Goal: Task Accomplishment & Management: Manage account settings

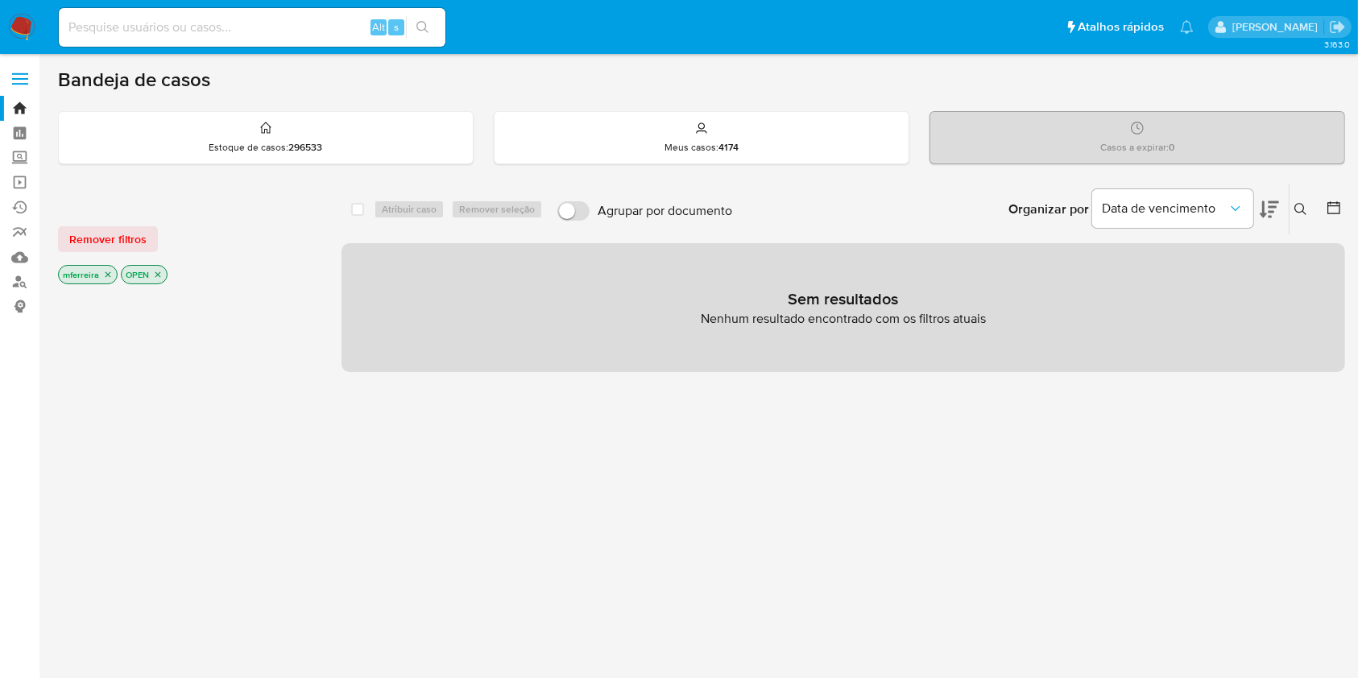
click at [316, 23] on input at bounding box center [252, 27] width 387 height 21
paste input "2105553970"
type input "2105553970"
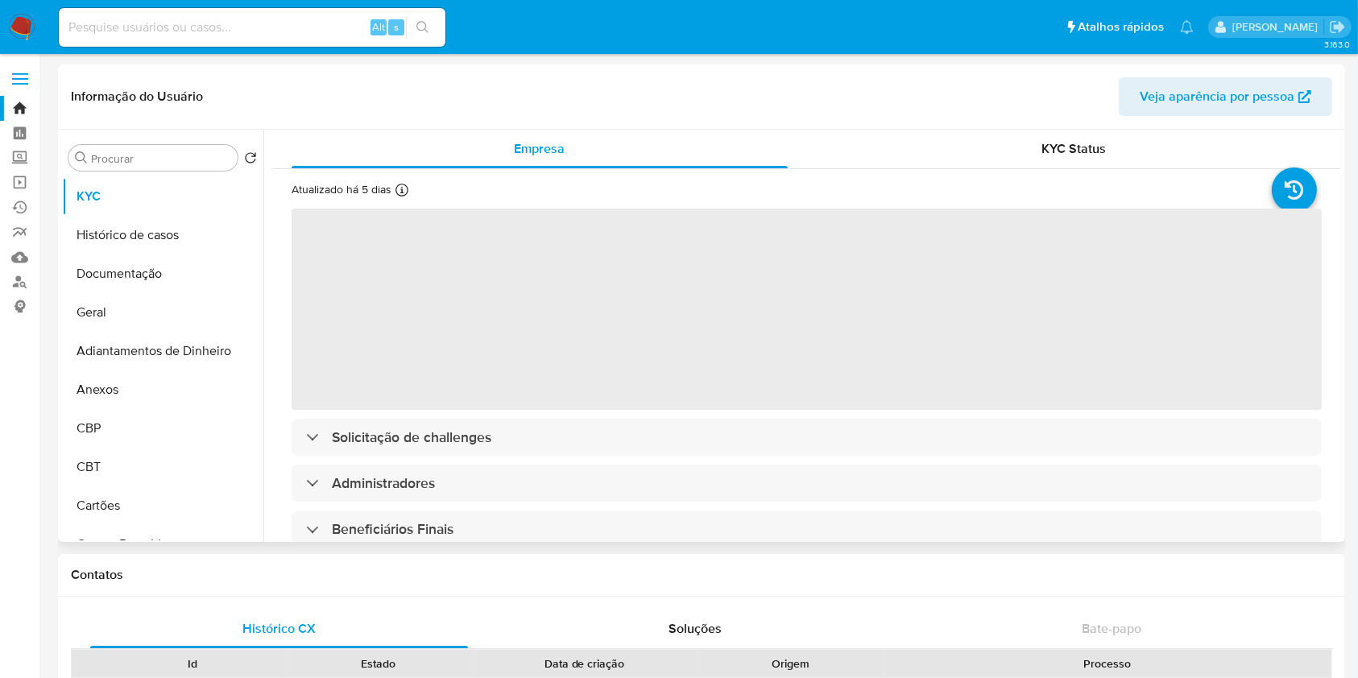
select select "10"
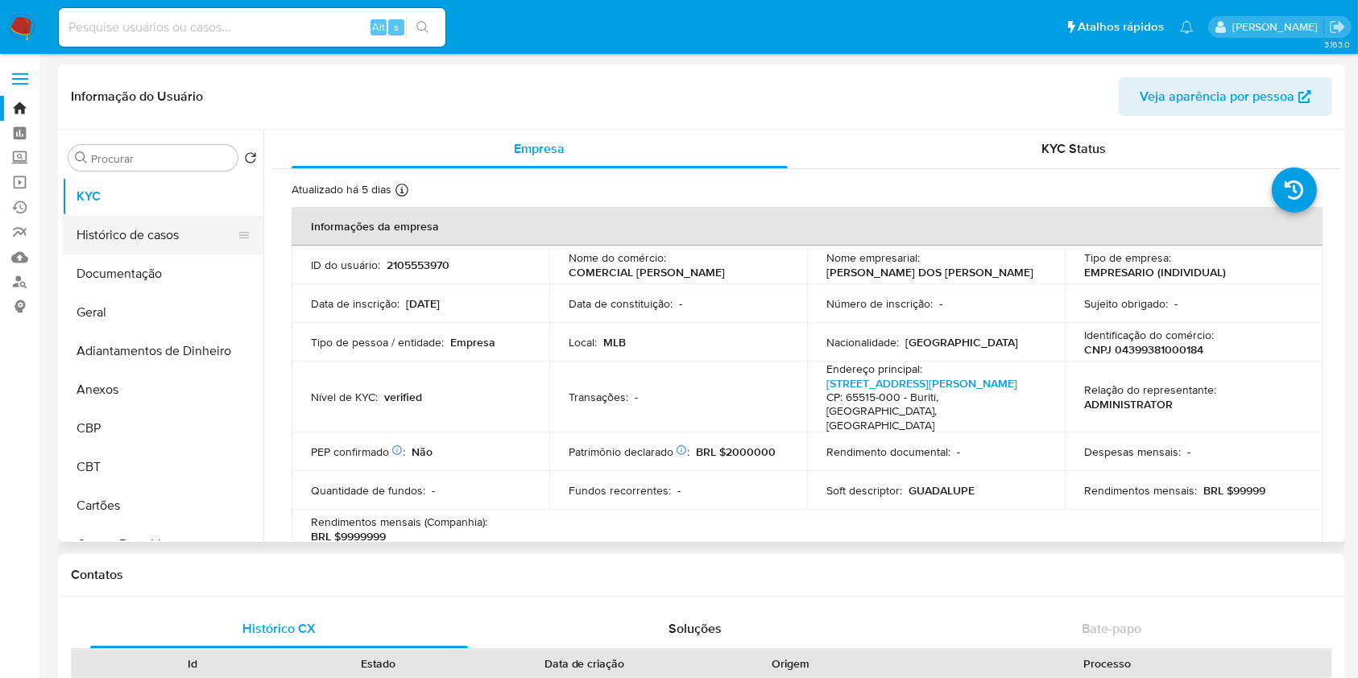
click at [139, 235] on button "Histórico de casos" at bounding box center [156, 235] width 189 height 39
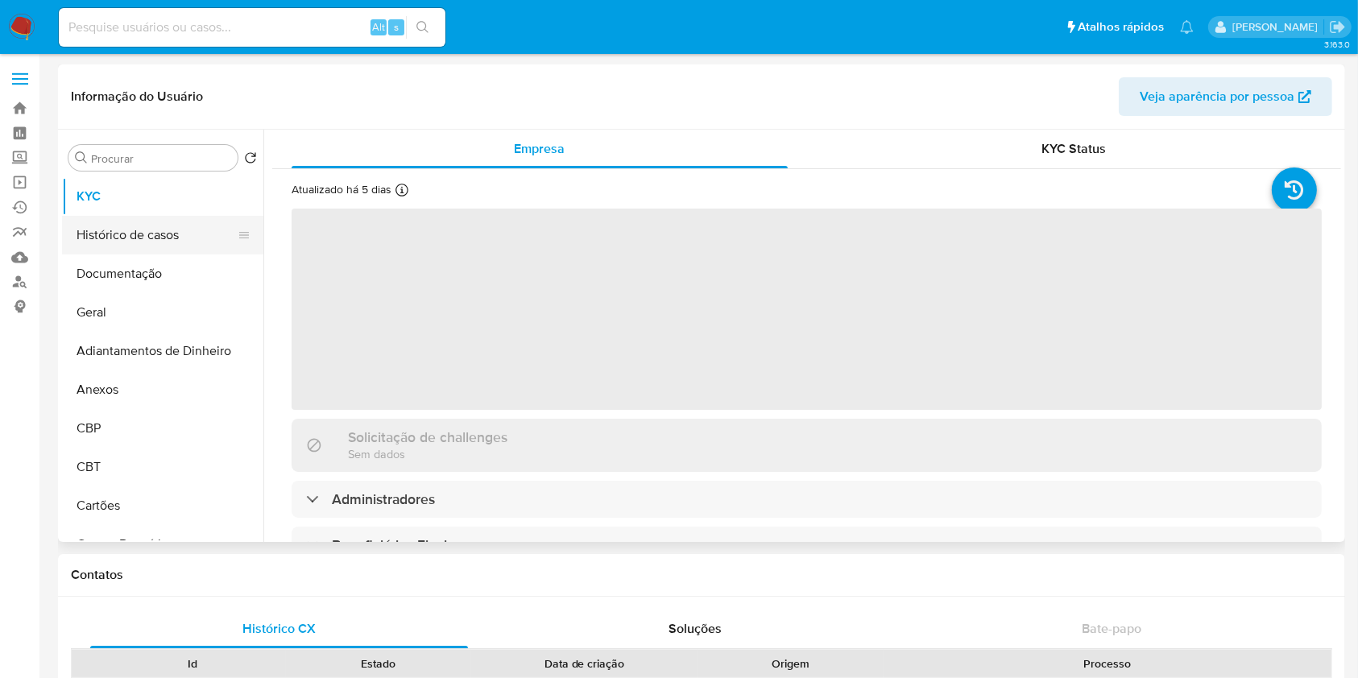
click at [169, 234] on button "Histórico de casos" at bounding box center [156, 235] width 189 height 39
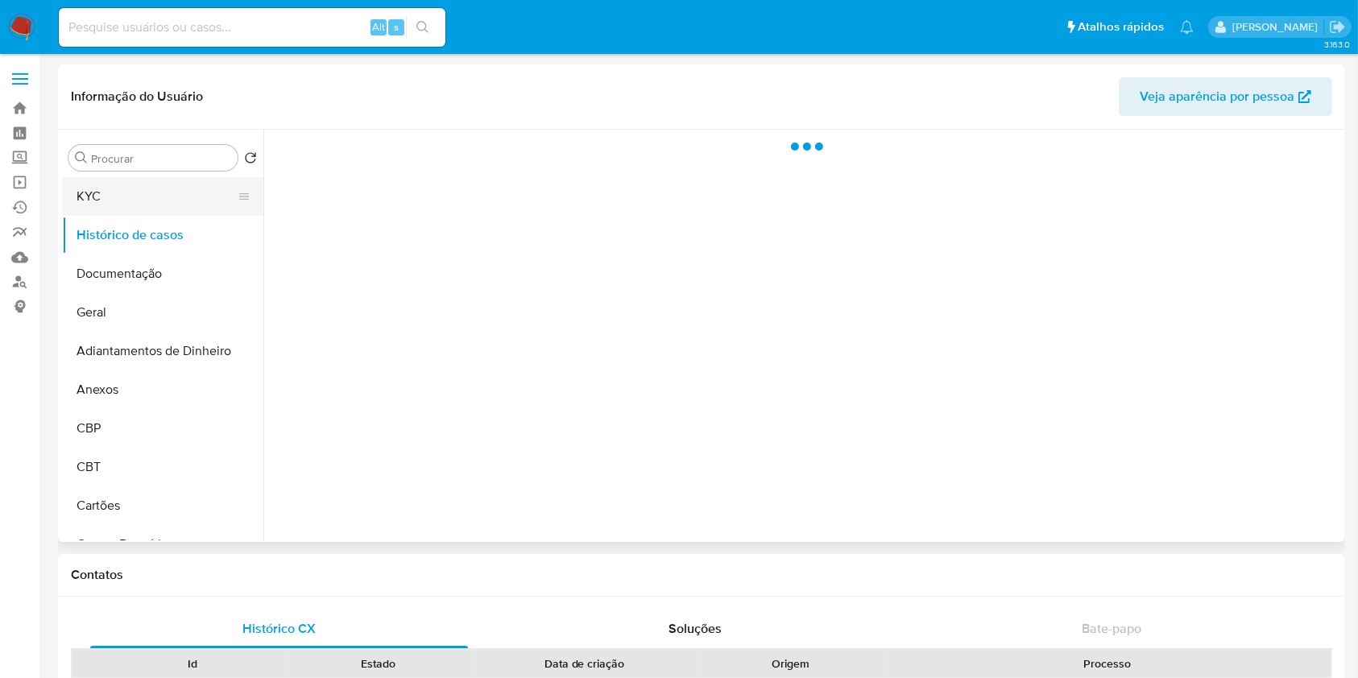
select select "10"
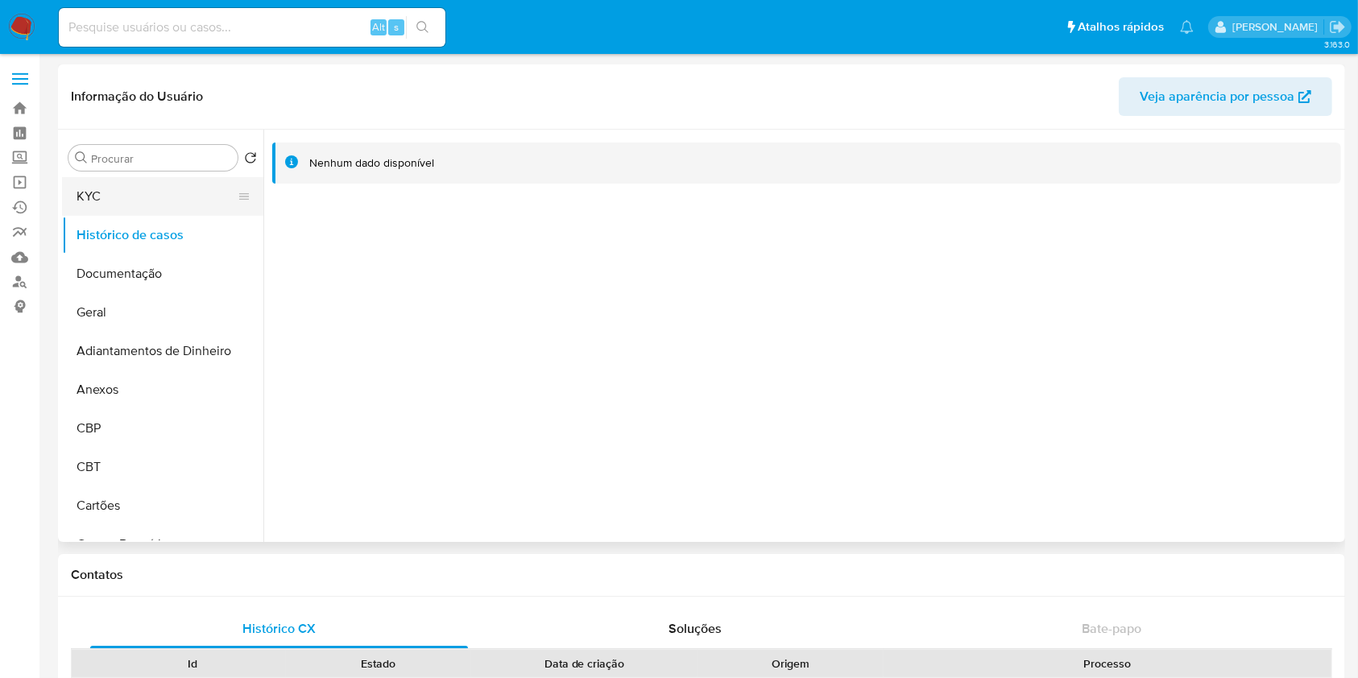
click at [130, 197] on button "KYC" at bounding box center [156, 196] width 189 height 39
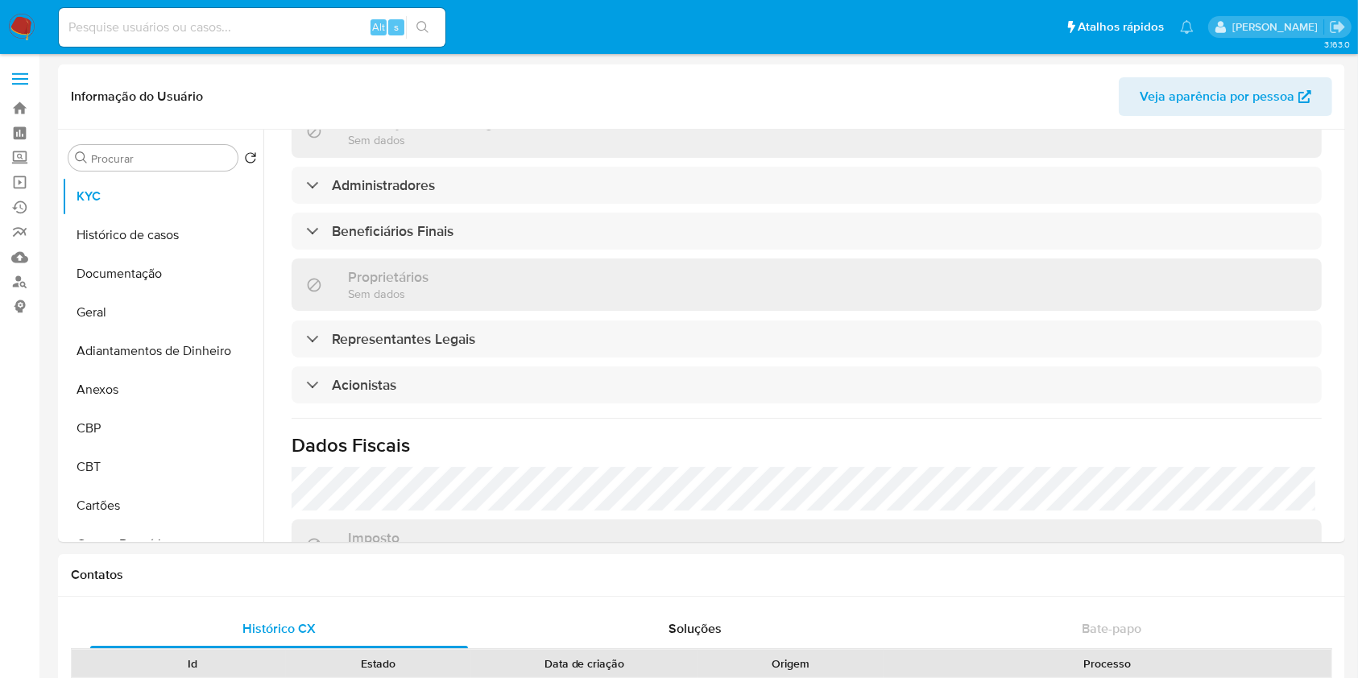
scroll to position [107, 0]
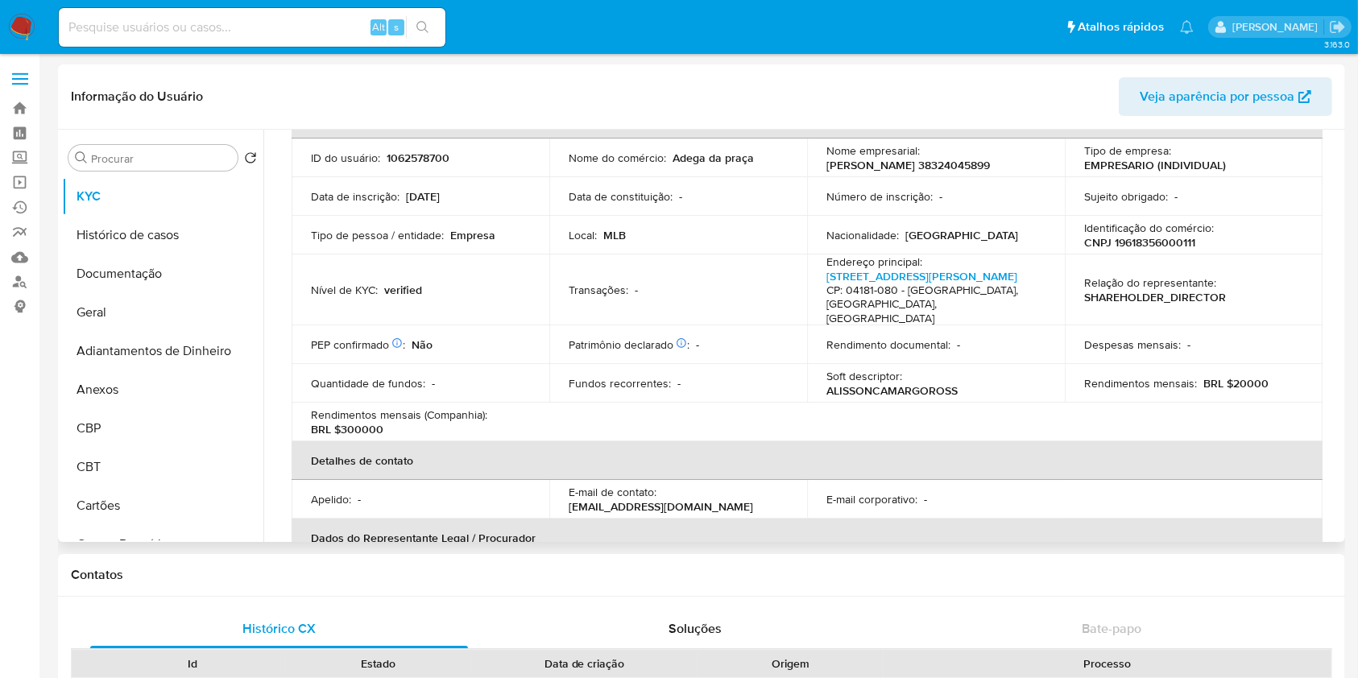
click at [1133, 242] on p "CNPJ 19618356000111" at bounding box center [1139, 242] width 111 height 15
copy p "19618356000111"
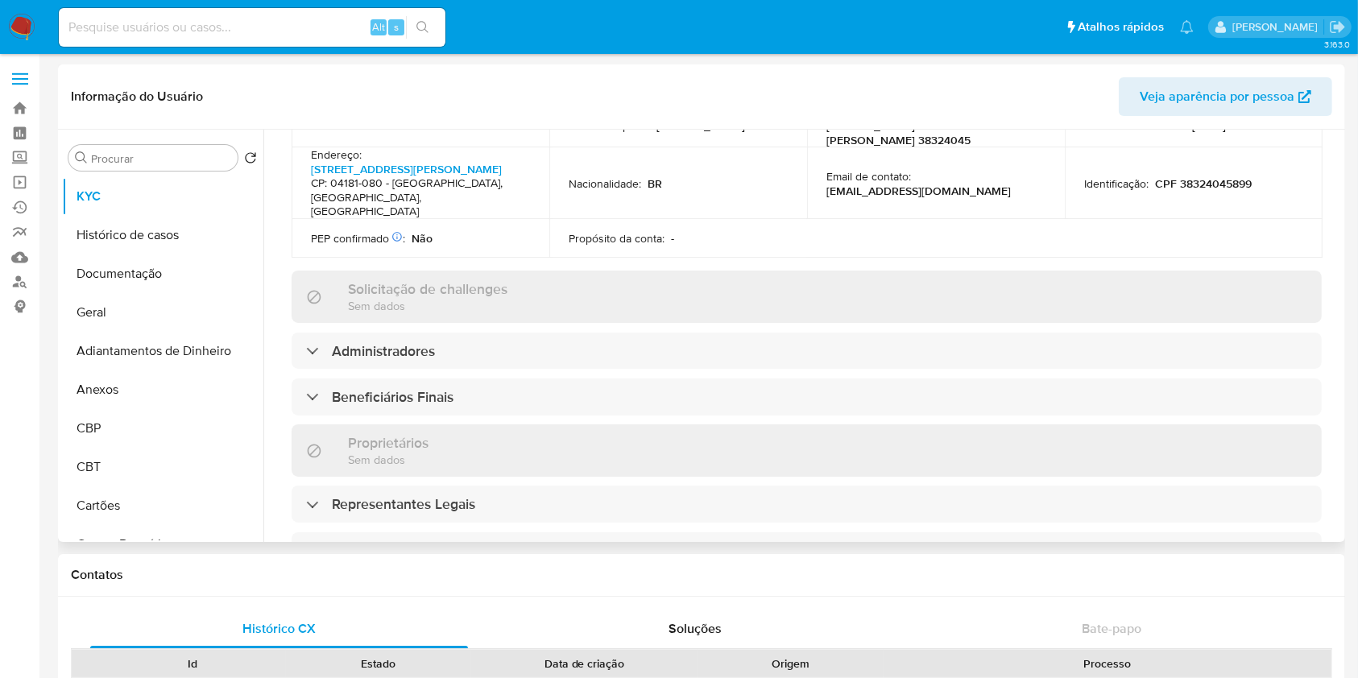
scroll to position [644, 0]
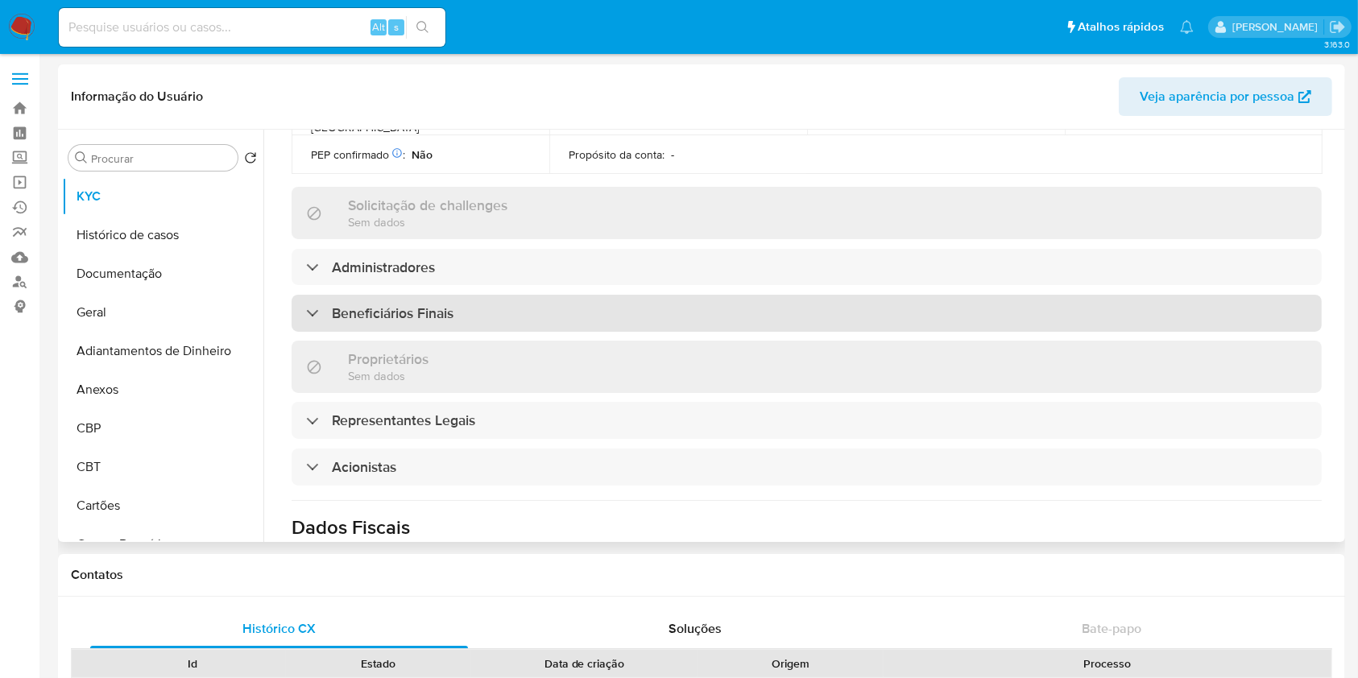
click at [395, 305] on h3 "Beneficiários Finais" at bounding box center [393, 314] width 122 height 18
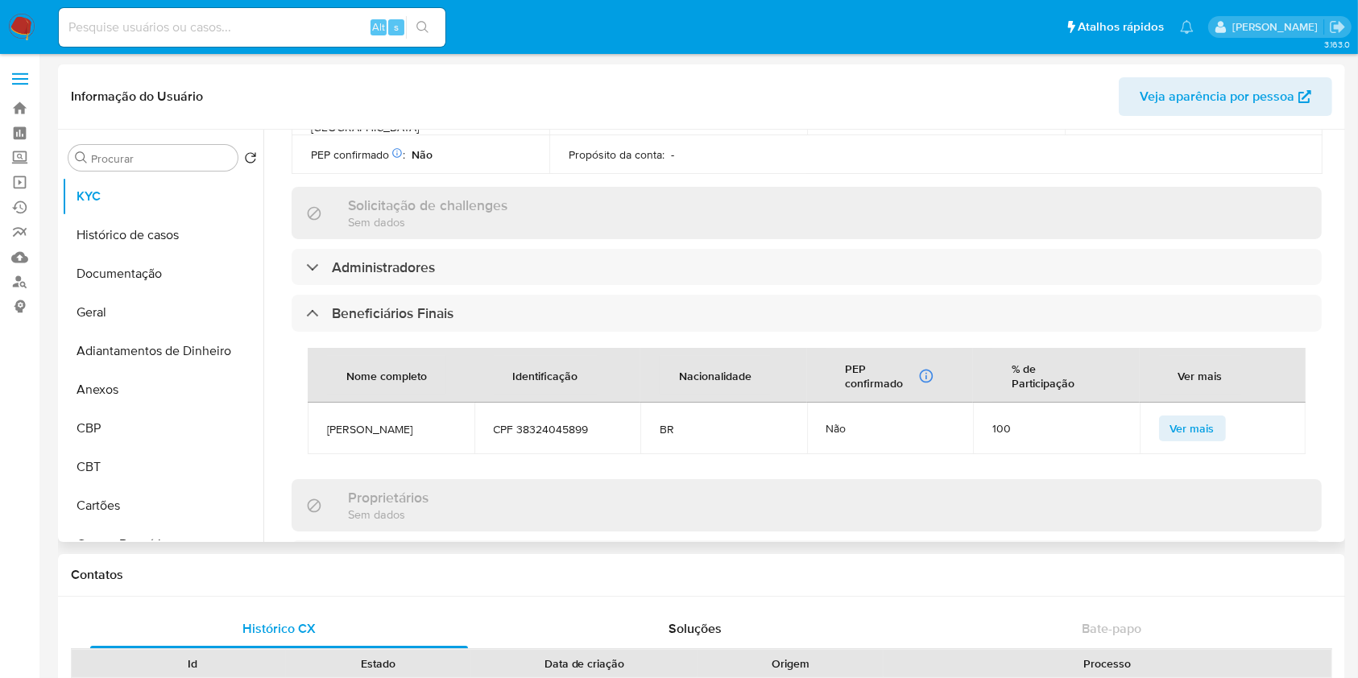
click at [372, 413] on td "[PERSON_NAME]" at bounding box center [391, 429] width 167 height 52
click at [371, 422] on span "[PERSON_NAME]" at bounding box center [391, 429] width 128 height 15
click at [371, 422] on span "Alisson Camargo Rossi" at bounding box center [391, 429] width 128 height 15
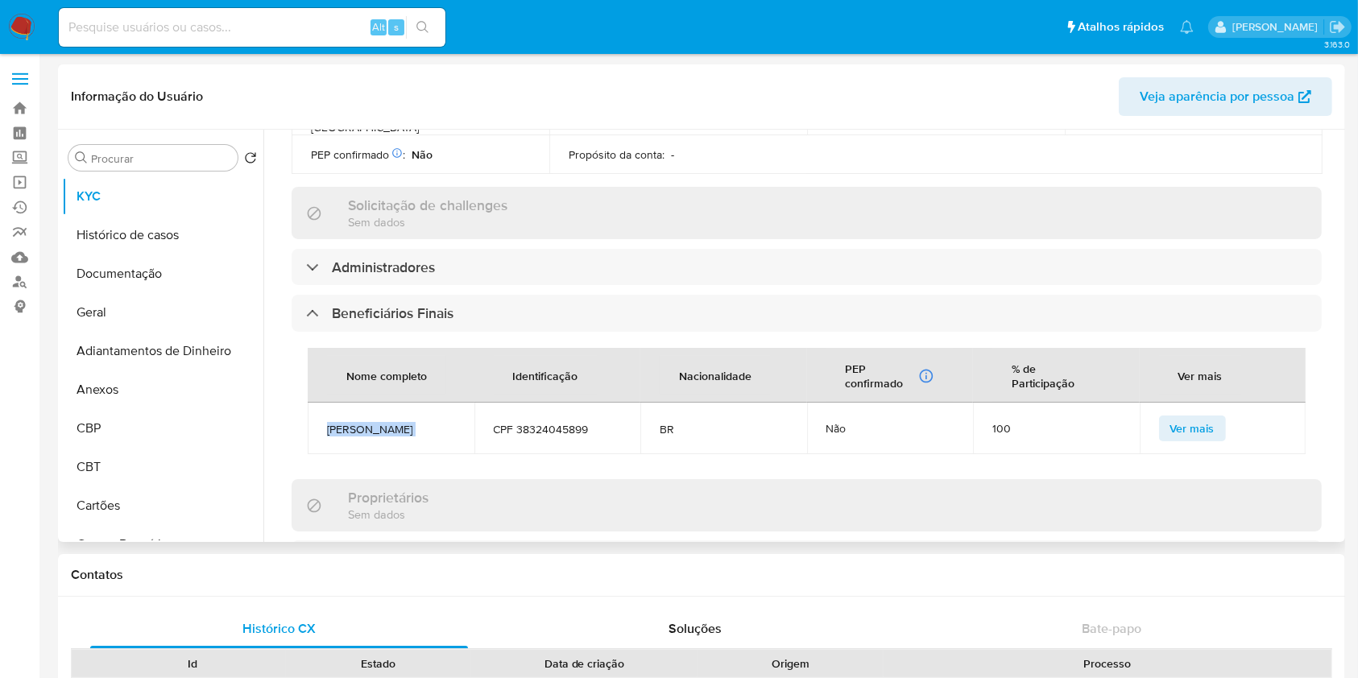
click at [371, 422] on span "Alisson Camargo Rossi" at bounding box center [391, 429] width 128 height 15
click at [130, 305] on button "Geral" at bounding box center [156, 312] width 189 height 39
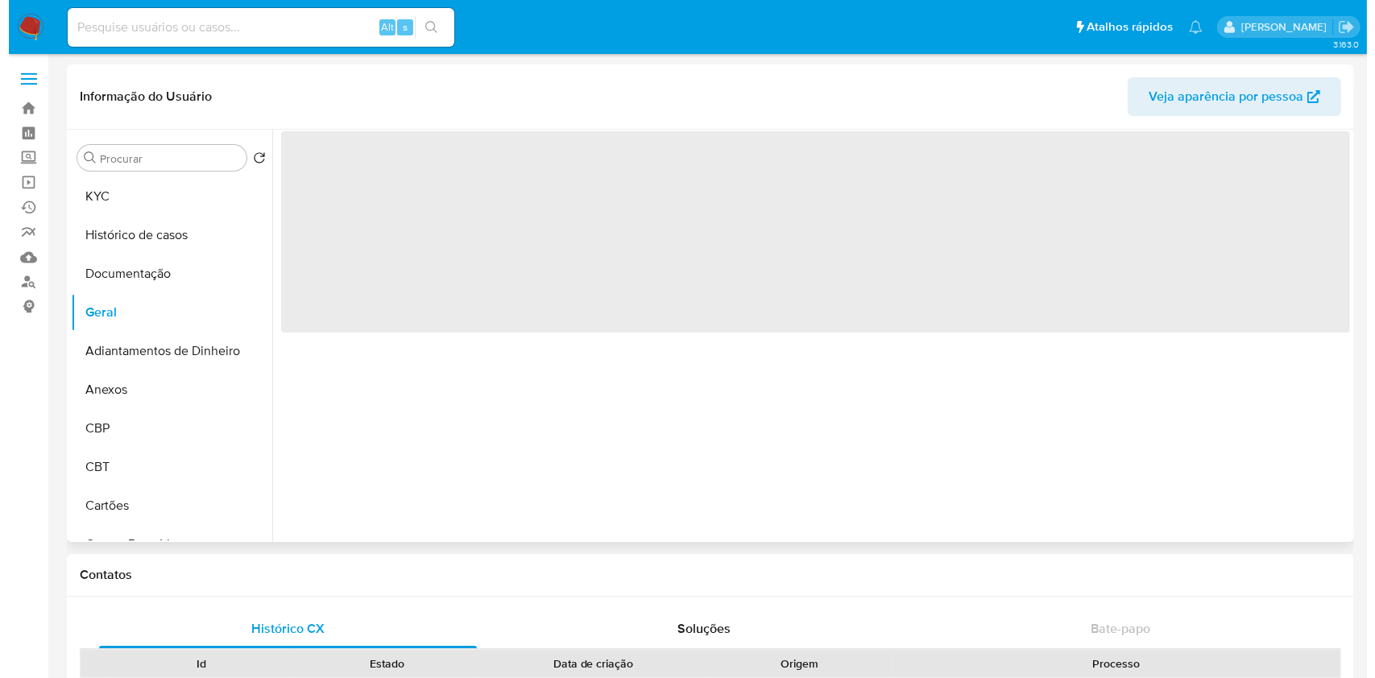
scroll to position [0, 0]
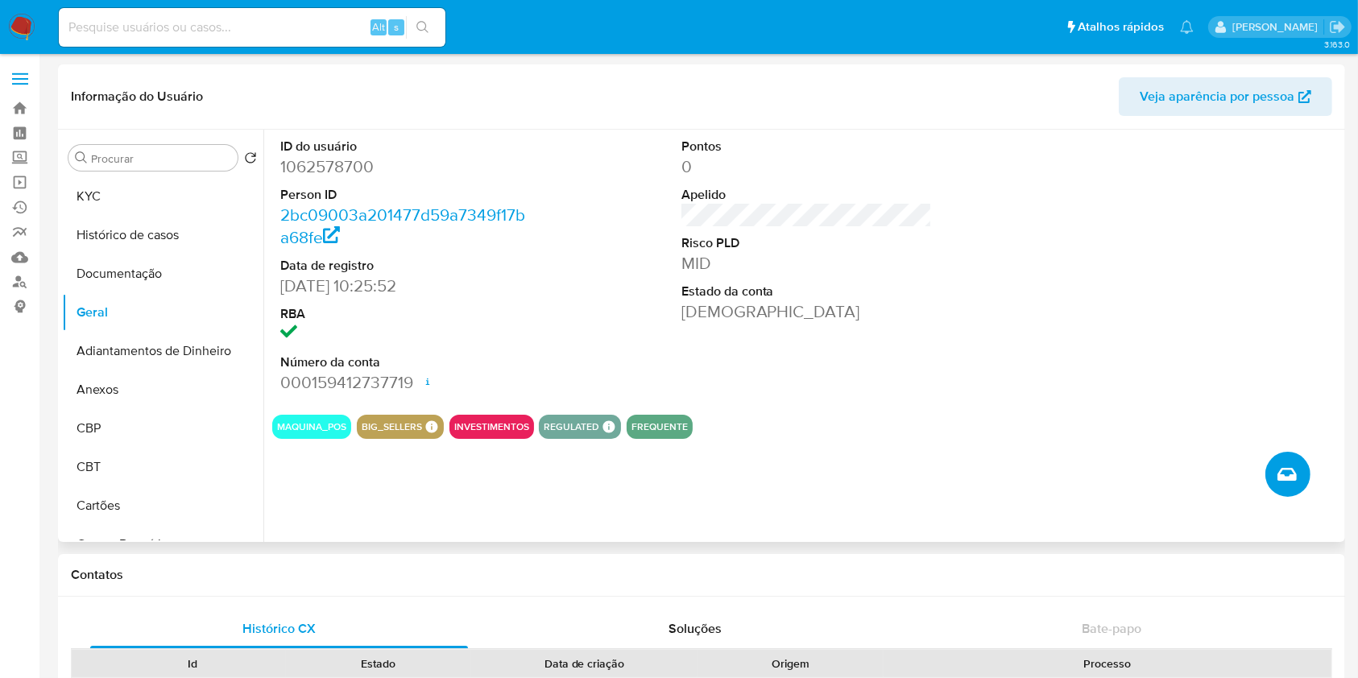
click at [1293, 472] on icon "Criar caso manual" at bounding box center [1287, 474] width 19 height 13
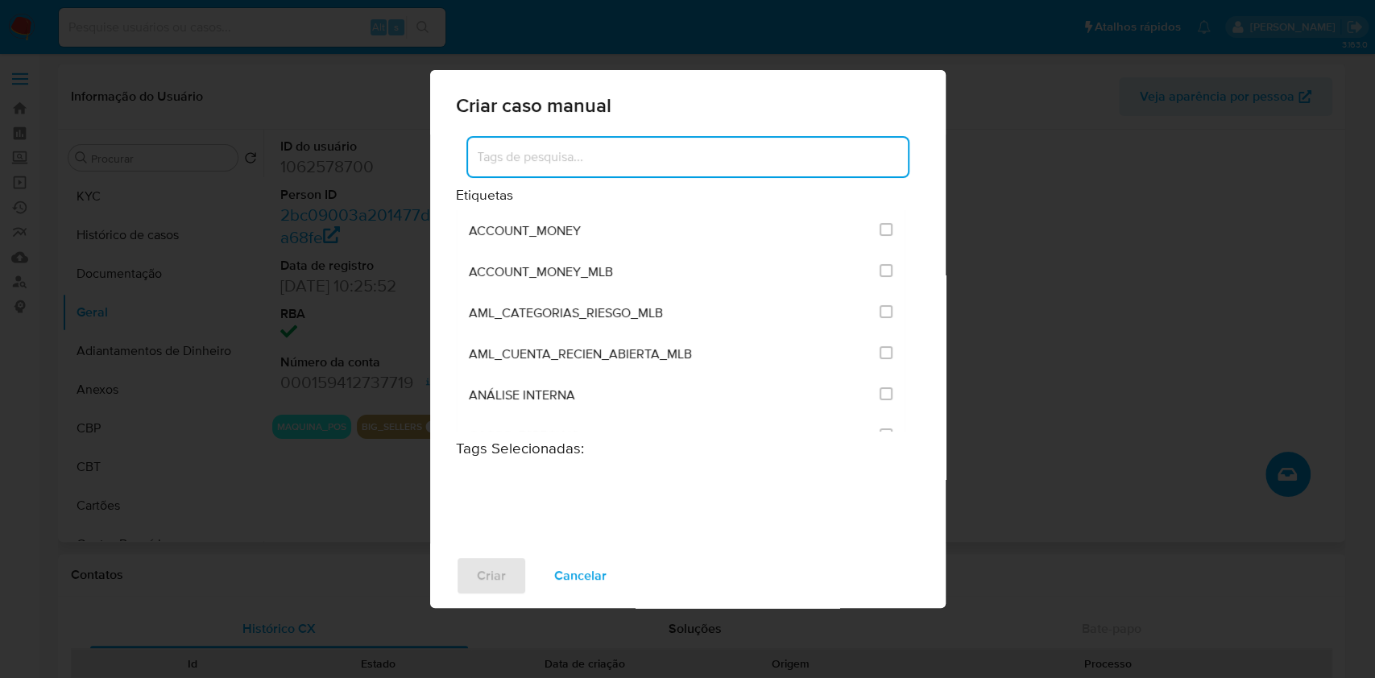
click at [727, 160] on input at bounding box center [688, 157] width 440 height 21
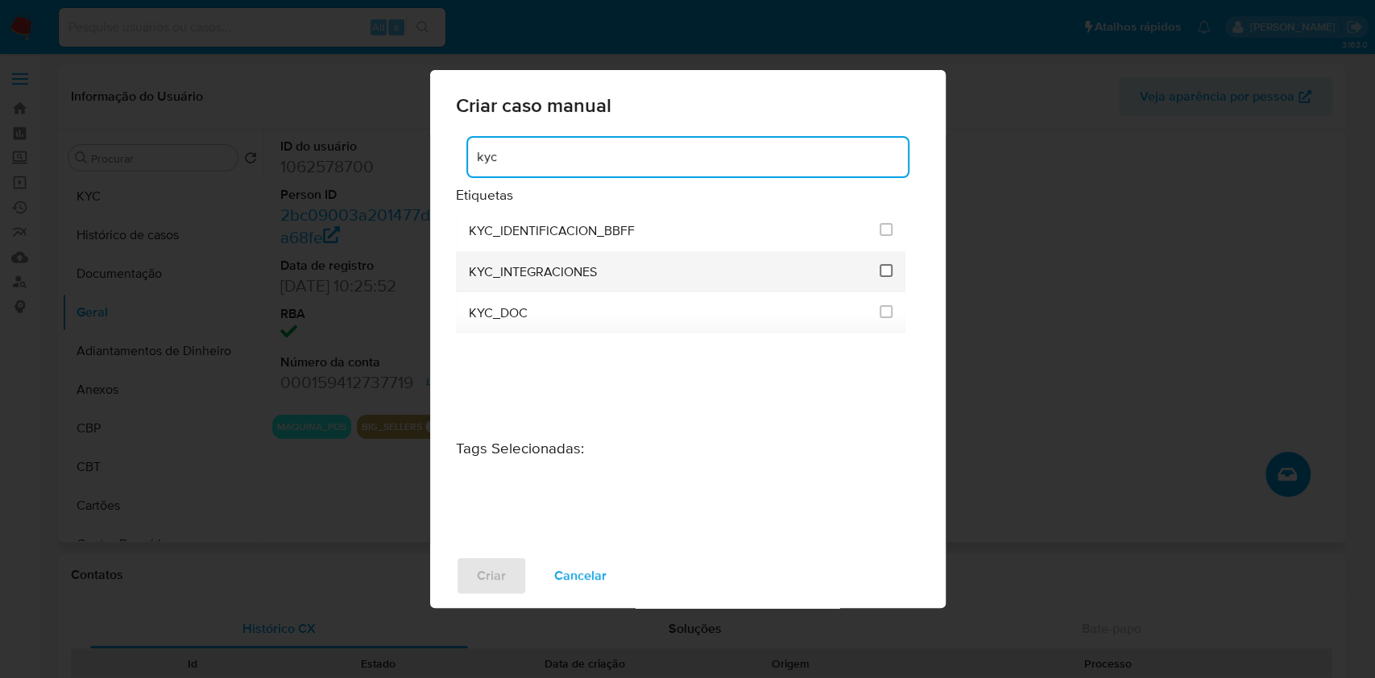
type input "kyc"
click at [891, 267] on input "2093" at bounding box center [886, 270] width 13 height 13
checkbox input "true"
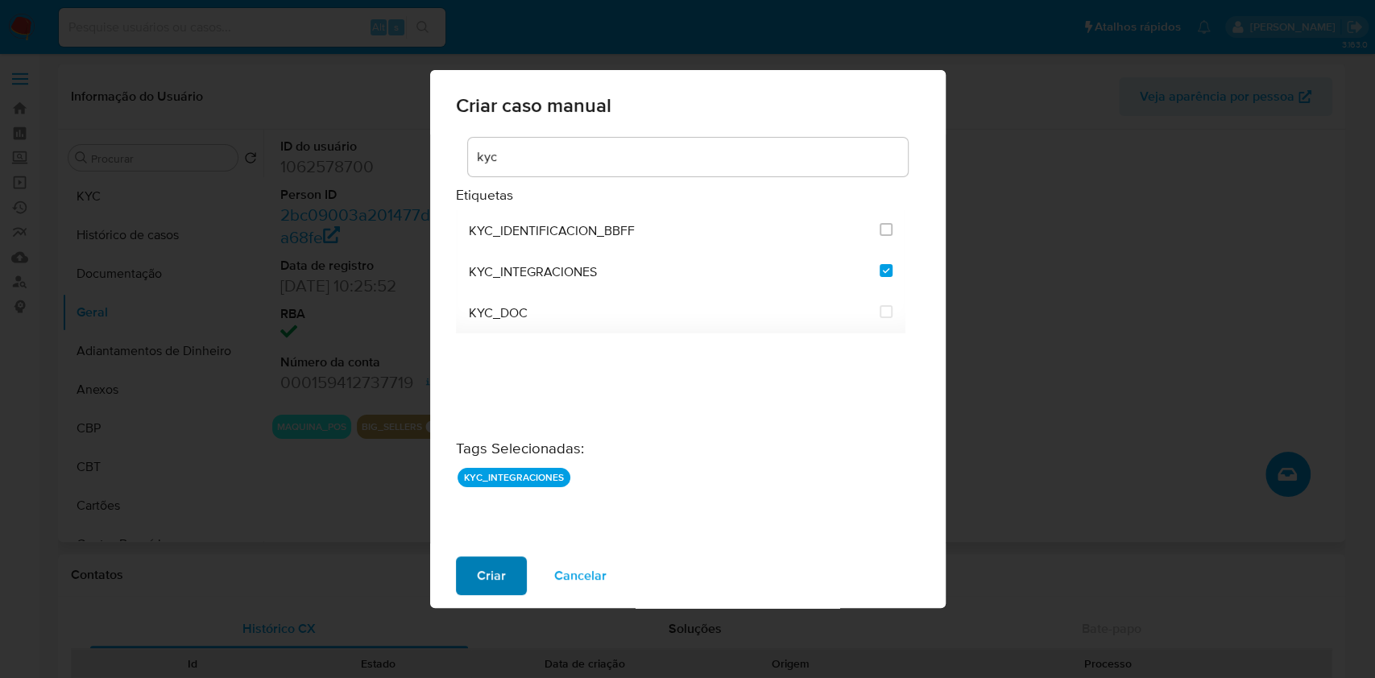
click at [512, 571] on button "Criar" at bounding box center [491, 576] width 71 height 39
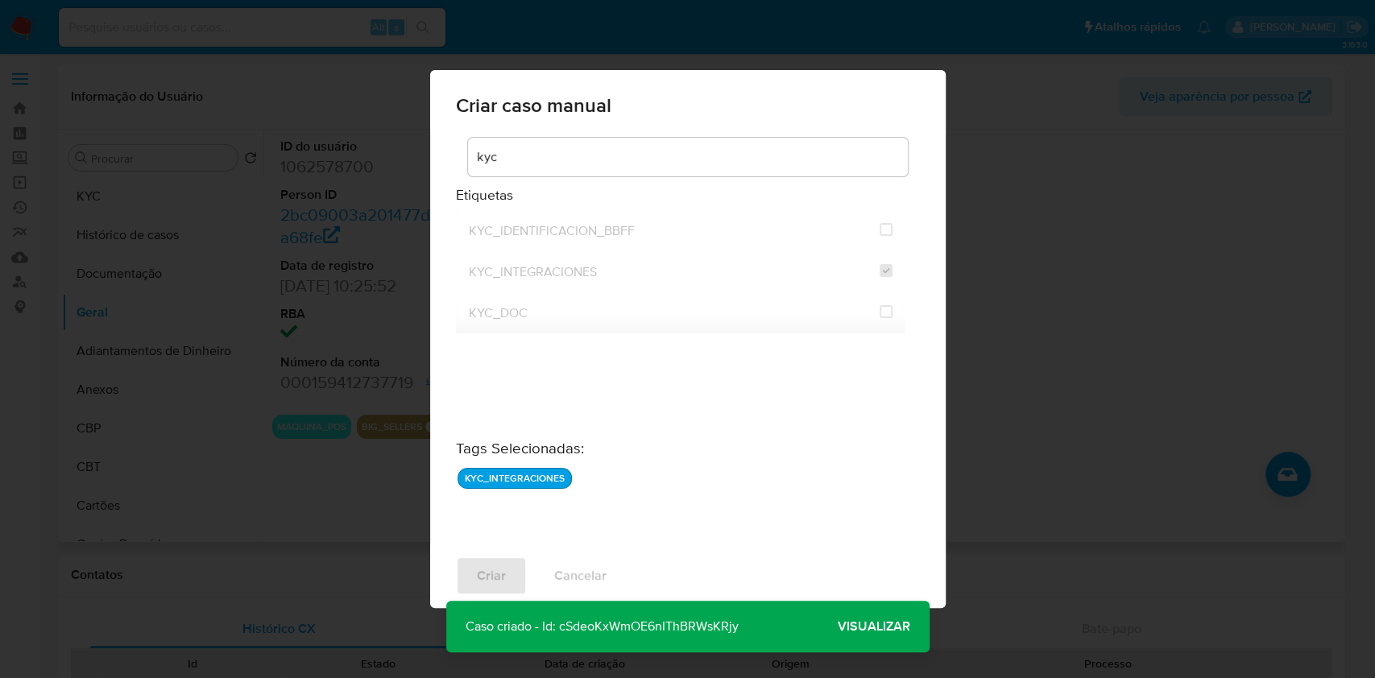
click at [898, 627] on span "Visualizar" at bounding box center [874, 627] width 73 height 0
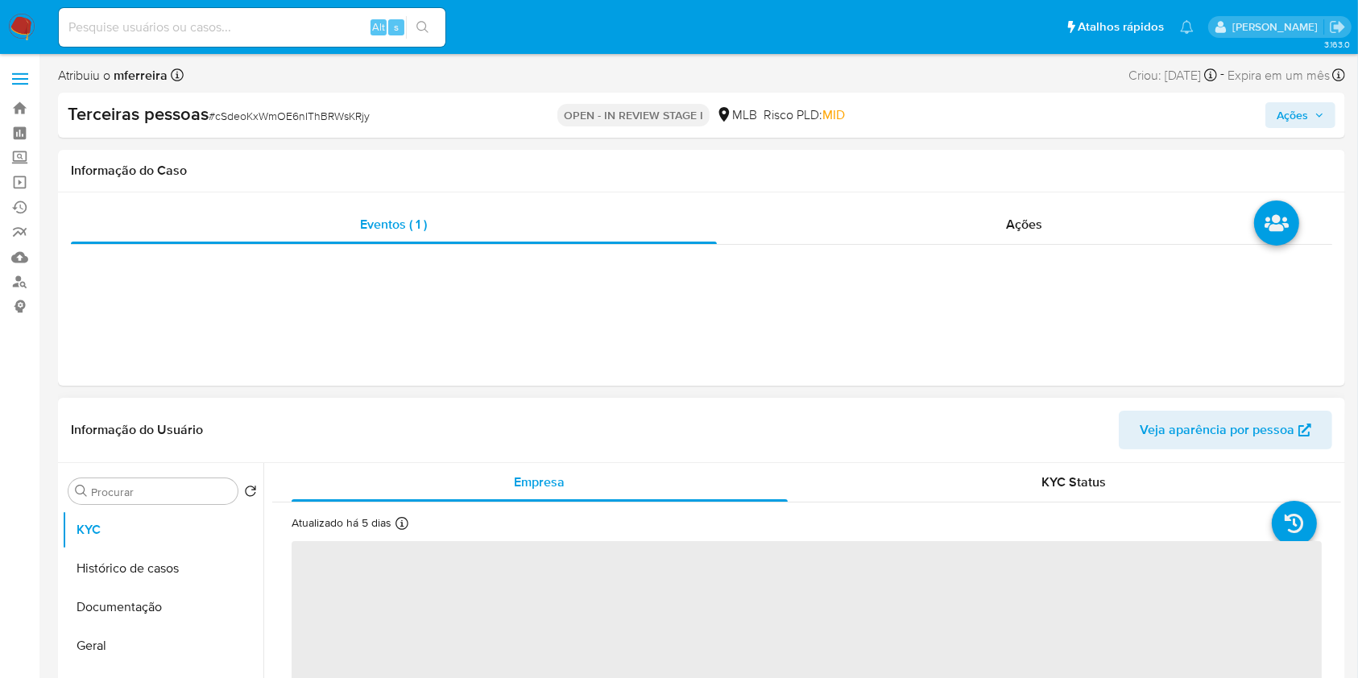
select select "10"
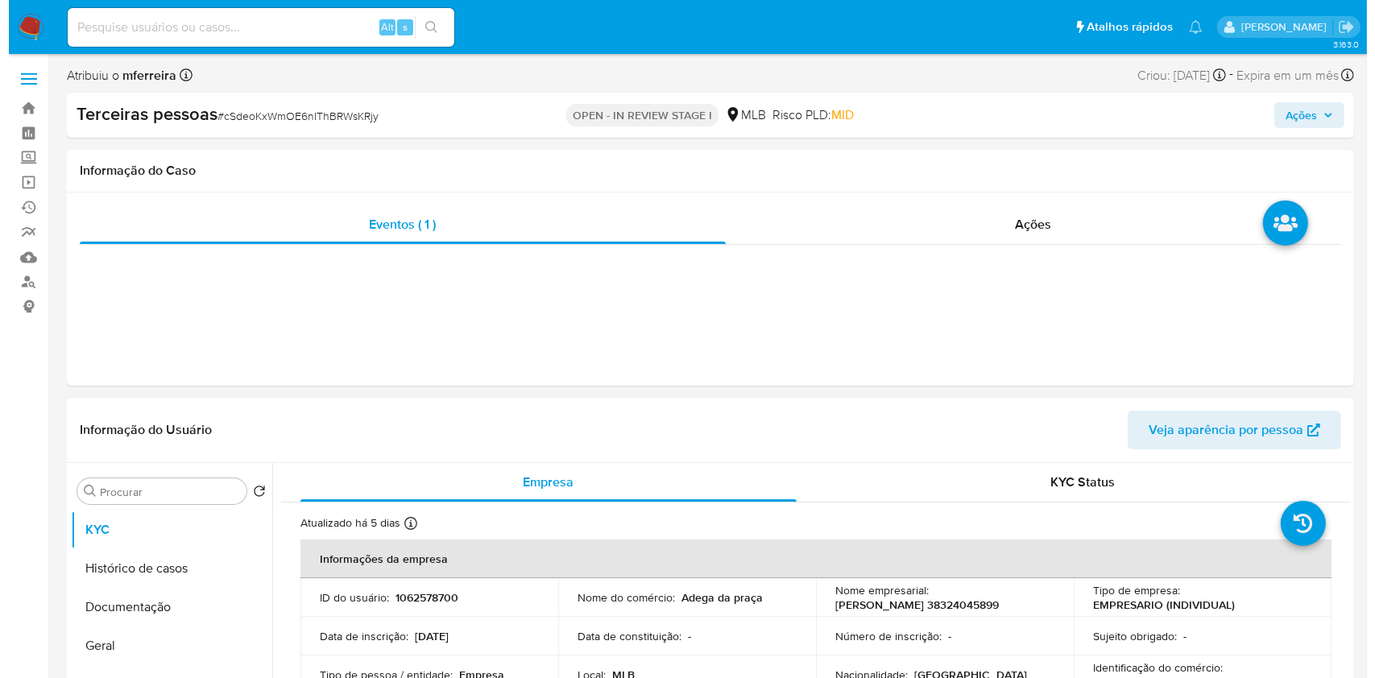
scroll to position [296, 0]
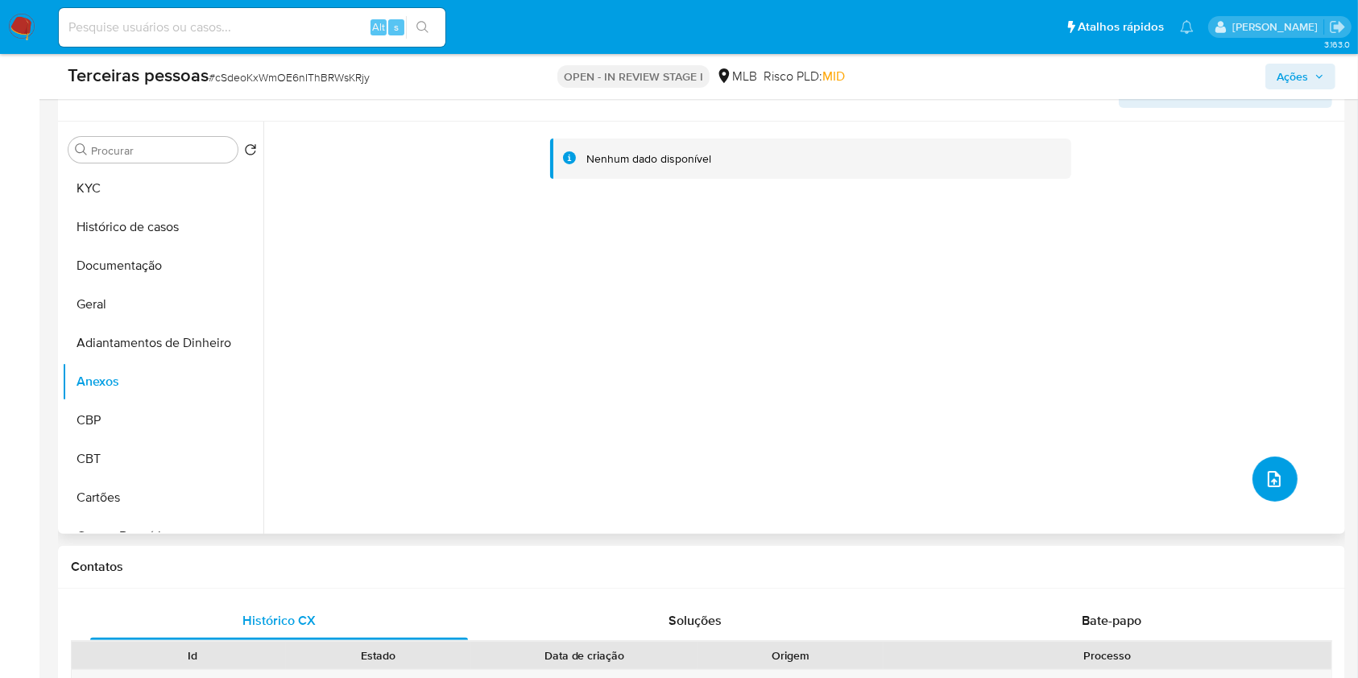
click at [1282, 472] on button "upload-file" at bounding box center [1275, 479] width 45 height 45
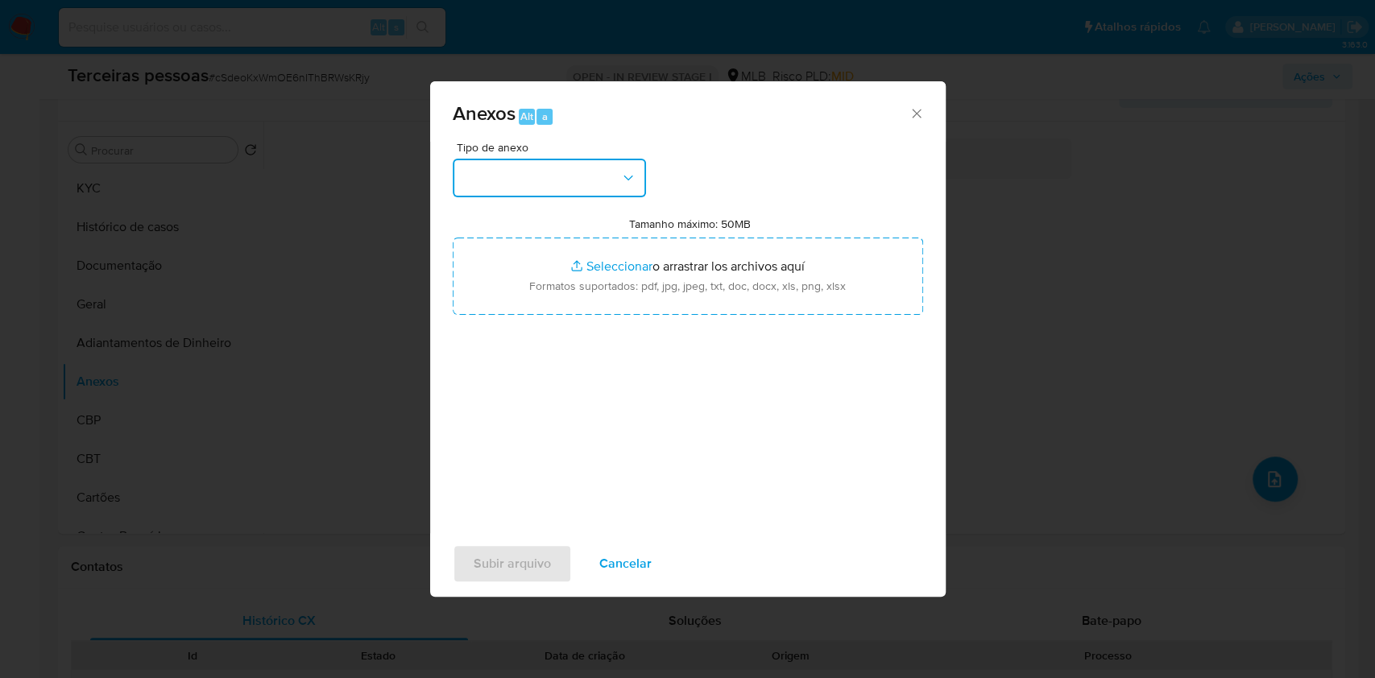
click at [599, 189] on button "button" at bounding box center [549, 178] width 193 height 39
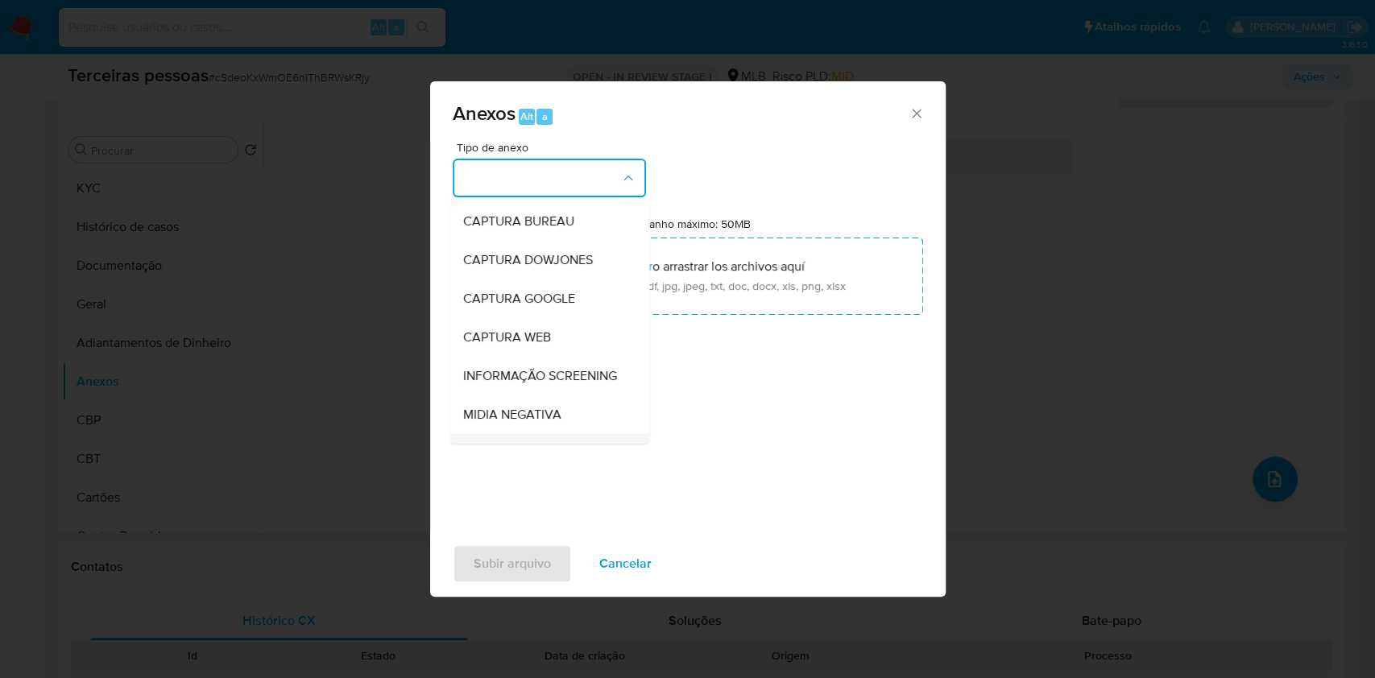
scroll to position [247, 0]
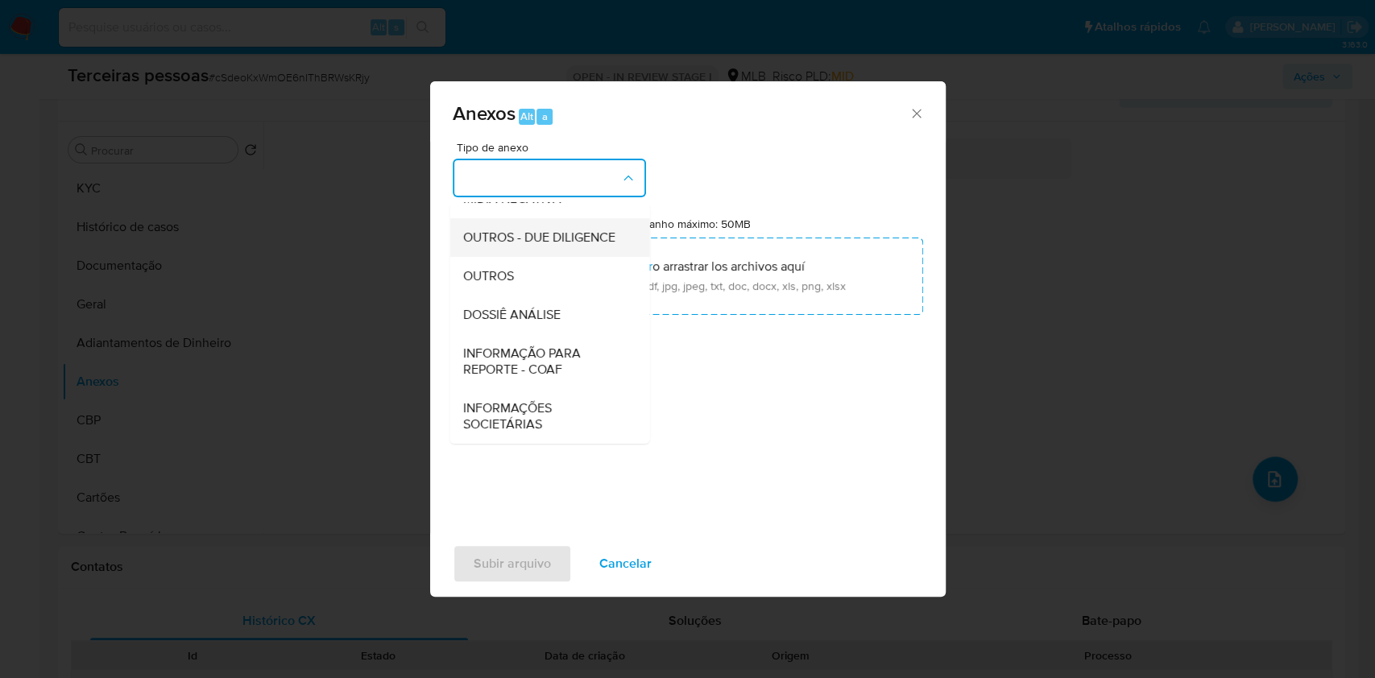
click at [491, 240] on span "OUTROS - DUE DILIGENCE" at bounding box center [538, 238] width 152 height 16
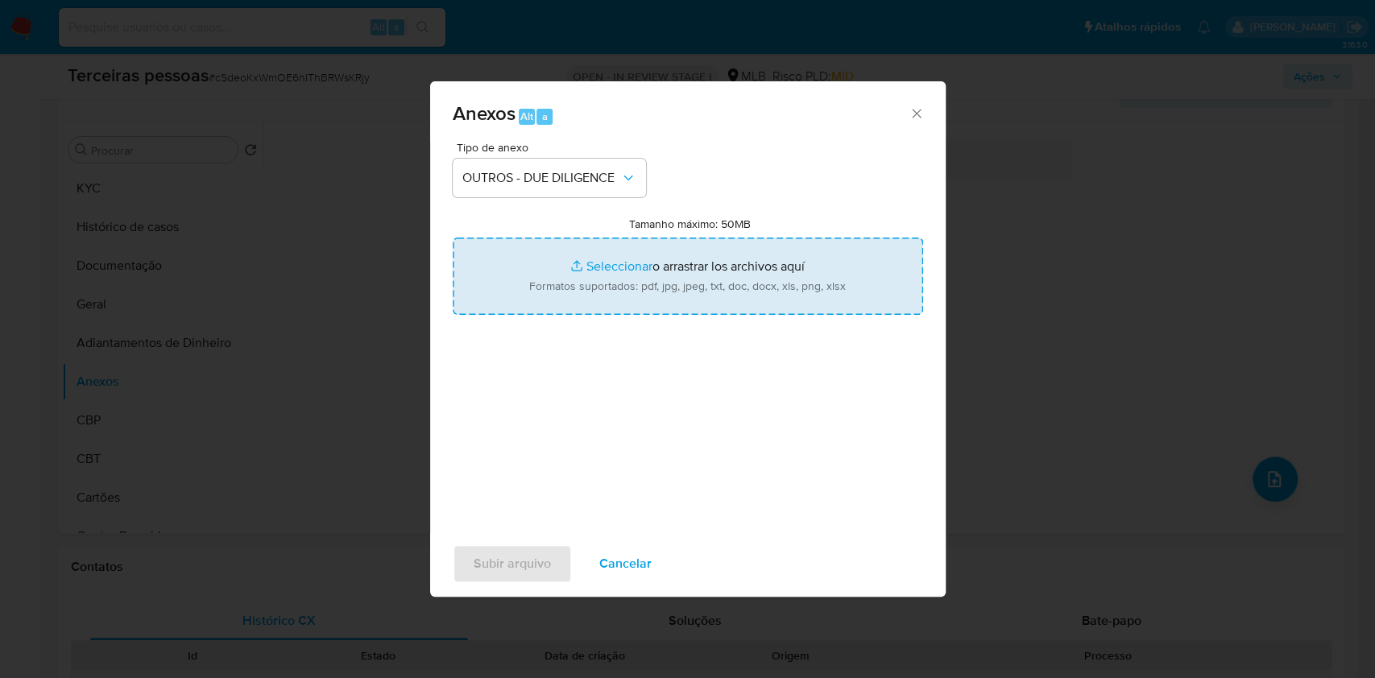
click at [555, 276] on input "Tamanho máximo: 50MB Seleccionar archivos" at bounding box center [688, 276] width 470 height 77
type input "C:\fakepath\s-gADEGA DO PIO 42 LTDA.pdf"
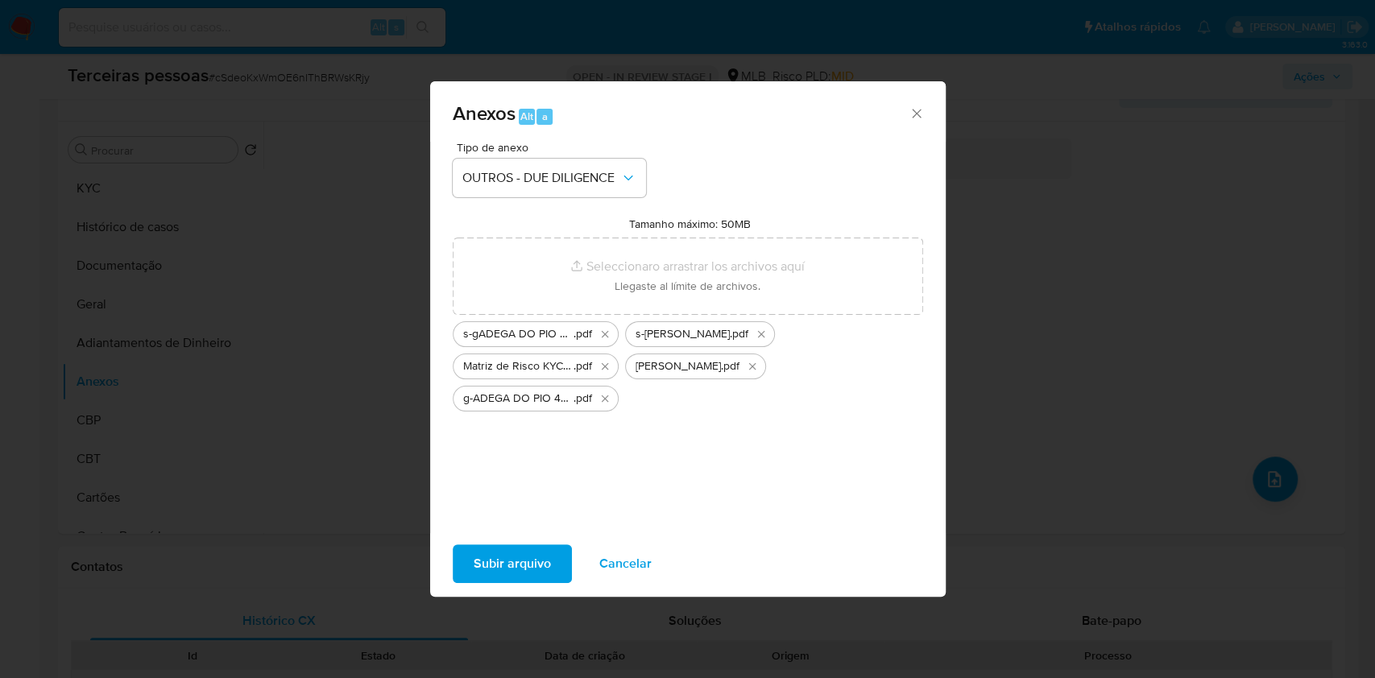
click at [833, 467] on div "Tipo de anexo OUTROS - DUE DILIGENCE Tamanho máximo: 50MB Seleccionar archivos …" at bounding box center [688, 332] width 470 height 380
click at [548, 566] on span "Subir arquivo" at bounding box center [512, 563] width 77 height 35
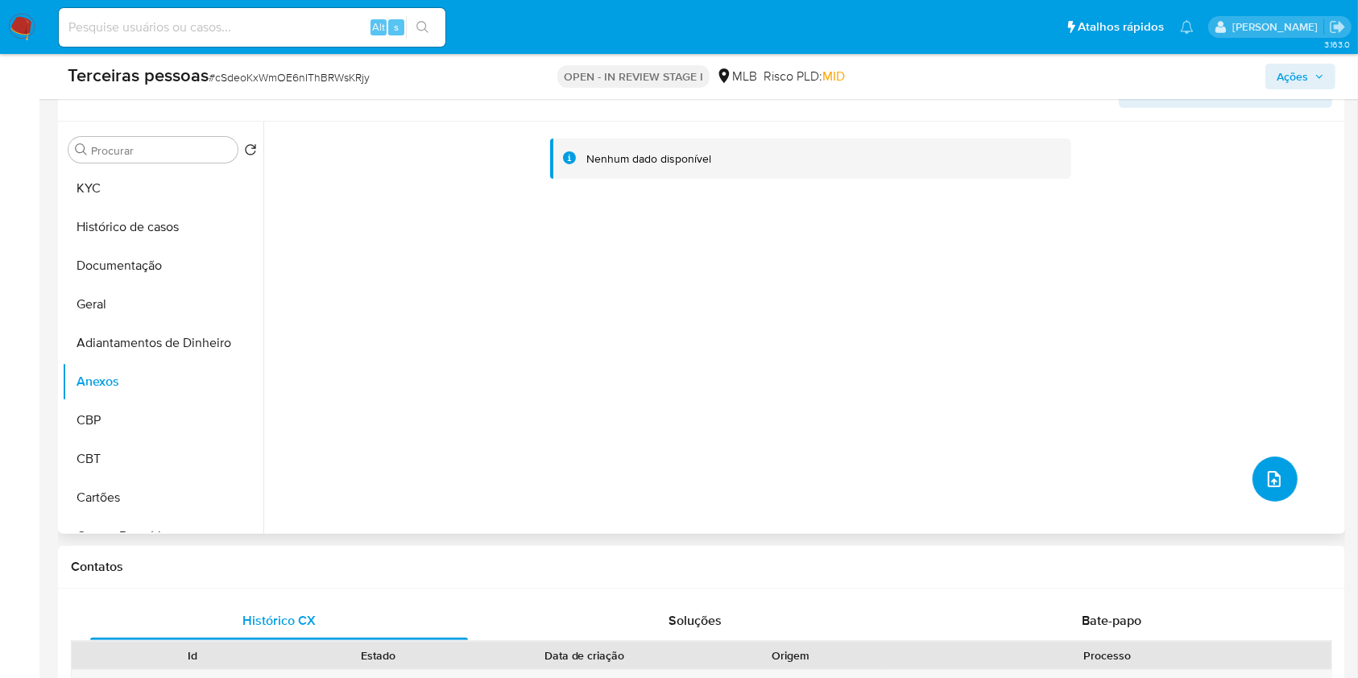
click at [1253, 472] on button "upload-file" at bounding box center [1275, 479] width 45 height 45
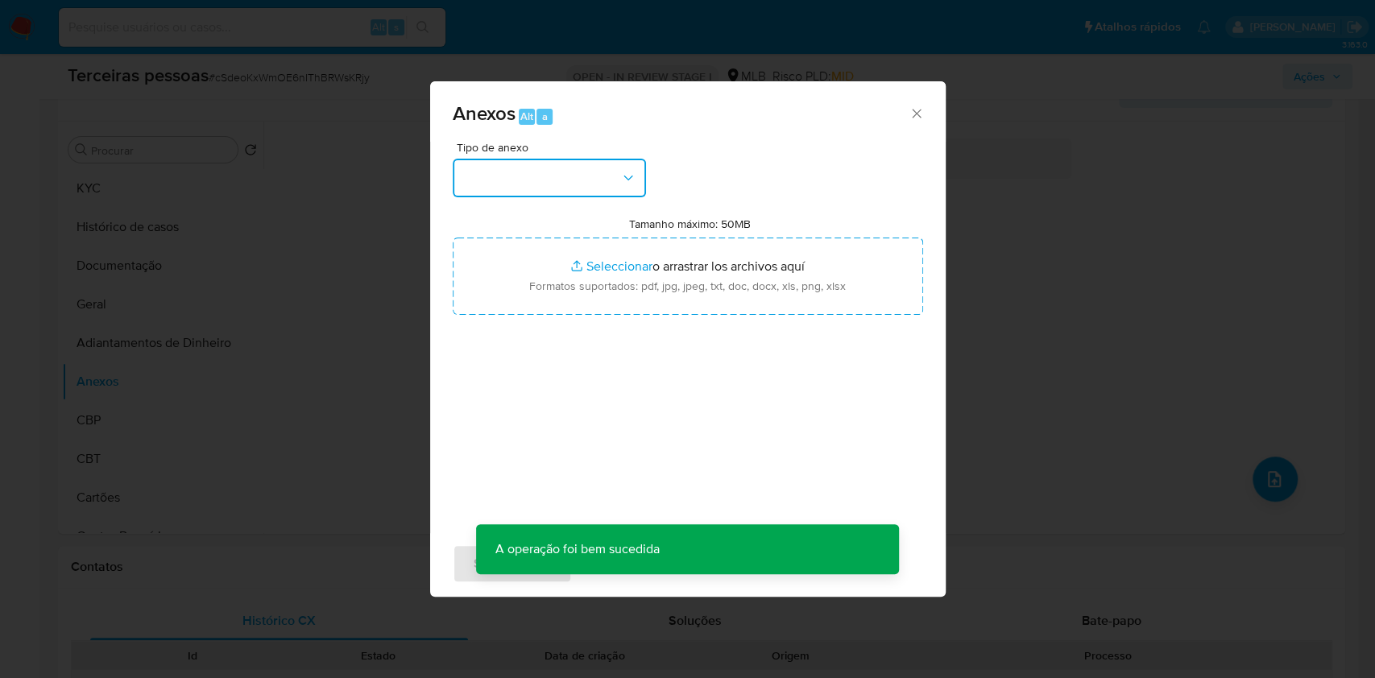
click at [586, 178] on button "button" at bounding box center [549, 178] width 193 height 39
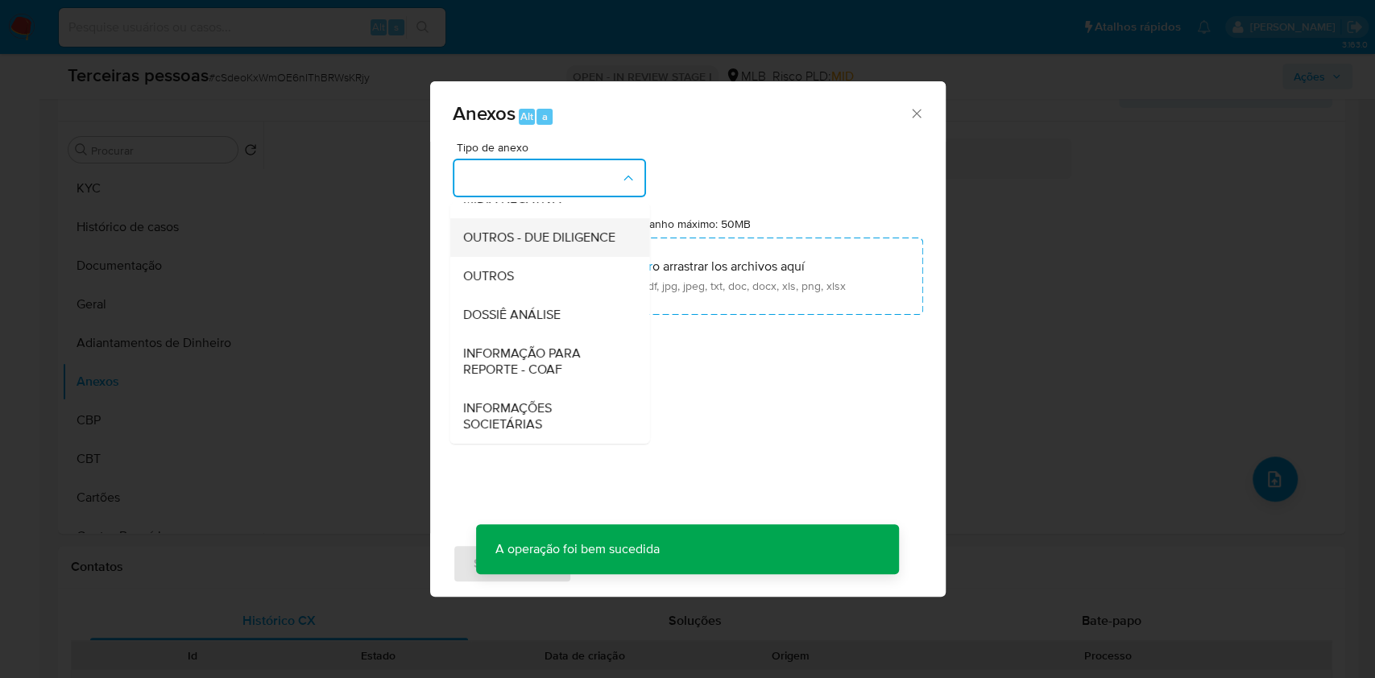
click at [535, 230] on span "OUTROS - DUE DILIGENCE" at bounding box center [538, 238] width 152 height 16
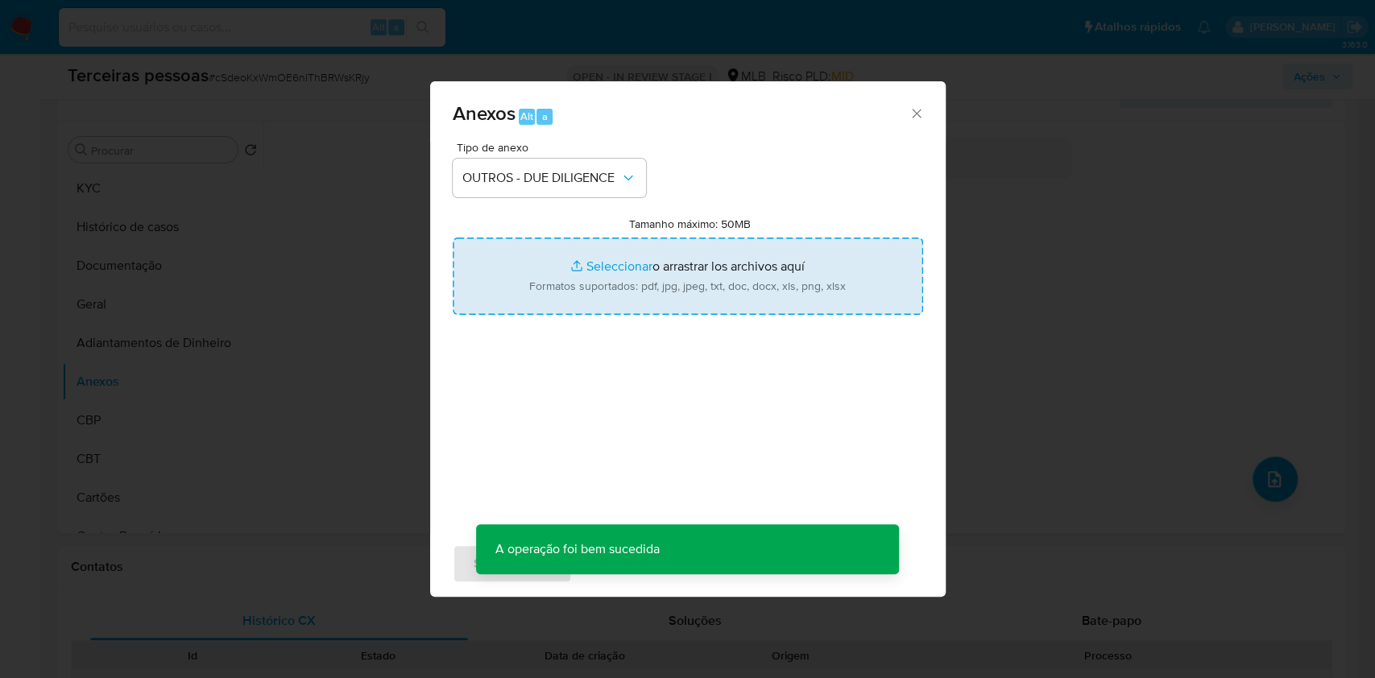
click at [570, 261] on input "Tamanho máximo: 50MB Seleccionar archivos" at bounding box center [688, 276] width 470 height 77
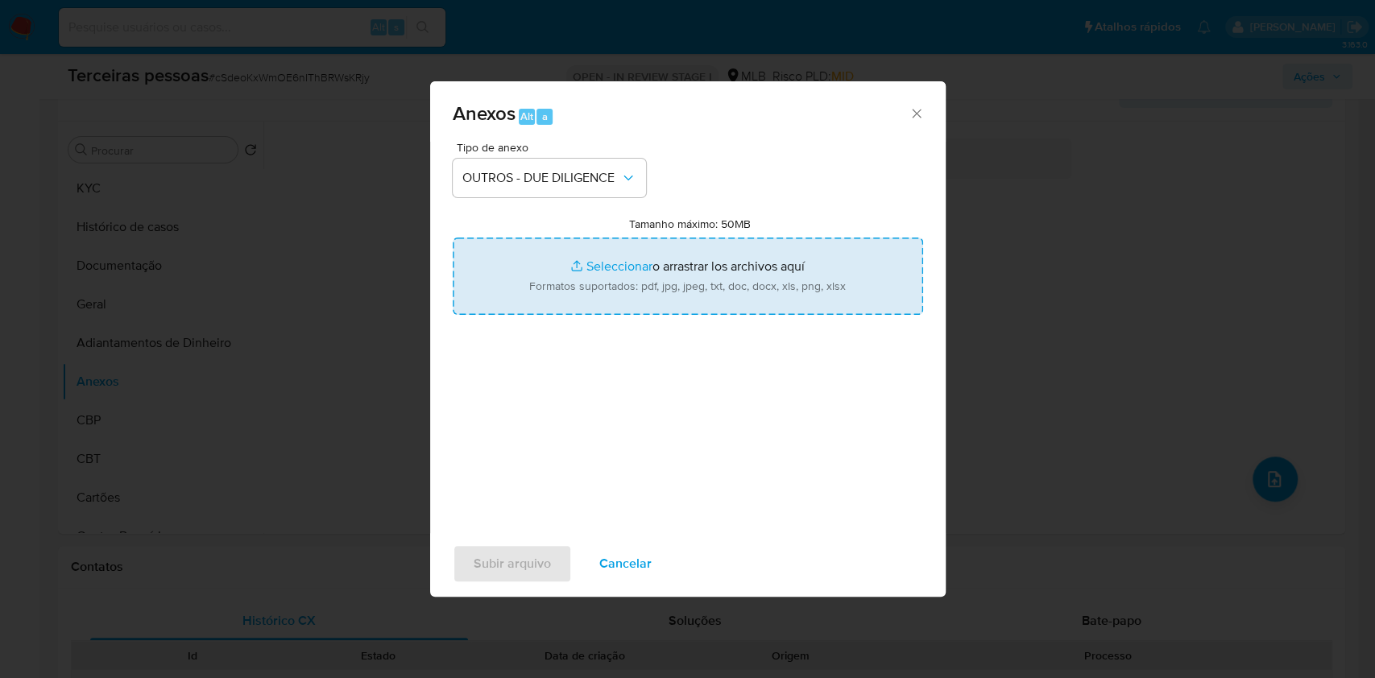
type input "C:\fakepath\Comprovante de Inscrição e de Situação Cadastral.pdf"
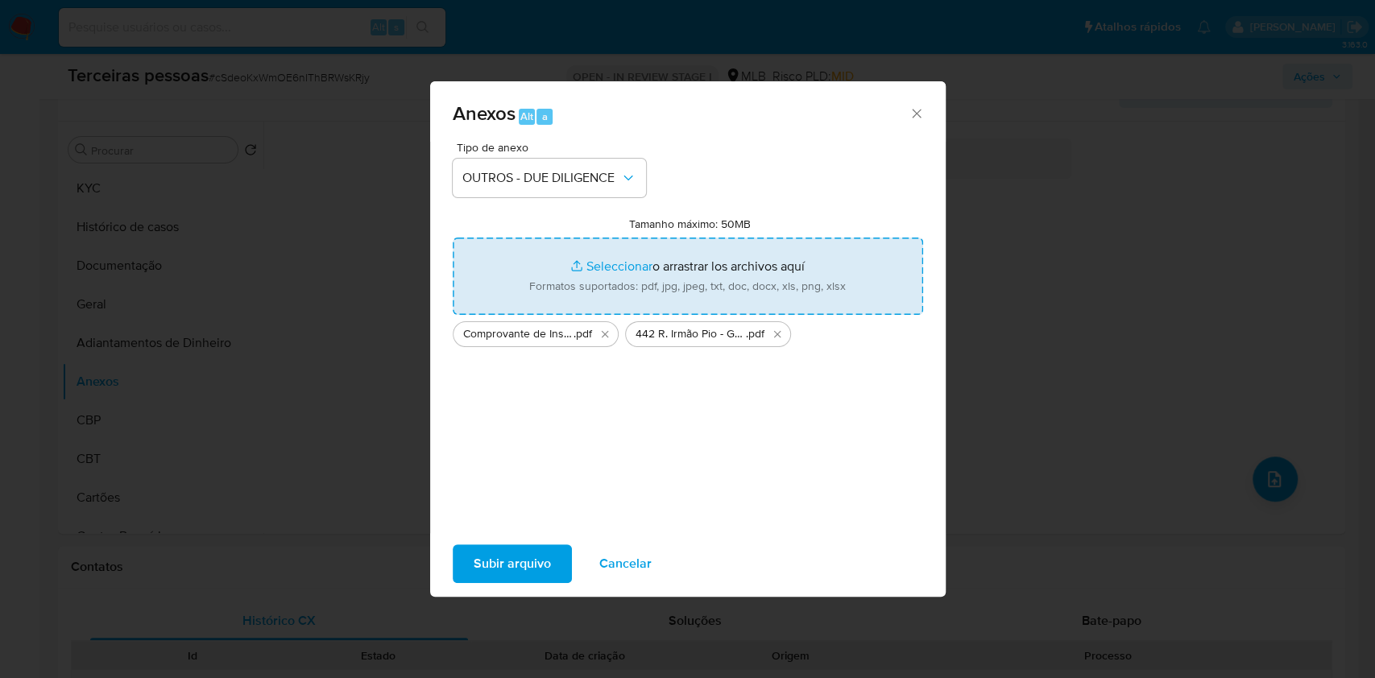
click at [526, 557] on span "Subir arquivo" at bounding box center [512, 563] width 77 height 35
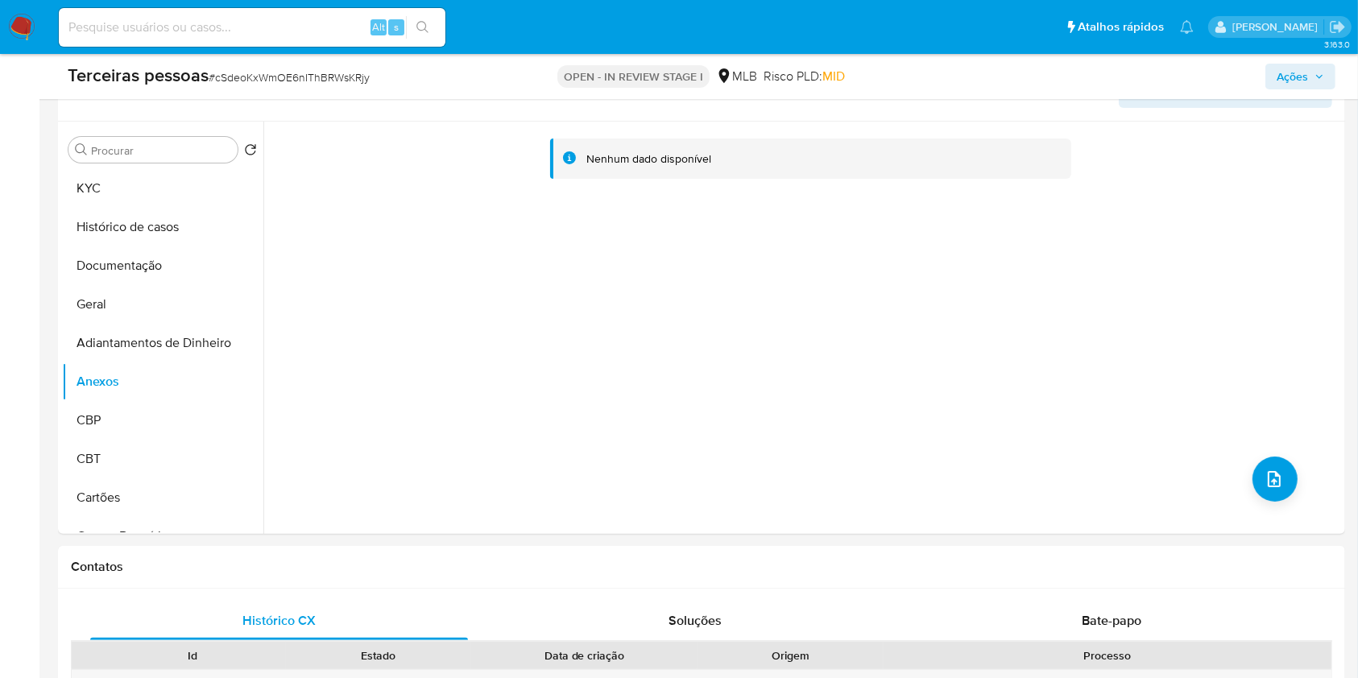
click at [1317, 70] on span "Ações" at bounding box center [1301, 76] width 48 height 23
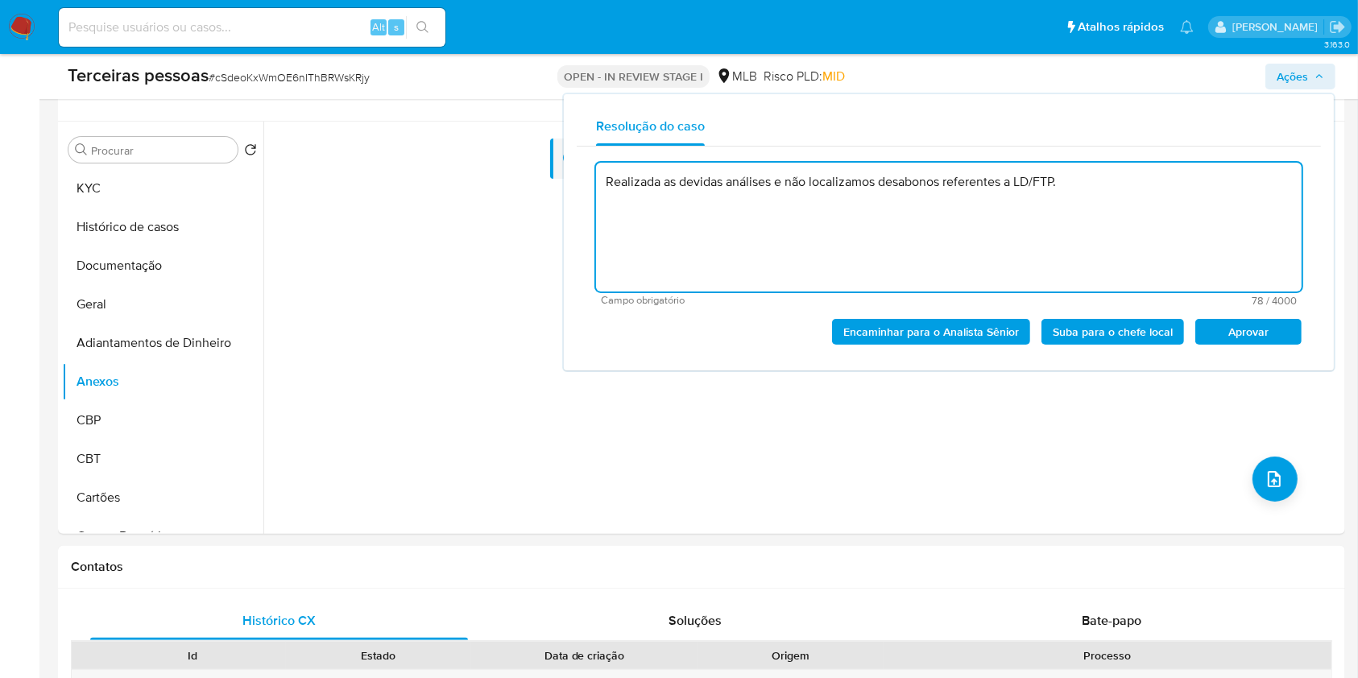
click at [1246, 333] on span "Aprovar" at bounding box center [1249, 332] width 84 height 23
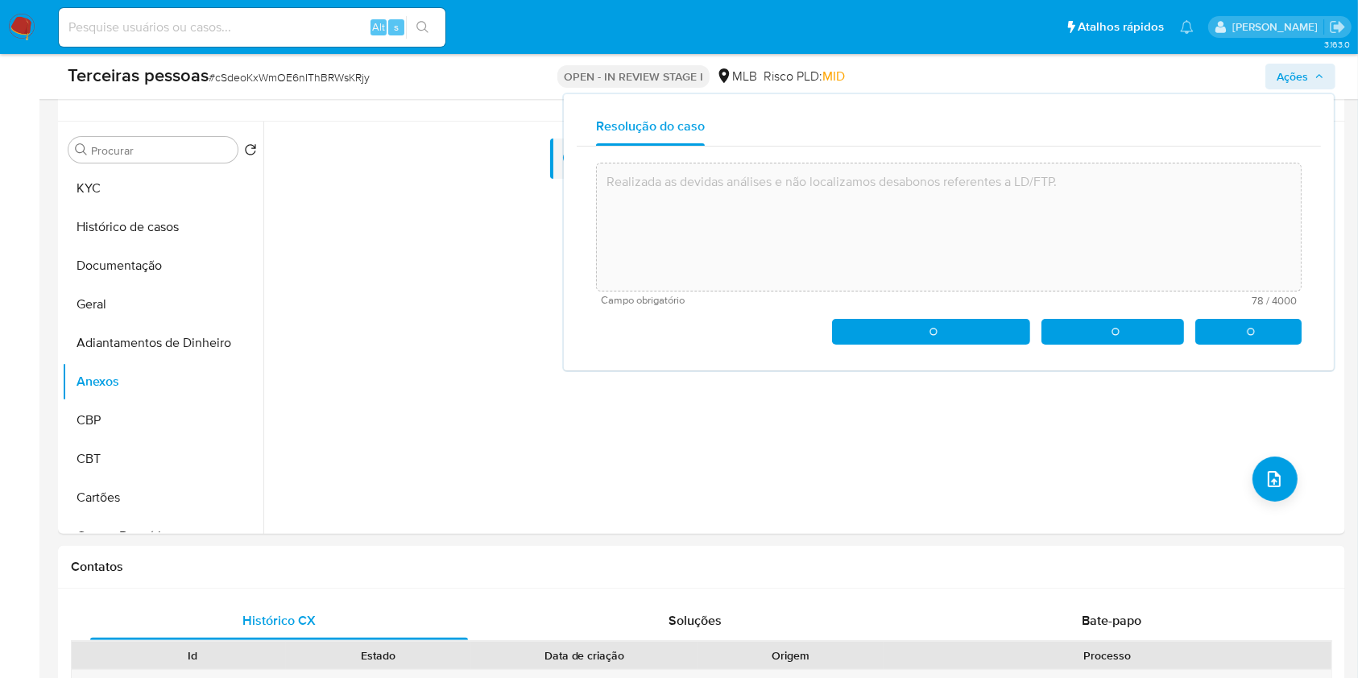
type textarea "Realizada as devidas análises e não localizamos desabonos referentes a LD/FTP."
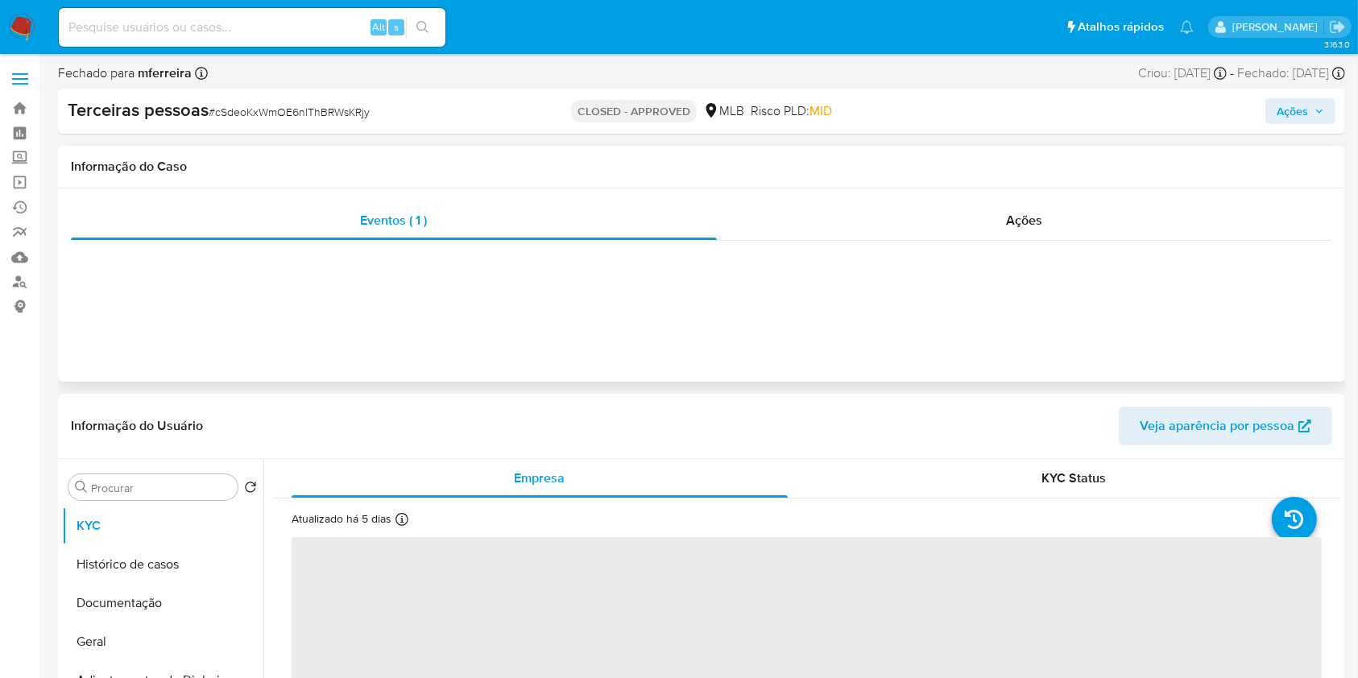
select select "10"
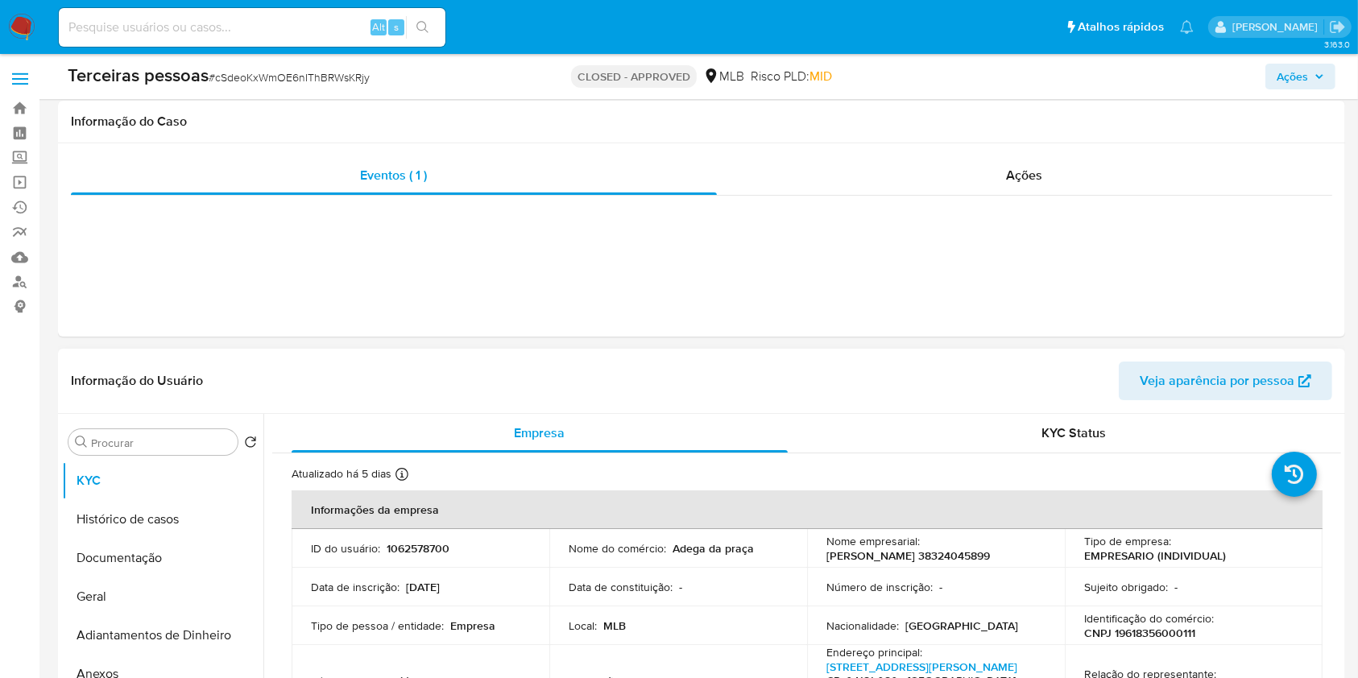
scroll to position [107, 0]
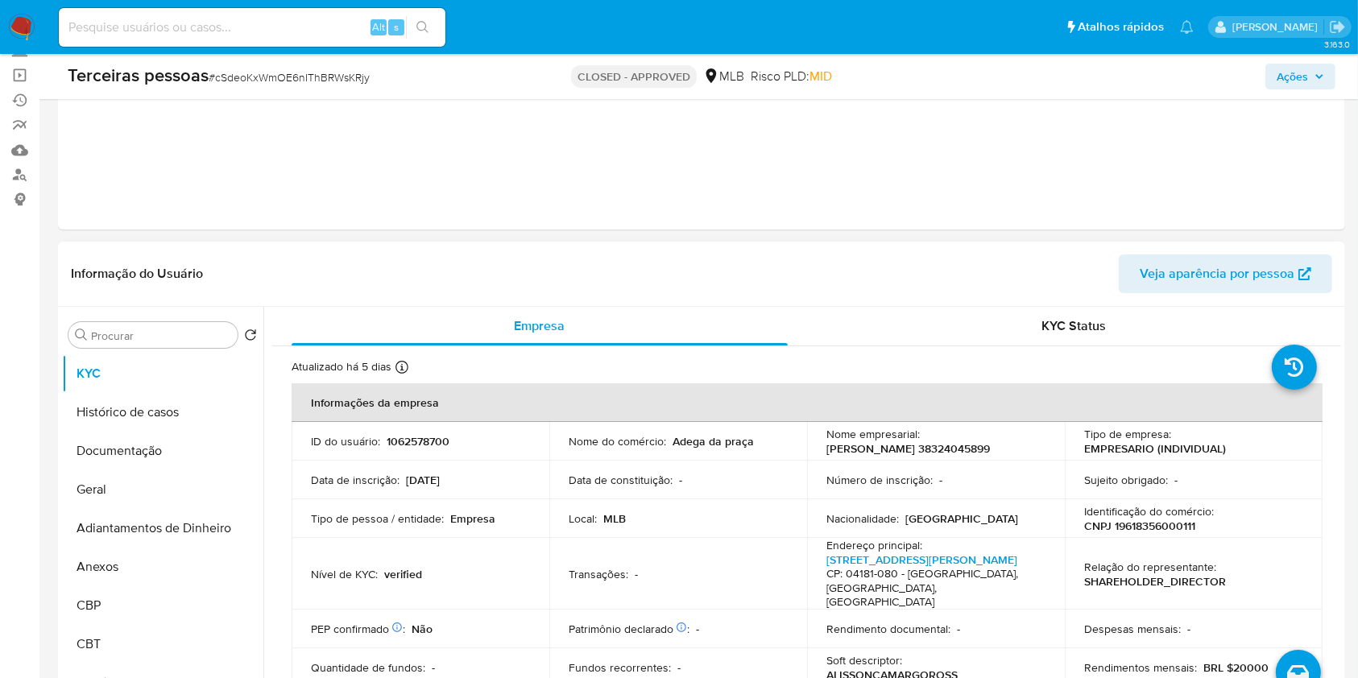
click at [406, 448] on p "1062578700" at bounding box center [418, 441] width 63 height 15
click at [407, 448] on p "1062578700" at bounding box center [418, 441] width 63 height 15
copy p "1062578700"
click at [300, 52] on nav "Pausado Ver notificaciones Alt s Atalhos rápidos Presiona las siguientes teclas…" at bounding box center [679, 27] width 1358 height 54
click at [309, 29] on input at bounding box center [252, 27] width 387 height 21
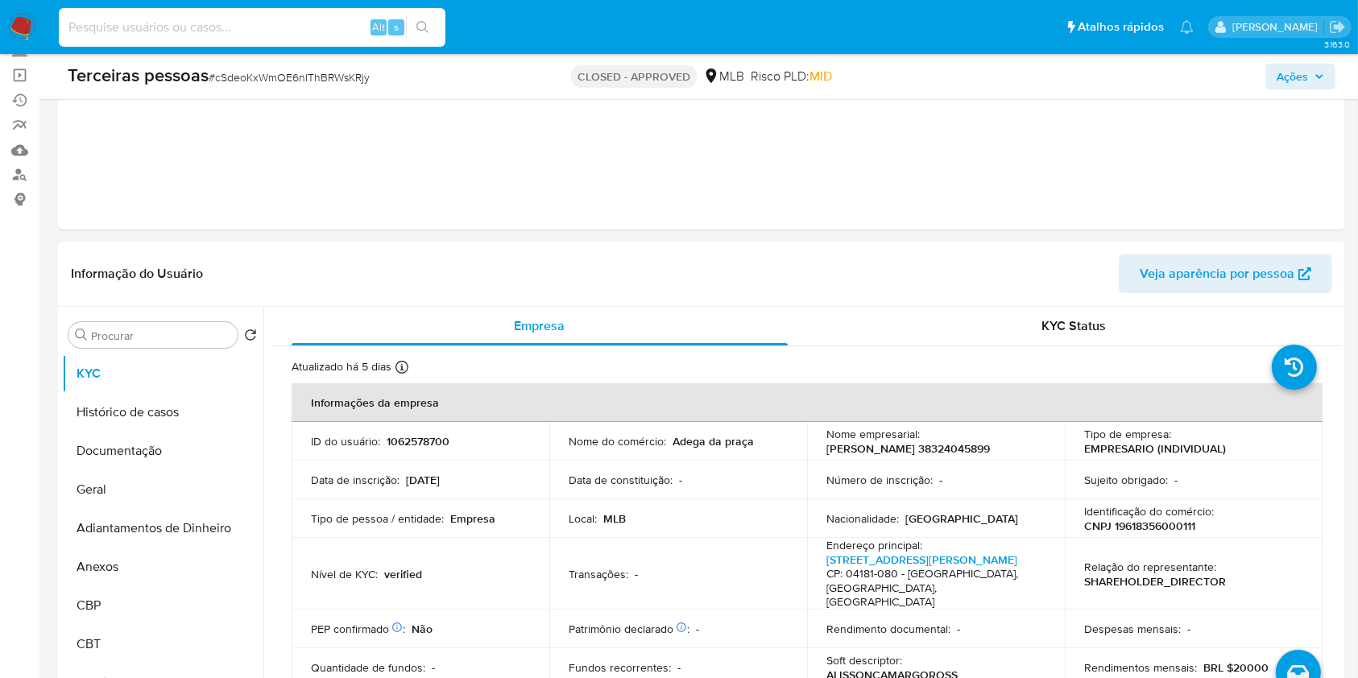
paste input "1714997501"
type input "1714997501"
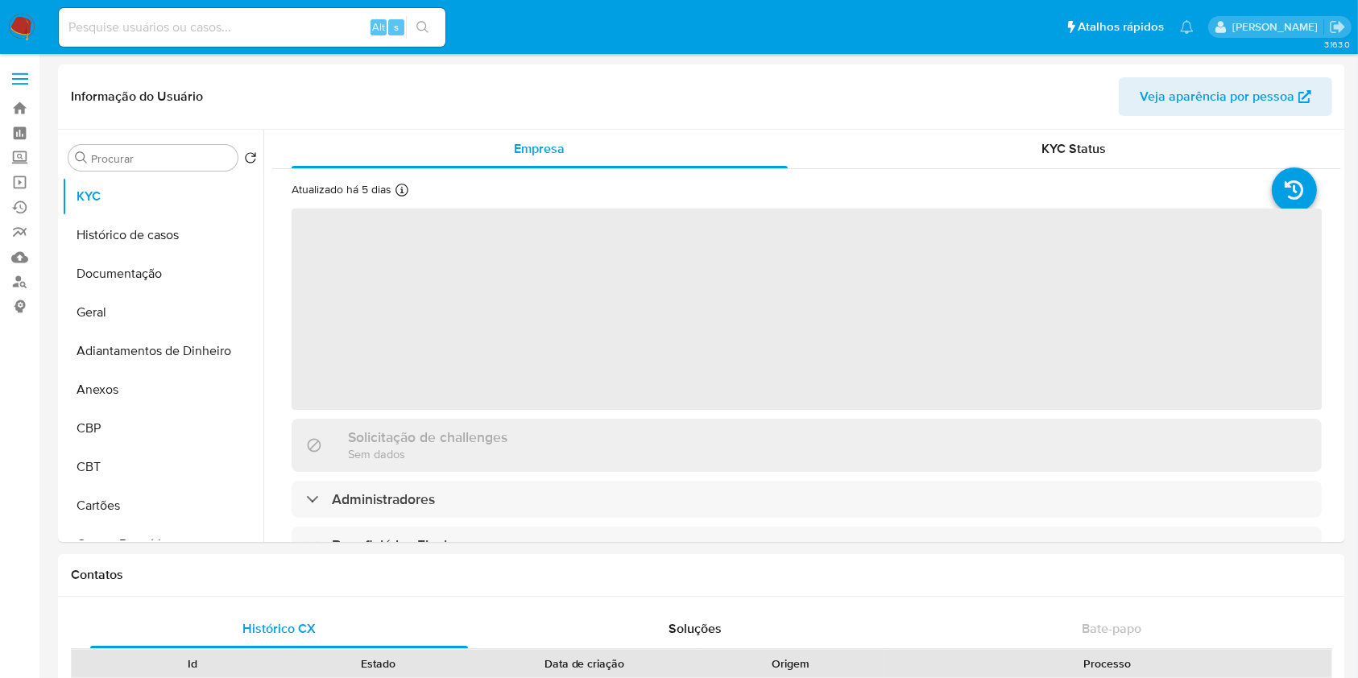
select select "10"
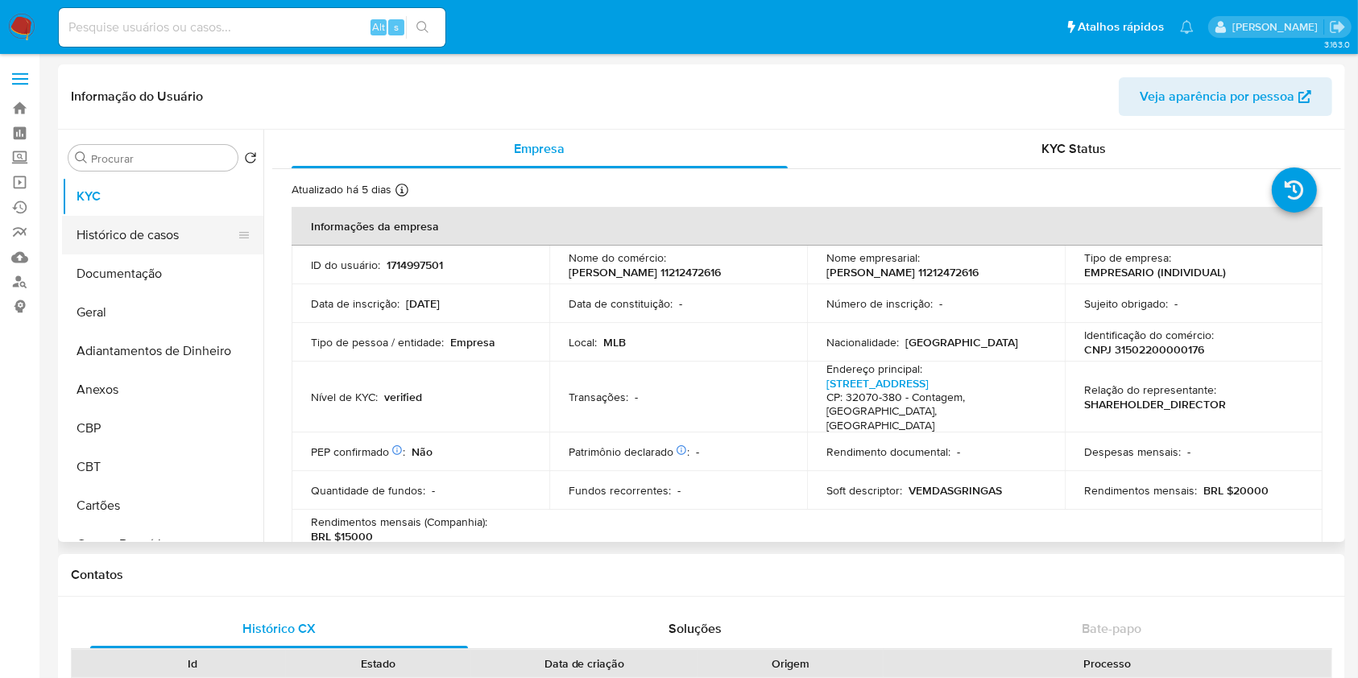
click at [157, 252] on button "Histórico de casos" at bounding box center [156, 235] width 189 height 39
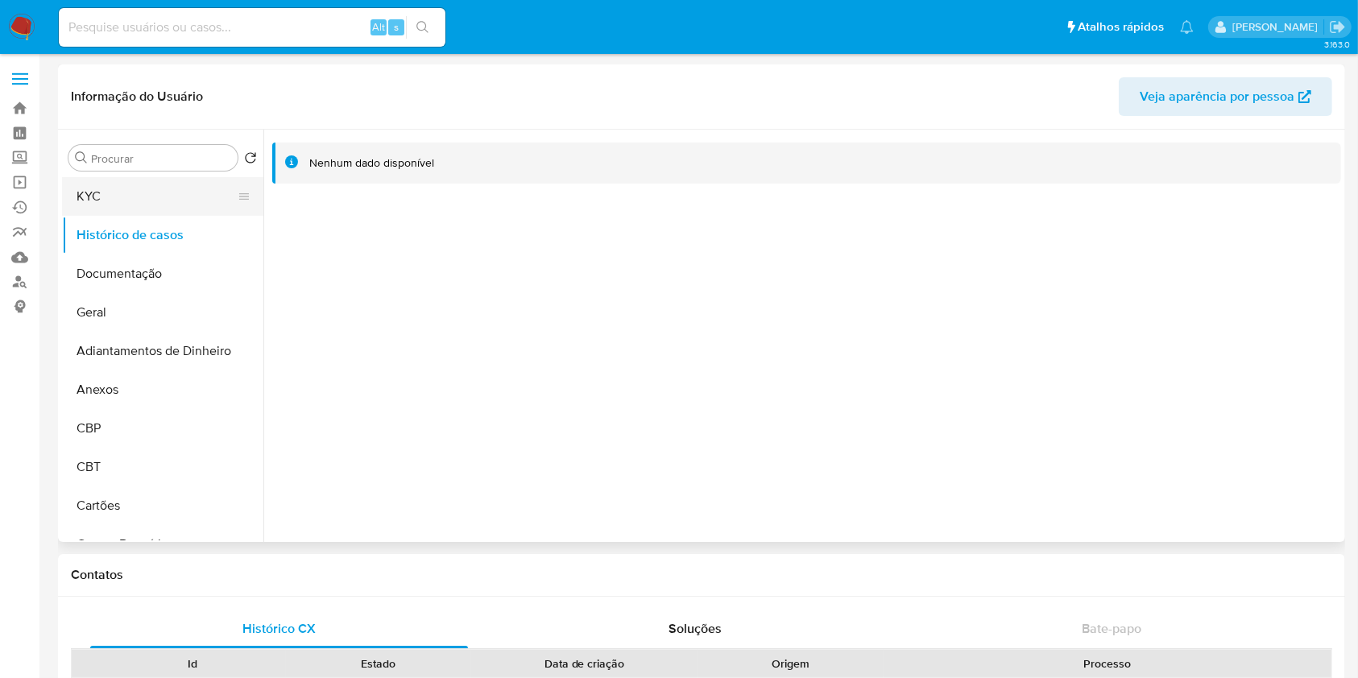
click at [126, 185] on button "KYC" at bounding box center [156, 196] width 189 height 39
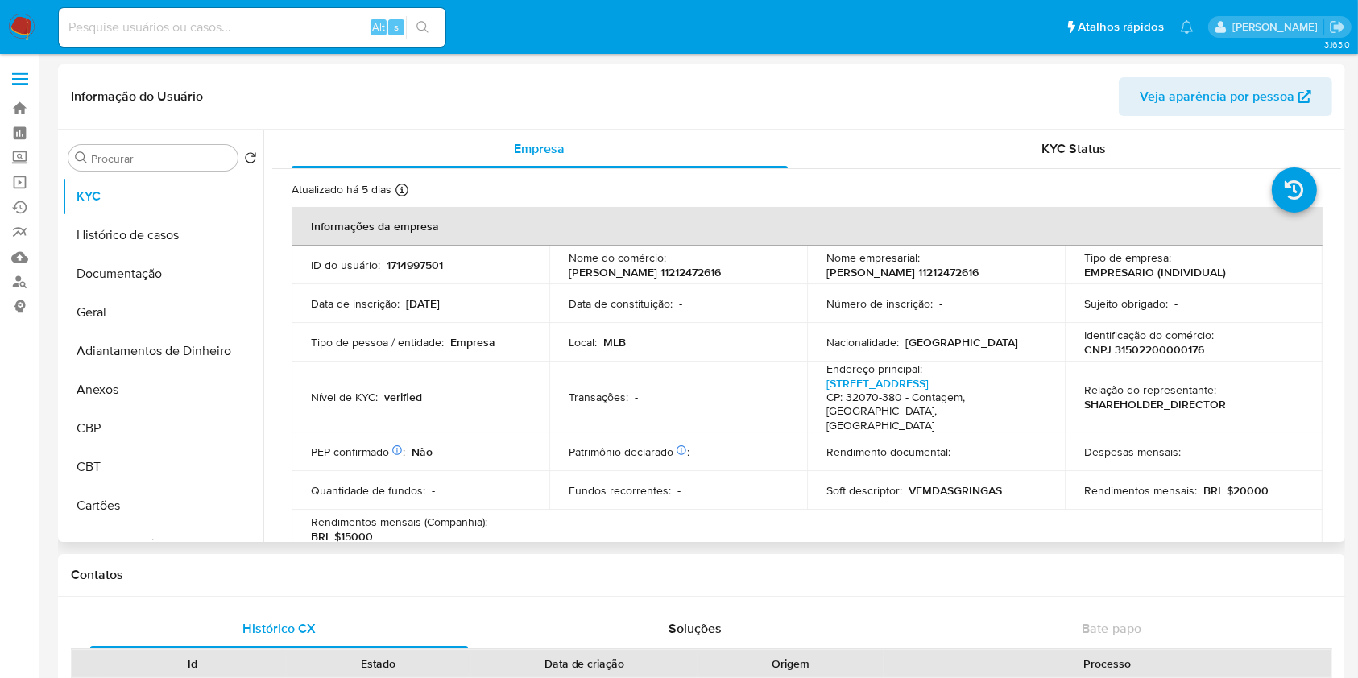
click at [1185, 350] on p "CNPJ 31502200000176" at bounding box center [1144, 349] width 120 height 15
copy p "31502200000176"
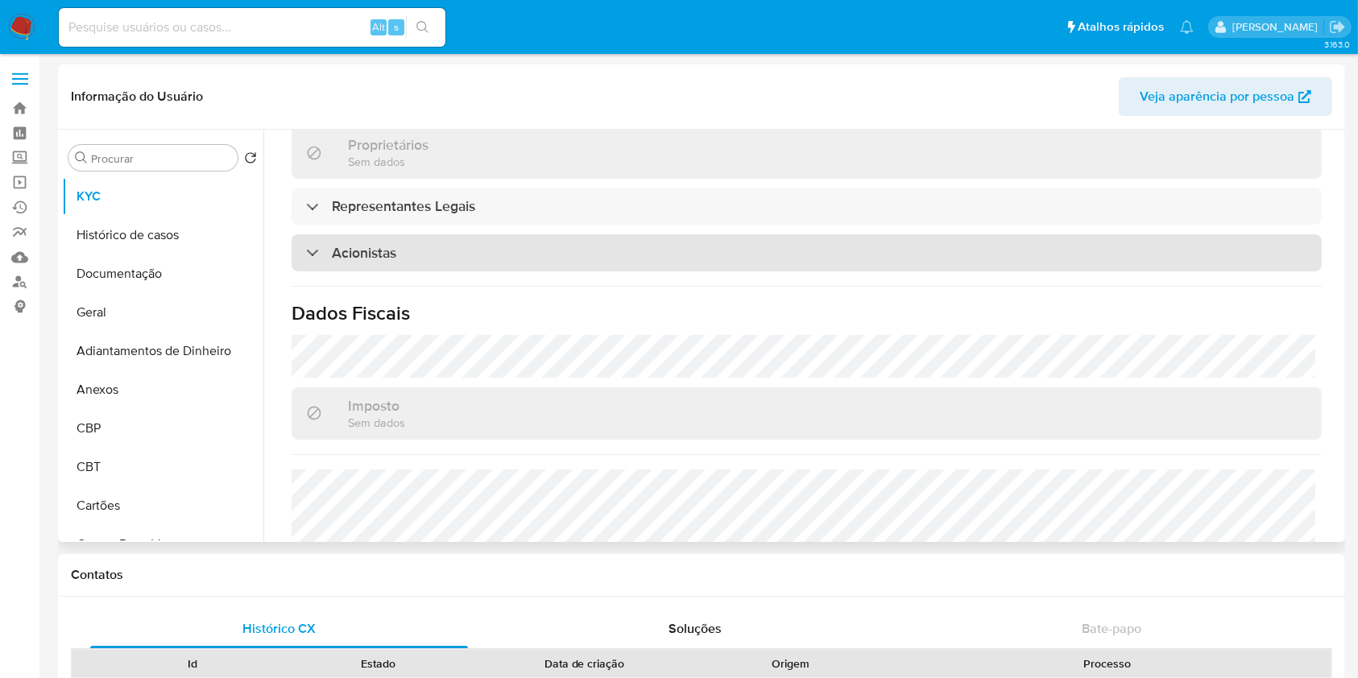
scroll to position [644, 0]
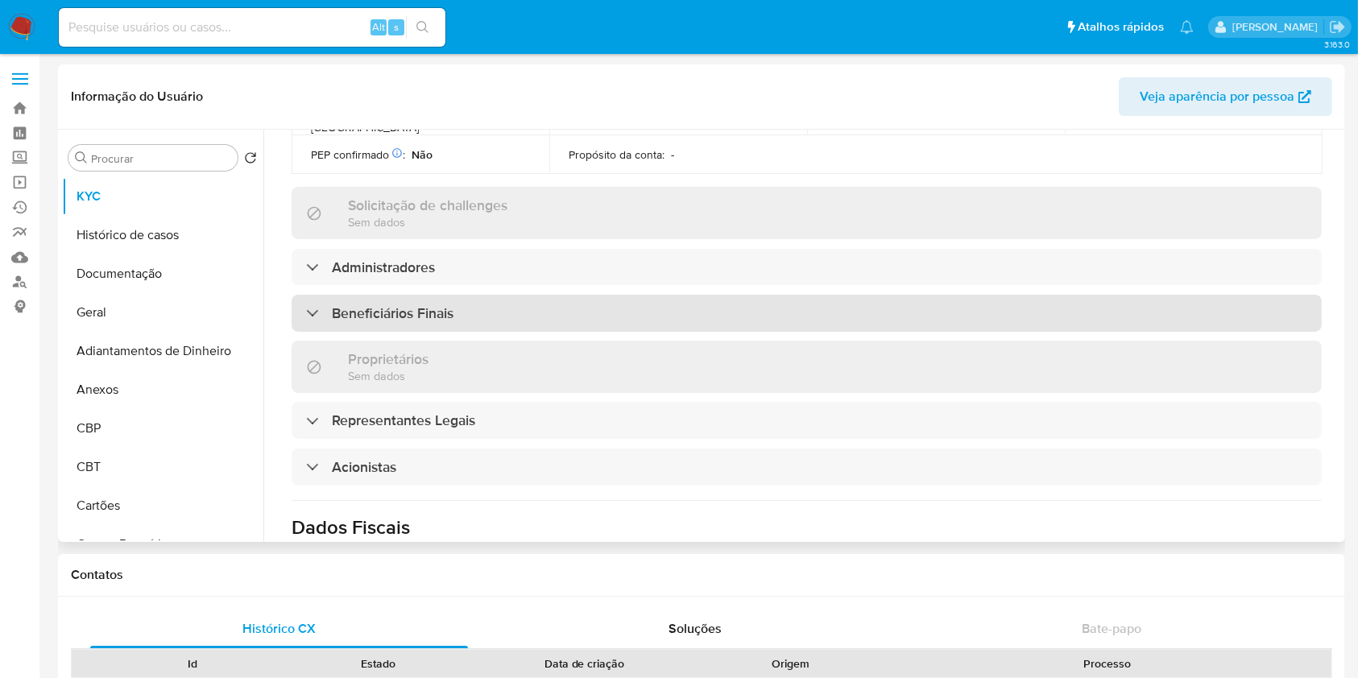
click at [442, 305] on h3 "Beneficiários Finais" at bounding box center [393, 314] width 122 height 18
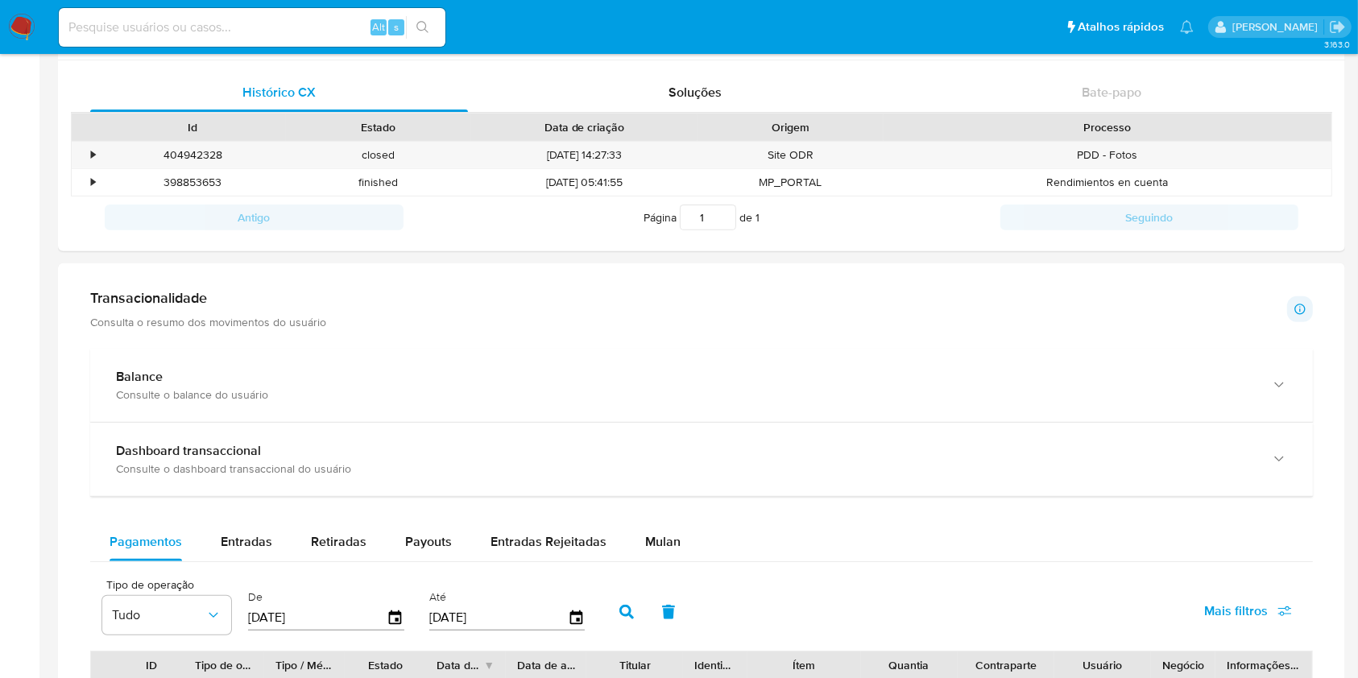
scroll to position [859, 0]
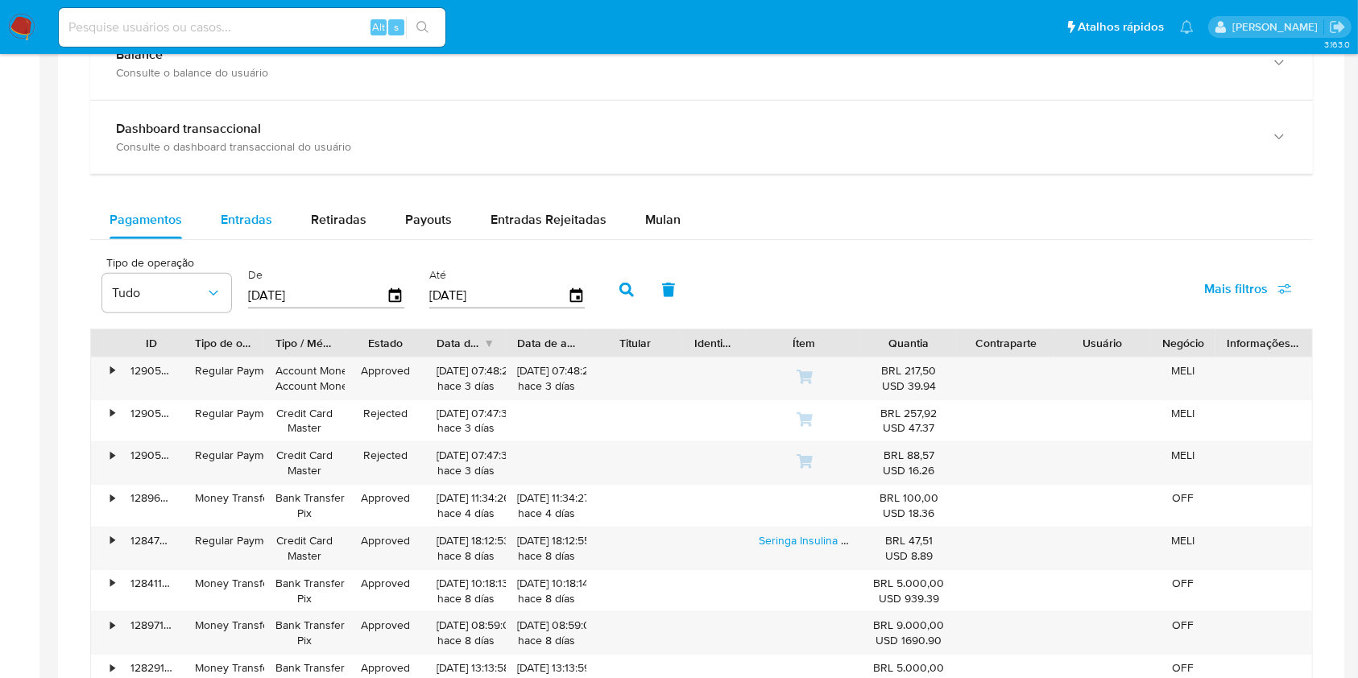
click at [253, 210] on span "Entradas" at bounding box center [247, 219] width 52 height 19
select select "10"
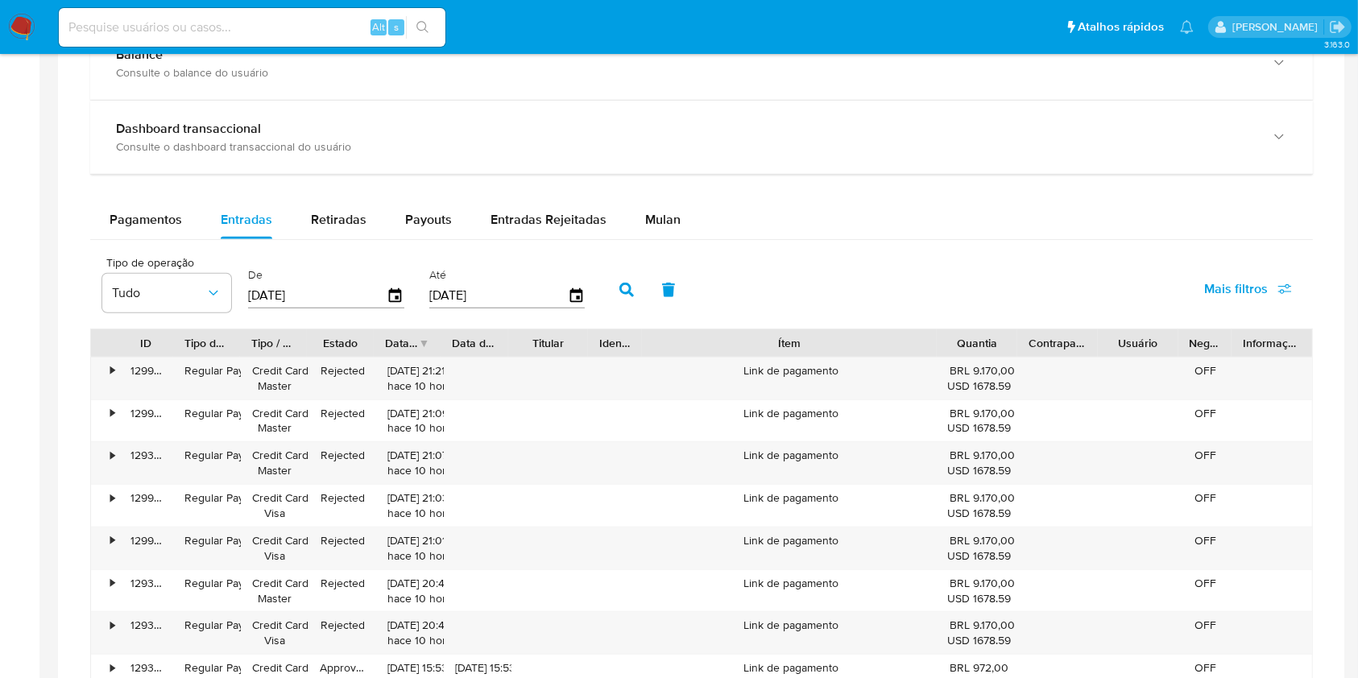
drag, startPoint x: 868, startPoint y: 342, endPoint x: 1050, endPoint y: 328, distance: 182.6
click at [1050, 329] on div "ID Tipo de operação Tipo / Método Estado Data de criação Data de aprovação Titu…" at bounding box center [701, 342] width 1221 height 27
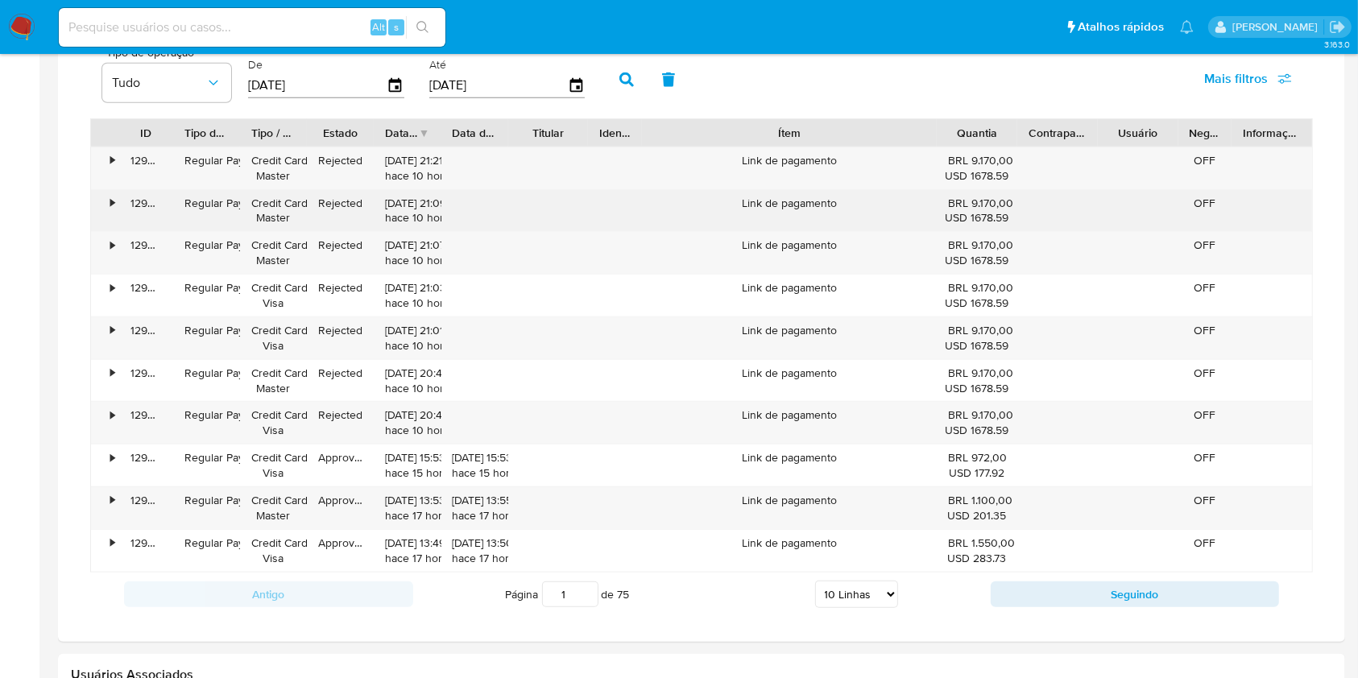
scroll to position [1074, 0]
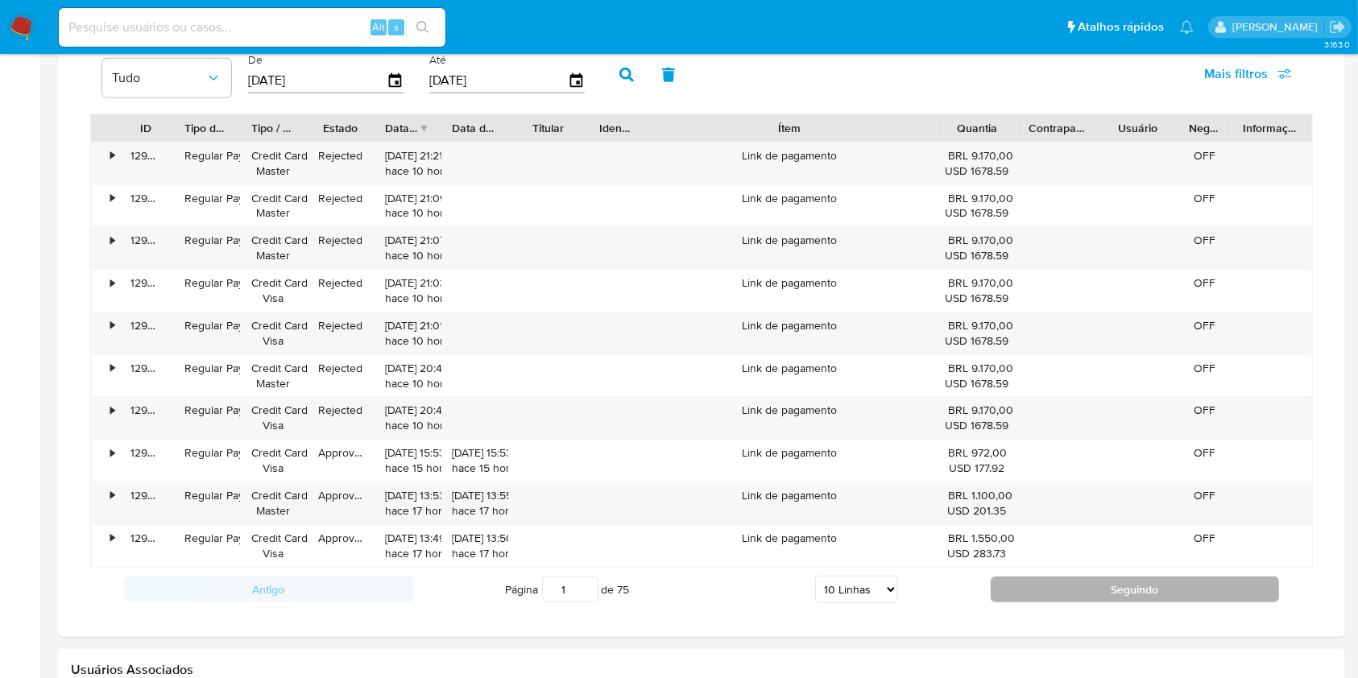
click at [1120, 591] on button "Seguindo" at bounding box center [1135, 590] width 289 height 26
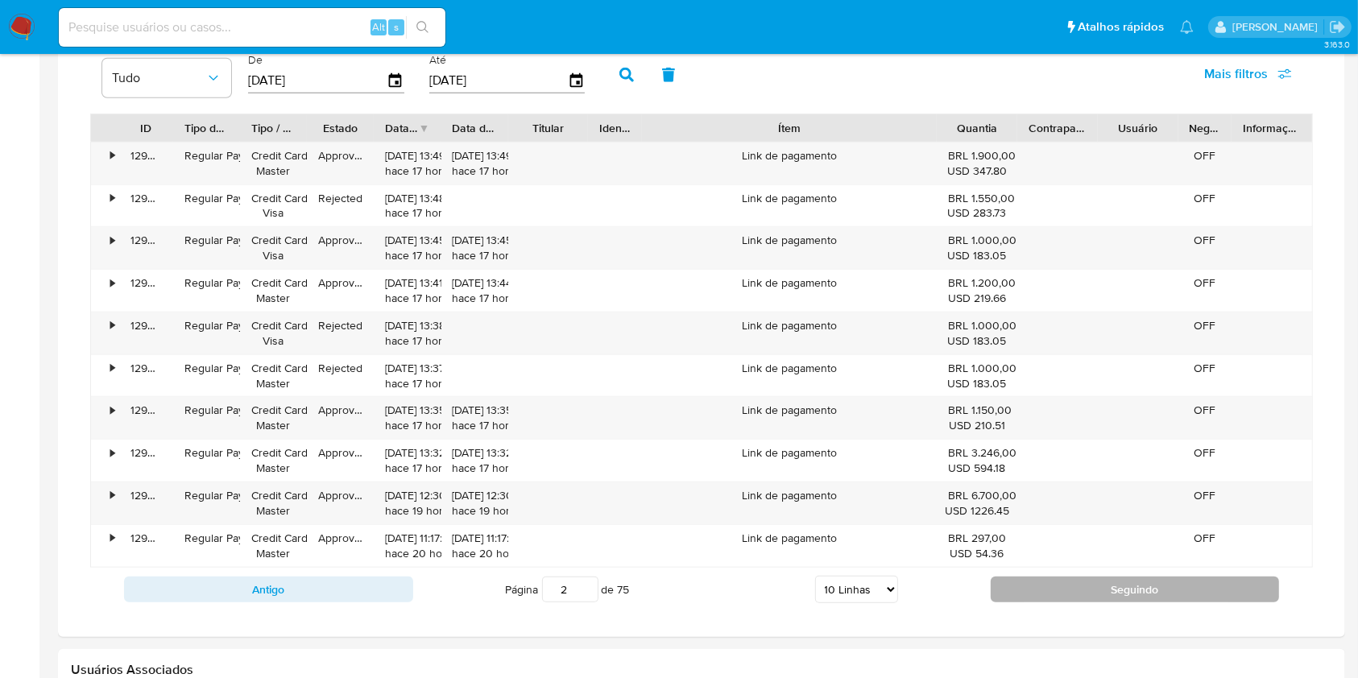
click at [1110, 593] on button "Seguindo" at bounding box center [1135, 590] width 289 height 26
type input "3"
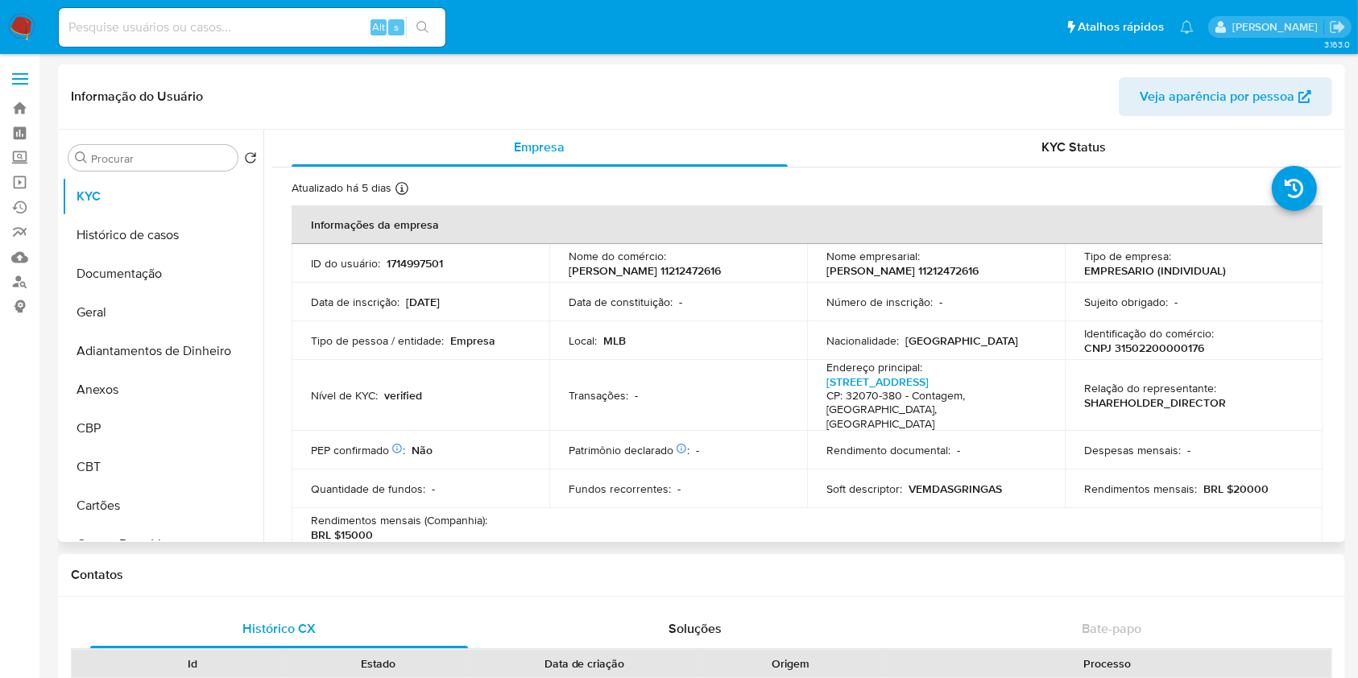
scroll to position [0, 0]
click at [135, 284] on button "Documentação" at bounding box center [156, 274] width 189 height 39
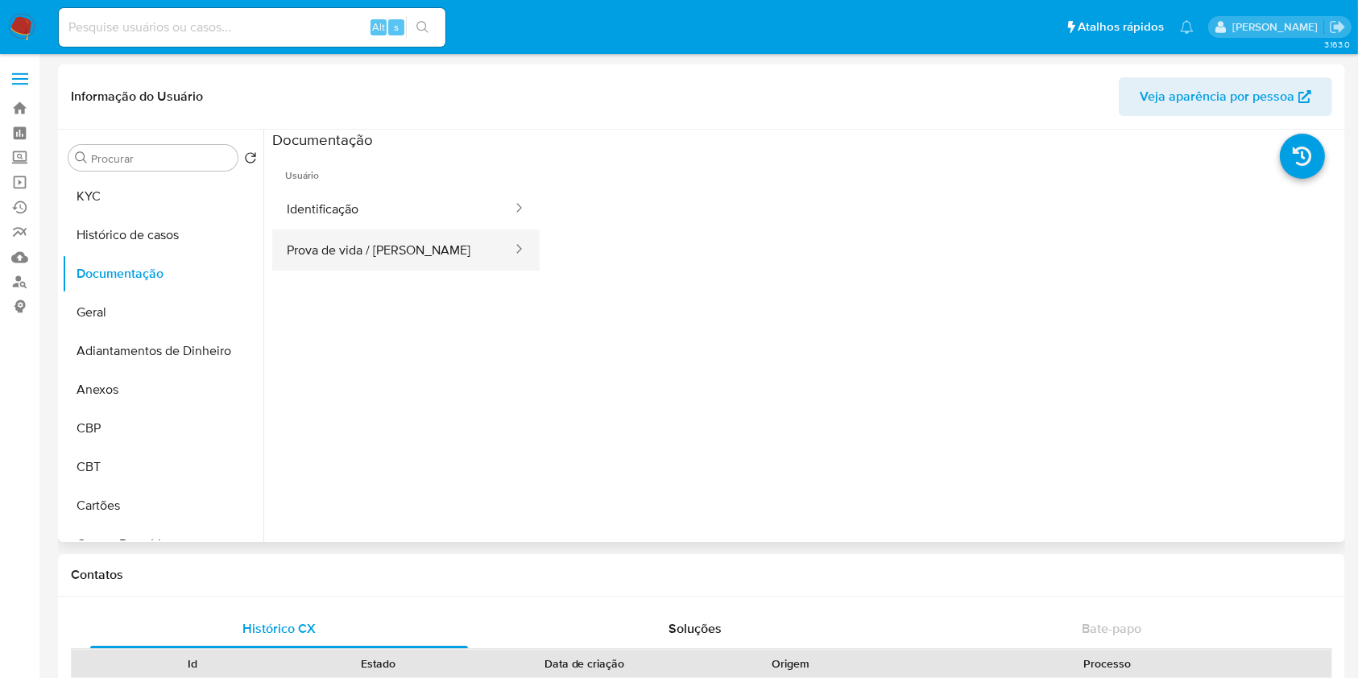
click at [340, 253] on button "Prova de vida / [PERSON_NAME]" at bounding box center [393, 250] width 242 height 41
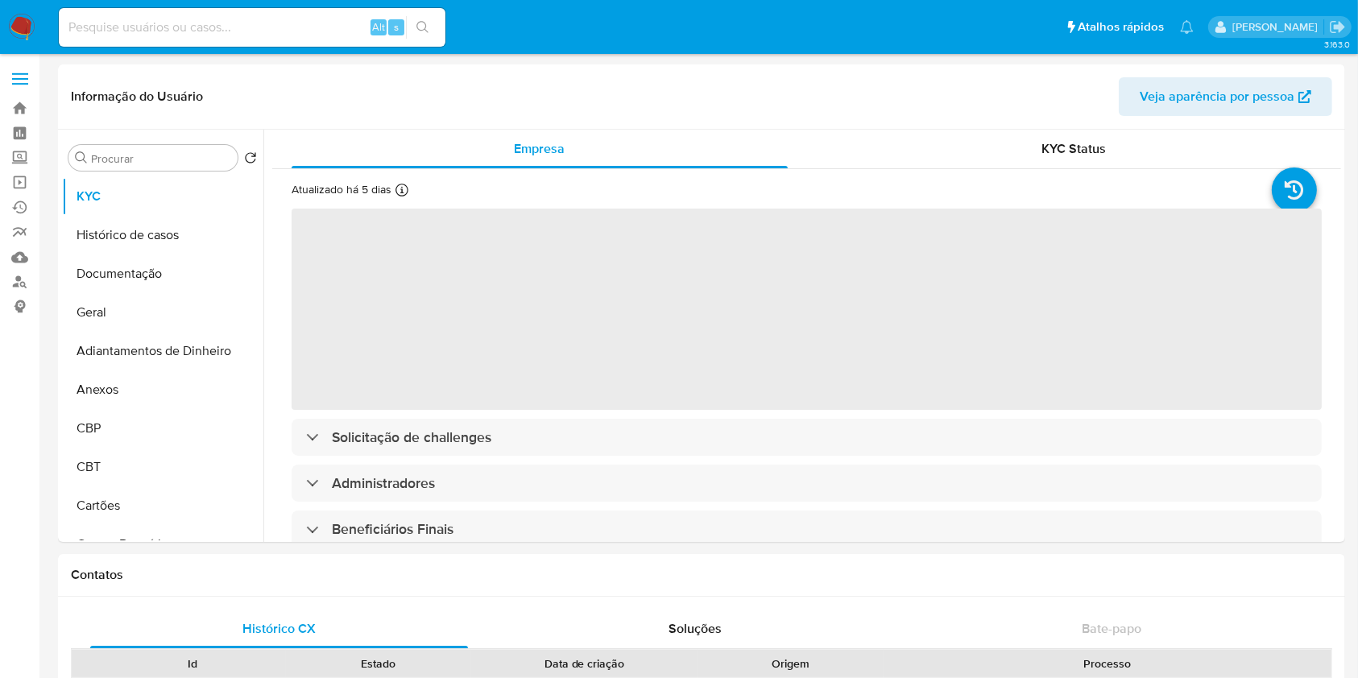
select select "10"
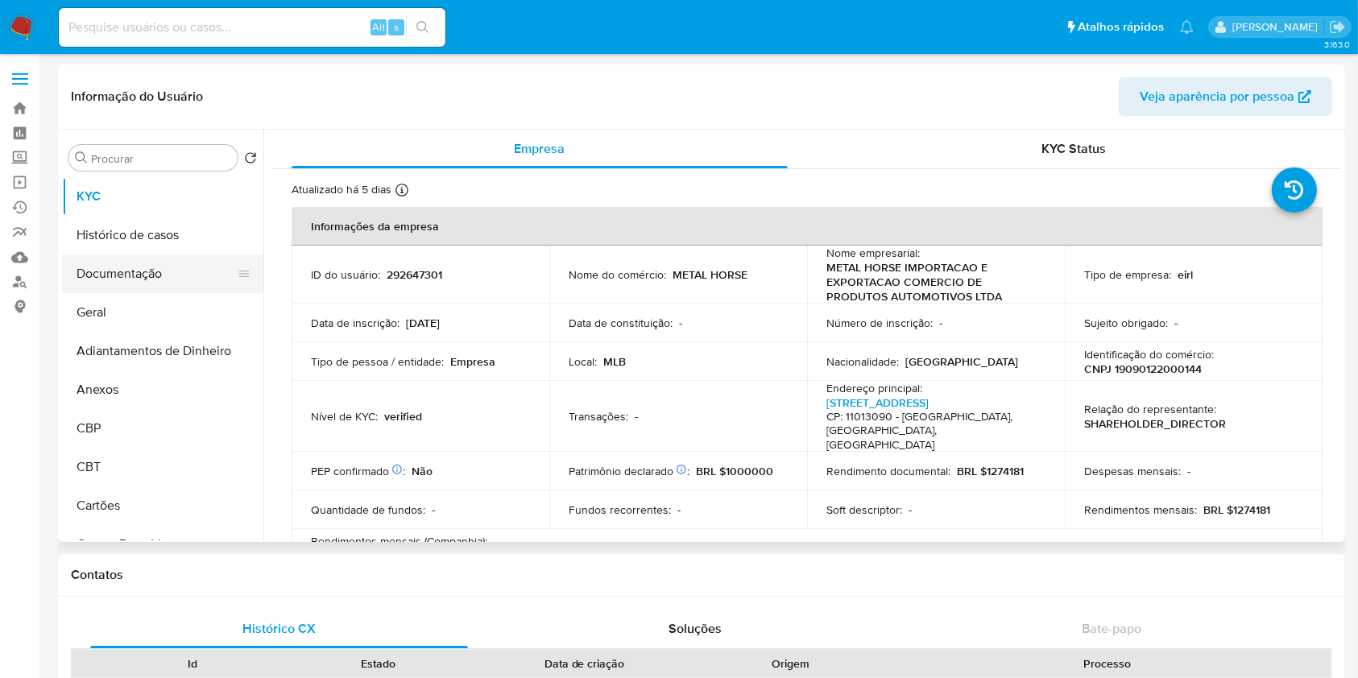
click at [77, 255] on button "Documentação" at bounding box center [156, 274] width 189 height 39
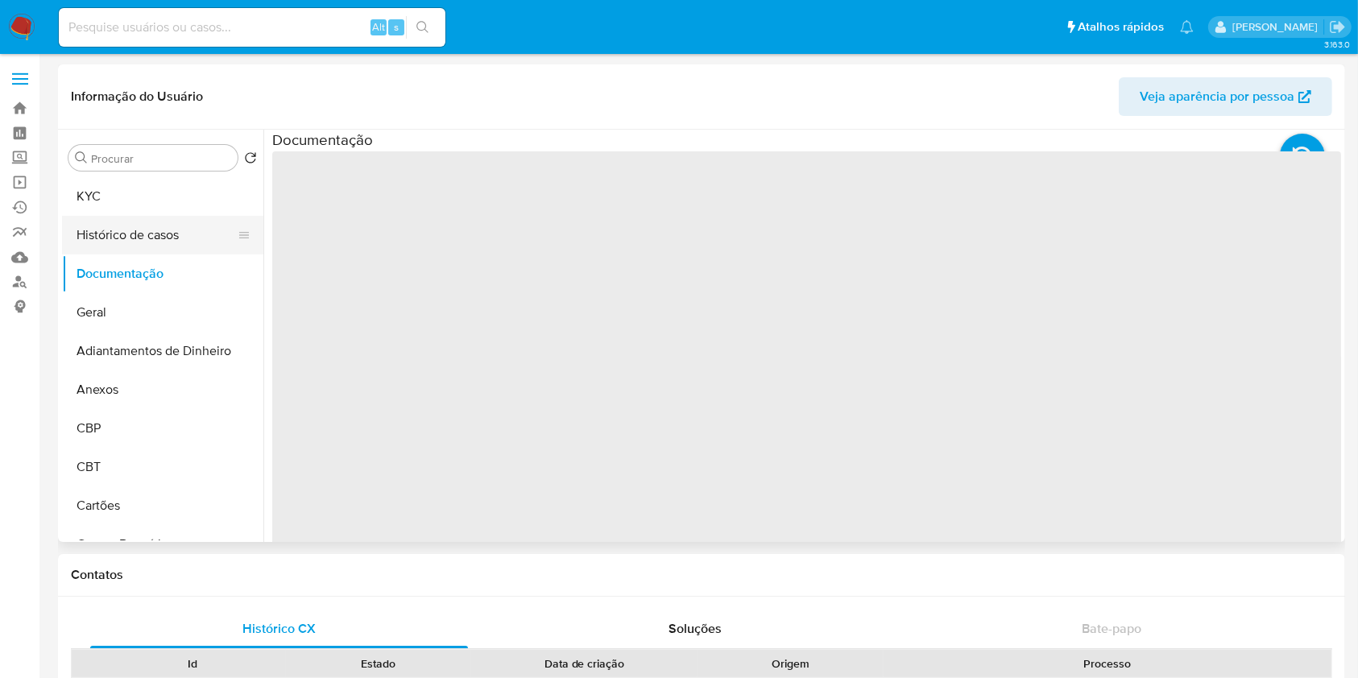
click at [147, 249] on button "Histórico de casos" at bounding box center [156, 235] width 189 height 39
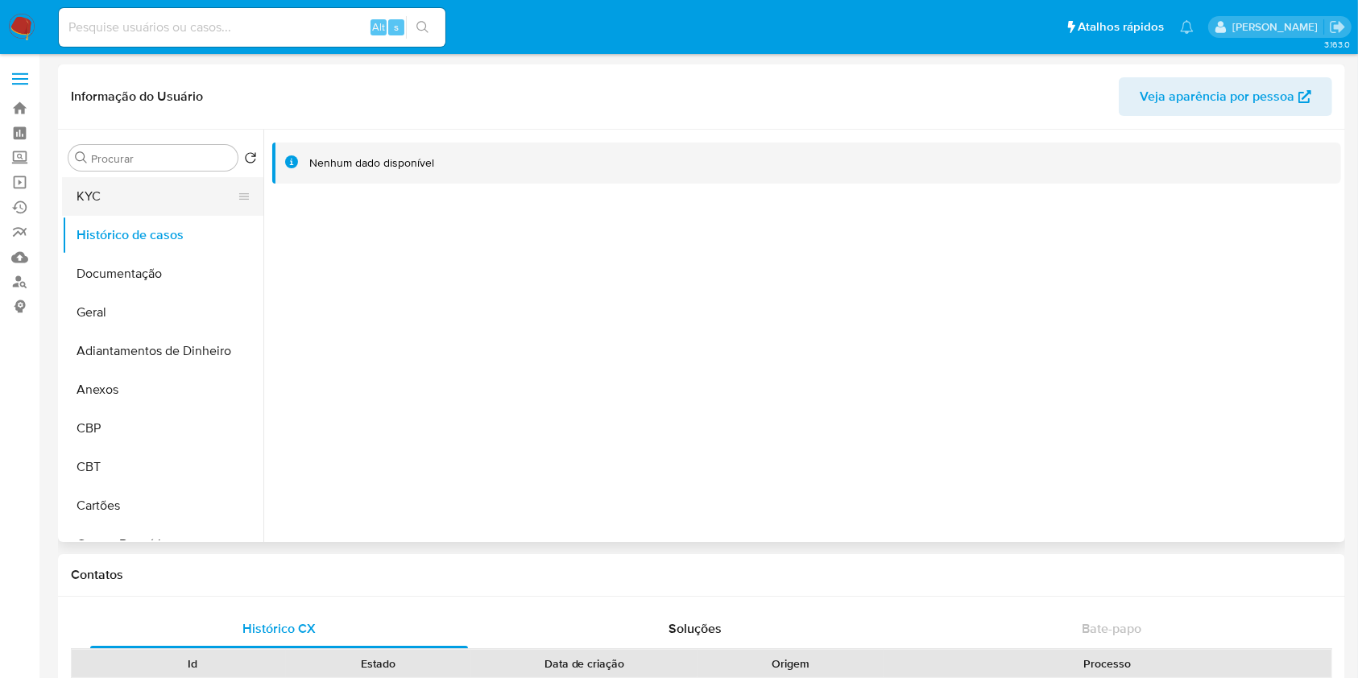
click at [168, 188] on button "KYC" at bounding box center [156, 196] width 189 height 39
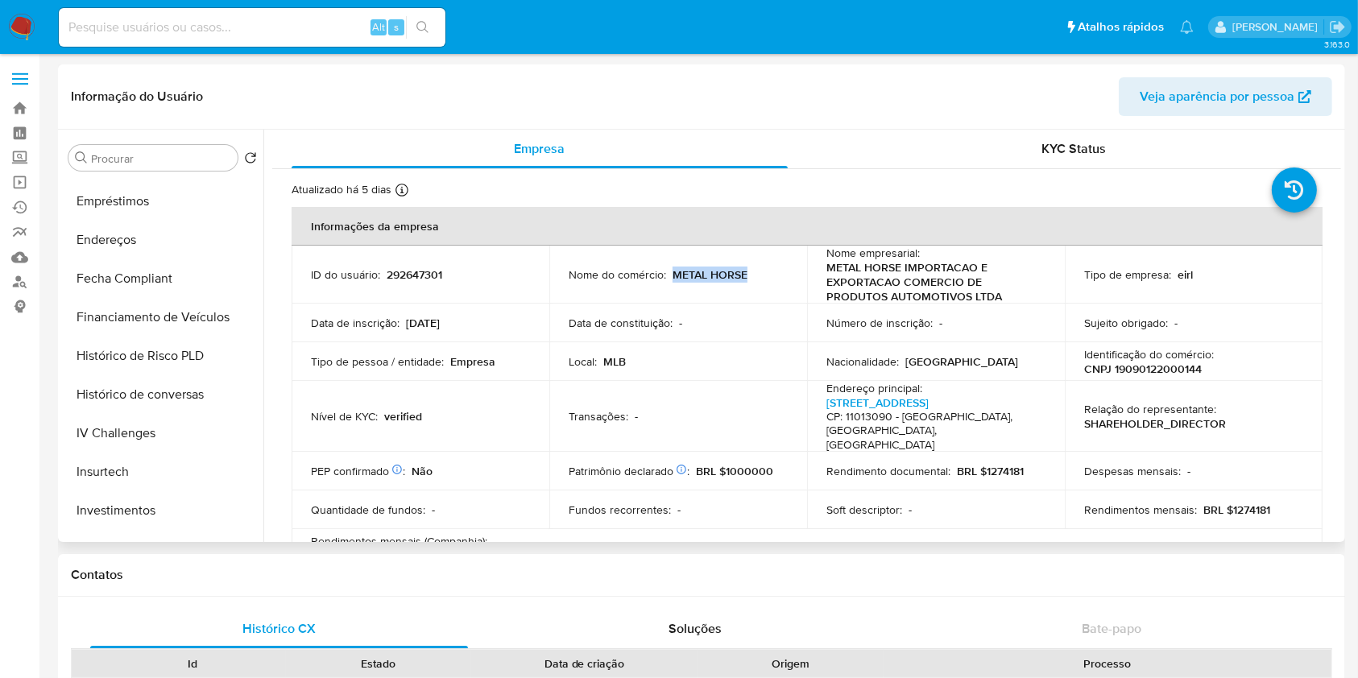
drag, startPoint x: 673, startPoint y: 267, endPoint x: 754, endPoint y: 282, distance: 82.0
click at [754, 282] on td "Nome do comércio : METAL HORSE" at bounding box center [678, 275] width 258 height 58
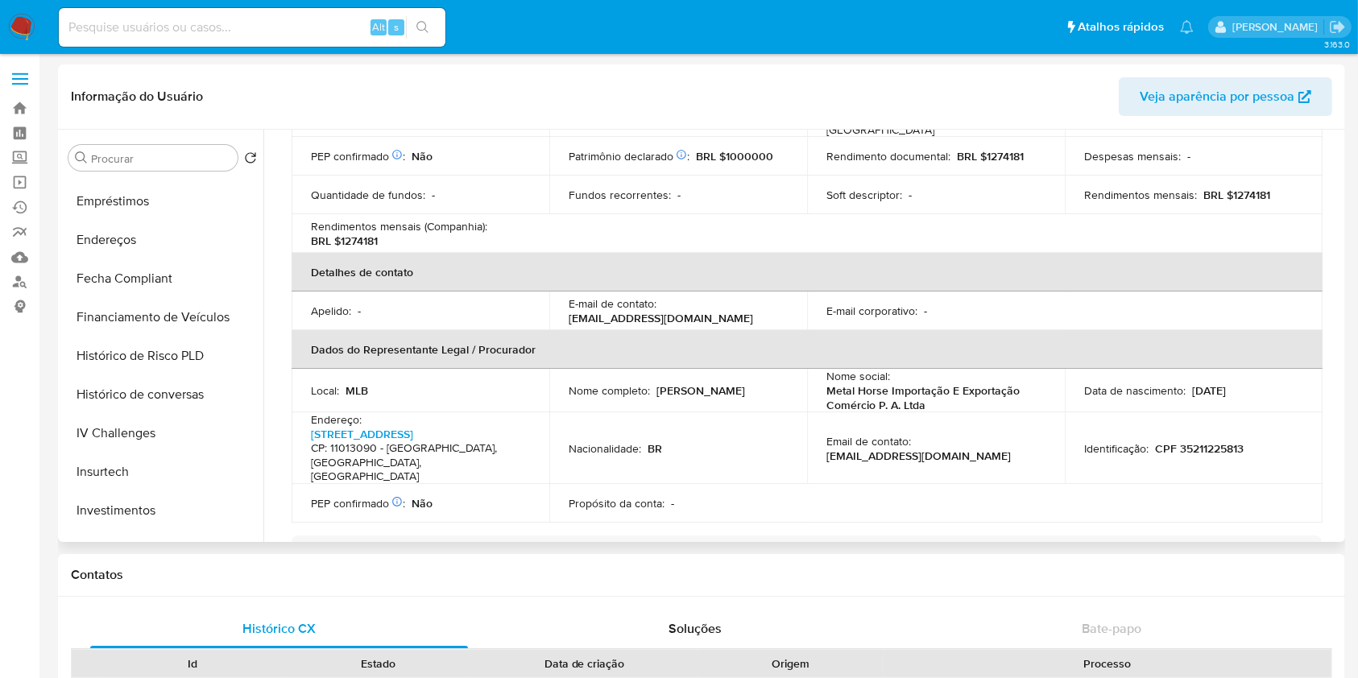
scroll to position [322, 0]
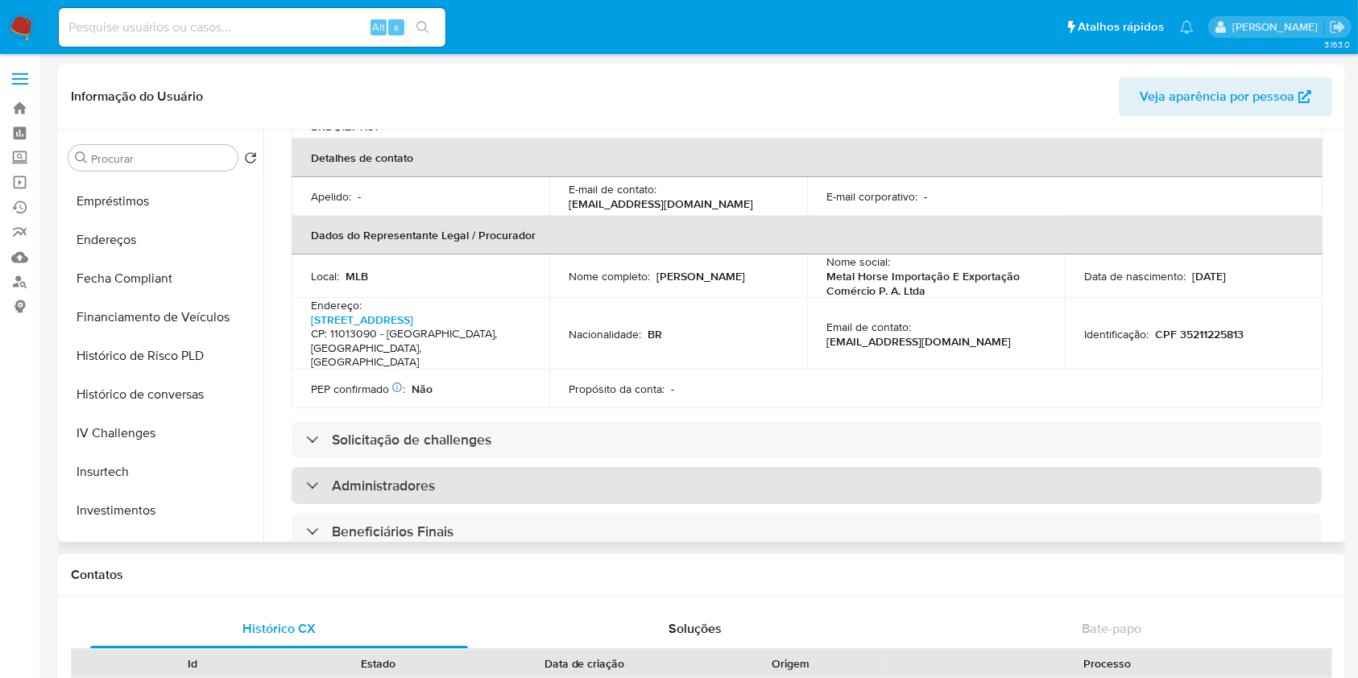
click at [417, 477] on h3 "Administradores" at bounding box center [383, 486] width 103 height 18
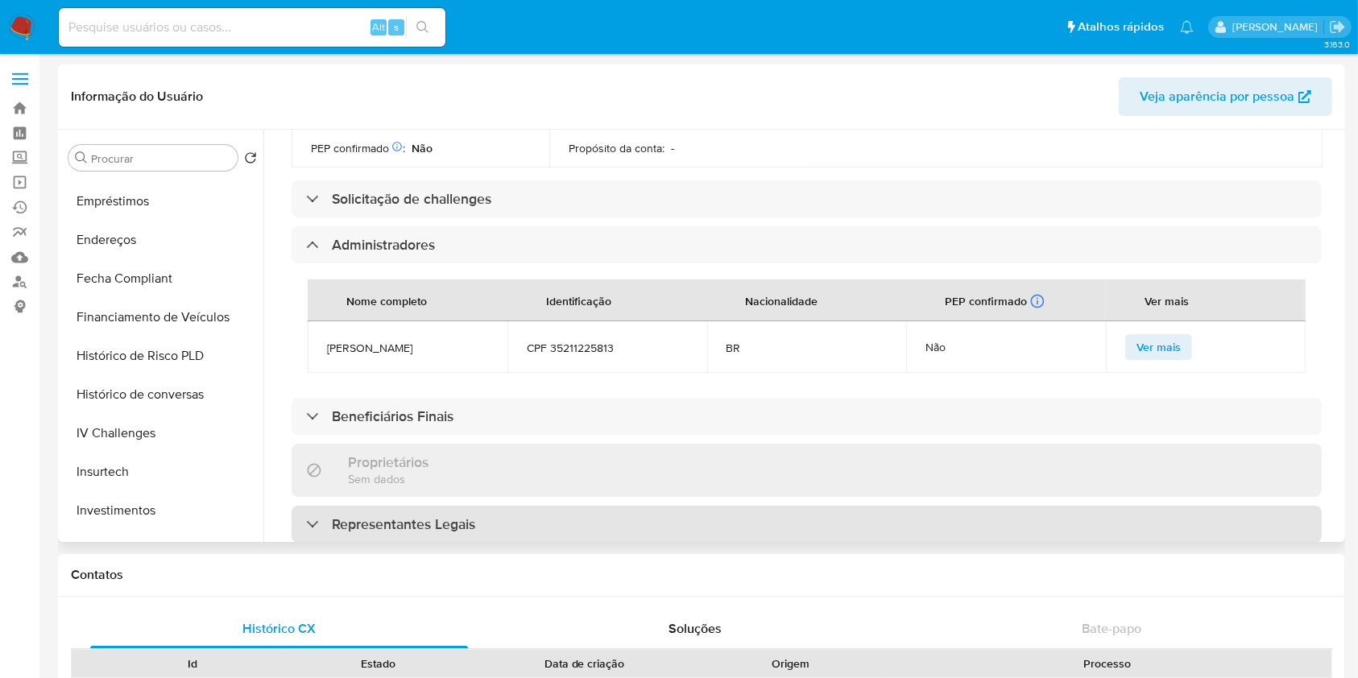
scroll to position [752, 0]
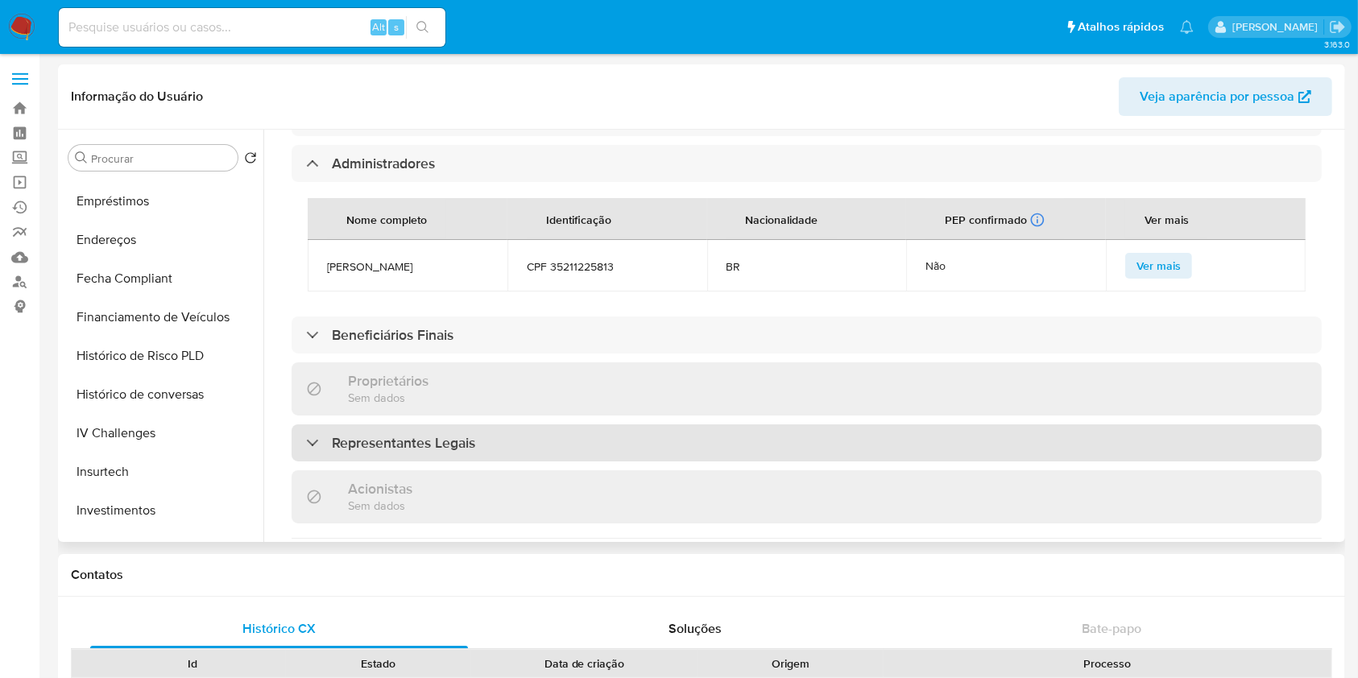
click at [408, 425] on div "Representantes Legais" at bounding box center [807, 443] width 1030 height 37
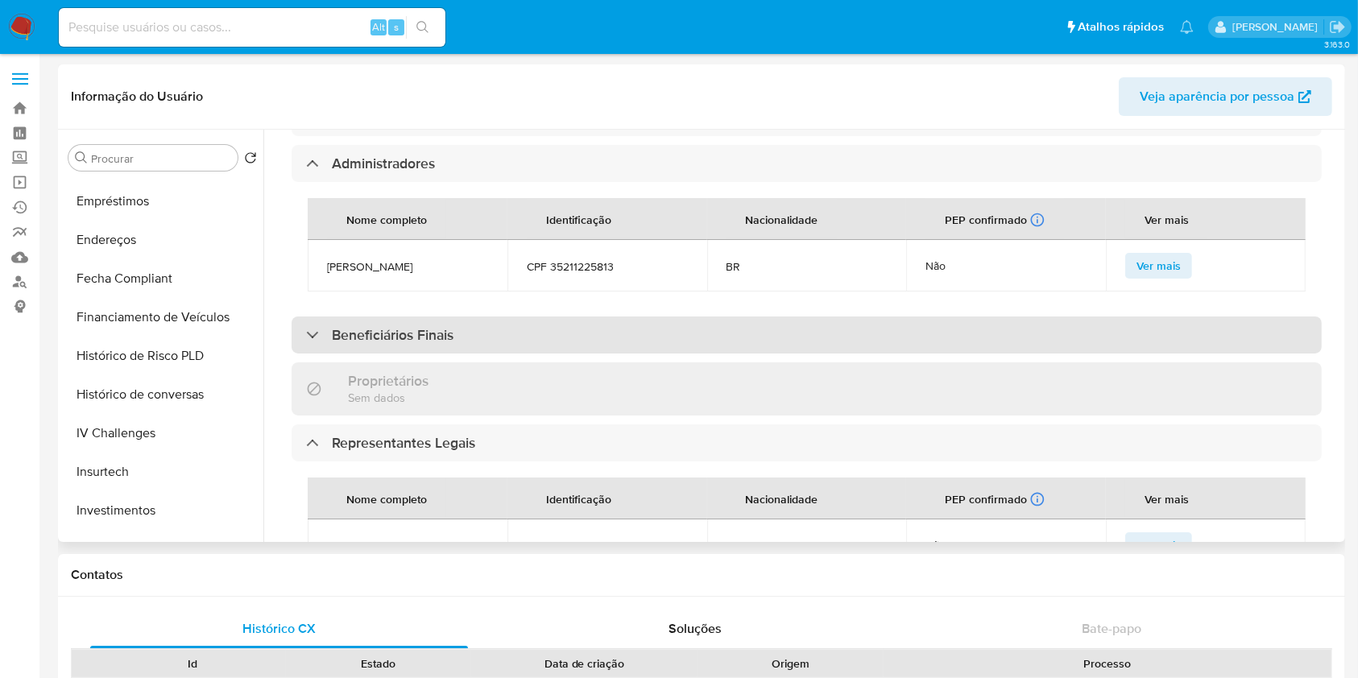
click at [412, 317] on div "Beneficiários Finais" at bounding box center [807, 335] width 1030 height 37
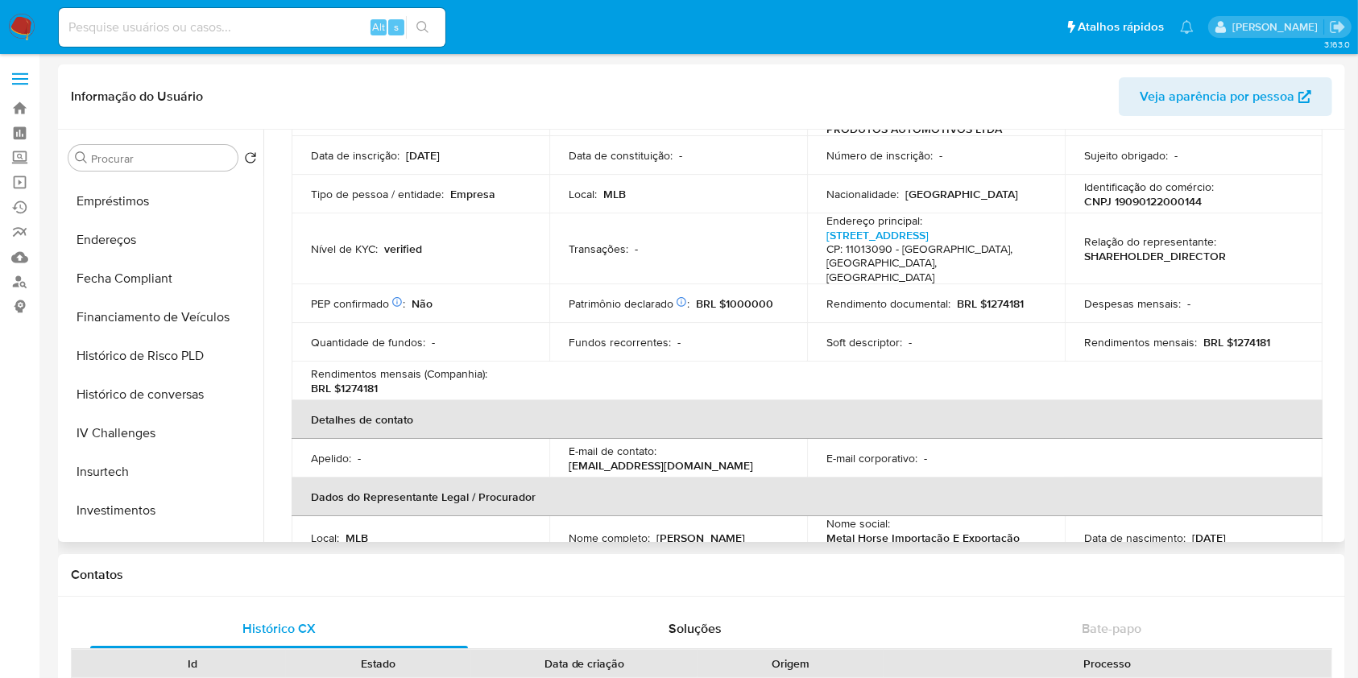
scroll to position [0, 0]
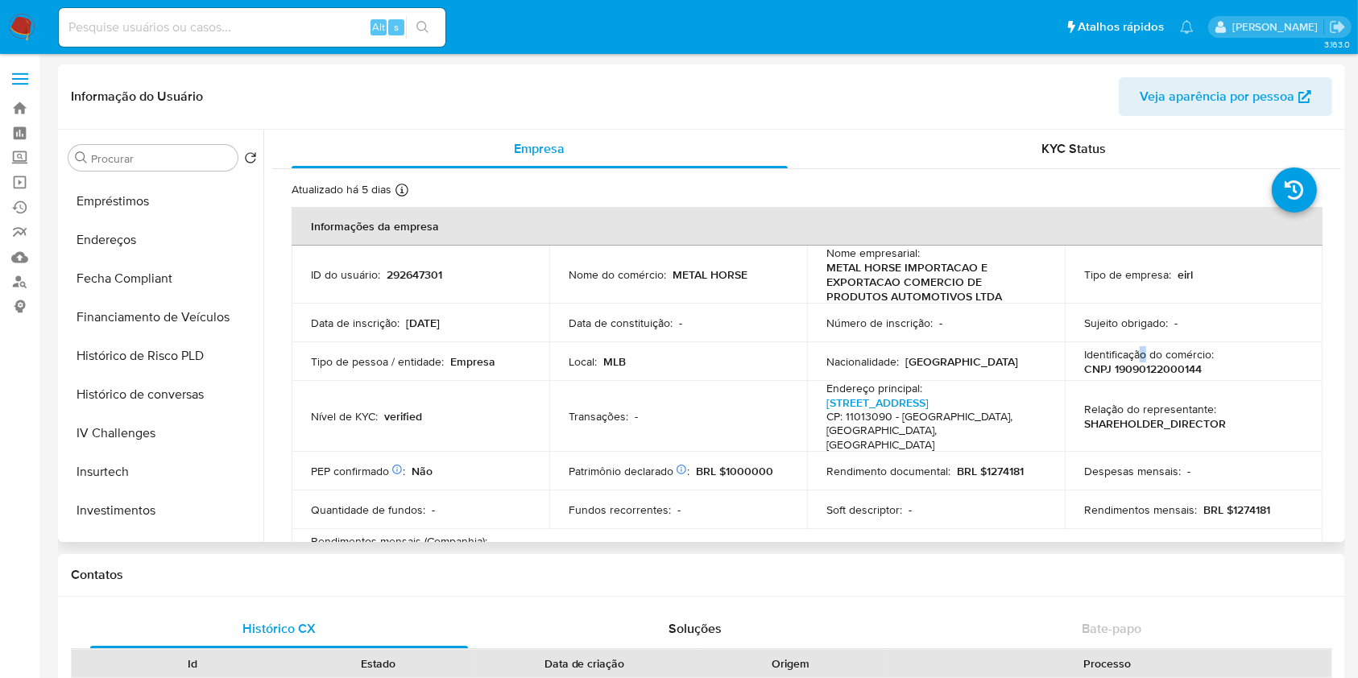
drag, startPoint x: 1137, startPoint y: 351, endPoint x: 1147, endPoint y: 364, distance: 16.1
click at [1140, 351] on p "Identificação do comércio :" at bounding box center [1149, 354] width 130 height 15
click at [1150, 371] on p "CNPJ 19090122000144" at bounding box center [1143, 369] width 118 height 15
copy p "19090122000144"
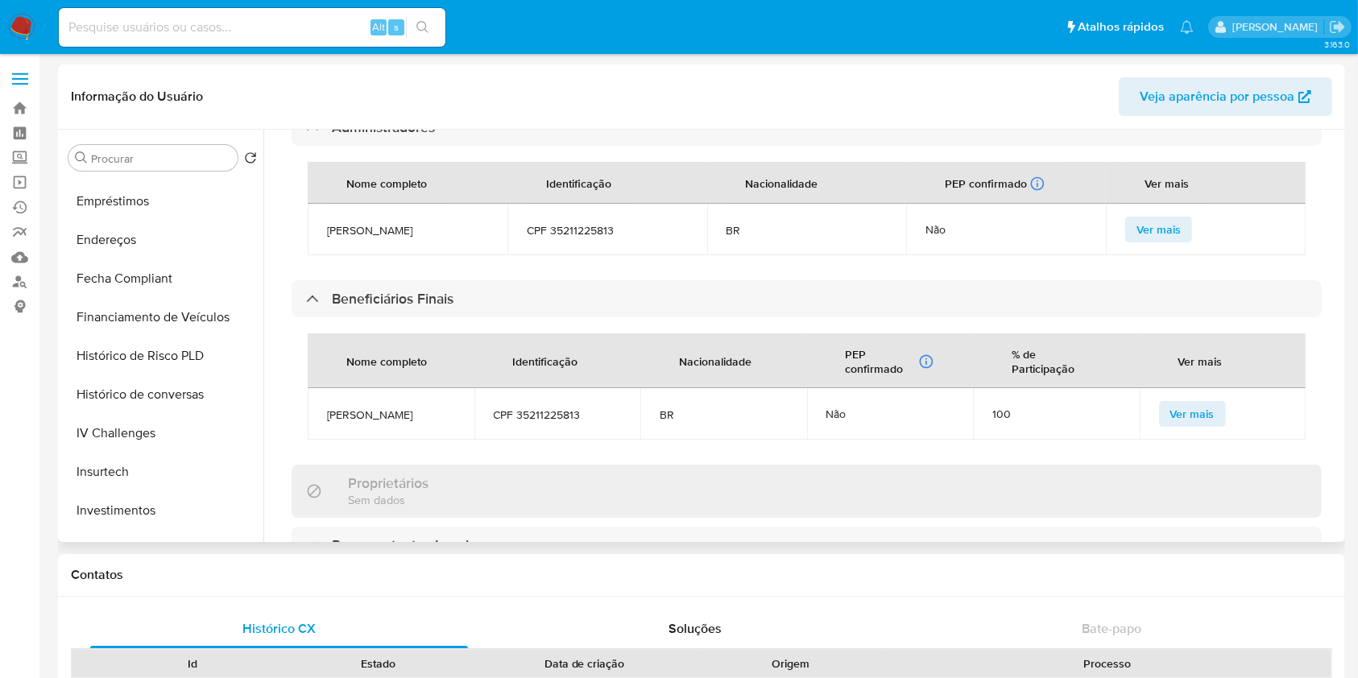
scroll to position [859, 0]
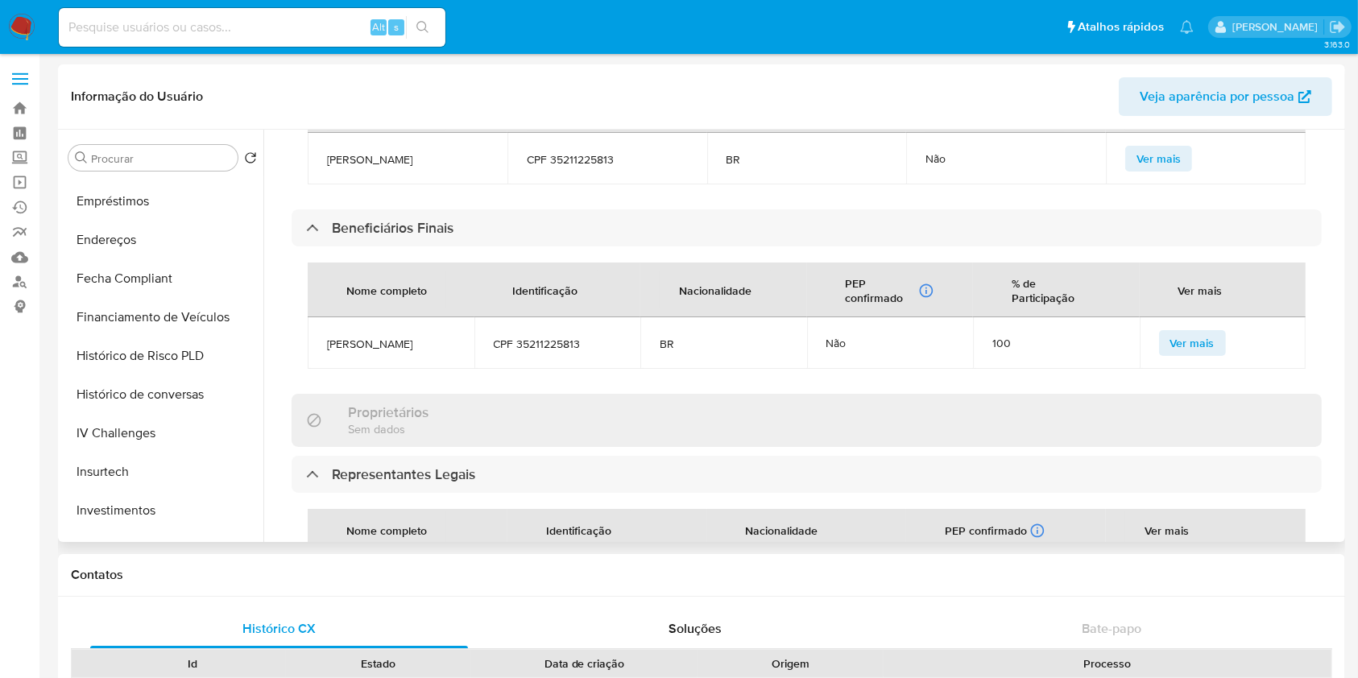
click at [390, 337] on span "[PERSON_NAME]" at bounding box center [391, 344] width 128 height 15
copy span "[PERSON_NAME]"
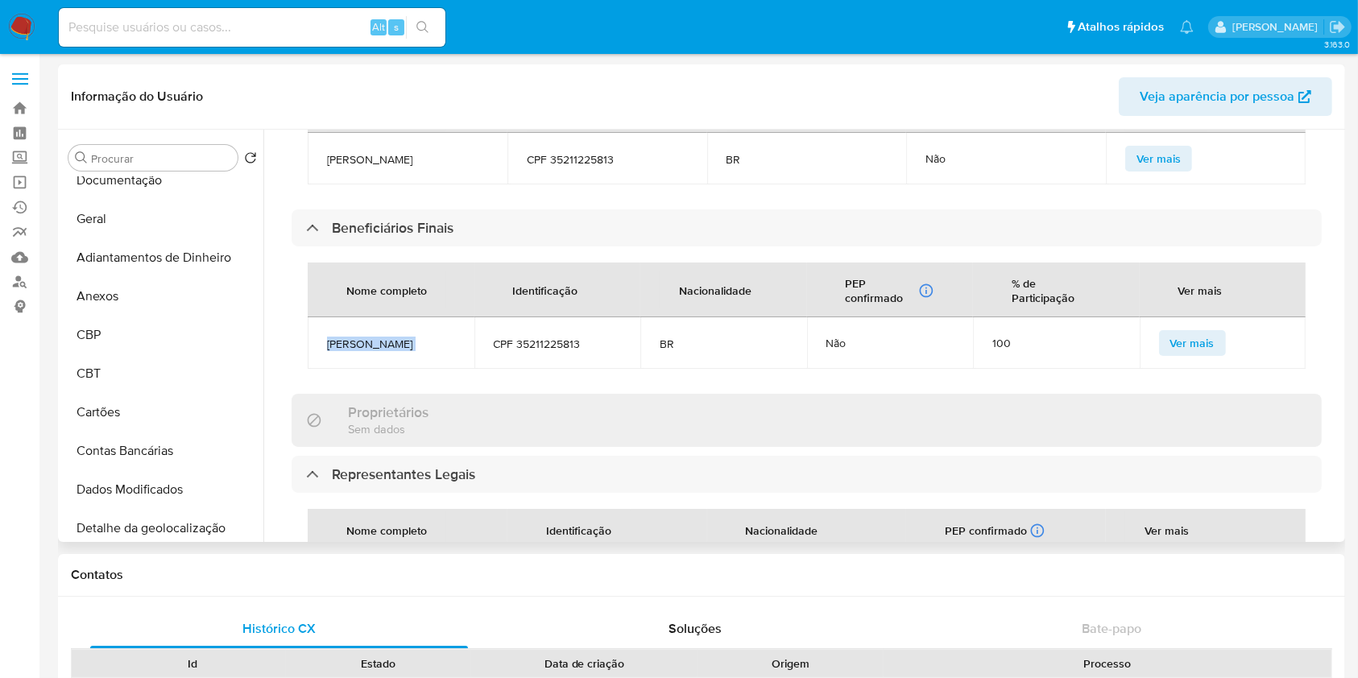
scroll to position [0, 0]
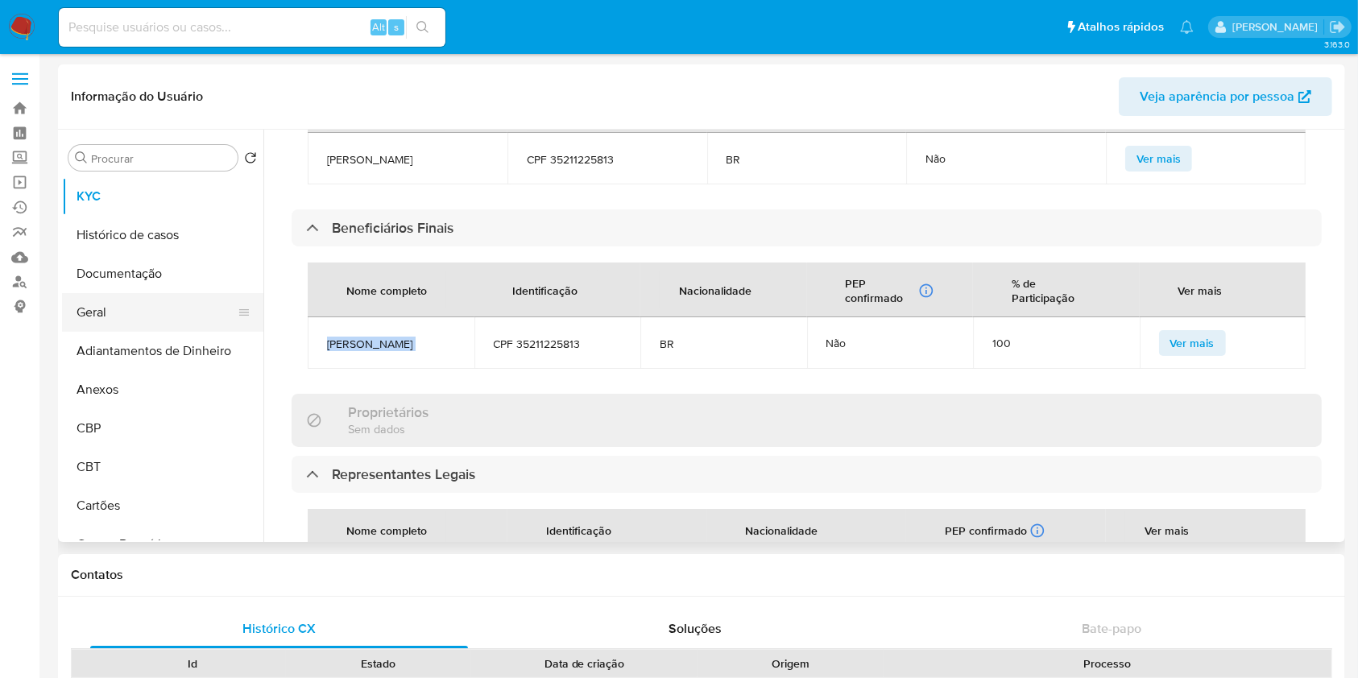
click at [139, 321] on button "Geral" at bounding box center [156, 312] width 189 height 39
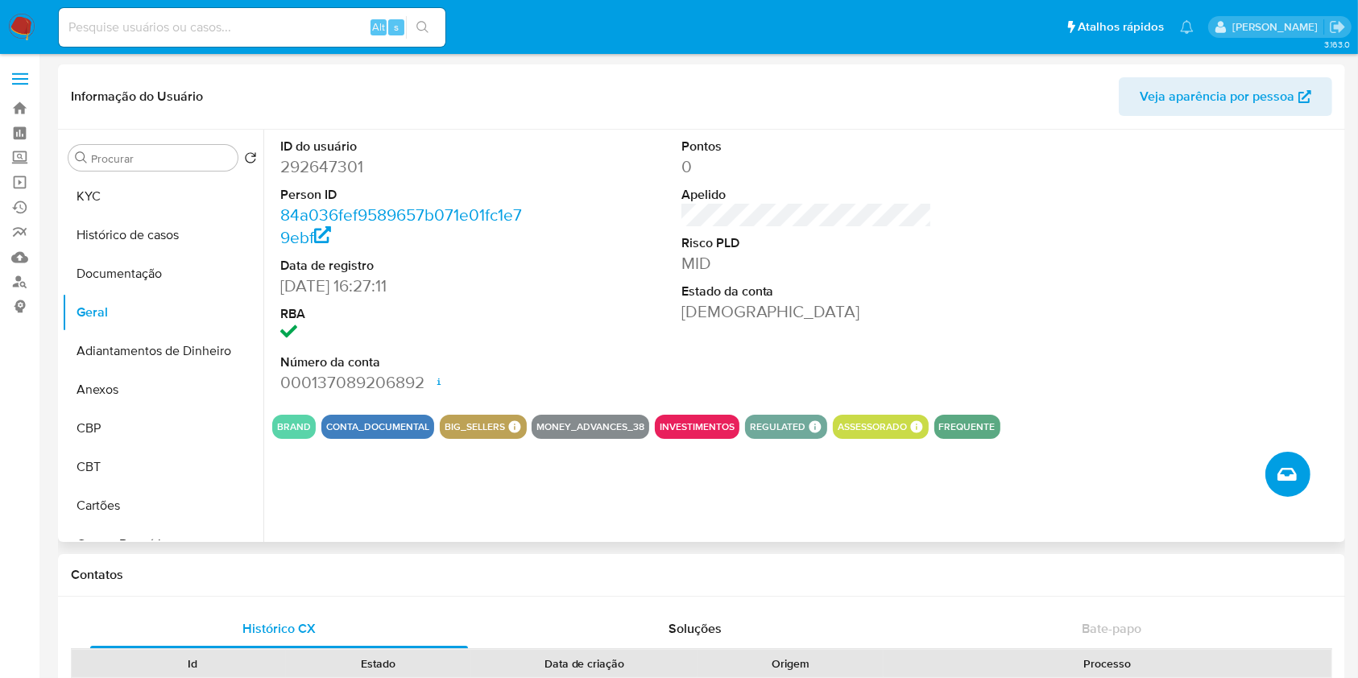
click at [1298, 466] on button "Criar caso manual" at bounding box center [1288, 474] width 45 height 45
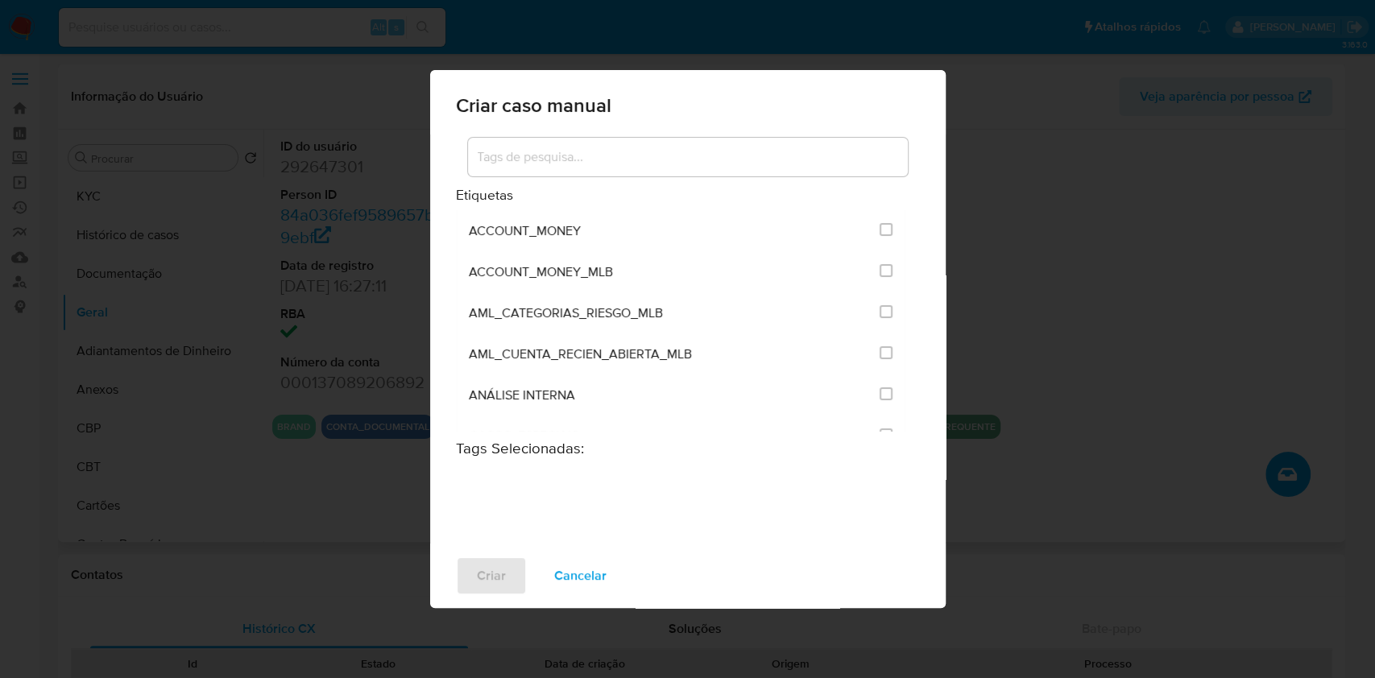
click at [541, 161] on input at bounding box center [688, 157] width 440 height 21
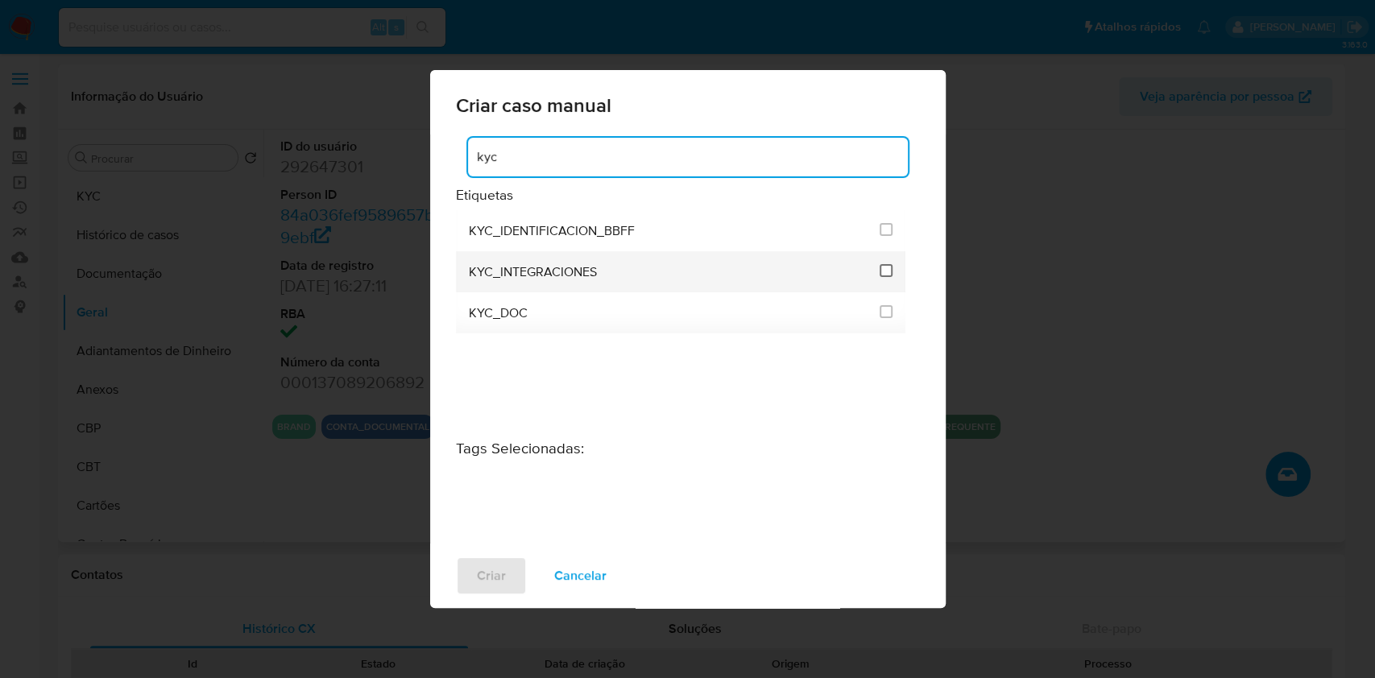
type input "kyc"
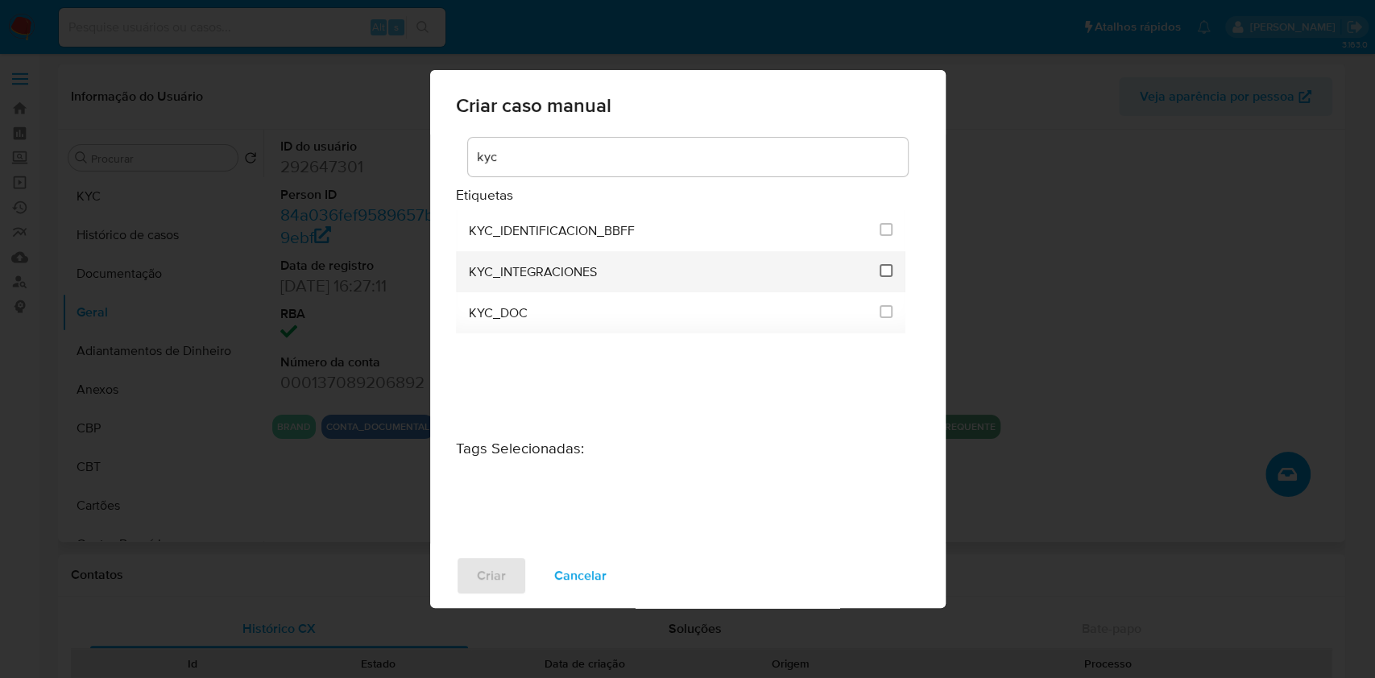
click at [887, 267] on input "2093" at bounding box center [886, 270] width 13 height 13
checkbox input "true"
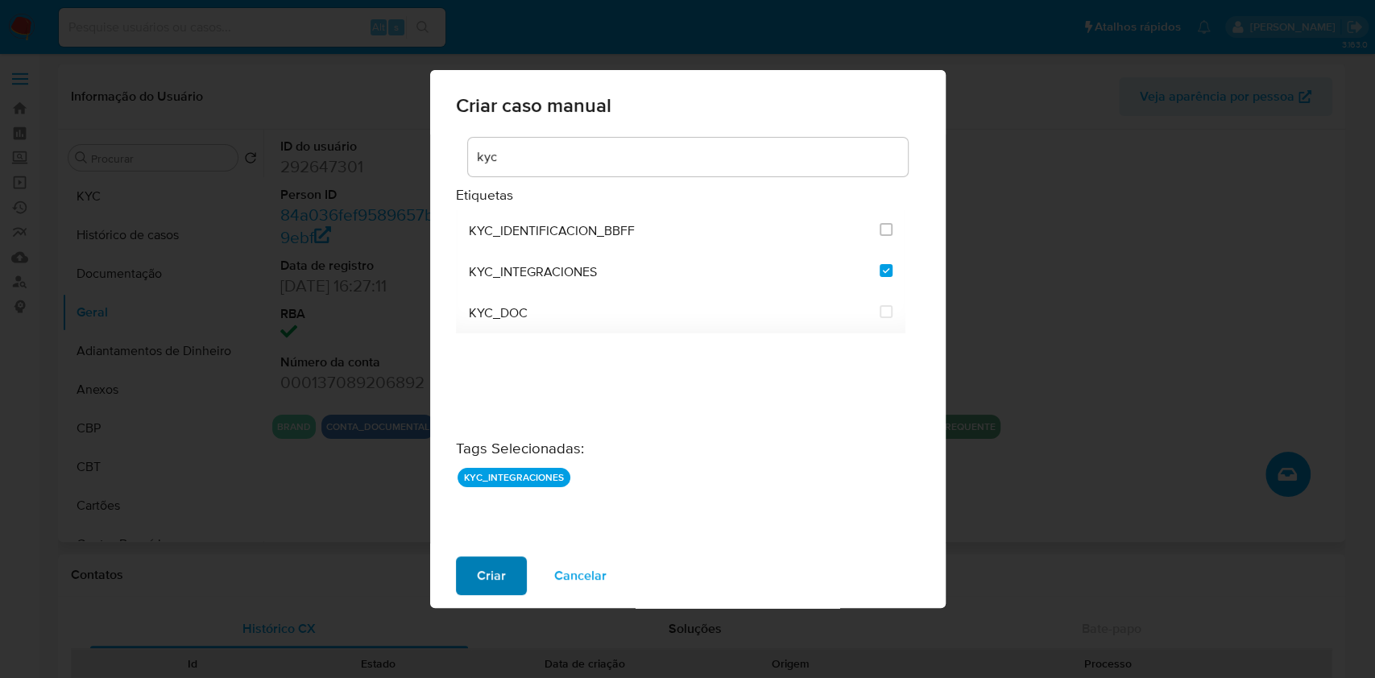
click at [499, 570] on span "Criar" at bounding box center [491, 575] width 29 height 35
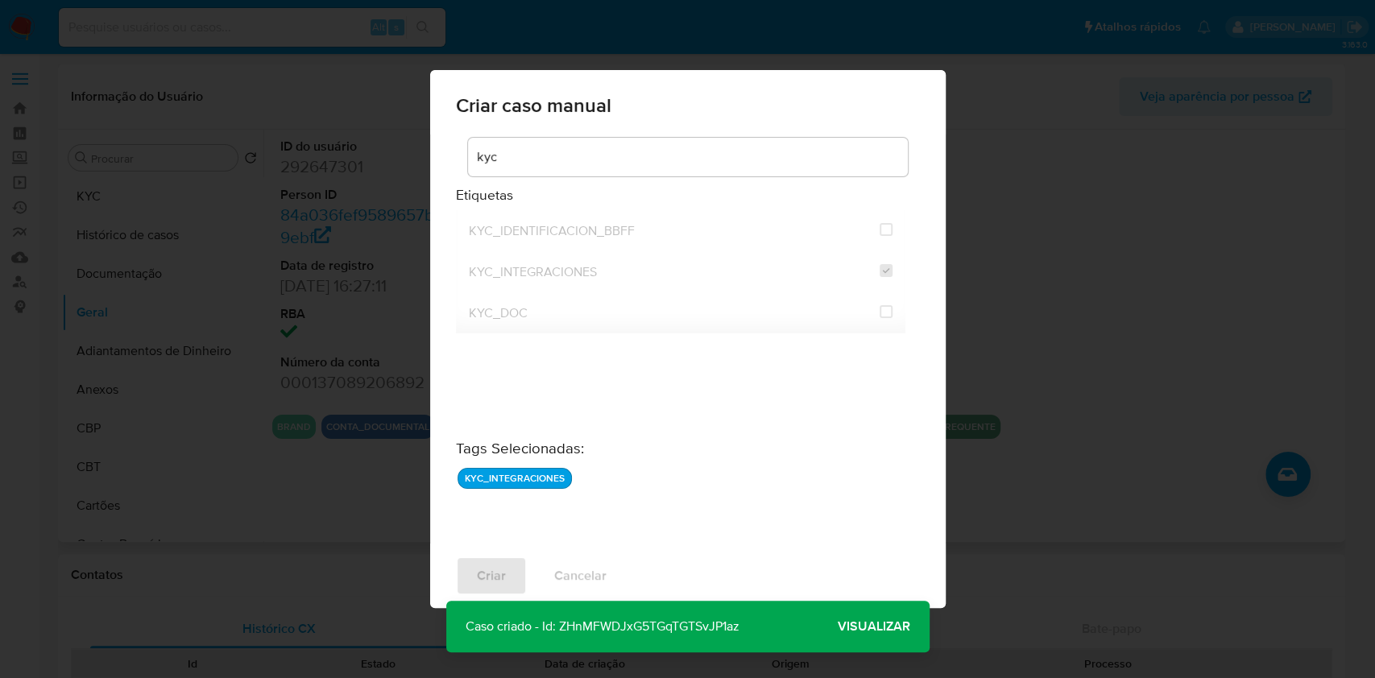
click at [866, 627] on span "Visualizar" at bounding box center [874, 627] width 73 height 0
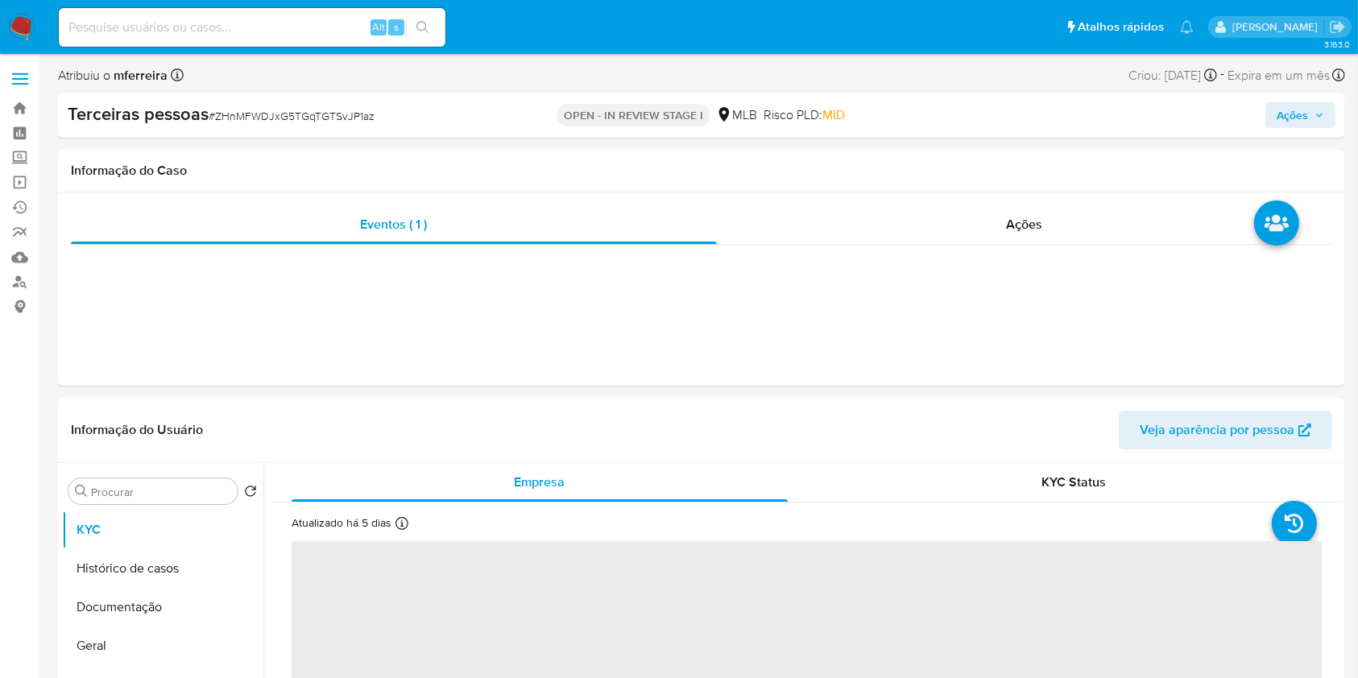
select select "10"
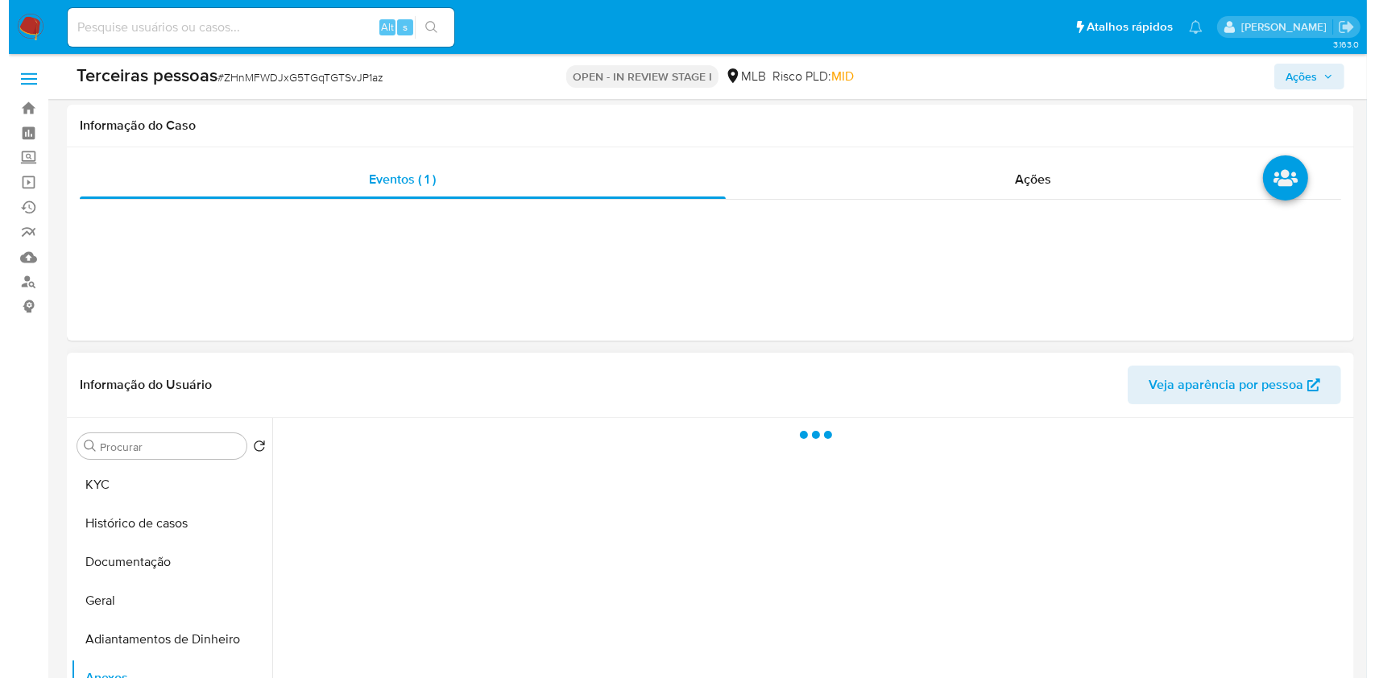
scroll to position [296, 0]
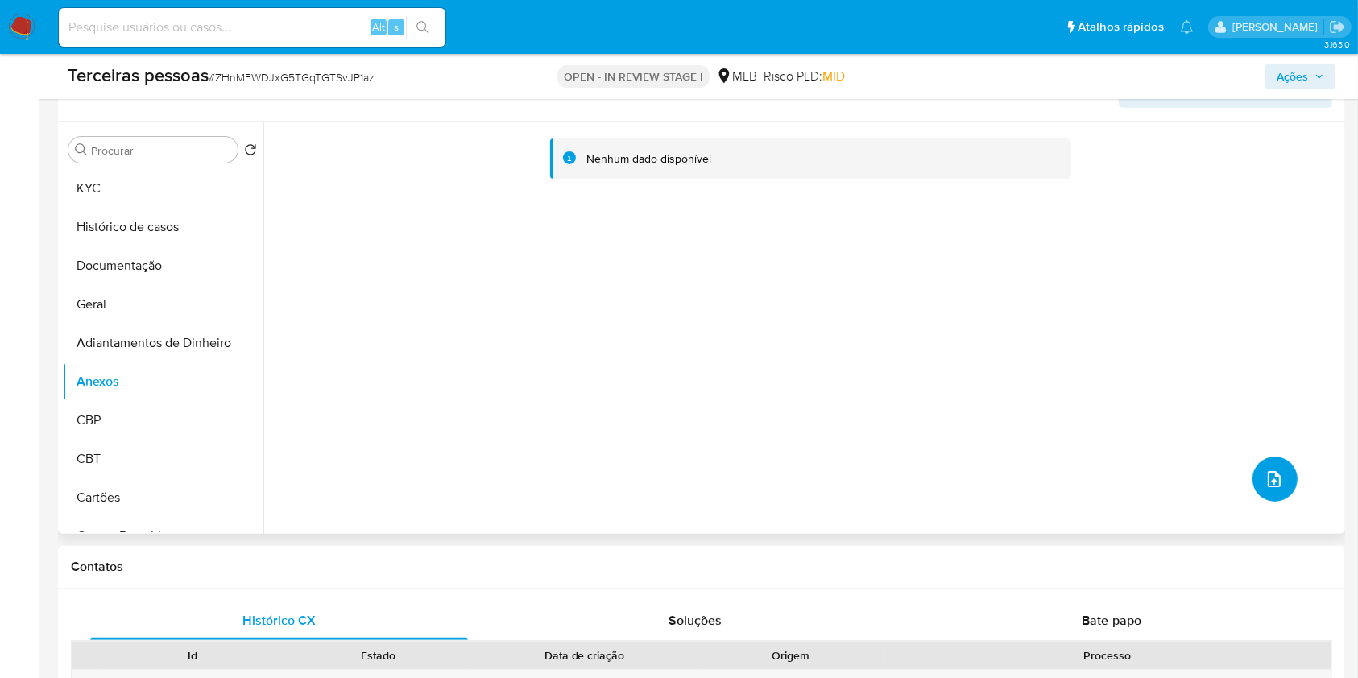
click at [1253, 477] on button "upload-file" at bounding box center [1275, 479] width 45 height 45
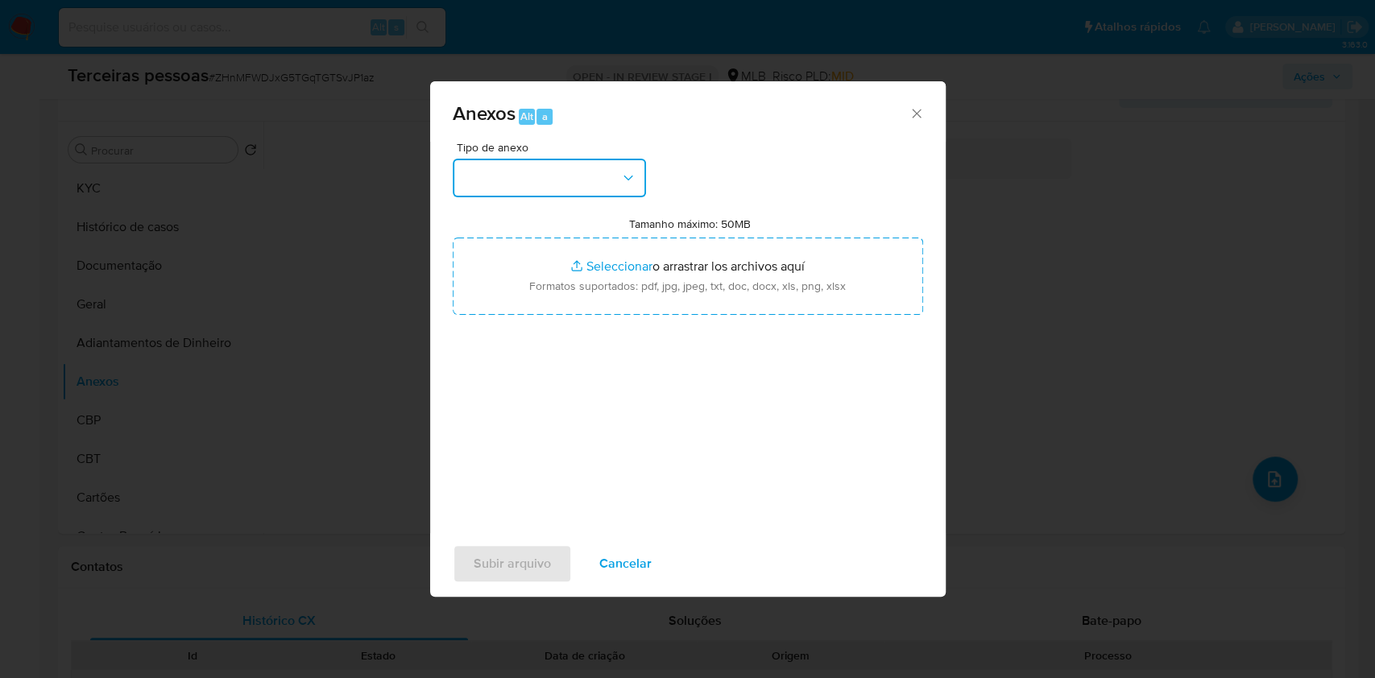
click at [516, 194] on button "button" at bounding box center [549, 178] width 193 height 39
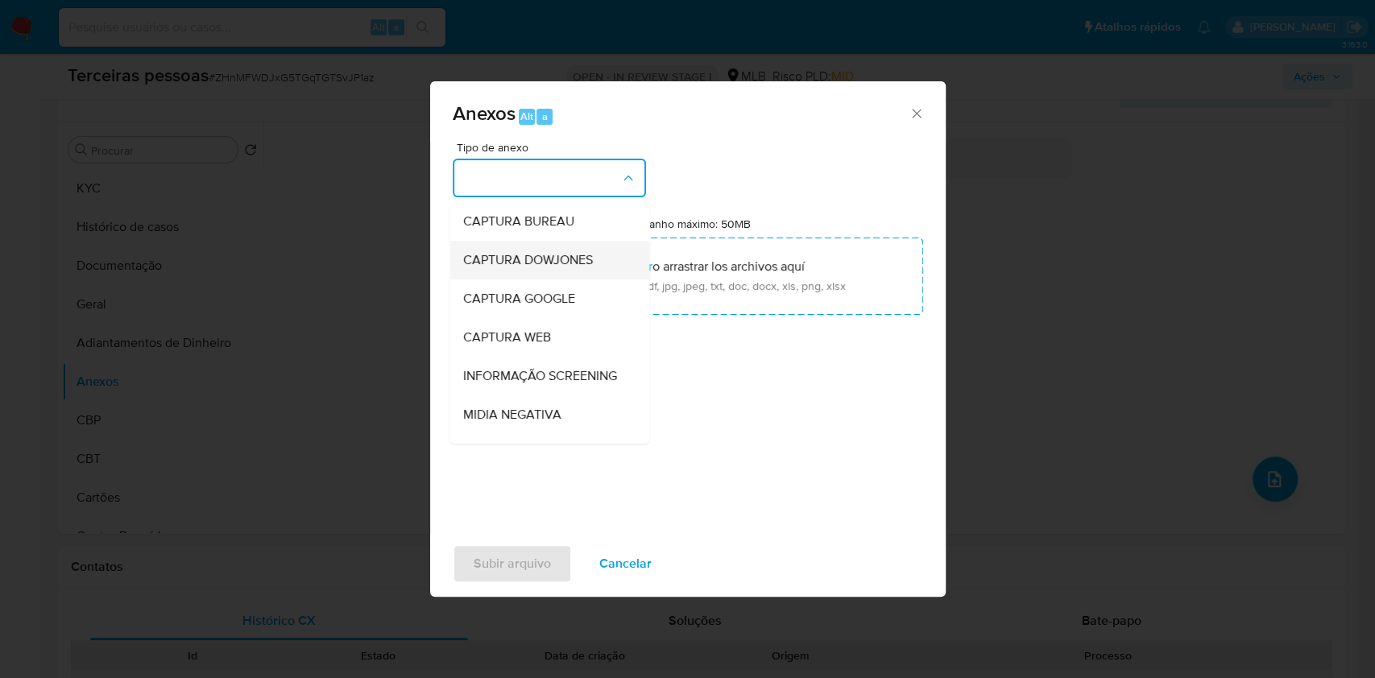
scroll to position [247, 0]
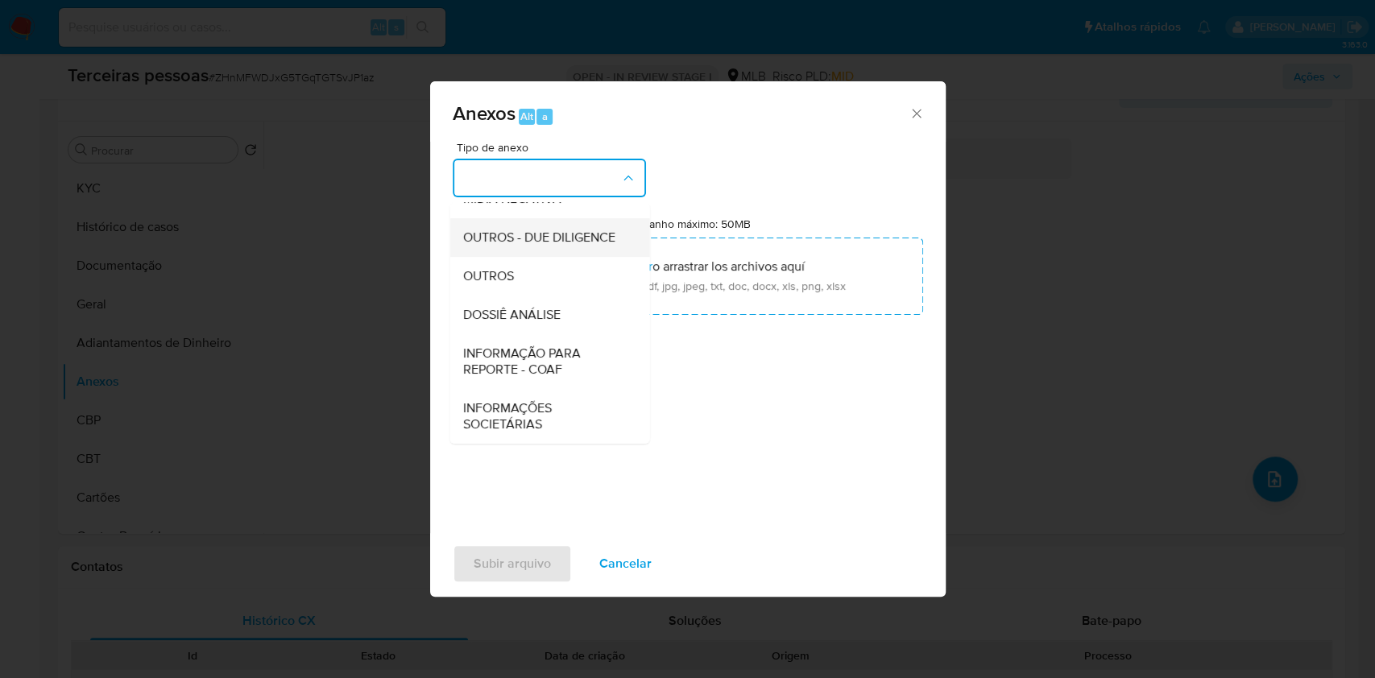
click at [525, 249] on div "OUTROS - DUE DILIGENCE" at bounding box center [544, 237] width 164 height 39
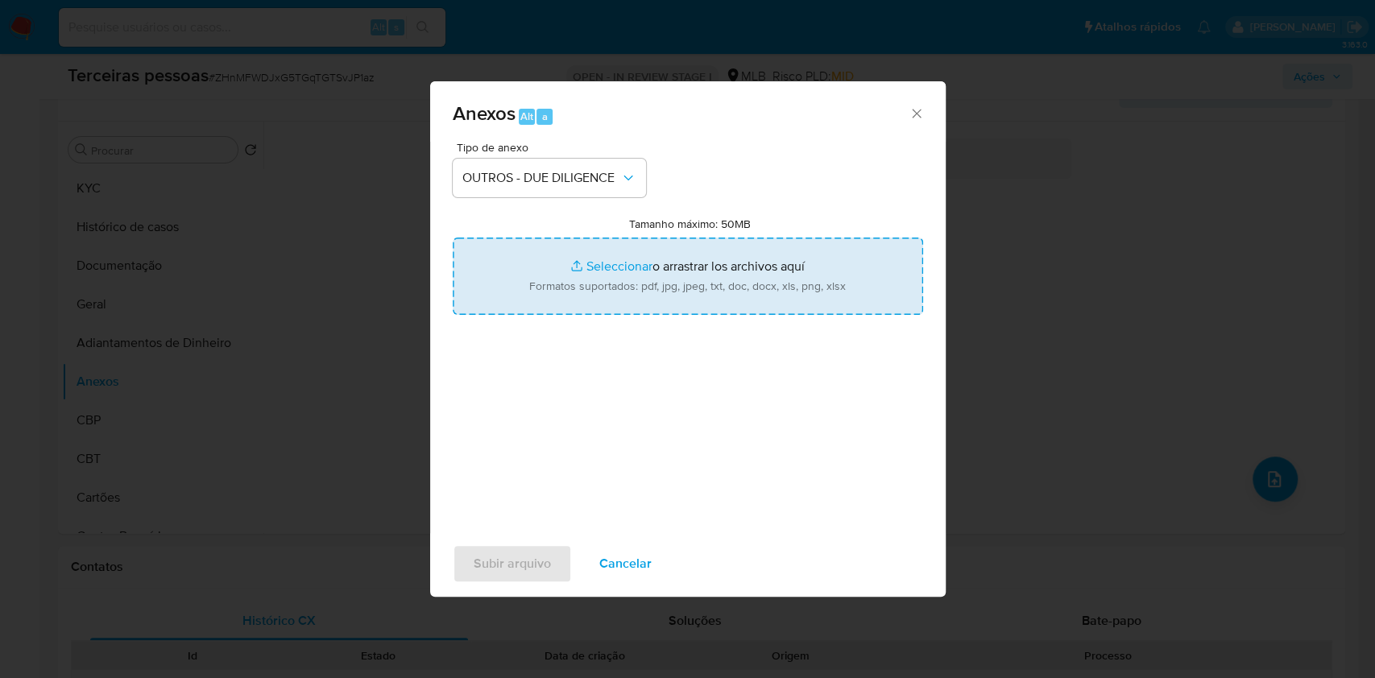
click at [641, 281] on input "Tamanho máximo: 50MB Seleccionar archivos" at bounding box center [688, 276] width 470 height 77
type input "C:\fakepath\s-METAL HORSE IMPORTACAO E EXPORTACAO COMERCIO DE PRODUTOS AUTOMOTI…"
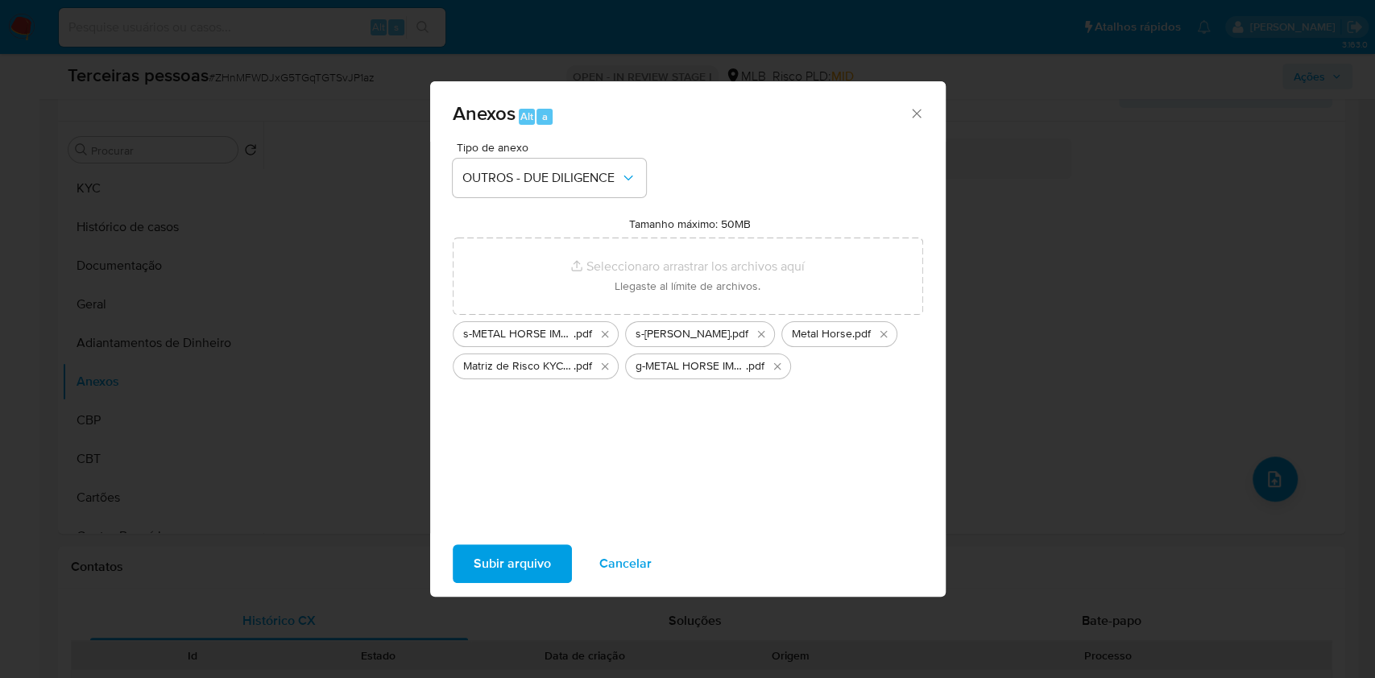
drag, startPoint x: 641, startPoint y: 281, endPoint x: 537, endPoint y: 566, distance: 302.8
click at [537, 566] on span "Subir arquivo" at bounding box center [512, 563] width 77 height 35
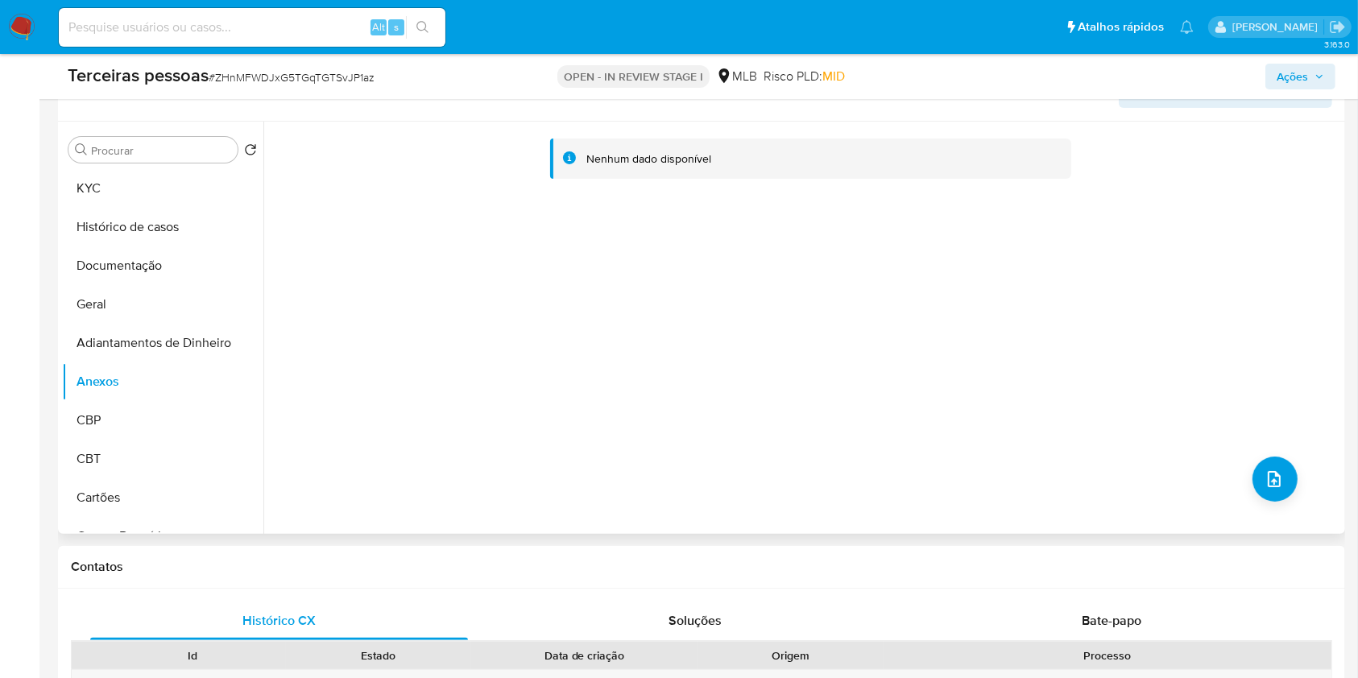
drag, startPoint x: 1245, startPoint y: 474, endPoint x: 1237, endPoint y: 469, distance: 10.1
click at [1246, 474] on div "Nenhum dado disponível" at bounding box center [802, 328] width 1078 height 412
click at [1274, 461] on button "upload-file" at bounding box center [1275, 479] width 45 height 45
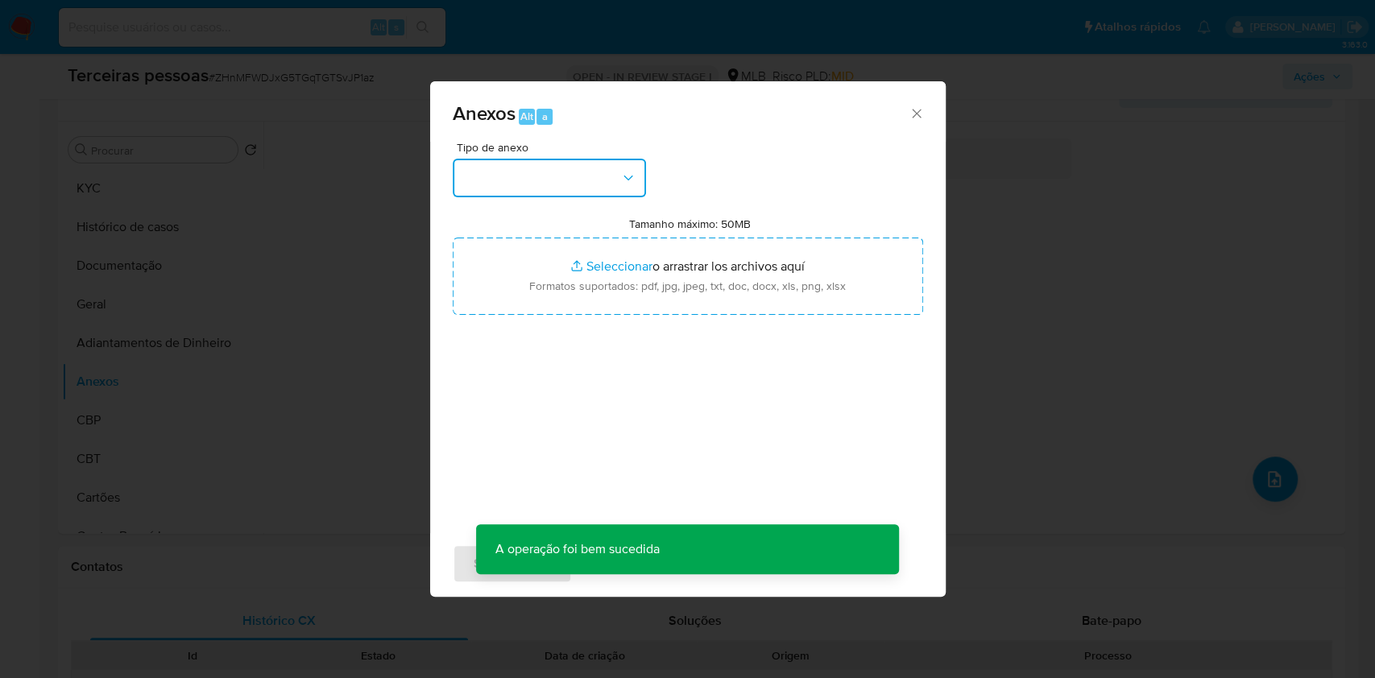
click at [583, 176] on button "button" at bounding box center [549, 178] width 193 height 39
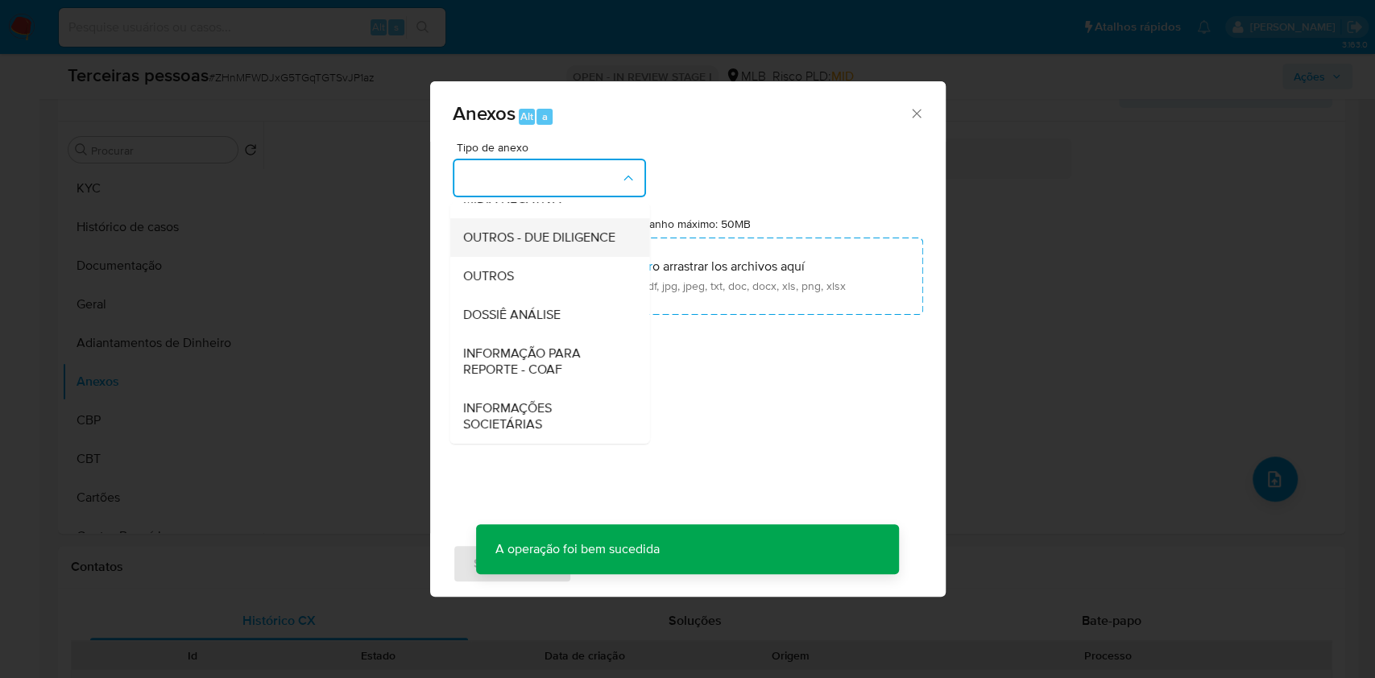
click at [530, 218] on div "OUTROS - DUE DILIGENCE" at bounding box center [544, 237] width 164 height 39
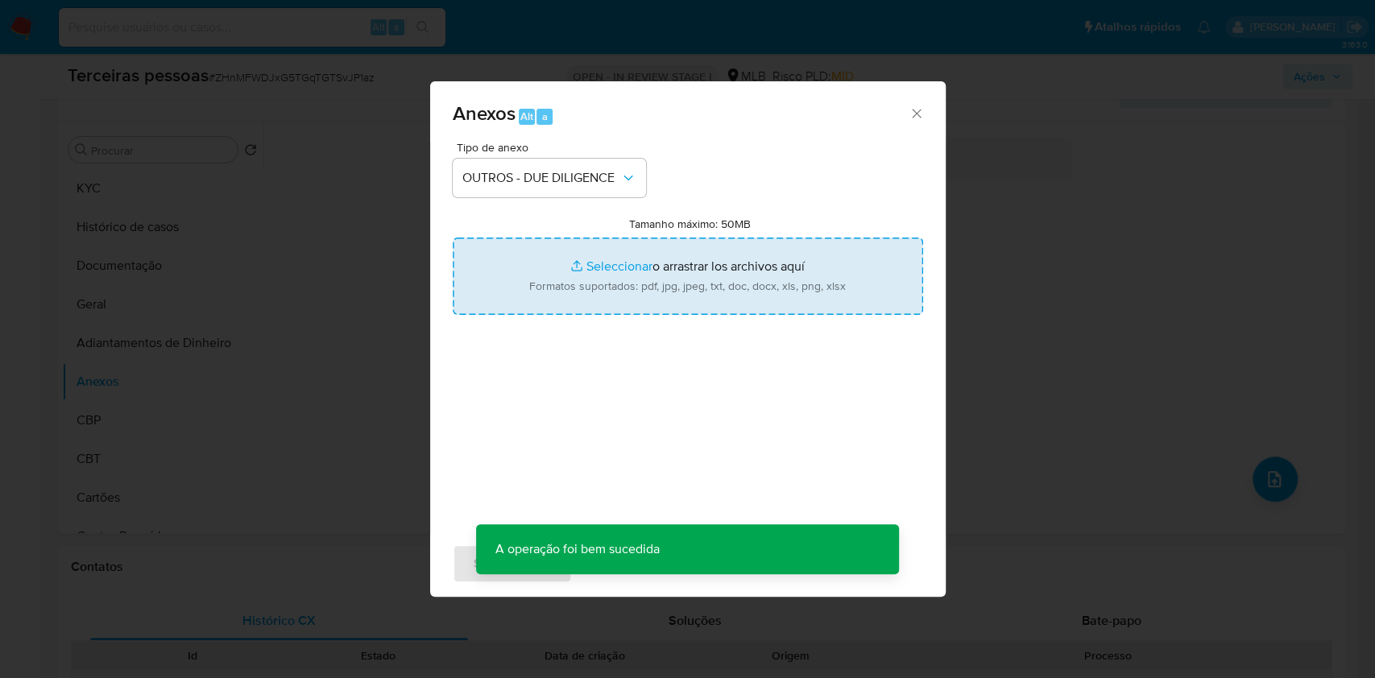
click at [614, 277] on input "Tamanho máximo: 50MB Seleccionar archivos" at bounding box center [688, 276] width 470 height 77
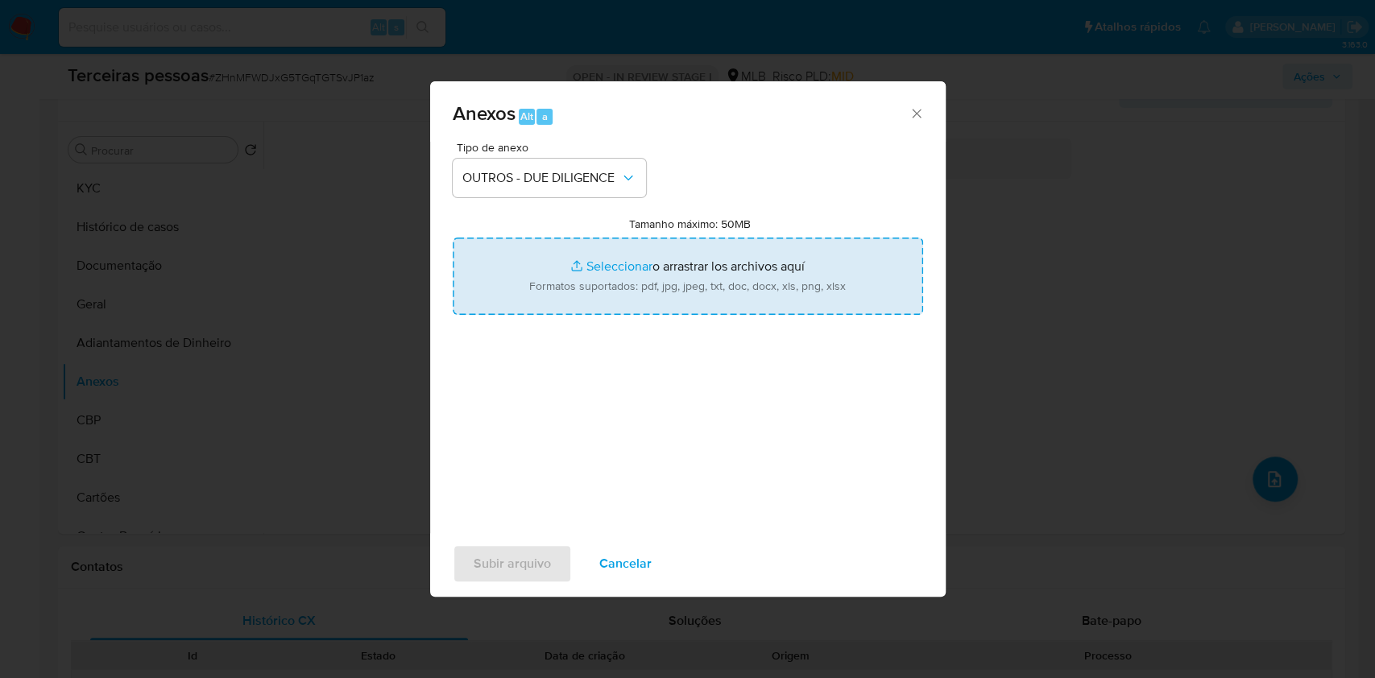
type input "C:\fakepath\g-Marco Aurelio Guerra Figueiredo.pdf"
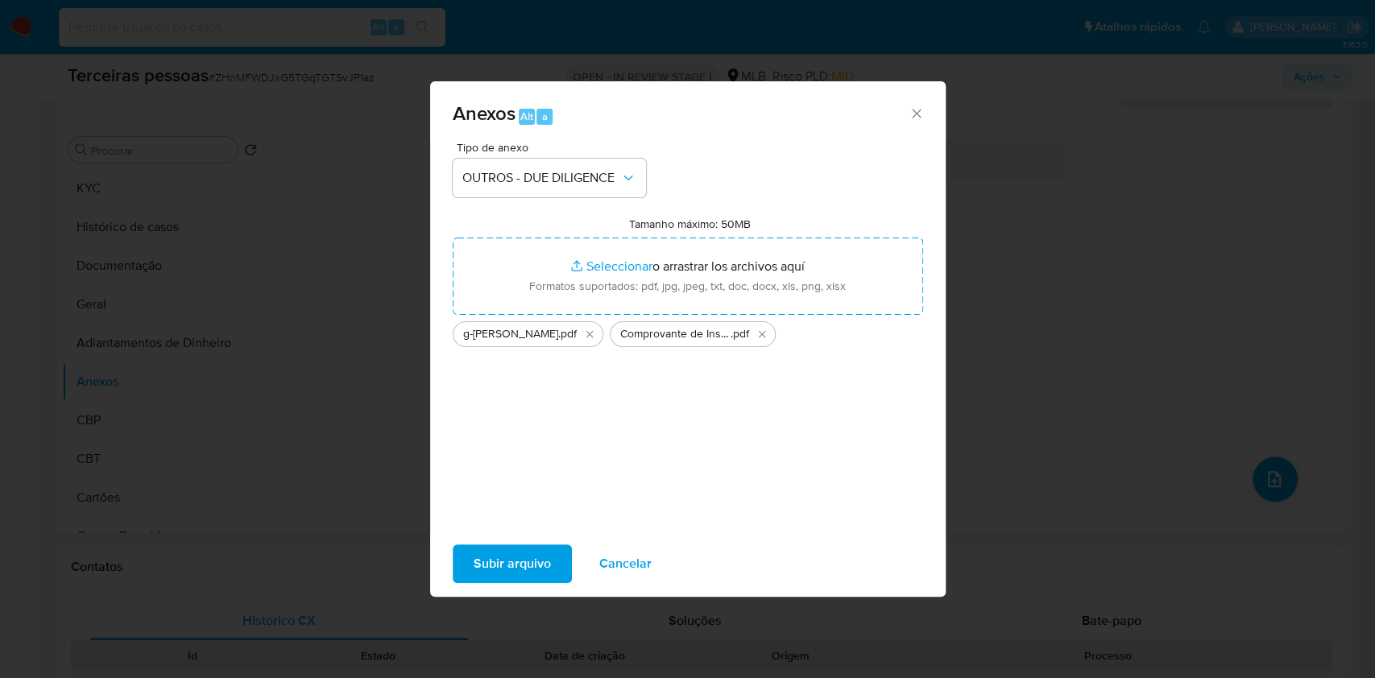
click at [494, 540] on div "Subir arquivo Cancelar" at bounding box center [688, 563] width 516 height 61
click at [499, 551] on span "Subir arquivo" at bounding box center [512, 563] width 77 height 35
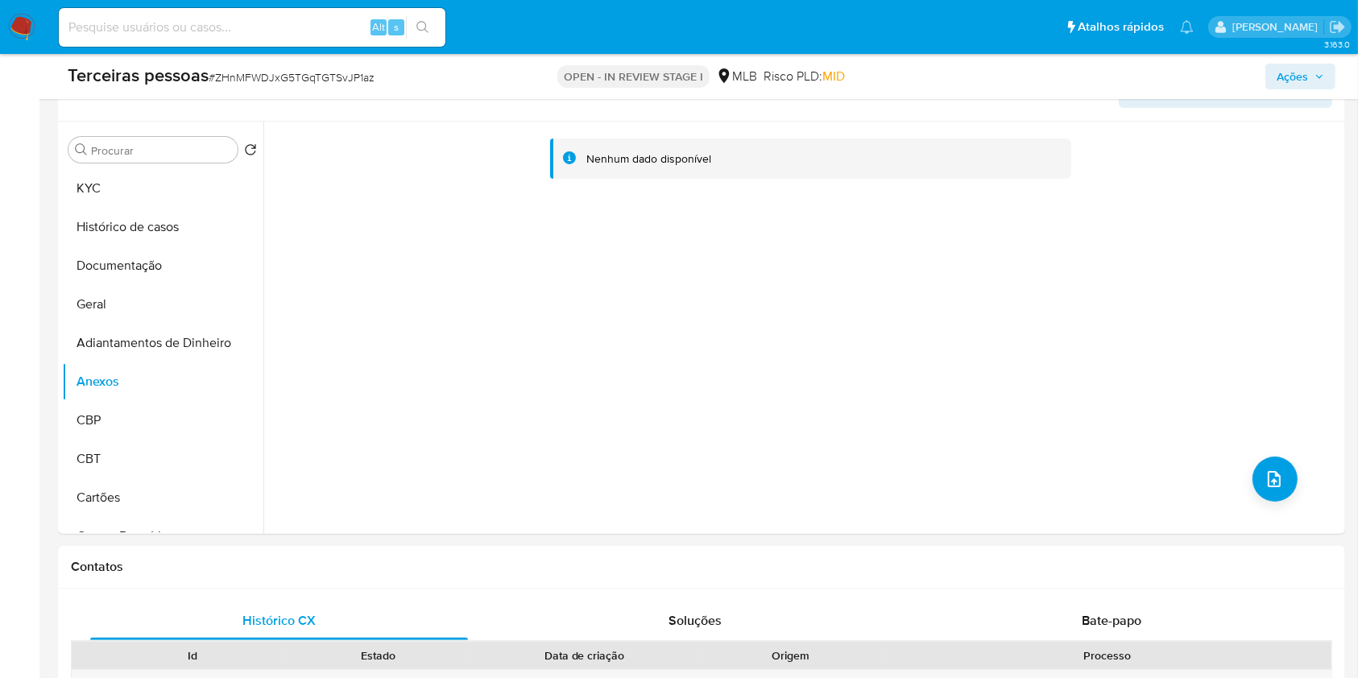
click at [1303, 78] on span "Ações" at bounding box center [1292, 77] width 31 height 26
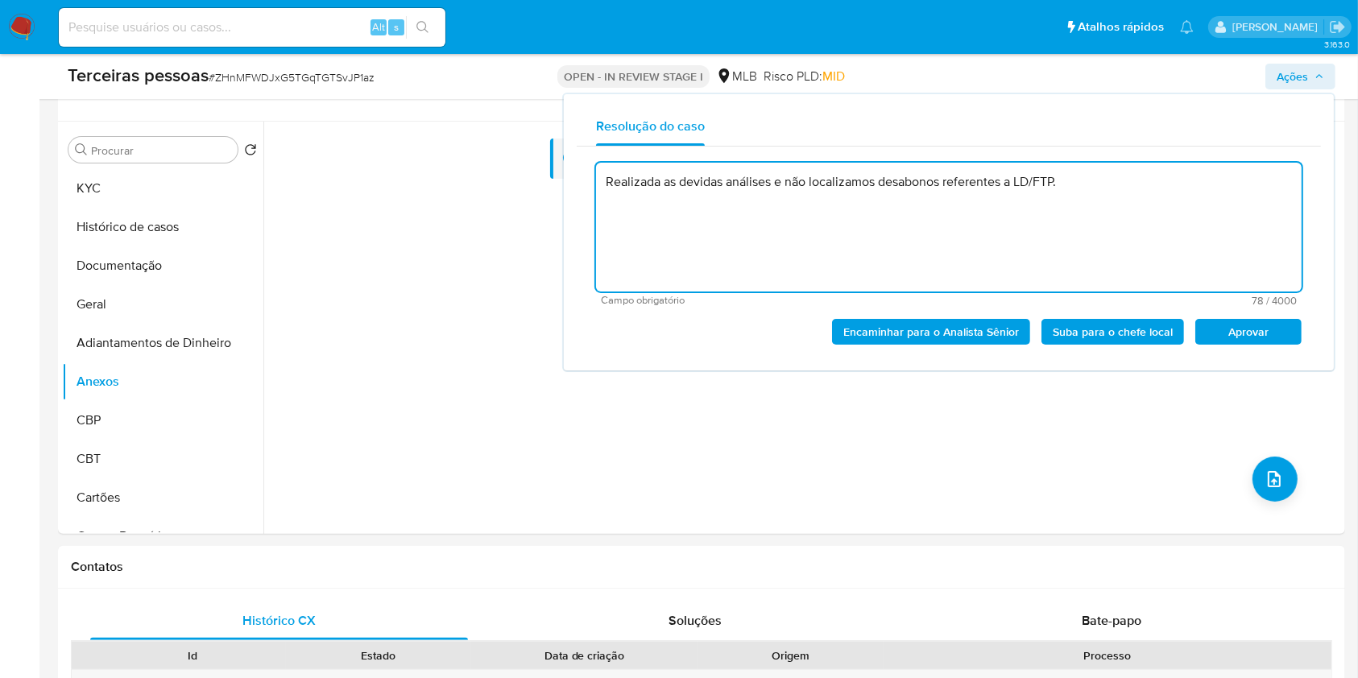
click at [1262, 329] on span "Aprovar" at bounding box center [1249, 332] width 84 height 23
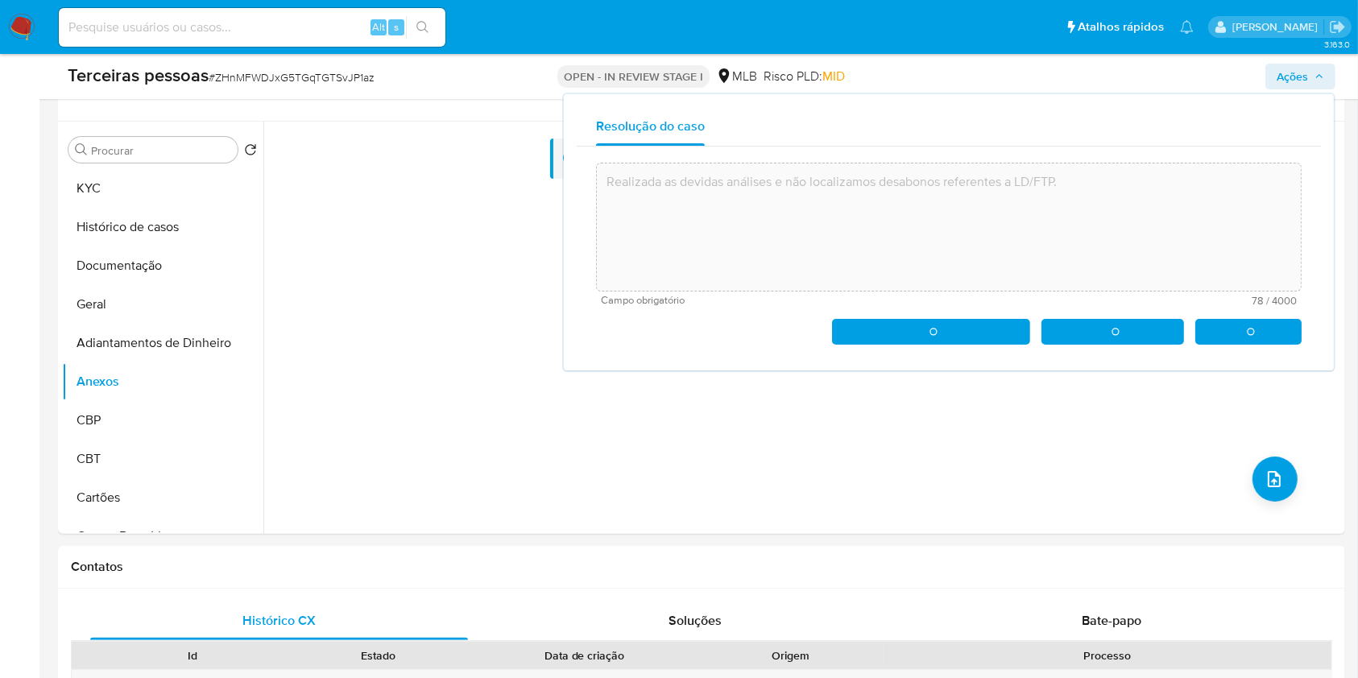
type textarea "Realizada as devidas análises e não localizamos desabonos referentes a LD/FTP."
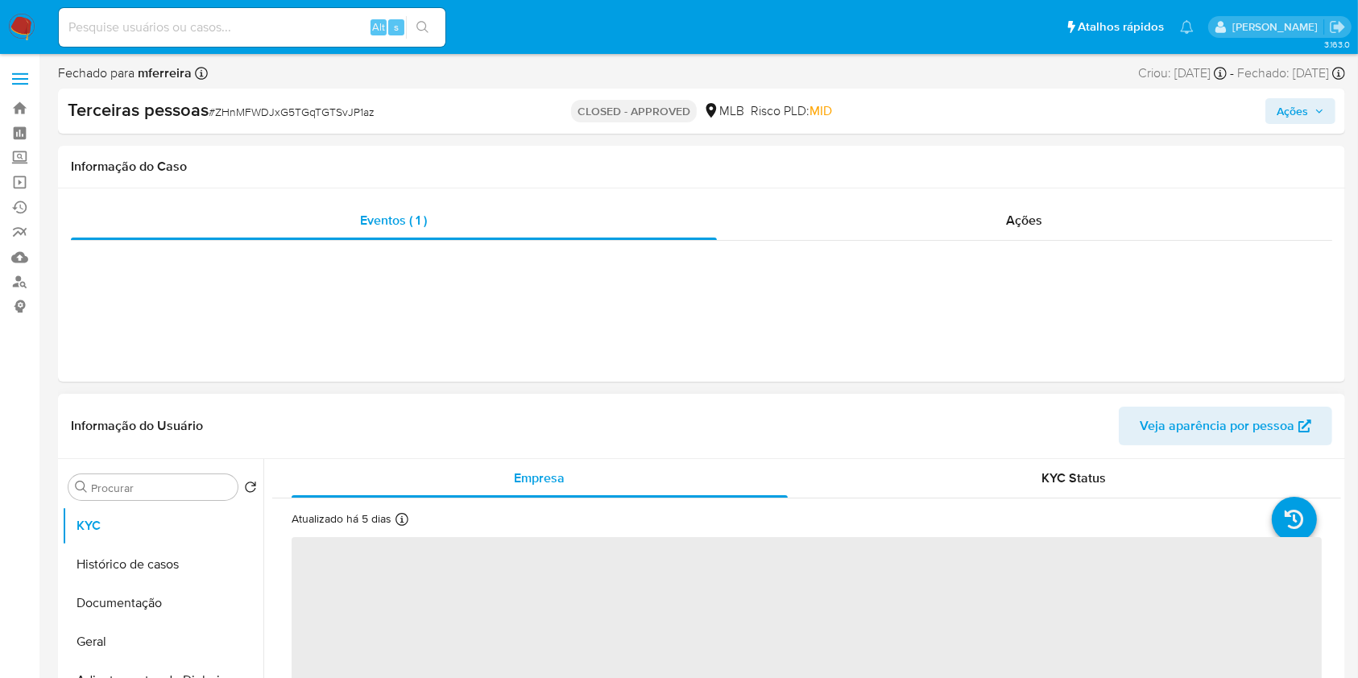
select select "10"
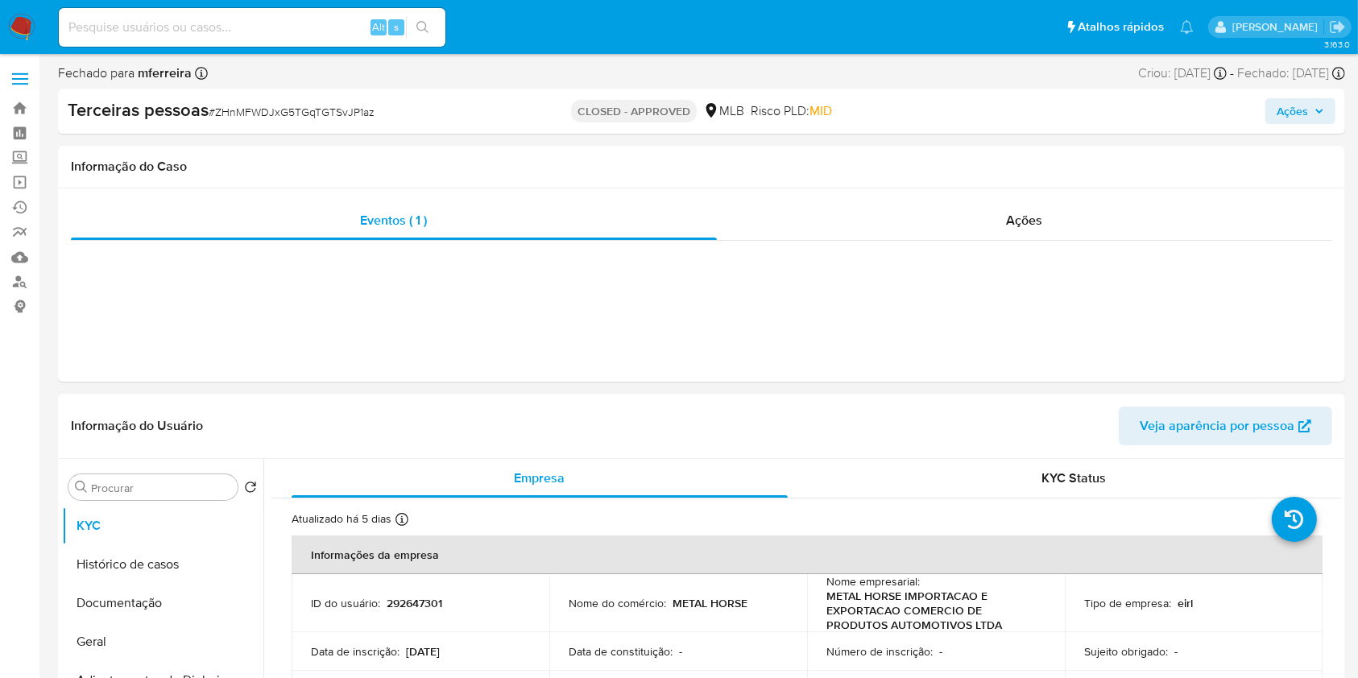
click at [396, 606] on p "292647301" at bounding box center [415, 603] width 56 height 15
copy p "292647301"
click at [278, 26] on input at bounding box center [252, 27] width 387 height 21
paste input "466607581"
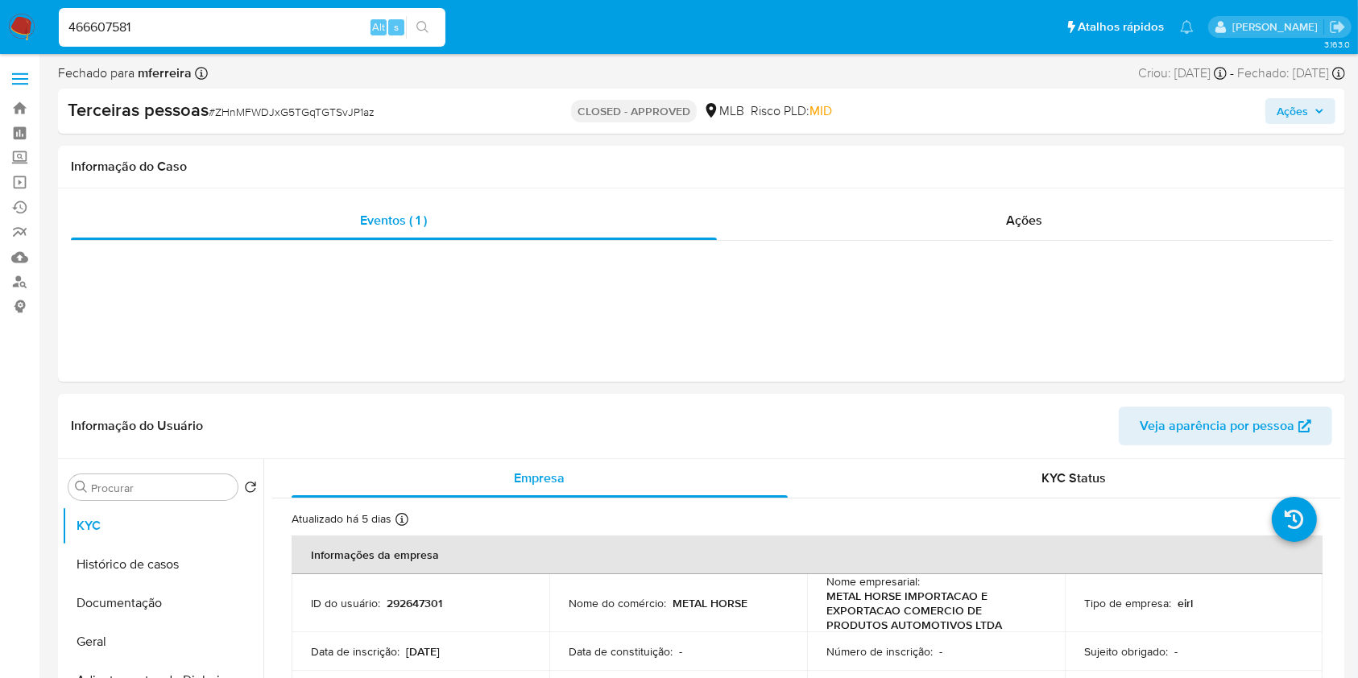
type input "466607581"
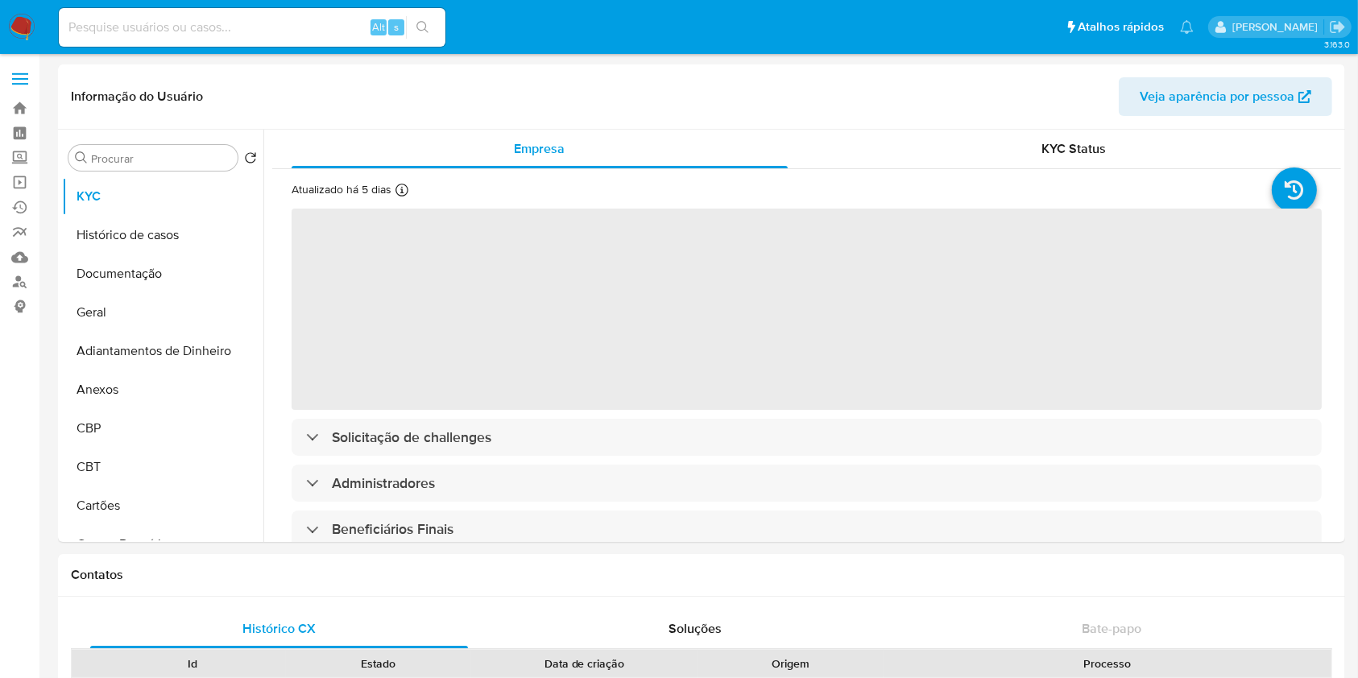
select select "10"
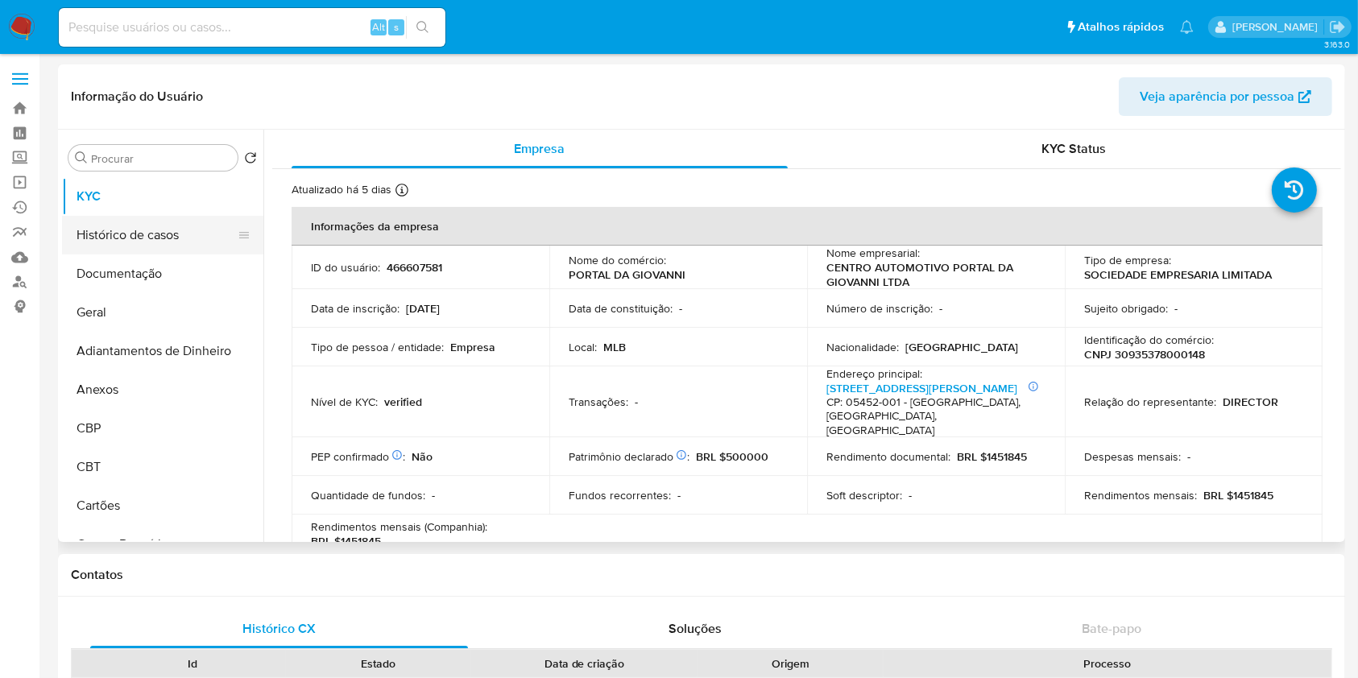
click at [161, 232] on button "Histórico de casos" at bounding box center [156, 235] width 189 height 39
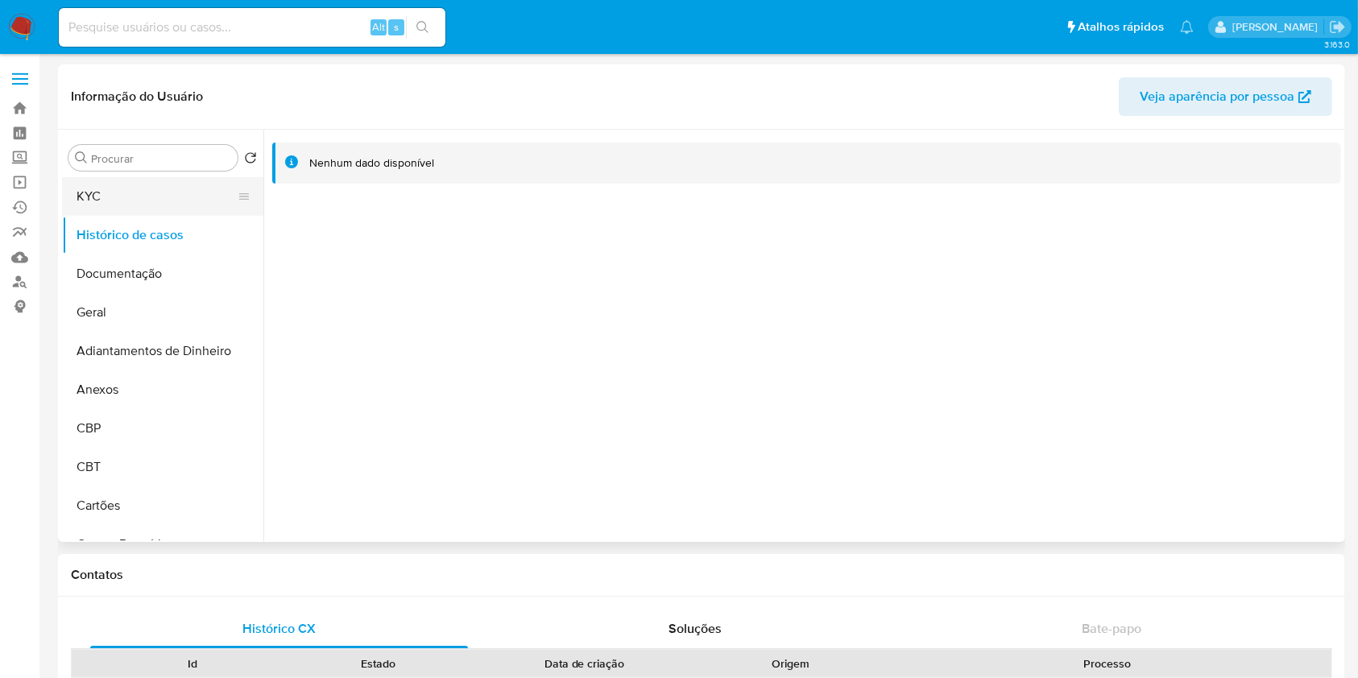
click at [143, 191] on button "KYC" at bounding box center [156, 196] width 189 height 39
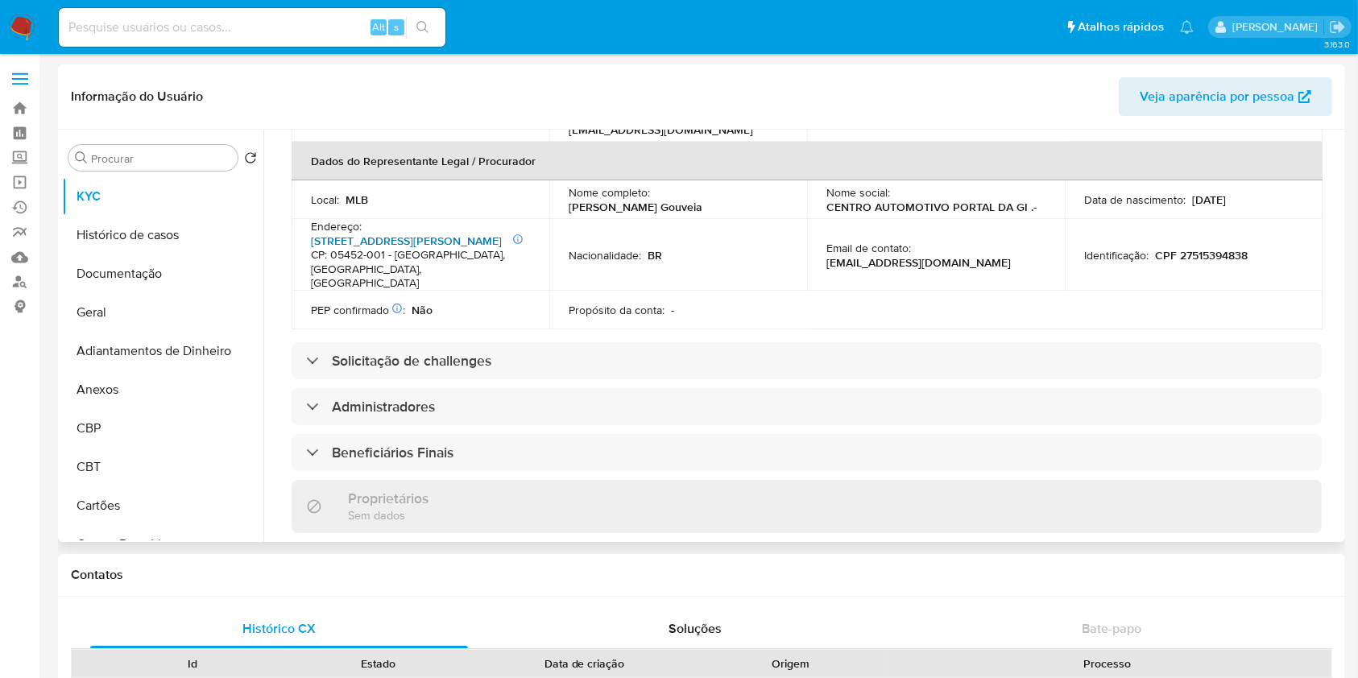
scroll to position [537, 0]
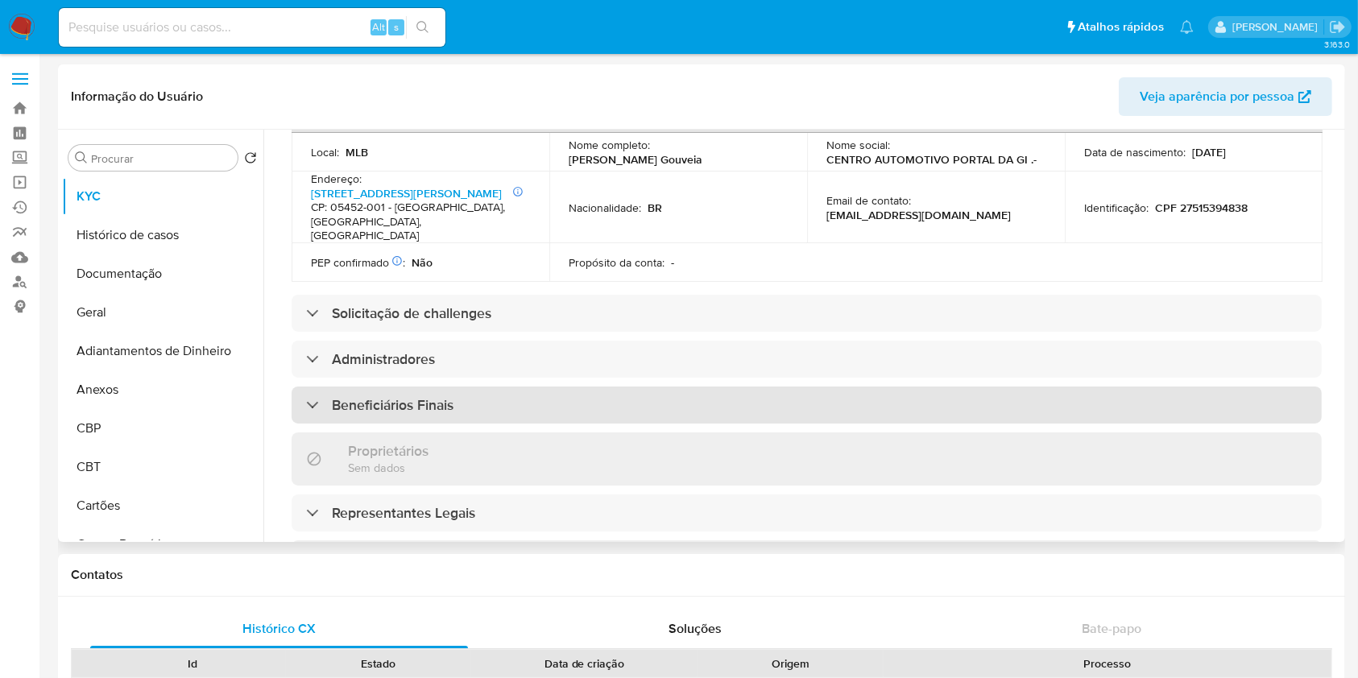
click at [404, 402] on h3 "Beneficiários Finais" at bounding box center [393, 405] width 122 height 18
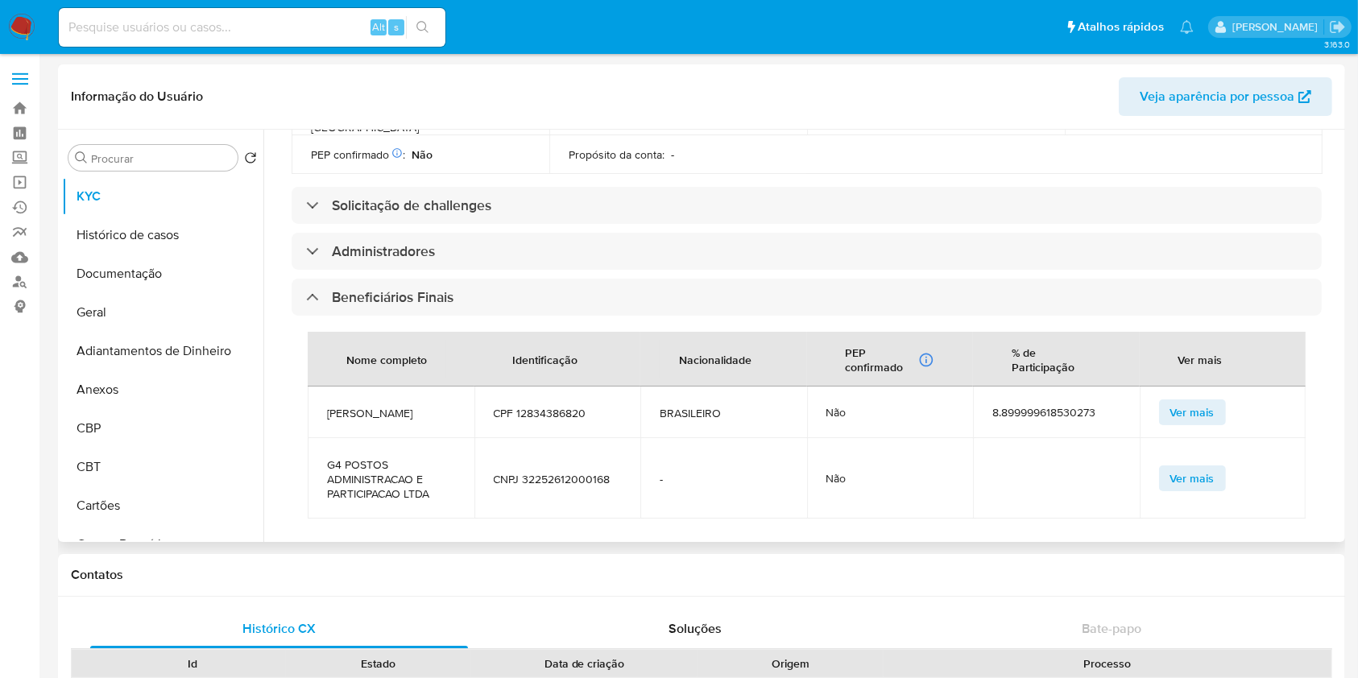
scroll to position [859, 0]
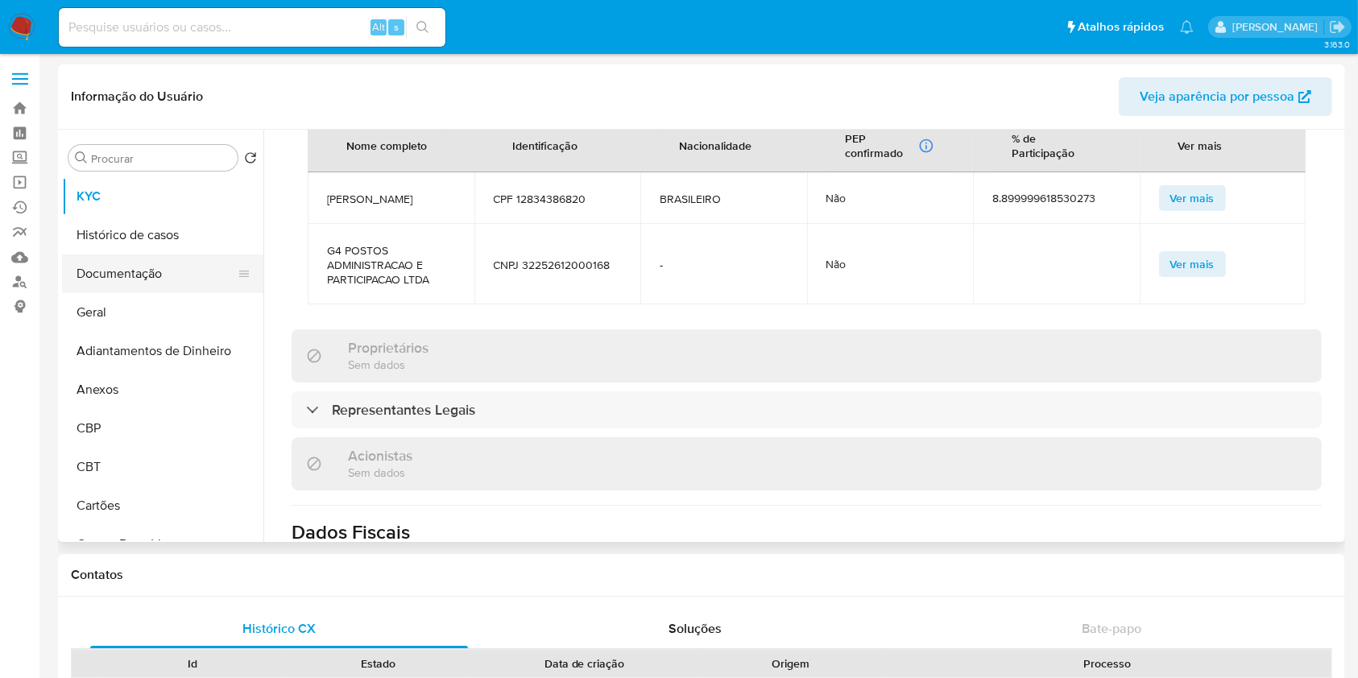
click at [148, 283] on button "Documentação" at bounding box center [156, 274] width 189 height 39
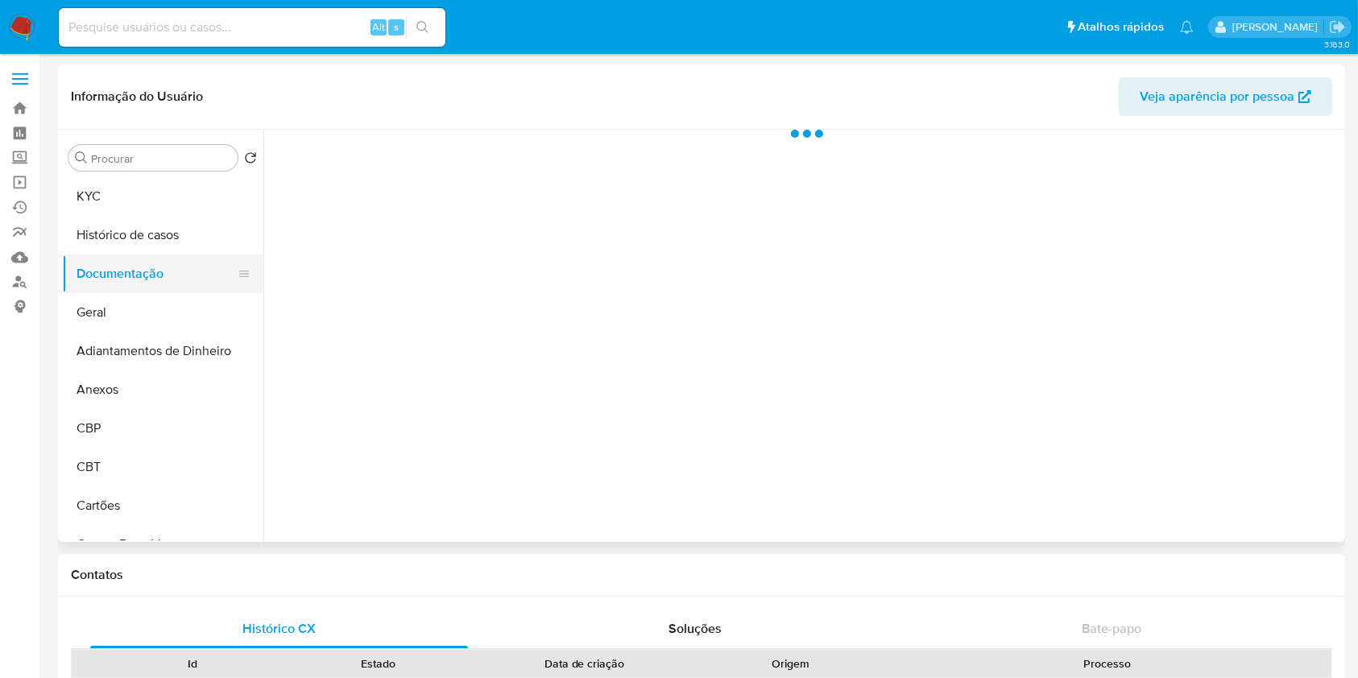
scroll to position [0, 0]
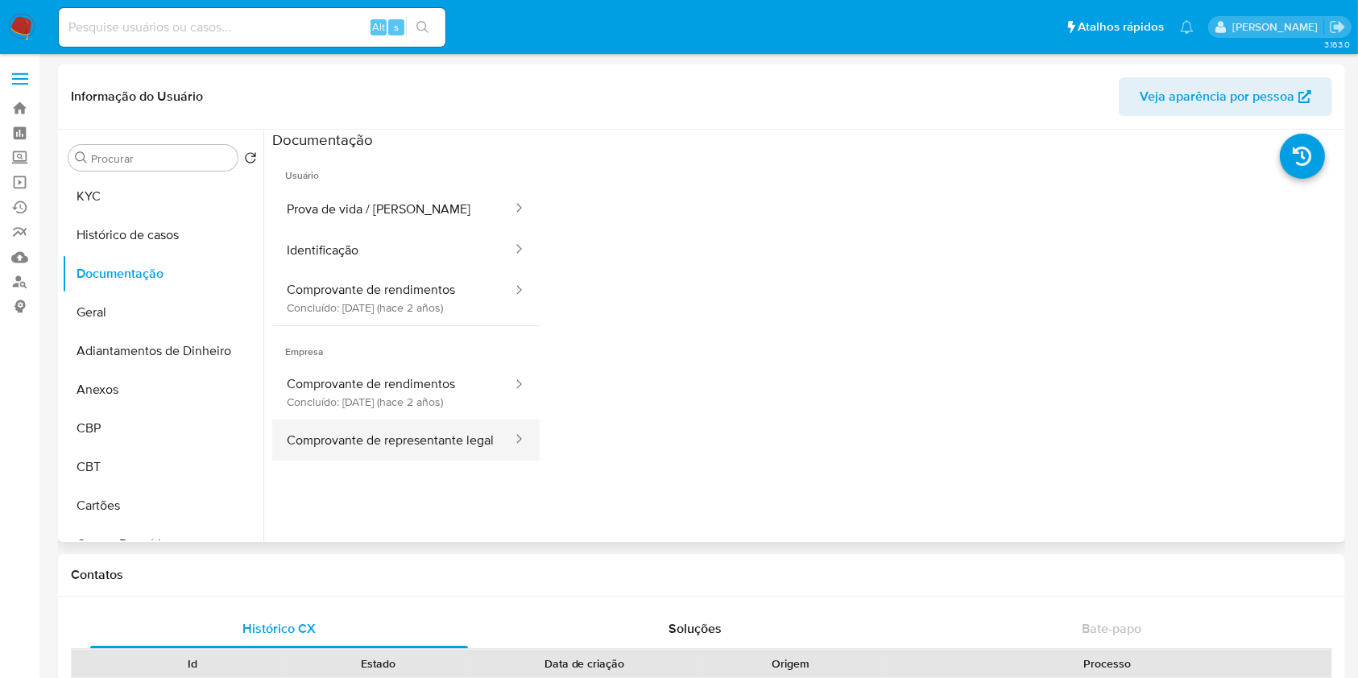
click at [432, 432] on button "Comprovante de representante legal" at bounding box center [393, 440] width 242 height 41
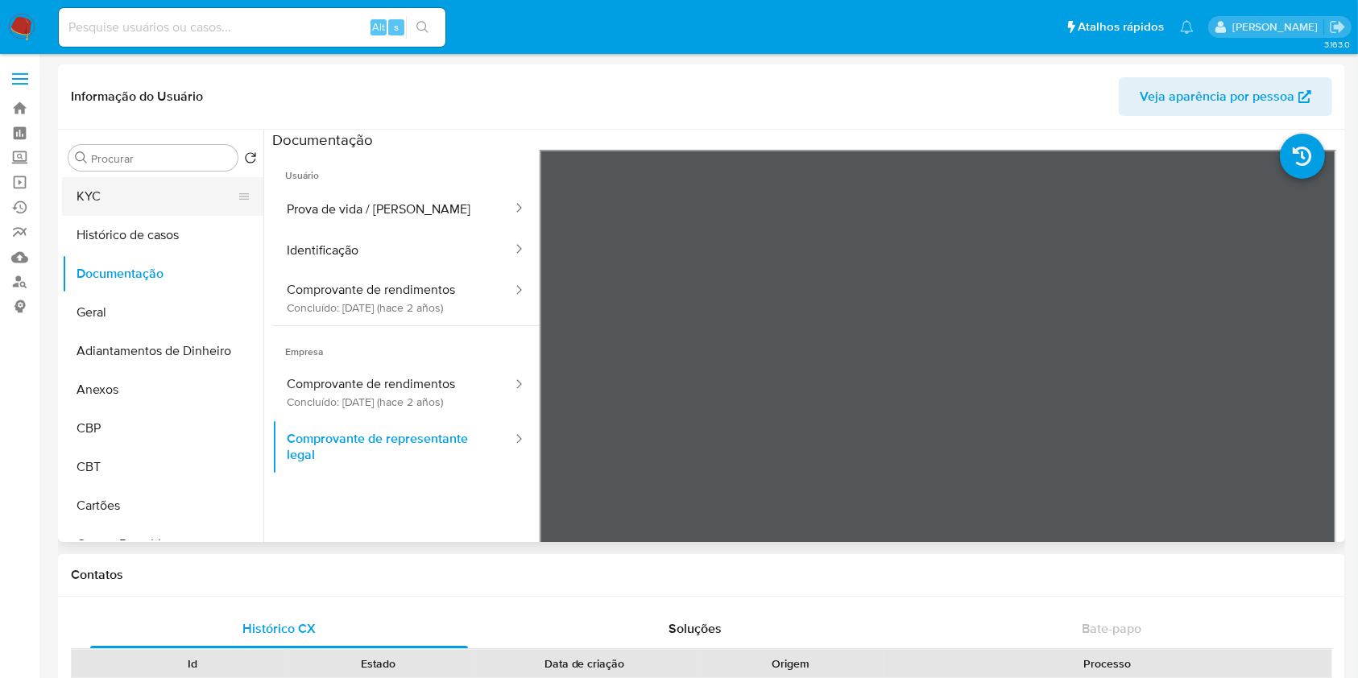
click at [123, 190] on button "KYC" at bounding box center [156, 196] width 189 height 39
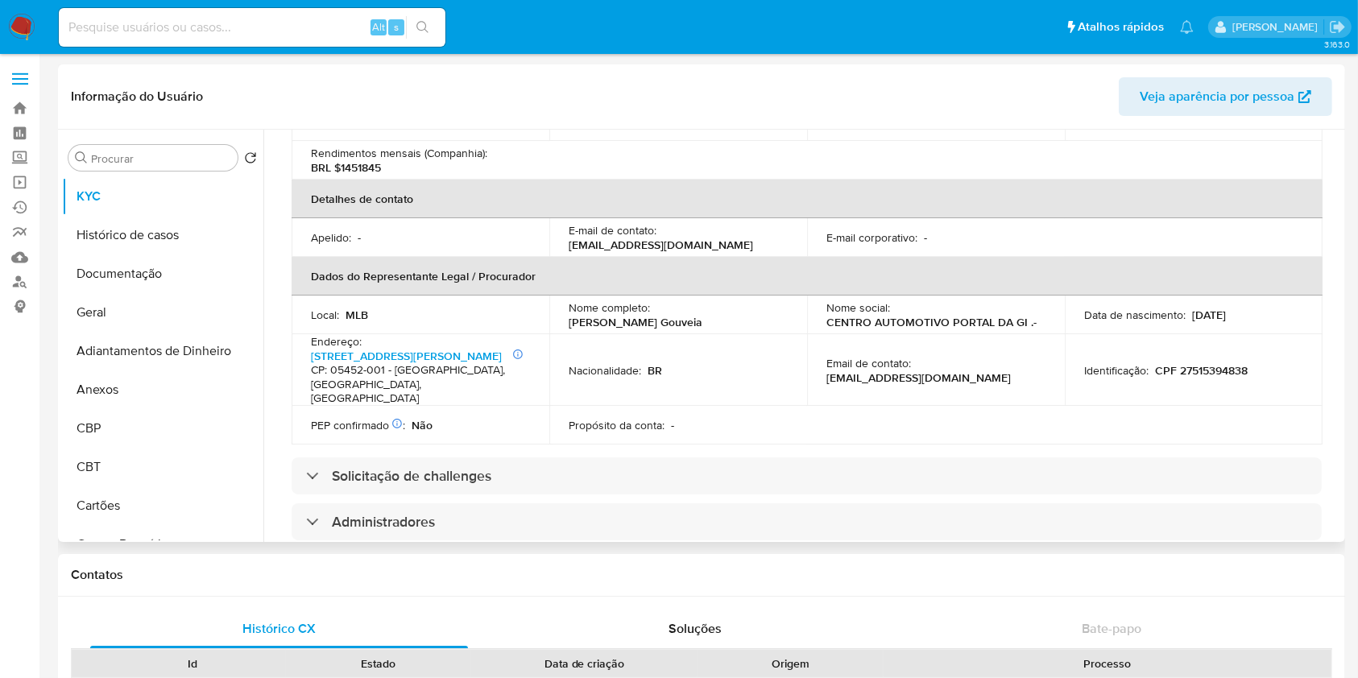
scroll to position [752, 0]
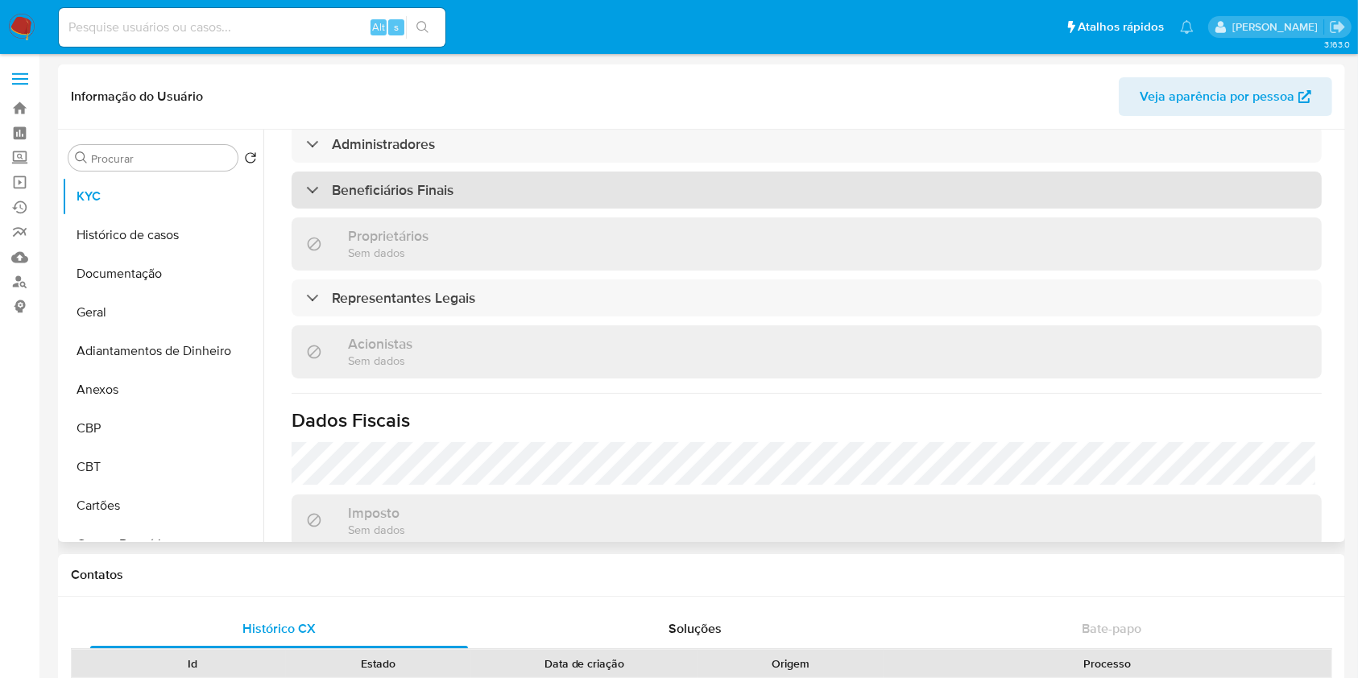
click at [412, 209] on div "Beneficiários Finais" at bounding box center [807, 190] width 1030 height 37
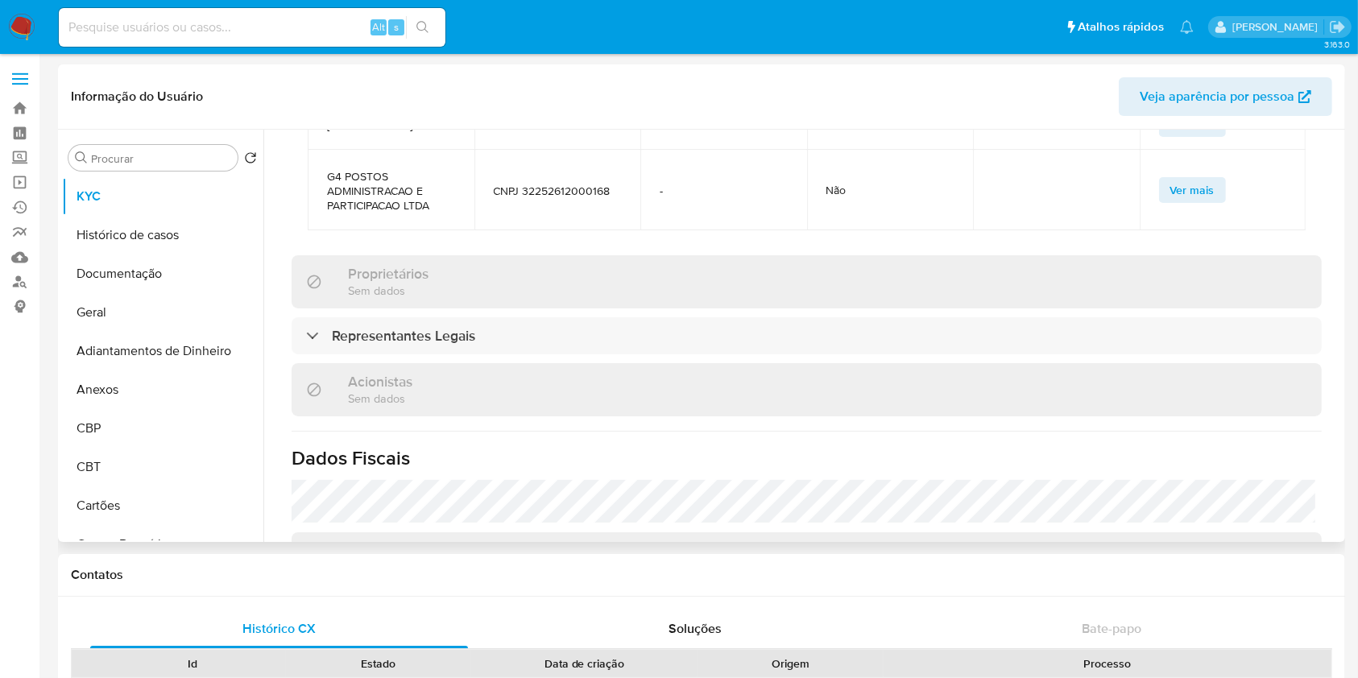
scroll to position [967, 0]
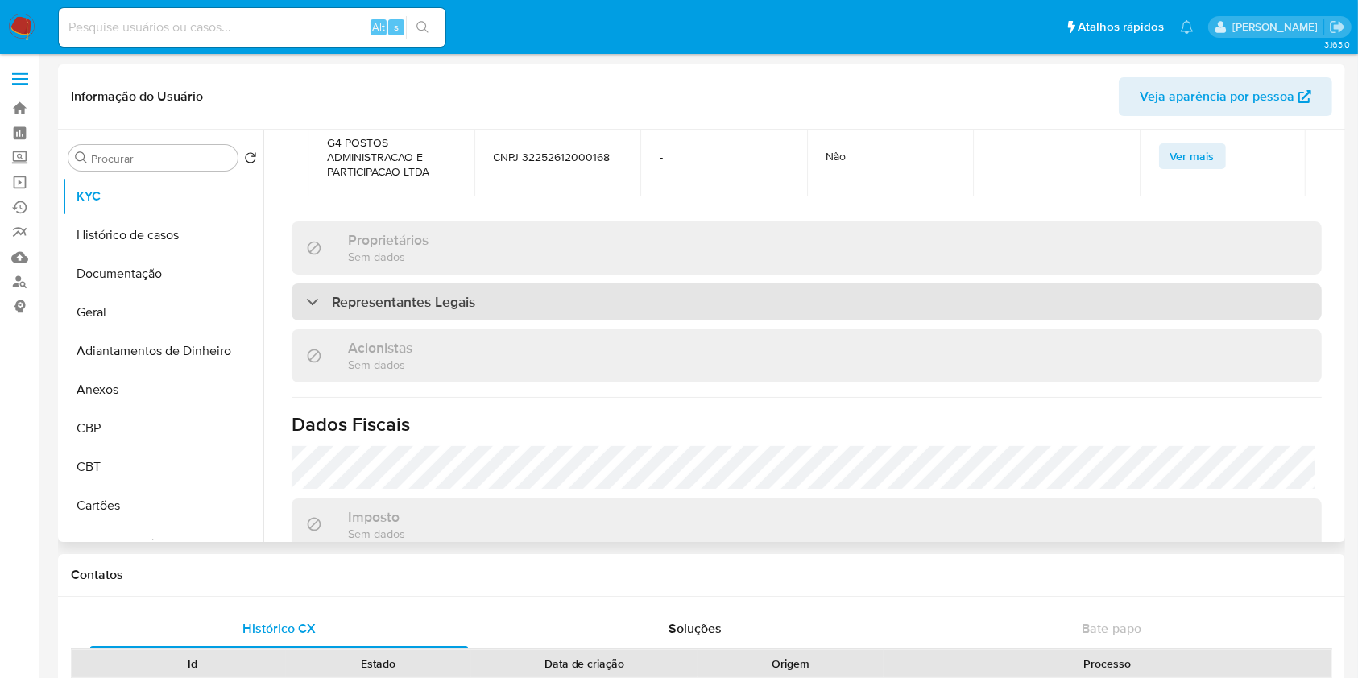
click at [470, 311] on h3 "Representantes Legais" at bounding box center [403, 302] width 143 height 18
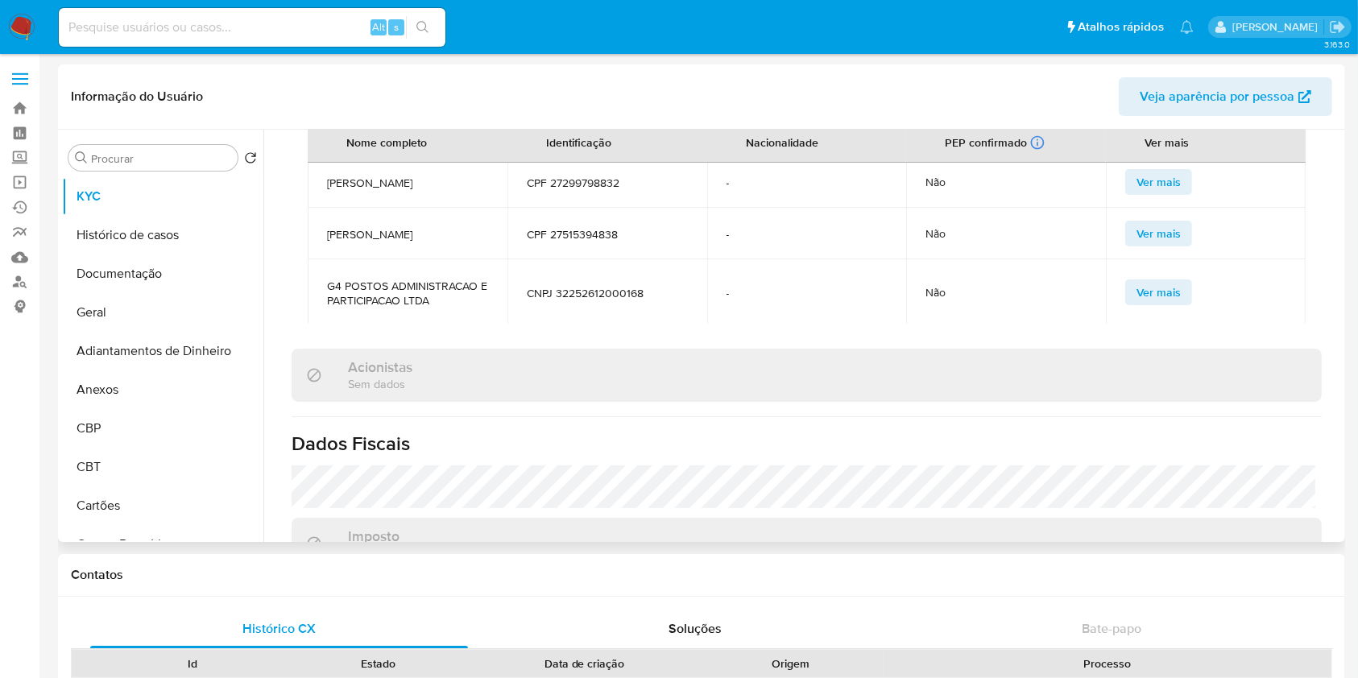
scroll to position [90, 0]
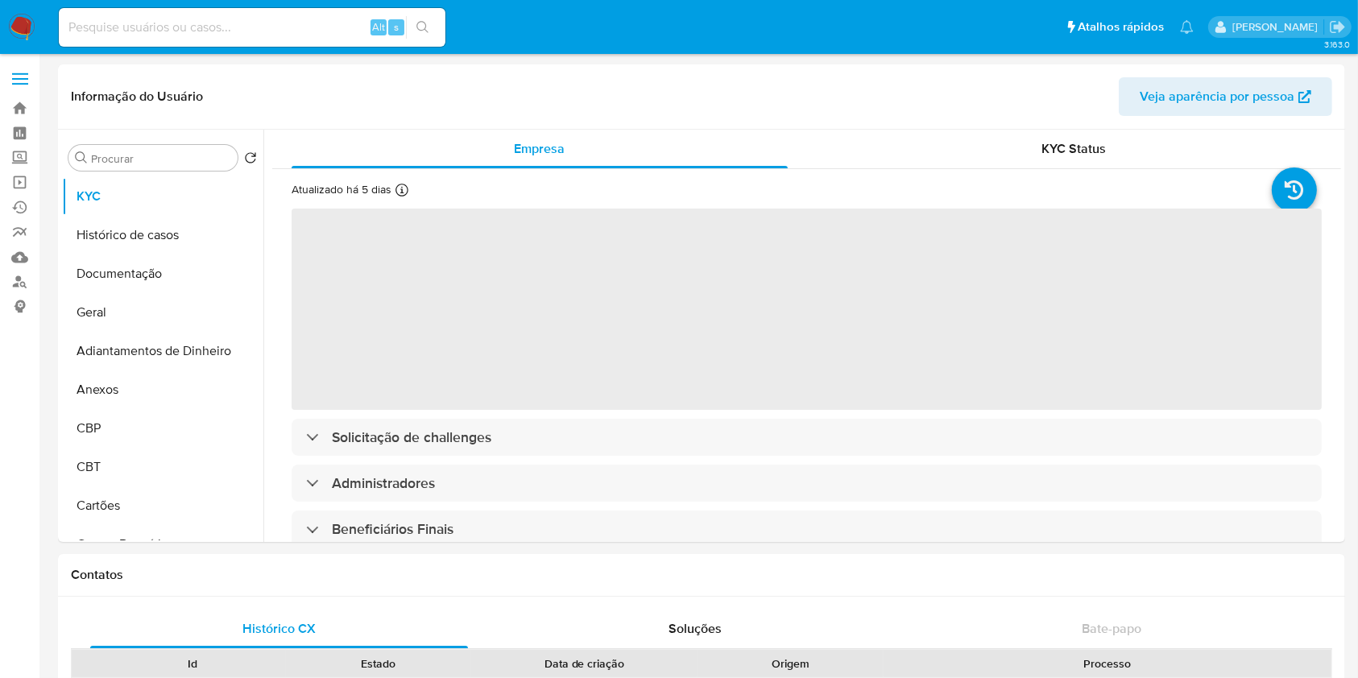
select select "10"
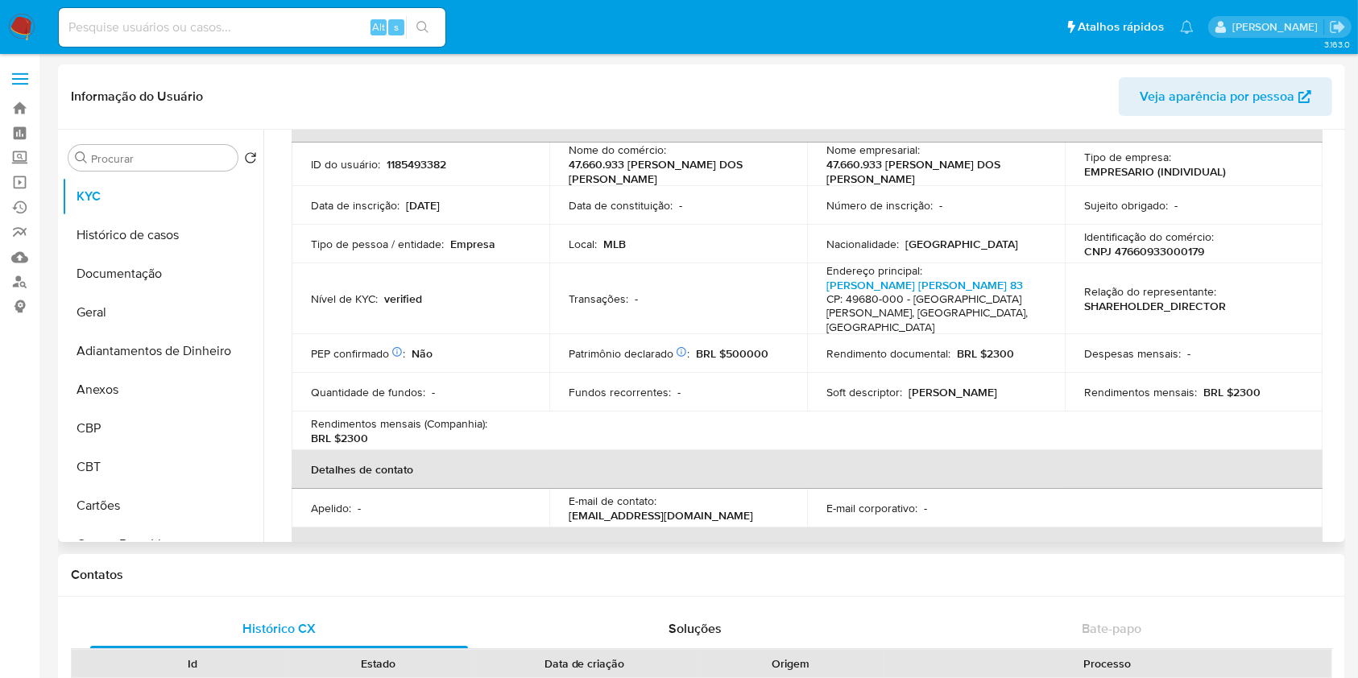
scroll to position [429, 0]
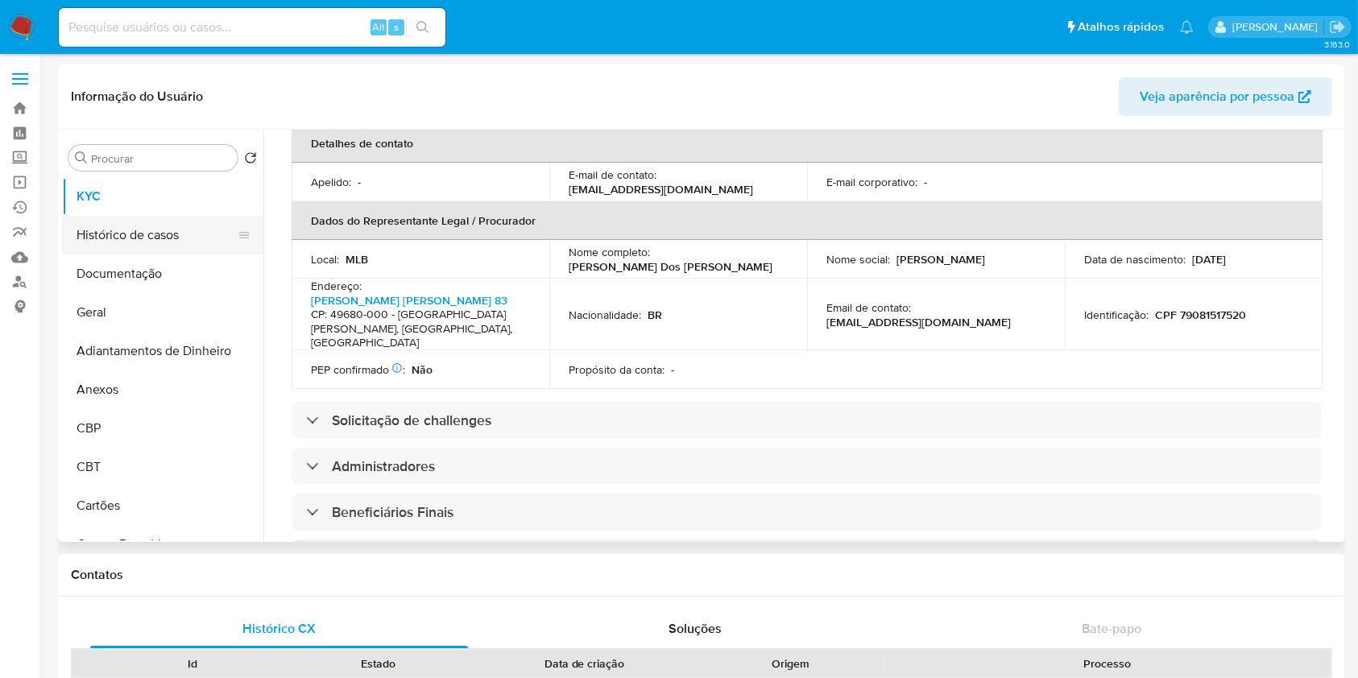
drag, startPoint x: 153, startPoint y: 193, endPoint x: 169, endPoint y: 250, distance: 59.4
click at [157, 209] on button "KYC" at bounding box center [162, 196] width 201 height 39
click at [170, 250] on button "Histórico de casos" at bounding box center [156, 235] width 189 height 39
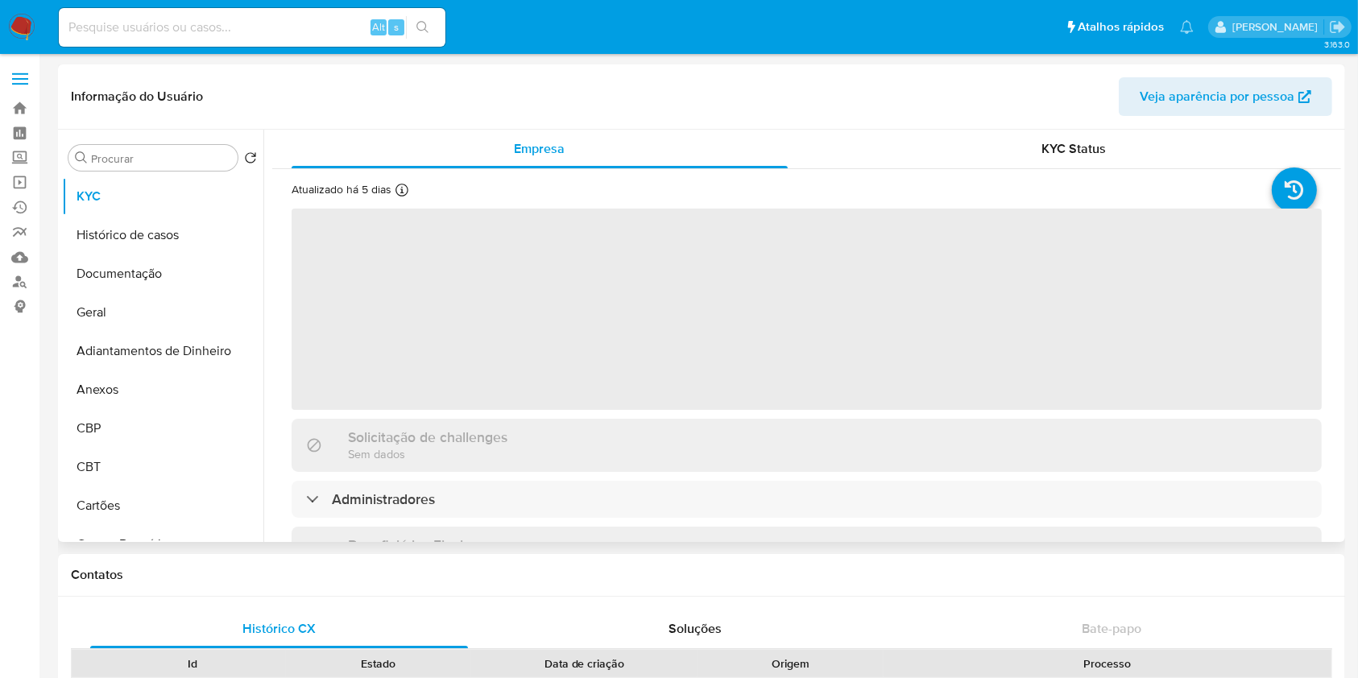
select select "10"
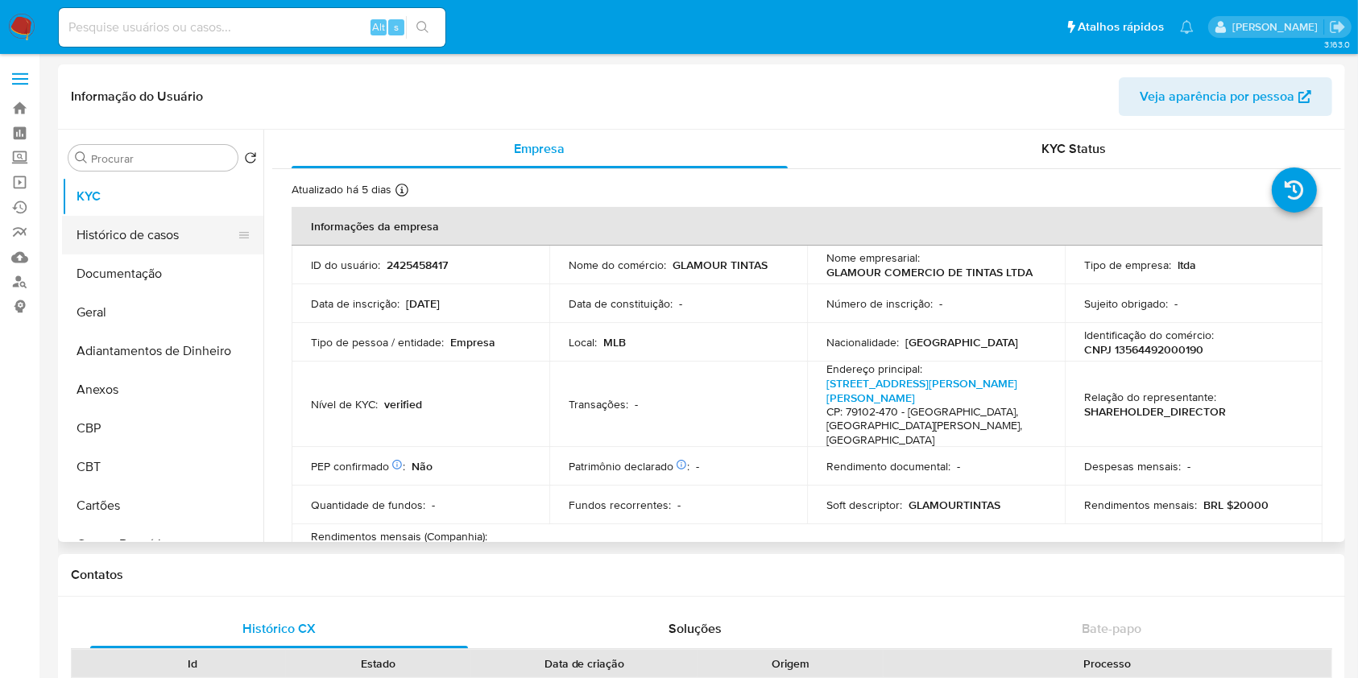
click at [161, 237] on button "Histórico de casos" at bounding box center [156, 235] width 189 height 39
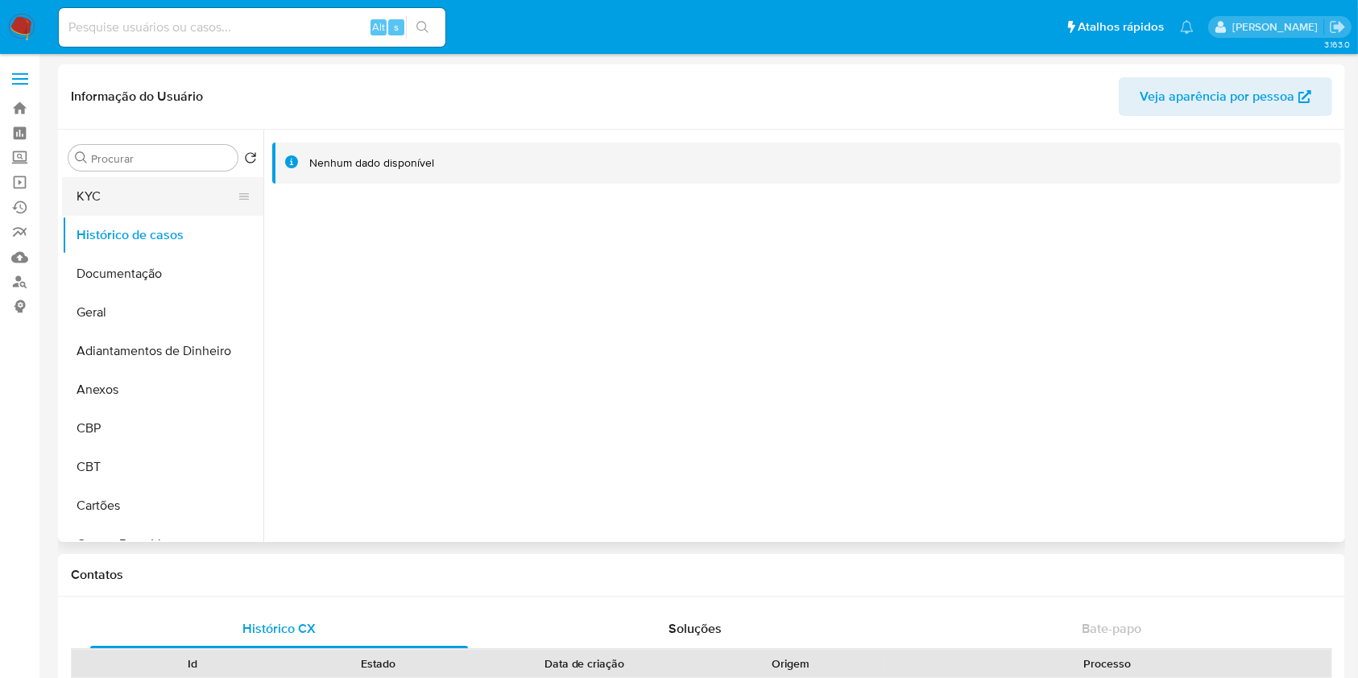
click at [116, 196] on button "KYC" at bounding box center [156, 196] width 189 height 39
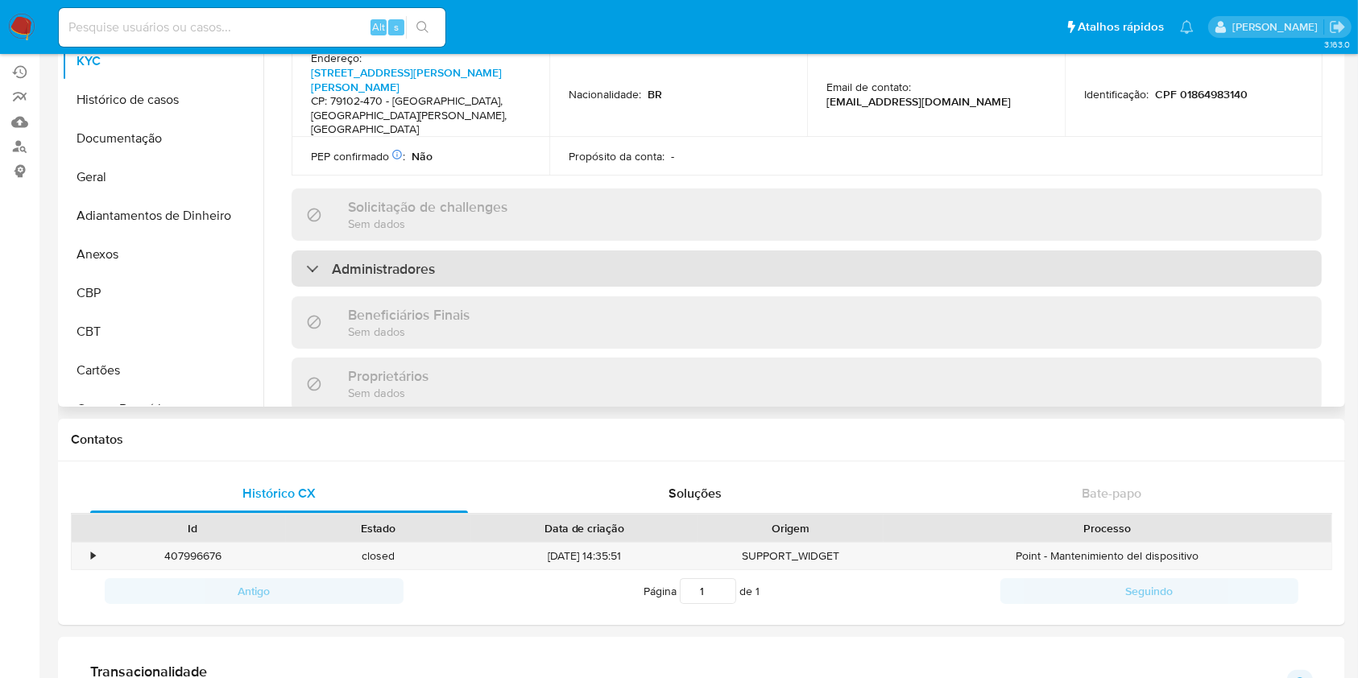
scroll to position [752, 0]
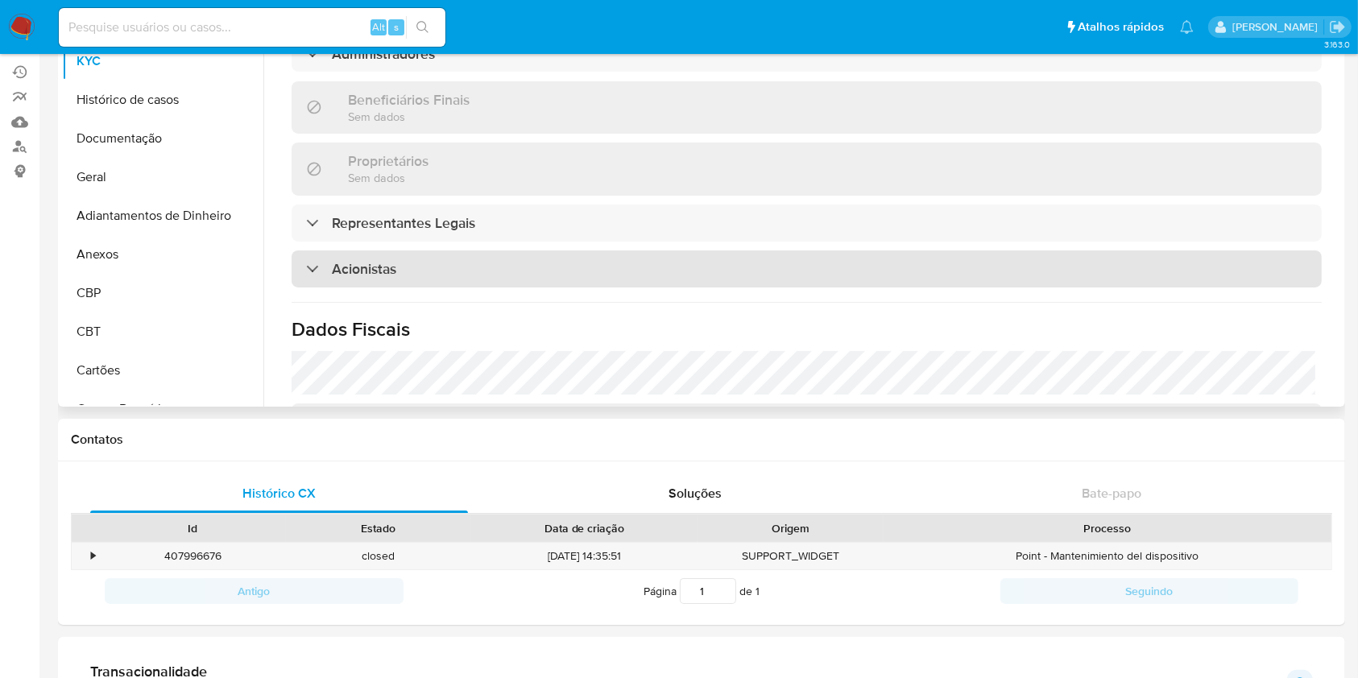
click at [416, 251] on div "Acionistas" at bounding box center [807, 269] width 1030 height 37
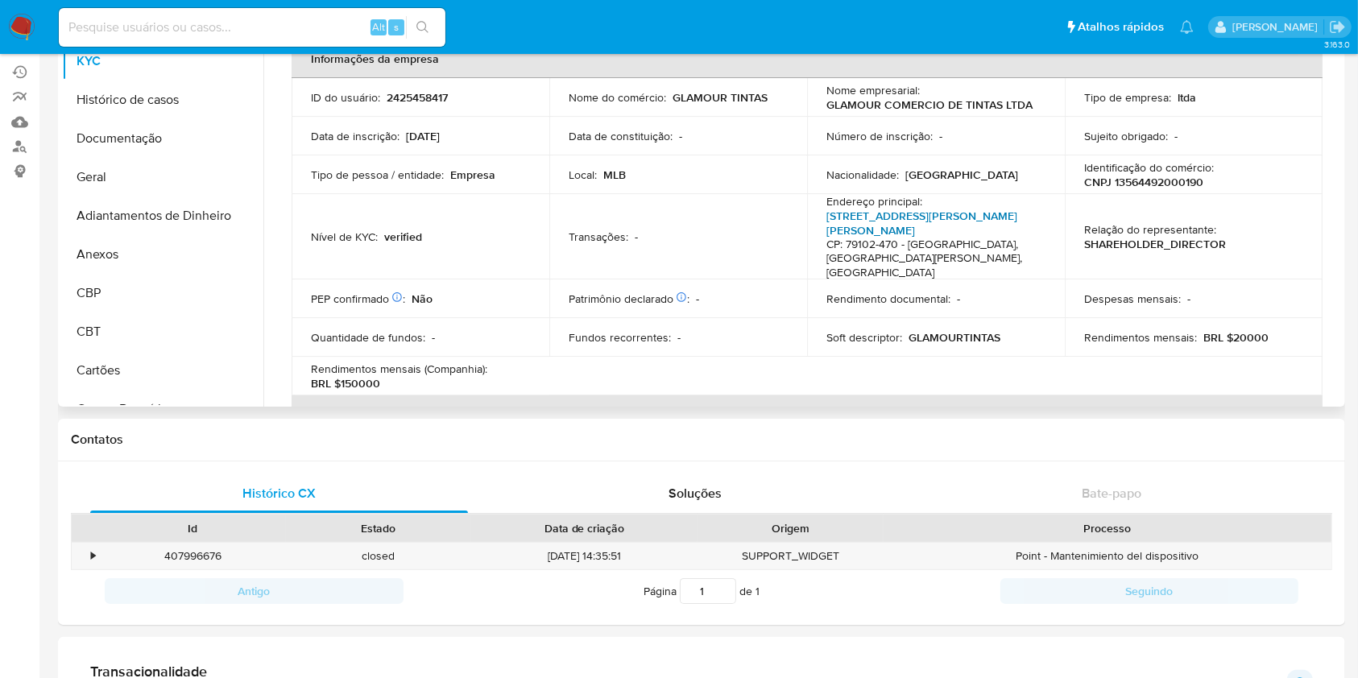
scroll to position [0, 0]
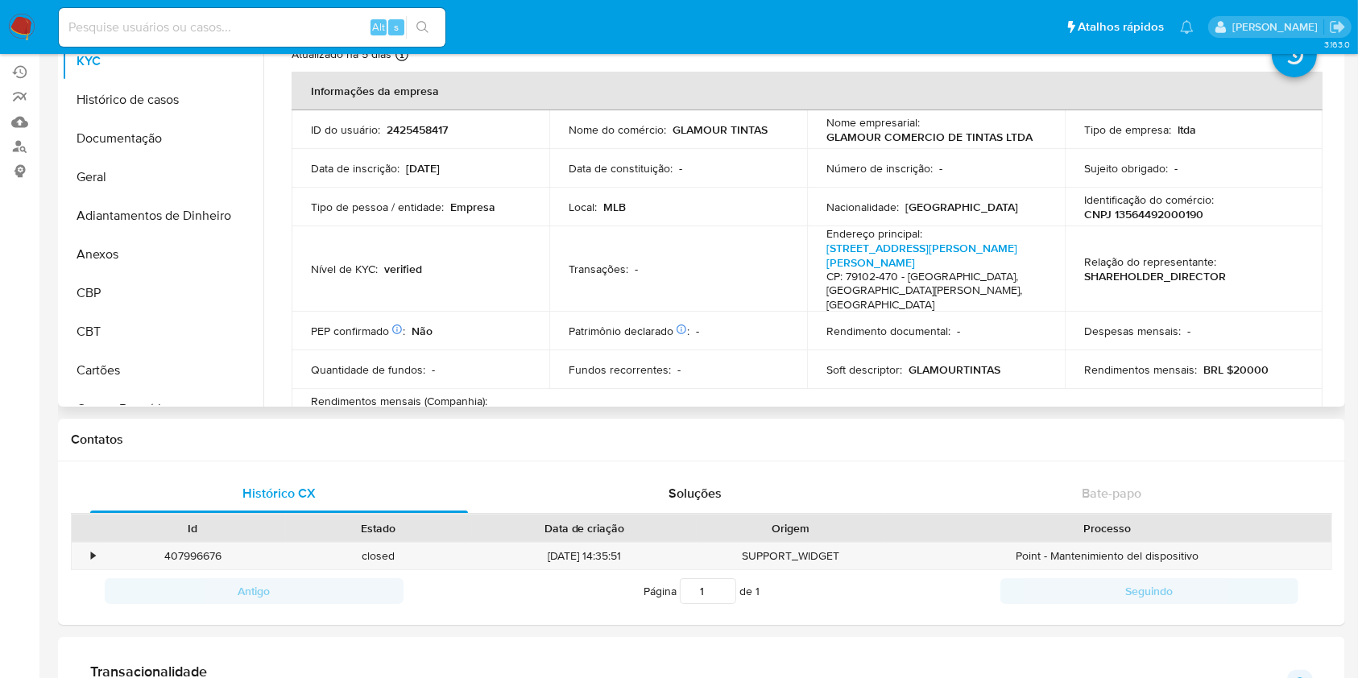
click at [1134, 211] on p "CNPJ 13564492000190" at bounding box center [1143, 214] width 119 height 15
copy p "13564492000190"
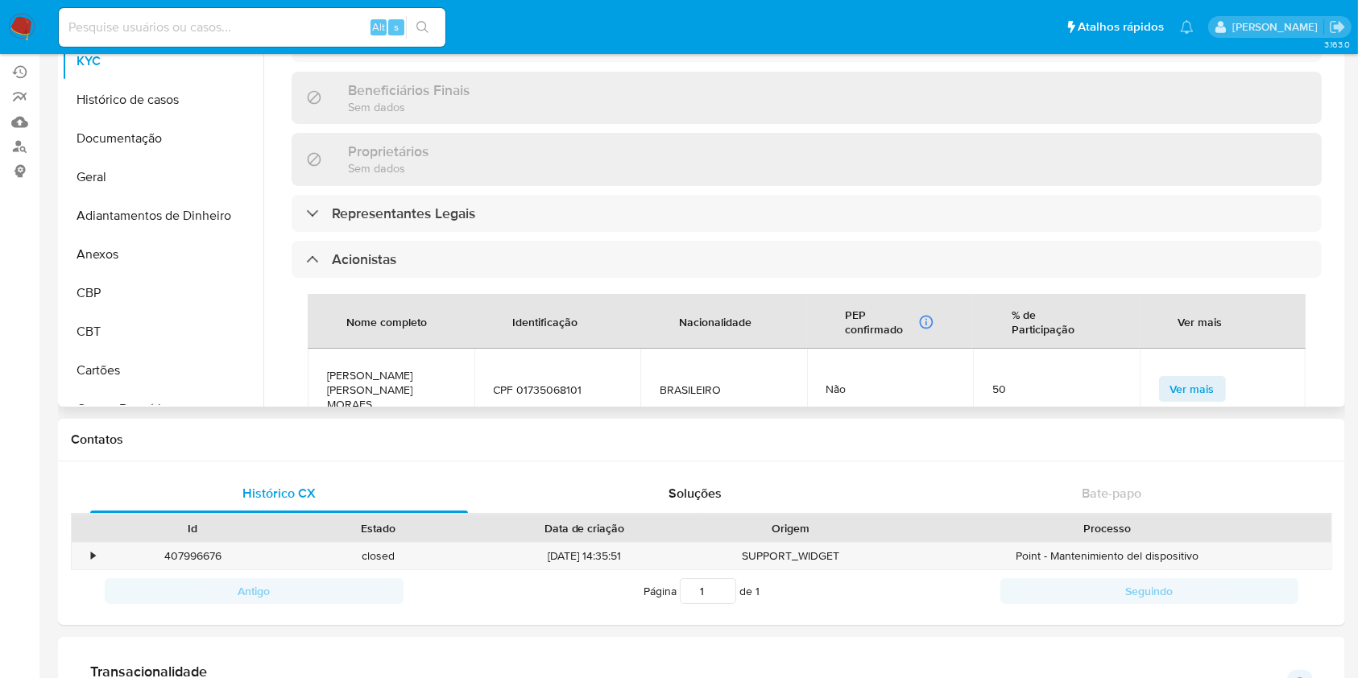
scroll to position [859, 0]
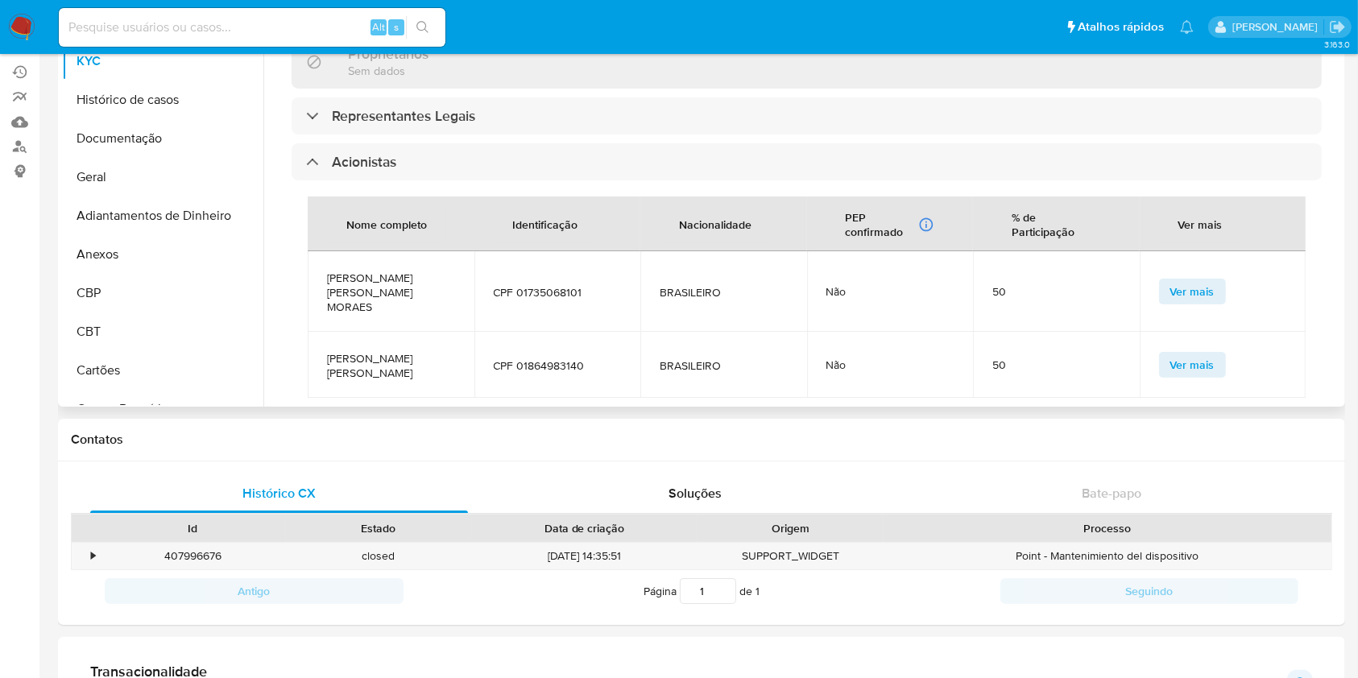
click at [418, 271] on span "DAYANE LIMA PEREIRA MORAES" at bounding box center [391, 293] width 128 height 44
copy span "DAYANE LIMA PEREIRA MORAES"
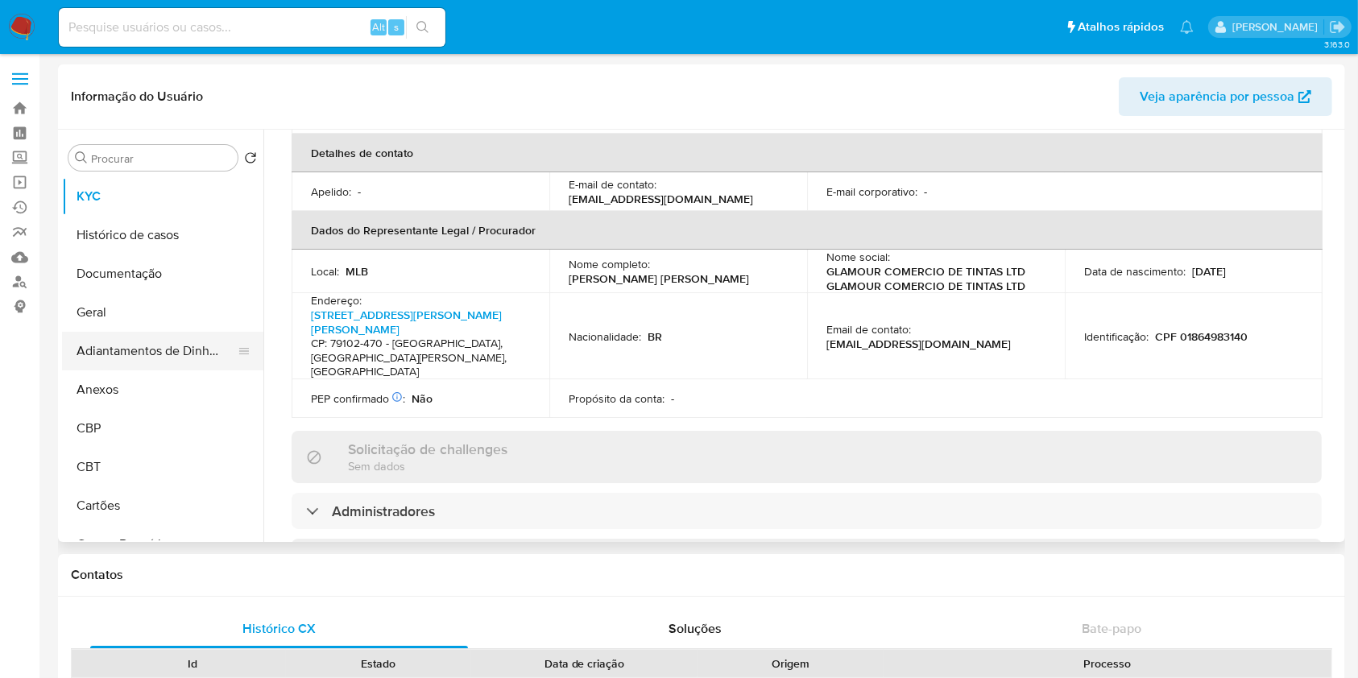
scroll to position [0, 0]
click at [139, 309] on button "Geral" at bounding box center [156, 312] width 189 height 39
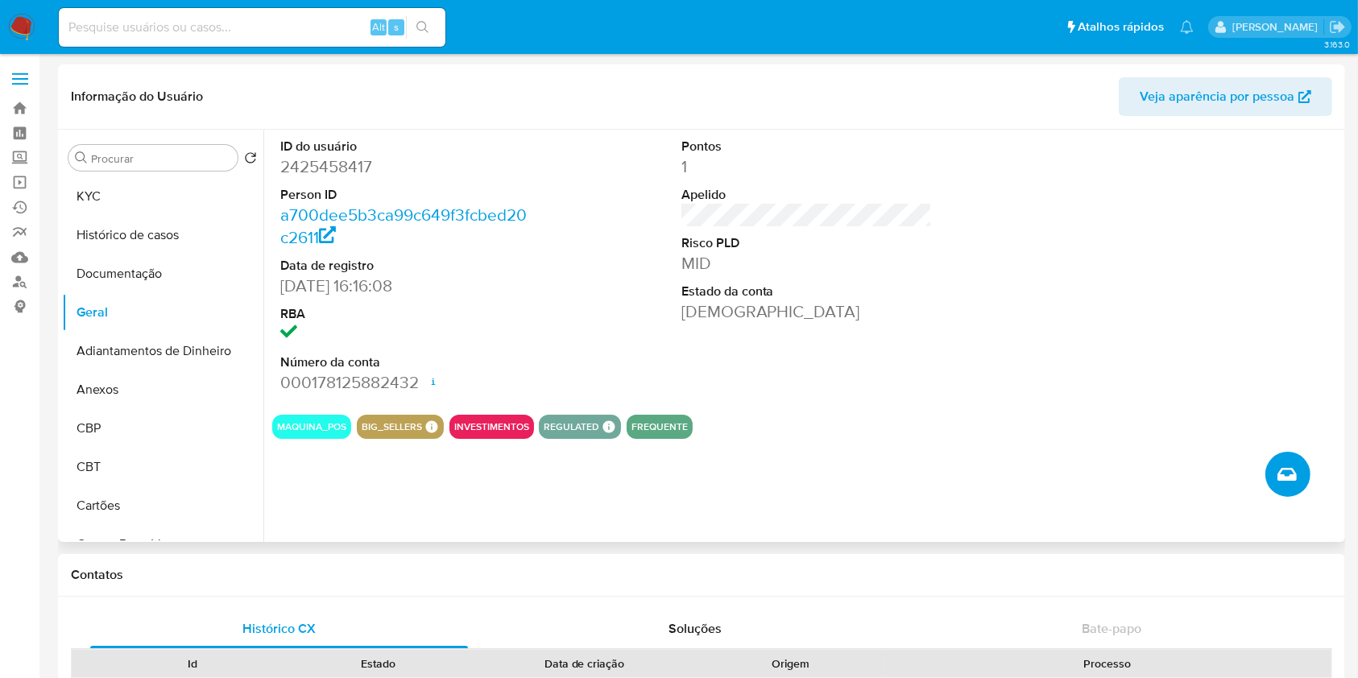
click at [1299, 471] on button "Criar caso manual" at bounding box center [1288, 474] width 45 height 45
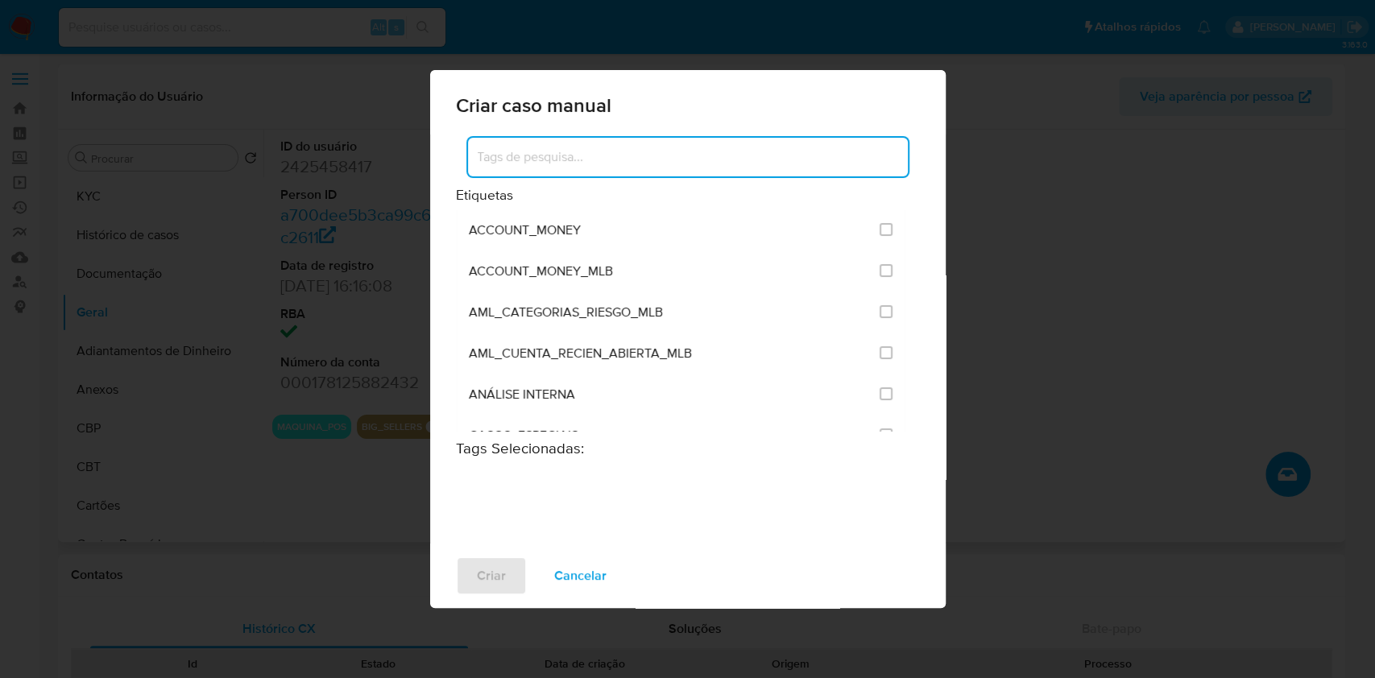
click at [665, 165] on input at bounding box center [688, 157] width 440 height 21
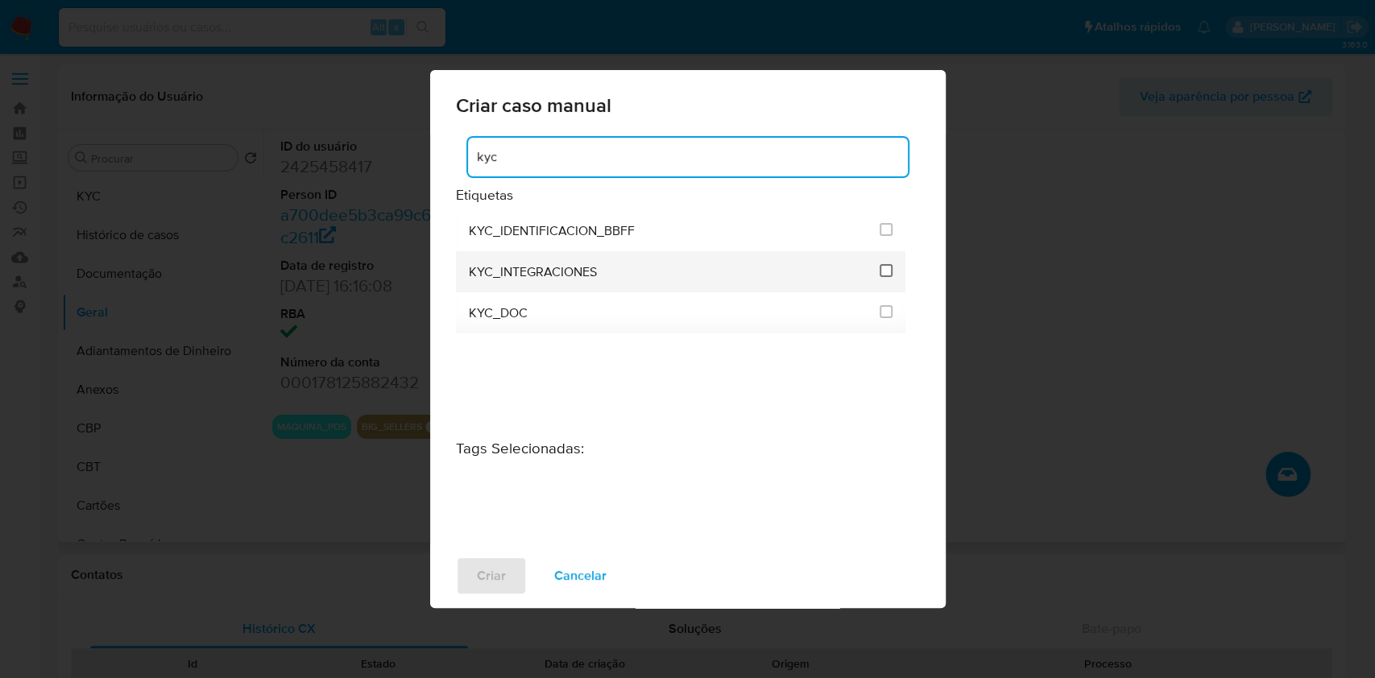
type input "kyc"
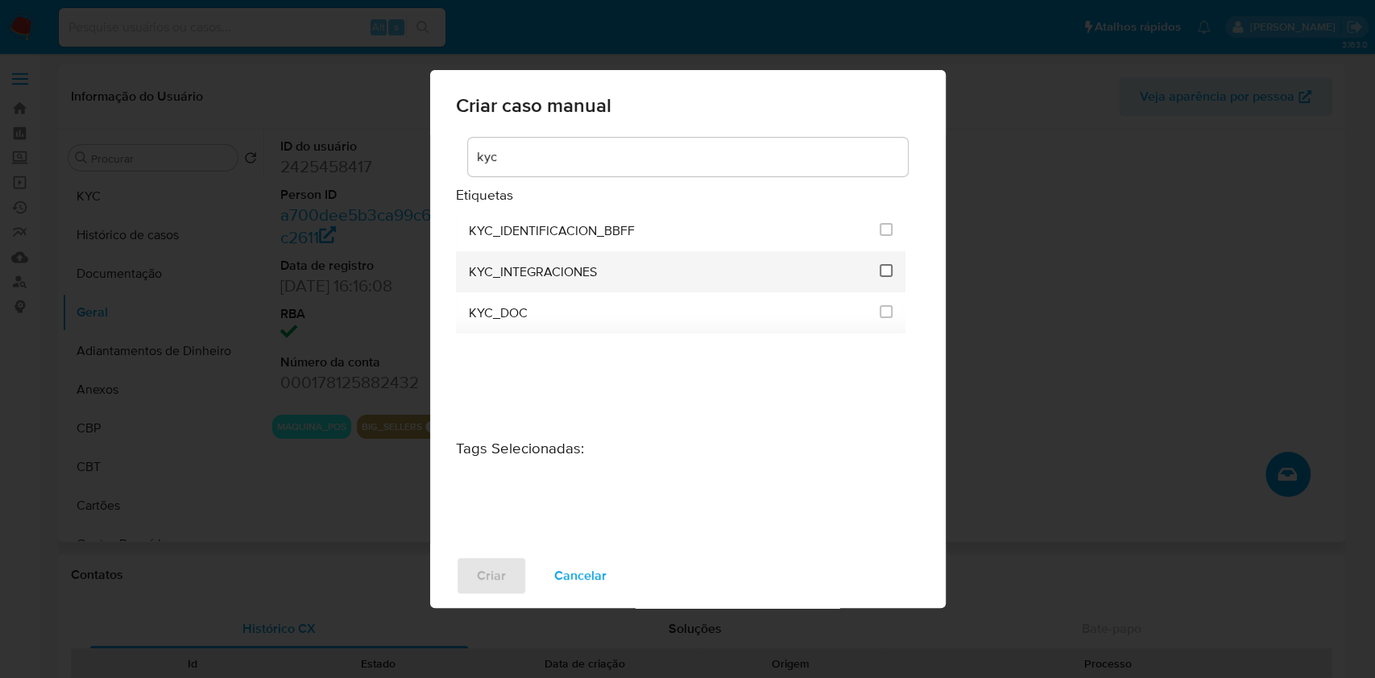
click at [883, 273] on input "2093" at bounding box center [886, 270] width 13 height 13
checkbox input "true"
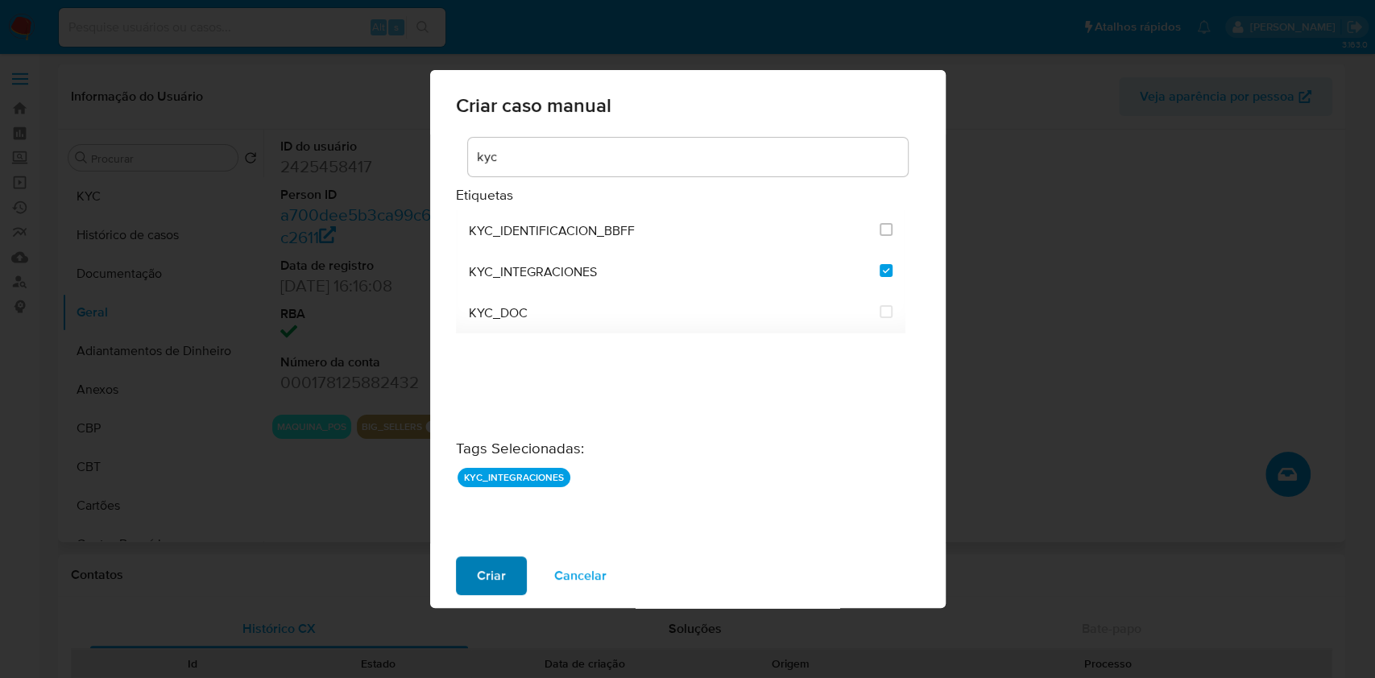
click at [498, 574] on span "Criar" at bounding box center [491, 575] width 29 height 35
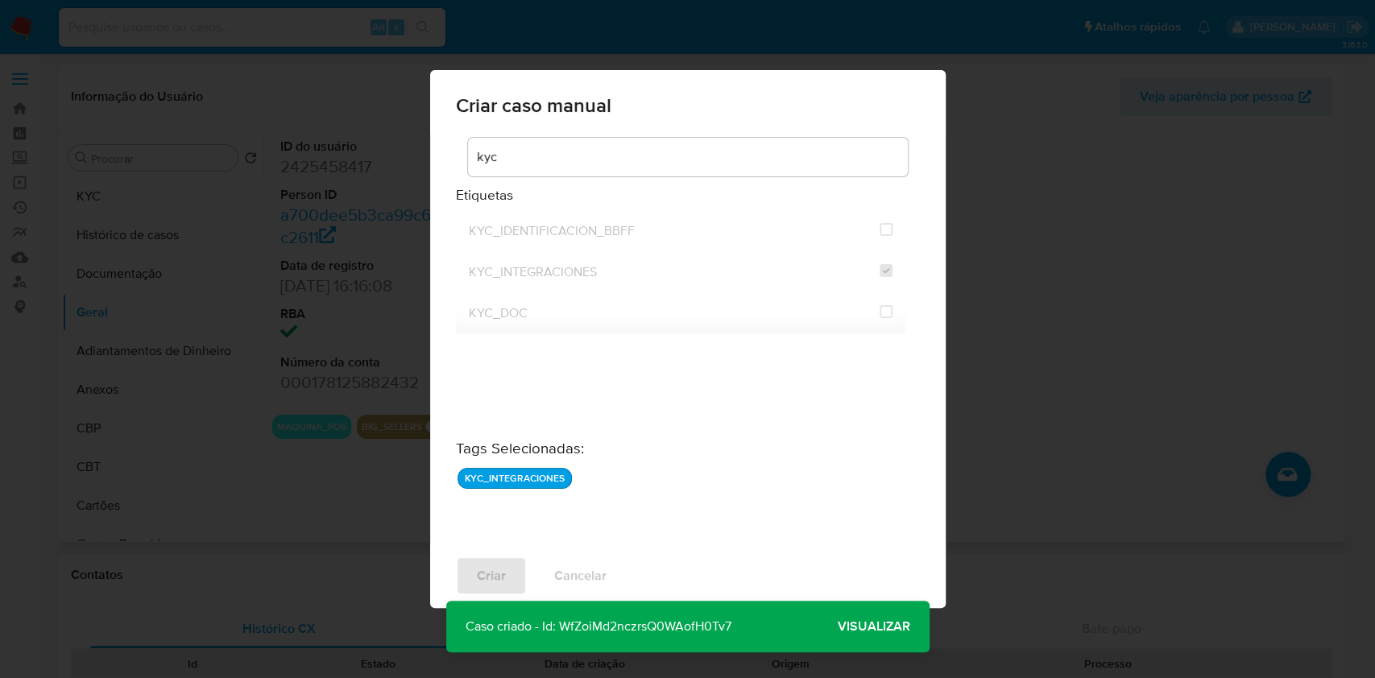
click at [885, 627] on span "Visualizar" at bounding box center [874, 627] width 73 height 0
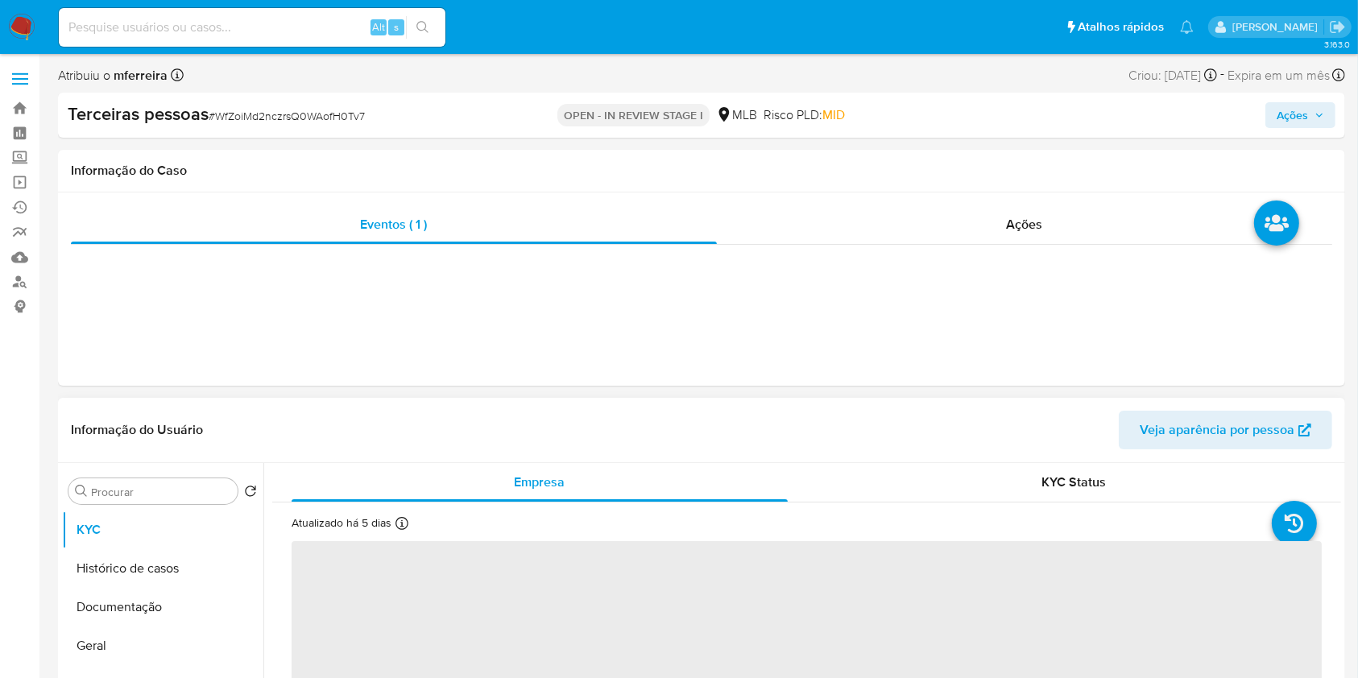
select select "10"
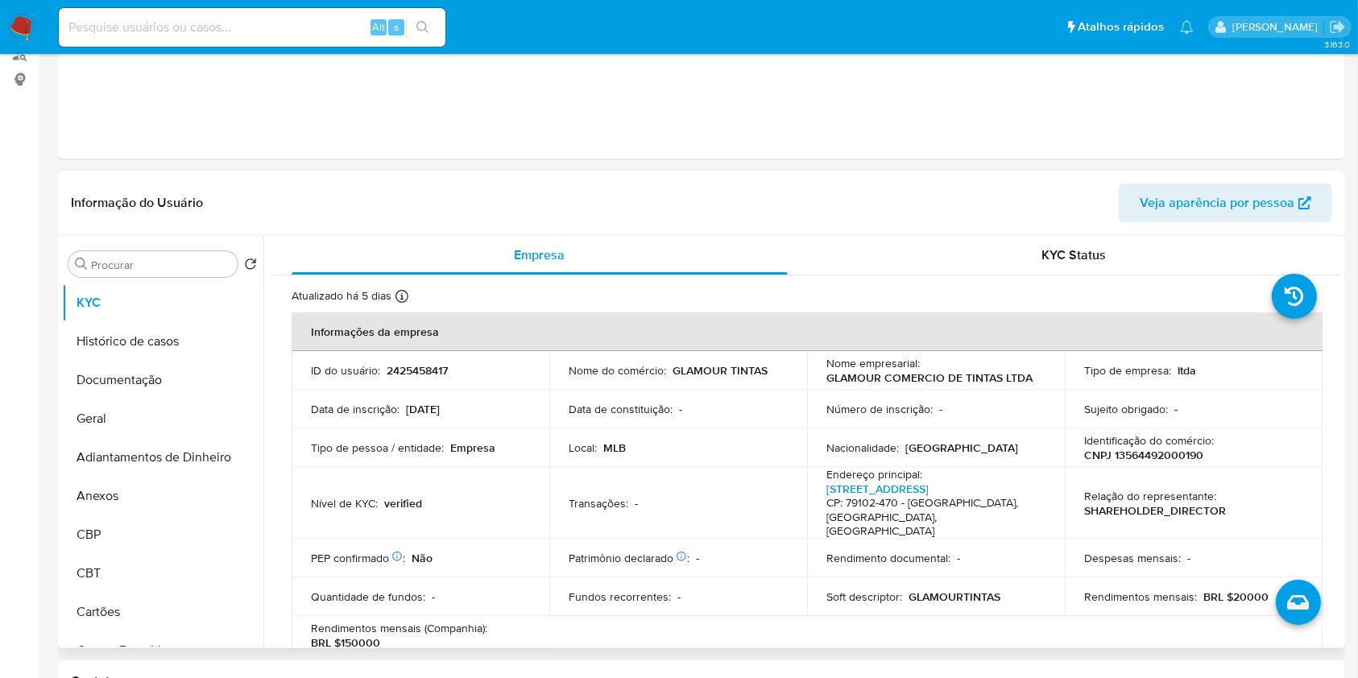
scroll to position [322, 0]
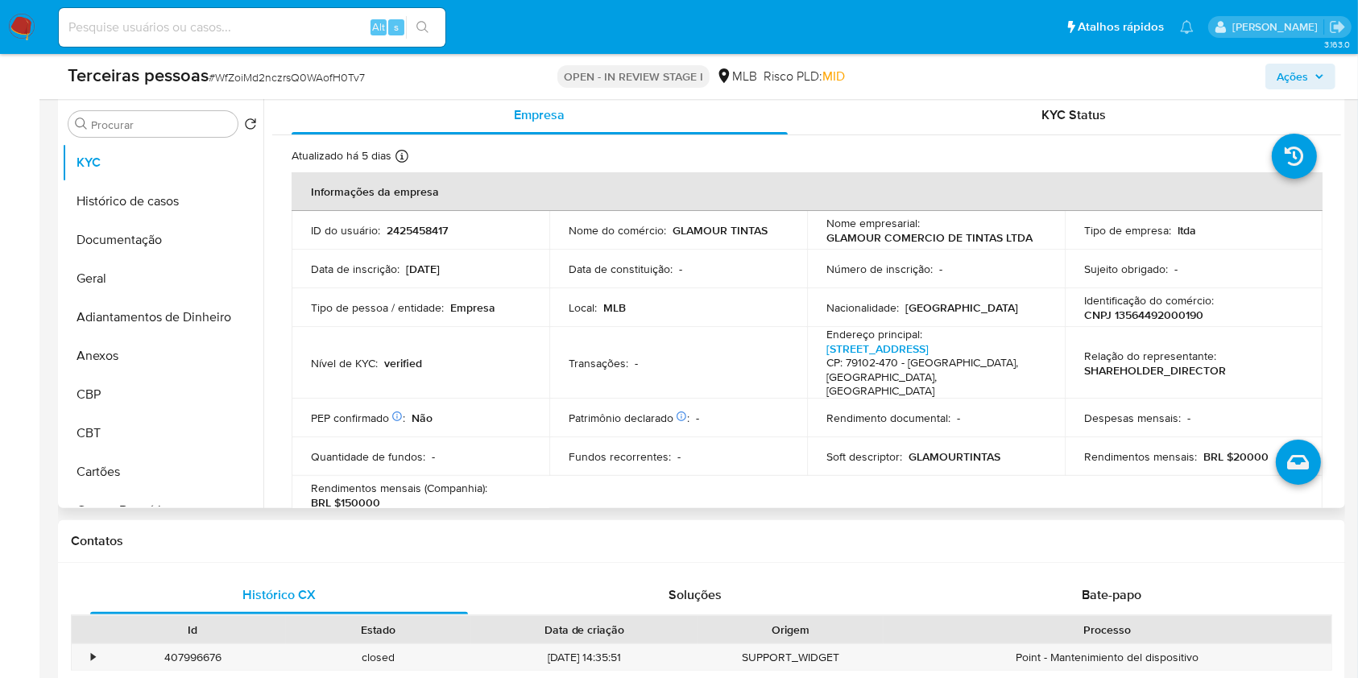
click at [707, 338] on td "Transações : -" at bounding box center [678, 363] width 258 height 72
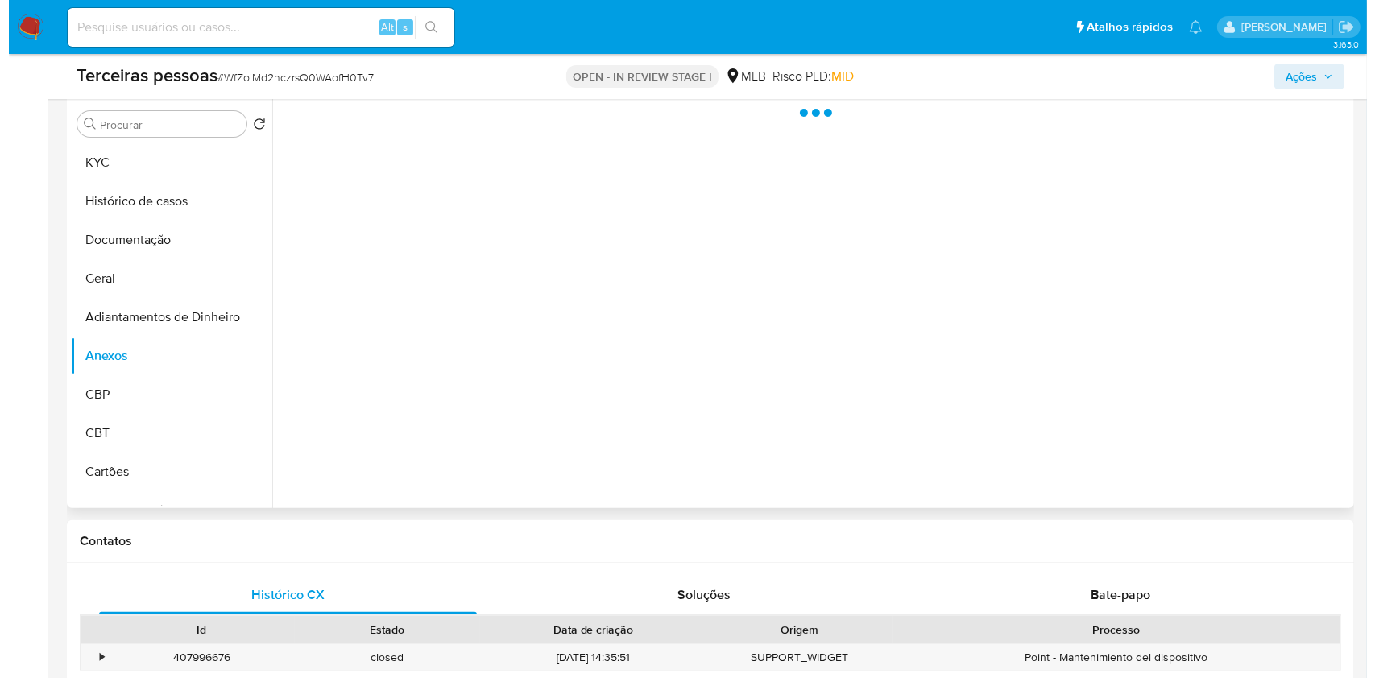
scroll to position [251, 0]
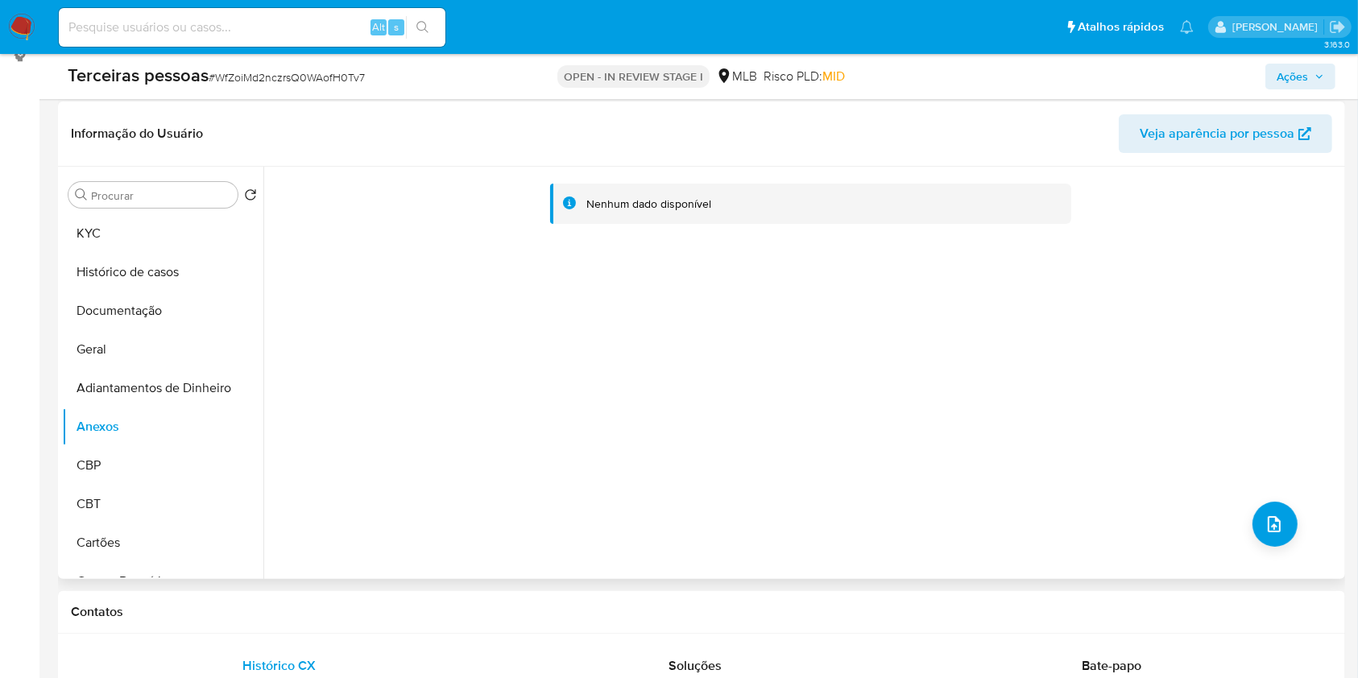
click at [1288, 508] on div "Nenhum dado disponível" at bounding box center [802, 373] width 1078 height 412
click at [1285, 512] on button "upload-file" at bounding box center [1275, 524] width 45 height 45
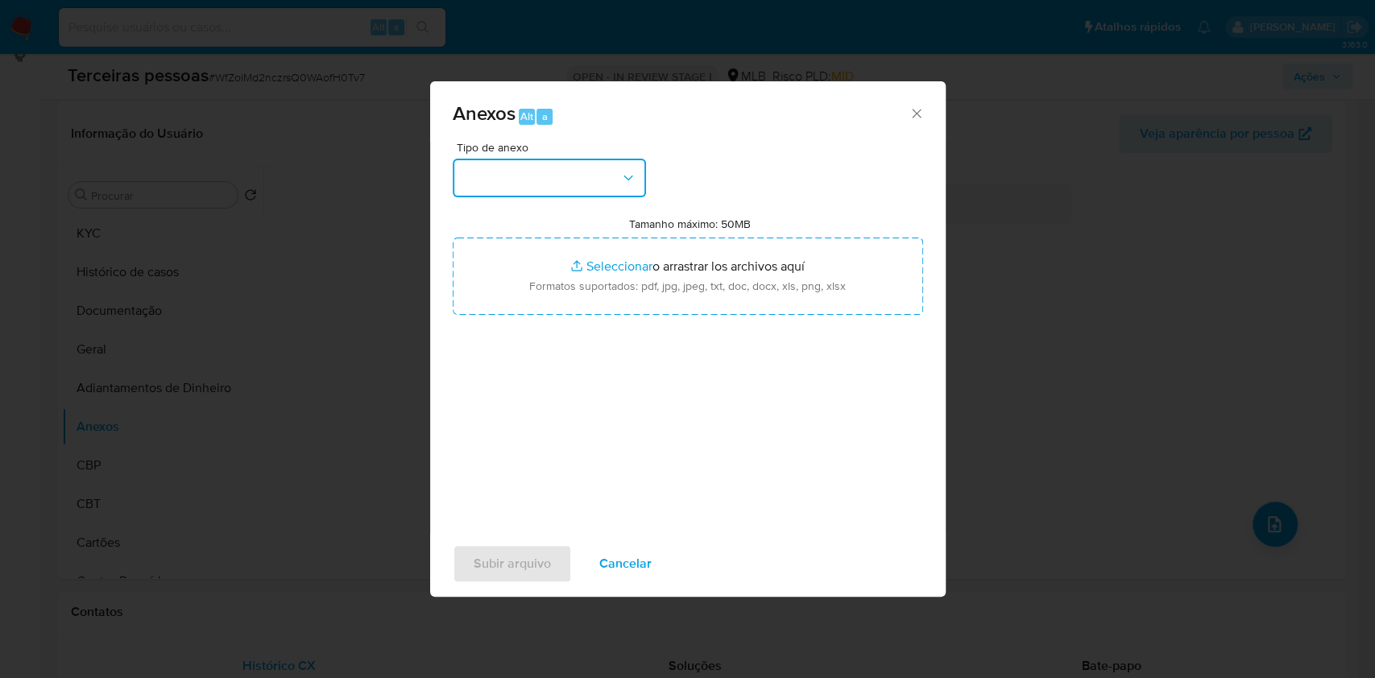
click at [577, 177] on button "button" at bounding box center [549, 178] width 193 height 39
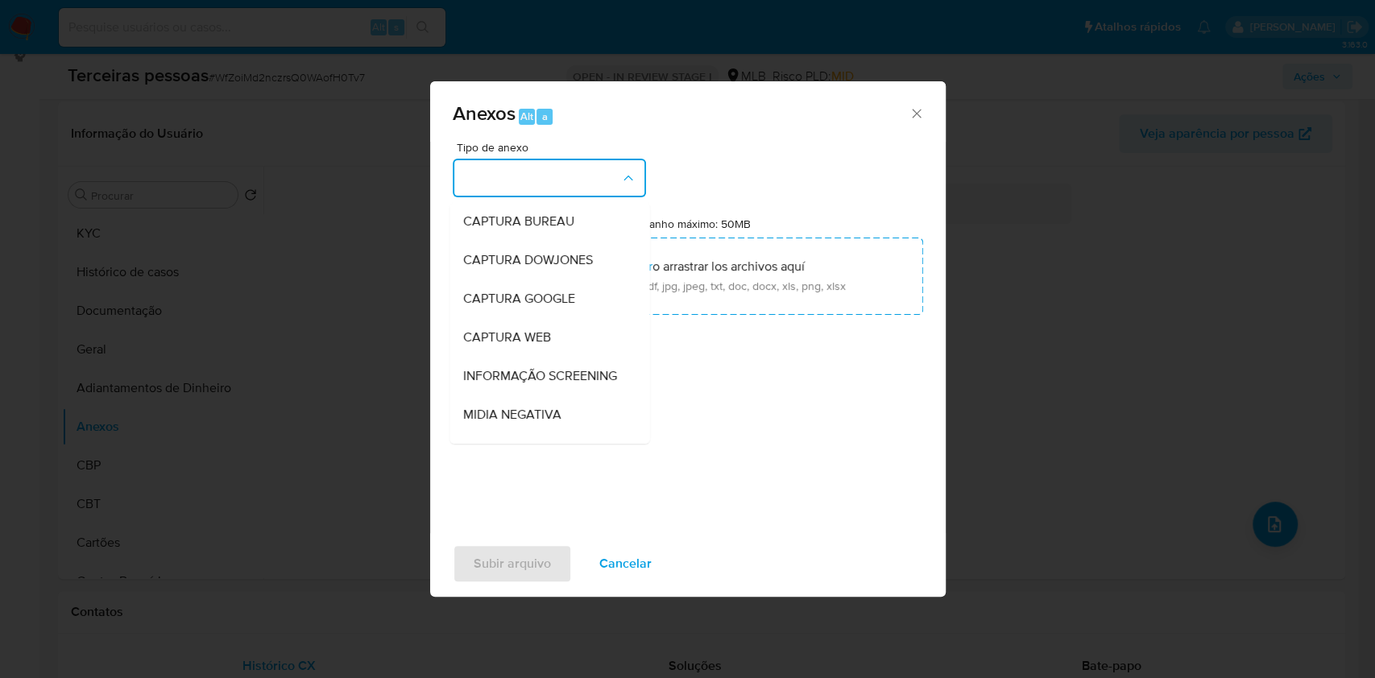
scroll to position [247, 0]
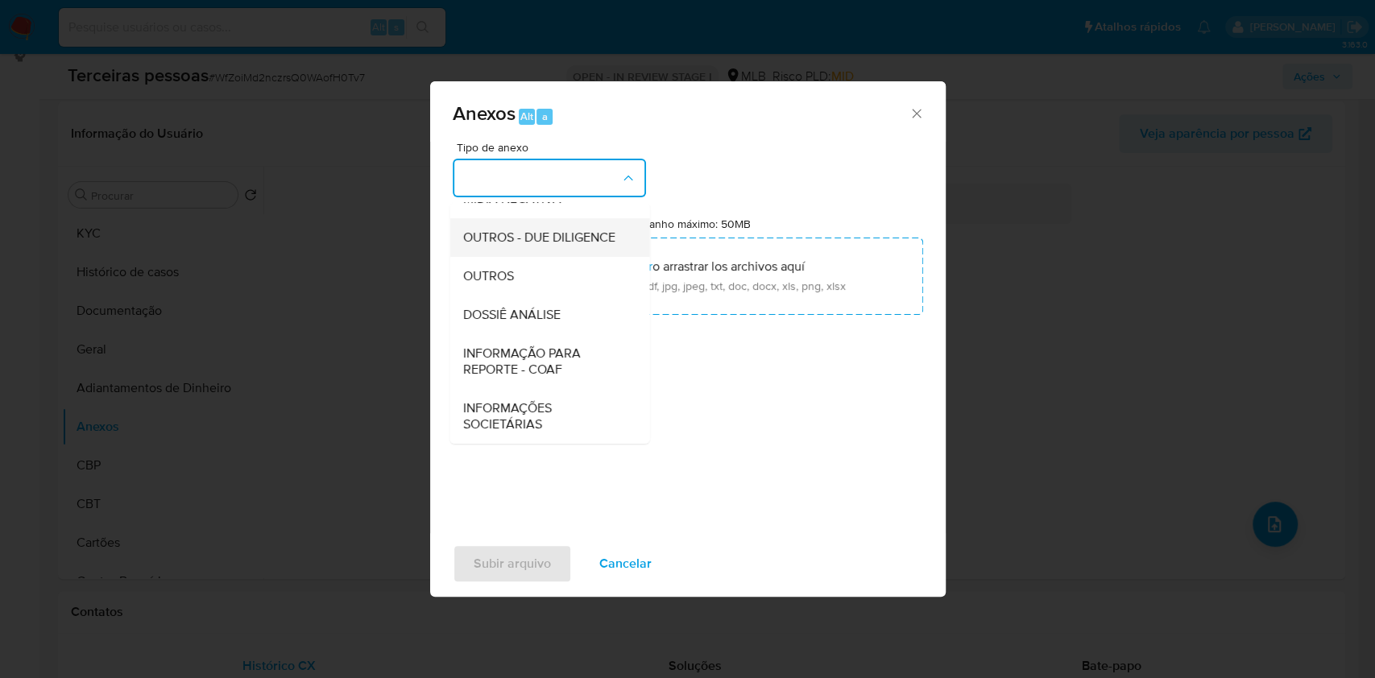
click at [500, 246] on div "OUTROS - DUE DILIGENCE" at bounding box center [544, 237] width 164 height 39
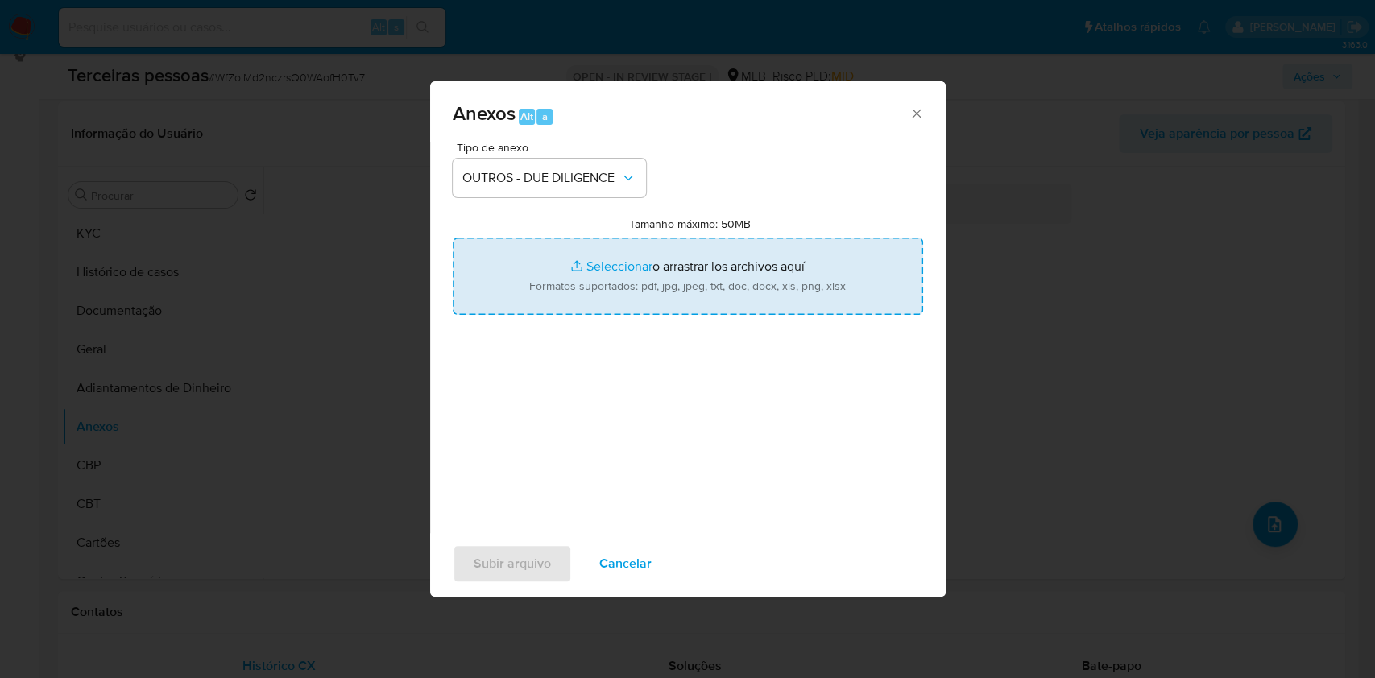
click at [557, 277] on input "Tamanho máximo: 50MB Seleccionar archivos" at bounding box center [688, 276] width 470 height 77
type input "C:\fakepath\s-GLAMOUR COMERCIO DE TINTAS LTDA.pdf"
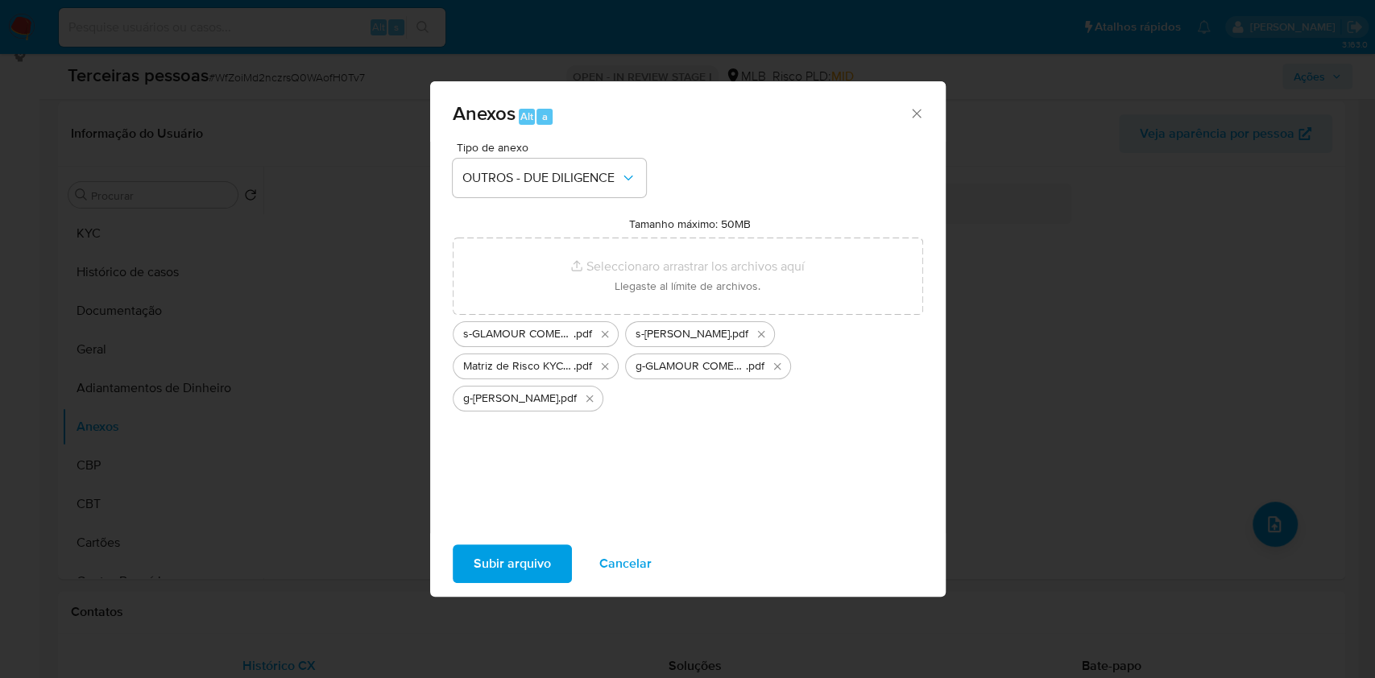
click at [528, 565] on span "Subir arquivo" at bounding box center [512, 563] width 77 height 35
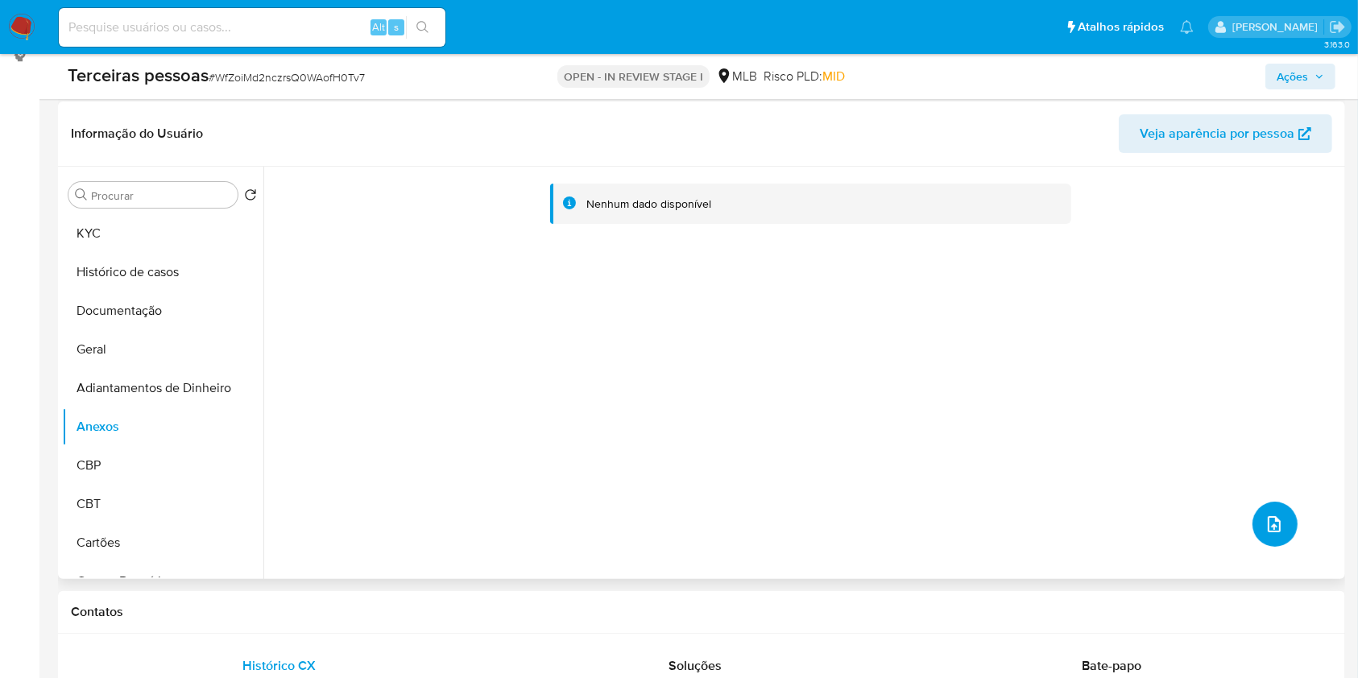
click at [1270, 521] on icon "upload-file" at bounding box center [1274, 524] width 19 height 19
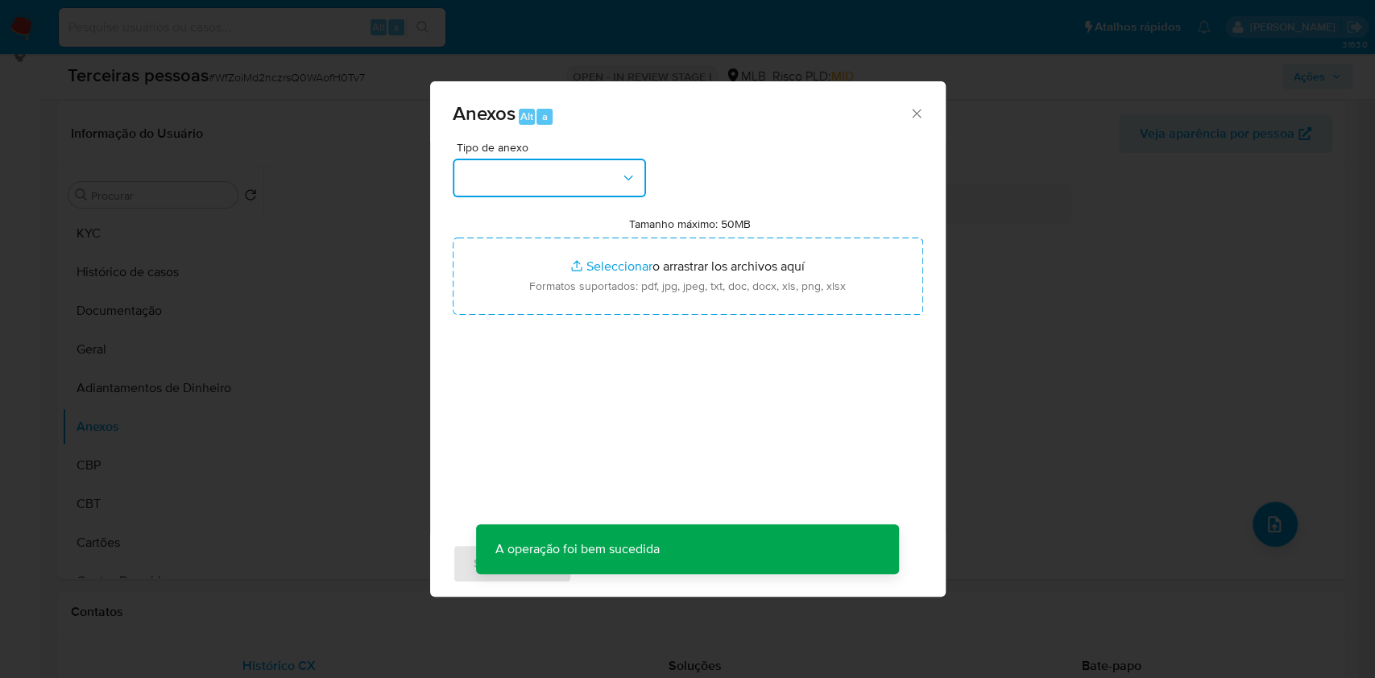
click at [512, 170] on button "button" at bounding box center [549, 178] width 193 height 39
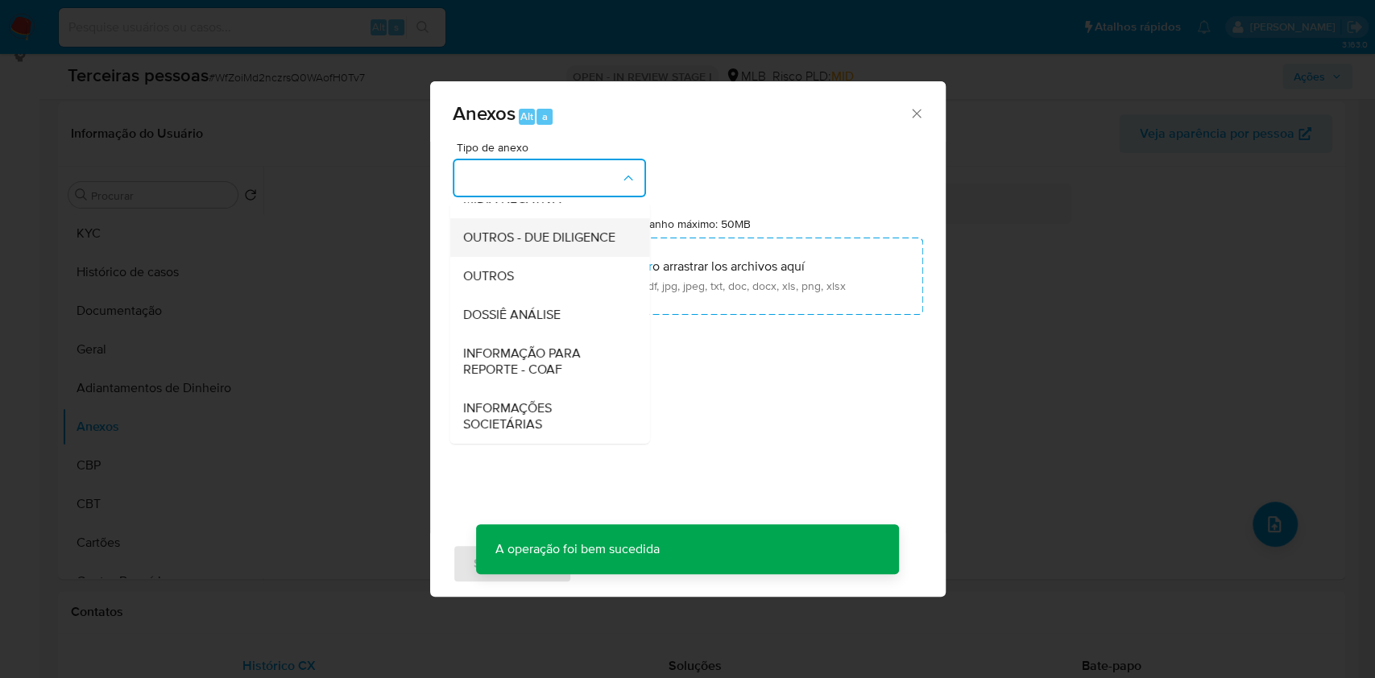
click at [507, 230] on span "OUTROS - DUE DILIGENCE" at bounding box center [538, 238] width 152 height 16
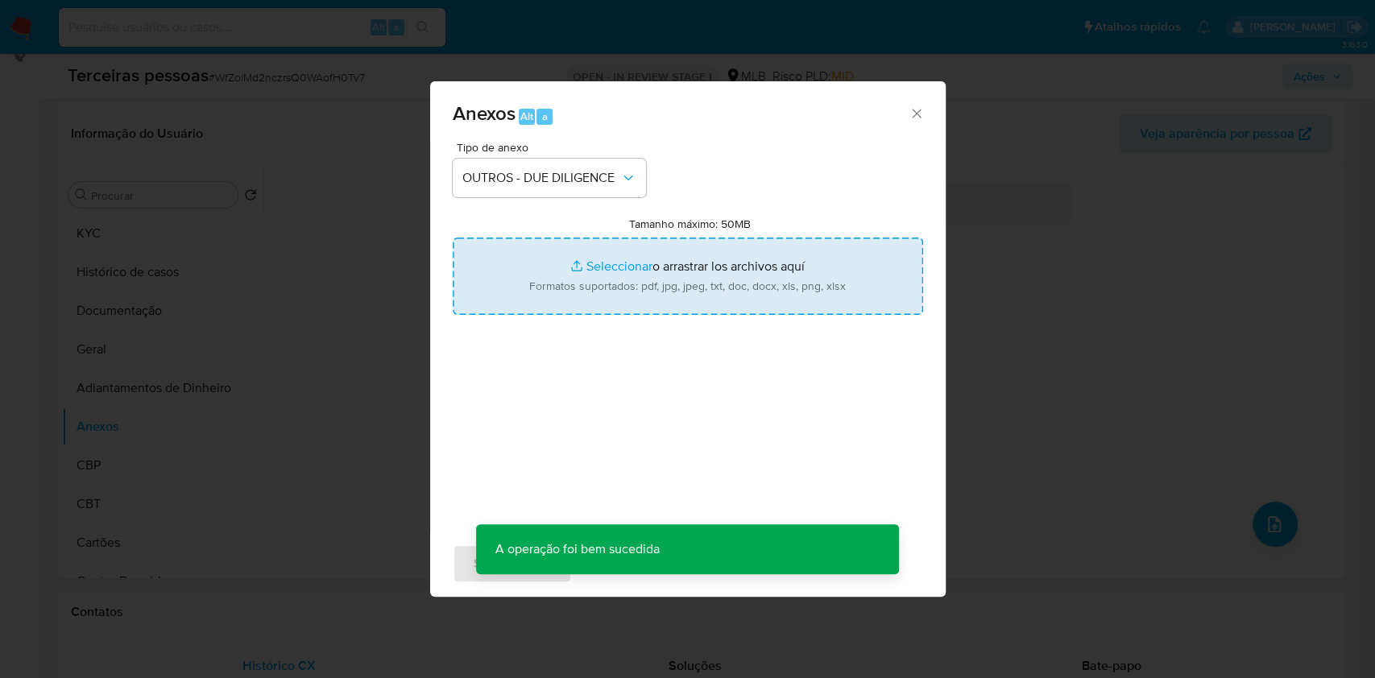
click at [537, 245] on input "Tamanho máximo: 50MB Seleccionar archivos" at bounding box center [688, 276] width 470 height 77
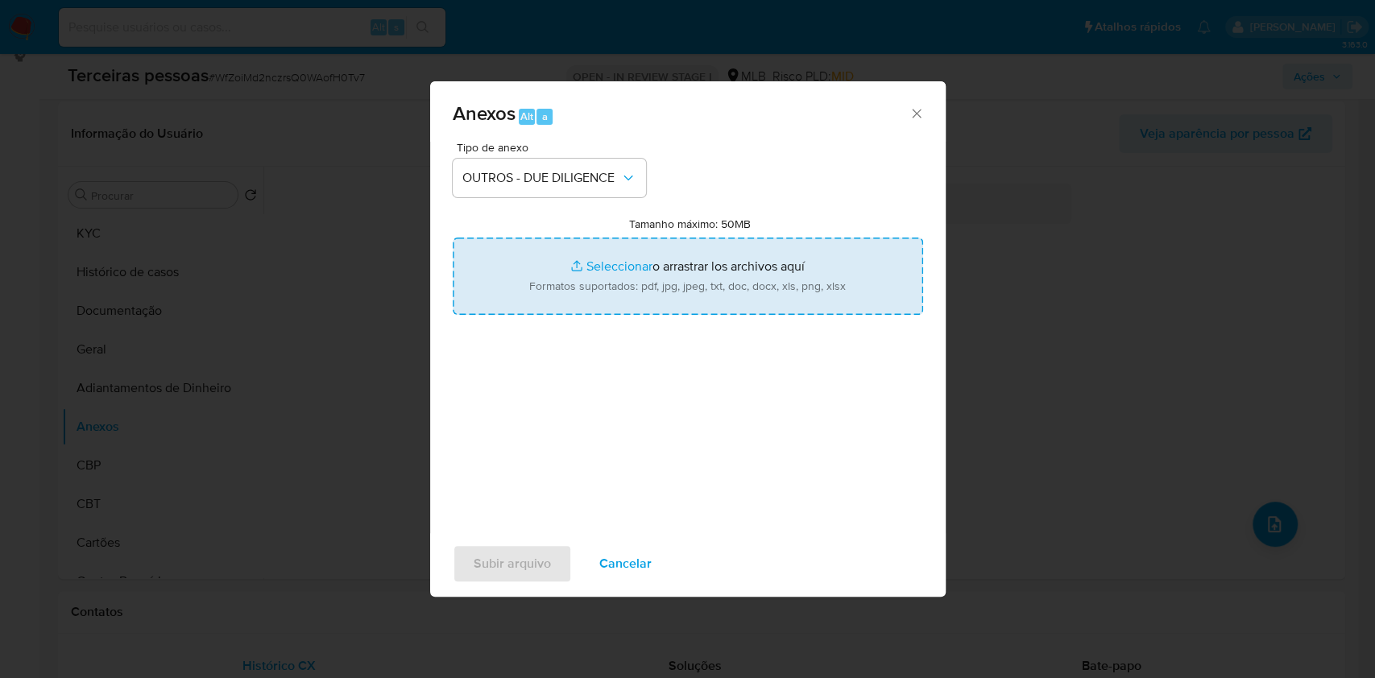
type input "C:\fakepath\Comprovante de Inscrição e de Situação Cadastral.pdf"
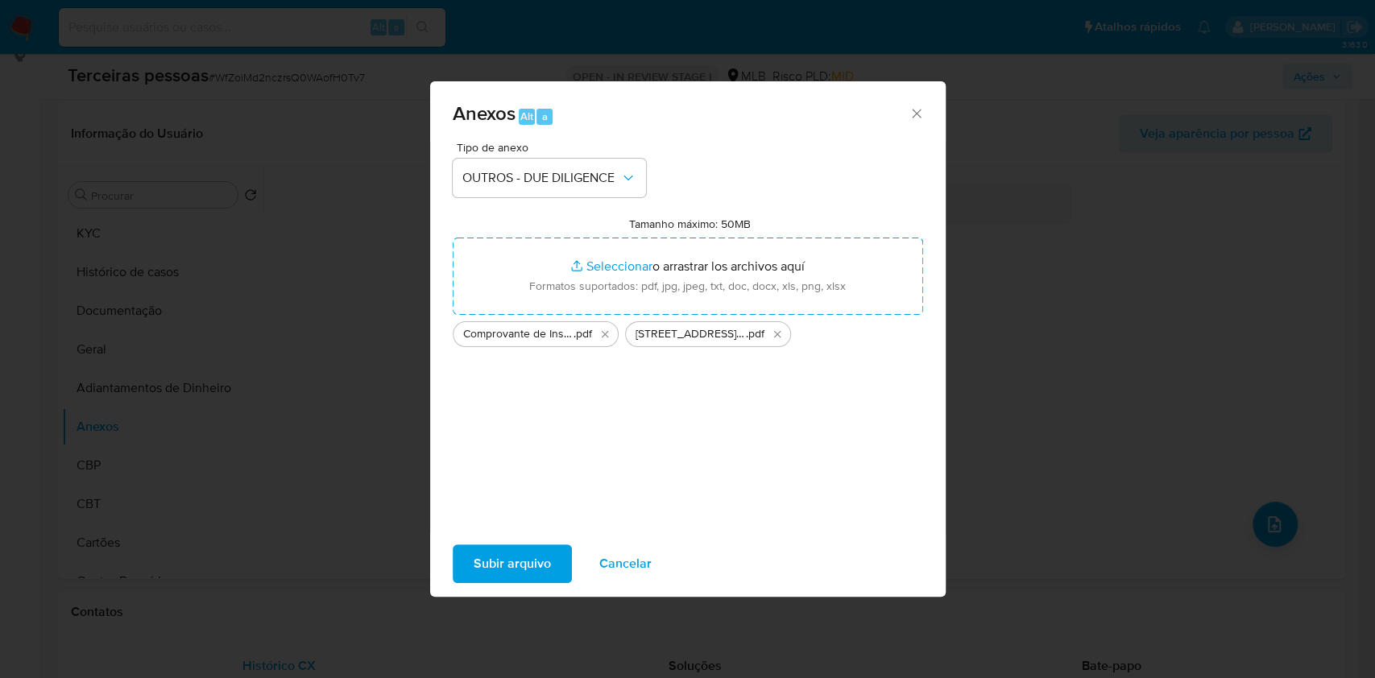
drag, startPoint x: 537, startPoint y: 245, endPoint x: 537, endPoint y: 566, distance: 320.6
click at [537, 566] on span "Subir arquivo" at bounding box center [512, 563] width 77 height 35
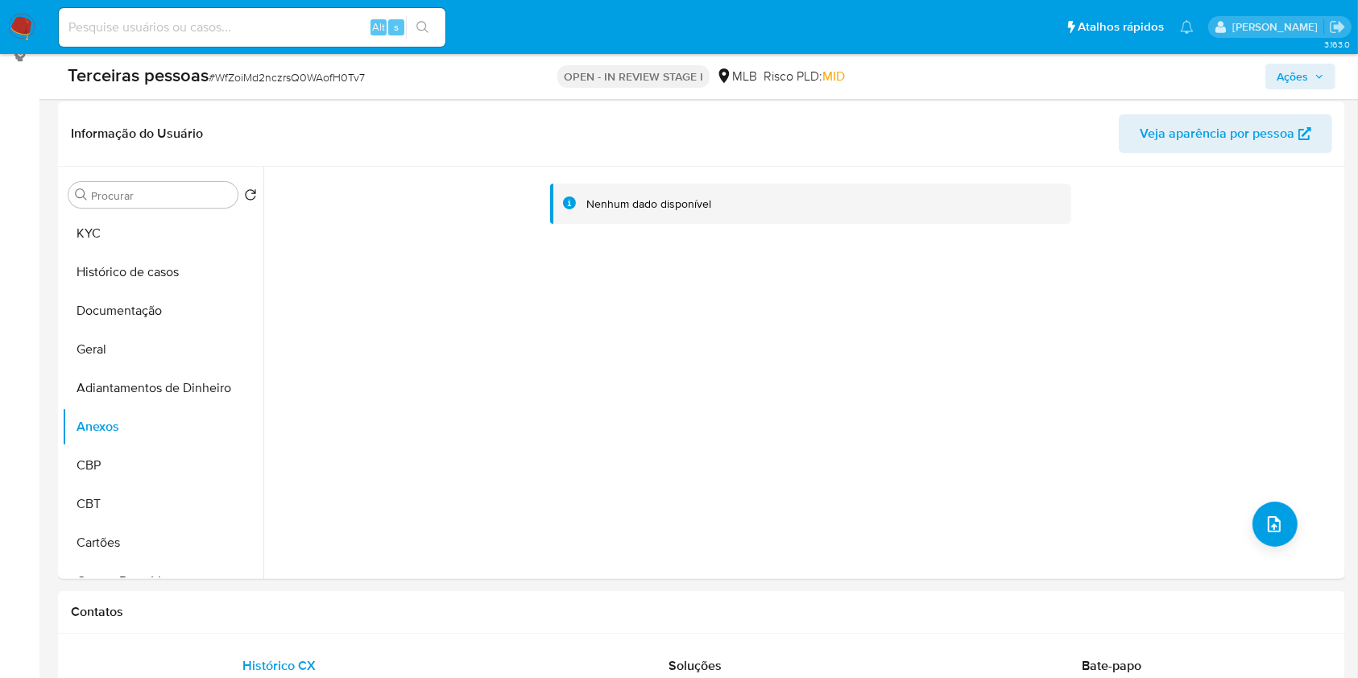
click at [1328, 90] on div "Terceiras pessoas # WfZoiMd2nczrsQ0WAofH0Tv7 OPEN - IN REVIEW STAGE I MLB Risco…" at bounding box center [701, 76] width 1287 height 45
click at [1294, 83] on span "Ações" at bounding box center [1292, 77] width 31 height 26
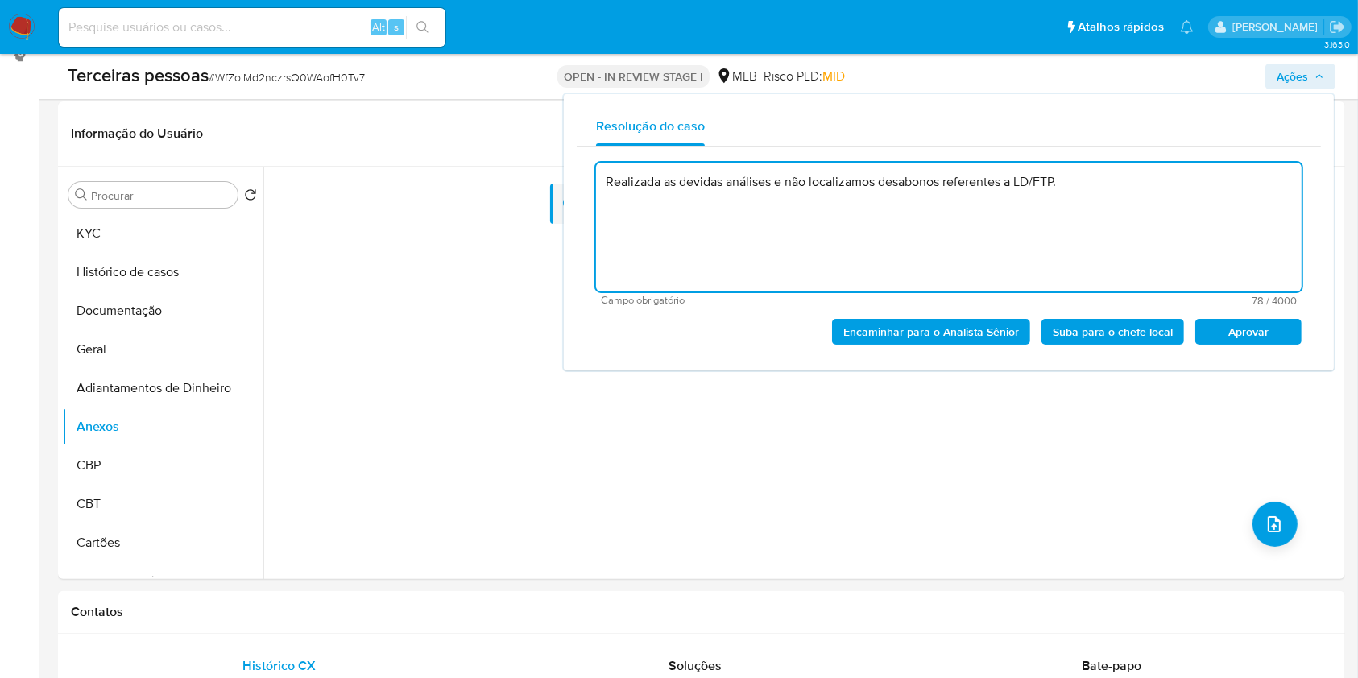
click at [1249, 324] on span "Aprovar" at bounding box center [1249, 332] width 84 height 23
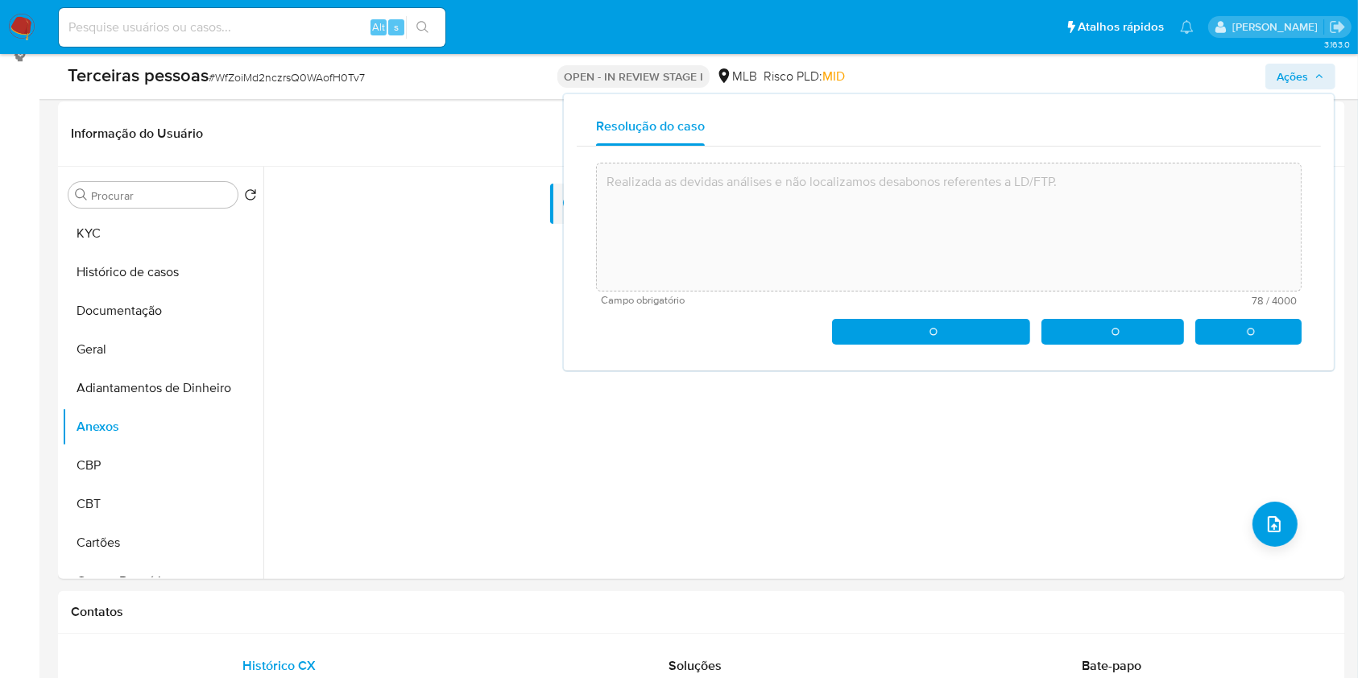
type textarea "Realizada as devidas análises e não localizamos desabonos referentes a LD/FTP."
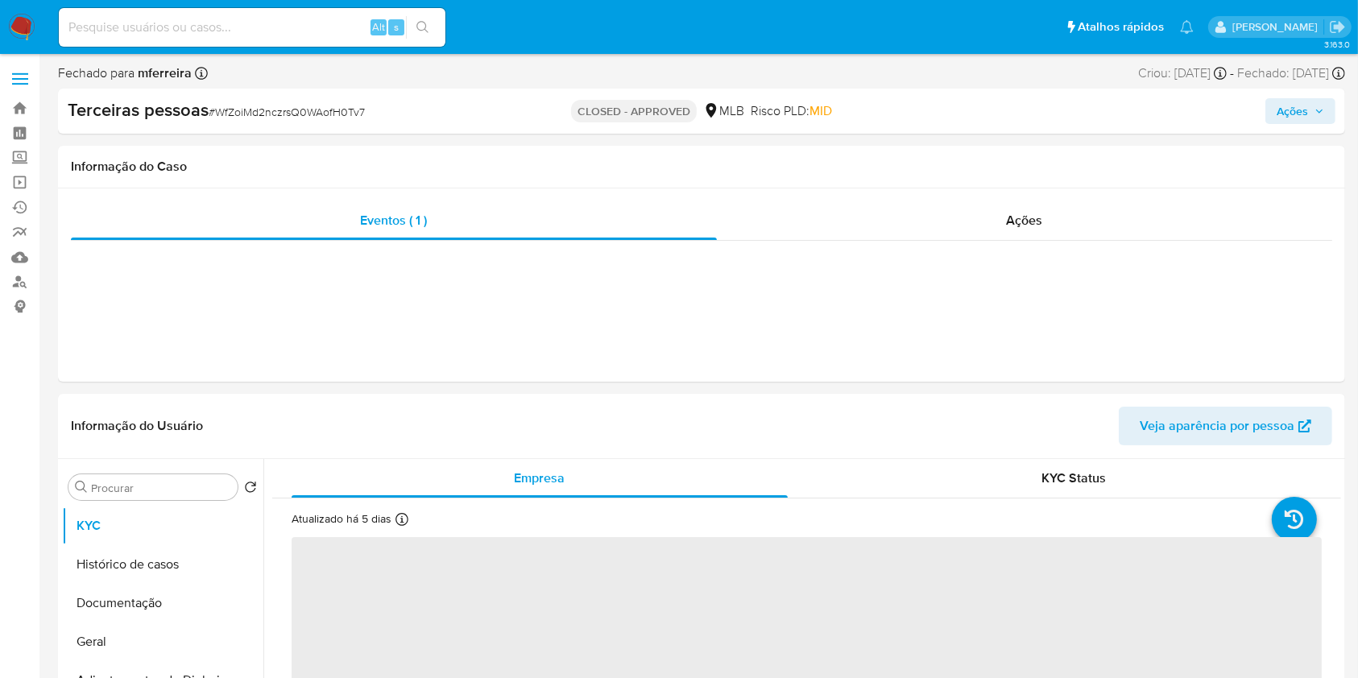
select select "10"
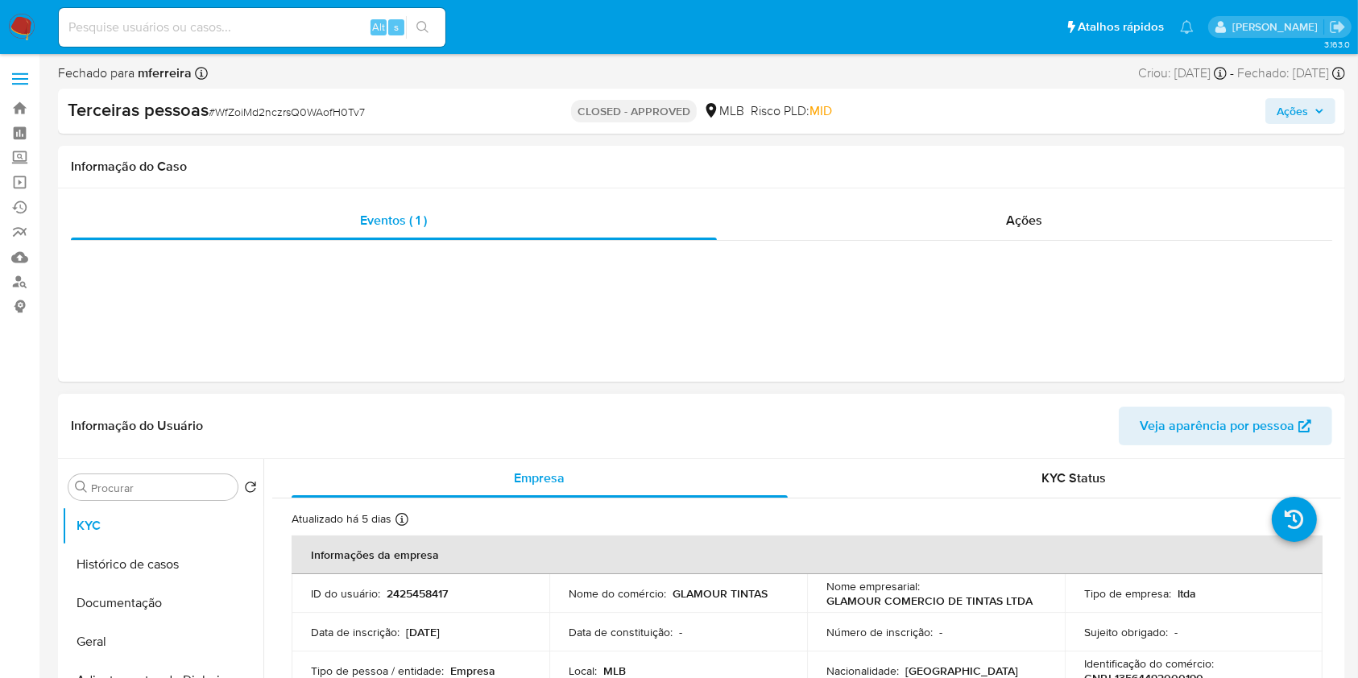
click at [413, 586] on p "2425458417" at bounding box center [417, 593] width 61 height 15
click at [414, 586] on p "2425458417" at bounding box center [417, 593] width 61 height 15
copy p "2425458417"
click at [291, 17] on input at bounding box center [252, 27] width 387 height 21
paste input "2528583011"
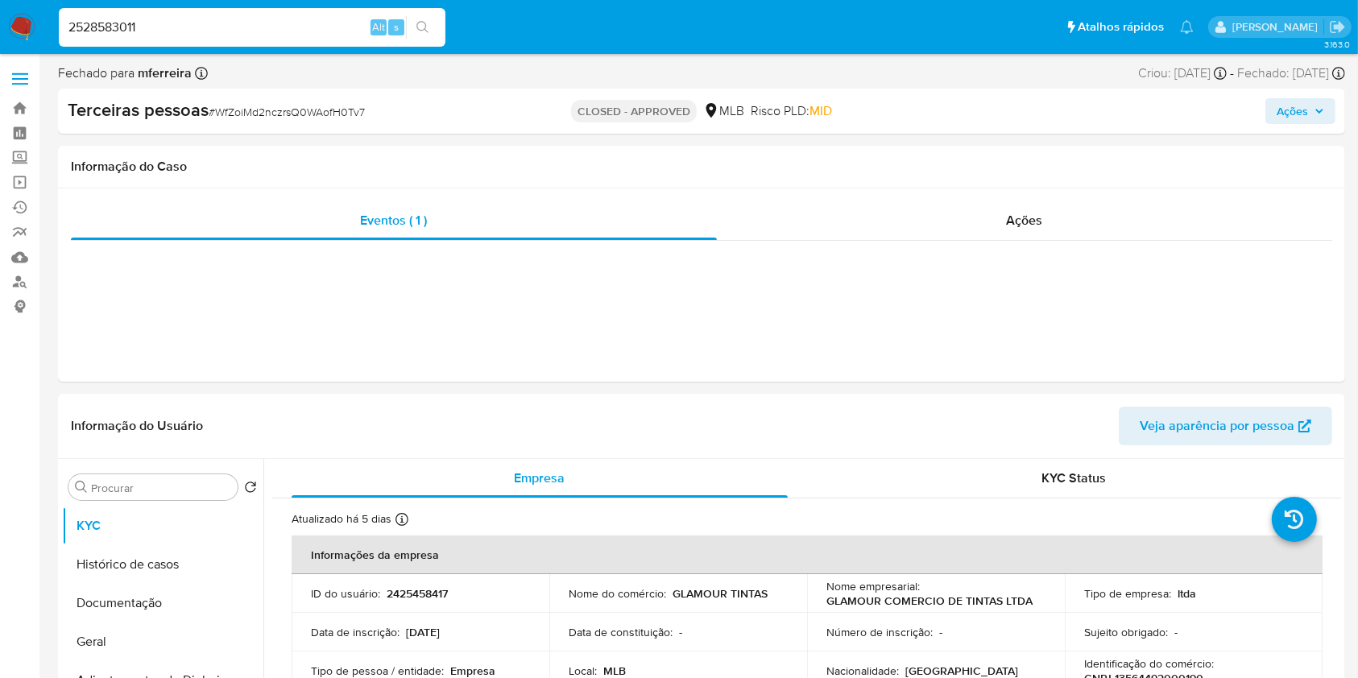
type input "2528583011"
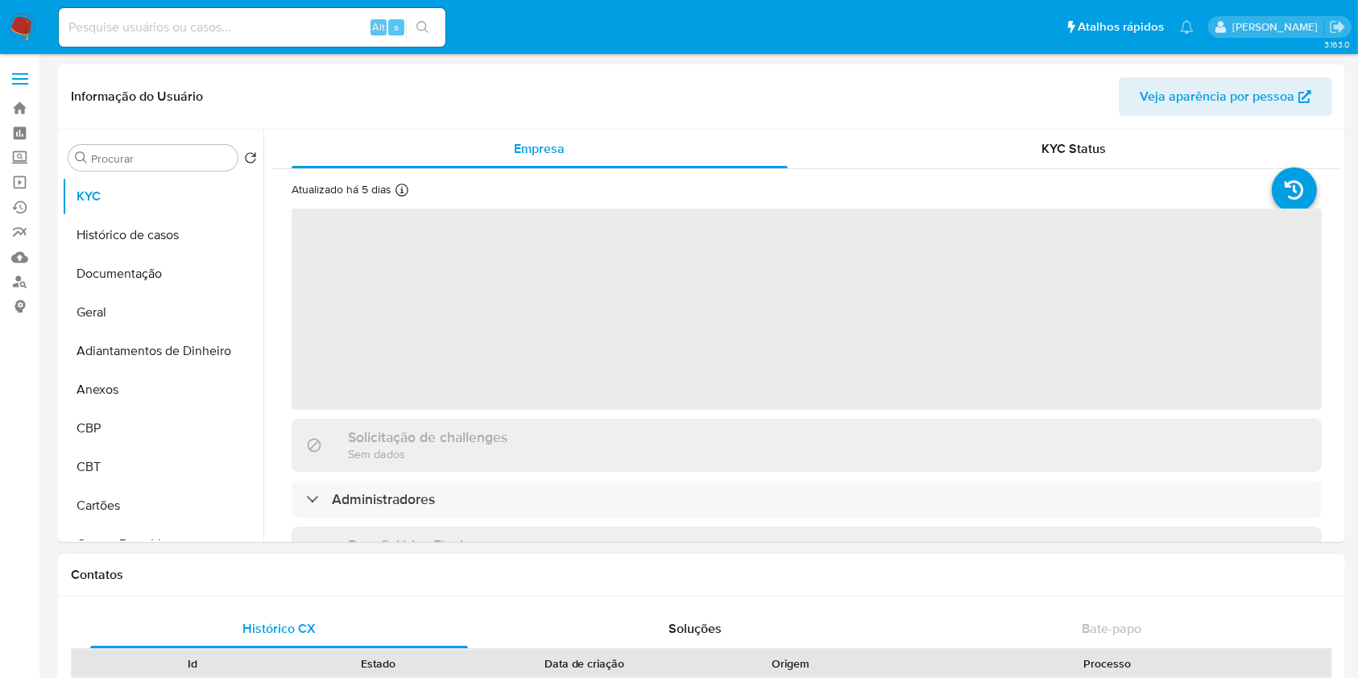
select select "10"
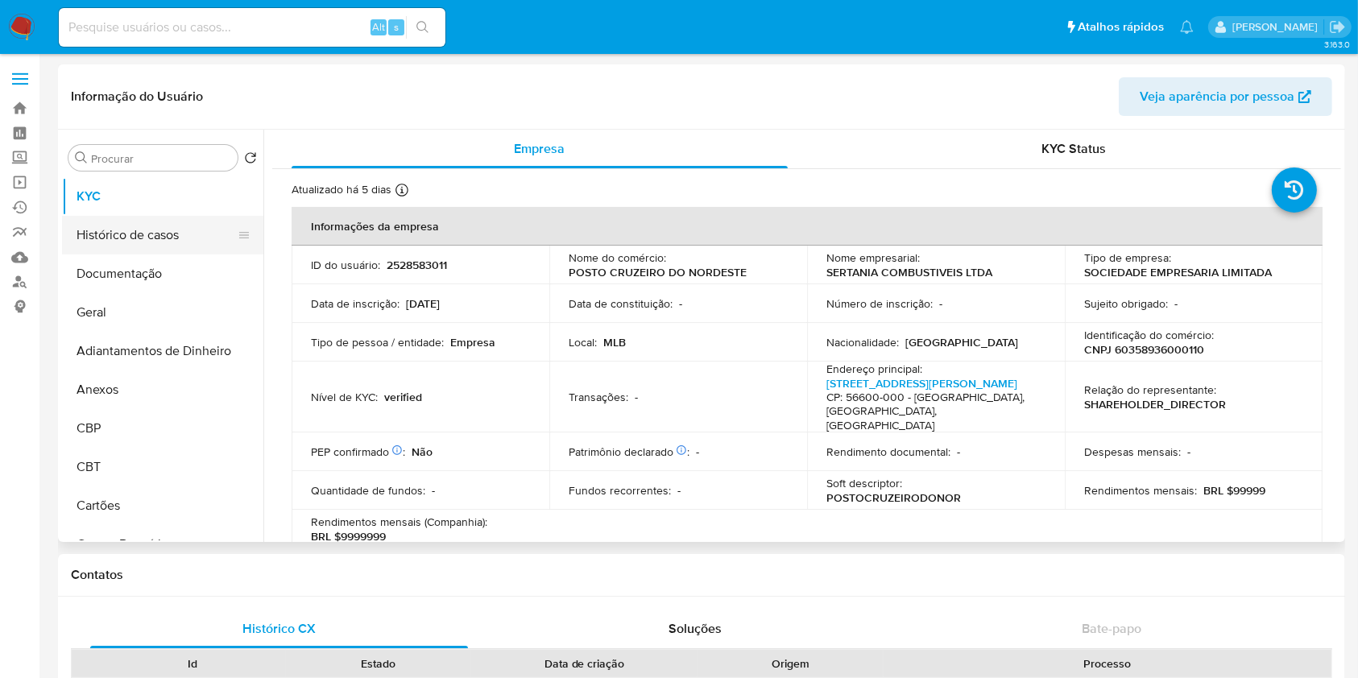
click at [139, 216] on button "Histórico de casos" at bounding box center [156, 235] width 189 height 39
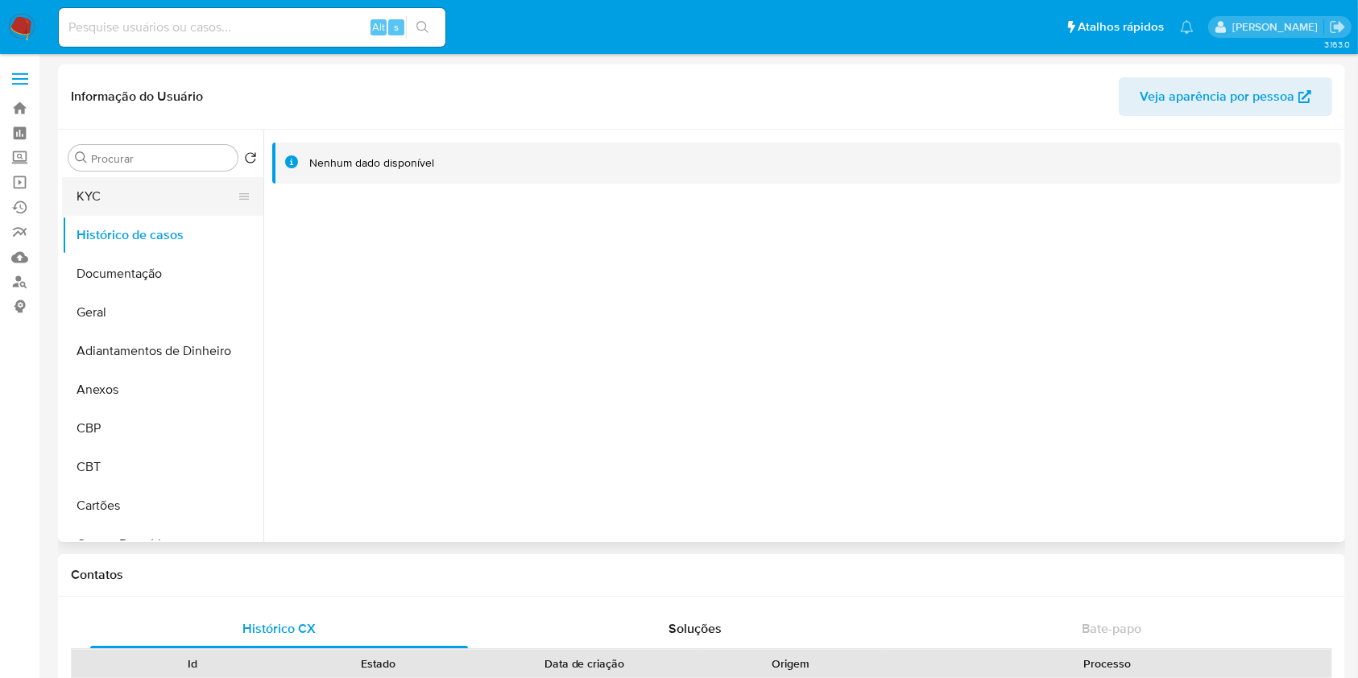
click at [153, 213] on button "KYC" at bounding box center [156, 196] width 189 height 39
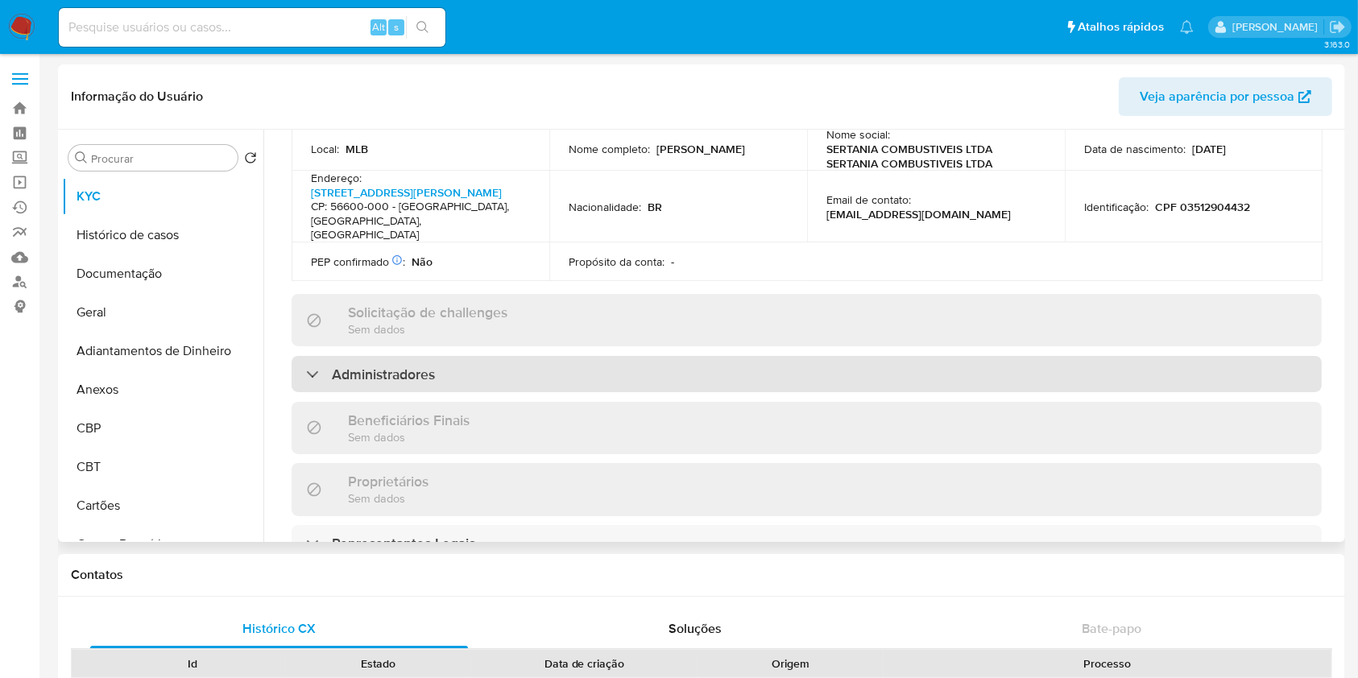
scroll to position [644, 0]
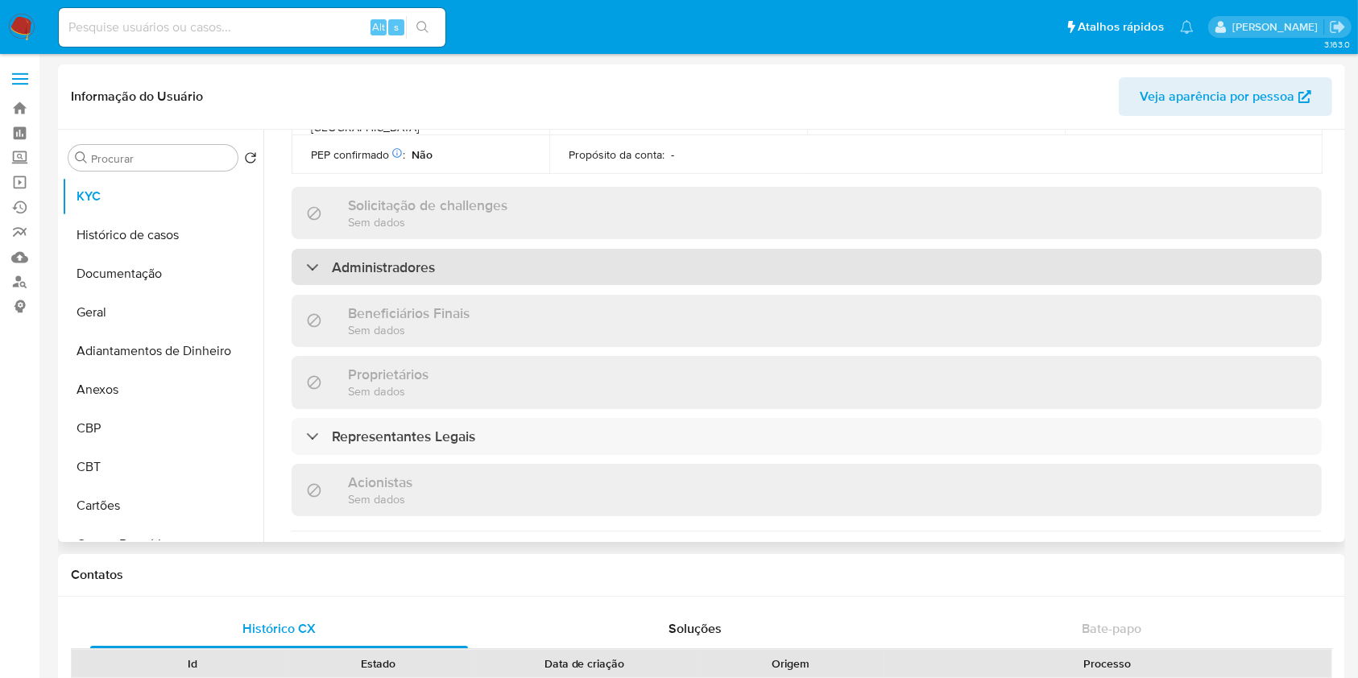
click at [402, 259] on h3 "Administradores" at bounding box center [383, 268] width 103 height 18
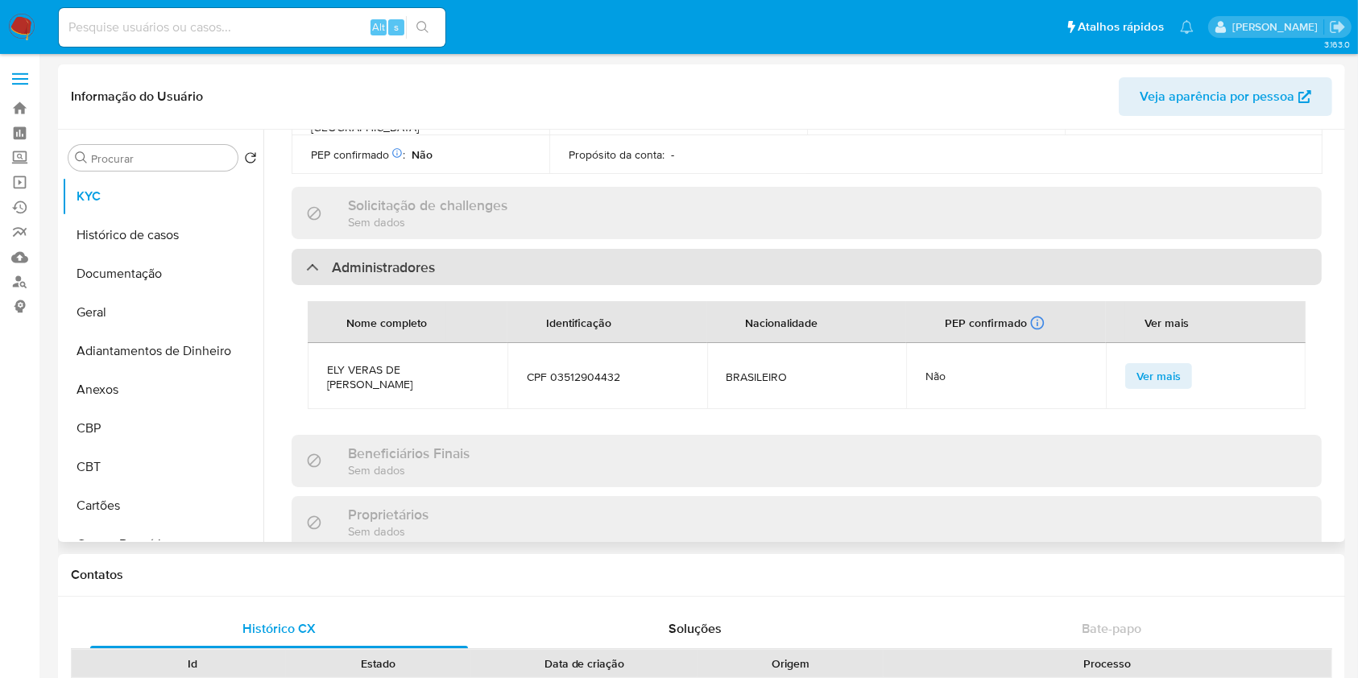
click at [402, 259] on h3 "Administradores" at bounding box center [383, 268] width 103 height 18
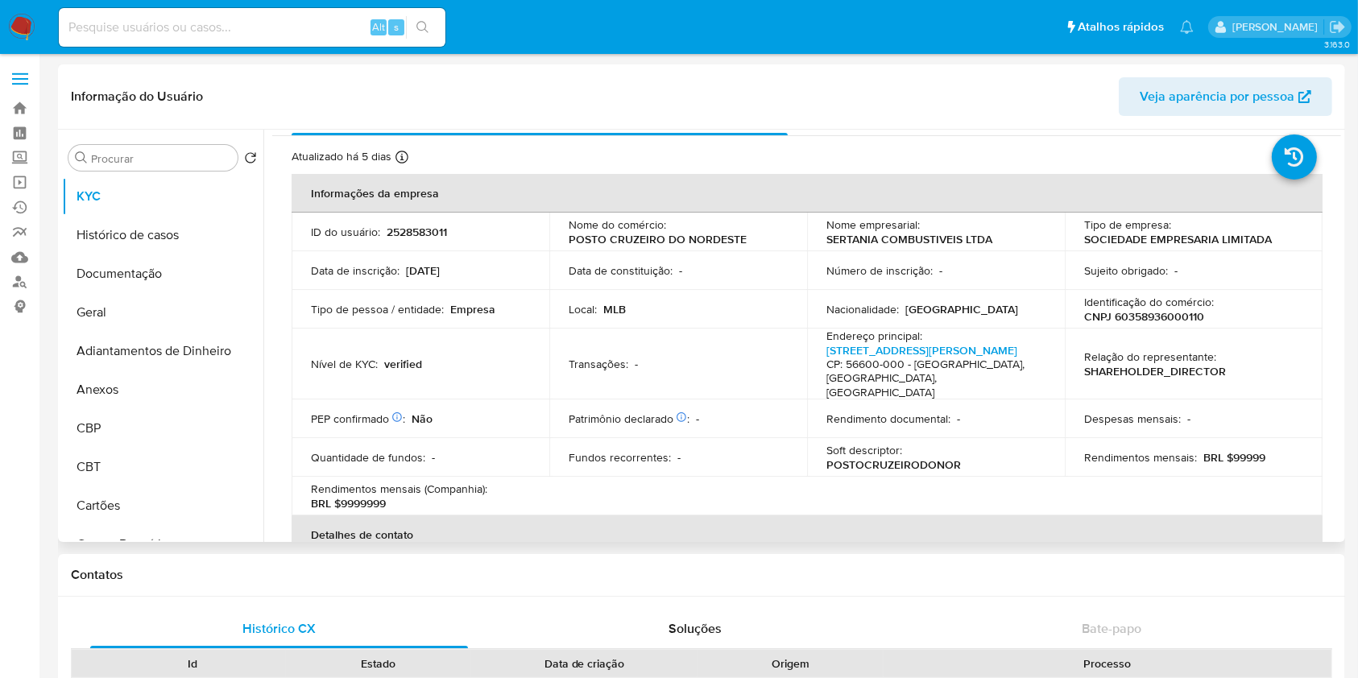
scroll to position [0, 0]
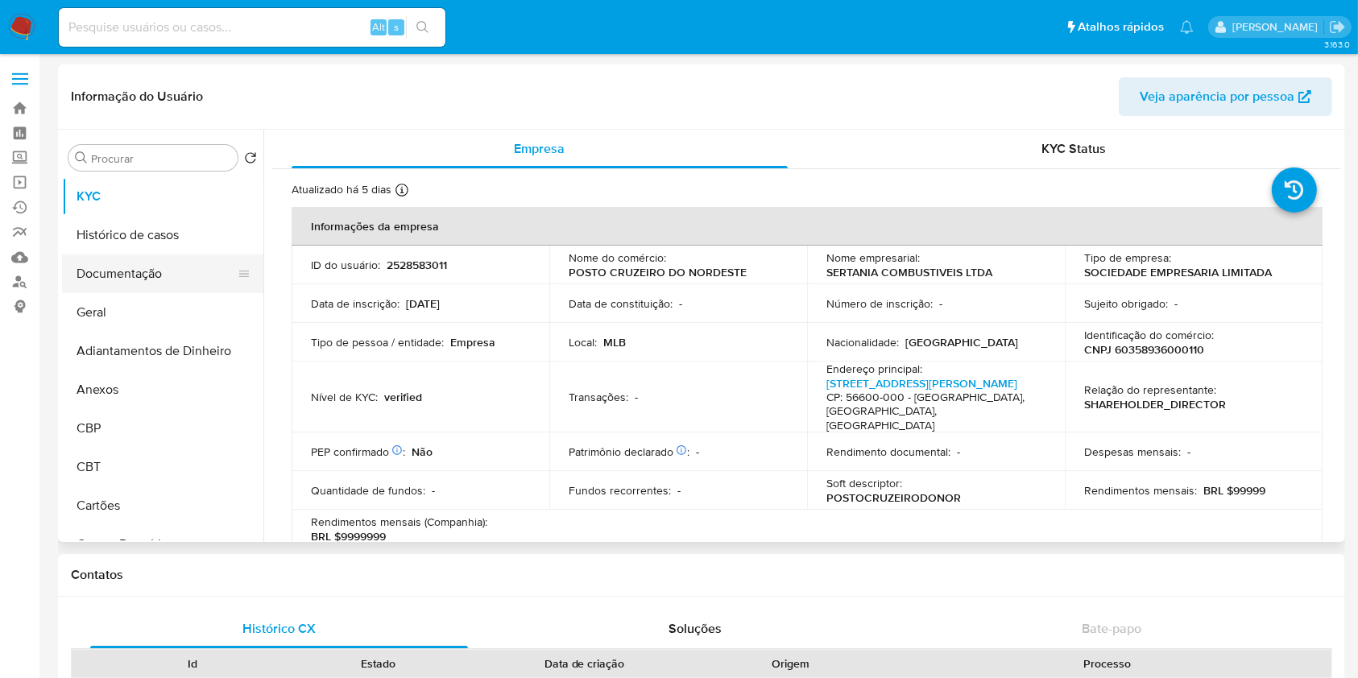
click at [169, 285] on button "Documentação" at bounding box center [156, 274] width 189 height 39
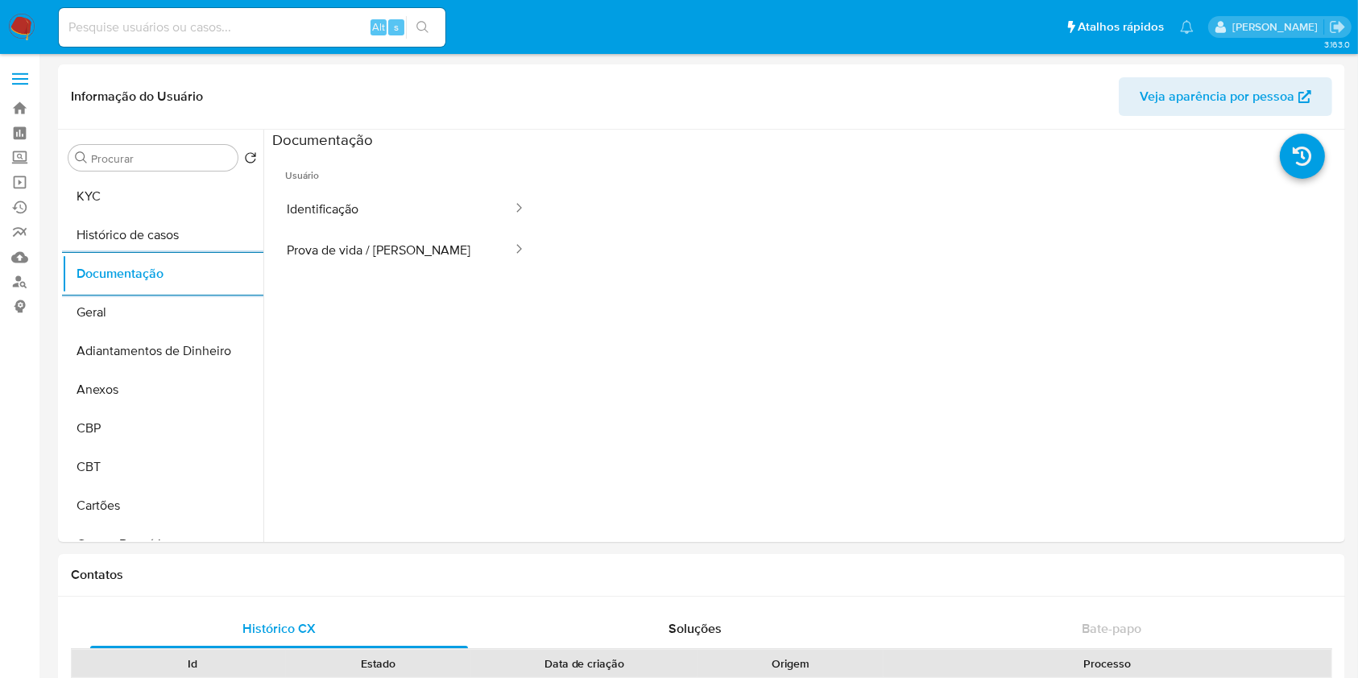
click at [231, 29] on input at bounding box center [252, 27] width 387 height 21
paste input "1272990893"
type input "1272990893"
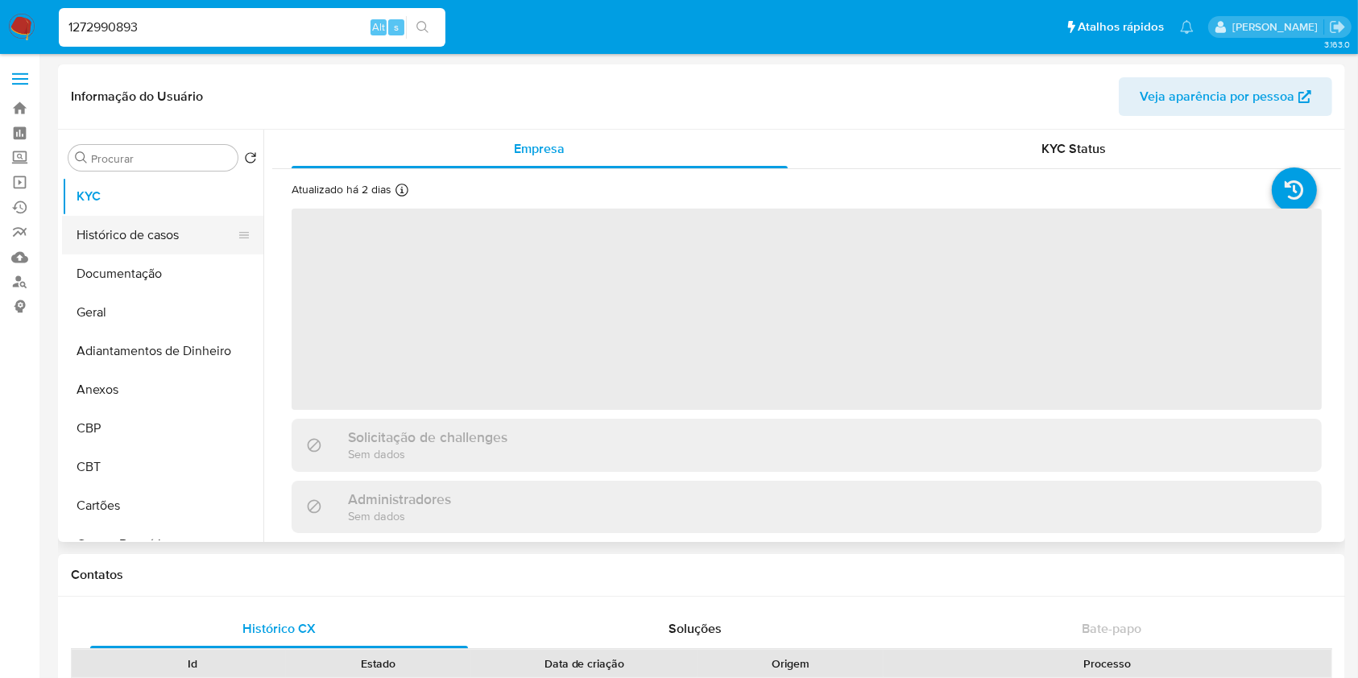
click at [179, 232] on button "Histórico de casos" at bounding box center [156, 235] width 189 height 39
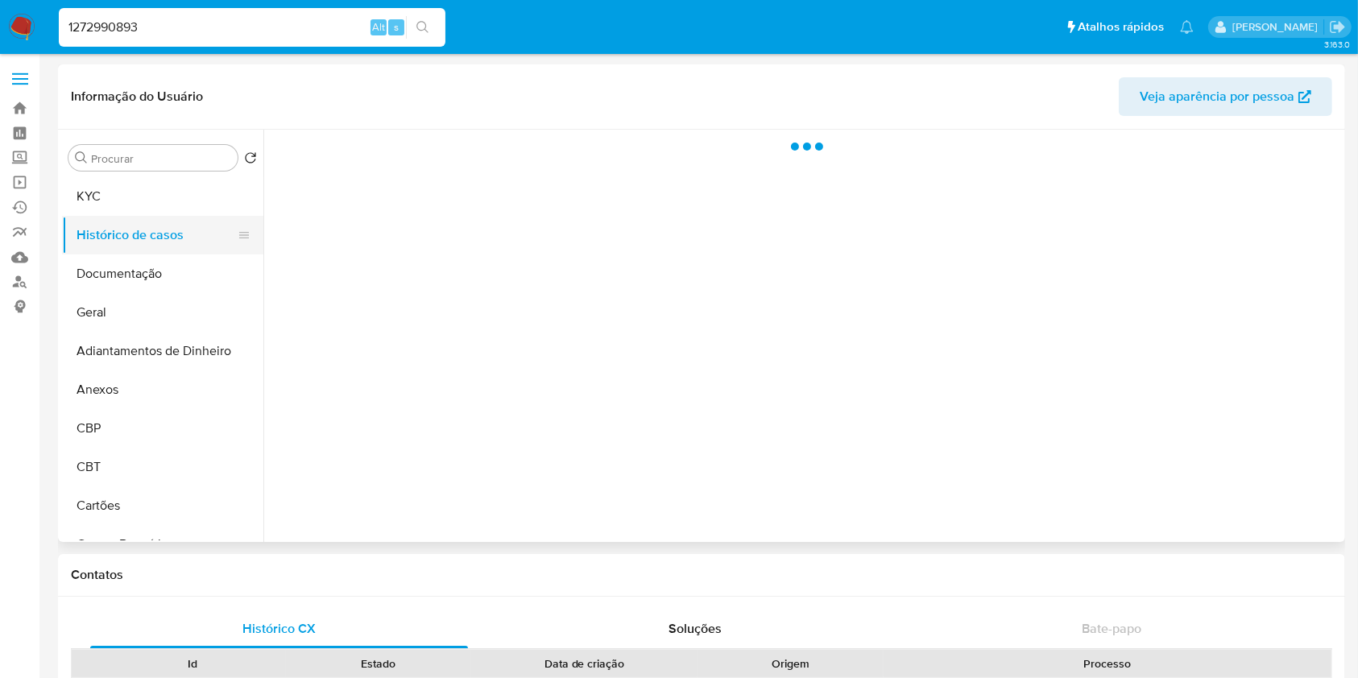
select select "10"
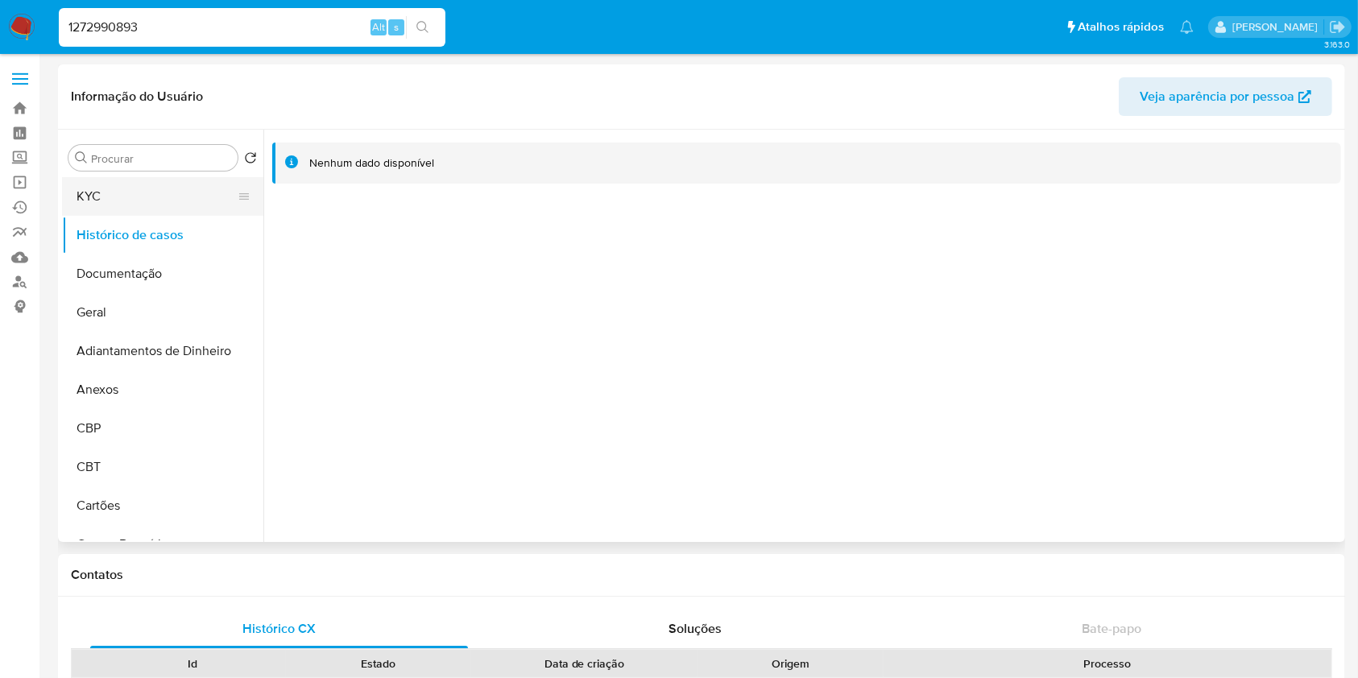
click at [136, 204] on button "KYC" at bounding box center [156, 196] width 189 height 39
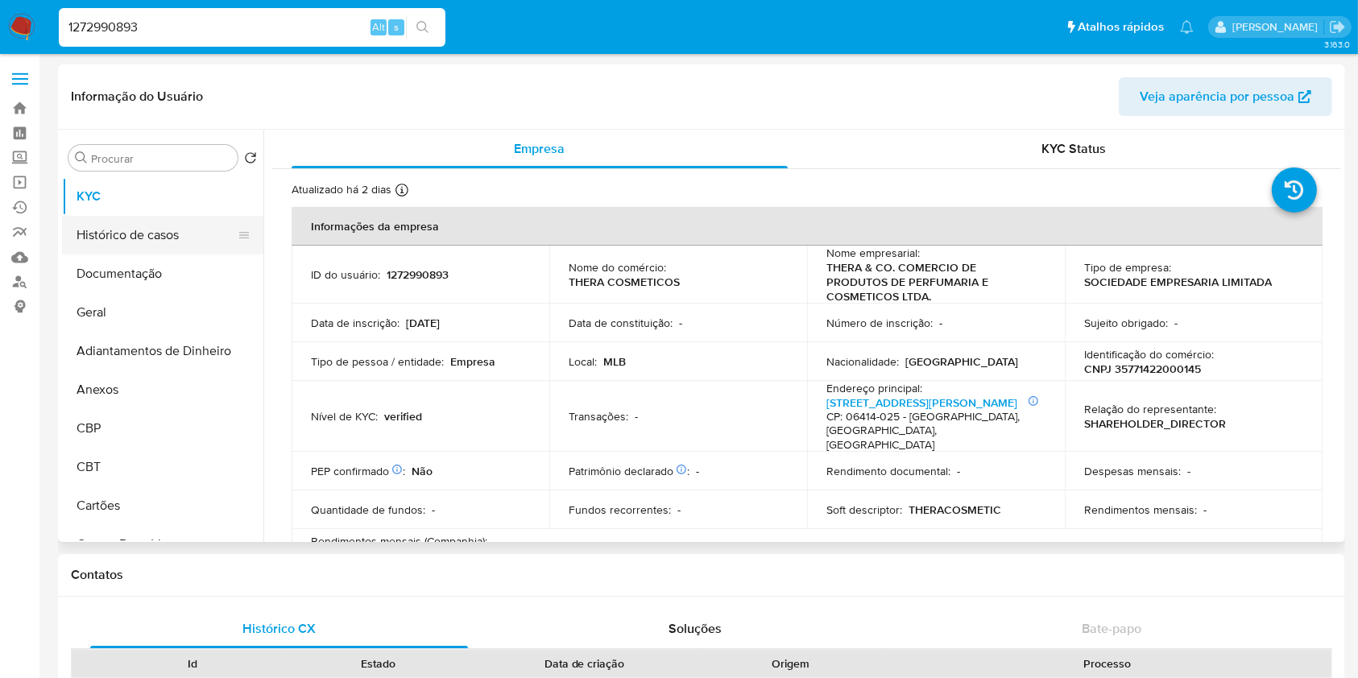
click at [151, 231] on button "Histórico de casos" at bounding box center [156, 235] width 189 height 39
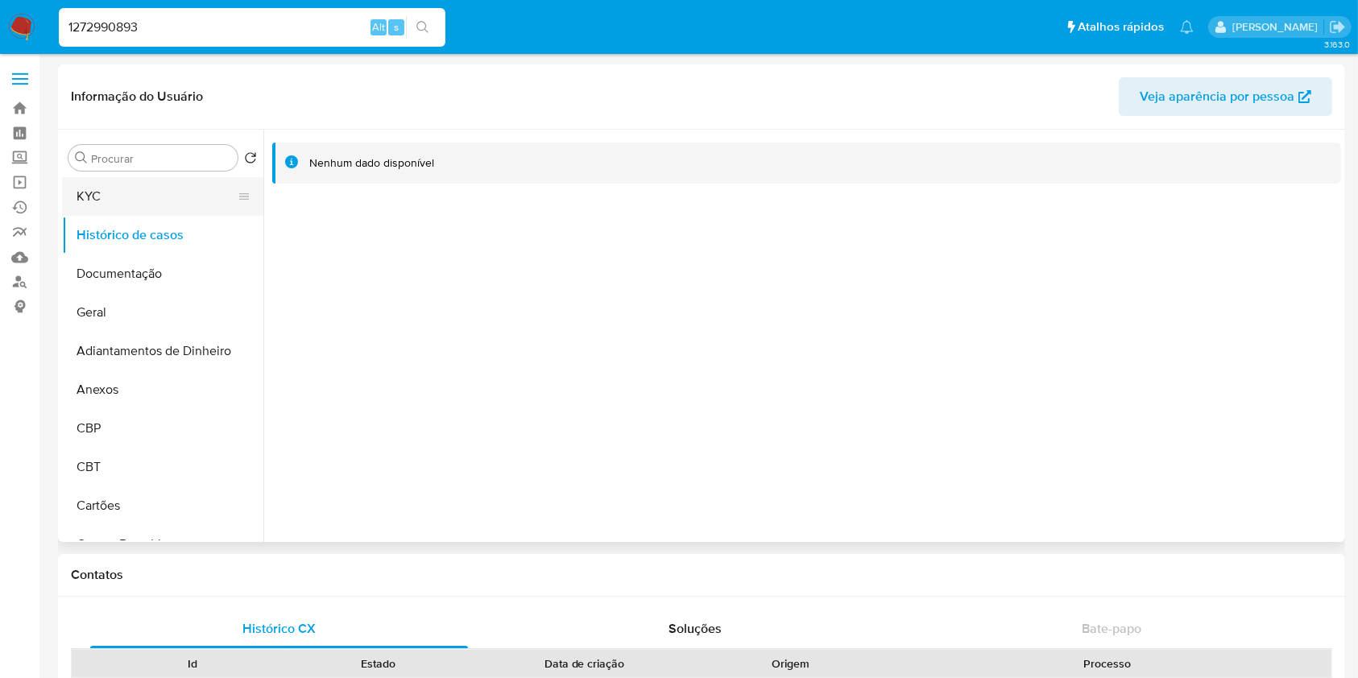
click at [127, 194] on button "KYC" at bounding box center [156, 196] width 189 height 39
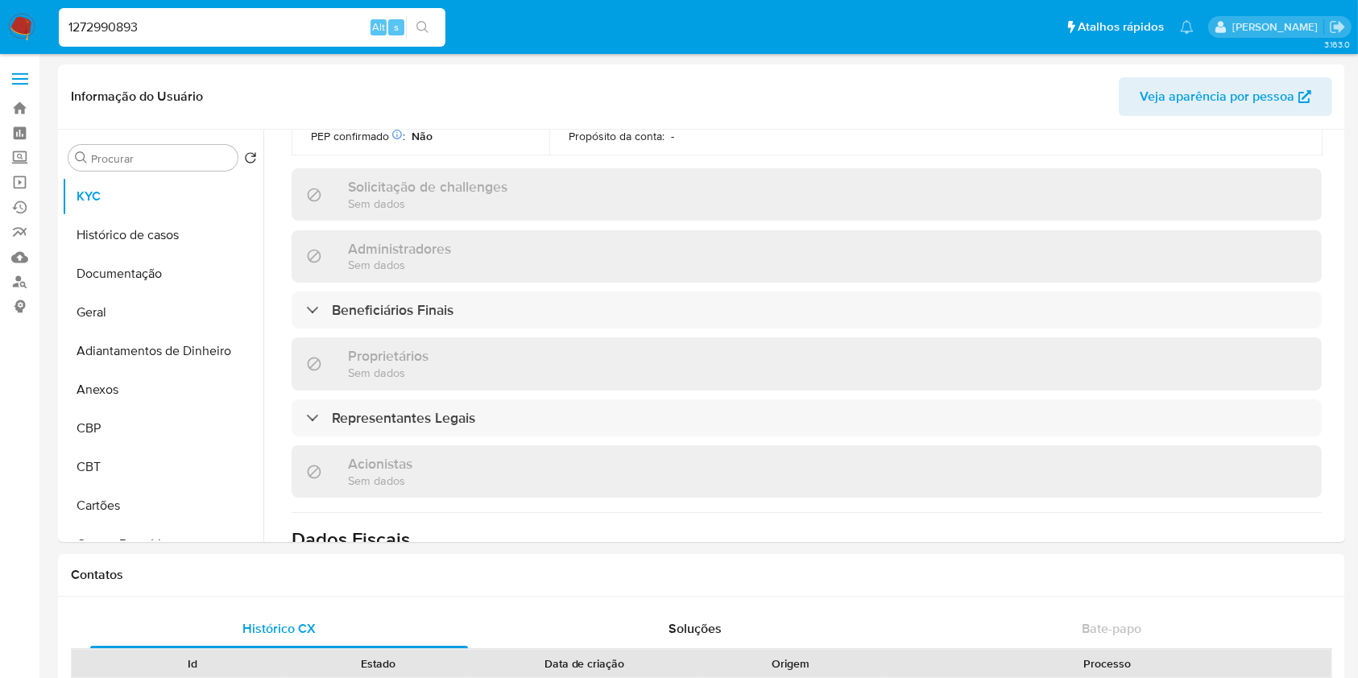
scroll to position [680, 0]
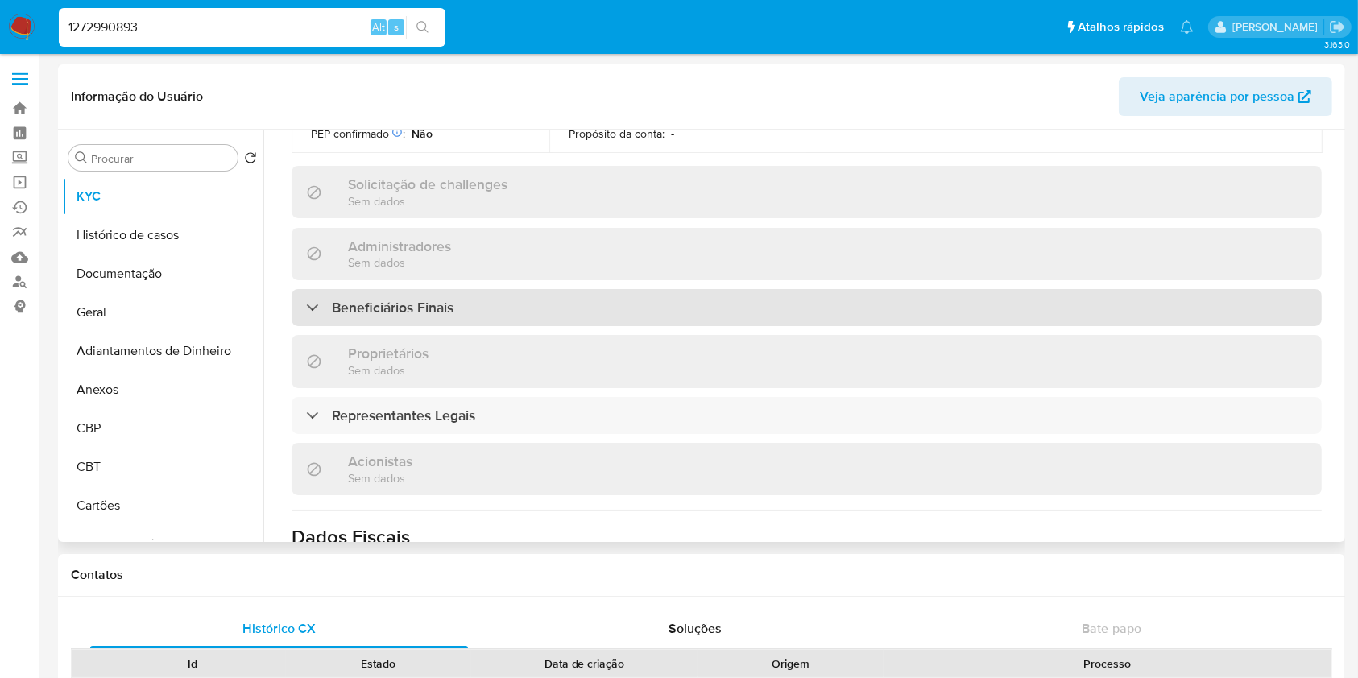
click at [380, 299] on h3 "Beneficiários Finais" at bounding box center [393, 308] width 122 height 18
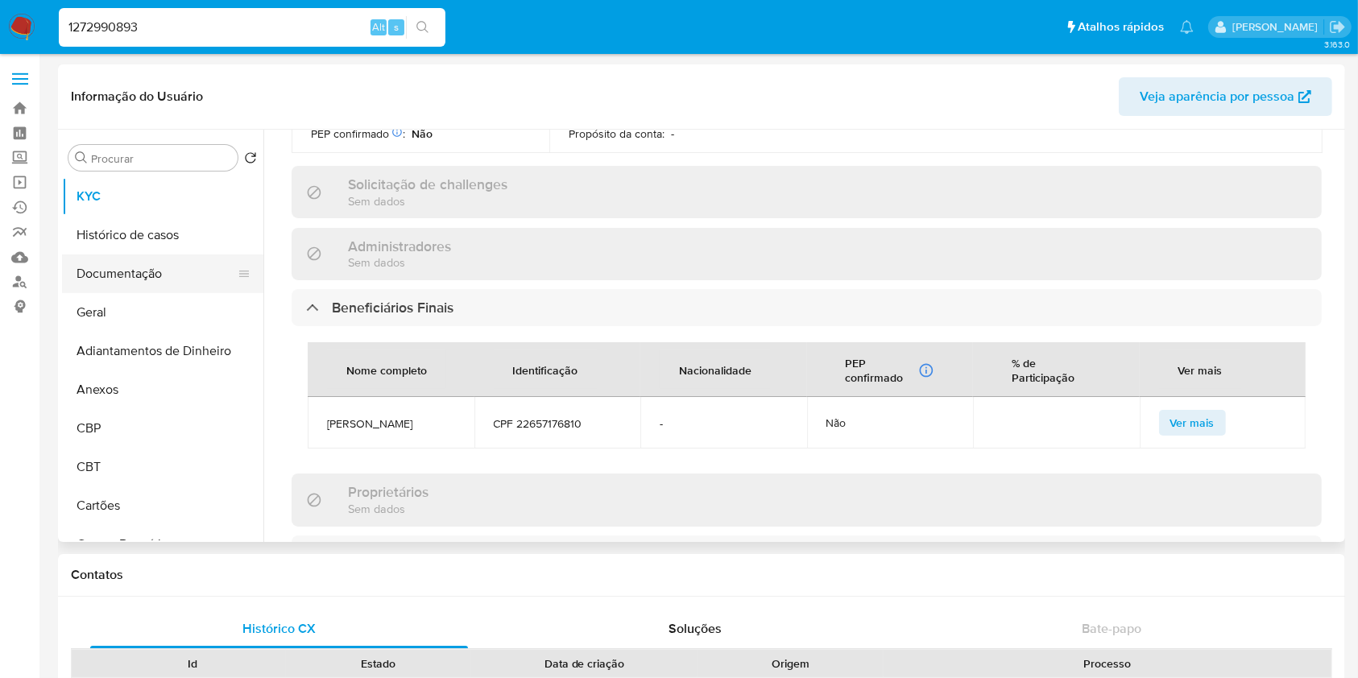
click at [165, 274] on button "Documentação" at bounding box center [156, 274] width 189 height 39
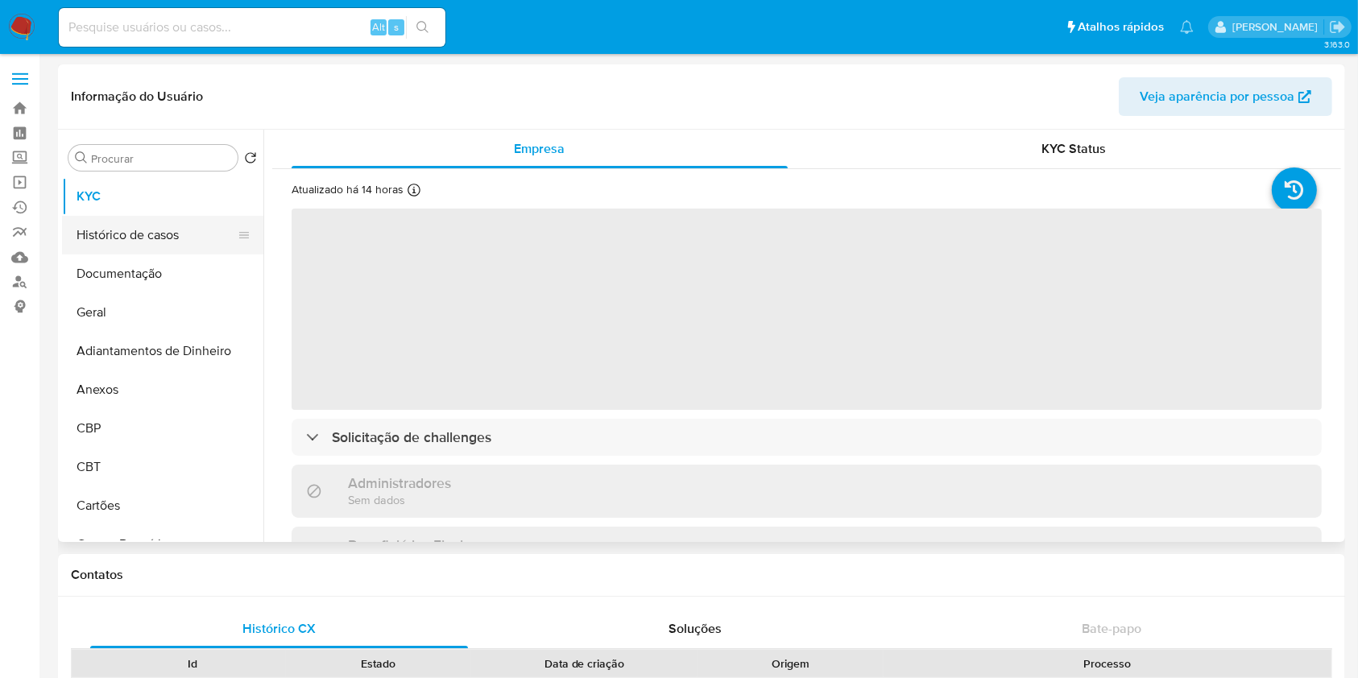
click at [148, 231] on button "Histórico de casos" at bounding box center [156, 235] width 189 height 39
select select "10"
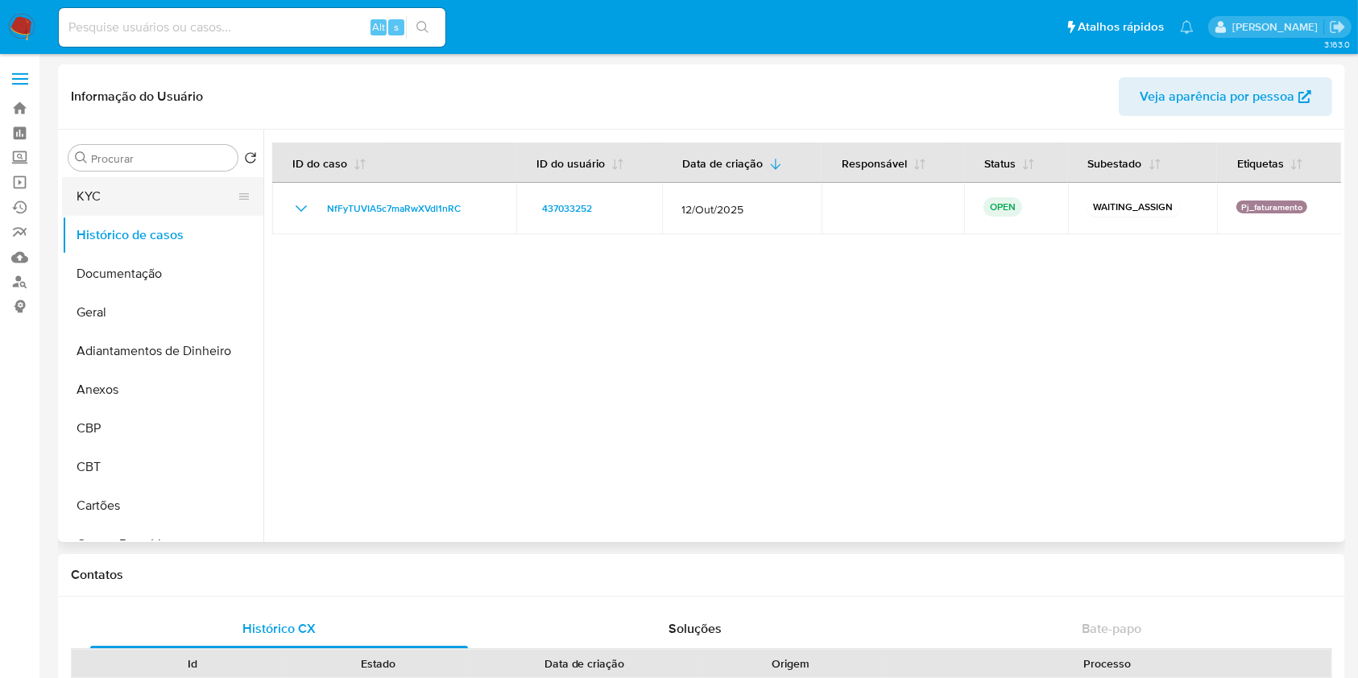
click at [132, 188] on button "KYC" at bounding box center [156, 196] width 189 height 39
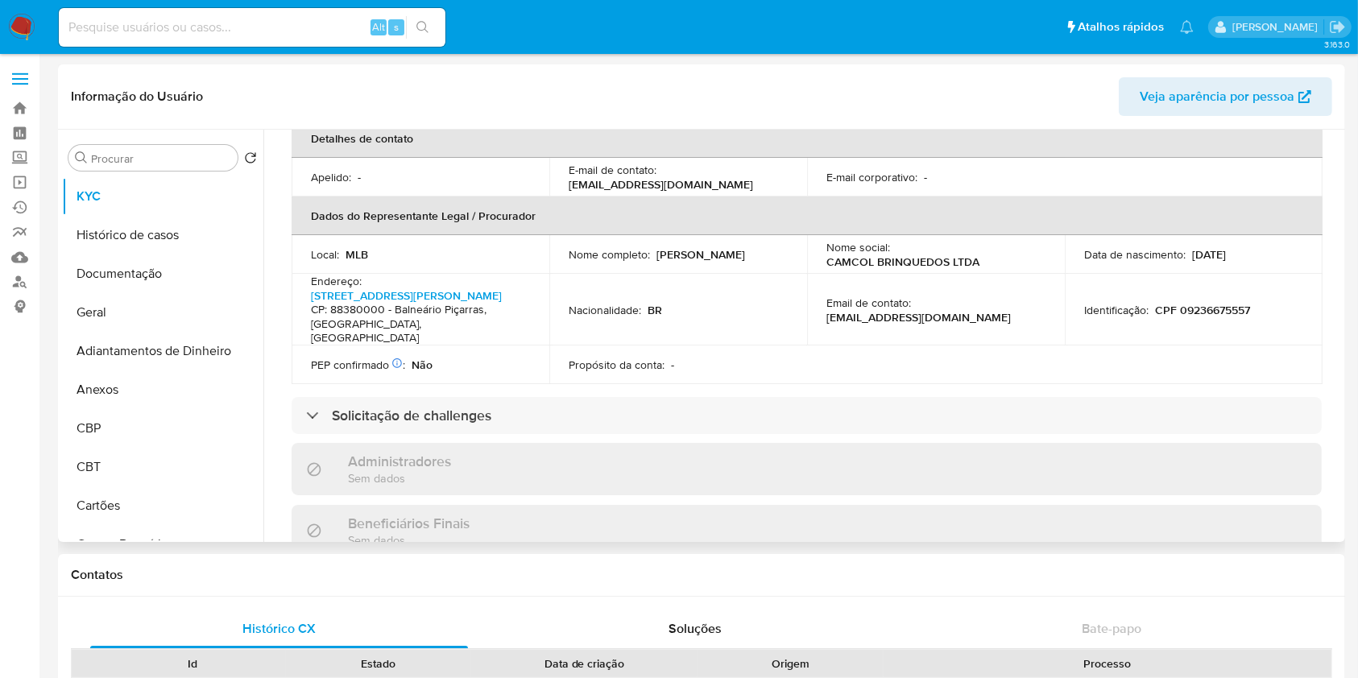
scroll to position [107, 0]
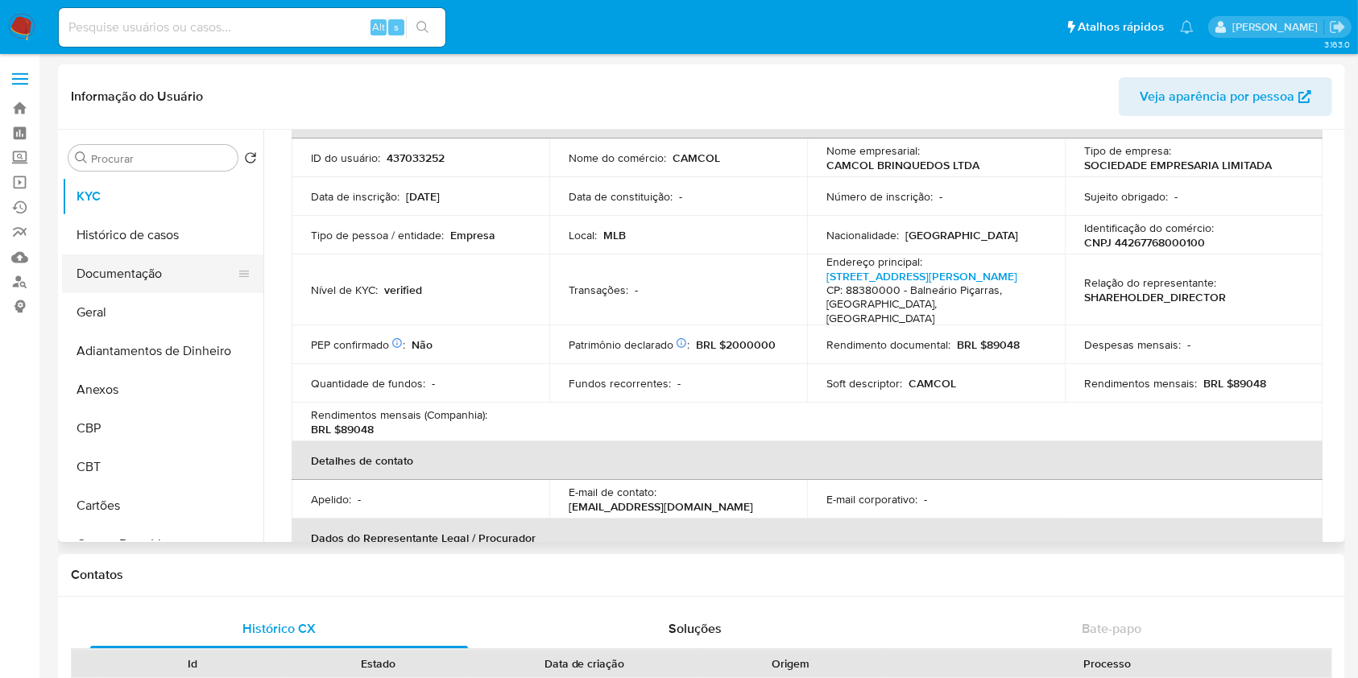
click at [188, 271] on button "Documentação" at bounding box center [156, 274] width 189 height 39
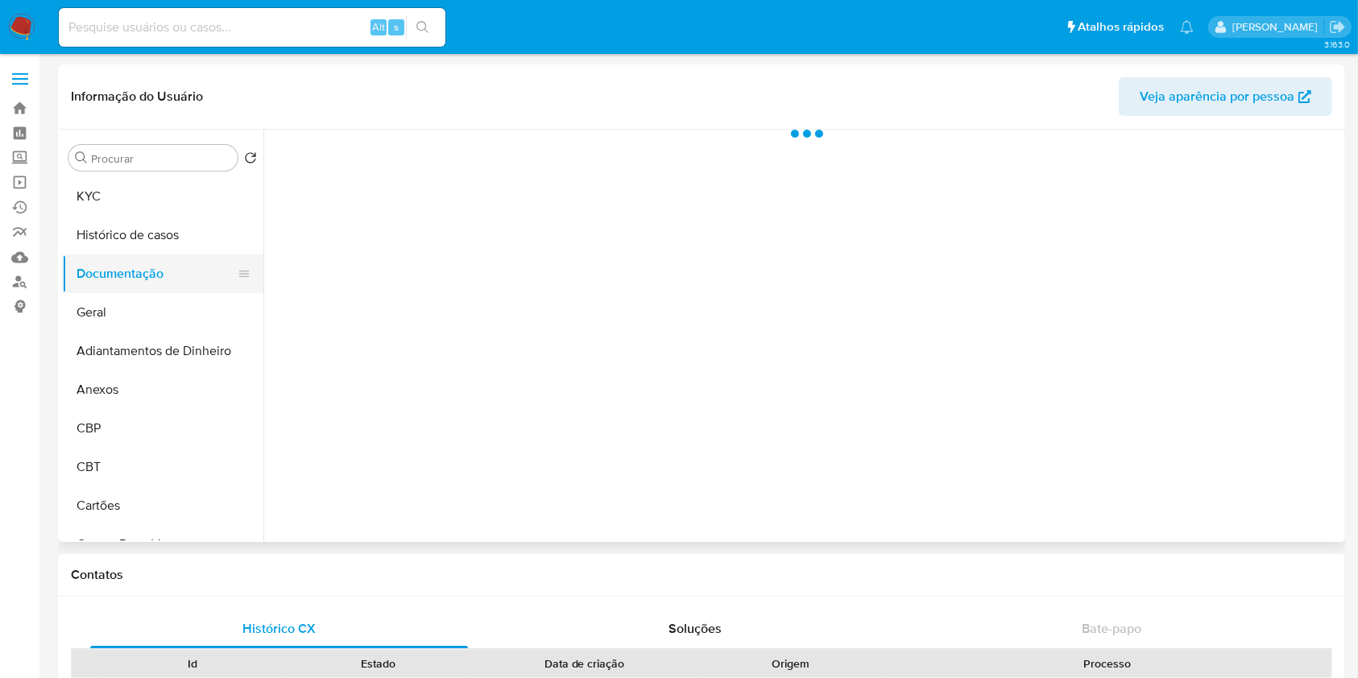
scroll to position [0, 0]
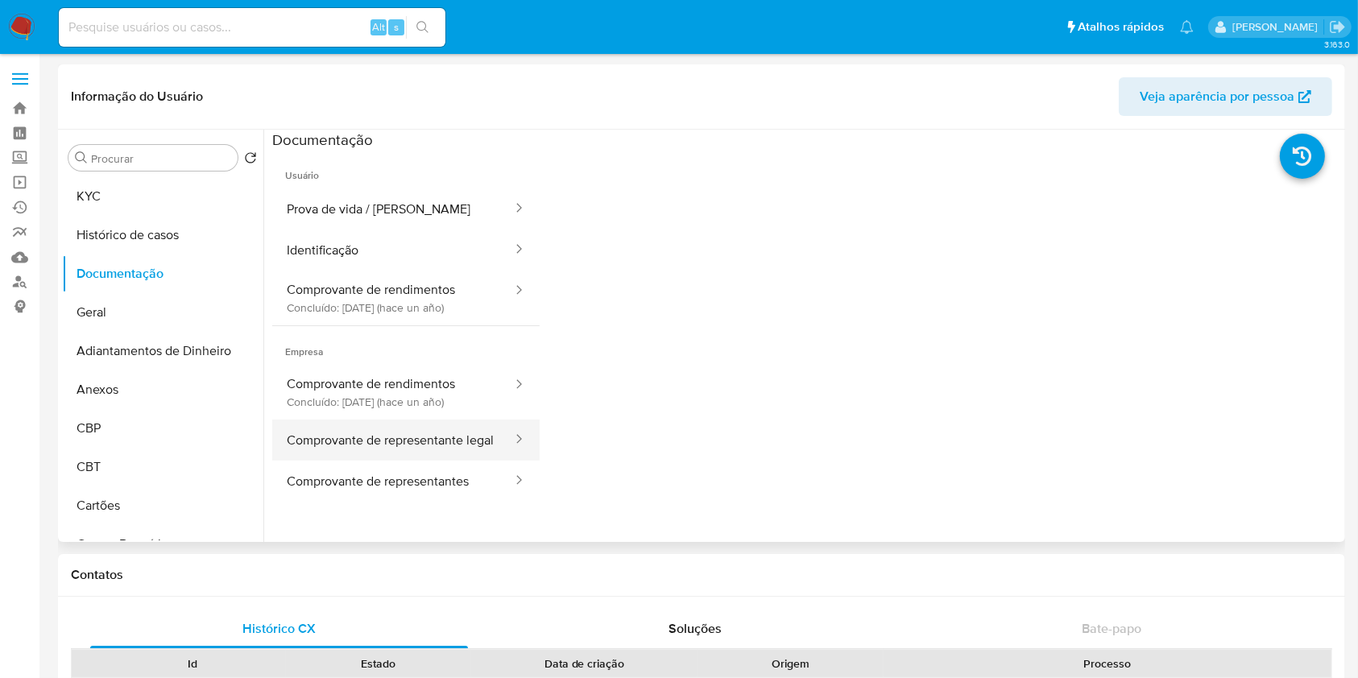
click at [441, 461] on button "Comprovante de representante legal" at bounding box center [393, 440] width 242 height 41
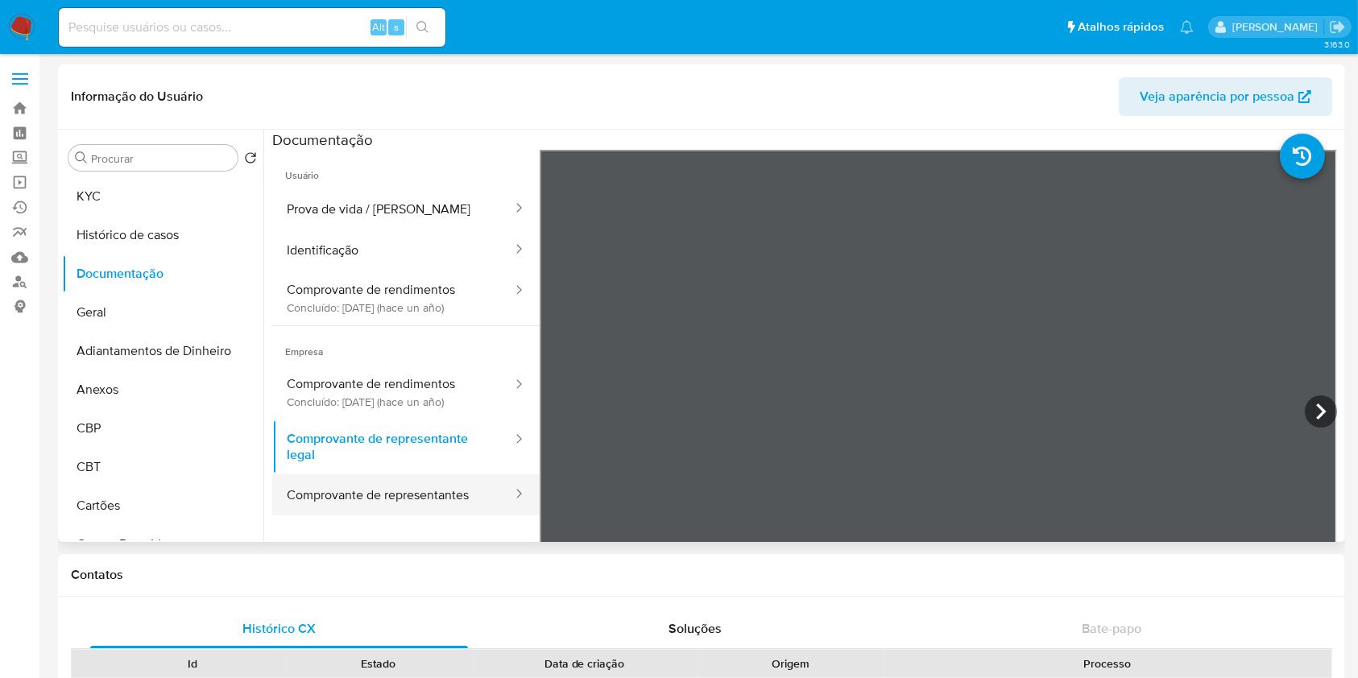
click at [445, 478] on button "Comprovante de representantes" at bounding box center [393, 494] width 242 height 41
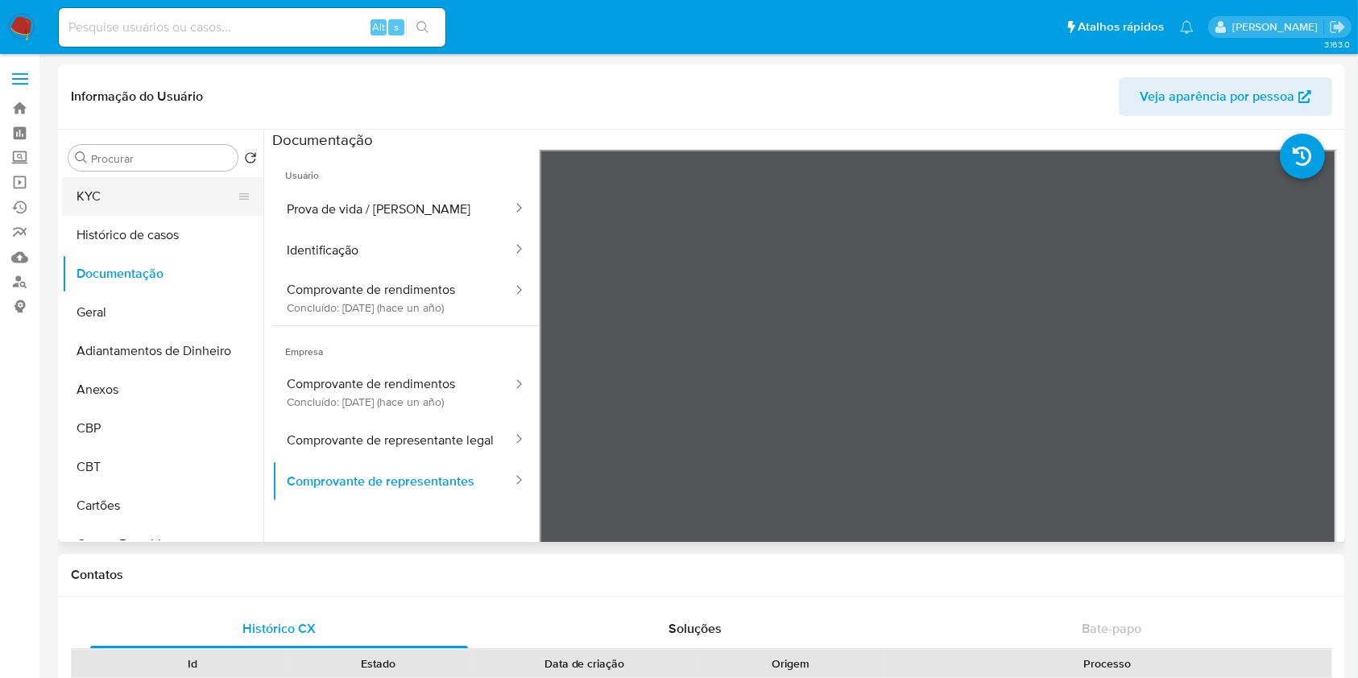
click at [92, 196] on button "KYC" at bounding box center [156, 196] width 189 height 39
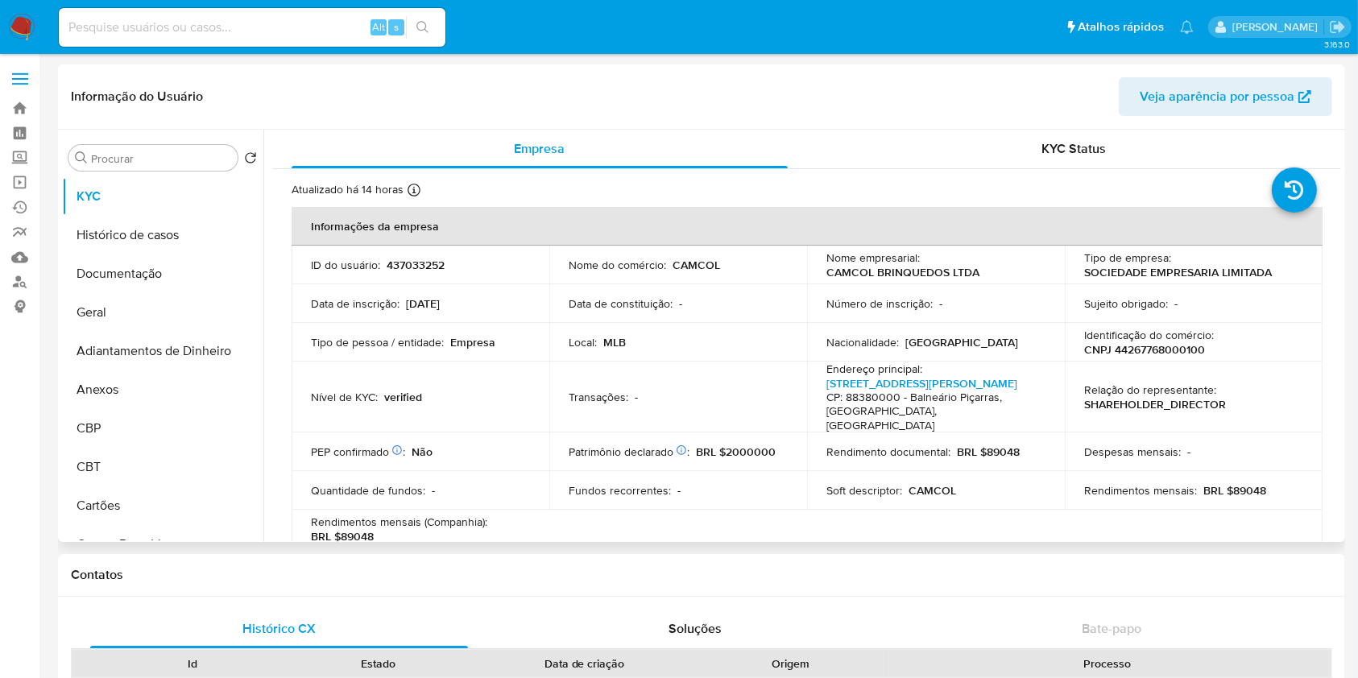
click at [1146, 355] on p "CNPJ 44267768000100" at bounding box center [1144, 349] width 121 height 15
copy p "44267768000100"
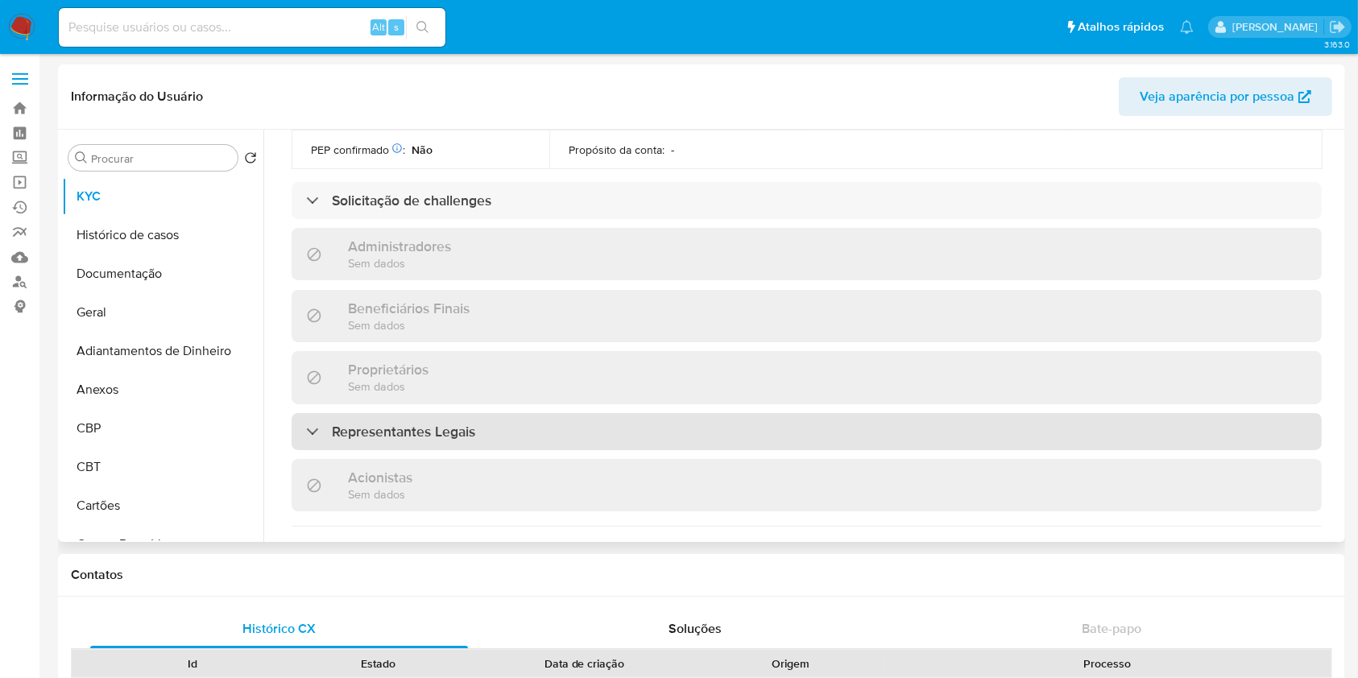
click at [414, 441] on h3 "Representantes Legais" at bounding box center [403, 432] width 143 height 18
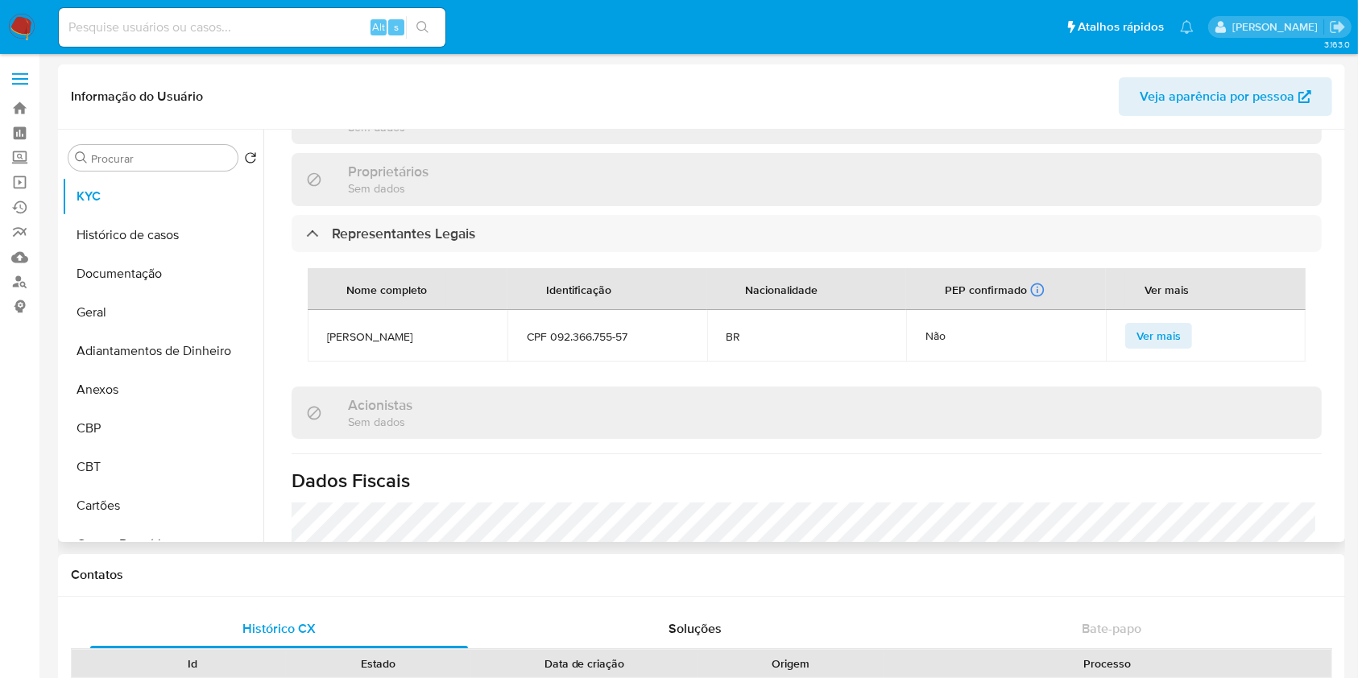
scroll to position [967, 0]
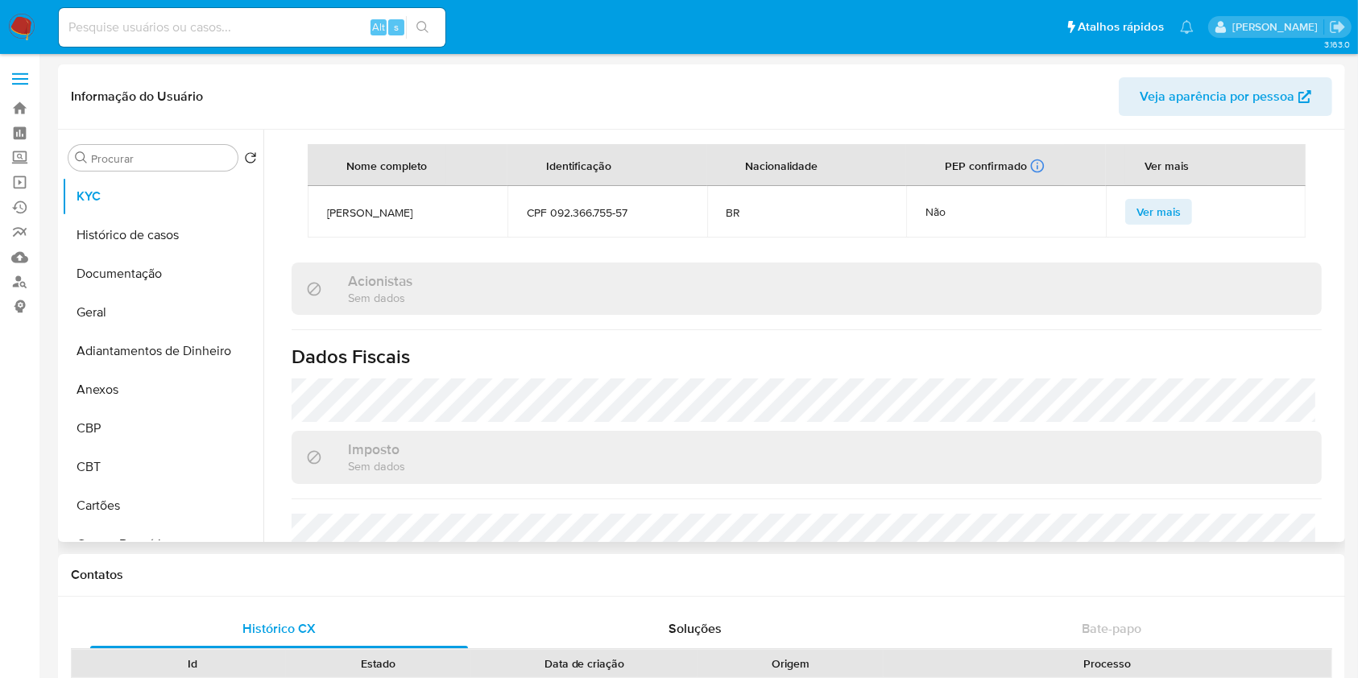
click at [425, 218] on span "Maicon Almeida Dos Santos" at bounding box center [407, 212] width 161 height 15
copy span "Maicon Almeida Dos Santos"
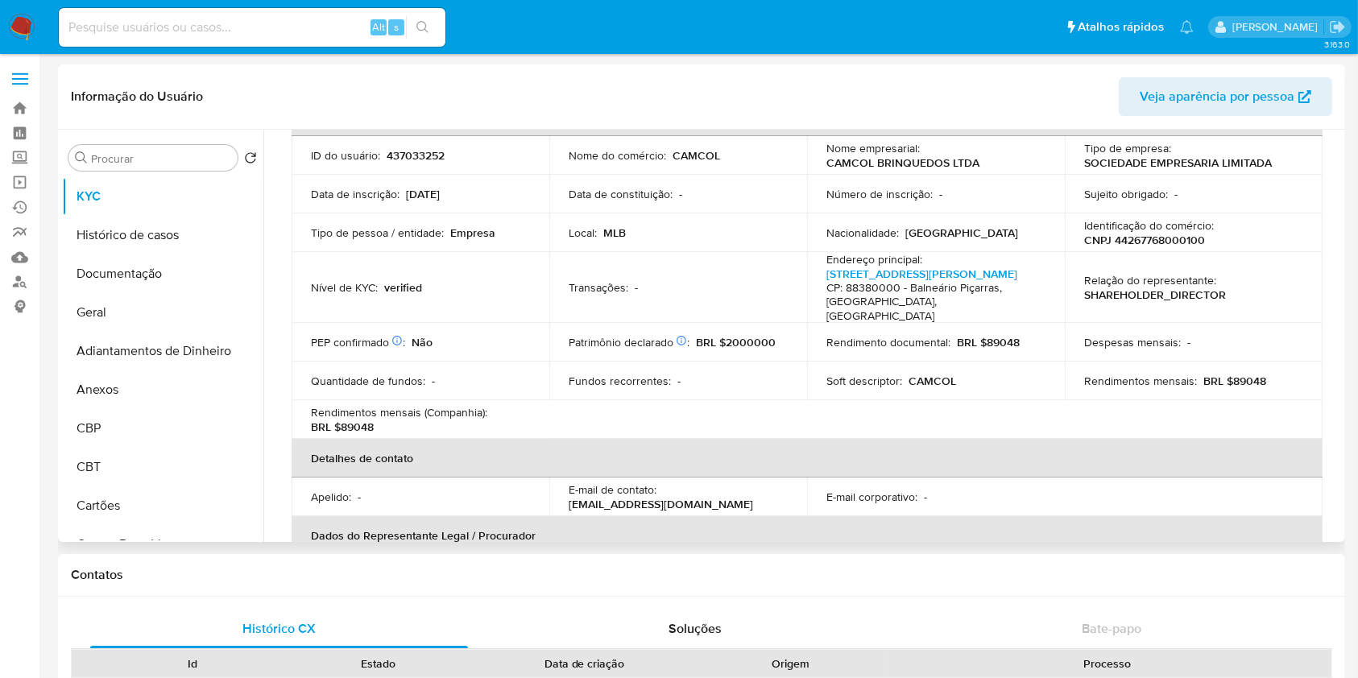
scroll to position [0, 0]
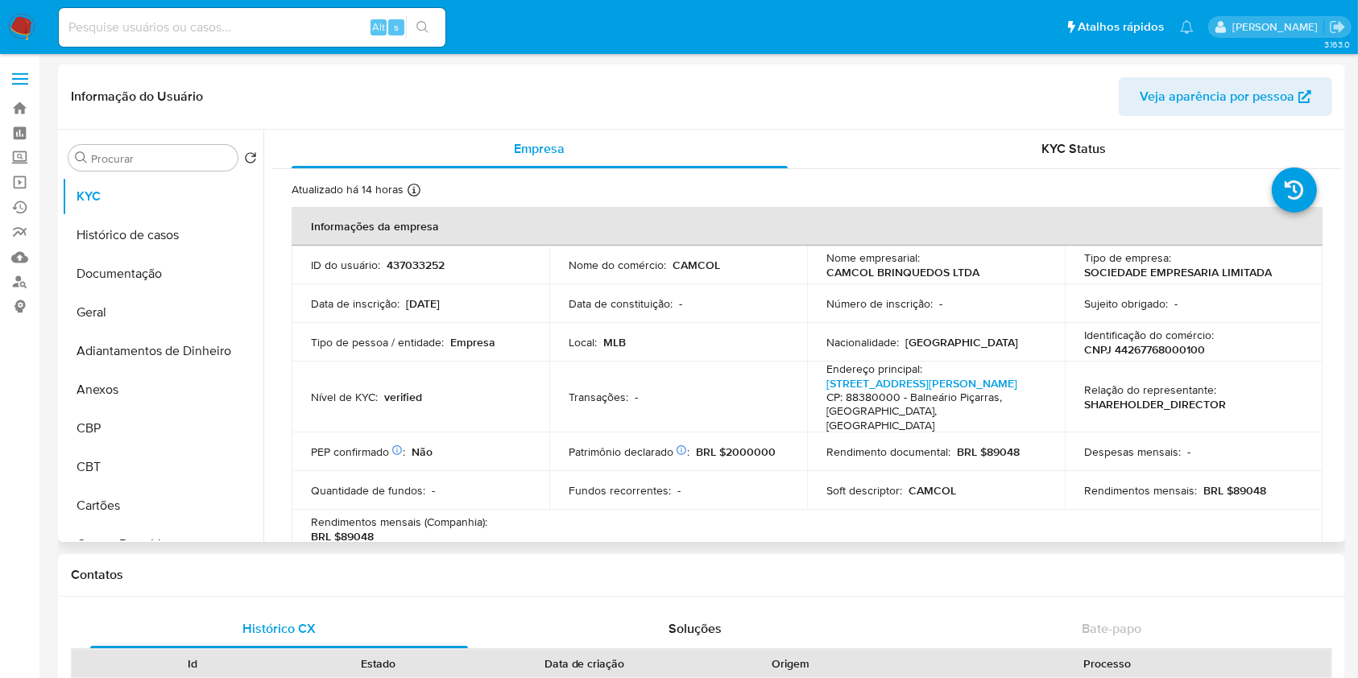
click at [691, 268] on p "CAMCOL" at bounding box center [697, 265] width 48 height 15
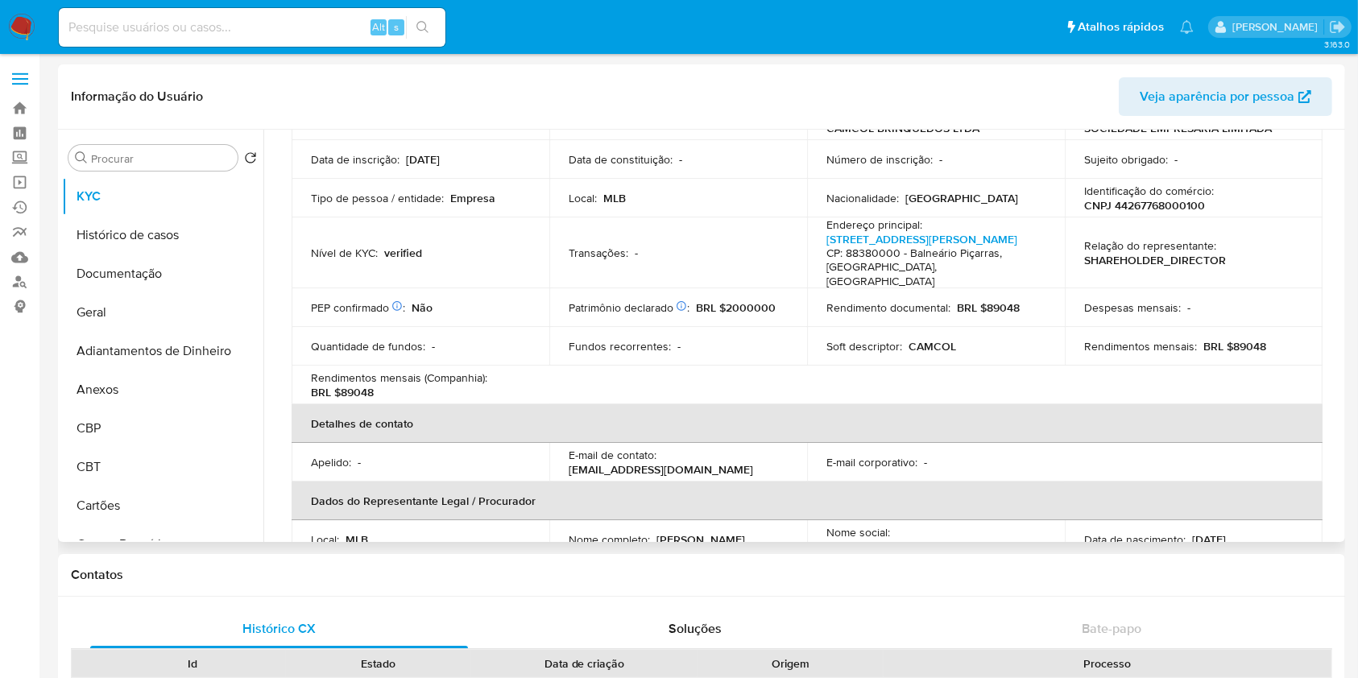
scroll to position [214, 0]
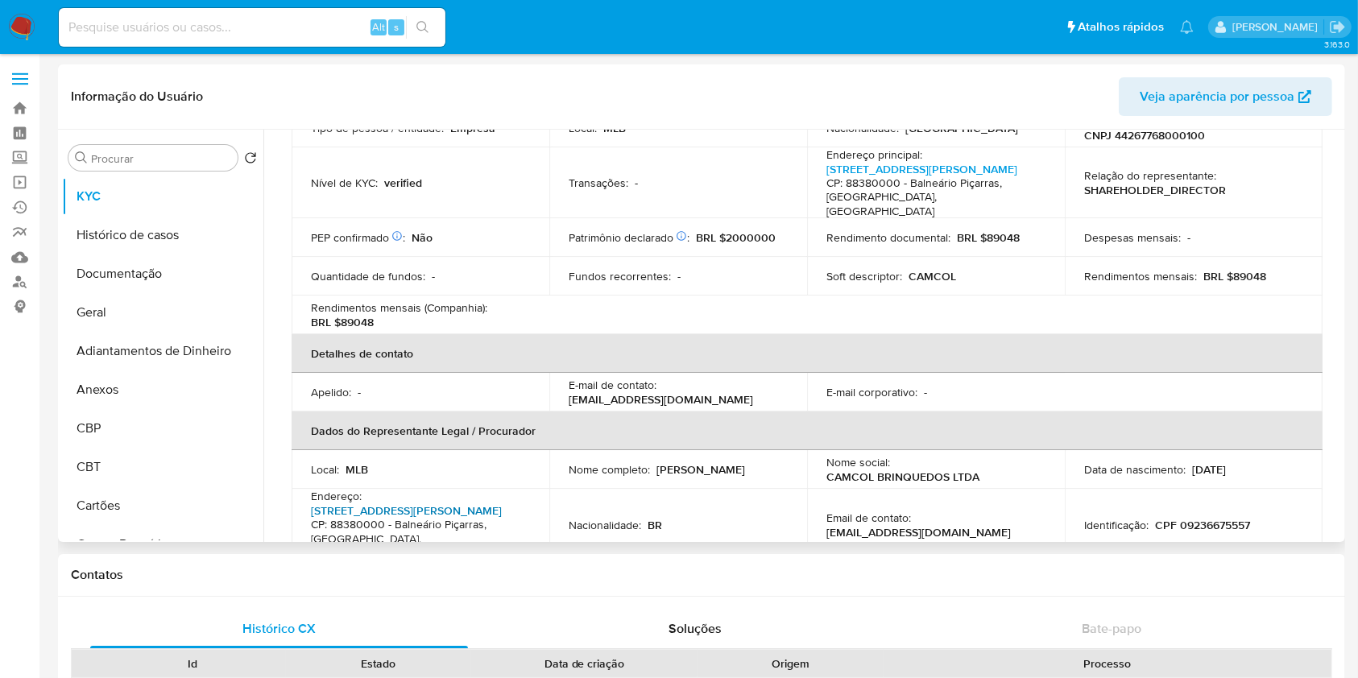
click at [432, 512] on link "Rua João De Deus Carvalho 138, Santo Antonio" at bounding box center [406, 511] width 191 height 16
click at [135, 306] on button "Geral" at bounding box center [156, 312] width 189 height 39
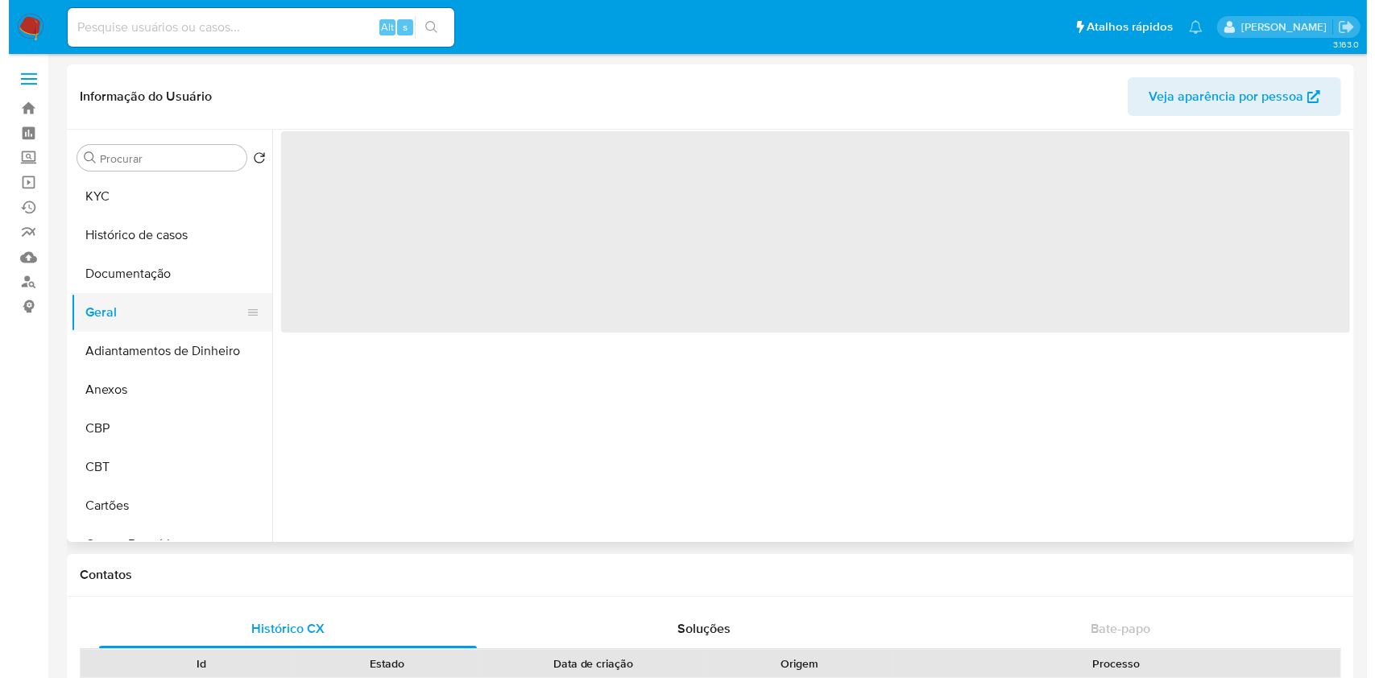
scroll to position [0, 0]
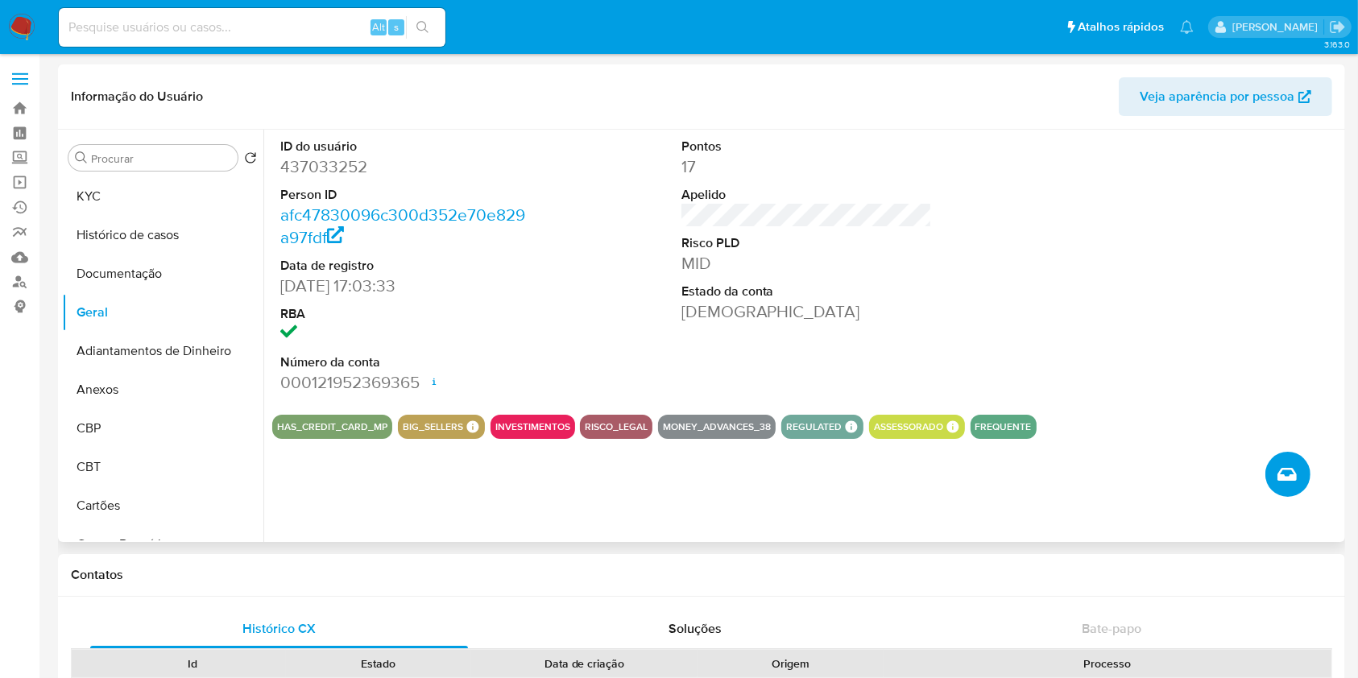
click at [1282, 471] on icon "Criar caso manual" at bounding box center [1287, 474] width 19 height 13
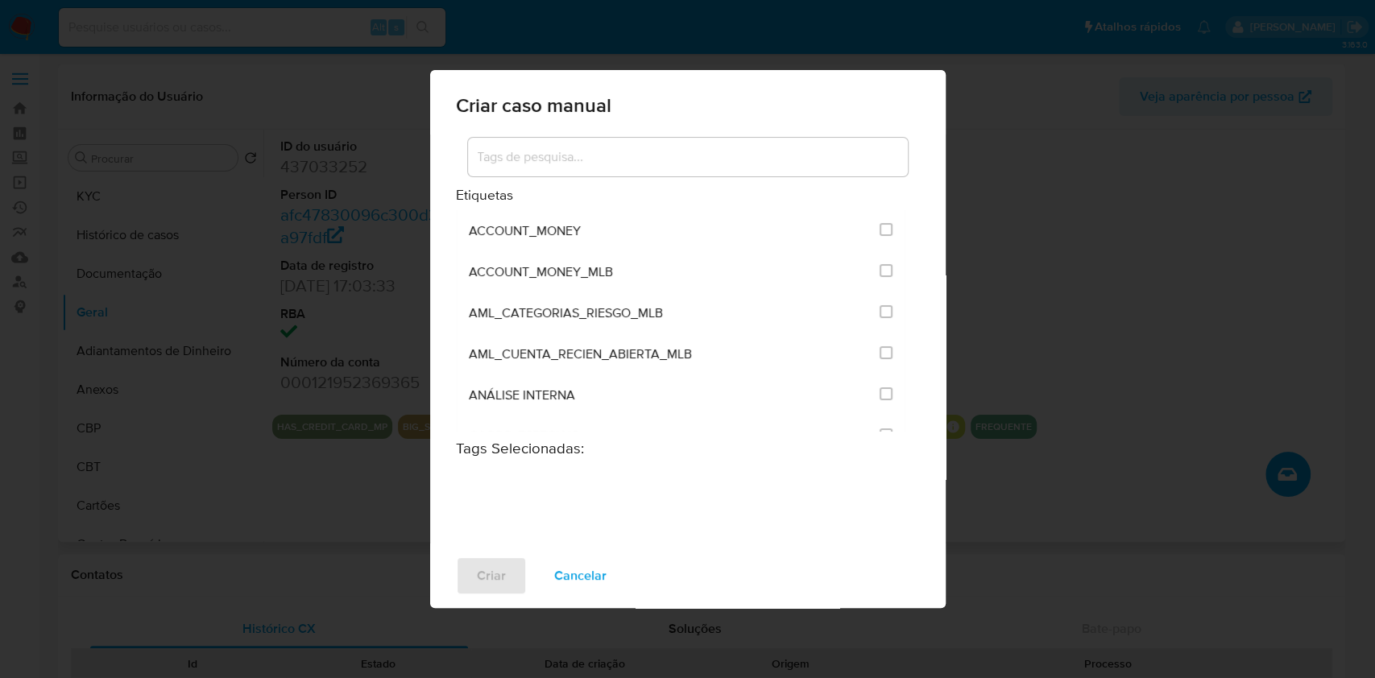
click at [668, 139] on div at bounding box center [688, 157] width 440 height 39
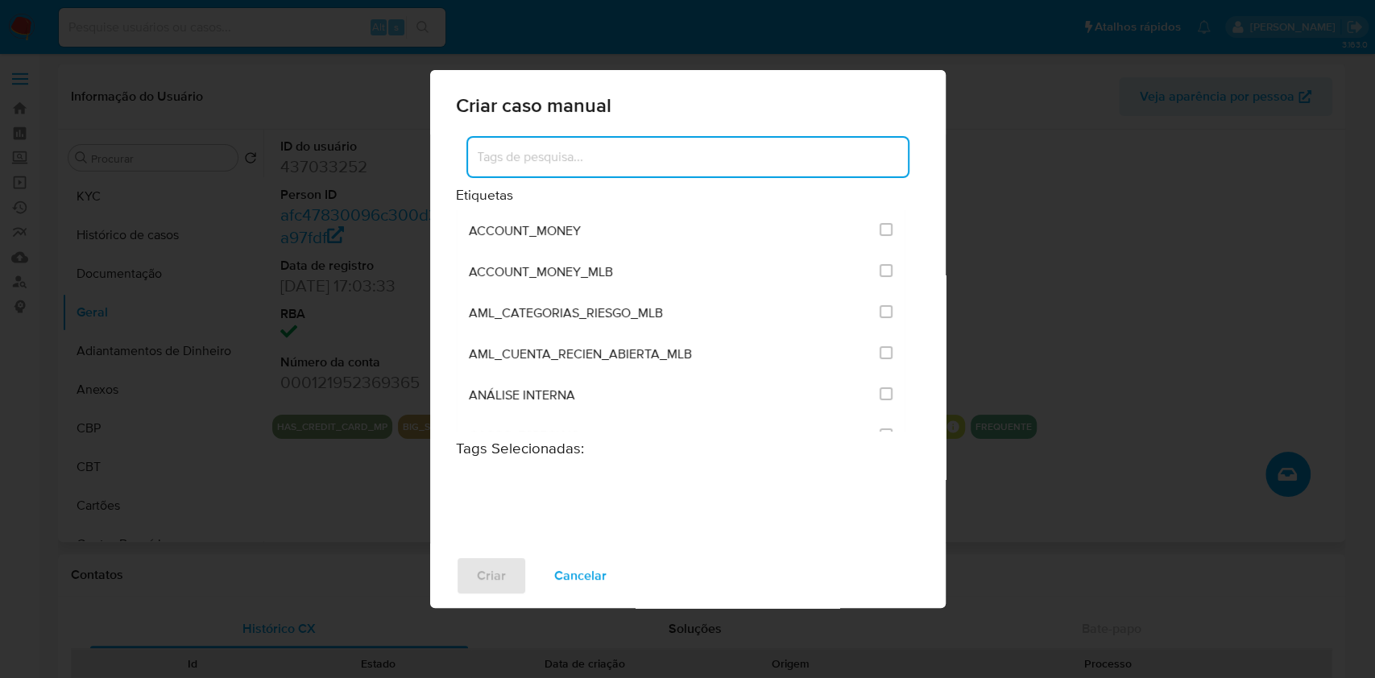
click at [680, 152] on input at bounding box center [688, 157] width 440 height 21
type input "i"
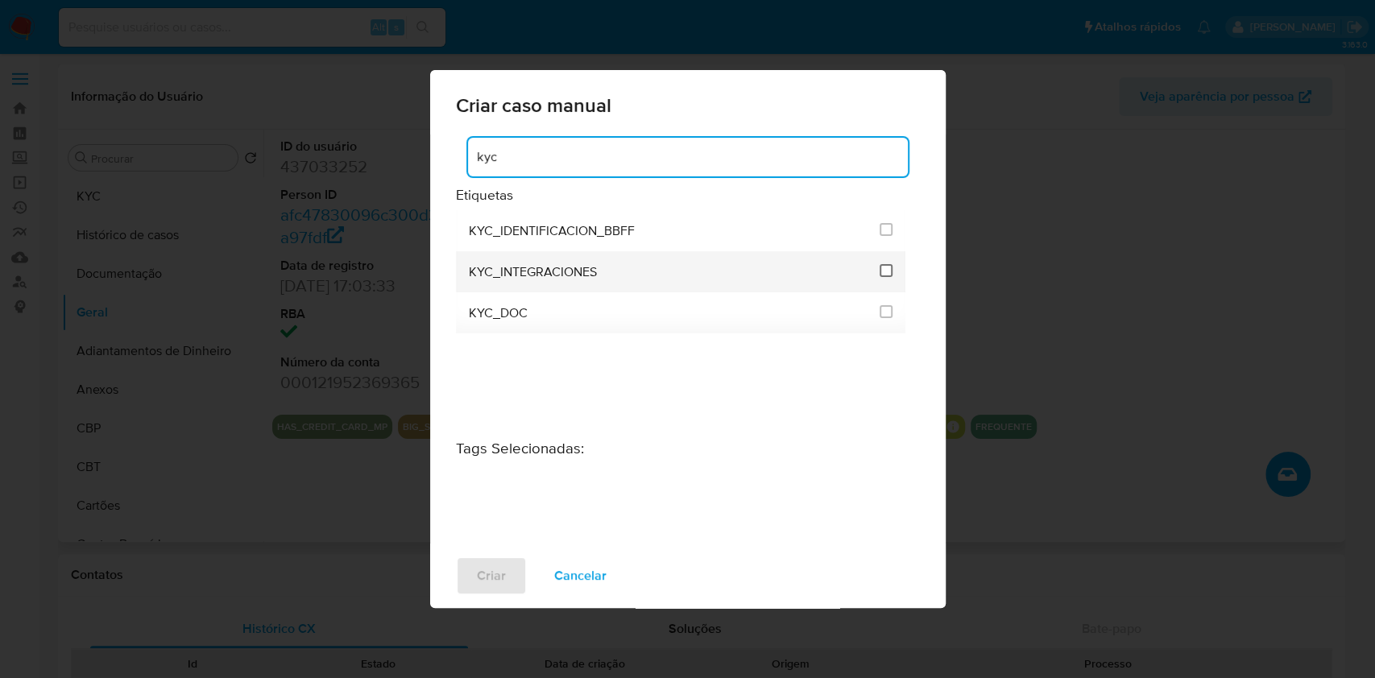
type input "kyc"
click at [891, 273] on input "2093" at bounding box center [886, 270] width 13 height 13
checkbox input "true"
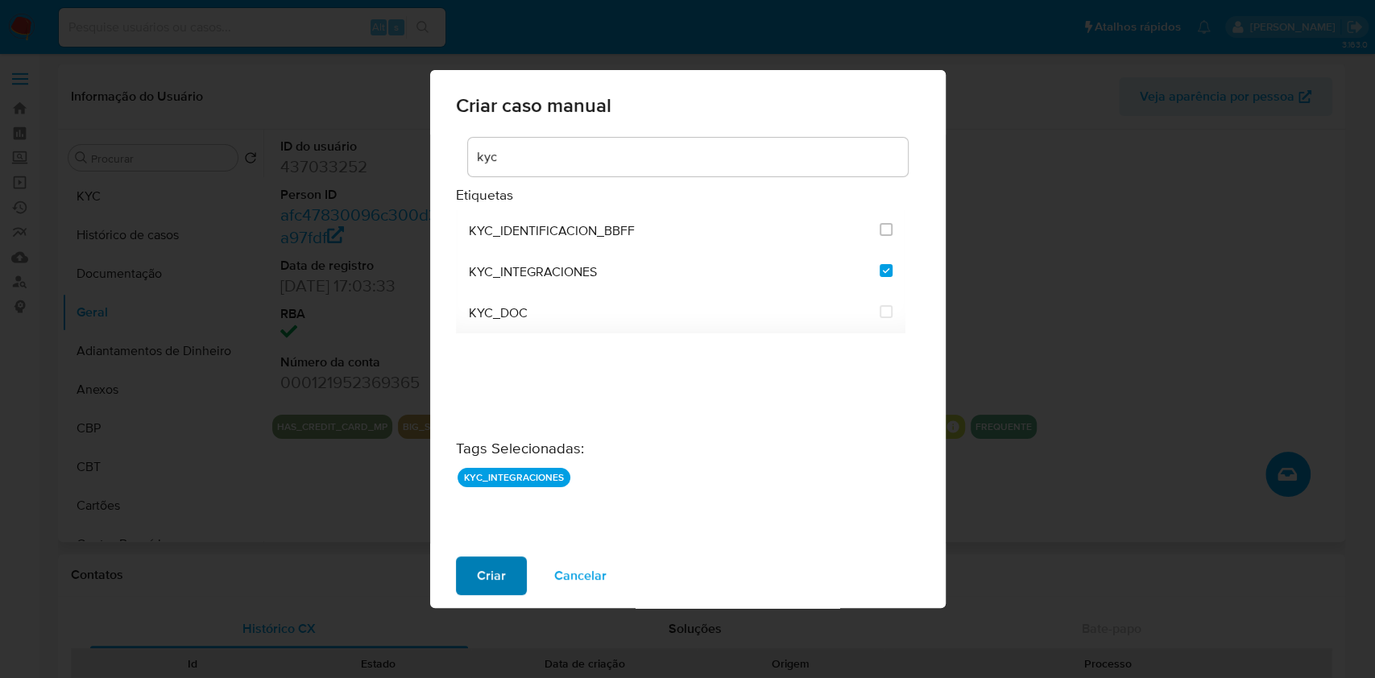
click at [515, 571] on button "Criar" at bounding box center [491, 576] width 71 height 39
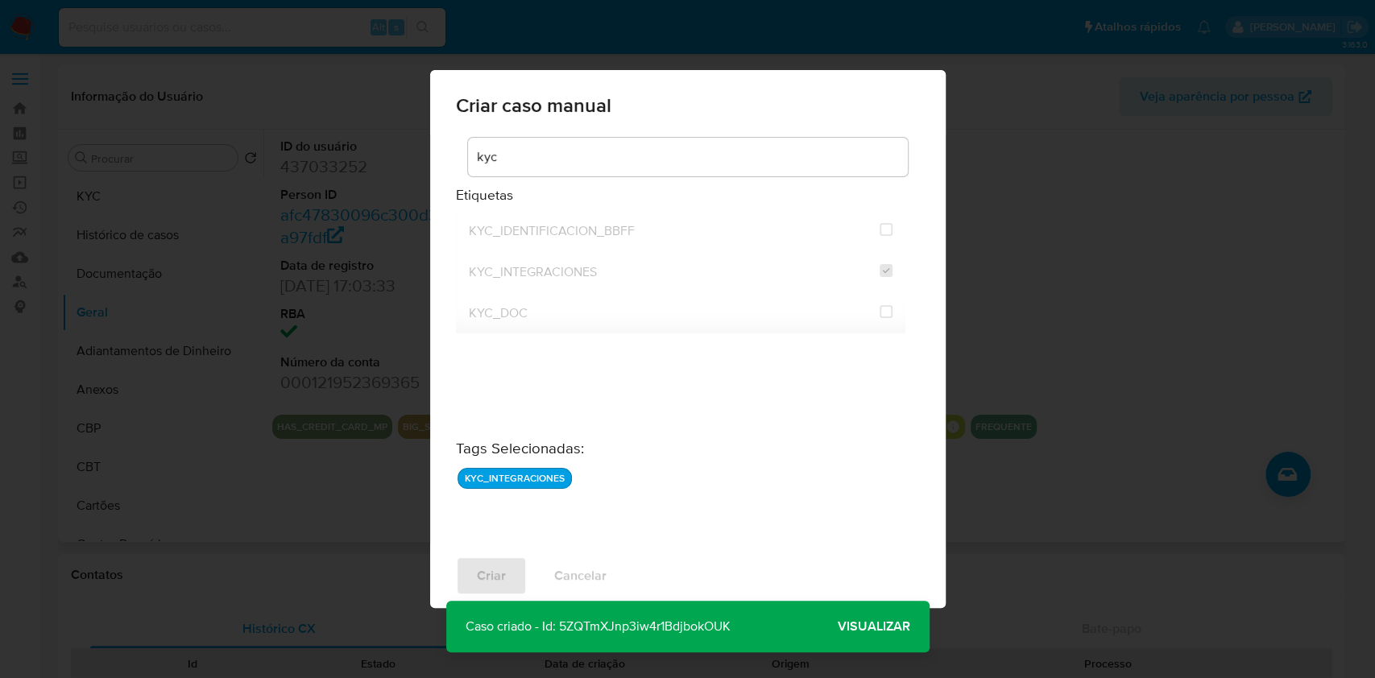
click at [879, 627] on span "Visualizar" at bounding box center [874, 627] width 73 height 0
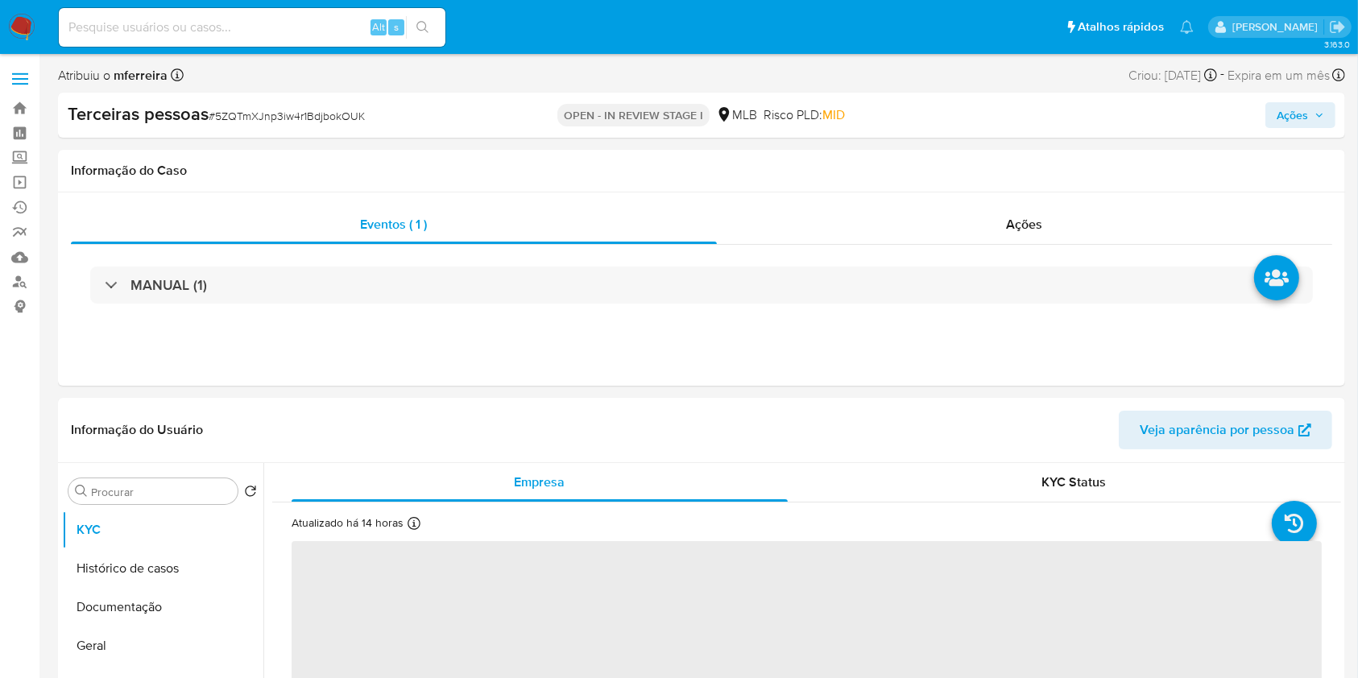
select select "10"
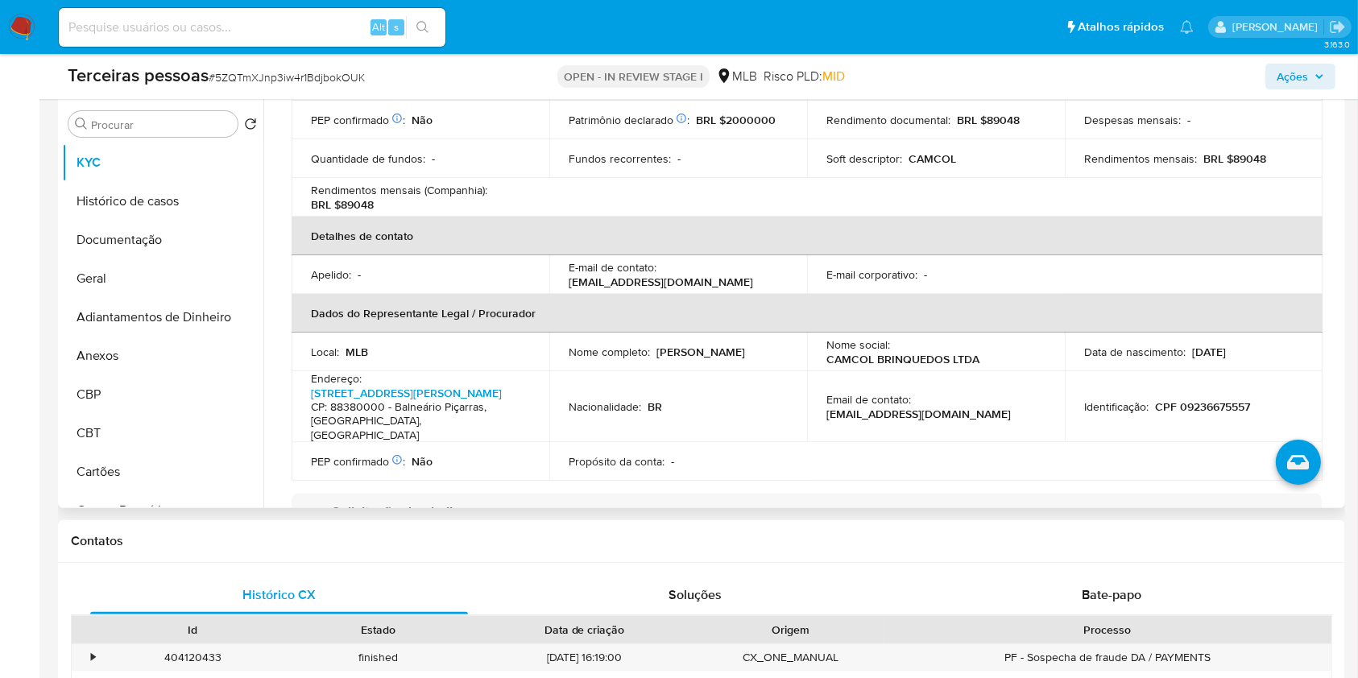
scroll to position [459, 0]
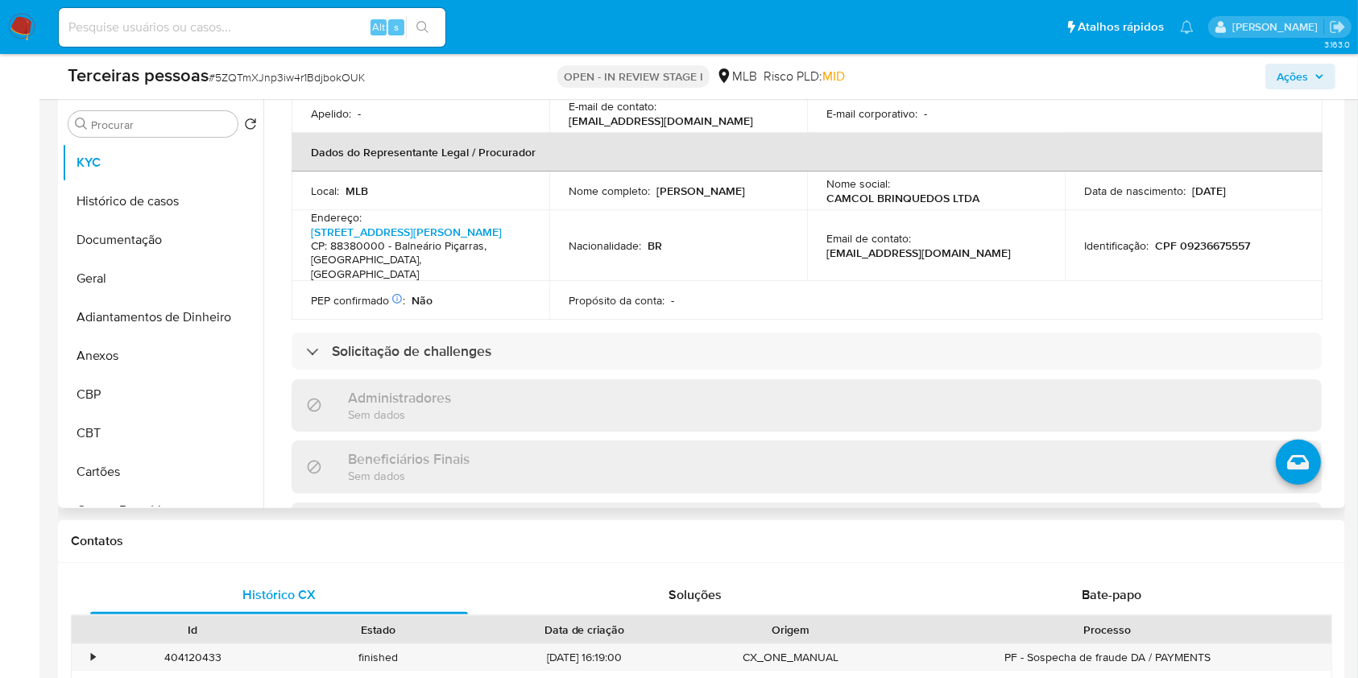
click at [1213, 251] on p "CPF 09236675557" at bounding box center [1202, 245] width 95 height 15
copy p "09236675557"
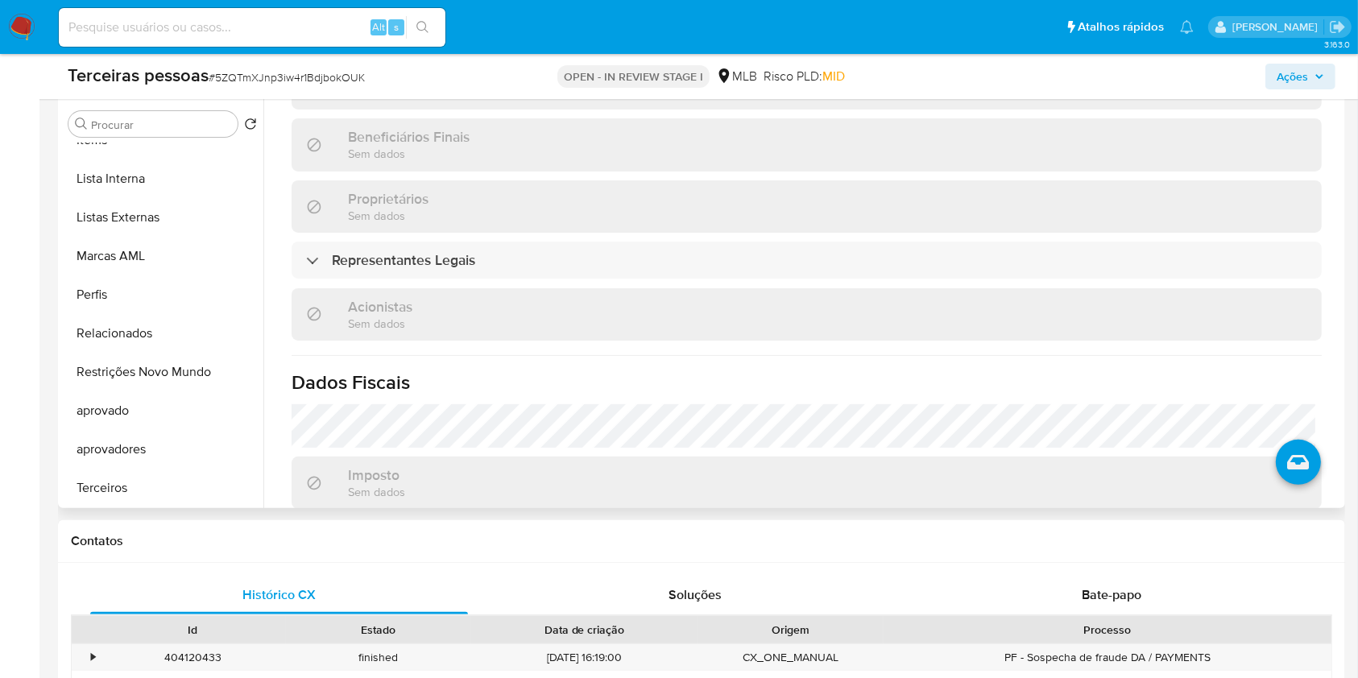
scroll to position [913, 0]
click at [142, 474] on button "Terceiros" at bounding box center [156, 487] width 189 height 39
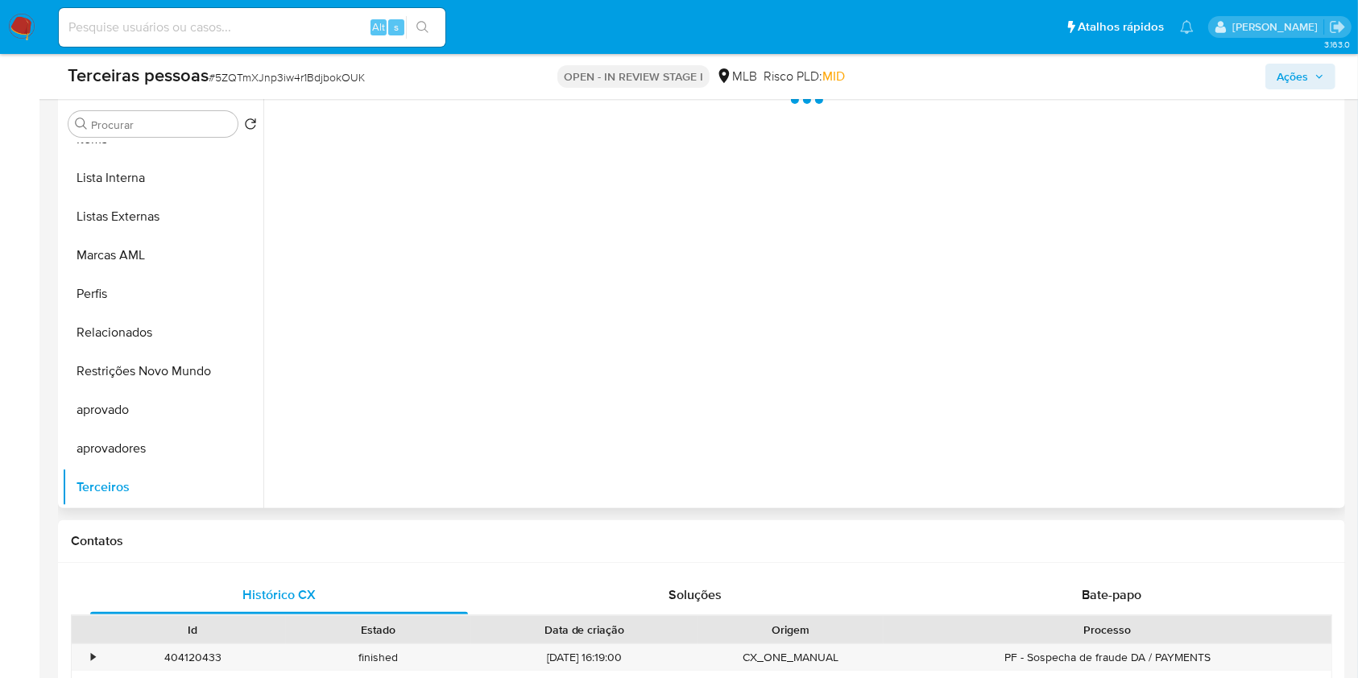
scroll to position [0, 0]
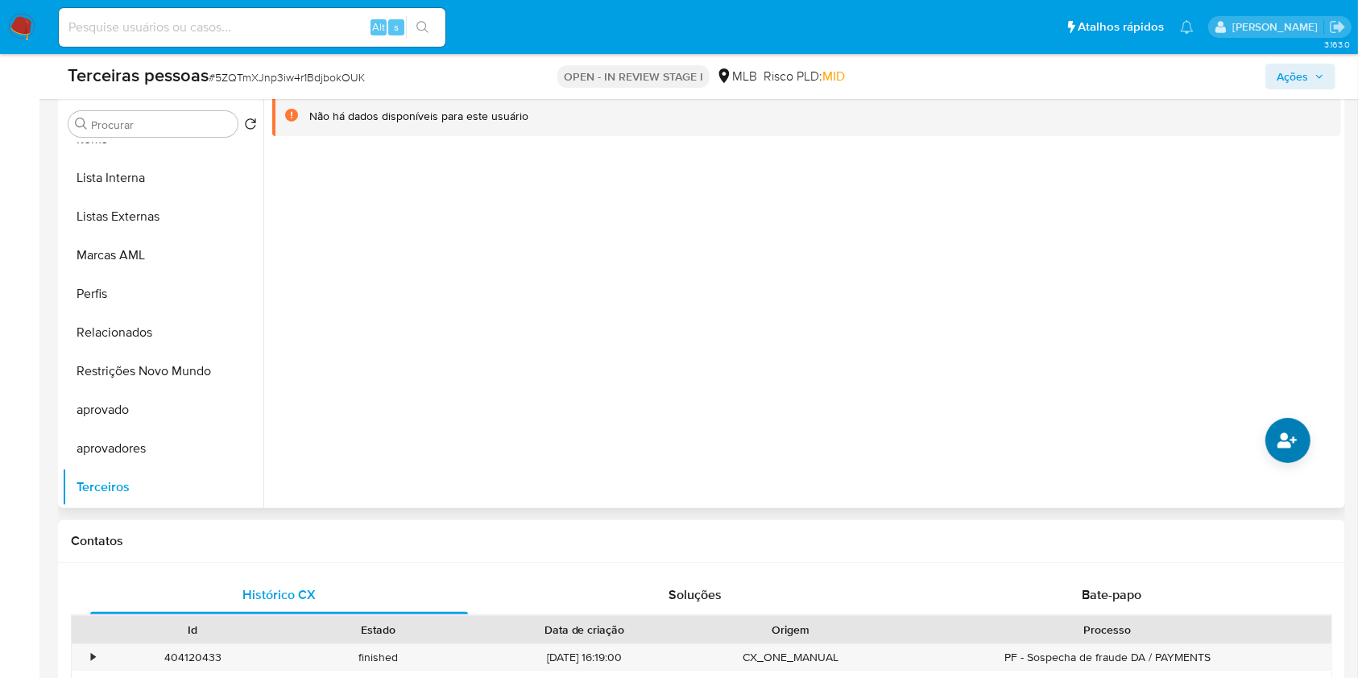
click at [1266, 448] on div at bounding box center [802, 302] width 1078 height 412
click at [1270, 445] on button "common.add_complementary_information" at bounding box center [1288, 440] width 45 height 45
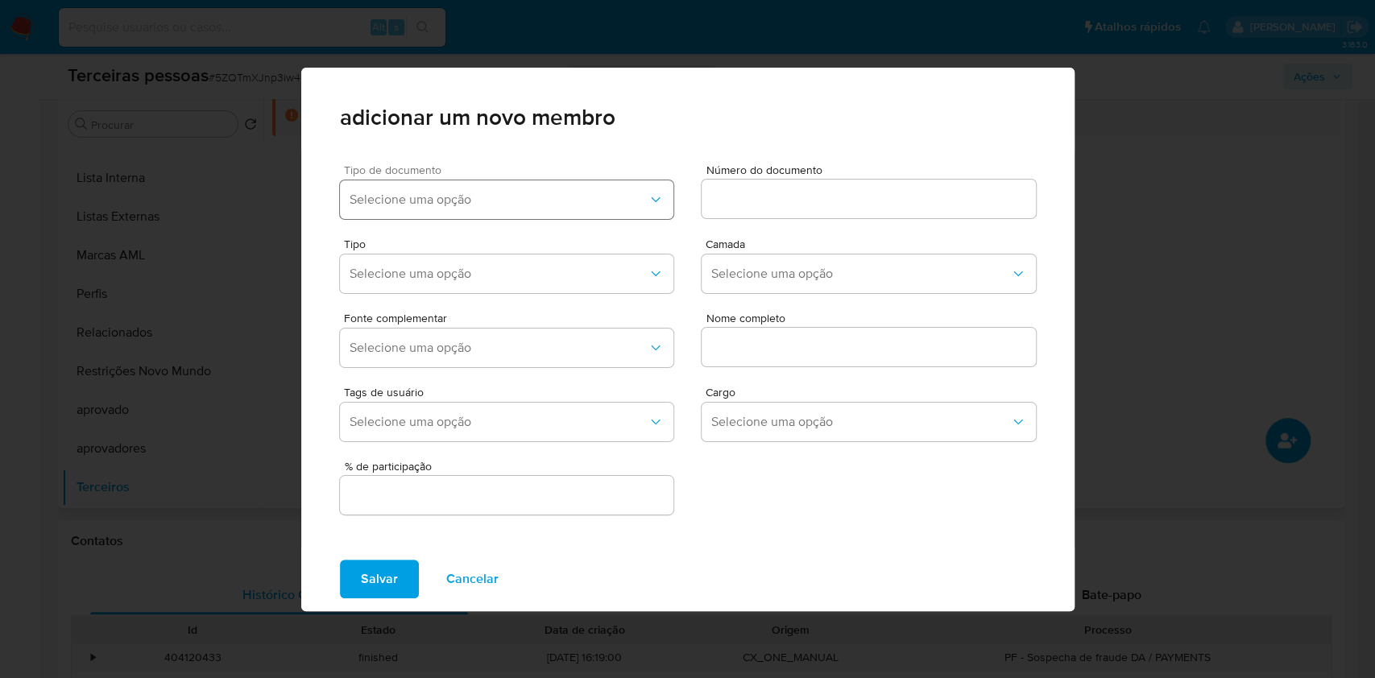
click at [554, 204] on span "Selecione uma opção" at bounding box center [499, 200] width 299 height 16
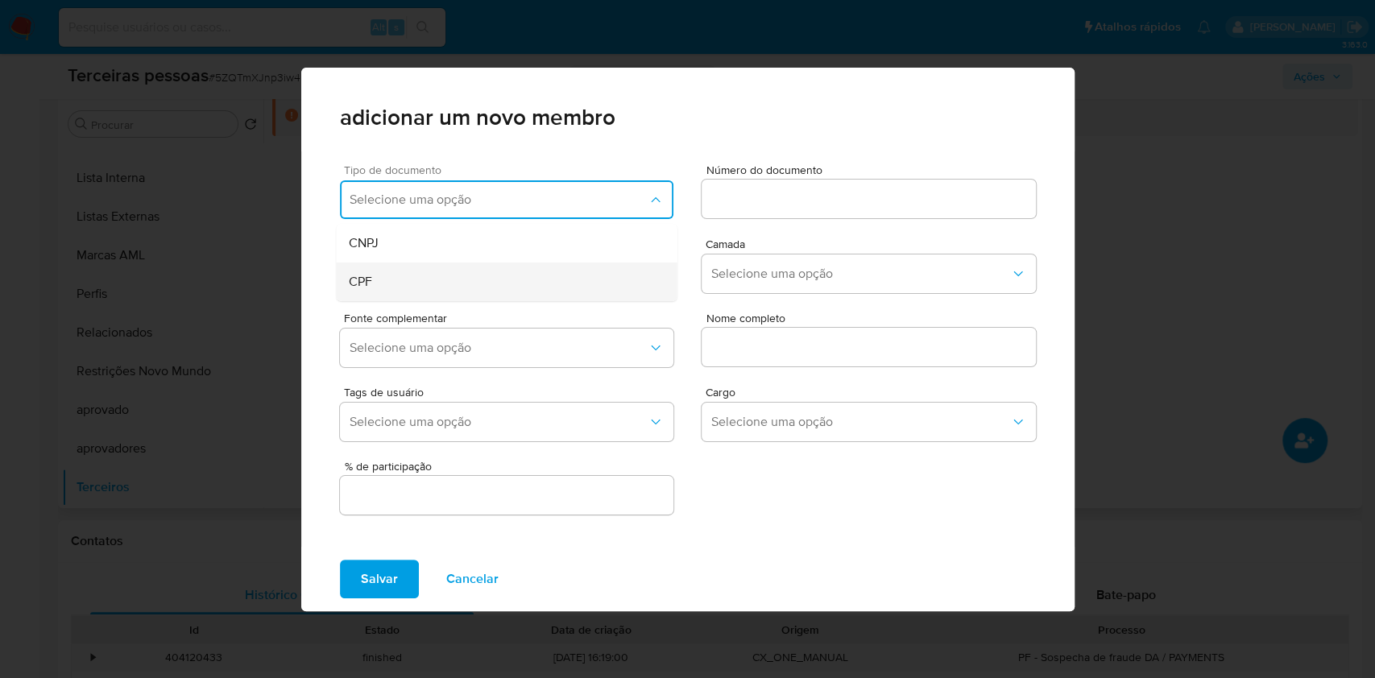
click at [450, 280] on div "CPF" at bounding box center [475, 282] width 252 height 39
click at [711, 238] on span "Camada" at bounding box center [873, 243] width 334 height 11
click at [781, 202] on input at bounding box center [869, 199] width 334 height 21
click at [786, 195] on input at bounding box center [869, 199] width 334 height 21
click at [692, 165] on div "Tipo de documento CPF Número do documento" at bounding box center [688, 188] width 696 height 74
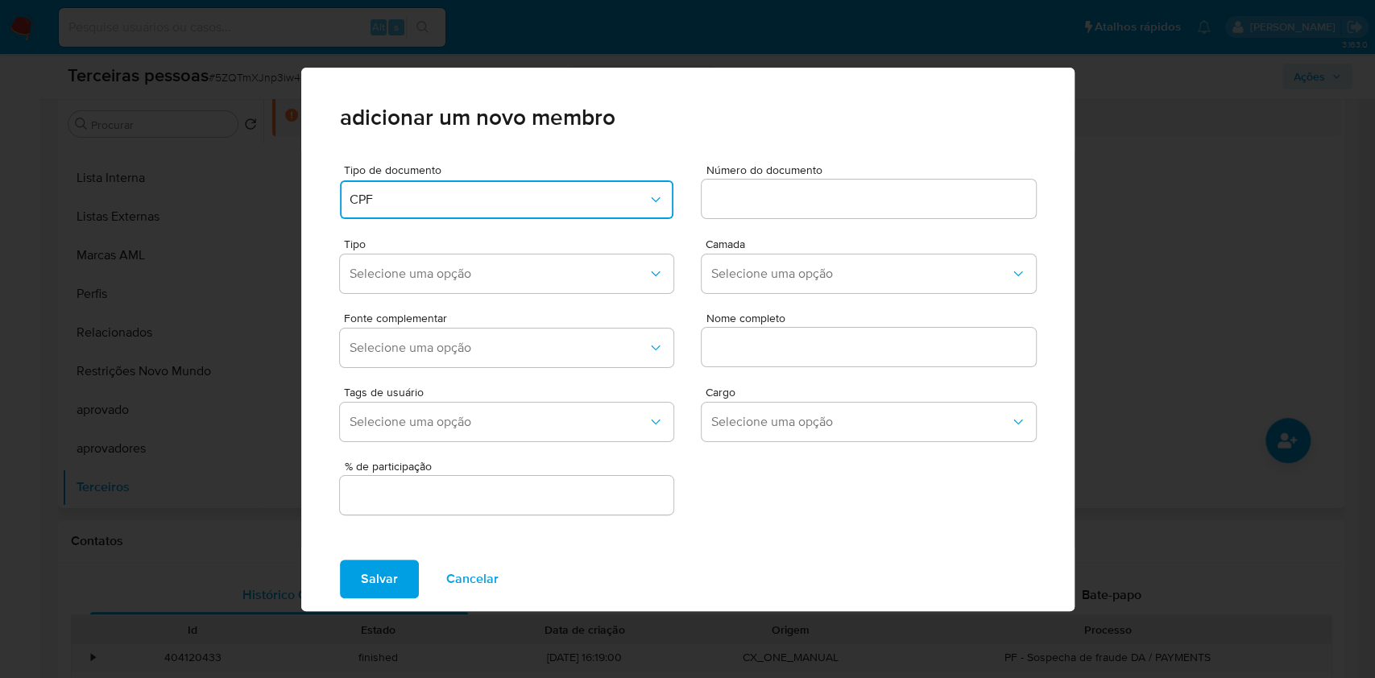
click at [688, 148] on div "adicionar um novo membro" at bounding box center [687, 110] width 773 height 84
click at [696, 526] on div "Tipo de documento CPF Número do documento Tipo Selecione uma opção Camada Selec…" at bounding box center [687, 349] width 773 height 396
click at [788, 182] on div at bounding box center [869, 199] width 334 height 39
click at [804, 200] on input at bounding box center [869, 199] width 334 height 21
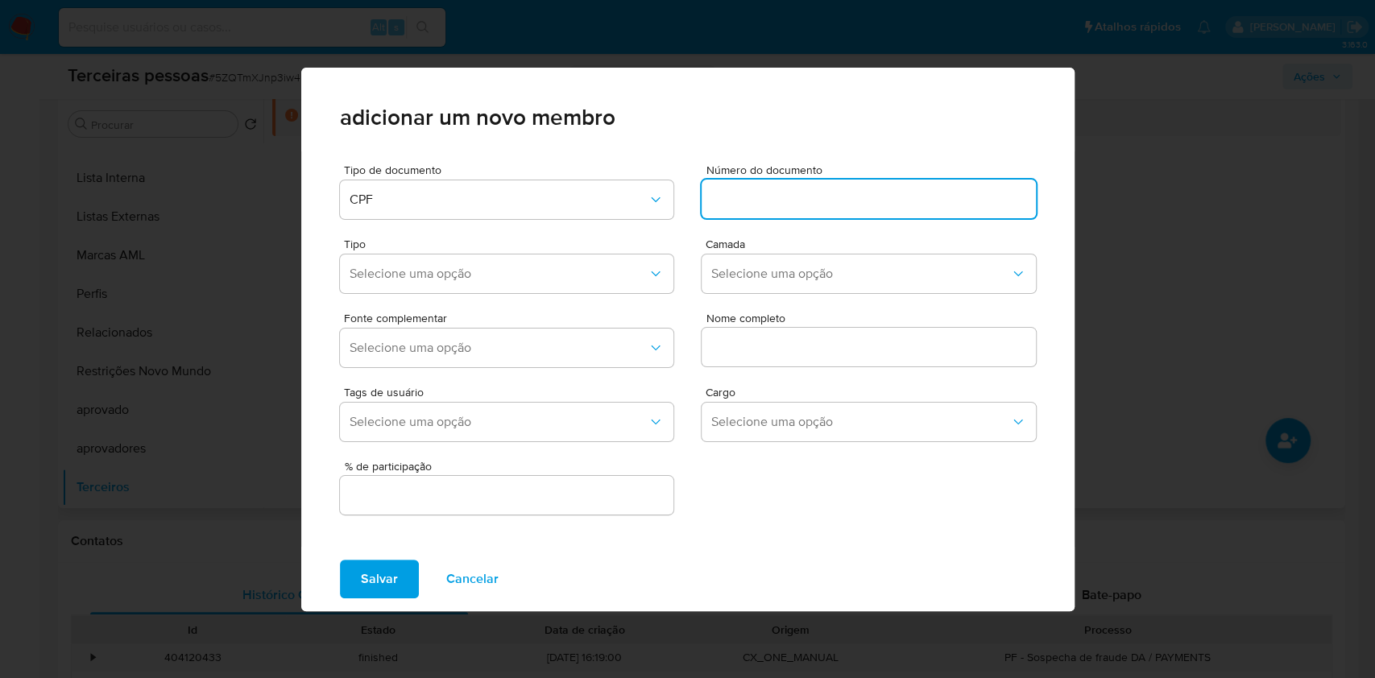
click at [1182, 215] on div "adicionar um novo membro Tipo de documento CPF Número do documento Tipo Selecio…" at bounding box center [687, 339] width 1375 height 678
click at [476, 570] on span "Cancelar" at bounding box center [472, 578] width 52 height 35
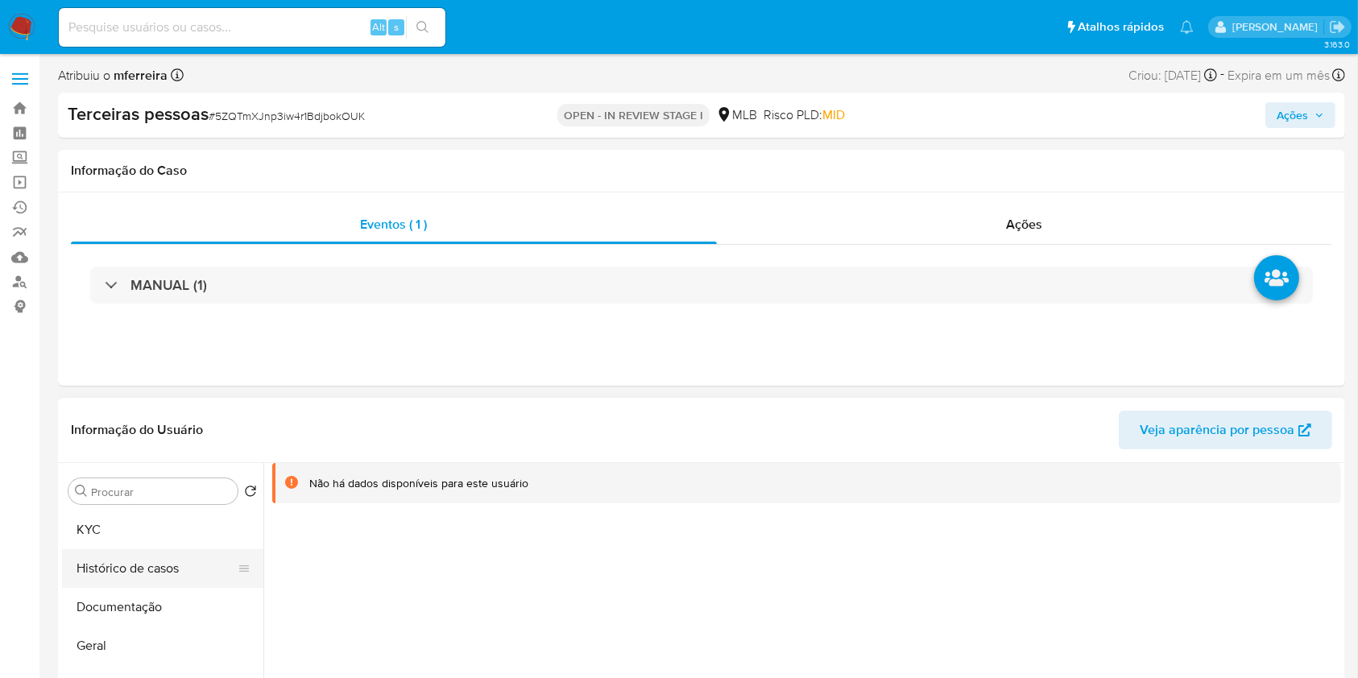
click at [118, 564] on button "Histórico de casos" at bounding box center [156, 568] width 189 height 39
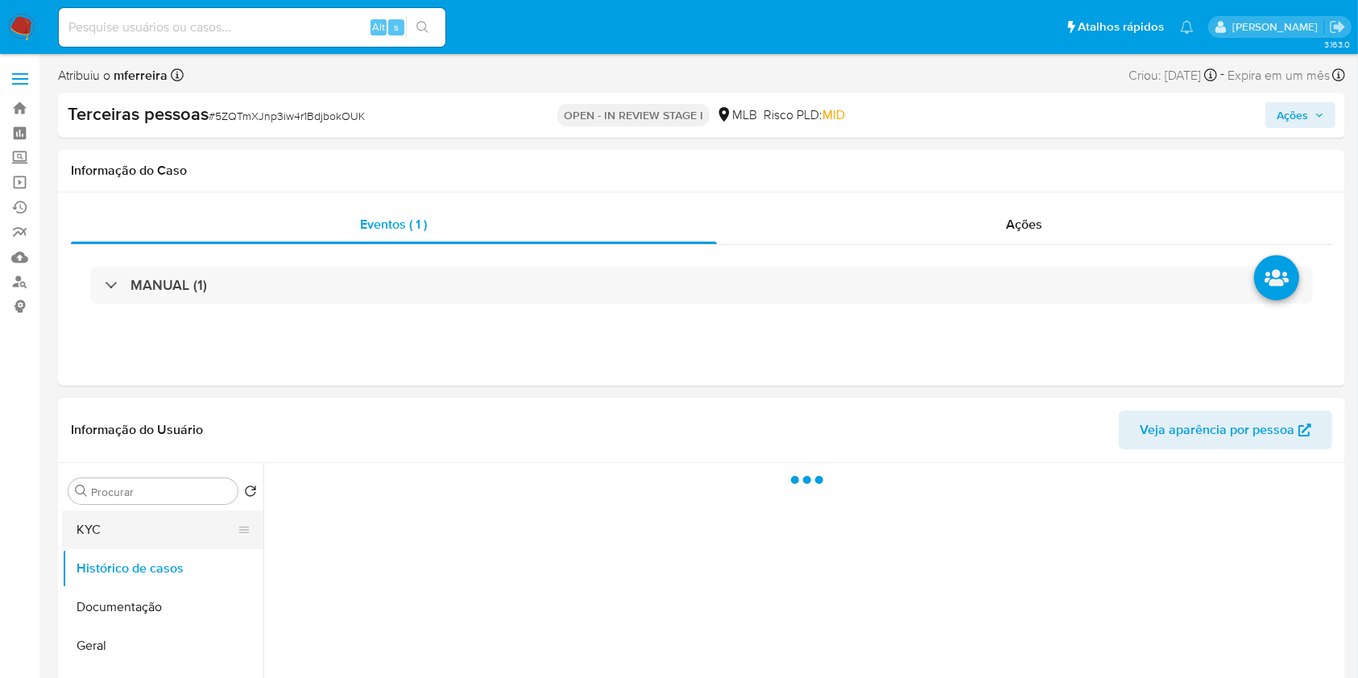
click at [111, 545] on button "KYC" at bounding box center [156, 530] width 189 height 39
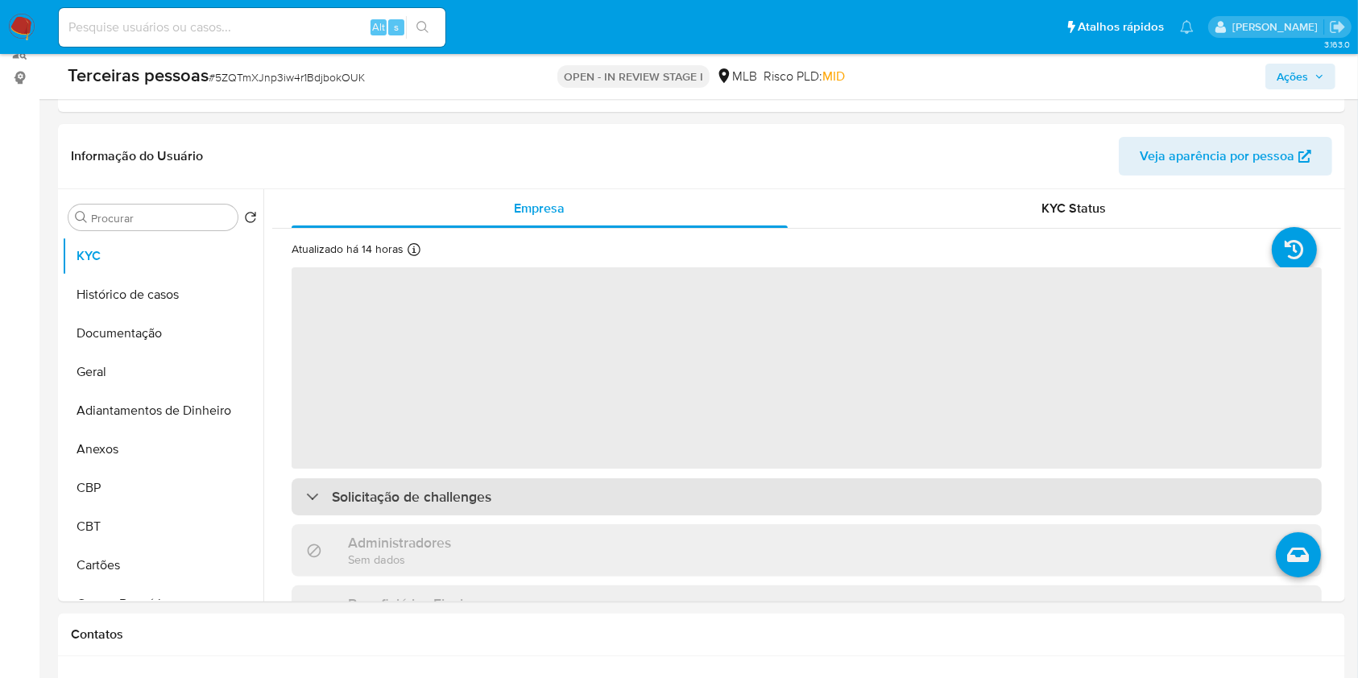
scroll to position [429, 0]
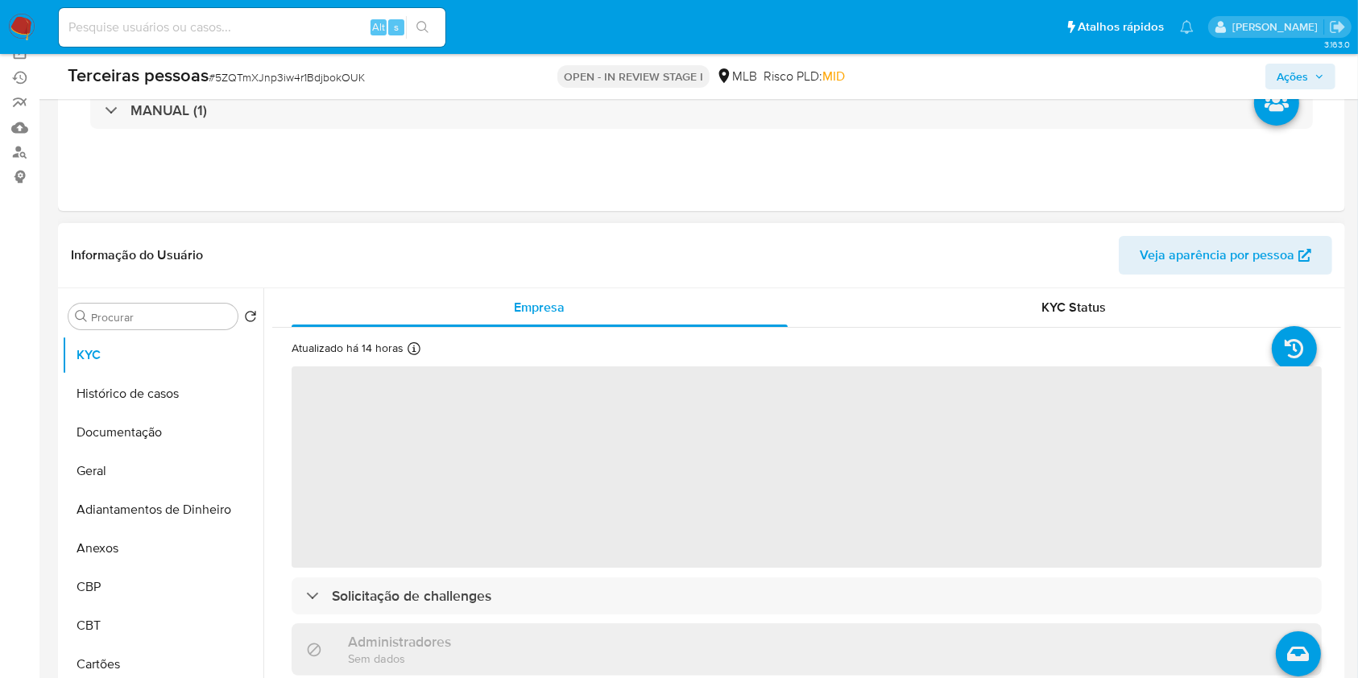
scroll to position [214, 0]
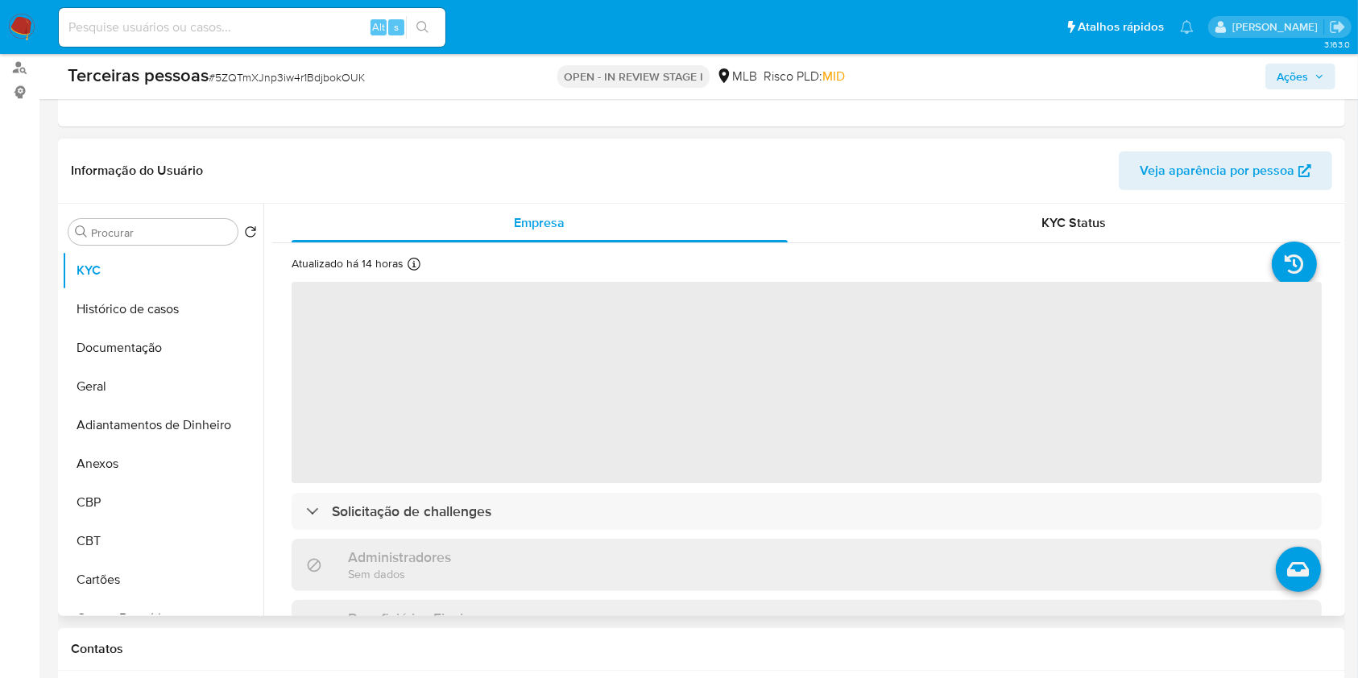
select select "10"
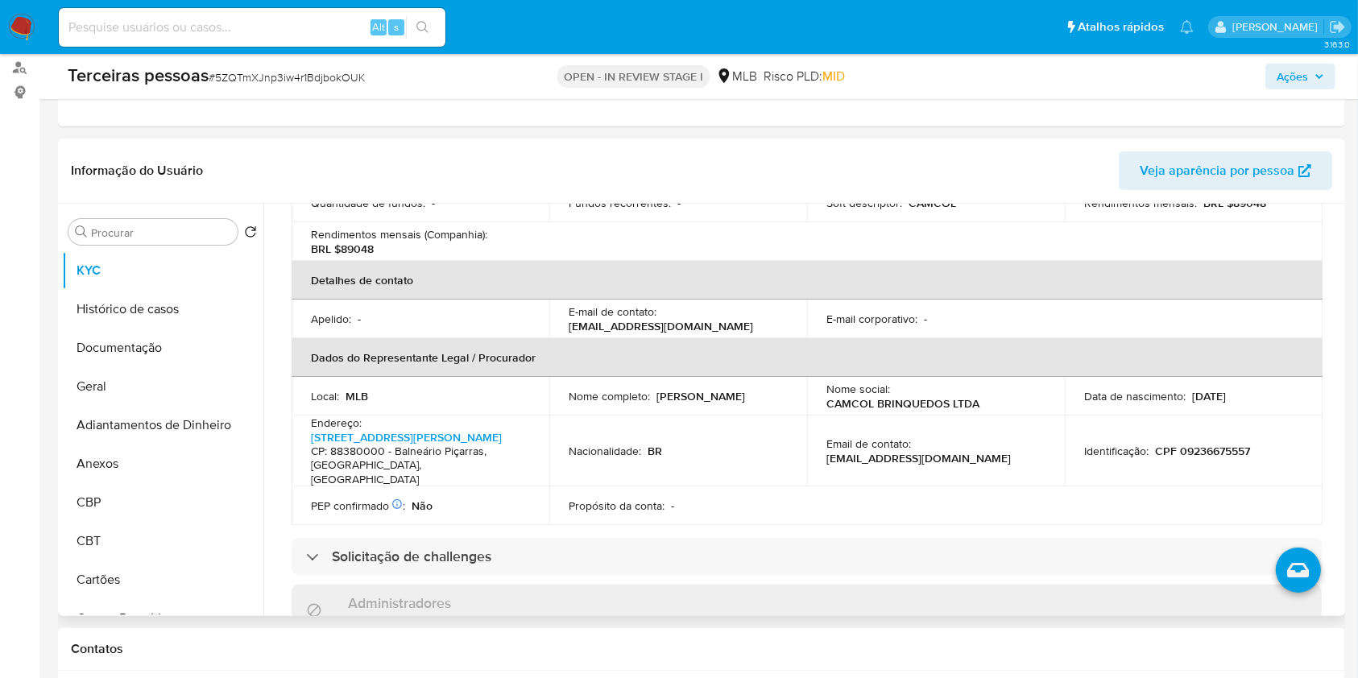
scroll to position [429, 0]
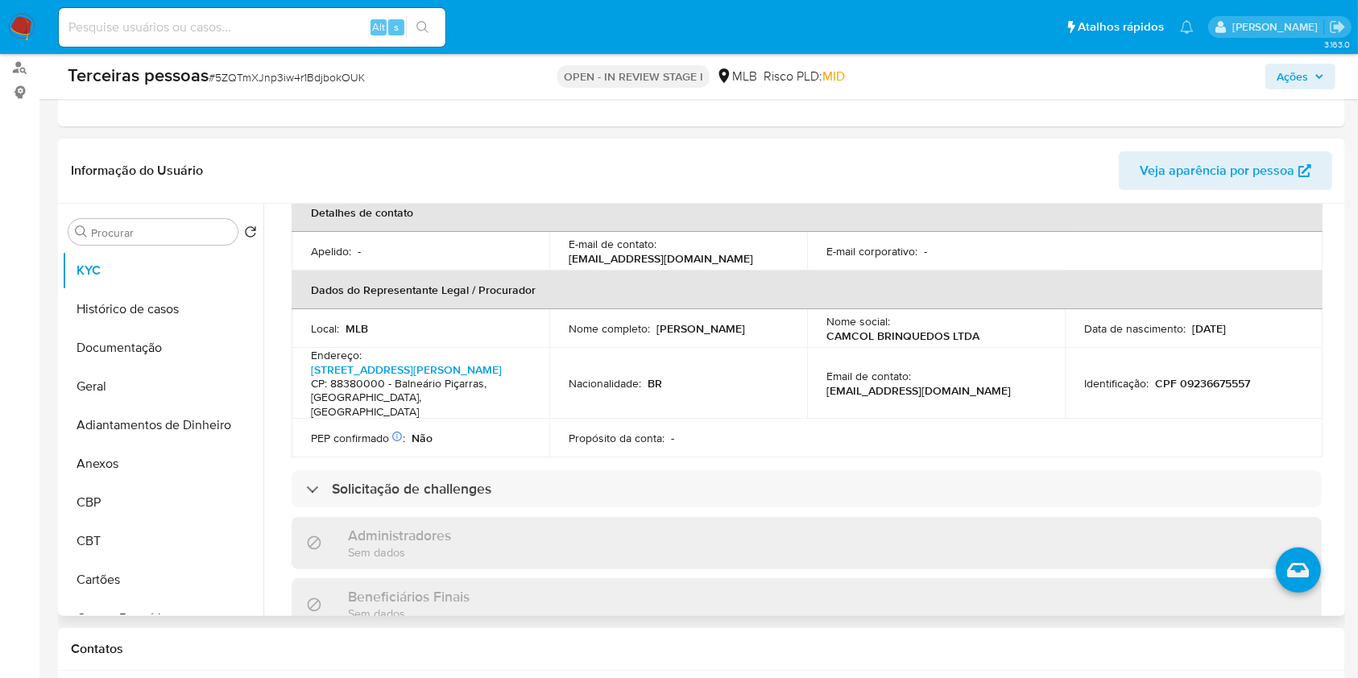
click at [1202, 379] on p "CPF 09236675557" at bounding box center [1202, 383] width 95 height 15
copy p "09236675557"
click at [968, 433] on table "Informações da empresa ID do usuário : 437033252 Nome do comércio : CAMCOL Nome…" at bounding box center [807, 154] width 1031 height 607
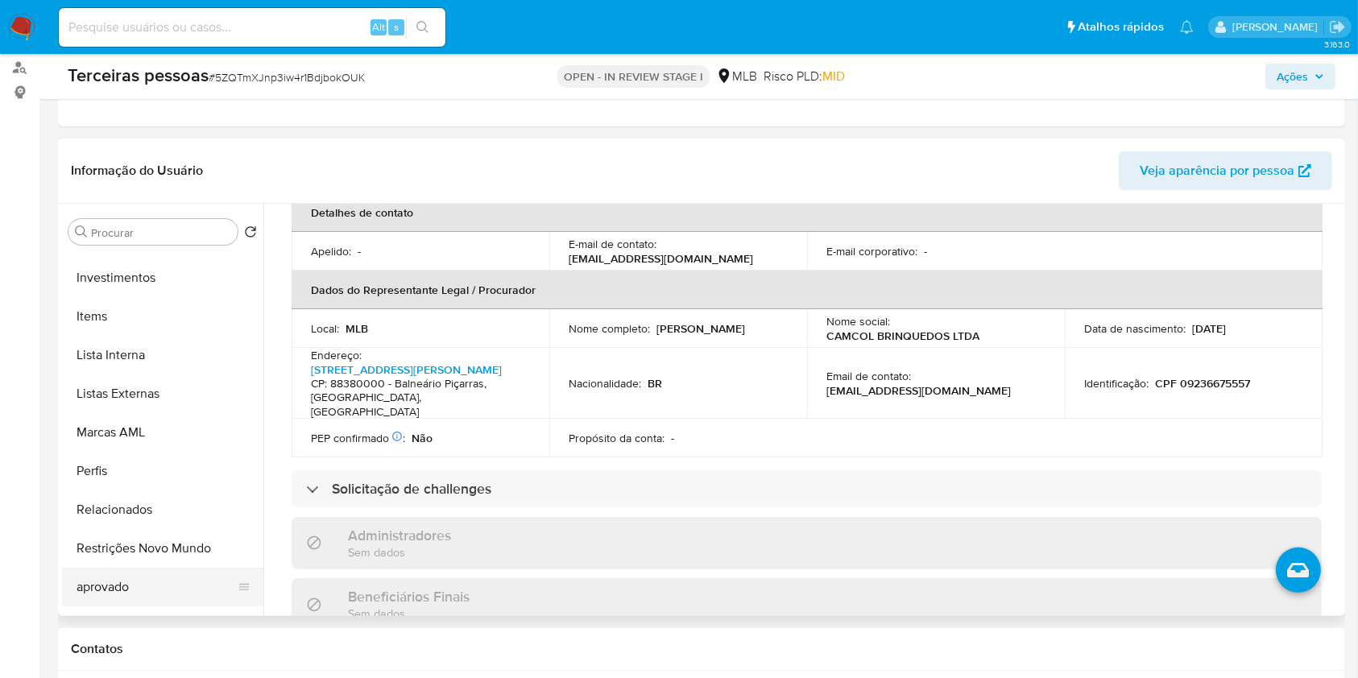
scroll to position [913, 0]
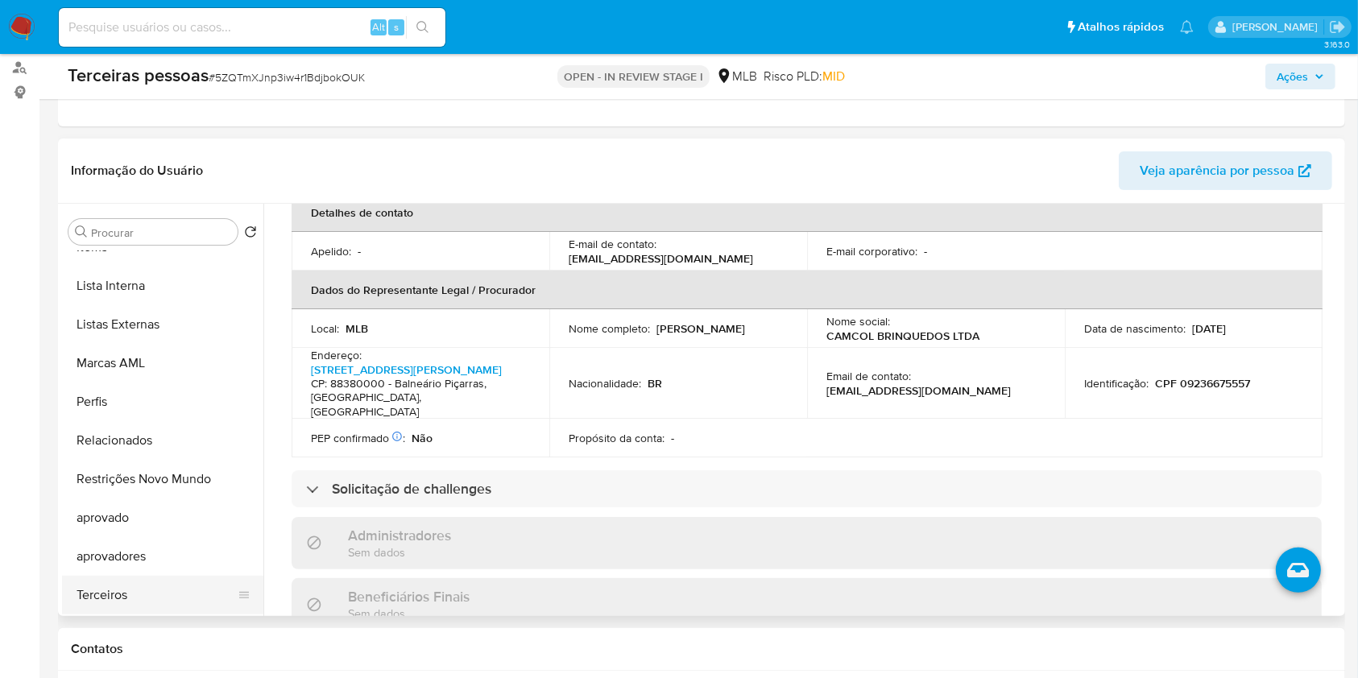
click at [143, 588] on button "Terceiros" at bounding box center [156, 595] width 189 height 39
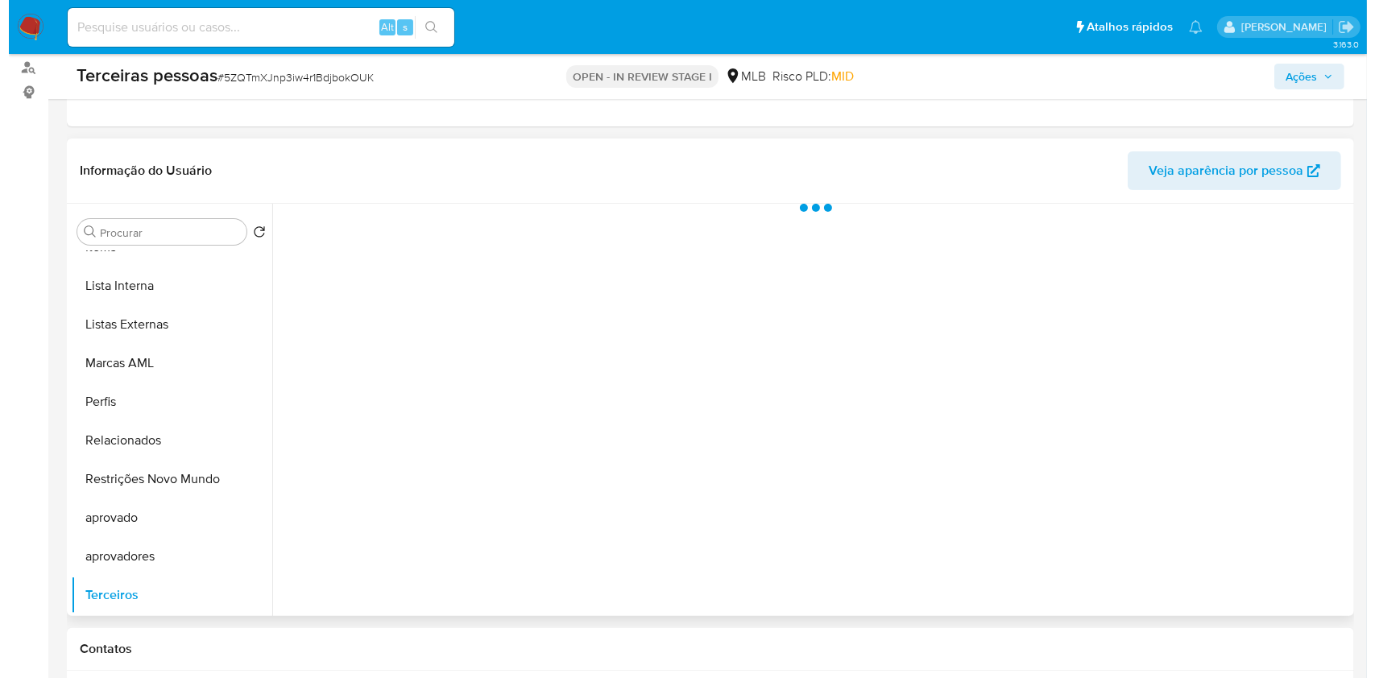
scroll to position [0, 0]
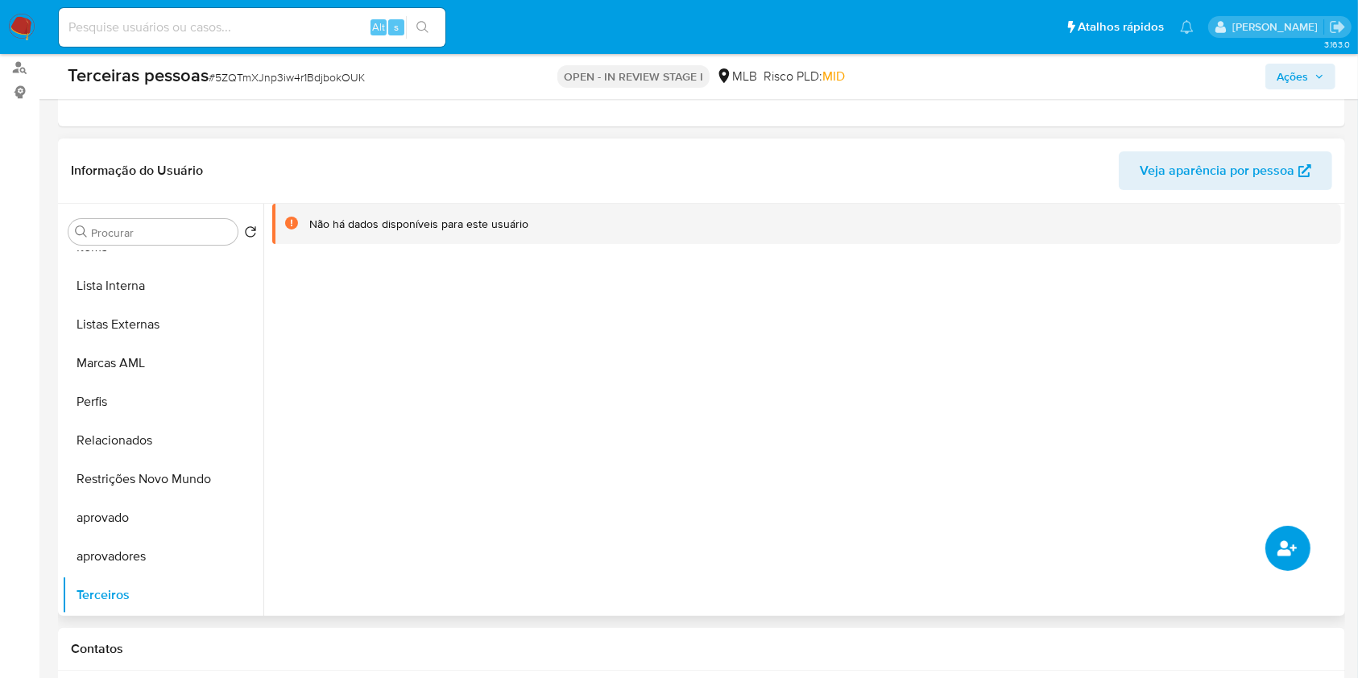
click at [1297, 551] on button "common.add_complementary_information" at bounding box center [1288, 548] width 45 height 45
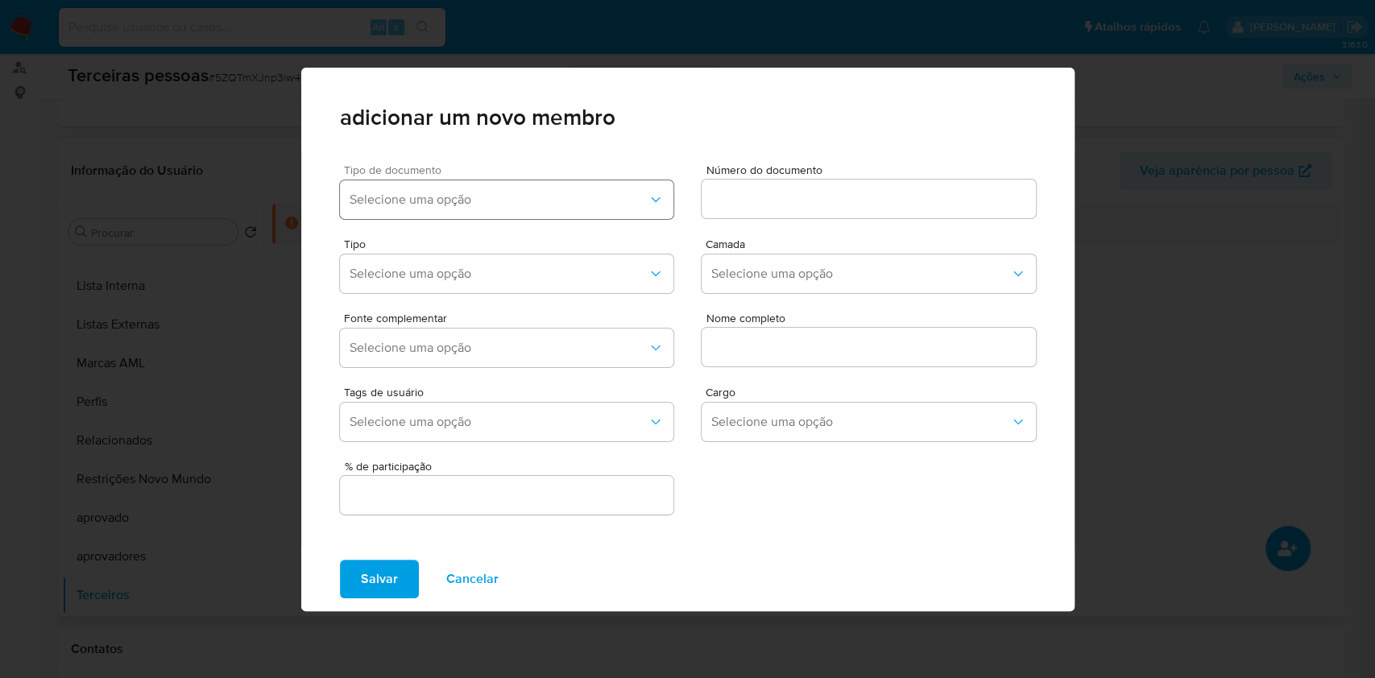
click at [617, 209] on button "Selecione uma opção" at bounding box center [507, 199] width 334 height 39
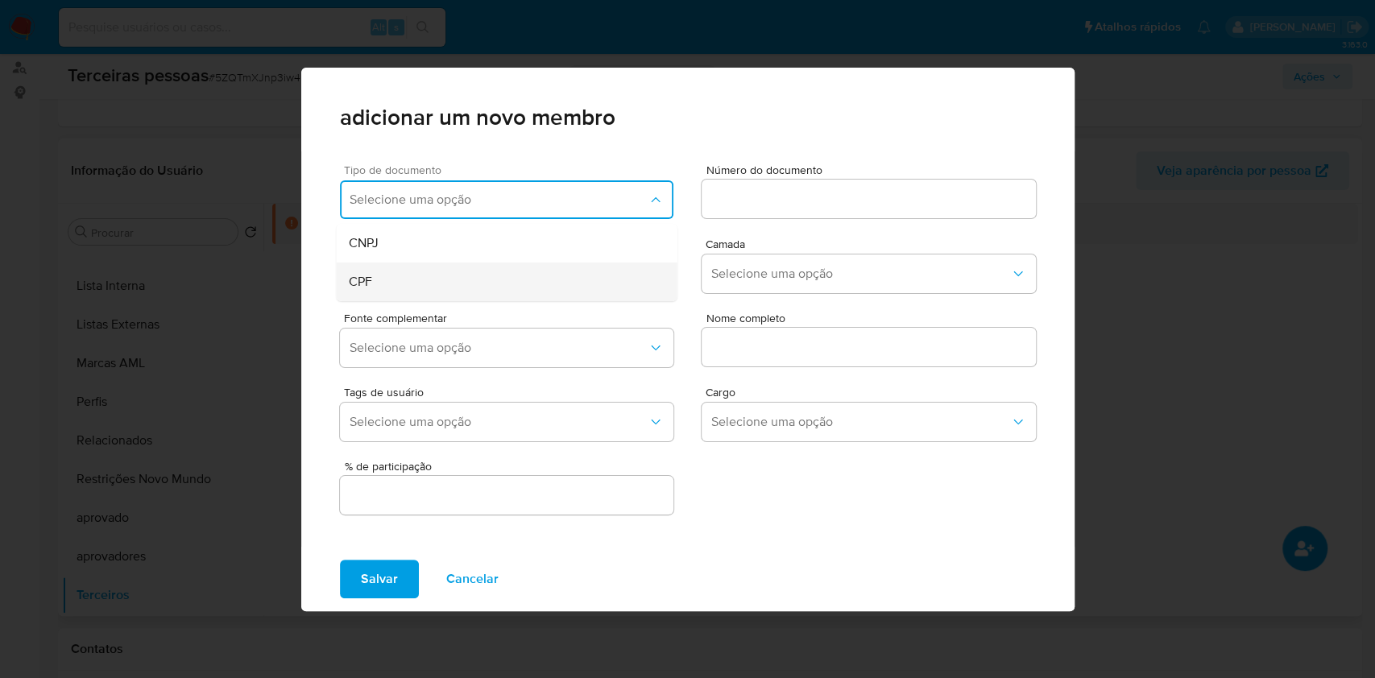
click at [470, 281] on div "CPF" at bounding box center [475, 282] width 252 height 39
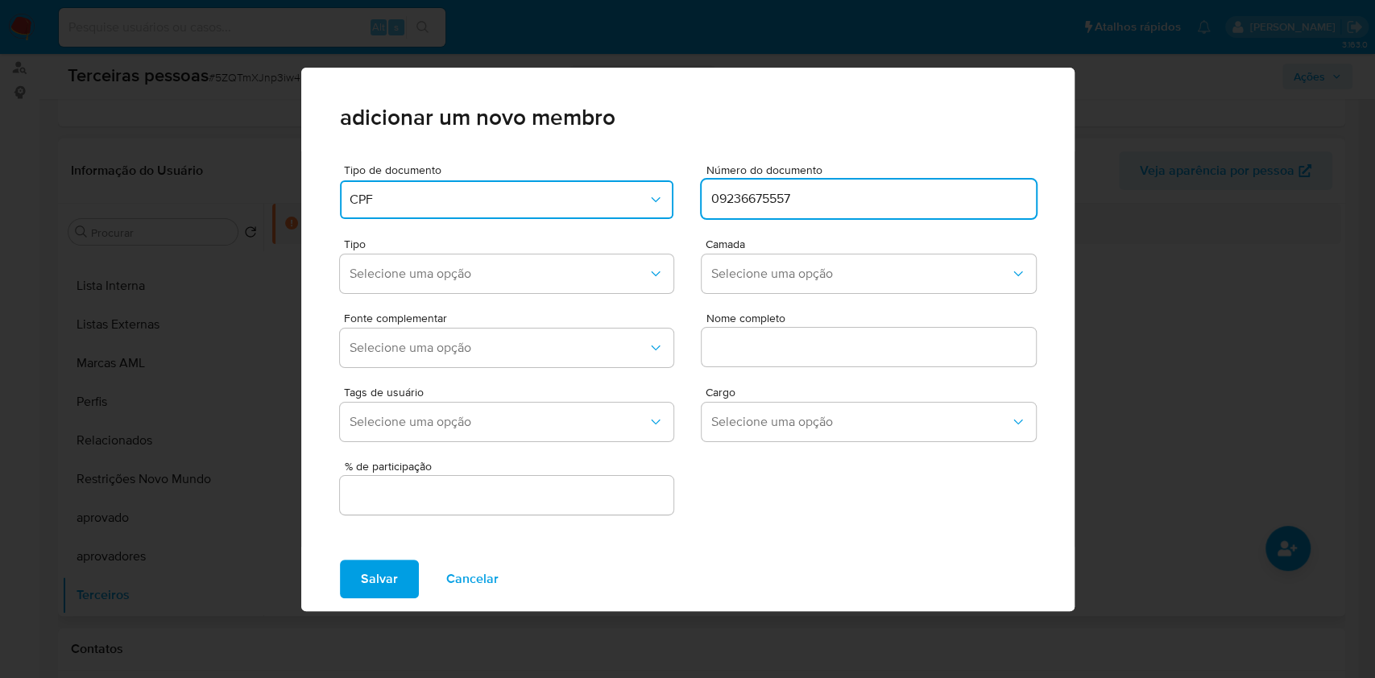
type input "09236675557"
click at [780, 229] on div "Tipo Selecione uma opção Camada Selecione uma opção" at bounding box center [688, 263] width 696 height 74
click at [784, 263] on button "Selecione uma opção" at bounding box center [869, 274] width 334 height 39
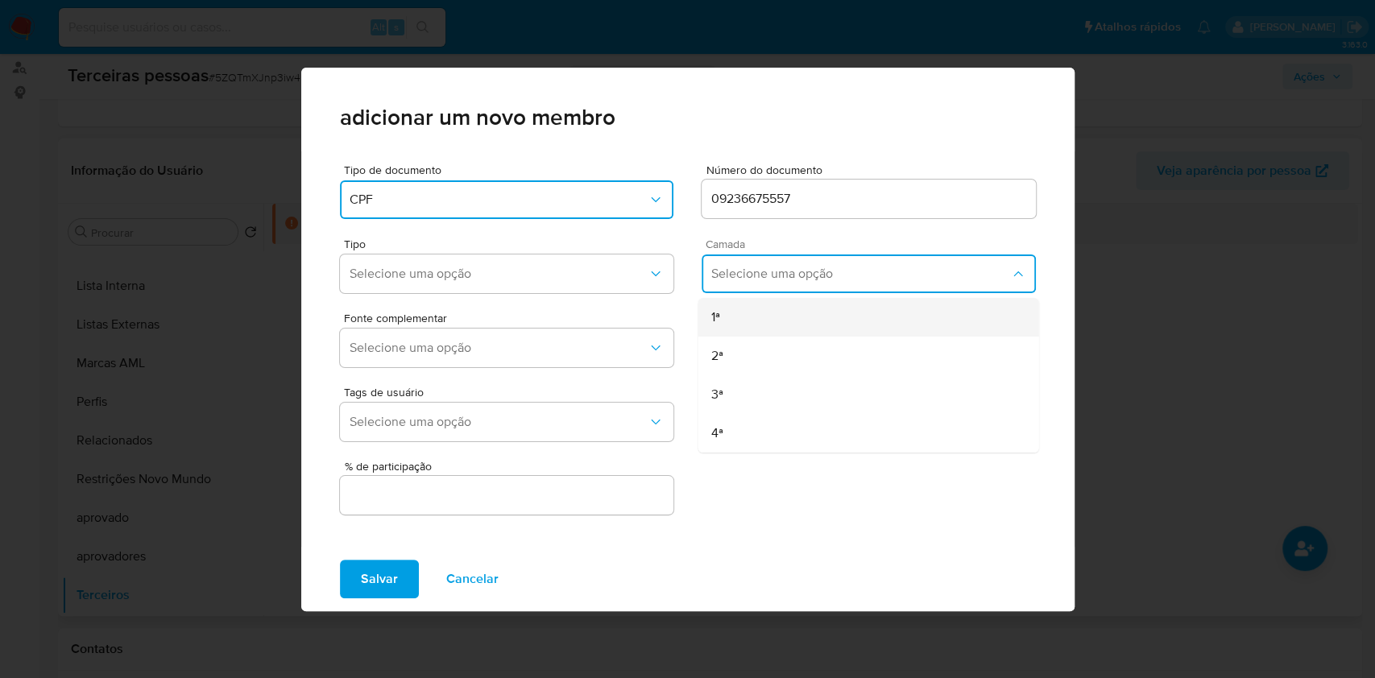
click at [754, 327] on div "1ª" at bounding box center [837, 317] width 252 height 39
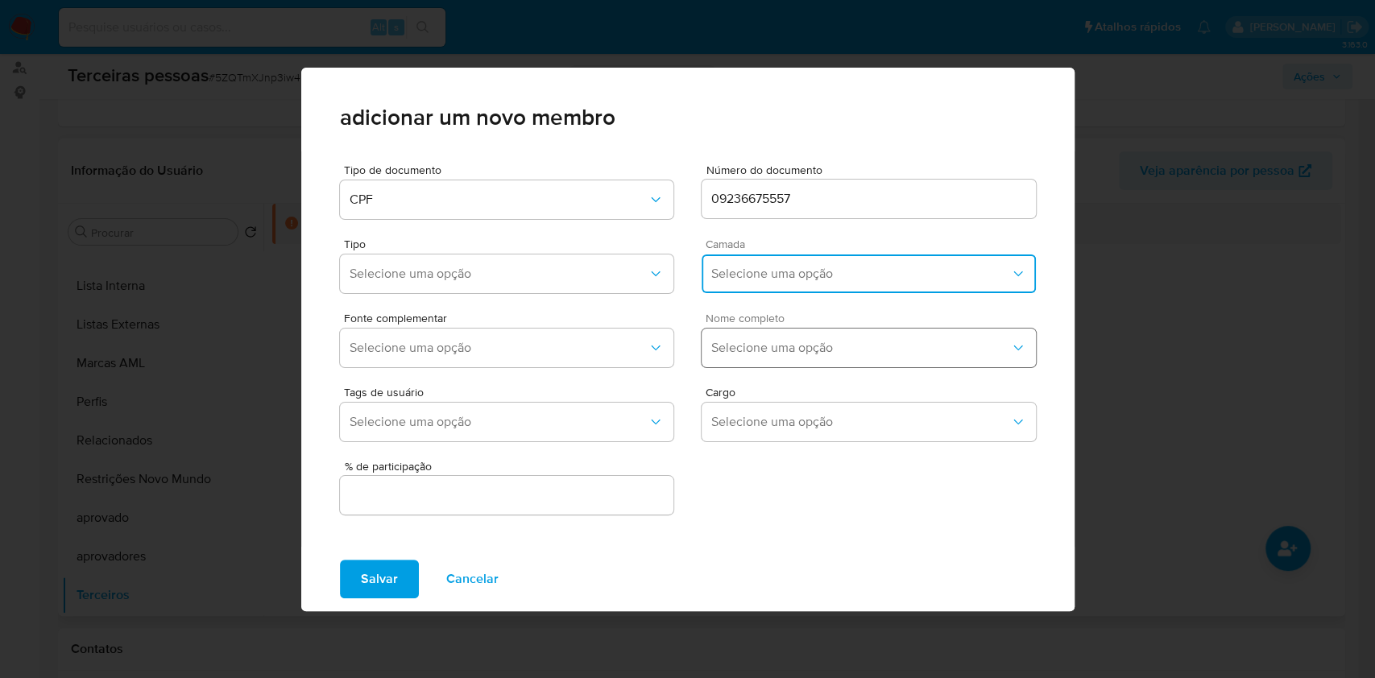
click at [769, 349] on span "Selecione uma opção" at bounding box center [860, 348] width 299 height 16
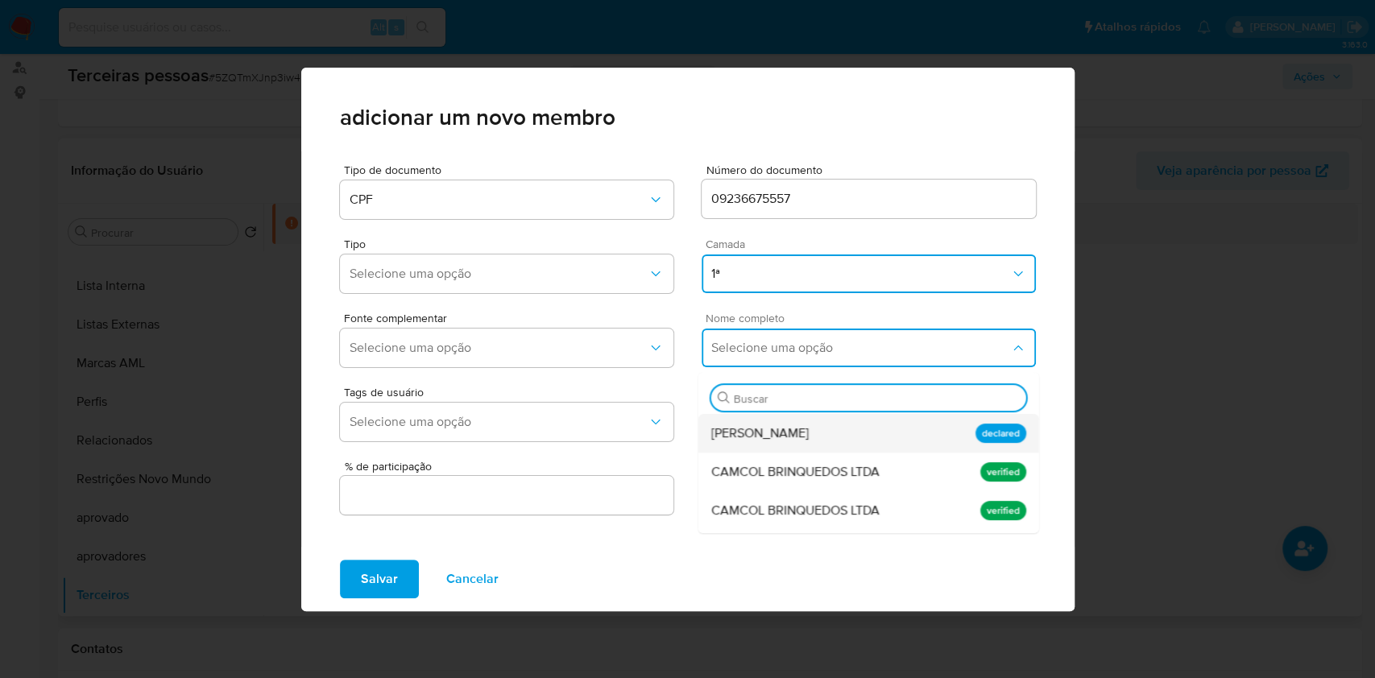
click at [770, 433] on span "Maicon [PERSON_NAME] Dos [PERSON_NAME]" at bounding box center [759, 433] width 97 height 16
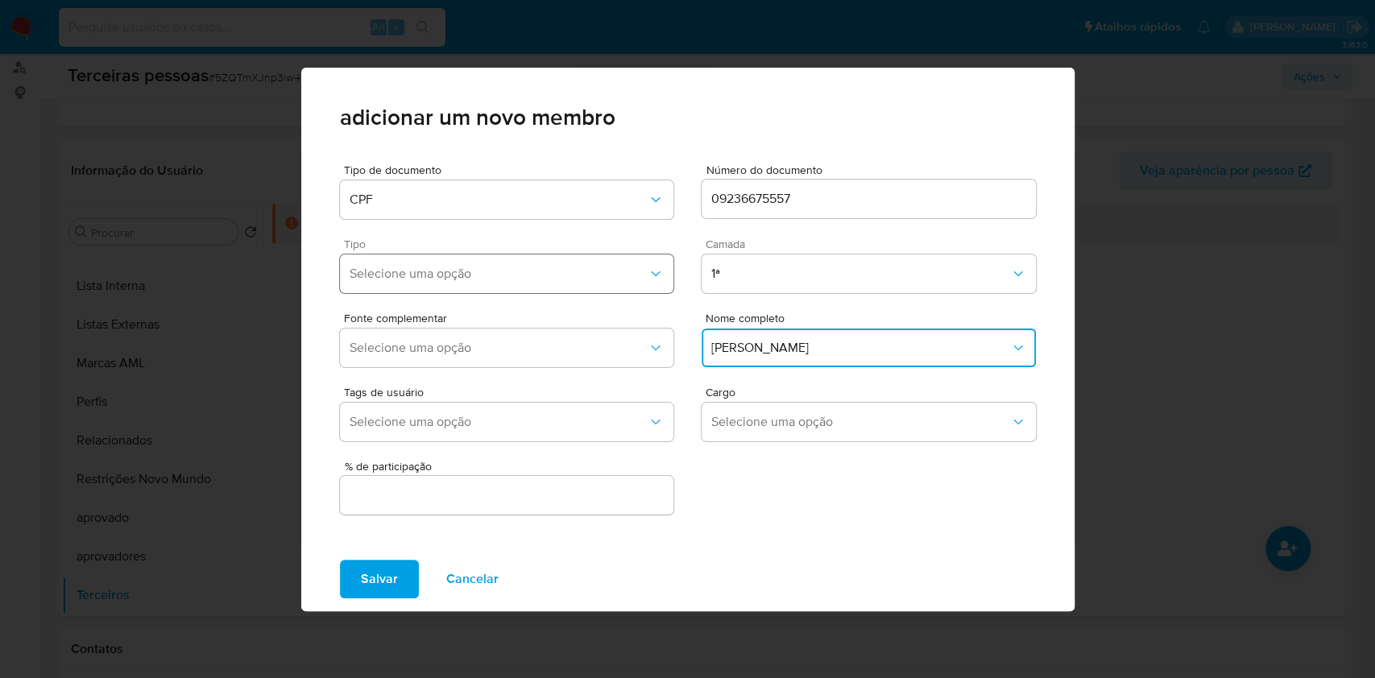
click at [453, 266] on span "Selecione uma opção" at bounding box center [499, 274] width 299 height 16
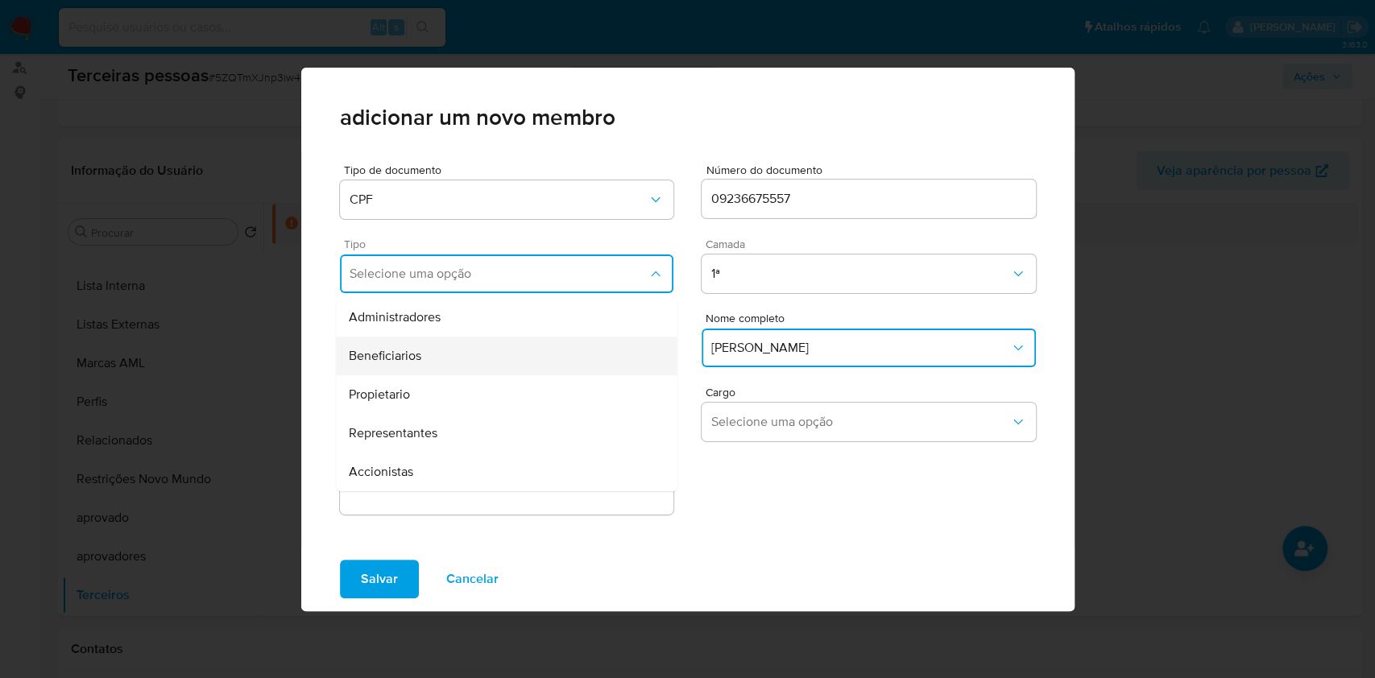
click at [413, 354] on span "Beneficiarios" at bounding box center [385, 356] width 73 height 16
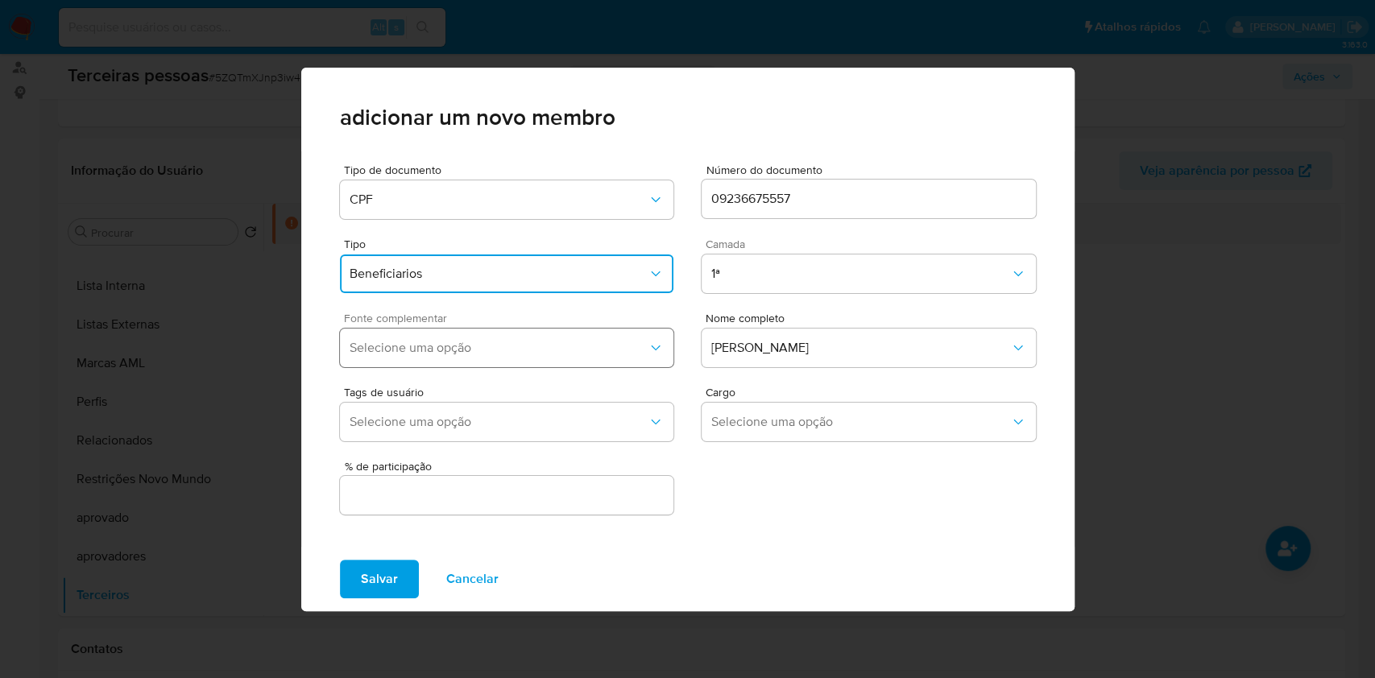
click at [429, 355] on span "Selecione uma opção" at bounding box center [499, 348] width 299 height 16
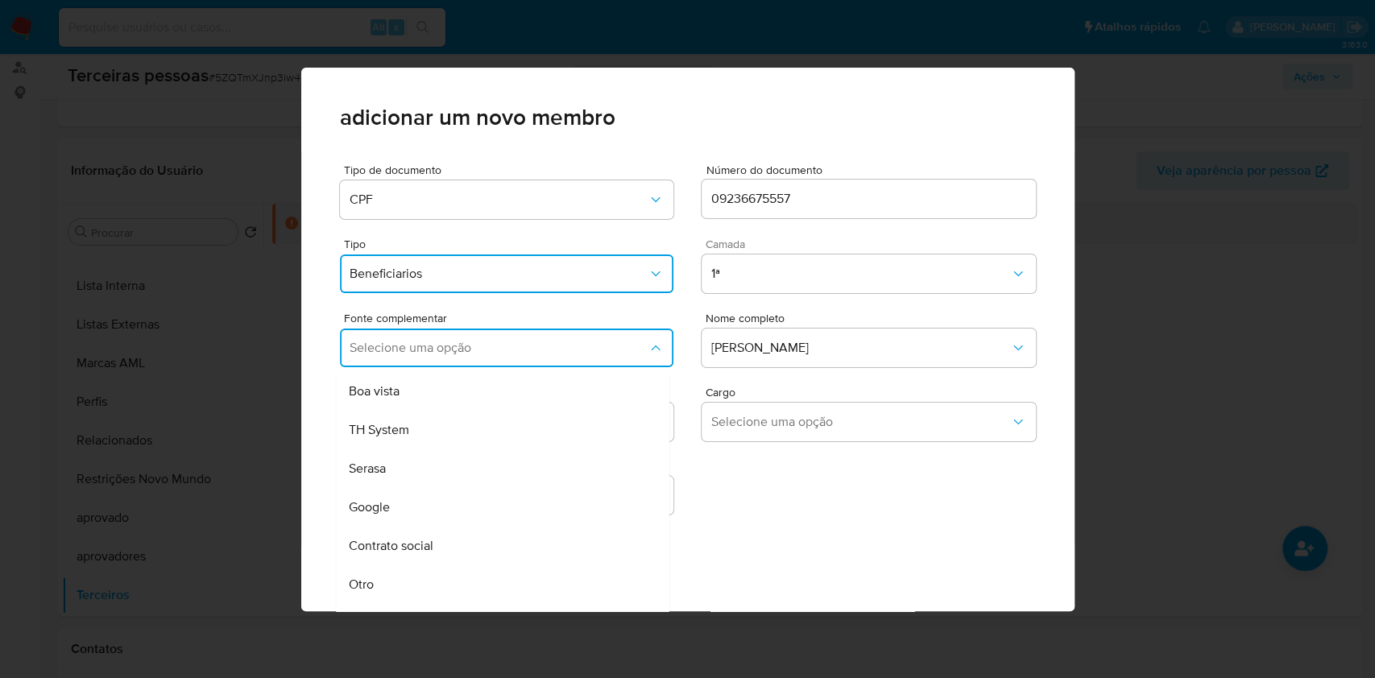
drag, startPoint x: 433, startPoint y: 545, endPoint x: 438, endPoint y: 538, distance: 8.6
click at [433, 545] on span "Contrato social" at bounding box center [391, 546] width 85 height 16
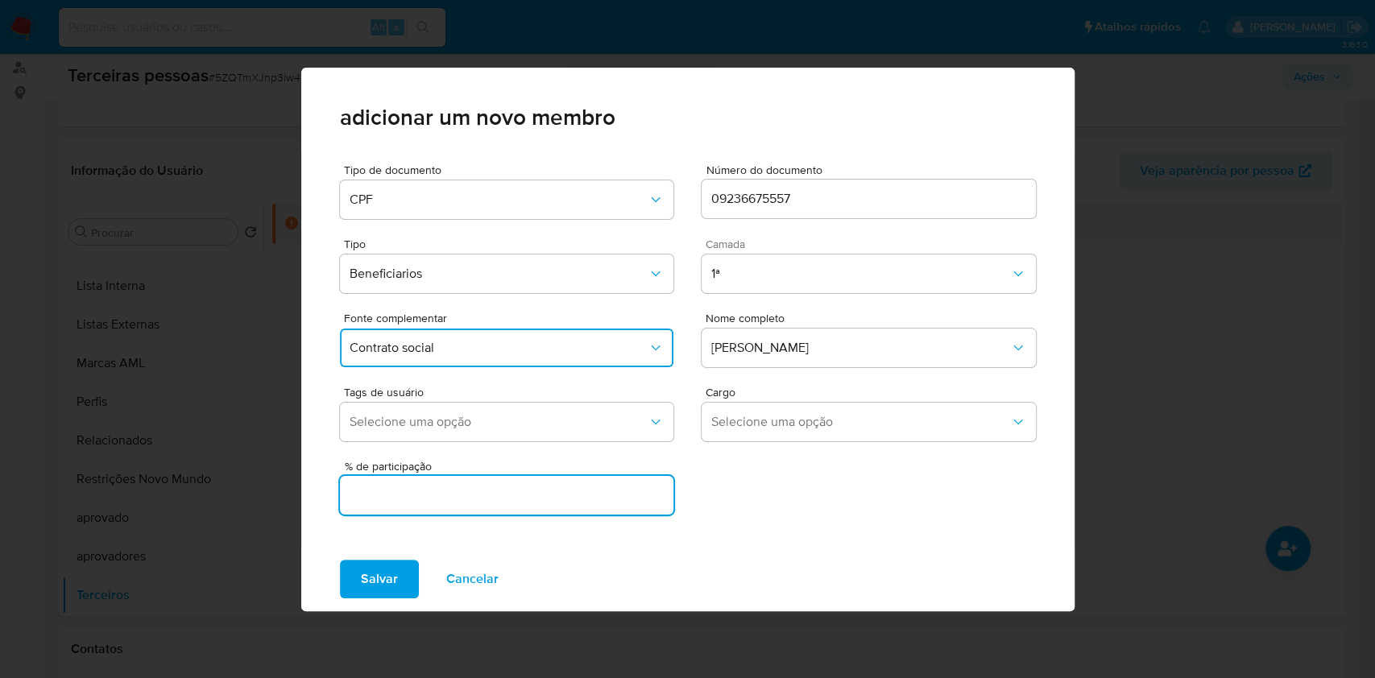
click at [451, 500] on input "text" at bounding box center [507, 495] width 334 height 21
type input "100"
click at [340, 560] on button "Salvar" at bounding box center [379, 579] width 79 height 39
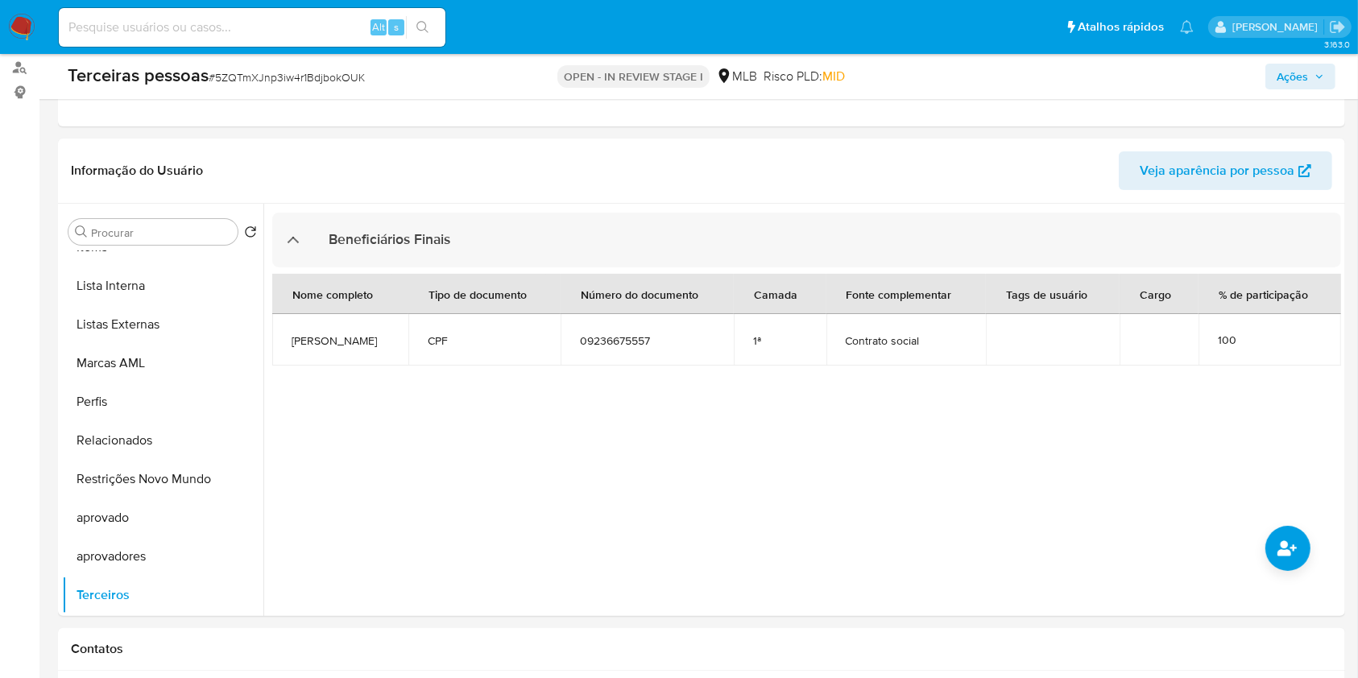
click at [1183, 380] on div at bounding box center [802, 410] width 1078 height 412
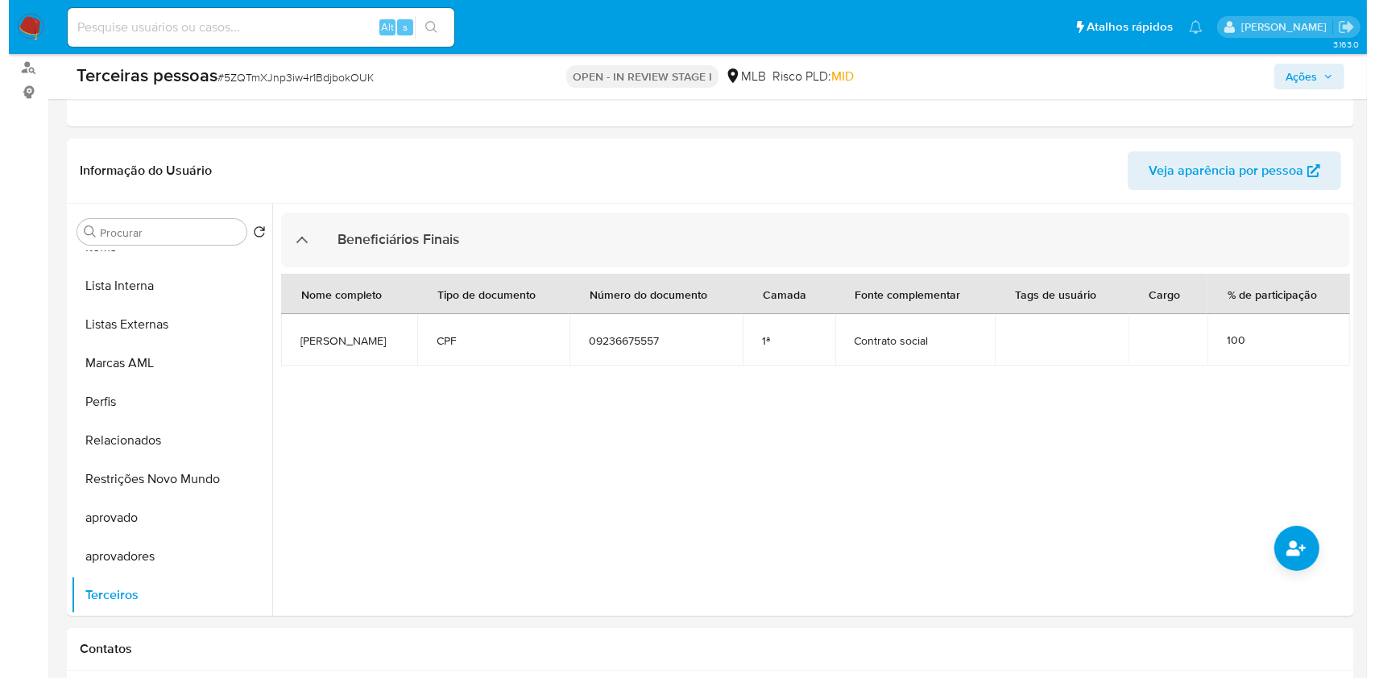
scroll to position [251, 0]
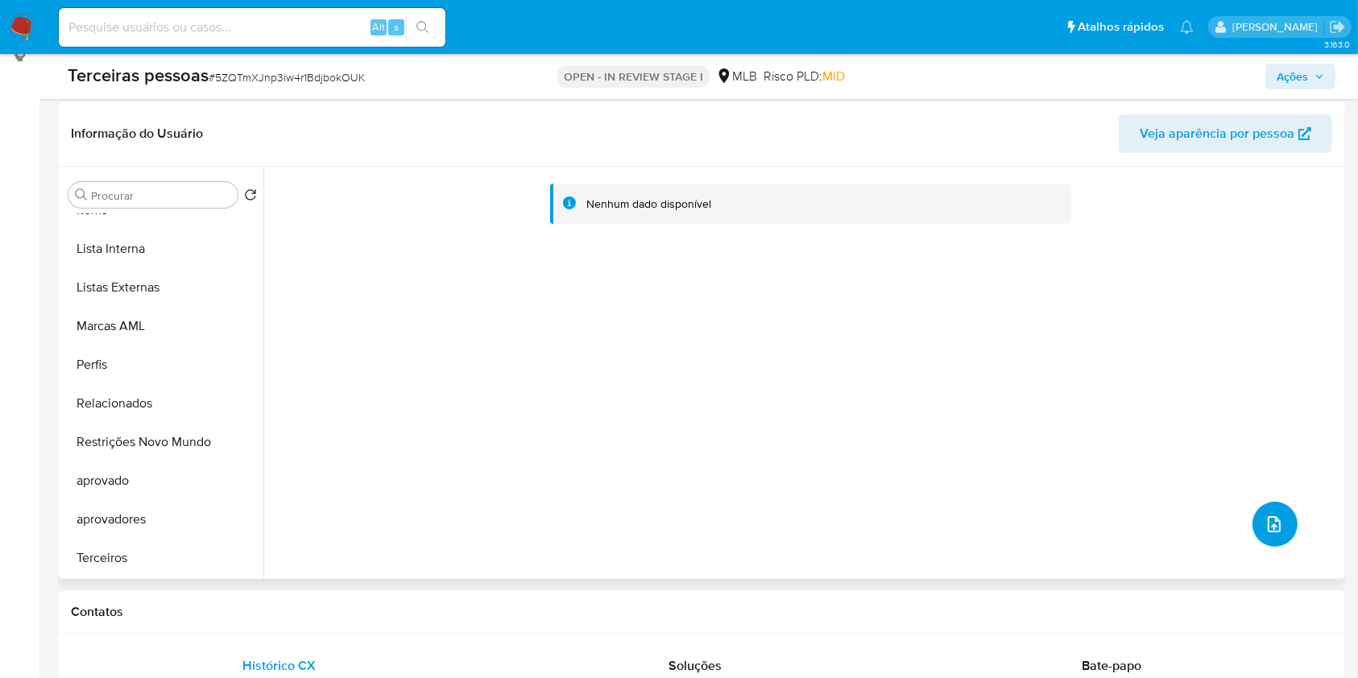
click at [1266, 517] on icon "upload-file" at bounding box center [1274, 524] width 19 height 19
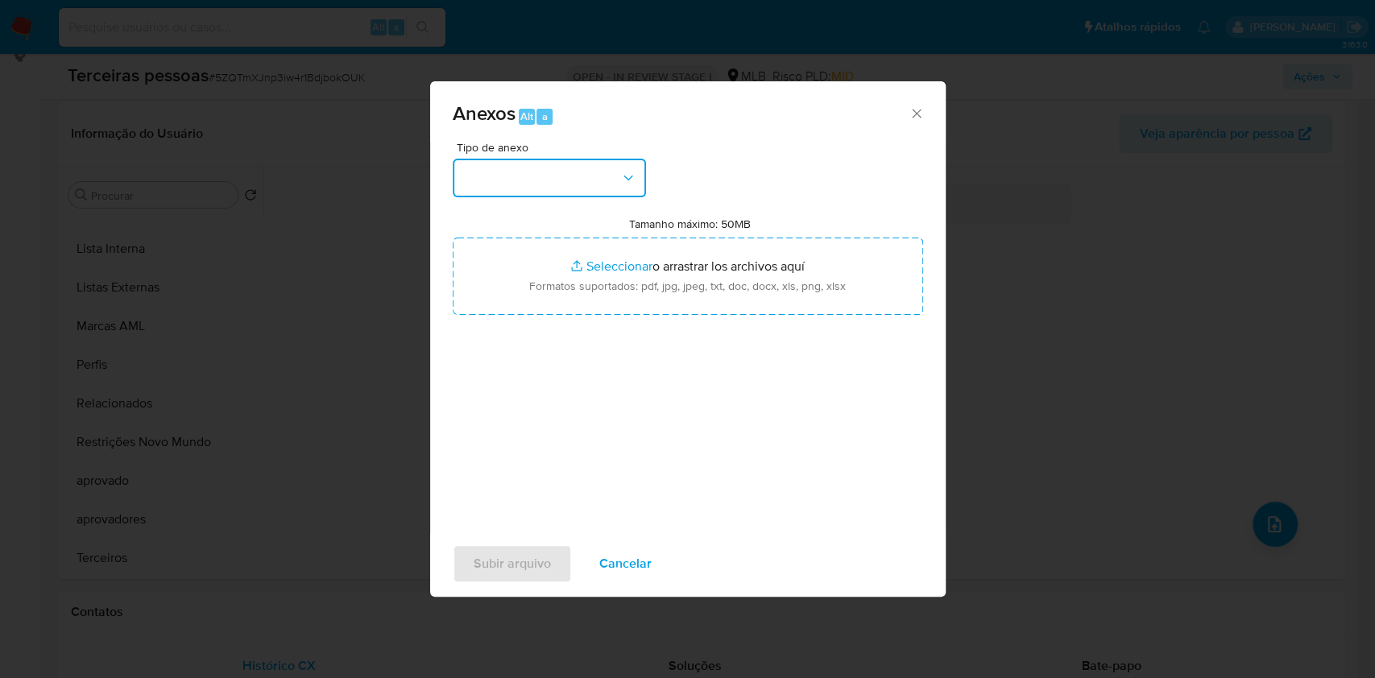
click at [538, 192] on button "button" at bounding box center [549, 178] width 193 height 39
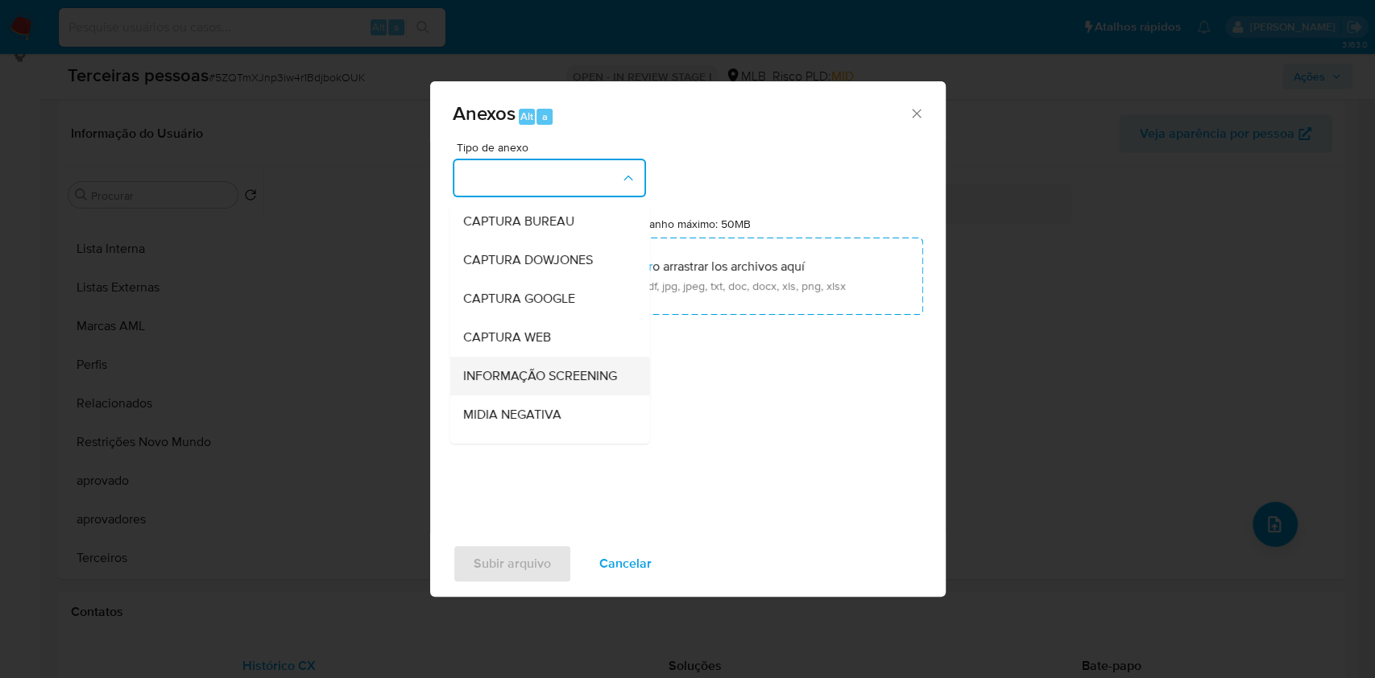
scroll to position [247, 0]
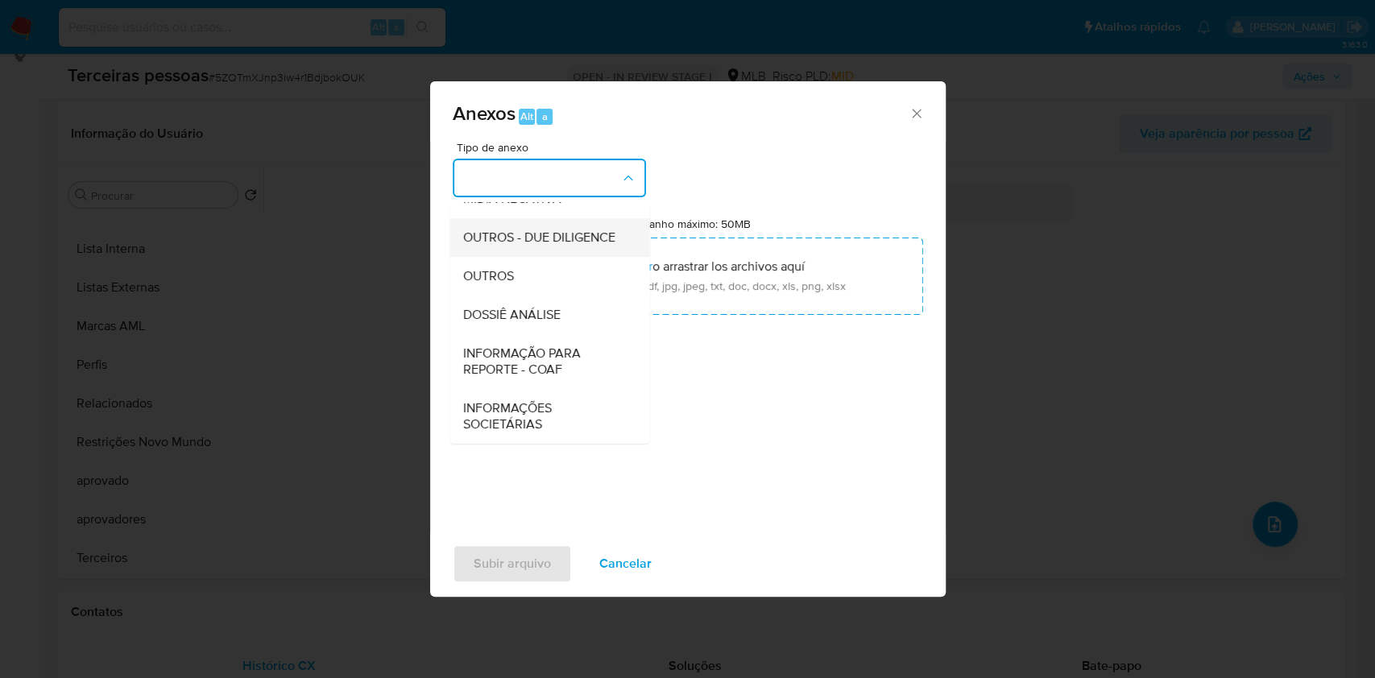
click at [516, 235] on span "OUTROS - DUE DILIGENCE" at bounding box center [538, 238] width 152 height 16
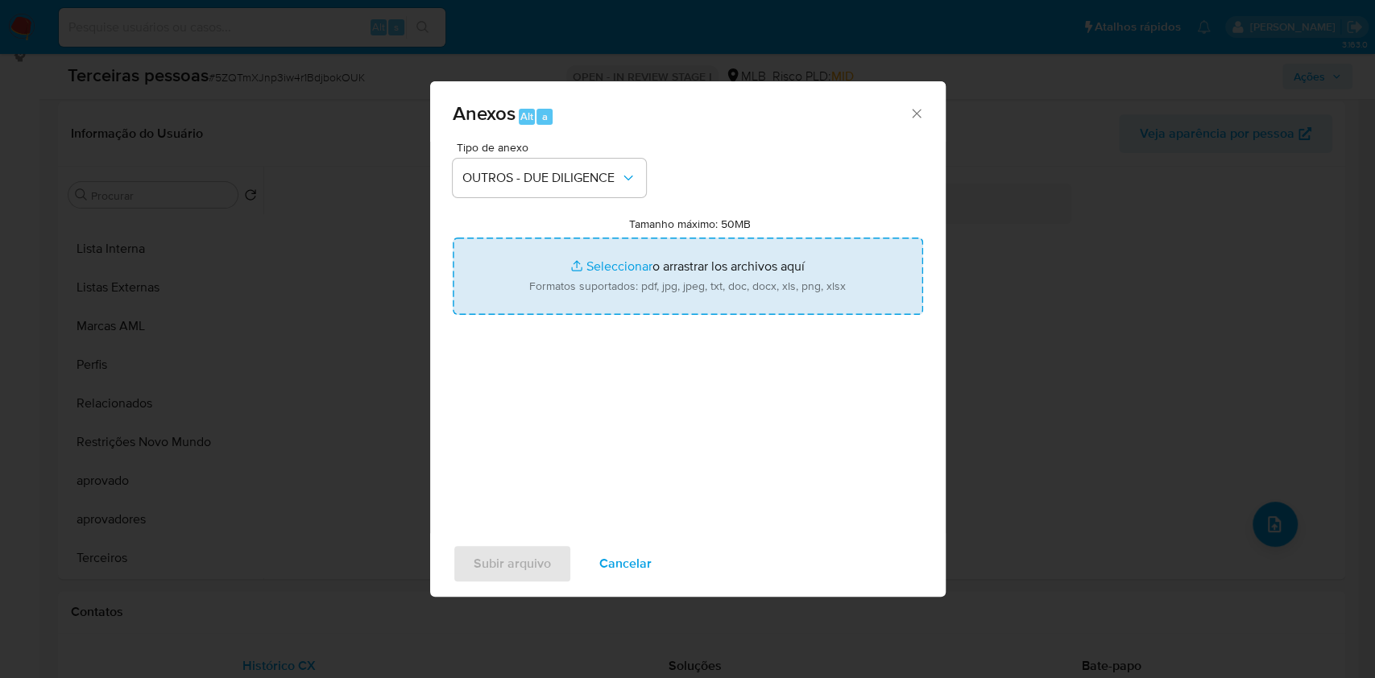
click at [551, 267] on input "Tamanho máximo: 50MB Seleccionar archivos" at bounding box center [688, 276] width 470 height 77
type input "C:\fakepath\socios.pdf"
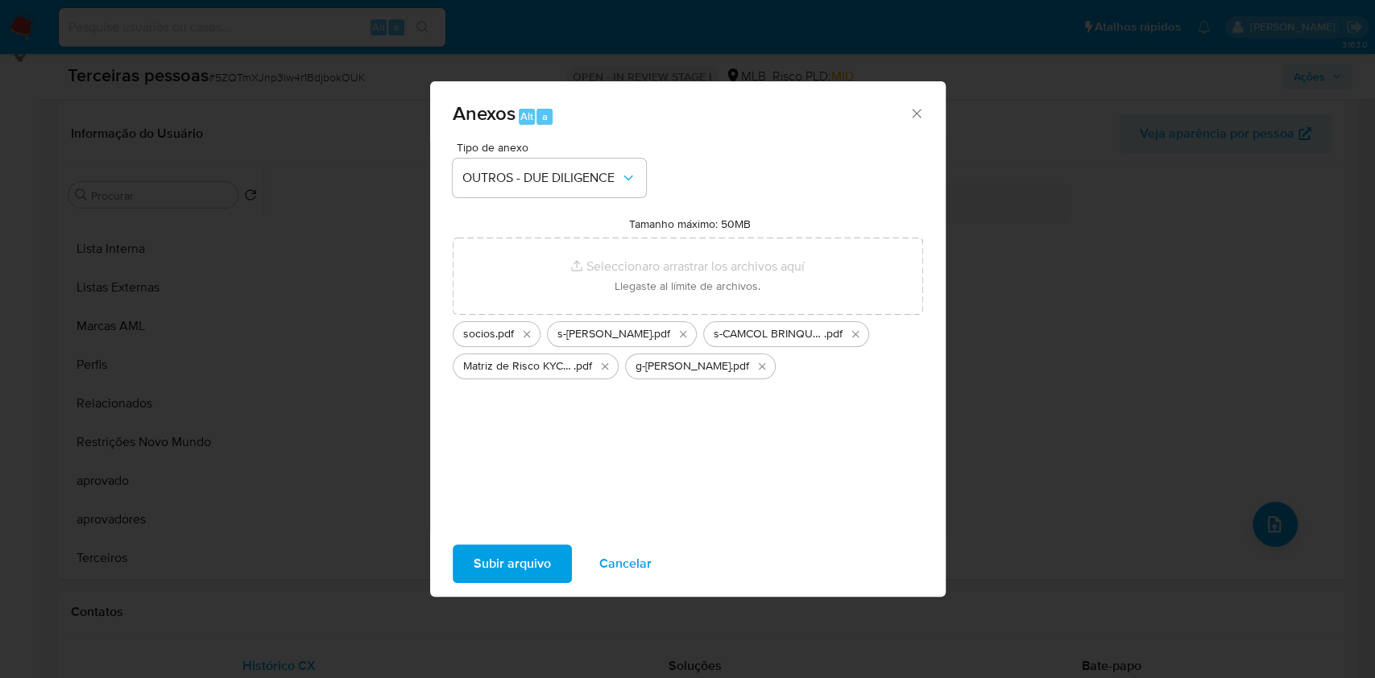
click at [533, 560] on span "Subir arquivo" at bounding box center [512, 563] width 77 height 35
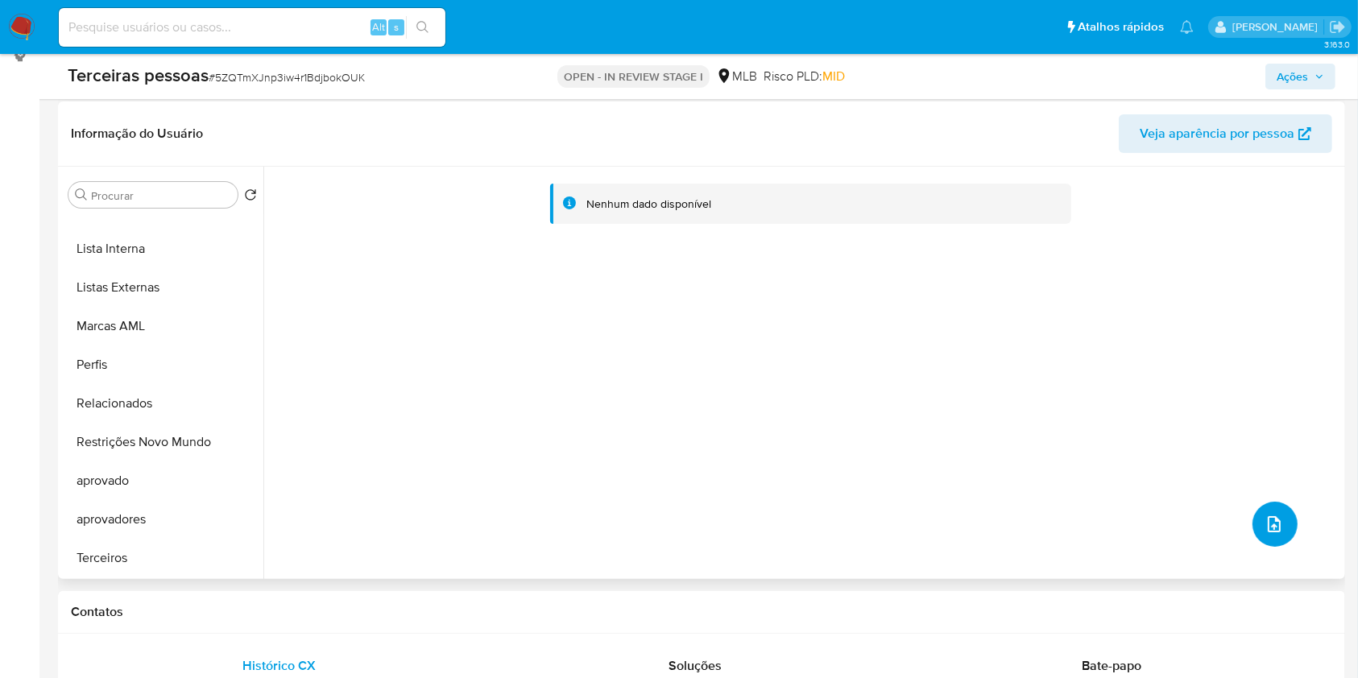
click at [1266, 516] on icon "upload-file" at bounding box center [1274, 524] width 19 height 19
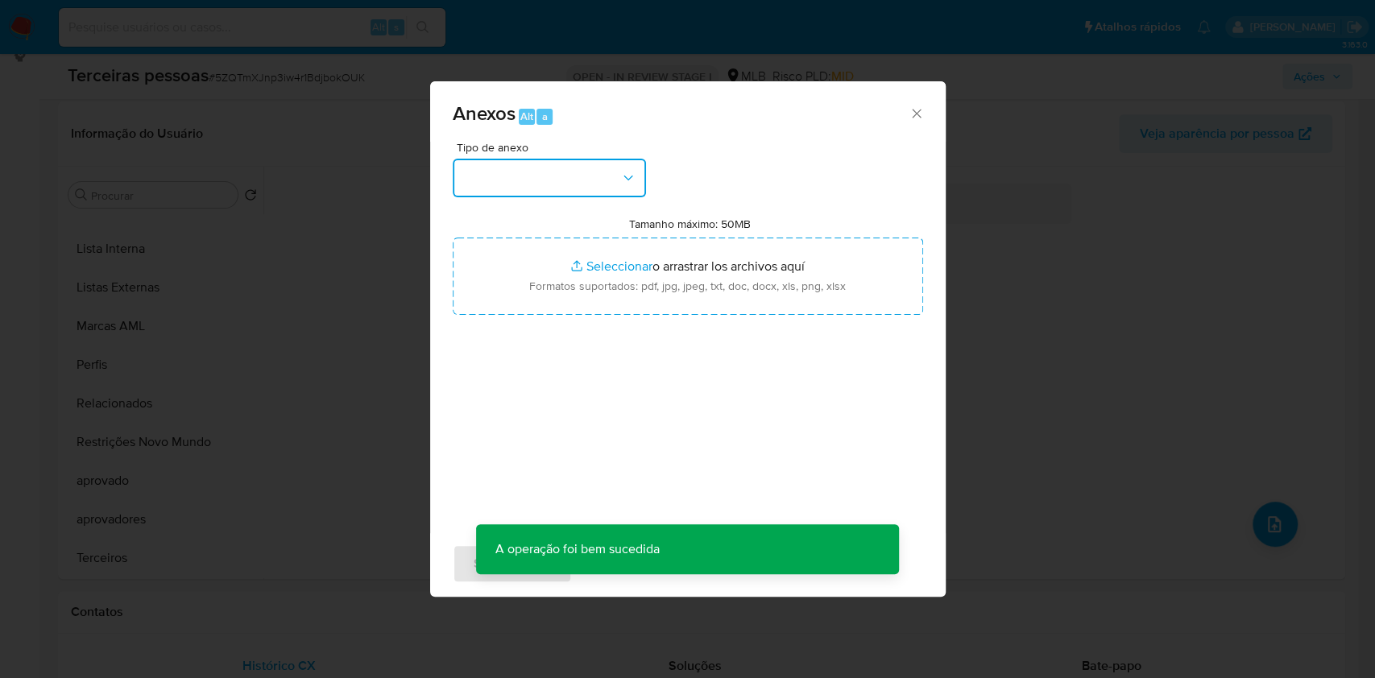
click at [490, 178] on button "button" at bounding box center [549, 178] width 193 height 39
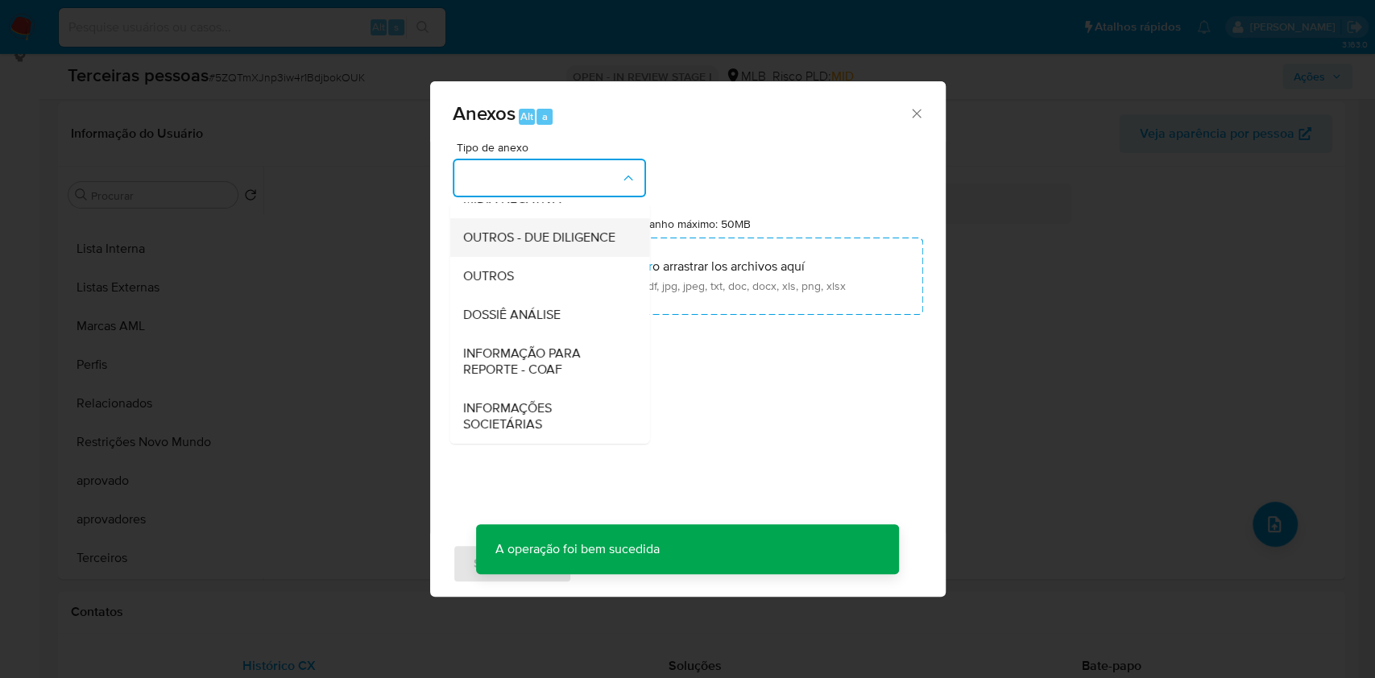
click at [520, 238] on span "OUTROS - DUE DILIGENCE" at bounding box center [538, 238] width 152 height 16
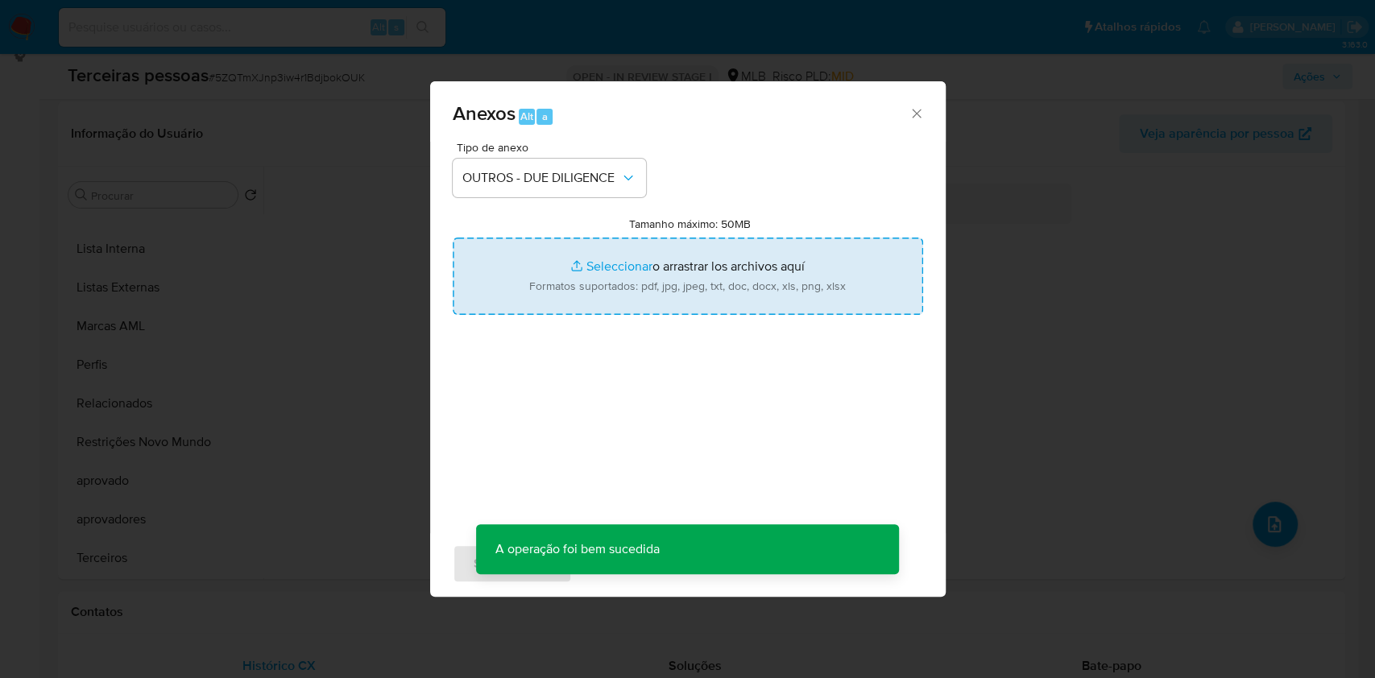
click at [549, 310] on input "Tamanho máximo: 50MB Seleccionar archivos" at bounding box center [688, 276] width 470 height 77
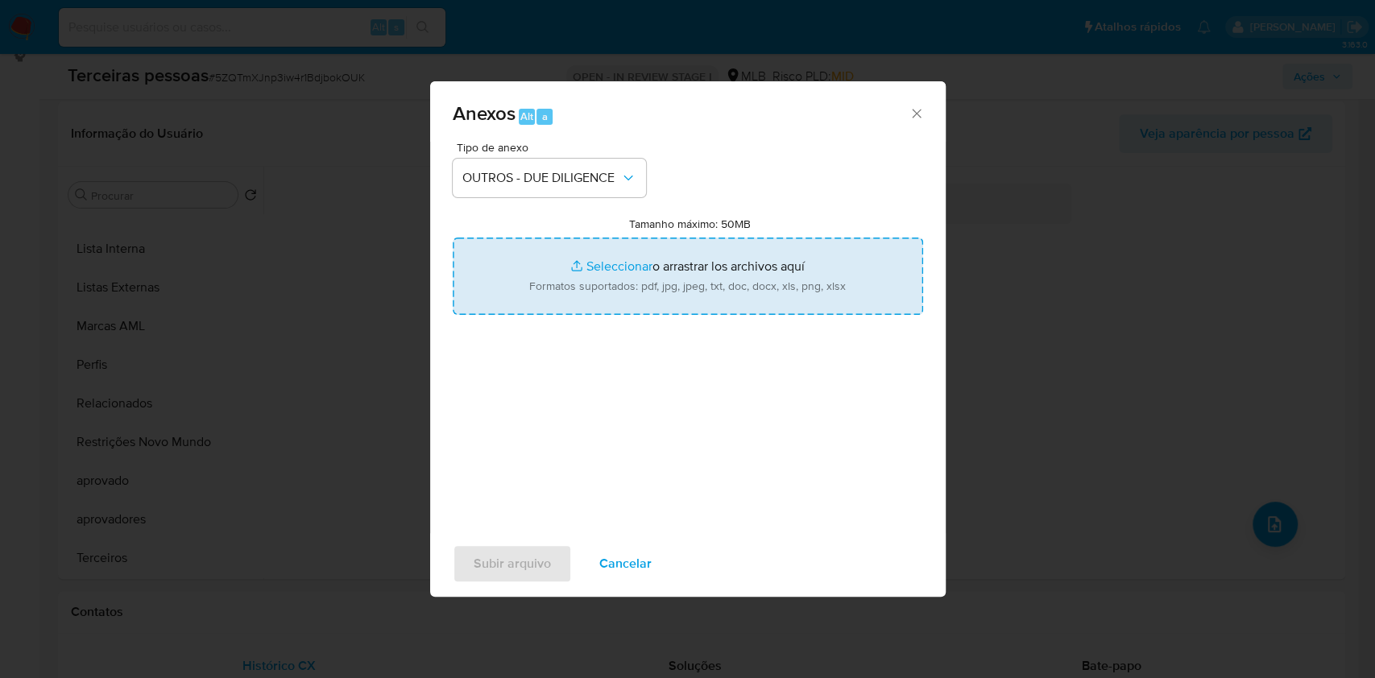
type input "C:\fakepath\g-CAMCOL BRINQUEDOS LTDA.pdf"
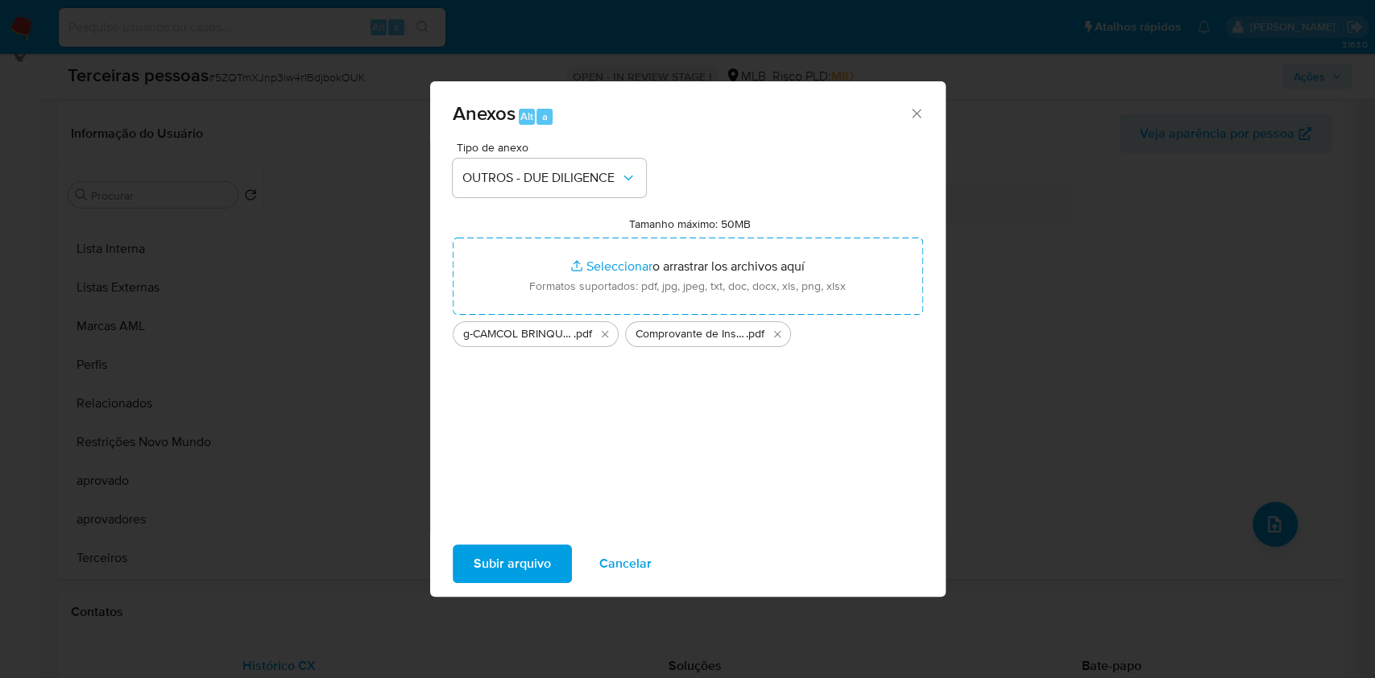
drag, startPoint x: 549, startPoint y: 310, endPoint x: 496, endPoint y: 564, distance: 259.1
click at [496, 564] on span "Subir arquivo" at bounding box center [512, 563] width 77 height 35
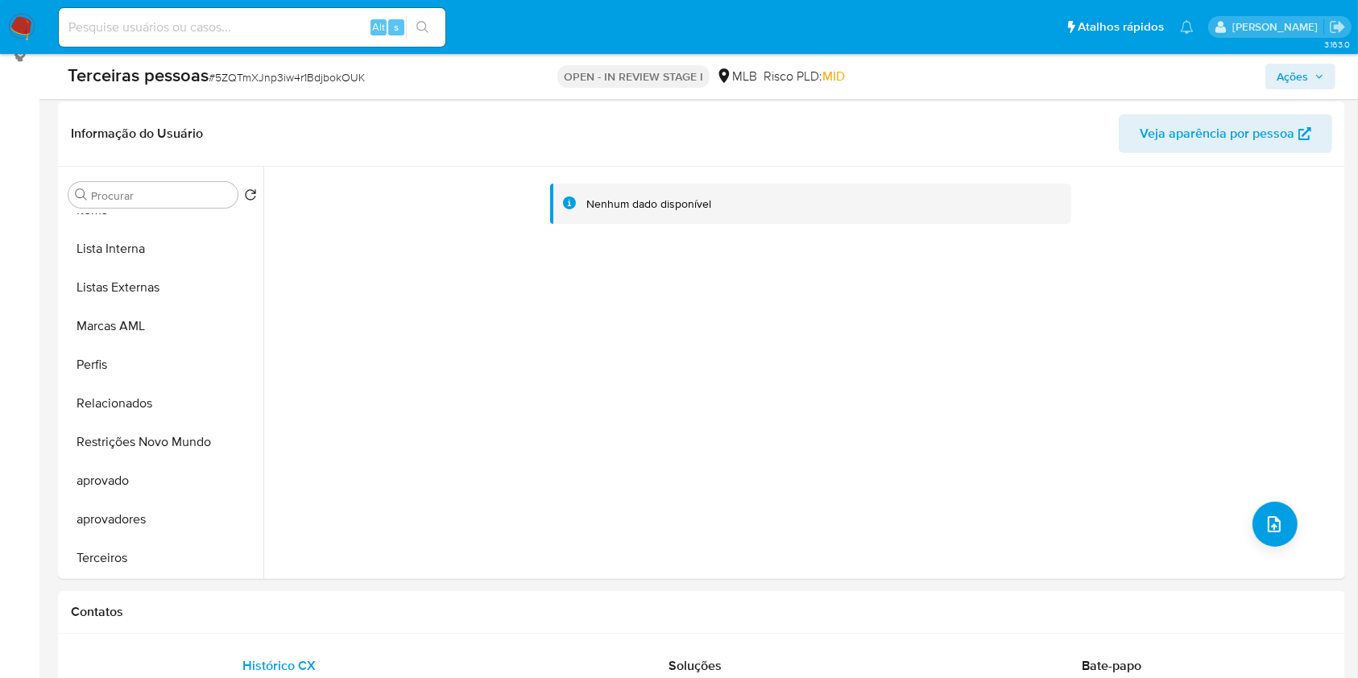
click at [1325, 84] on button "Ações" at bounding box center [1301, 77] width 70 height 26
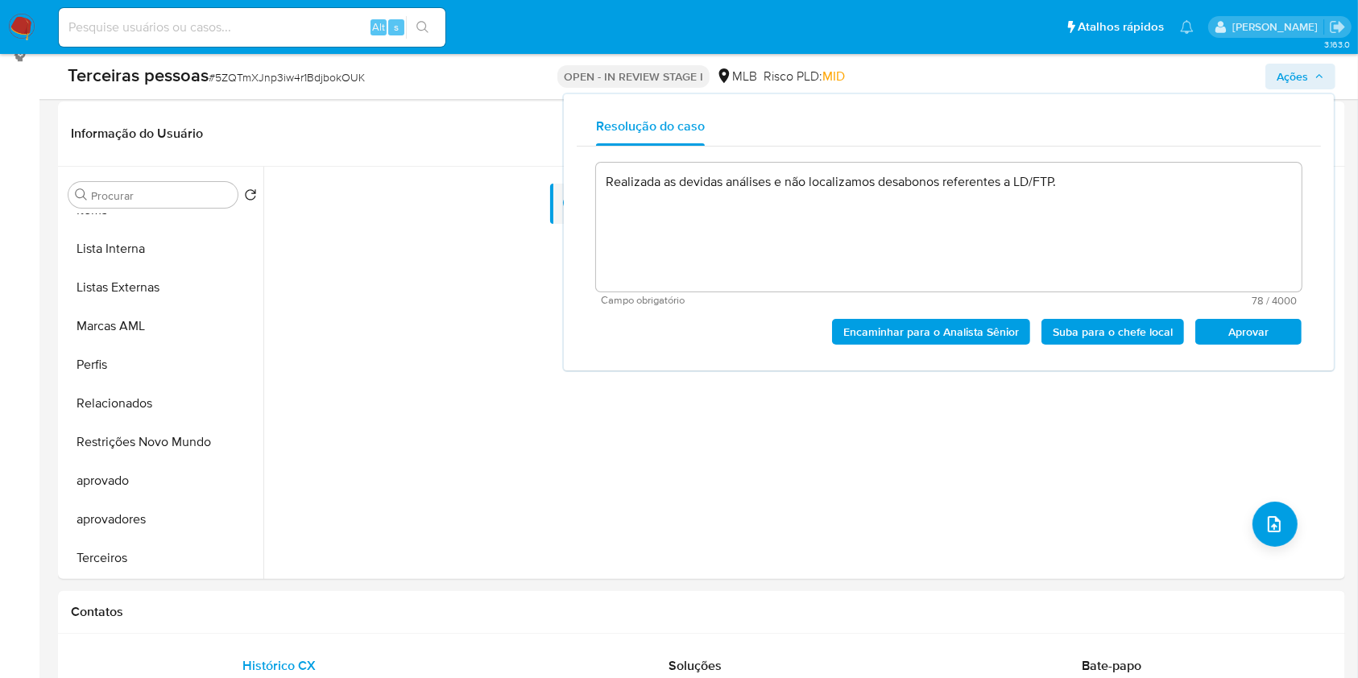
click at [1266, 335] on span "Aprovar" at bounding box center [1249, 332] width 84 height 23
type textarea "Realizada as devidas análises e não localizamos desabonos referentes a LD/FTP."
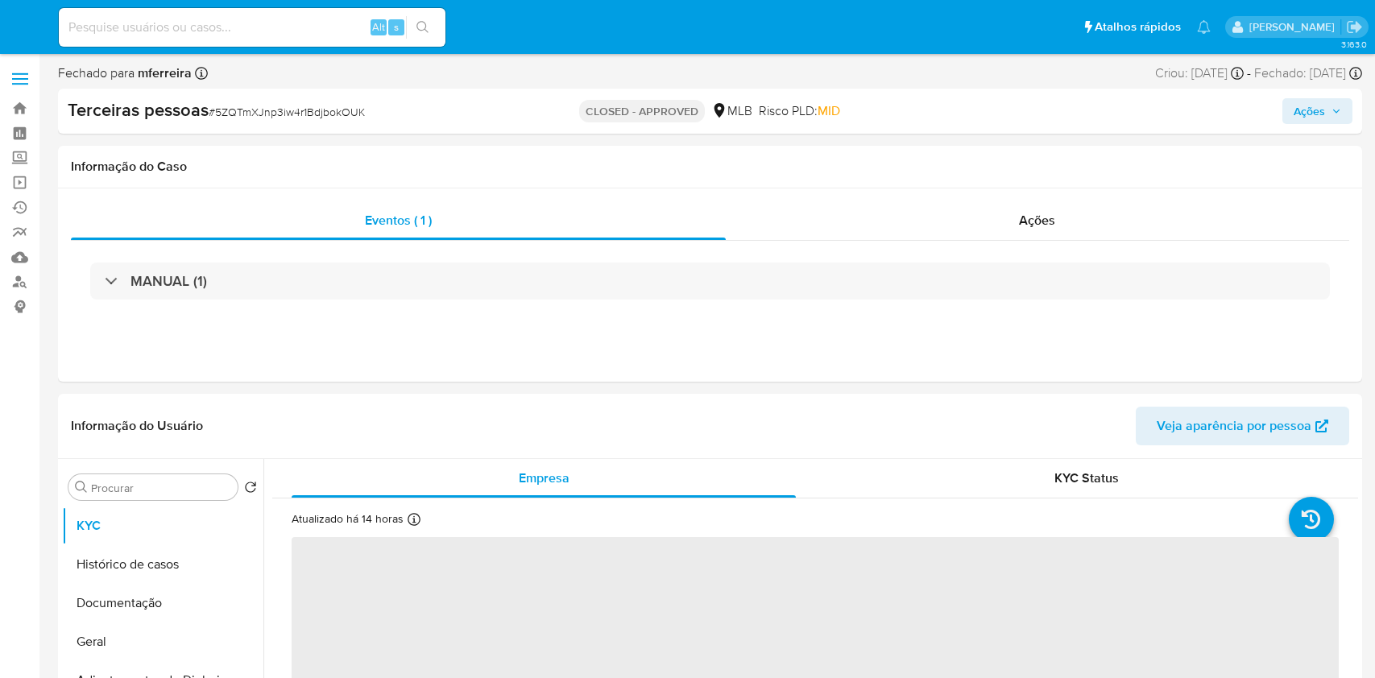
select select "10"
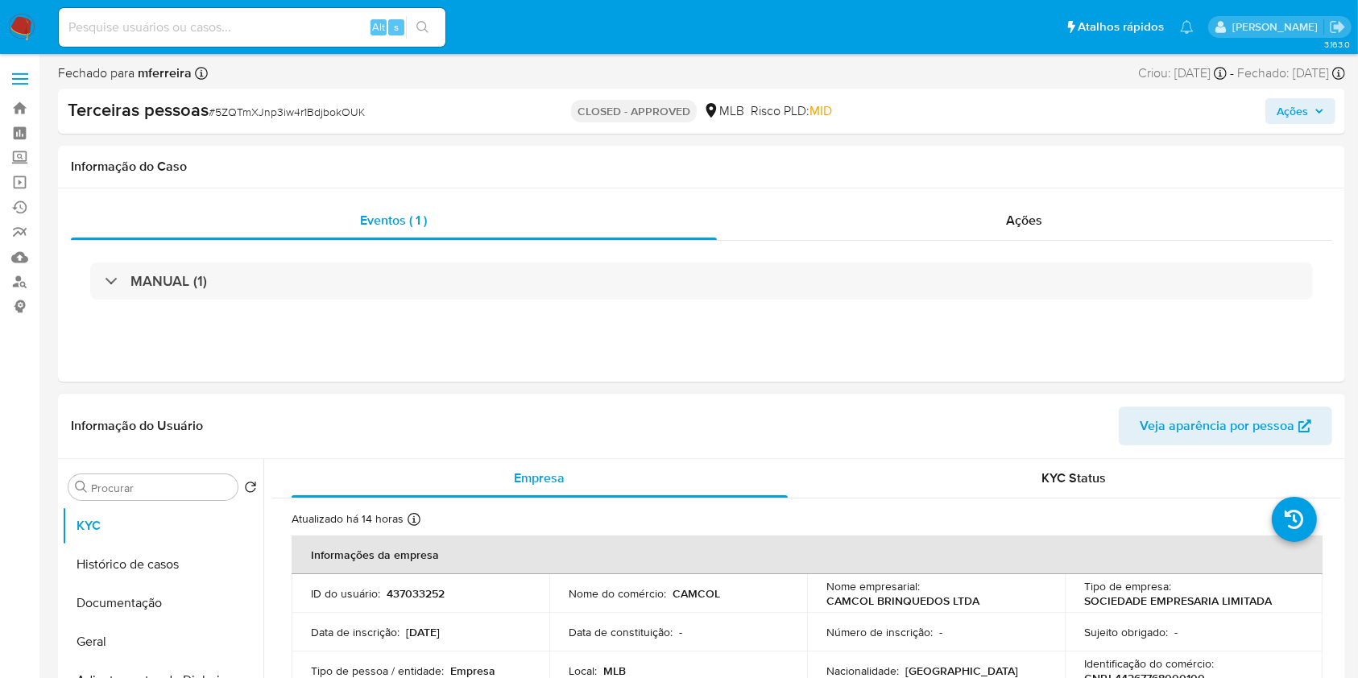
click at [420, 590] on p "437033252" at bounding box center [416, 593] width 58 height 15
copy p "437033252"
click at [305, 27] on input at bounding box center [252, 27] width 387 height 21
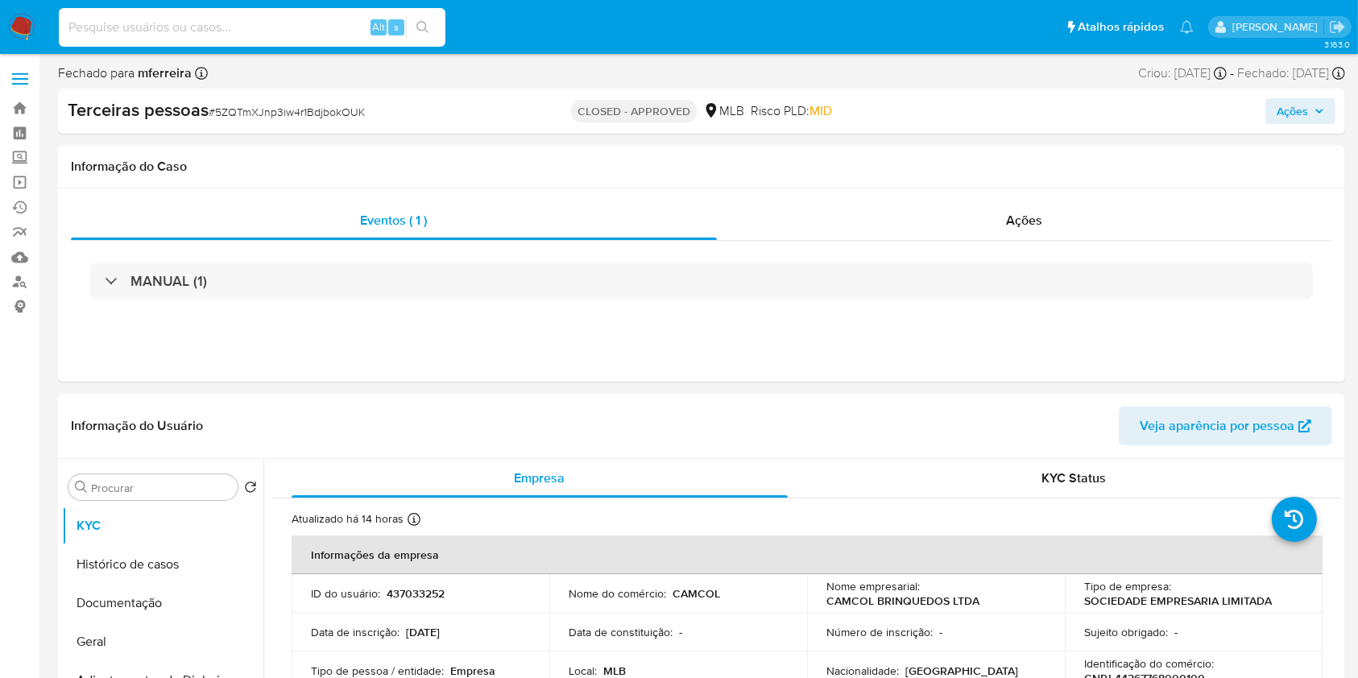
paste input "616291028"
type input "616291028"
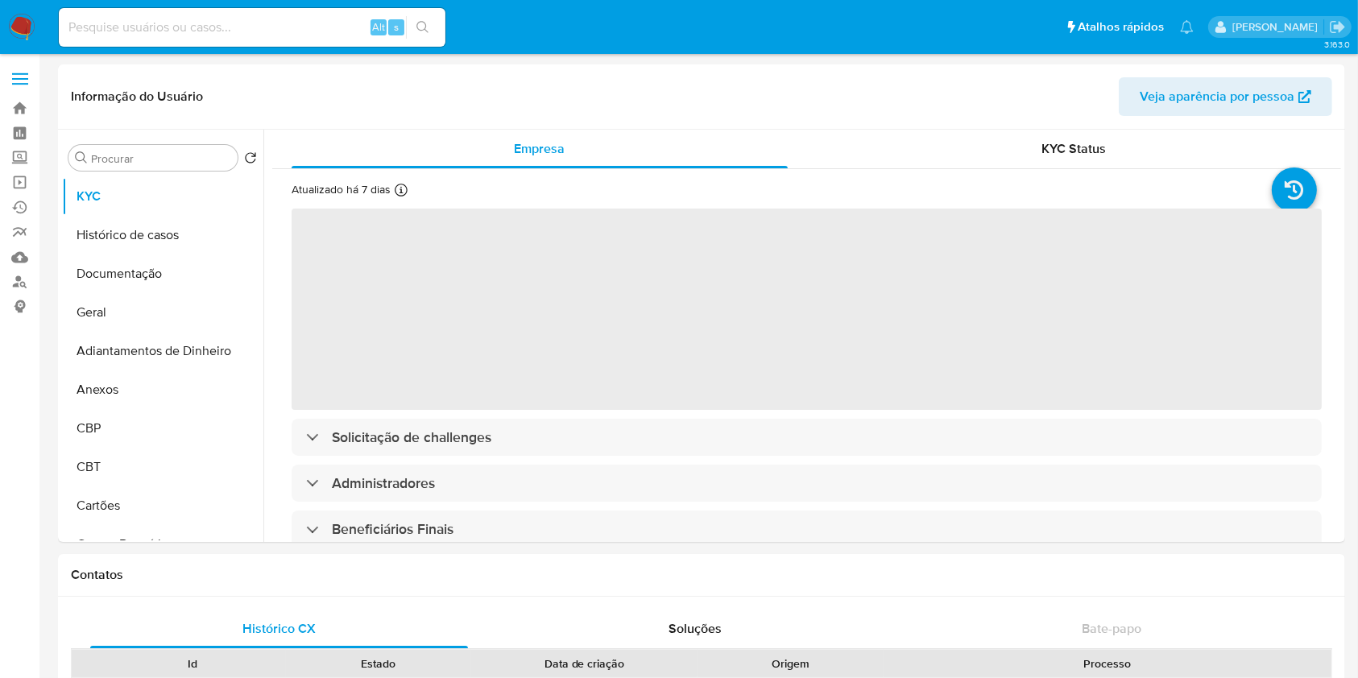
select select "10"
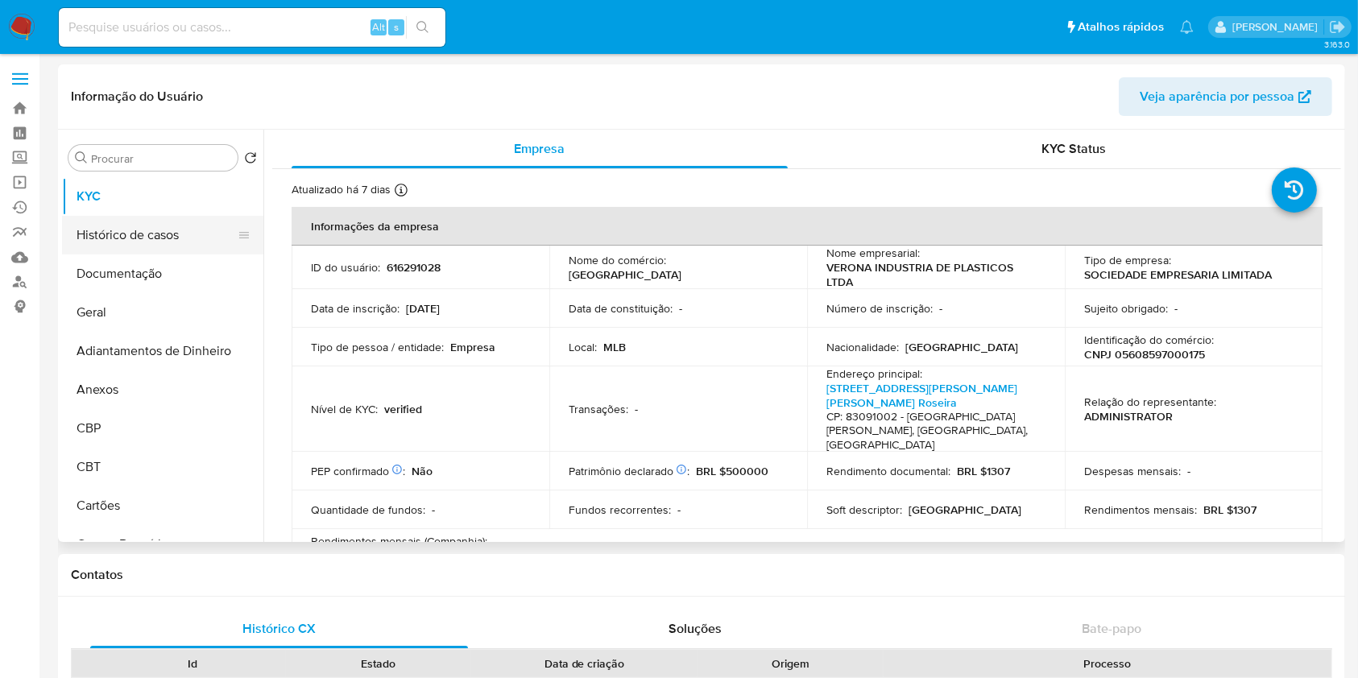
click at [146, 229] on button "Histórico de casos" at bounding box center [156, 235] width 189 height 39
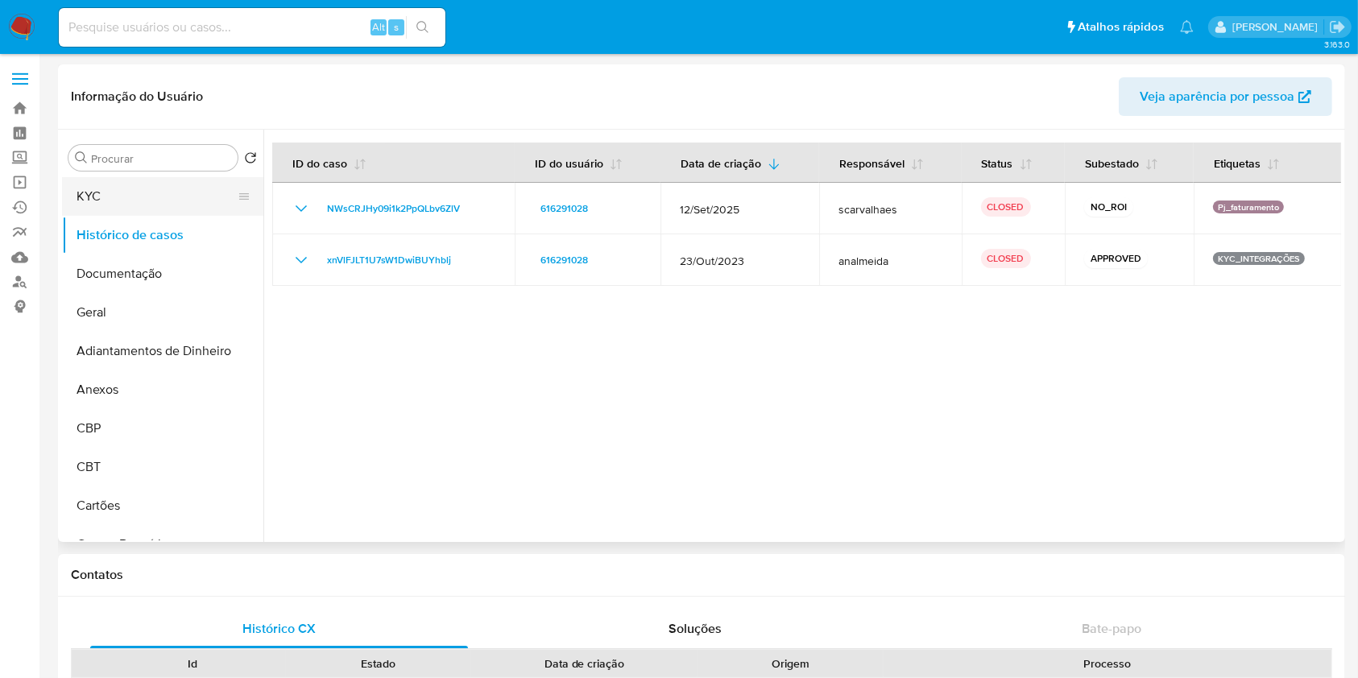
click at [99, 190] on button "KYC" at bounding box center [156, 196] width 189 height 39
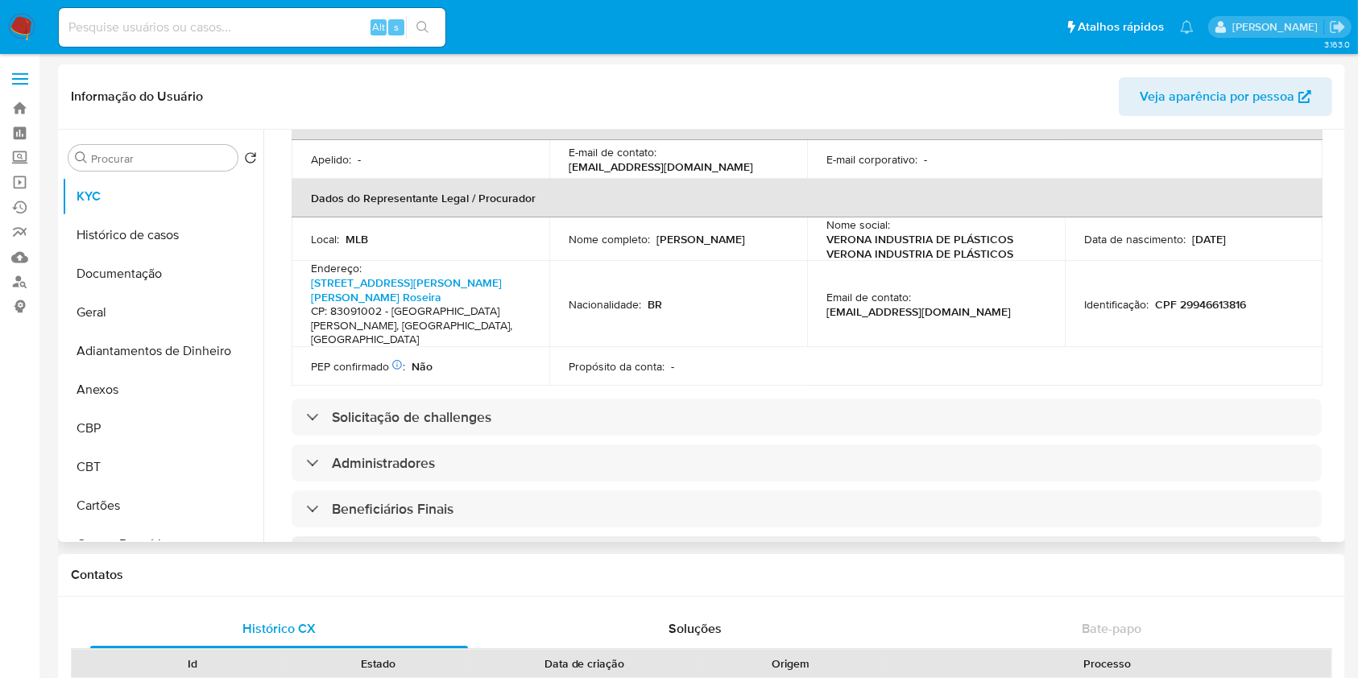
scroll to position [644, 0]
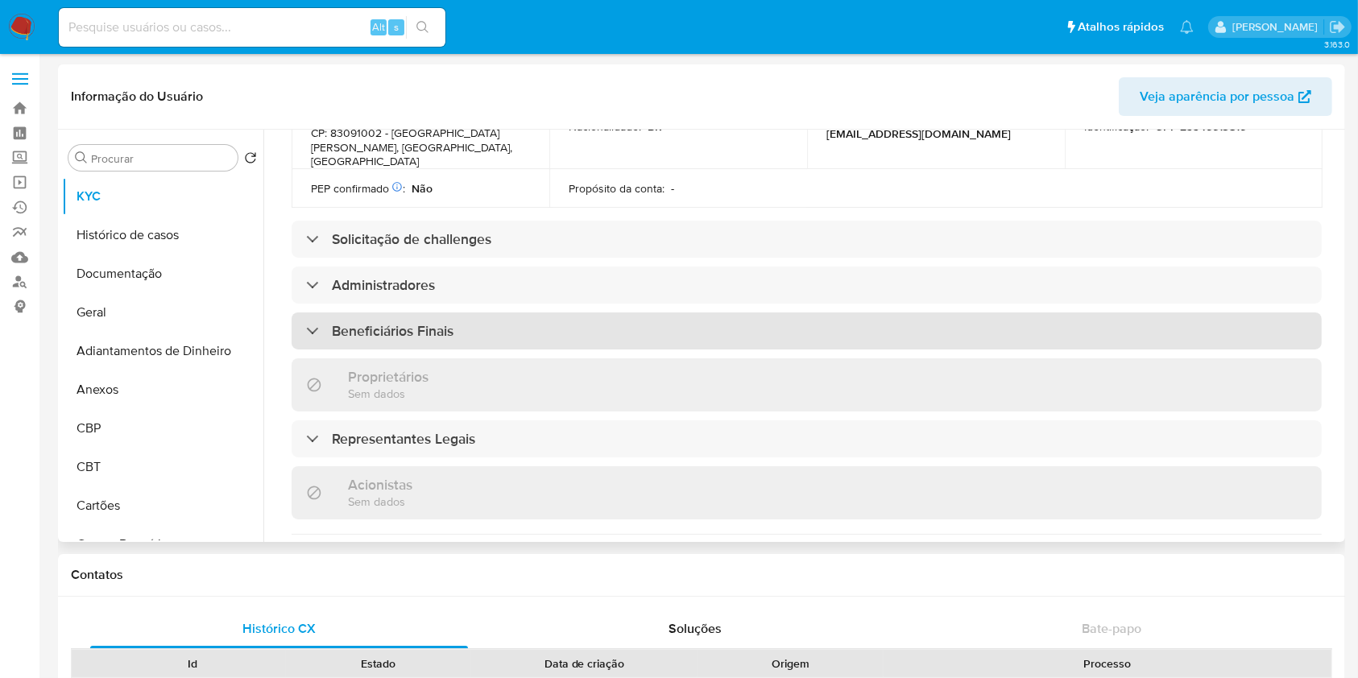
click at [380, 319] on div "Beneficiários Finais" at bounding box center [807, 331] width 1030 height 37
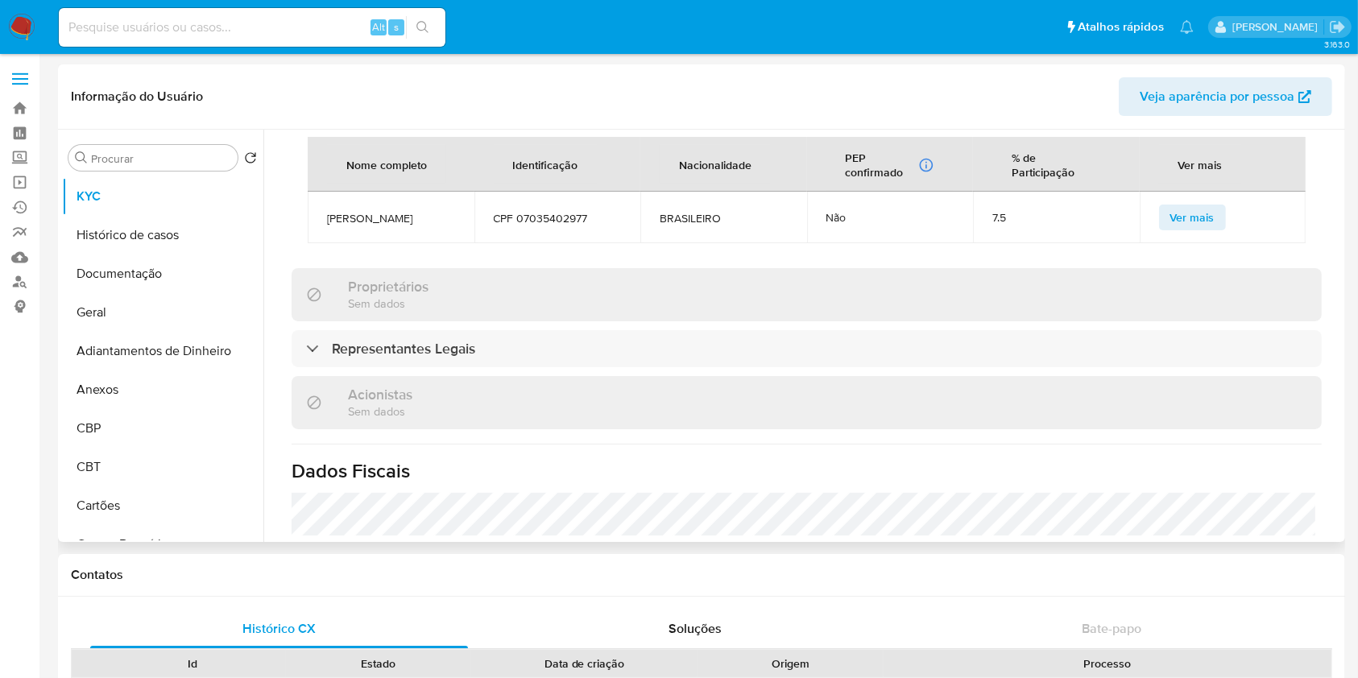
scroll to position [967, 0]
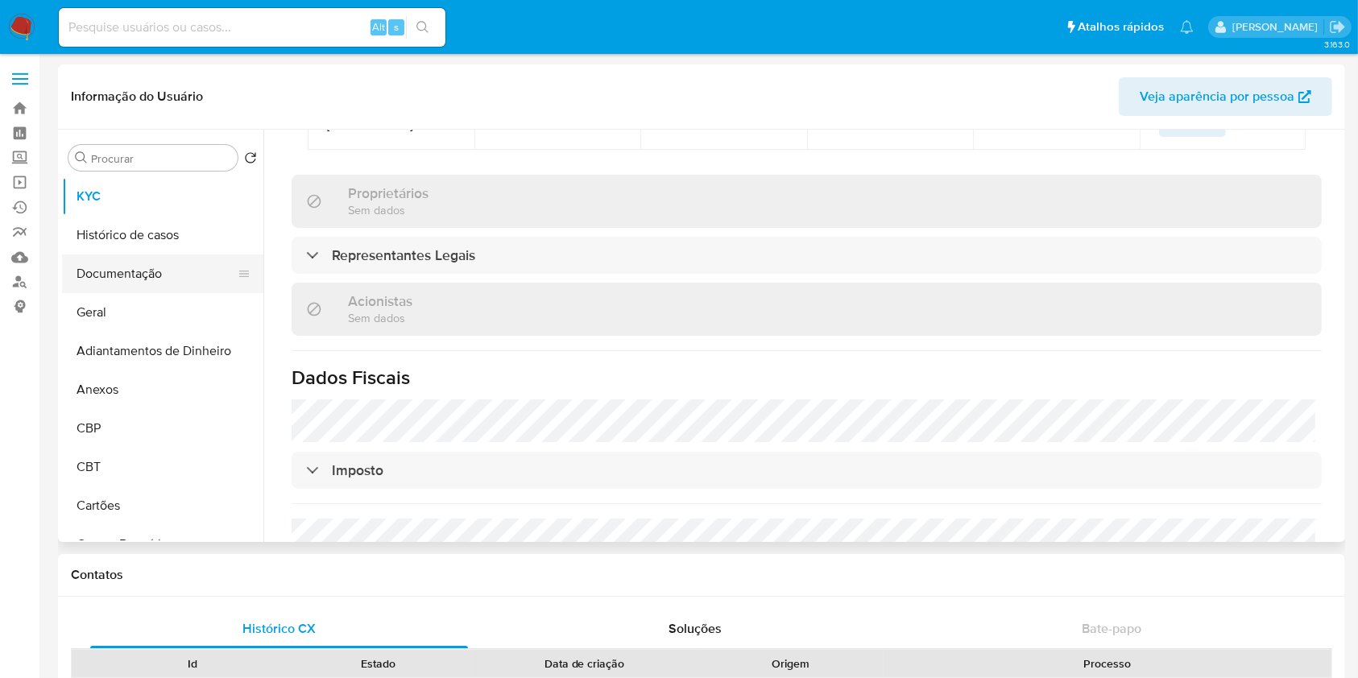
click at [171, 274] on button "Documentação" at bounding box center [156, 274] width 189 height 39
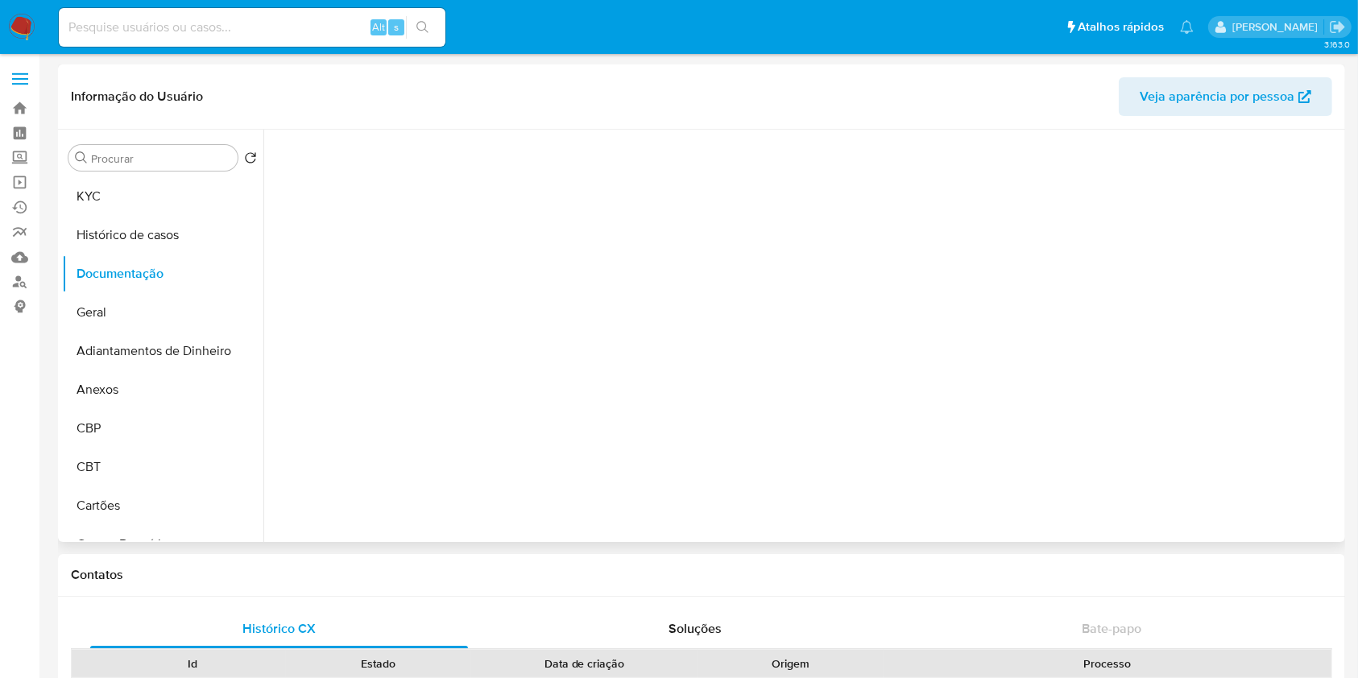
scroll to position [0, 0]
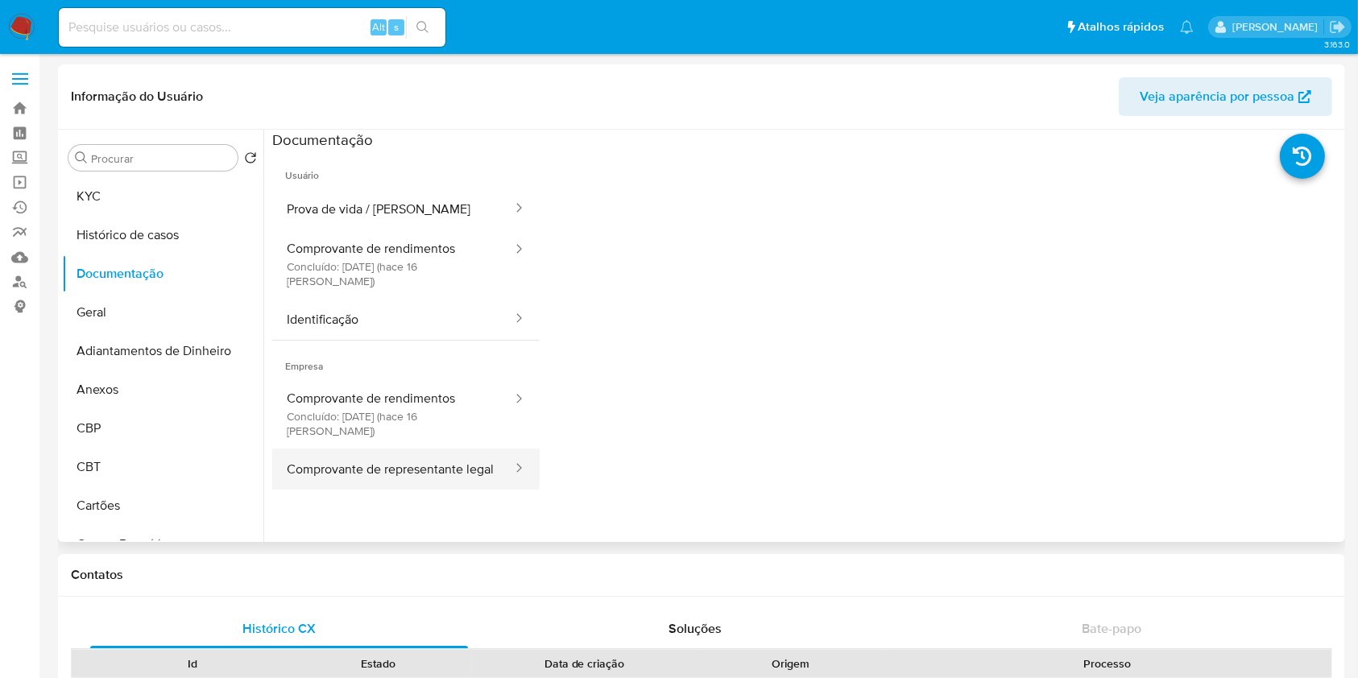
click at [421, 449] on button "Comprovante de representante legal" at bounding box center [393, 469] width 242 height 41
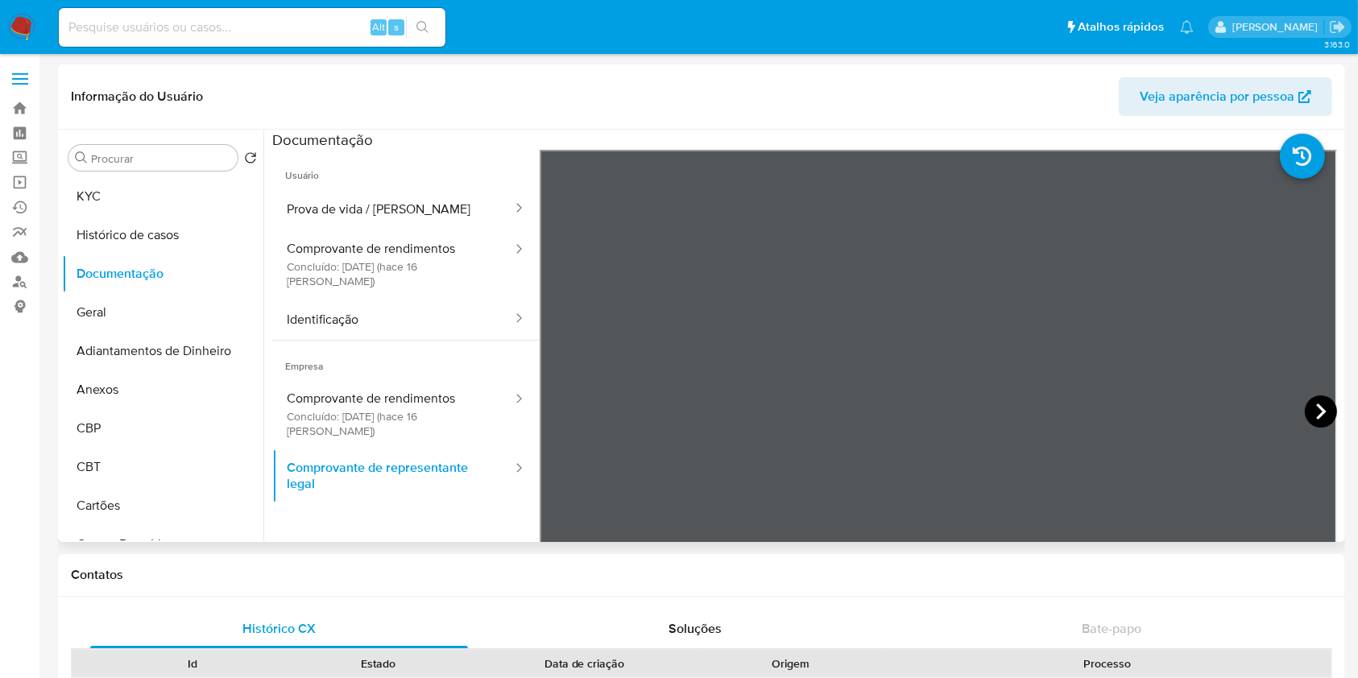
click at [1316, 406] on icon at bounding box center [1321, 412] width 10 height 16
click at [135, 204] on button "KYC" at bounding box center [156, 196] width 189 height 39
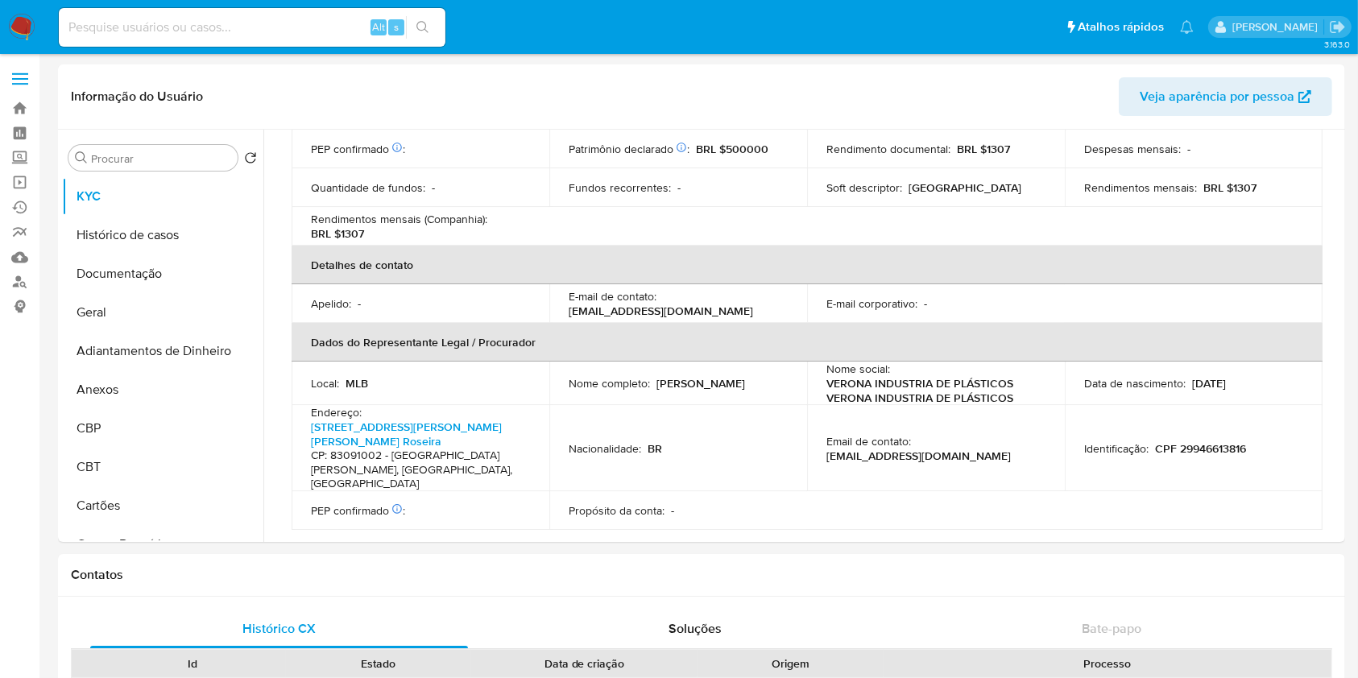
scroll to position [740, 0]
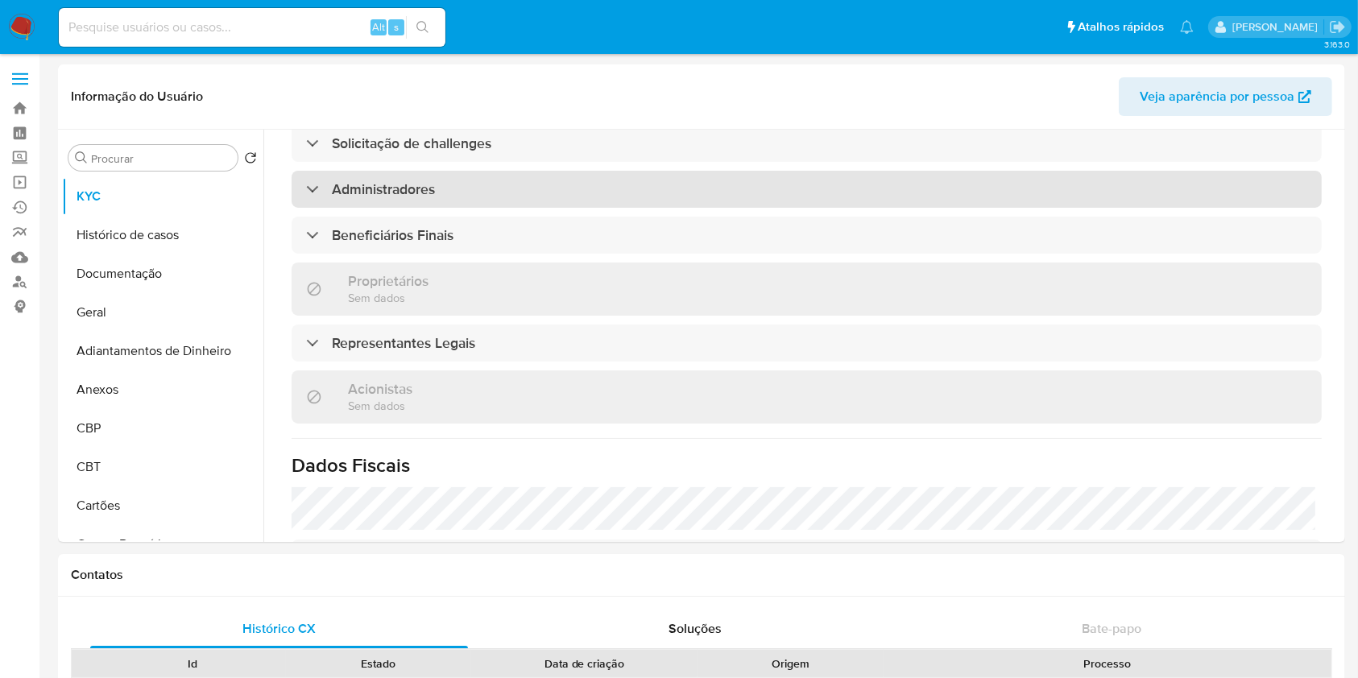
click at [404, 180] on h3 "Administradores" at bounding box center [383, 189] width 103 height 18
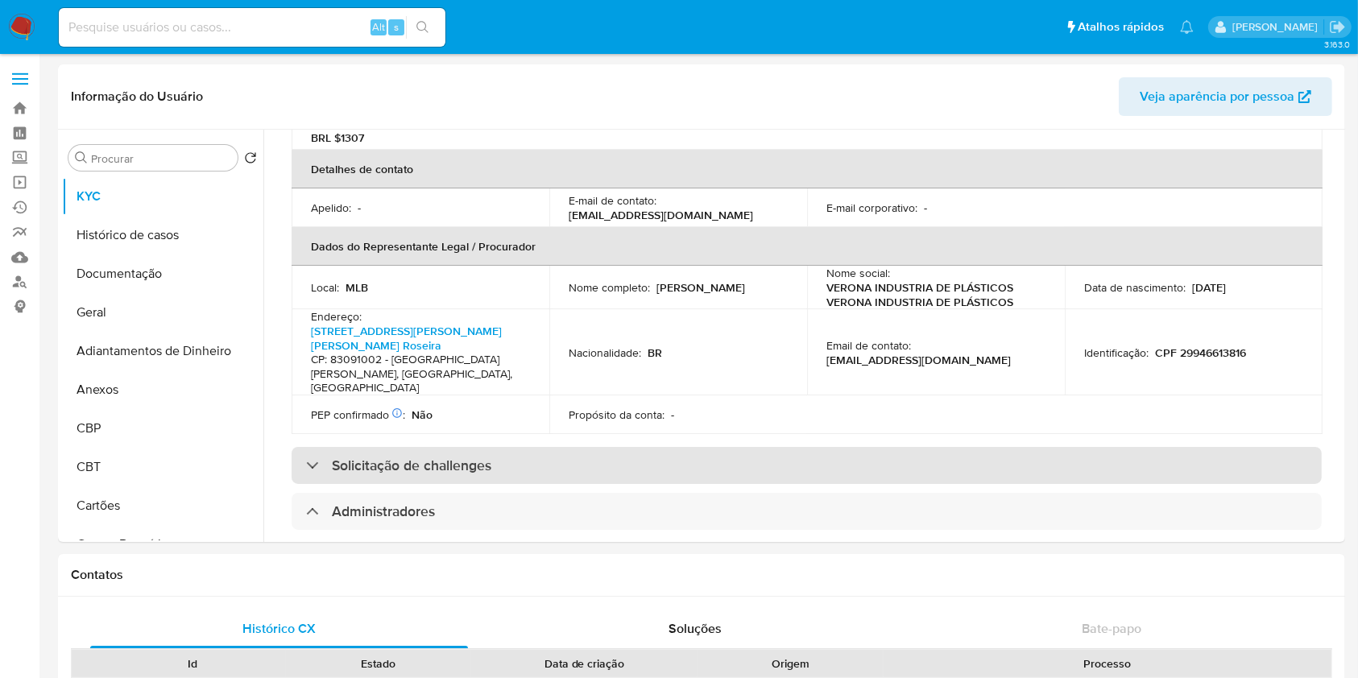
click at [438, 447] on div "Solicitação de challenges" at bounding box center [807, 465] width 1030 height 37
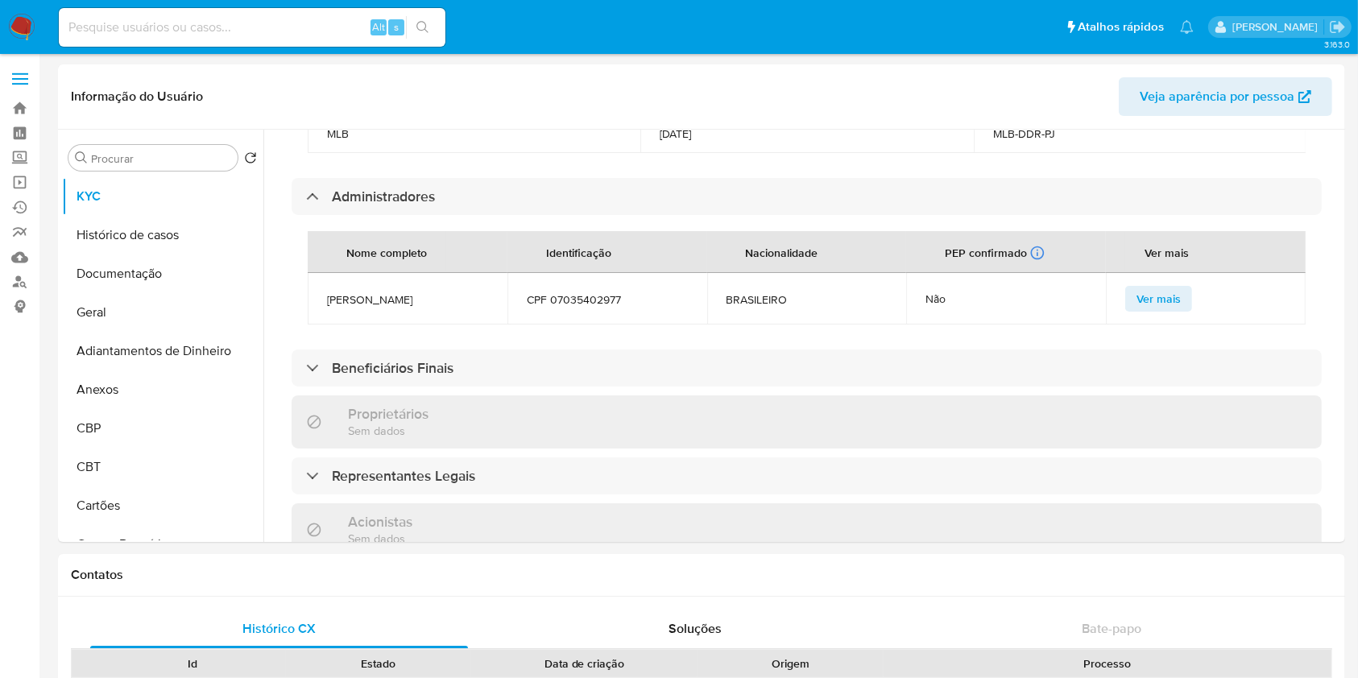
scroll to position [847, 0]
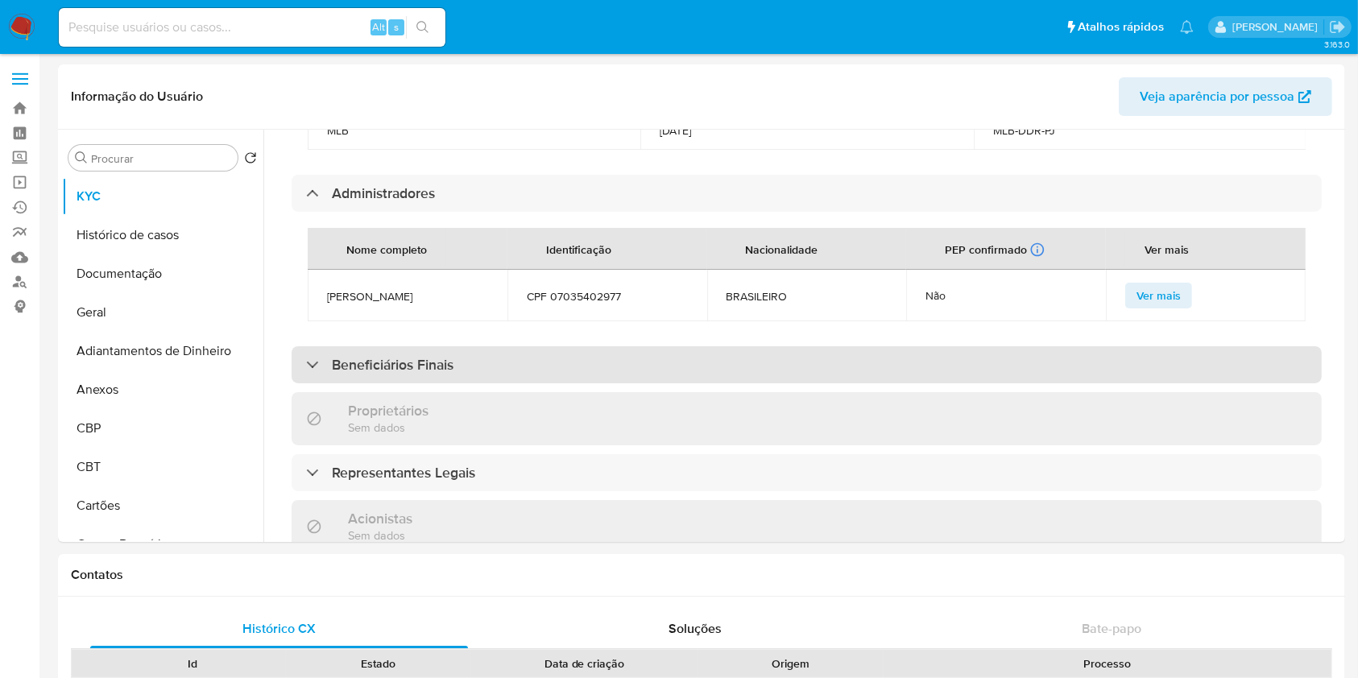
click at [433, 354] on div "Beneficiários Finais" at bounding box center [807, 364] width 1030 height 37
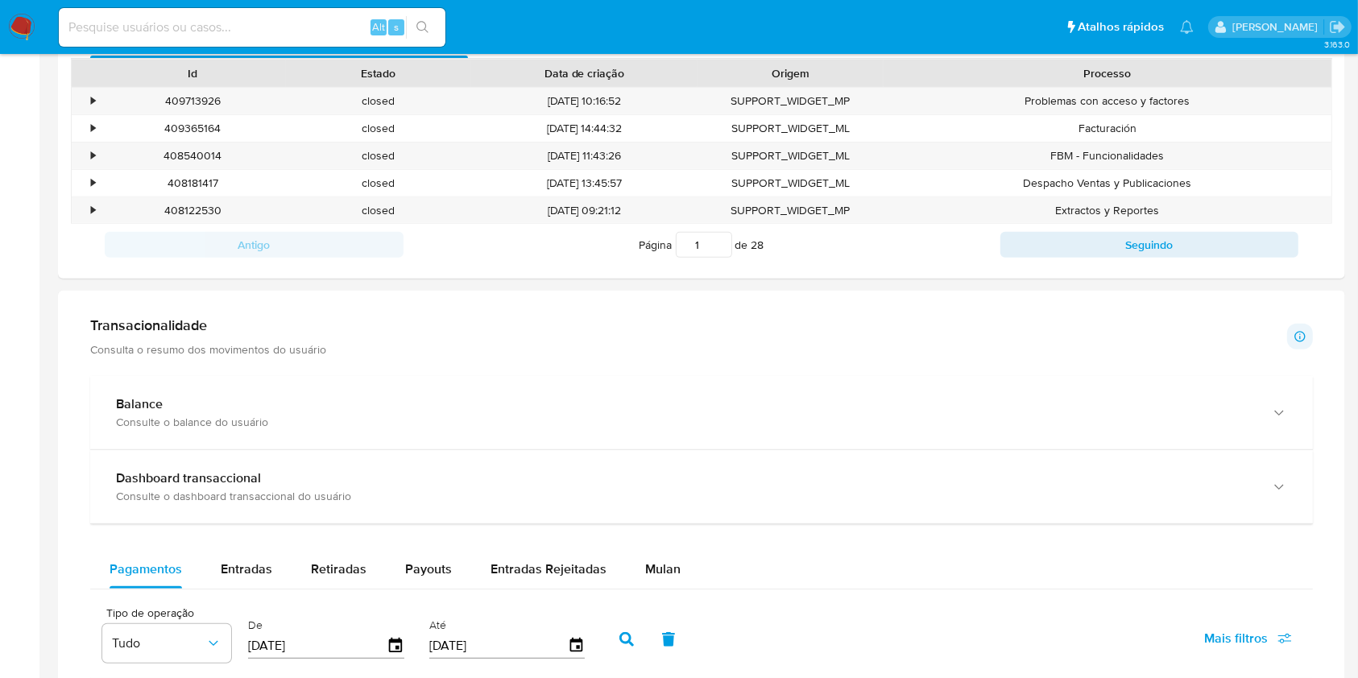
scroll to position [859, 0]
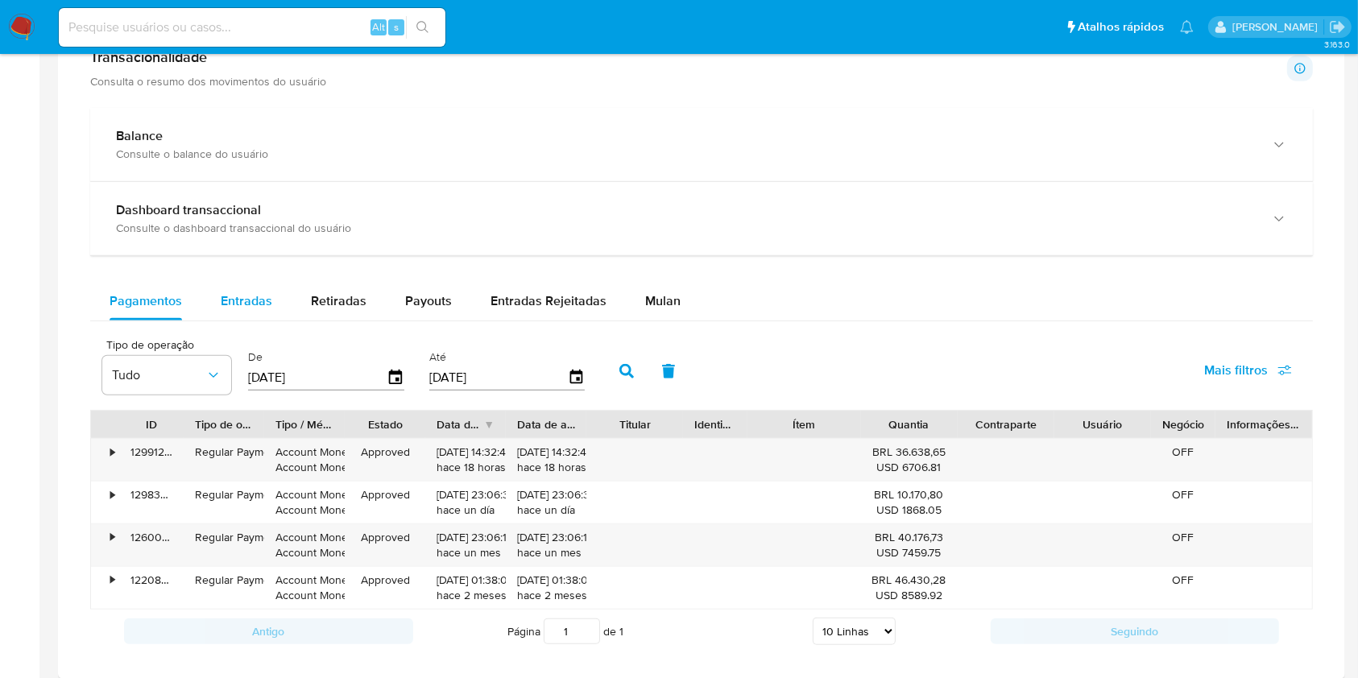
click at [251, 289] on div "Entradas" at bounding box center [247, 301] width 52 height 39
select select "10"
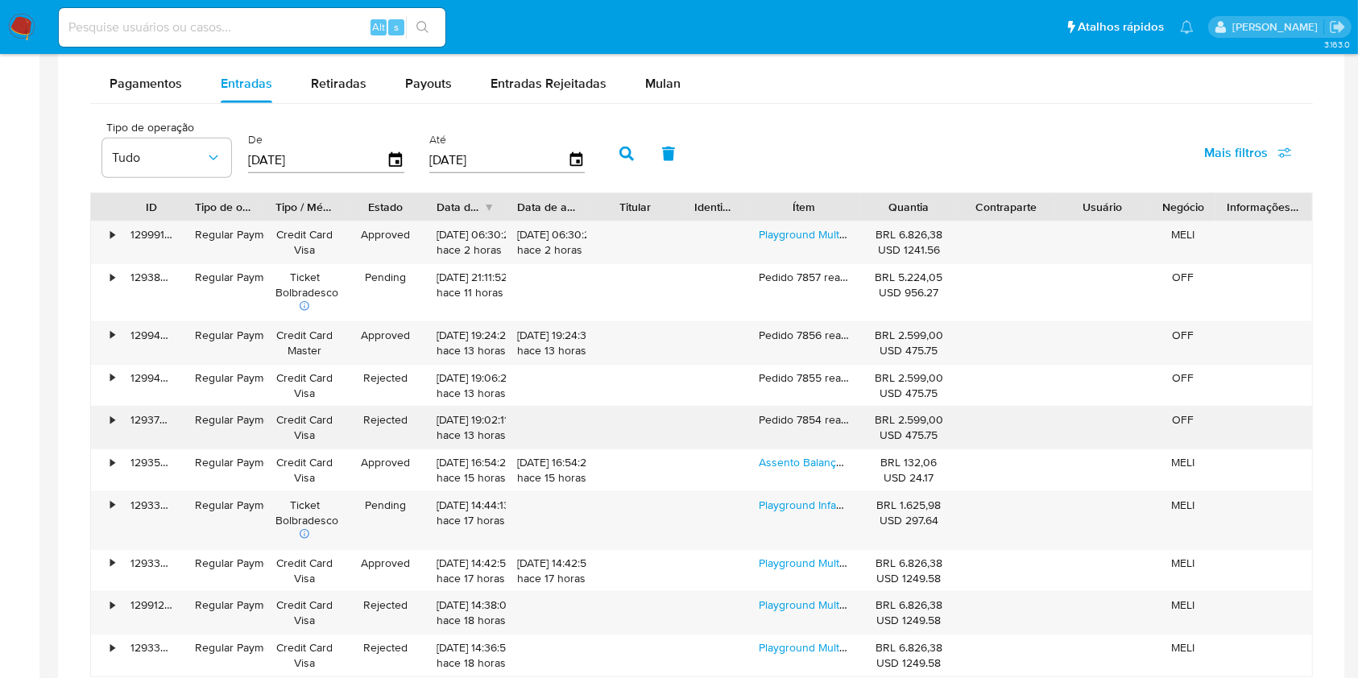
scroll to position [1181, 0]
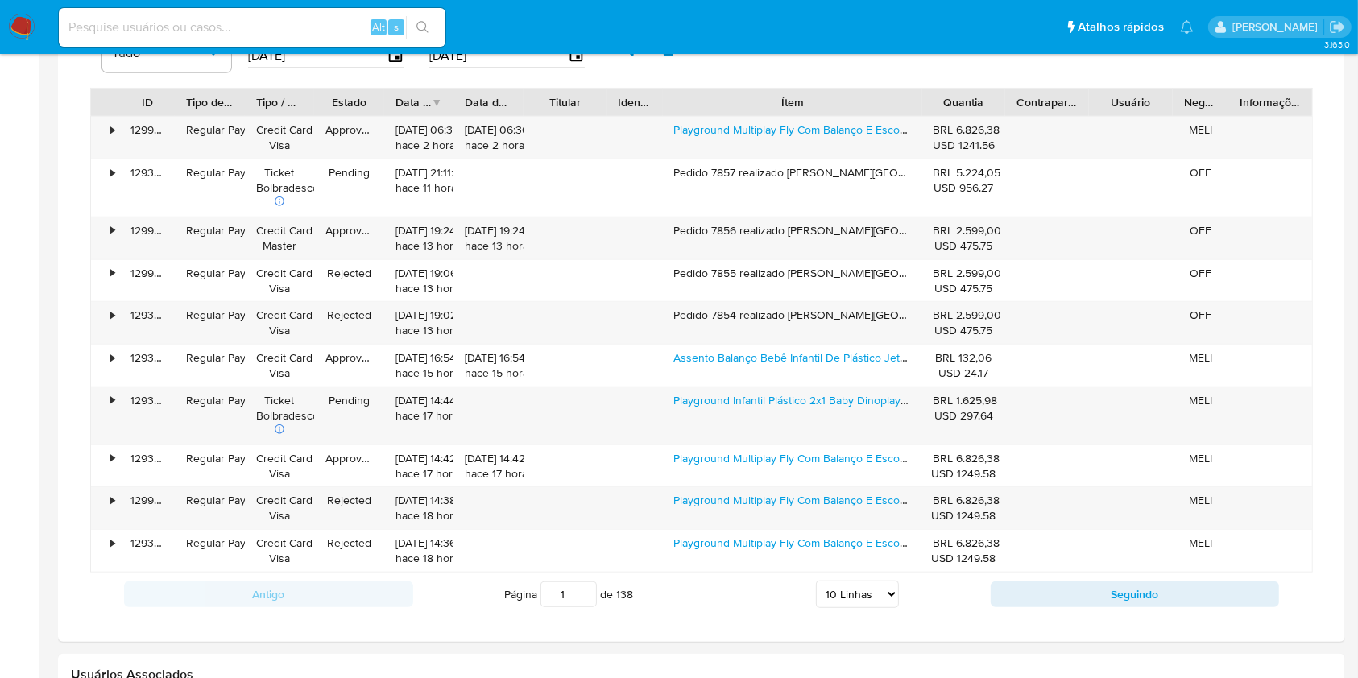
drag, startPoint x: 858, startPoint y: 106, endPoint x: 1005, endPoint y: 112, distance: 146.7
click at [1005, 112] on div "ID Tipo de operação Tipo / Método Estado Data de criação Data de aprovação Titu…" at bounding box center [701, 102] width 1221 height 27
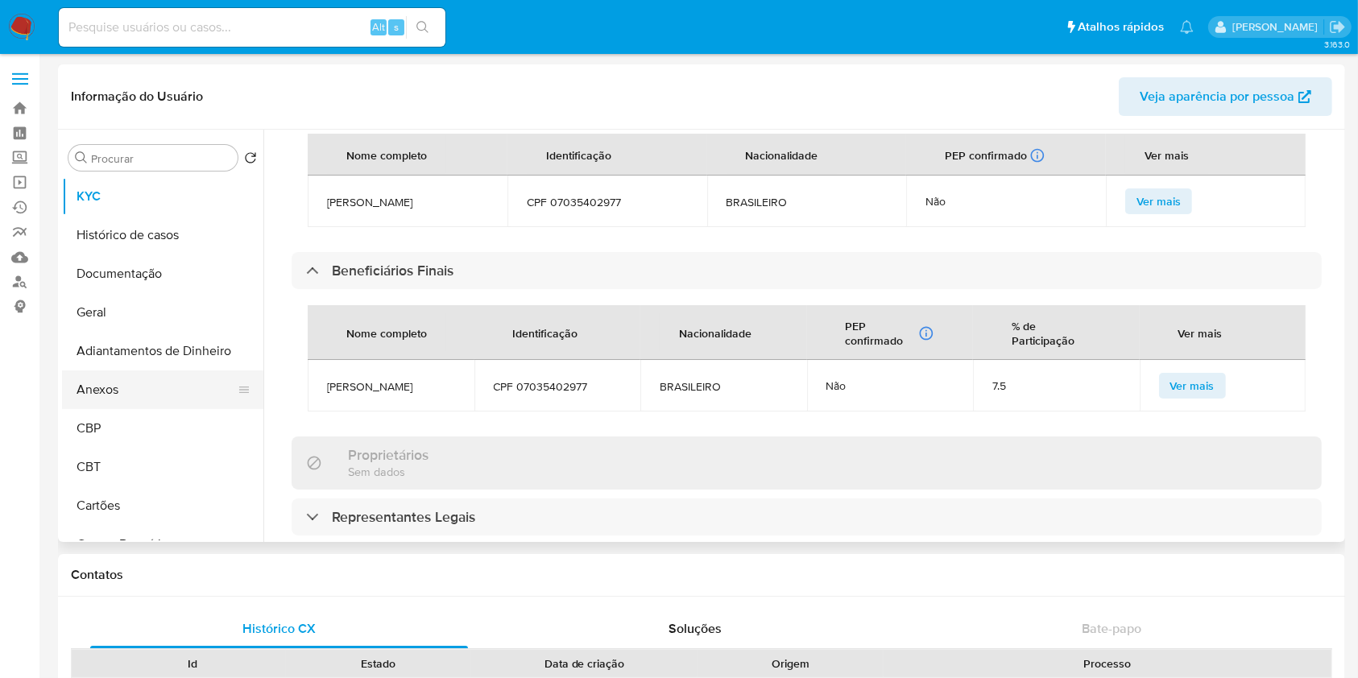
scroll to position [764, 0]
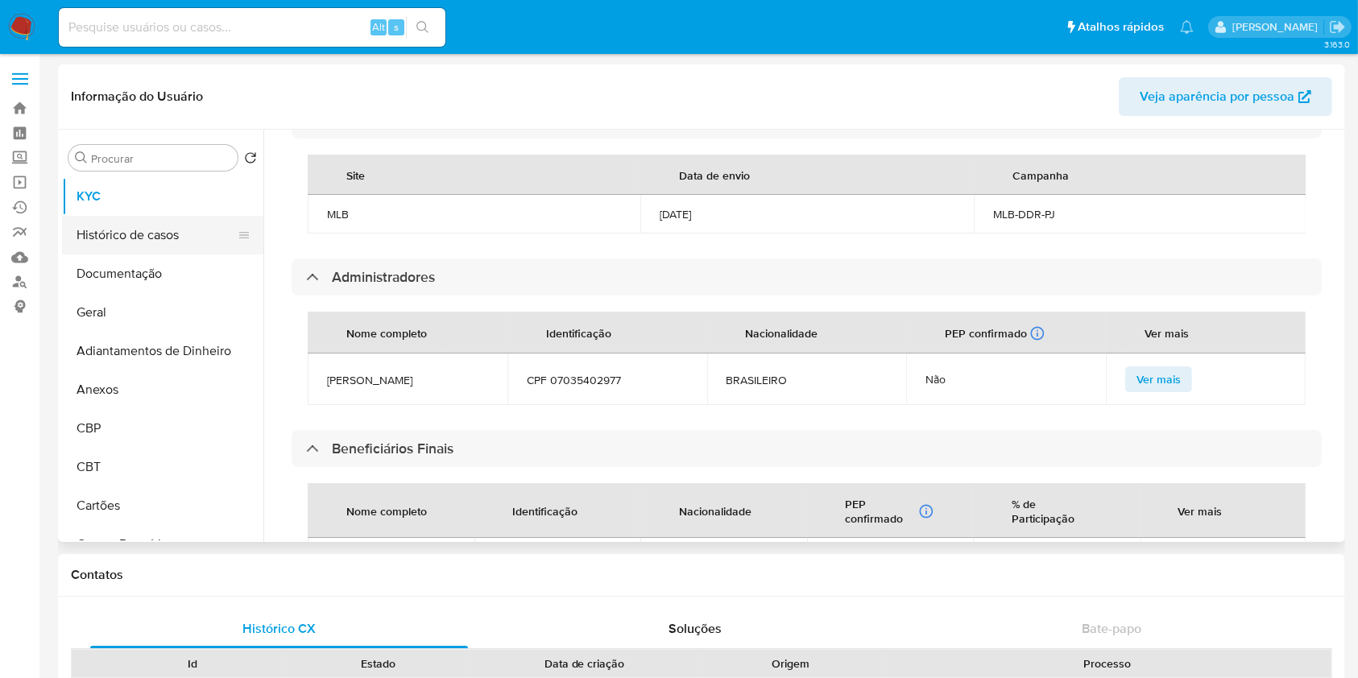
click at [147, 242] on button "Histórico de casos" at bounding box center [156, 235] width 189 height 39
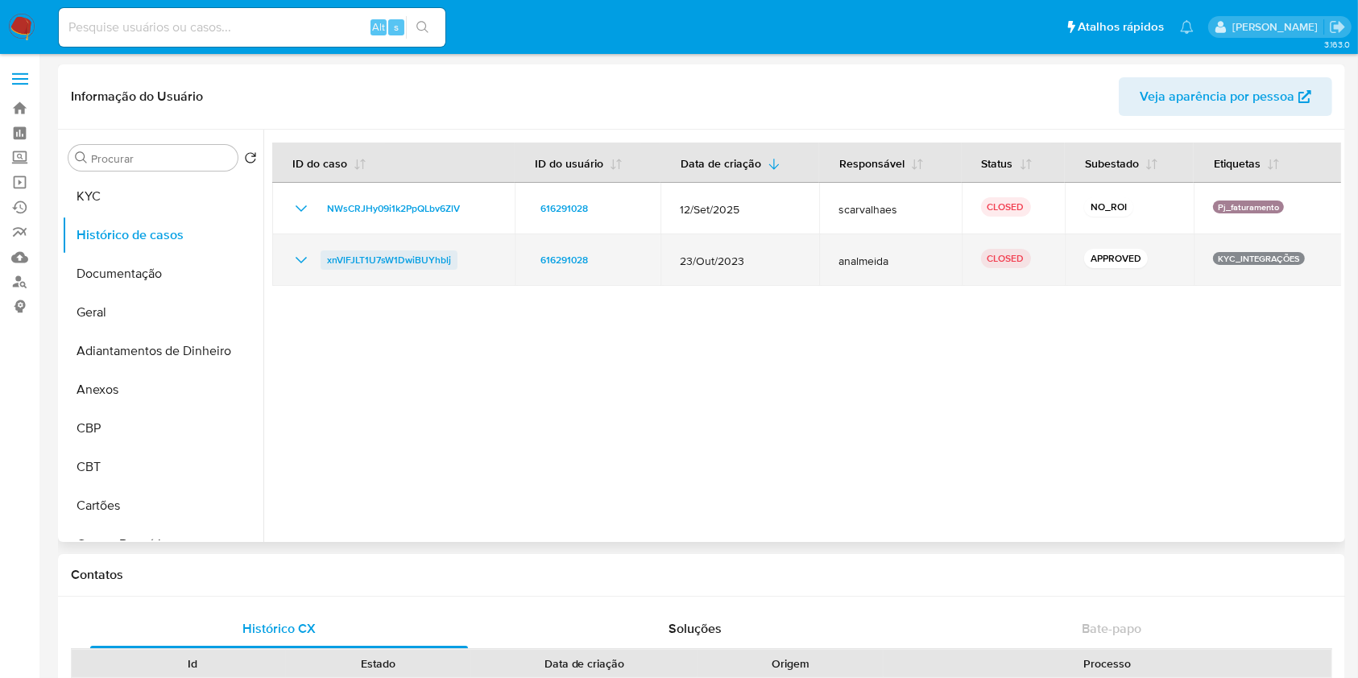
click at [346, 269] on span "xnVlFJLT1U7sW1DwiBUYhblj" at bounding box center [389, 260] width 124 height 19
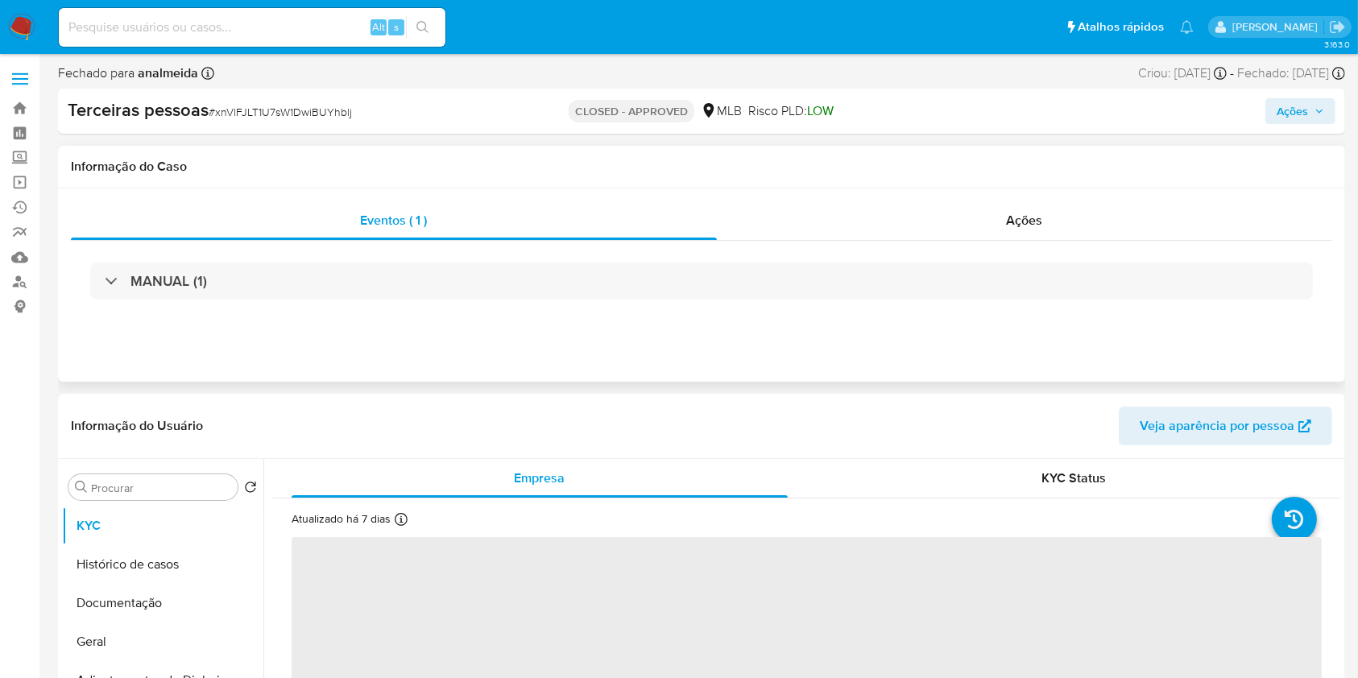
select select "10"
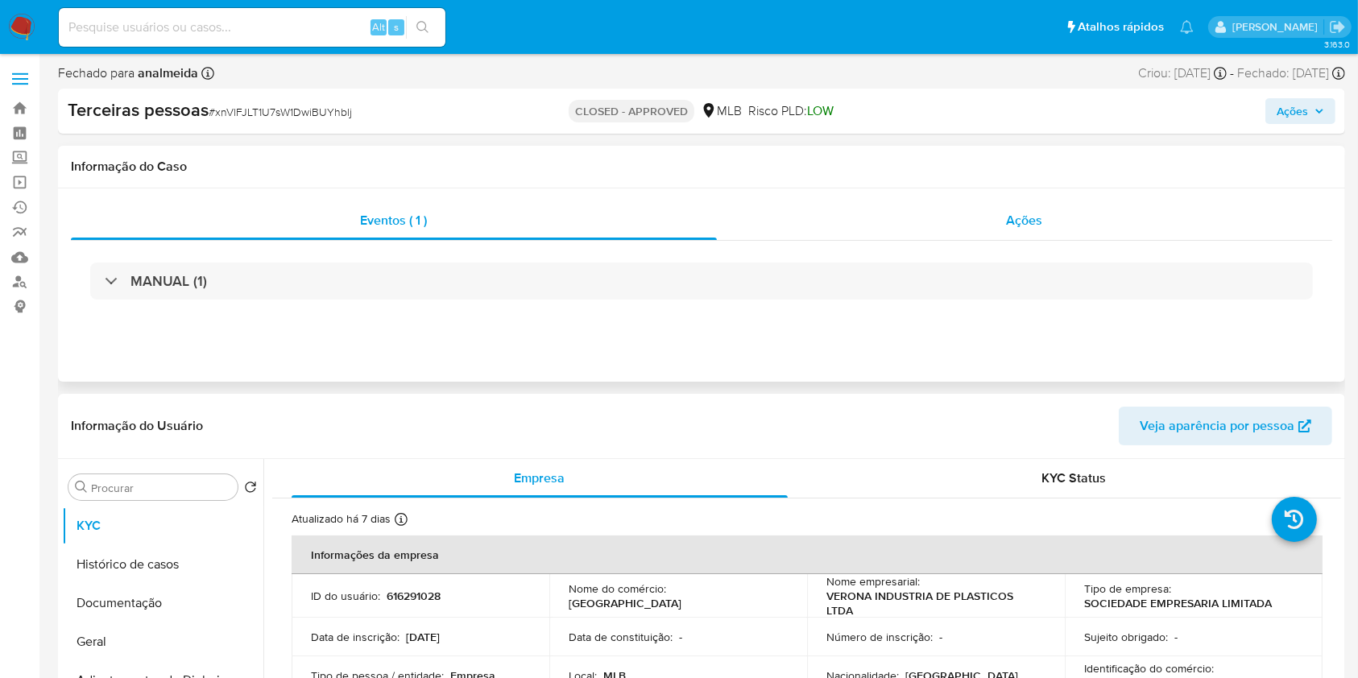
click at [997, 235] on div "Ações" at bounding box center [1024, 220] width 615 height 39
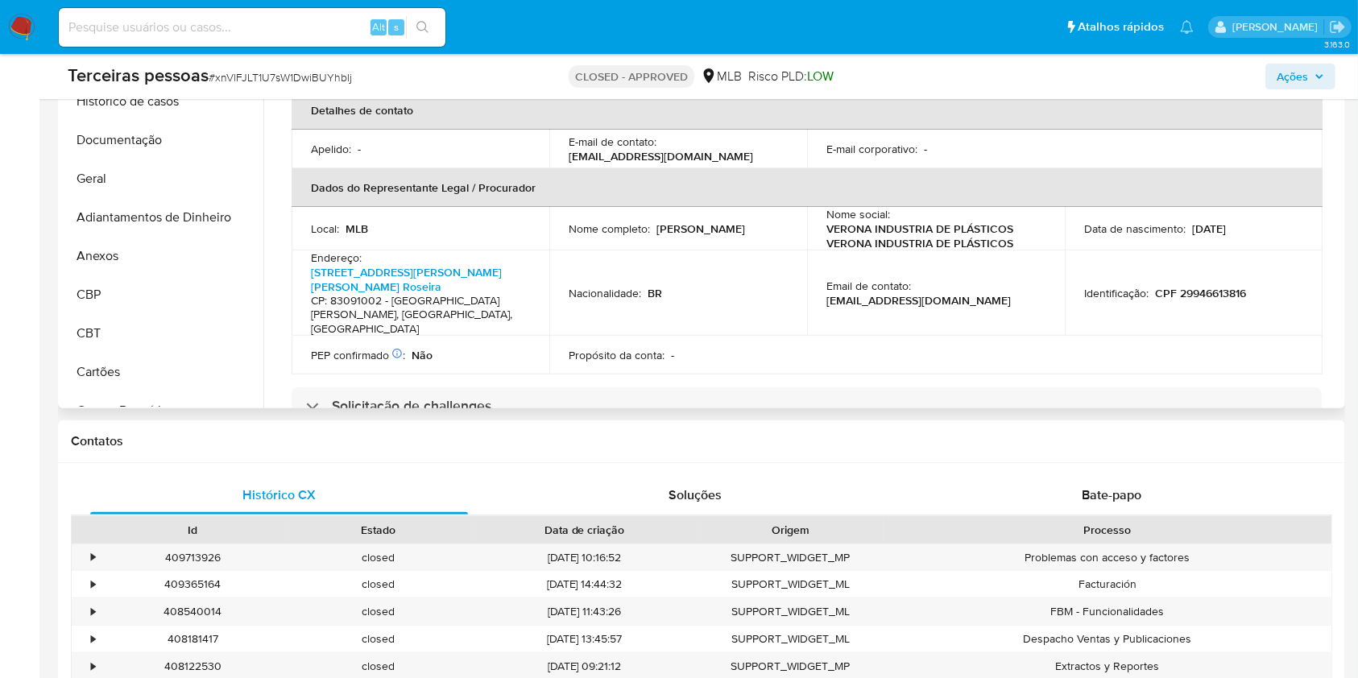
scroll to position [644, 0]
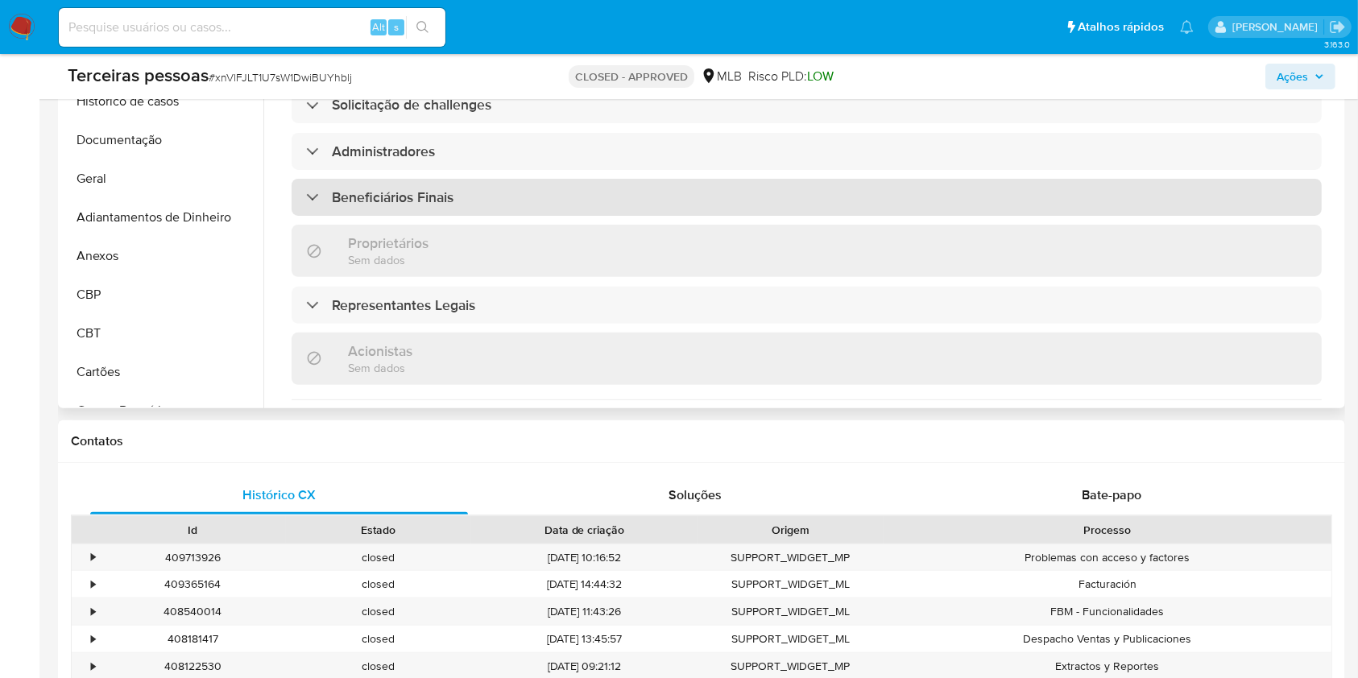
click at [394, 179] on div "Beneficiários Finais" at bounding box center [807, 197] width 1030 height 37
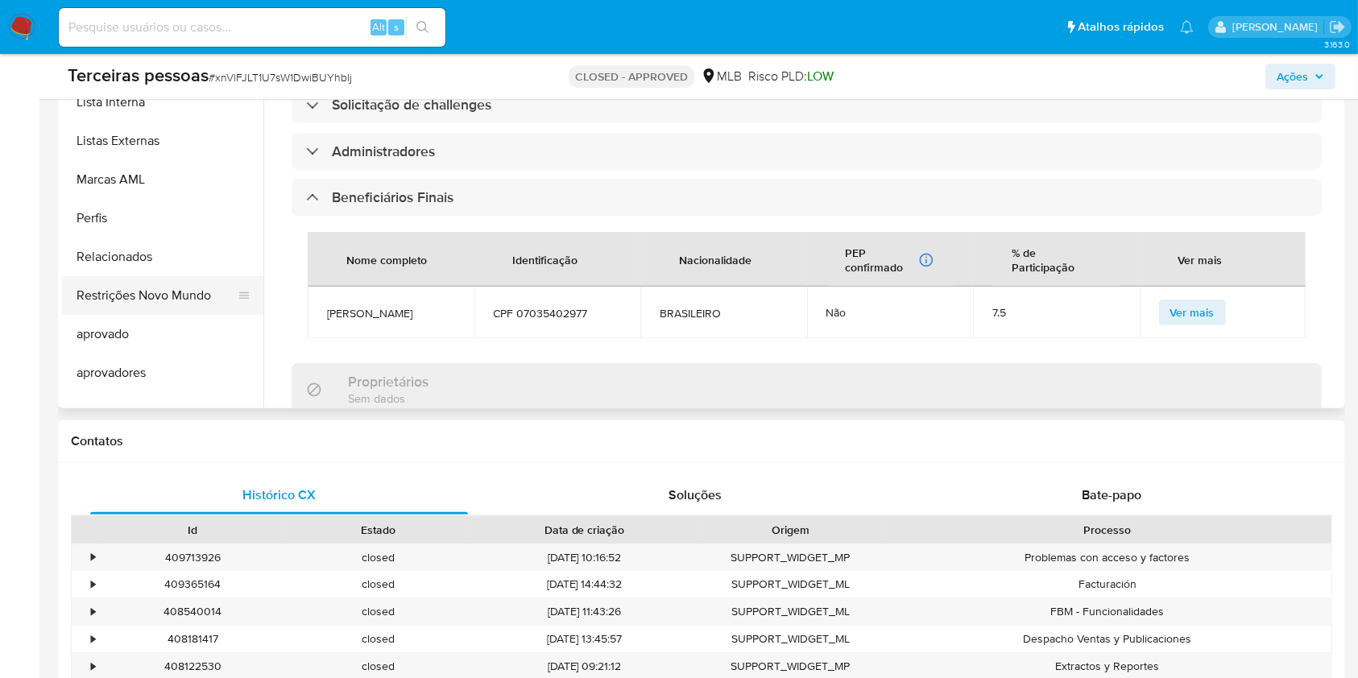
scroll to position [913, 0]
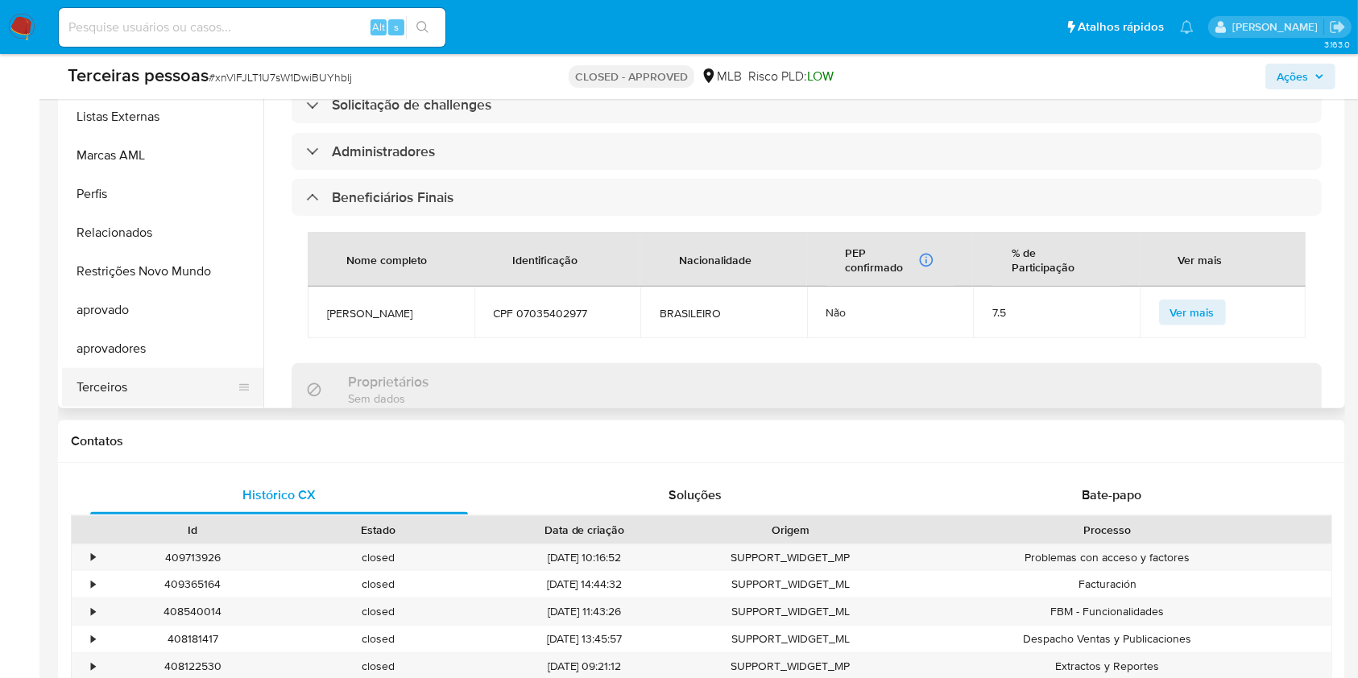
click at [180, 380] on button "Terceiros" at bounding box center [156, 387] width 189 height 39
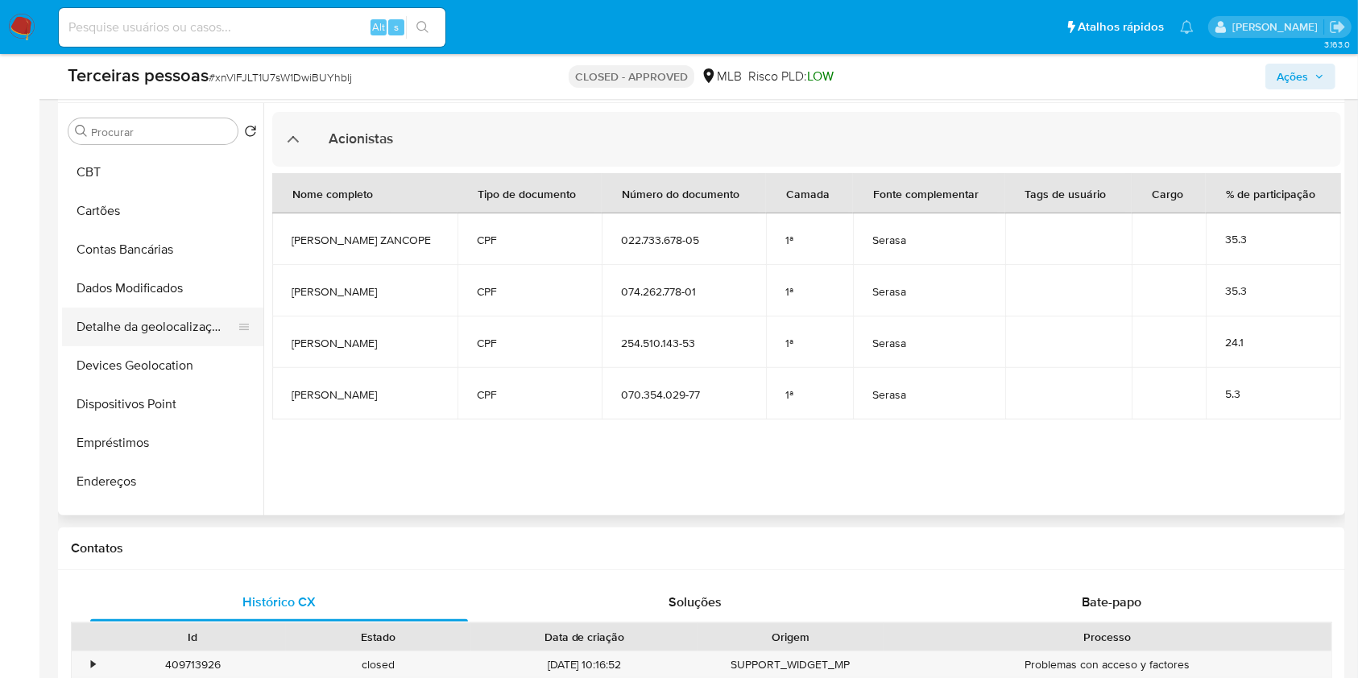
scroll to position [0, 0]
click at [110, 288] on button "Geral" at bounding box center [156, 286] width 189 height 39
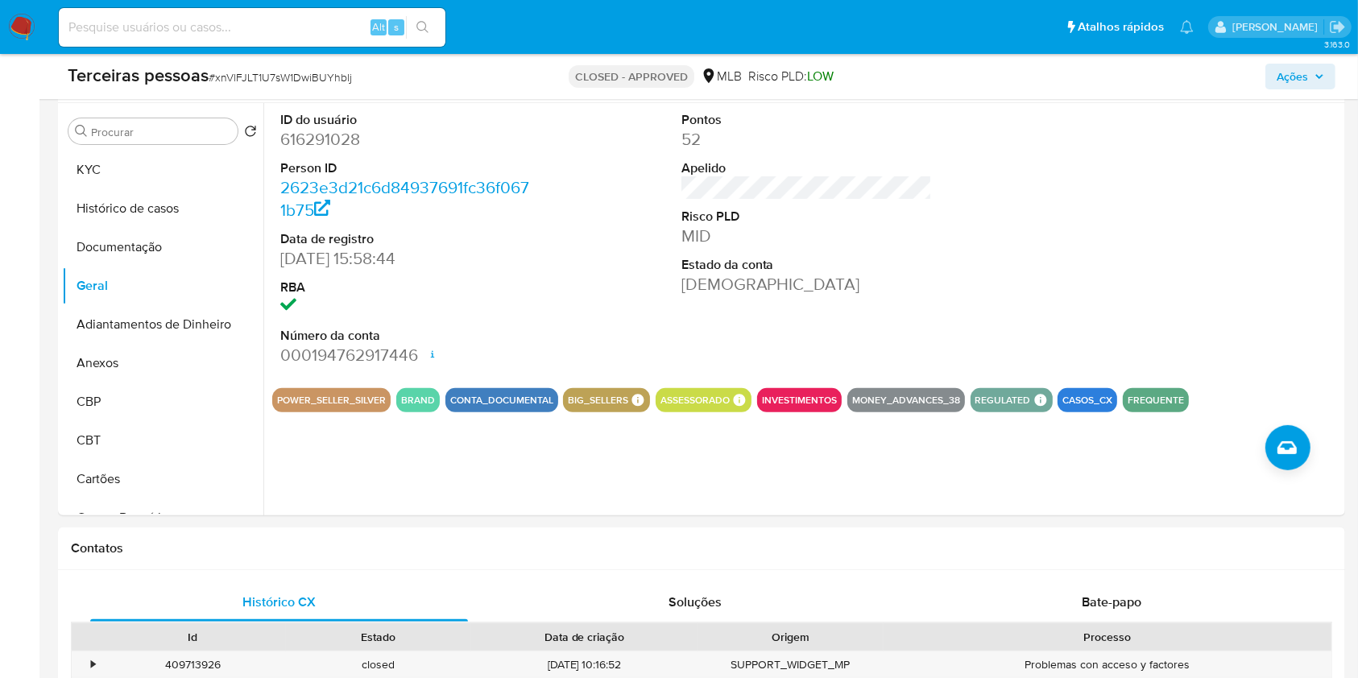
click at [240, 30] on input at bounding box center [252, 27] width 387 height 21
paste input "2347351529"
type input "2347351529"
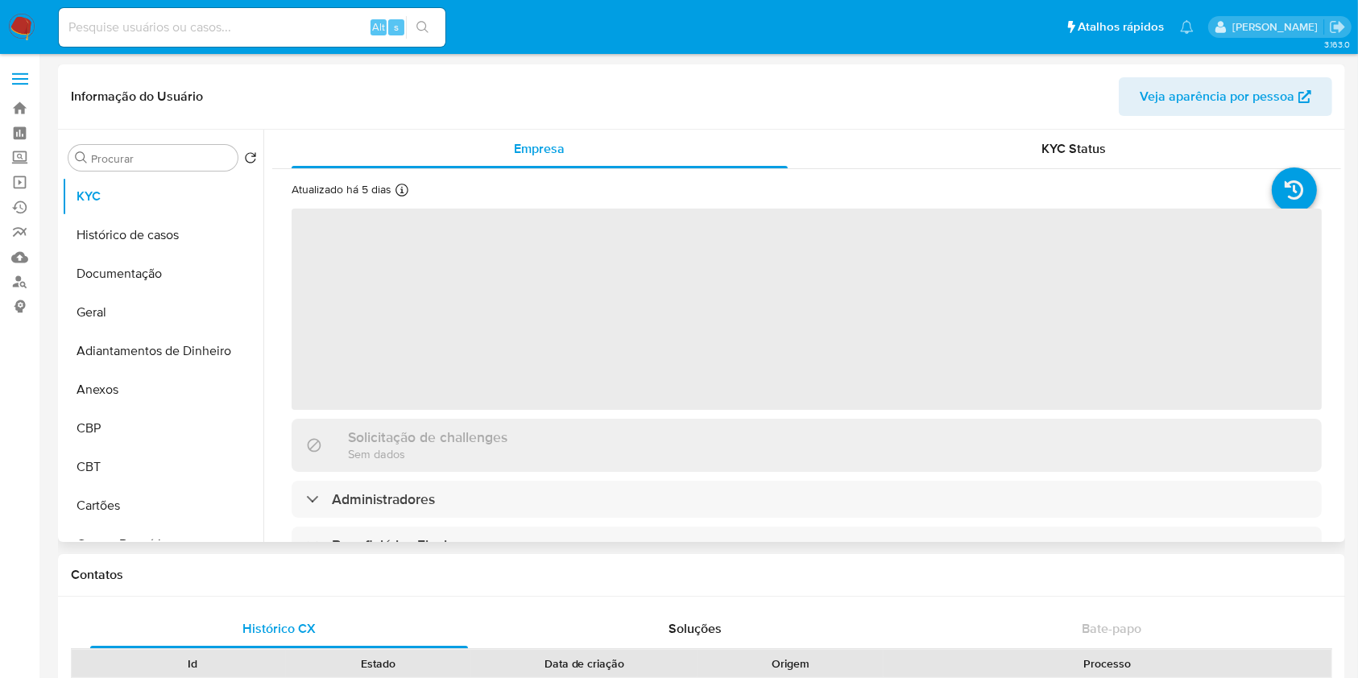
select select "10"
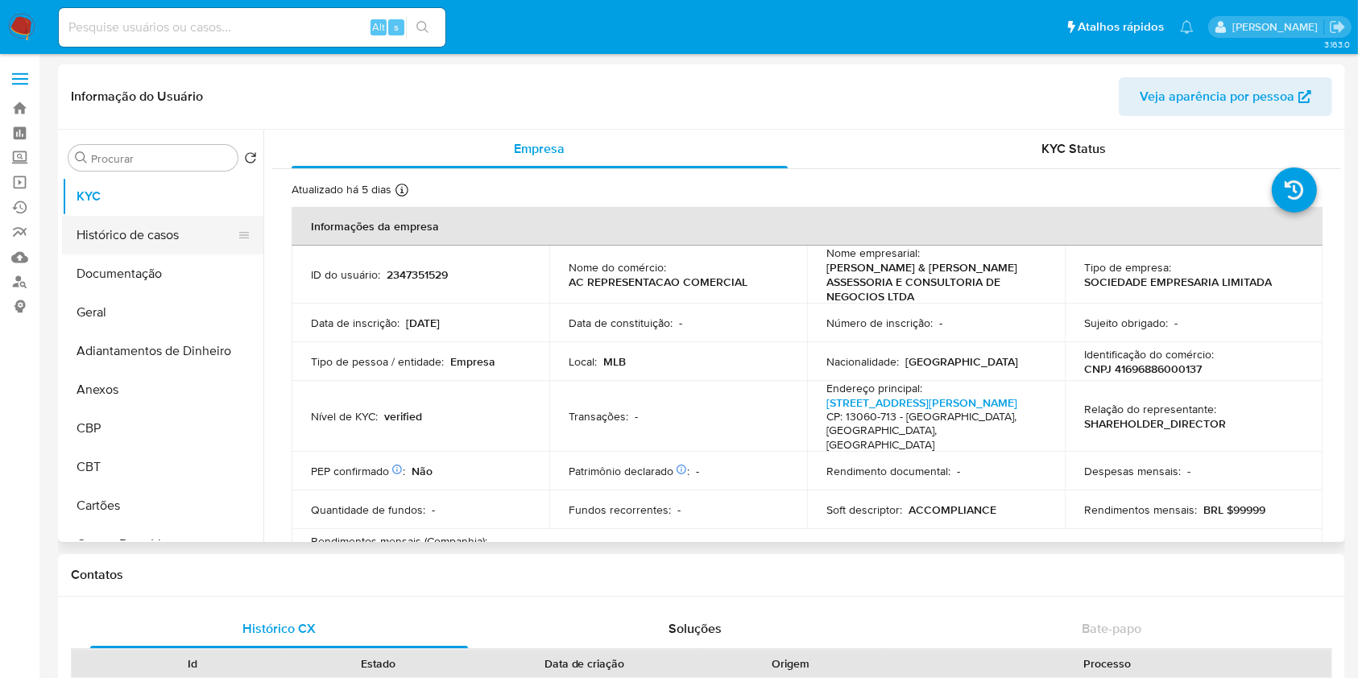
click at [123, 251] on button "Histórico de casos" at bounding box center [156, 235] width 189 height 39
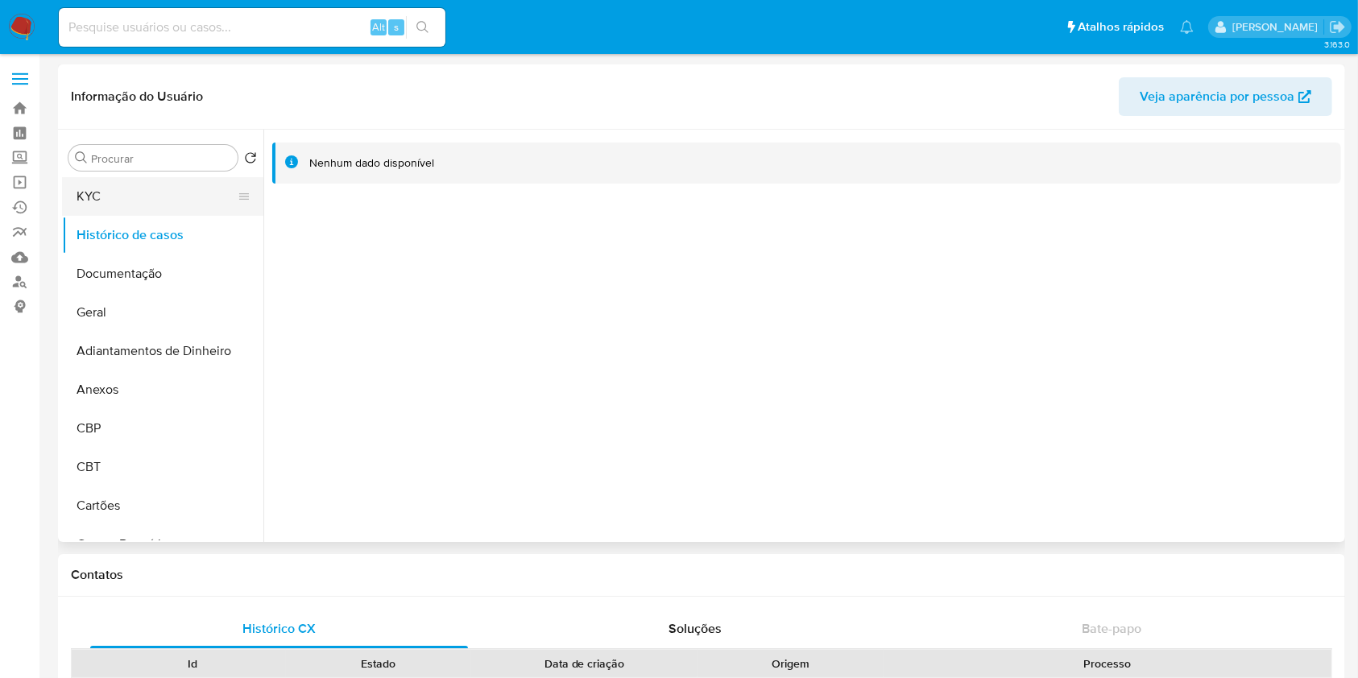
click at [142, 193] on button "KYC" at bounding box center [156, 196] width 189 height 39
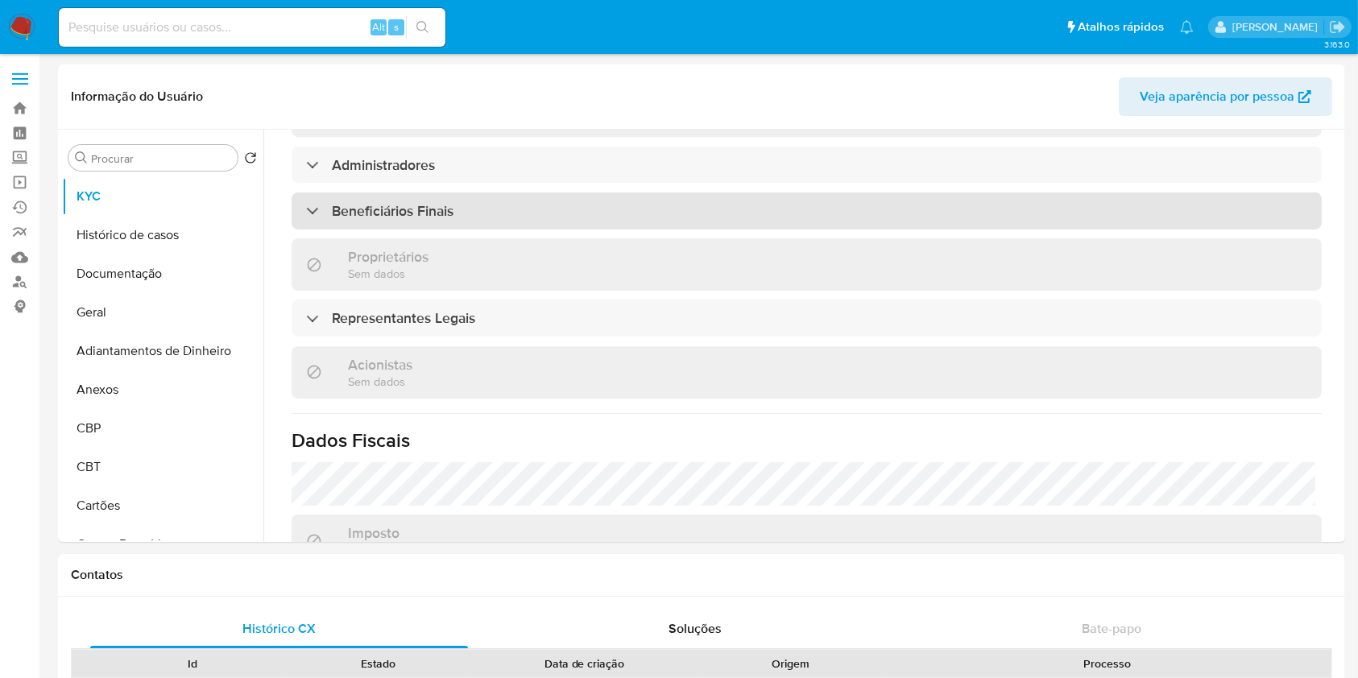
scroll to position [752, 0]
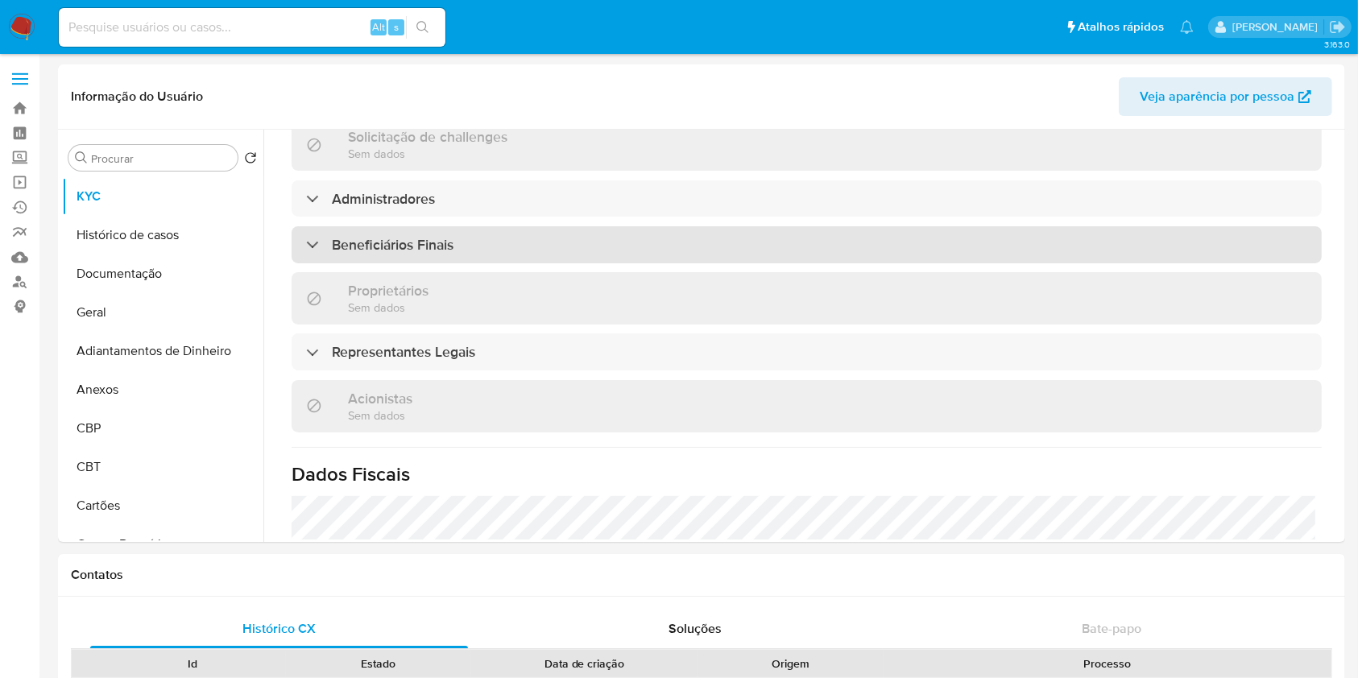
click at [421, 236] on h3 "Beneficiários Finais" at bounding box center [393, 245] width 122 height 18
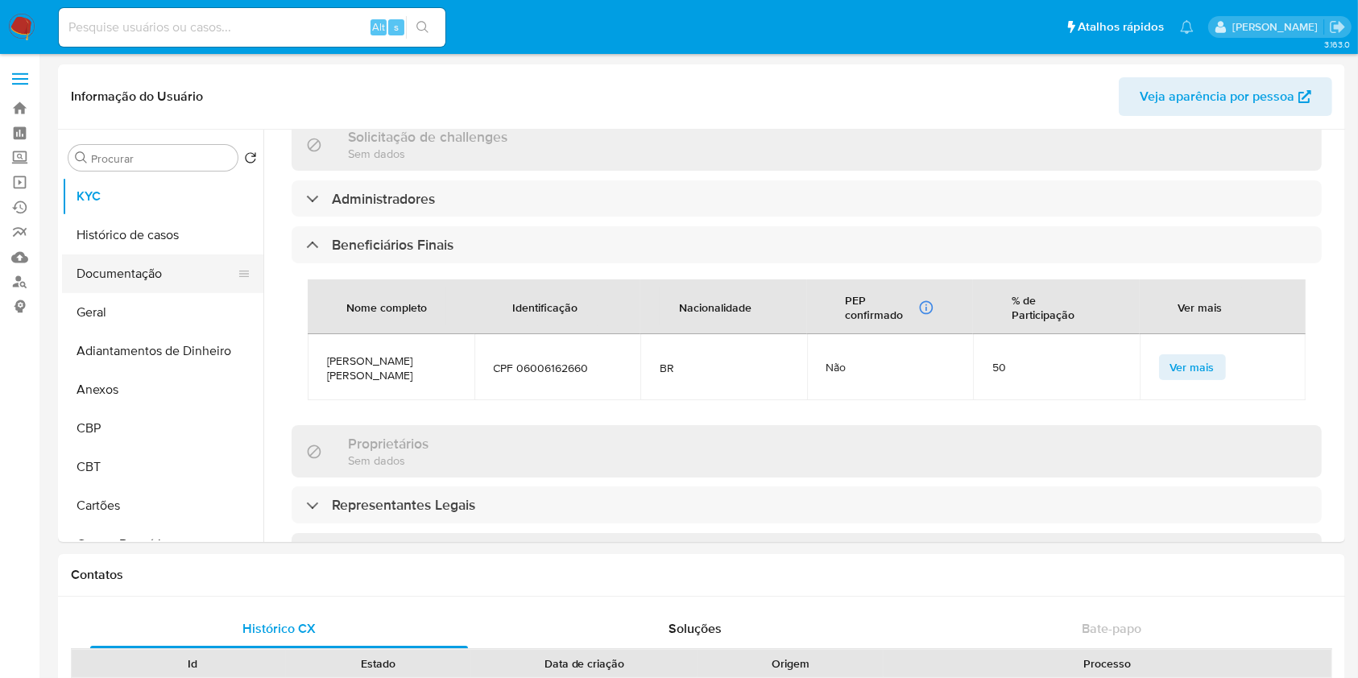
click at [146, 275] on button "Documentação" at bounding box center [156, 274] width 189 height 39
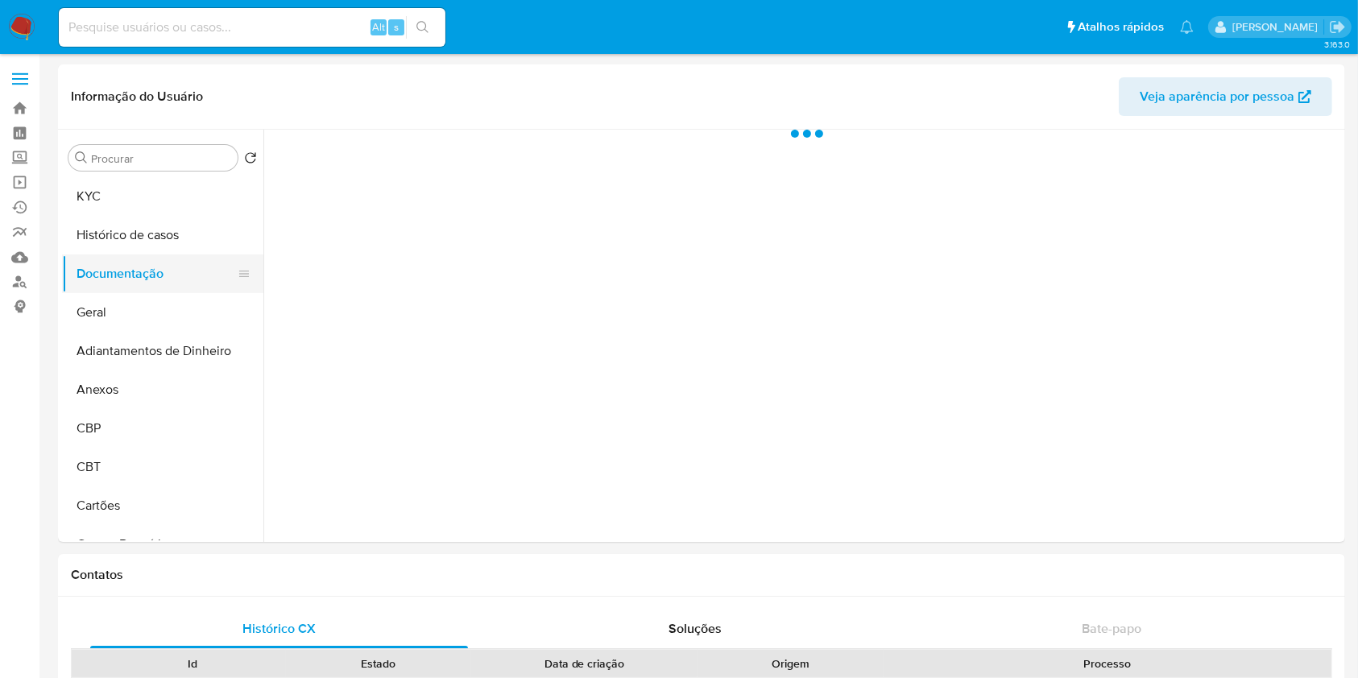
scroll to position [0, 0]
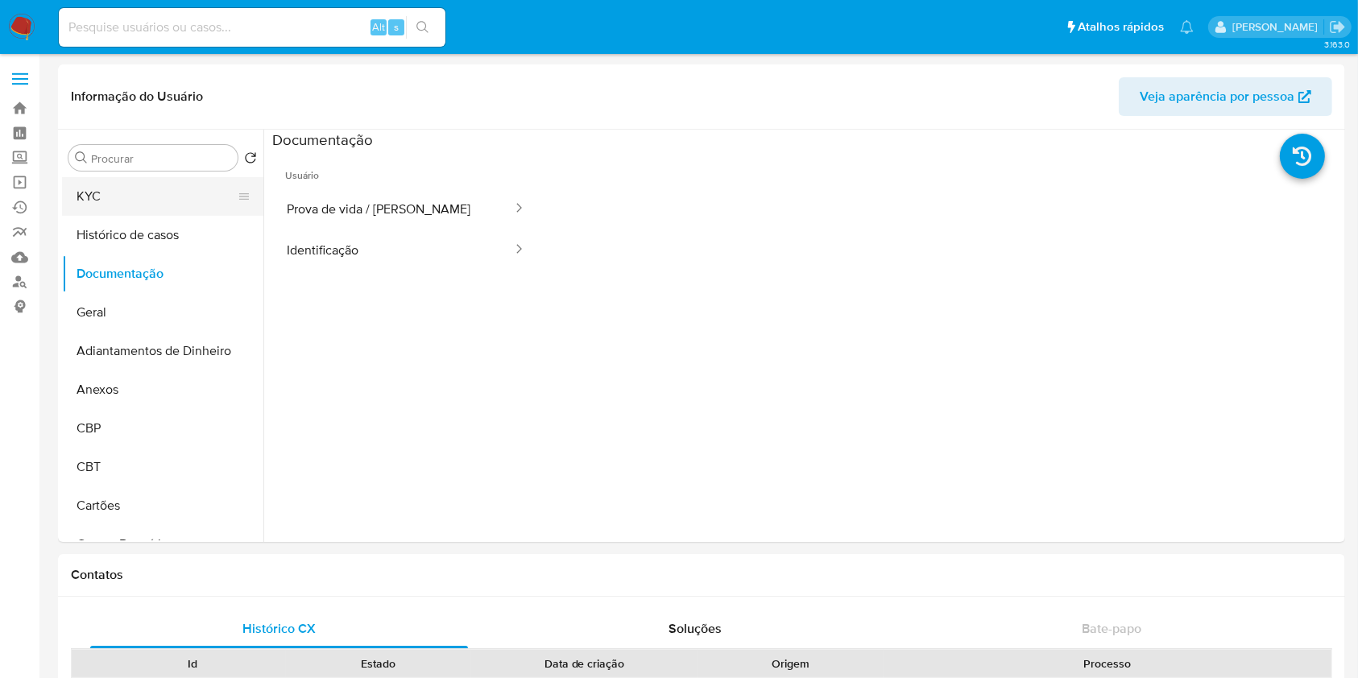
click at [130, 190] on button "KYC" at bounding box center [156, 196] width 189 height 39
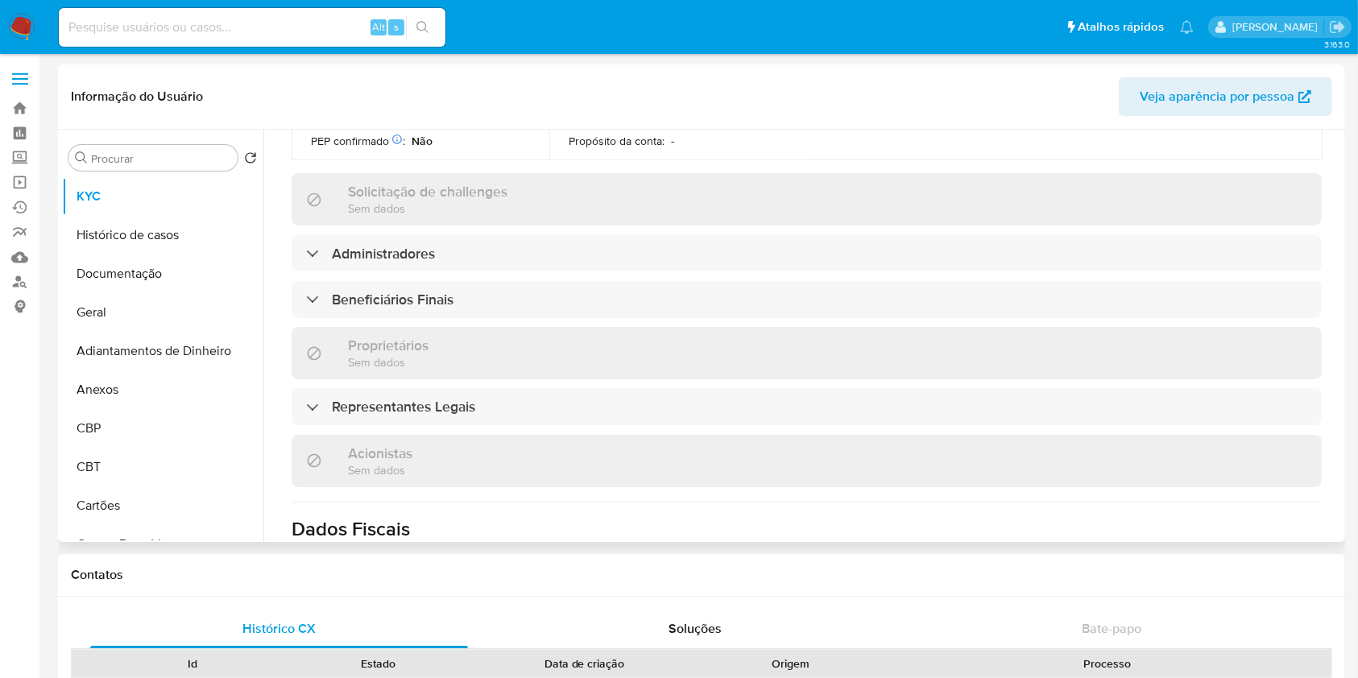
scroll to position [699, 0]
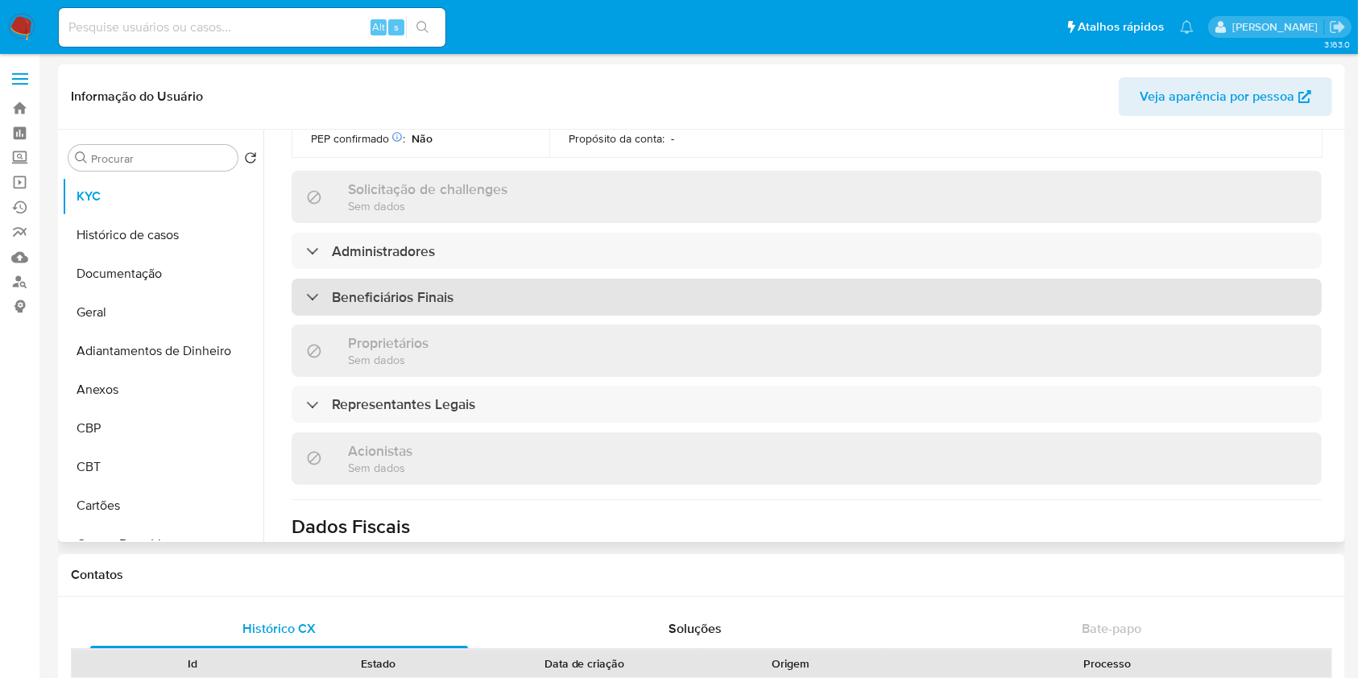
click at [414, 288] on h3 "Beneficiários Finais" at bounding box center [393, 297] width 122 height 18
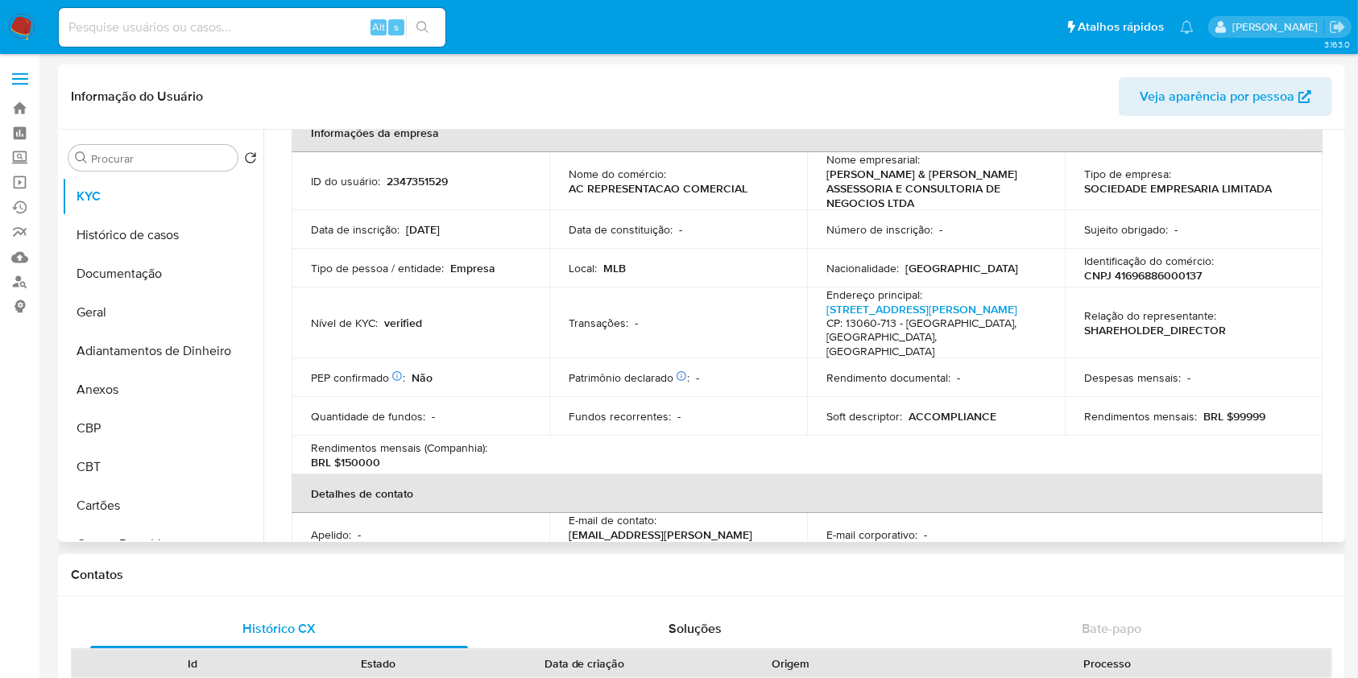
scroll to position [0, 0]
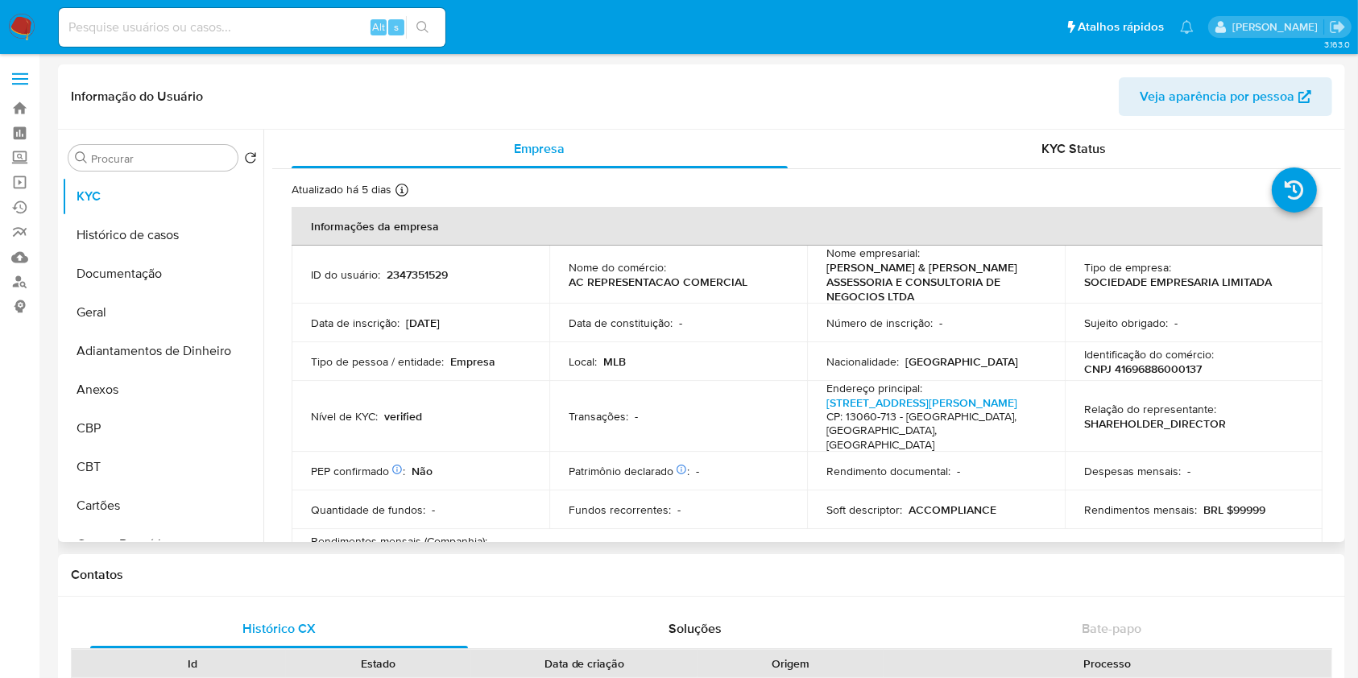
click at [922, 503] on p "ACCOMPLIANCE" at bounding box center [953, 510] width 88 height 15
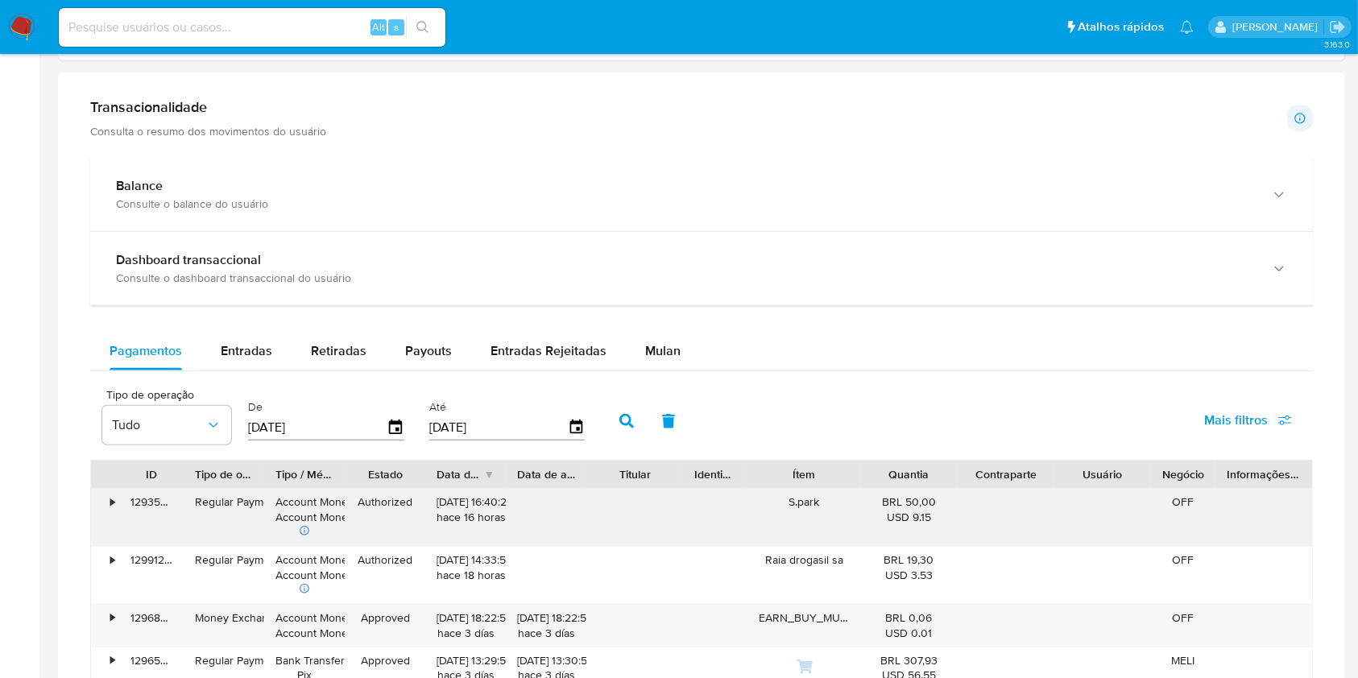
scroll to position [1074, 0]
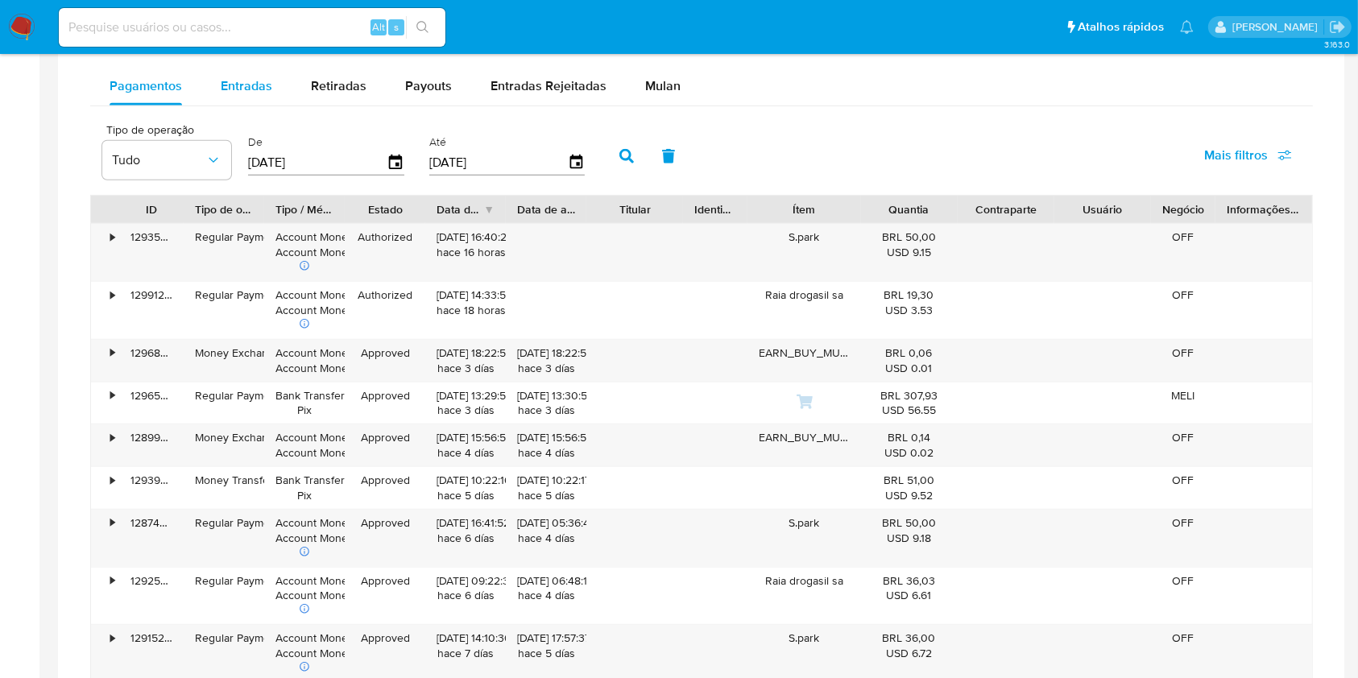
click at [236, 91] on span "Entradas" at bounding box center [247, 86] width 52 height 19
select select "10"
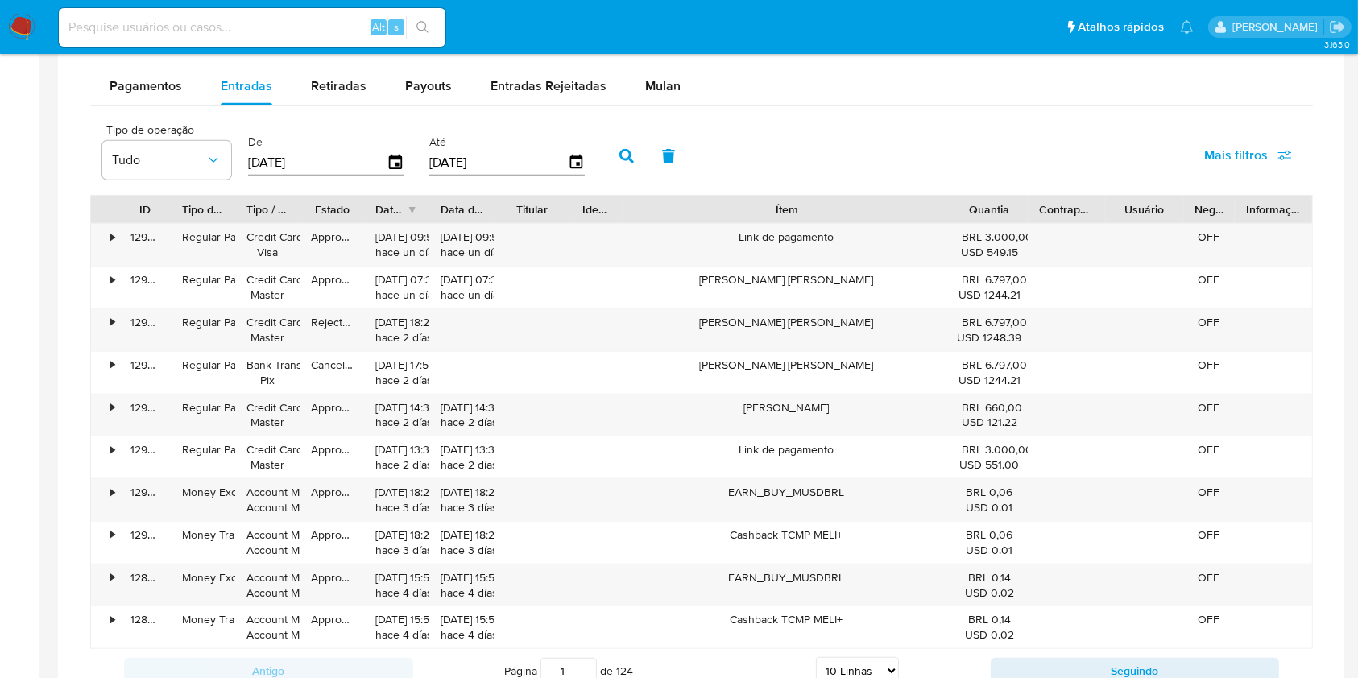
drag, startPoint x: 860, startPoint y: 213, endPoint x: 1075, endPoint y: 185, distance: 216.8
click at [1075, 185] on div "Tipo de operação Tudo De 18/07/2025 Até 15/10/2025 Mais filtros ID Tipo de oper…" at bounding box center [701, 403] width 1223 height 578
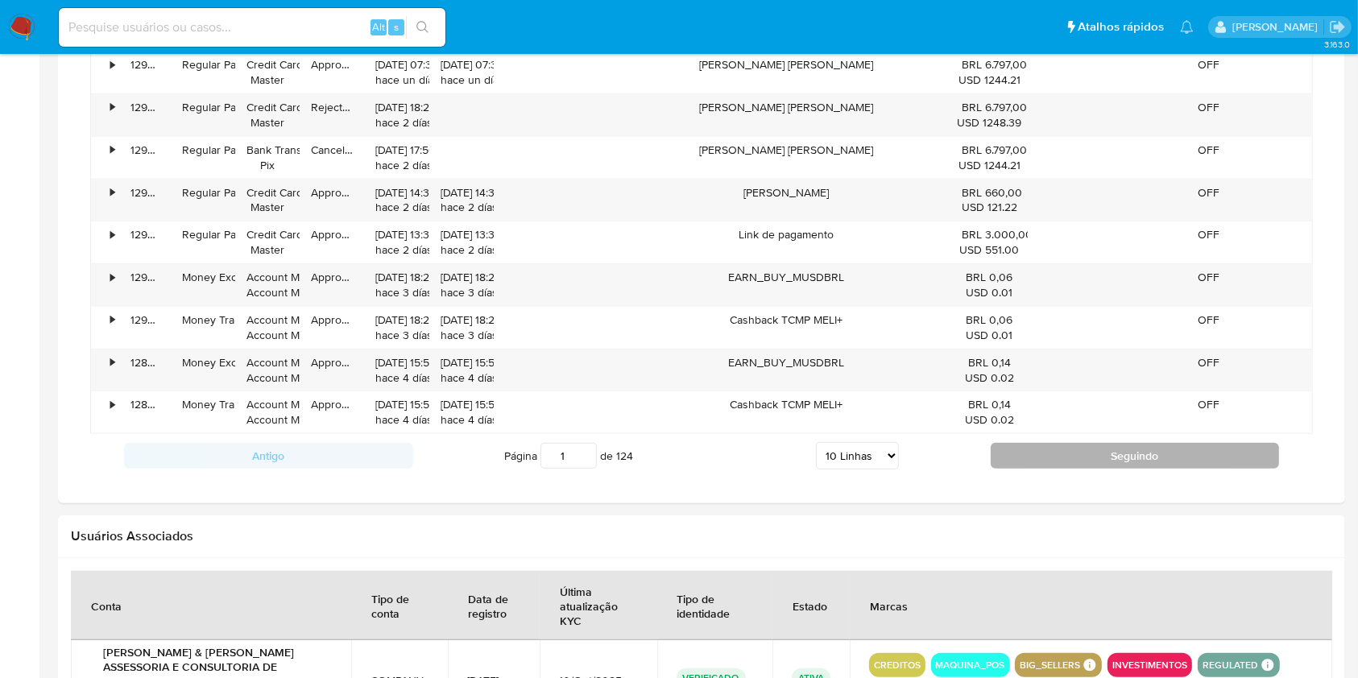
click at [1132, 453] on button "Seguindo" at bounding box center [1135, 456] width 289 height 26
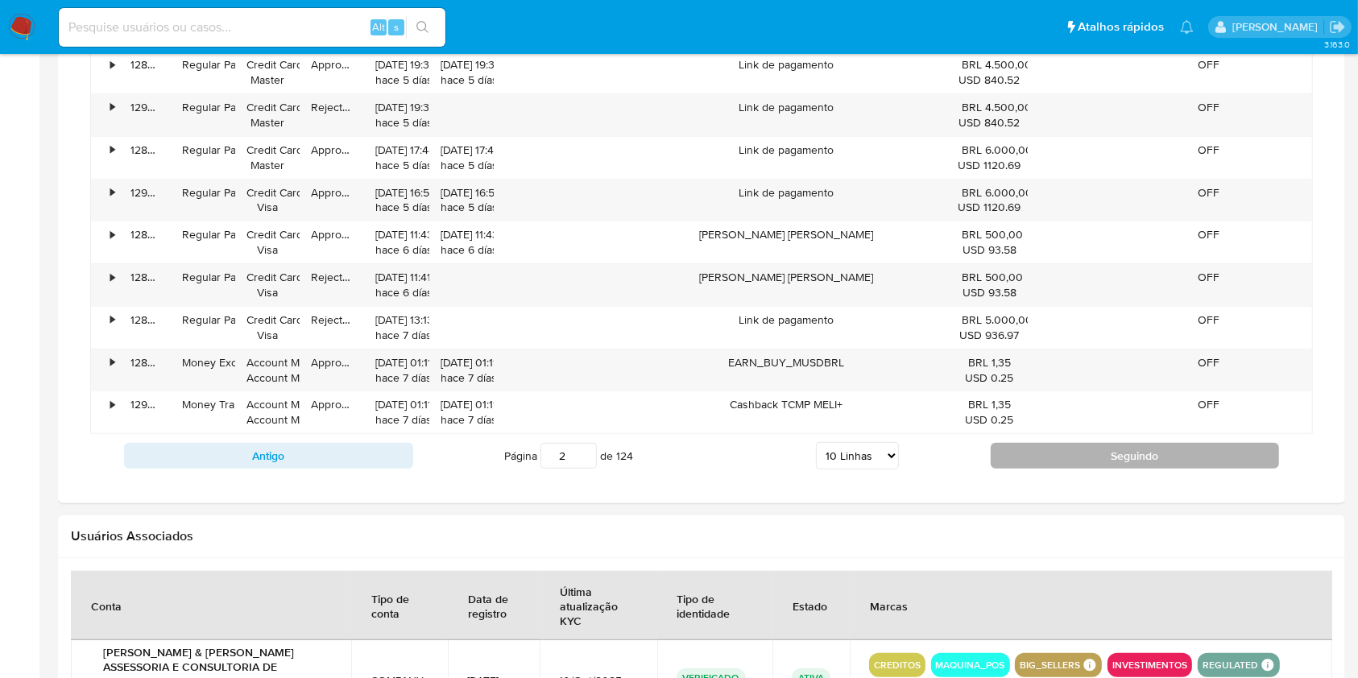
click at [1129, 465] on button "Seguindo" at bounding box center [1135, 456] width 289 height 26
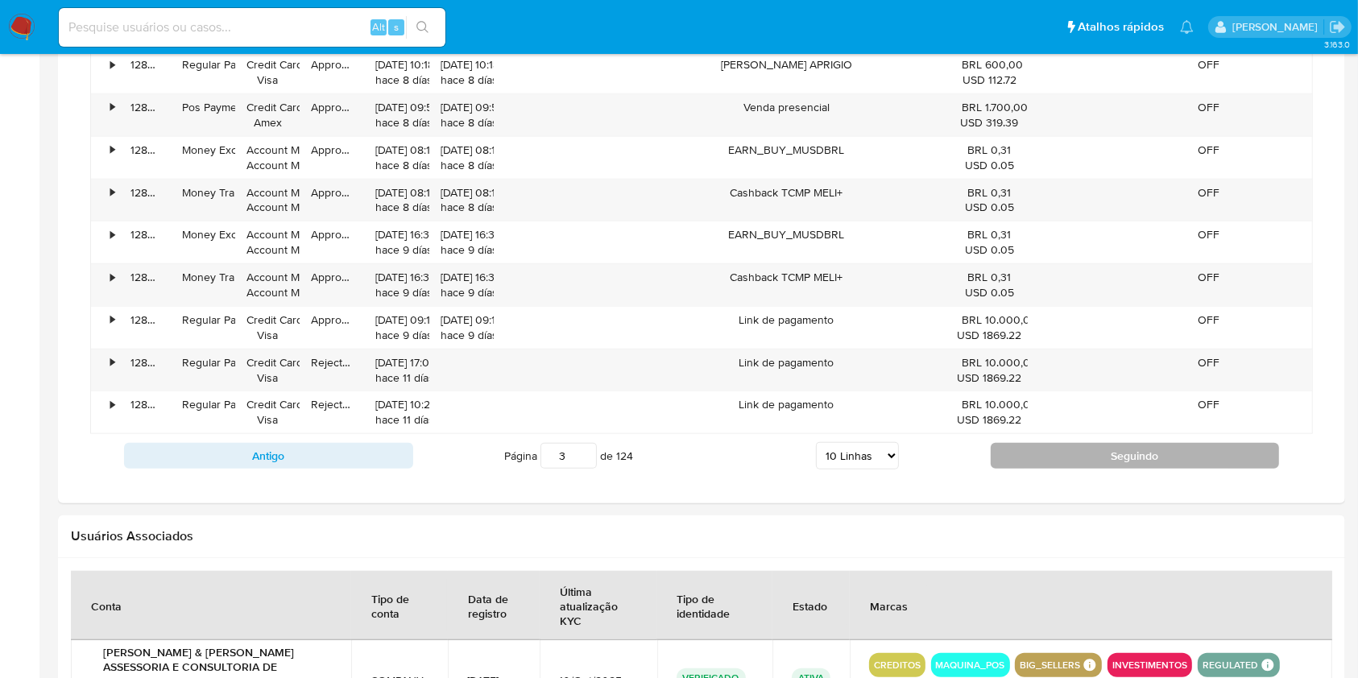
click at [1159, 454] on button "Seguindo" at bounding box center [1135, 456] width 289 height 26
click at [1137, 445] on button "Seguindo" at bounding box center [1135, 456] width 289 height 26
type input "5"
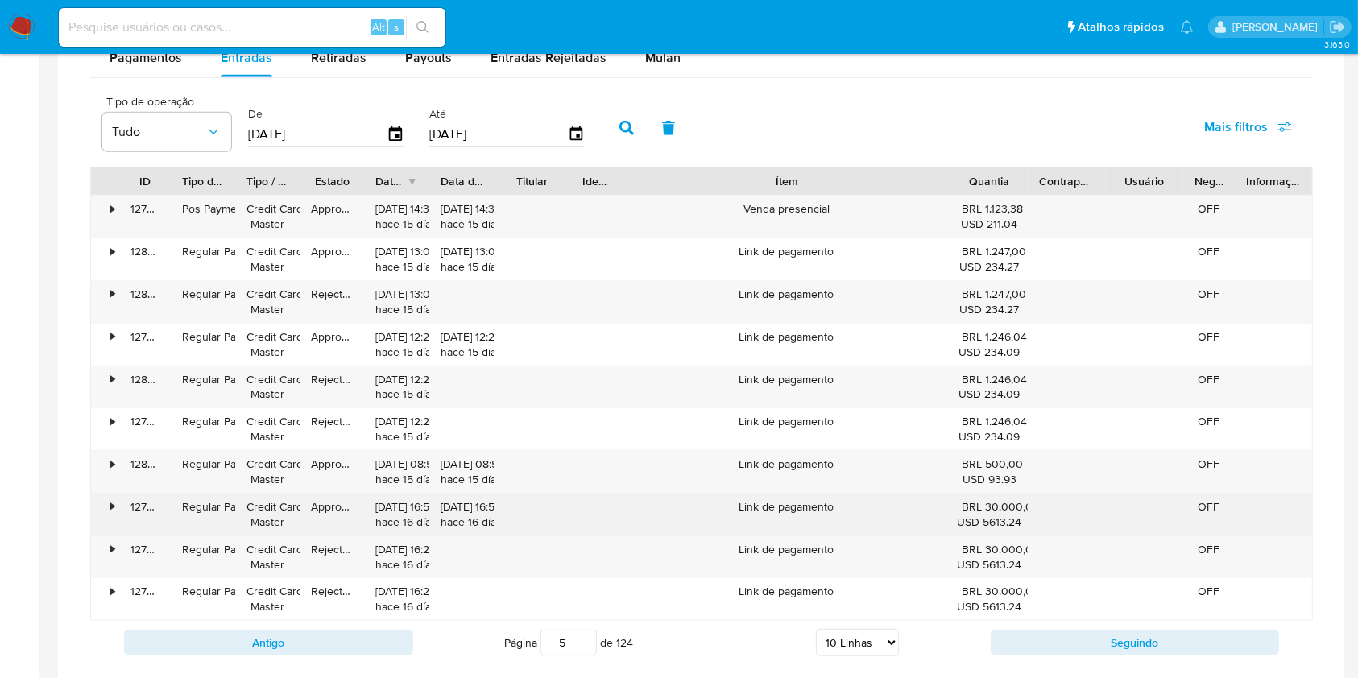
scroll to position [967, 0]
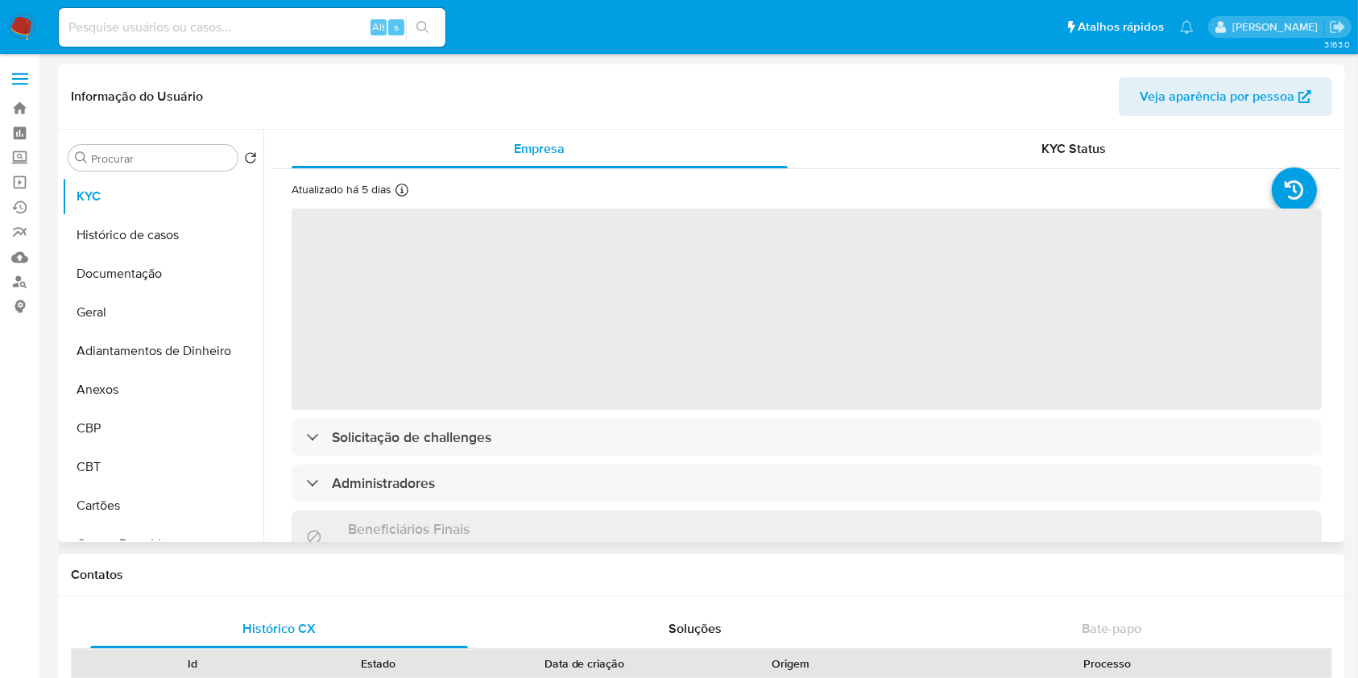
select select "10"
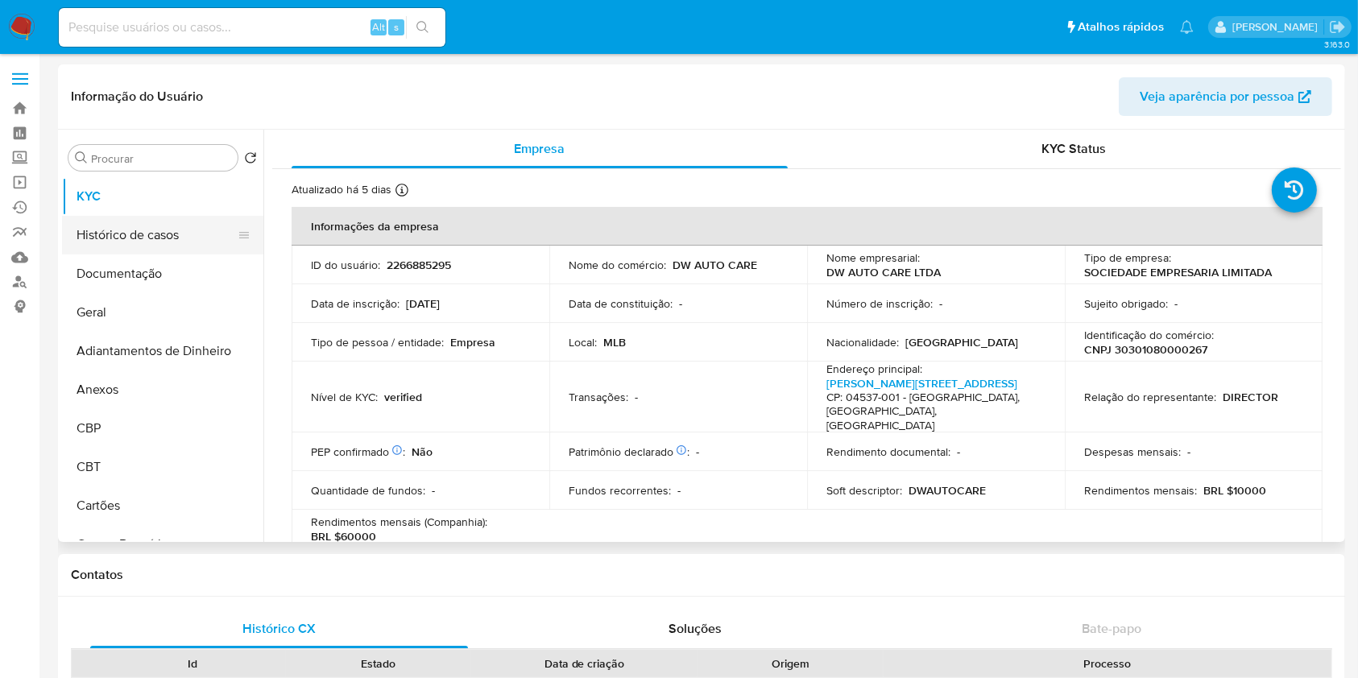
click at [158, 246] on button "Histórico de casos" at bounding box center [156, 235] width 189 height 39
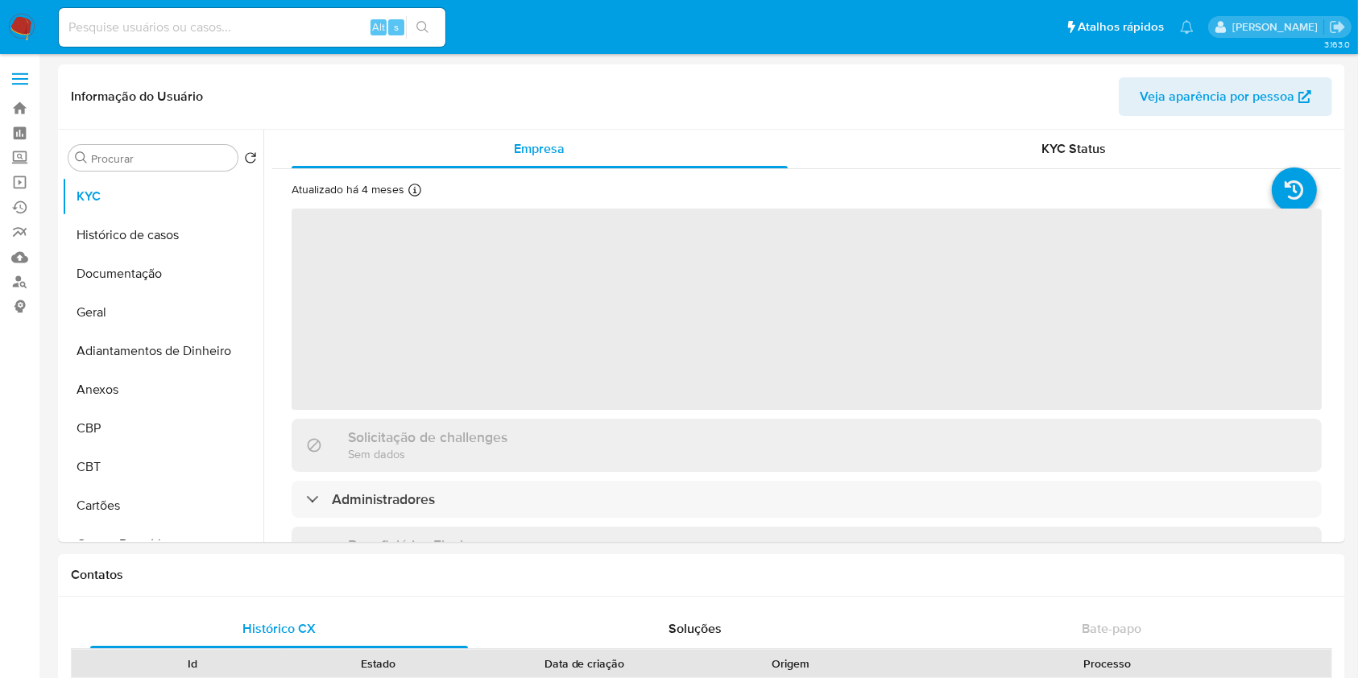
select select "10"
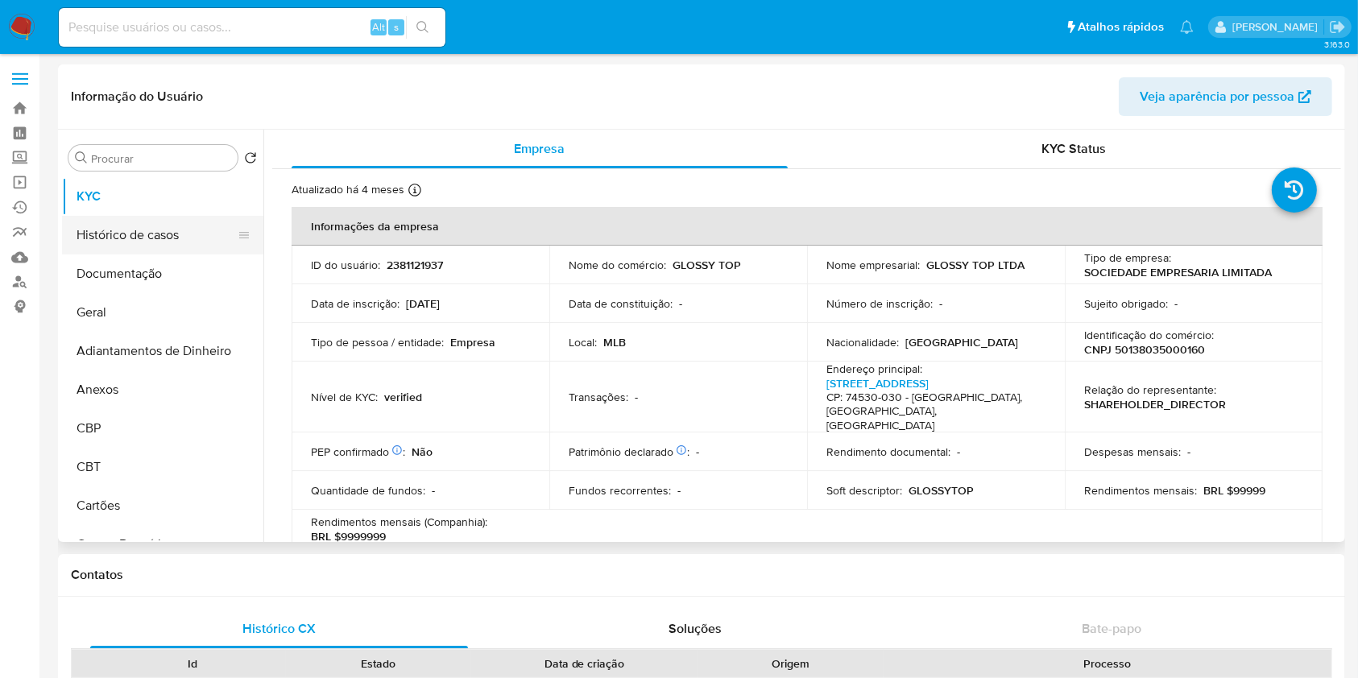
click at [176, 246] on button "Histórico de casos" at bounding box center [156, 235] width 189 height 39
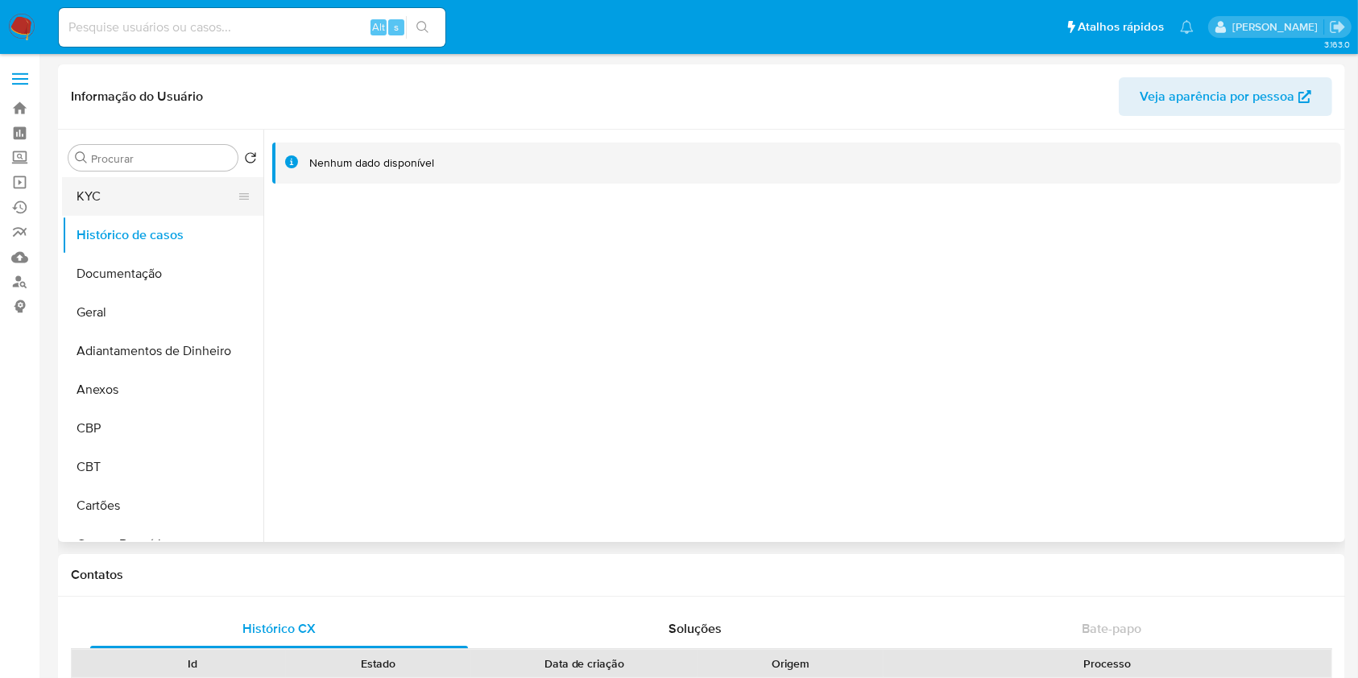
click at [152, 197] on button "KYC" at bounding box center [156, 196] width 189 height 39
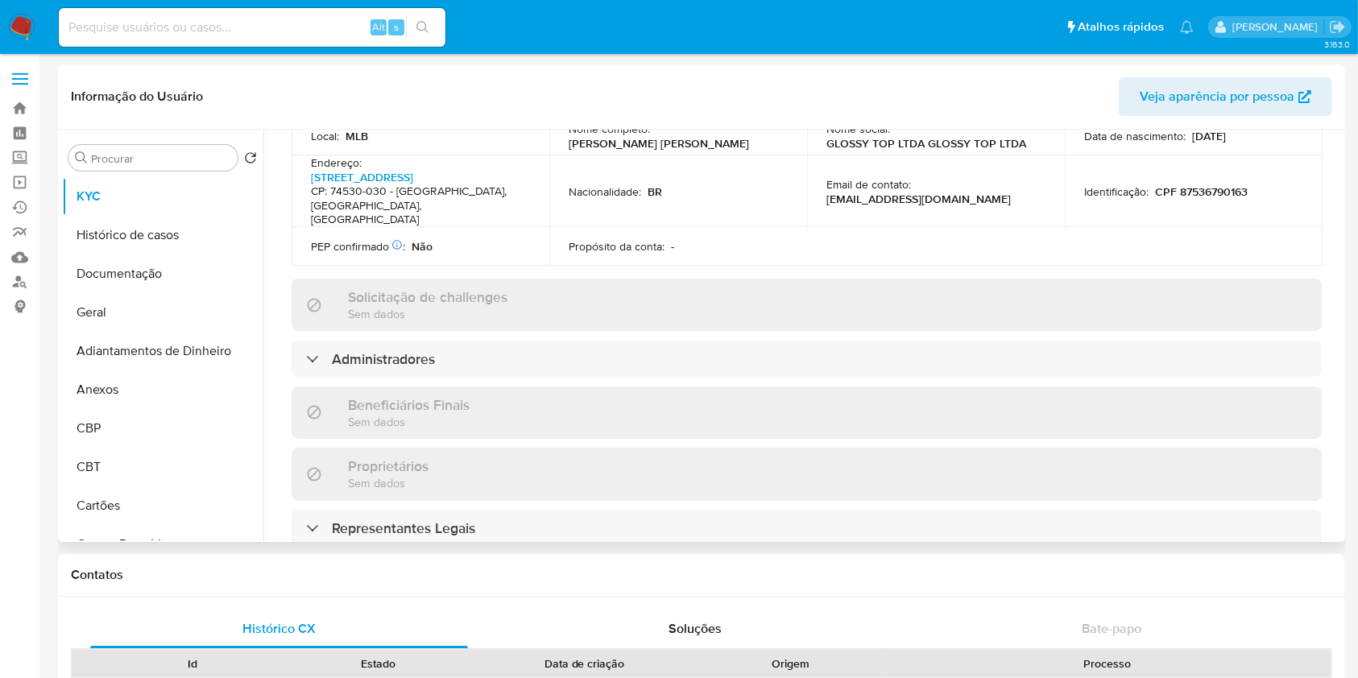
scroll to position [644, 0]
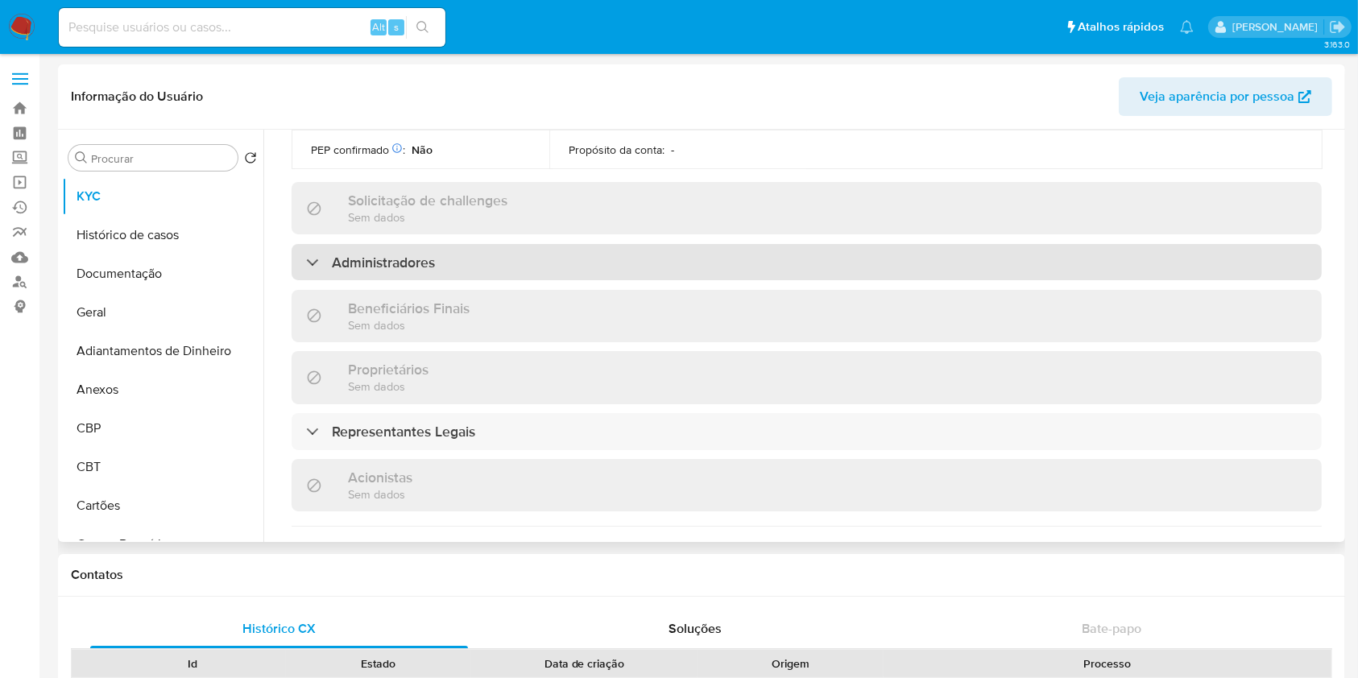
click at [400, 254] on h3 "Administradores" at bounding box center [383, 263] width 103 height 18
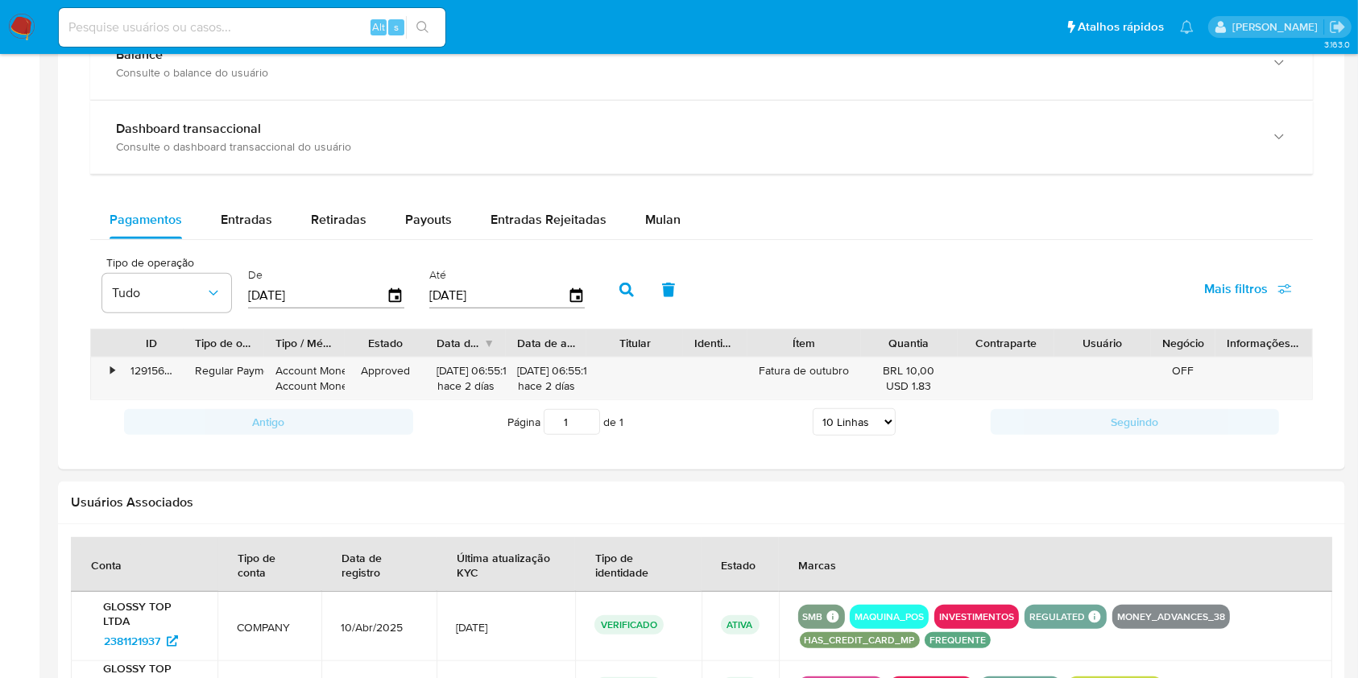
scroll to position [967, 0]
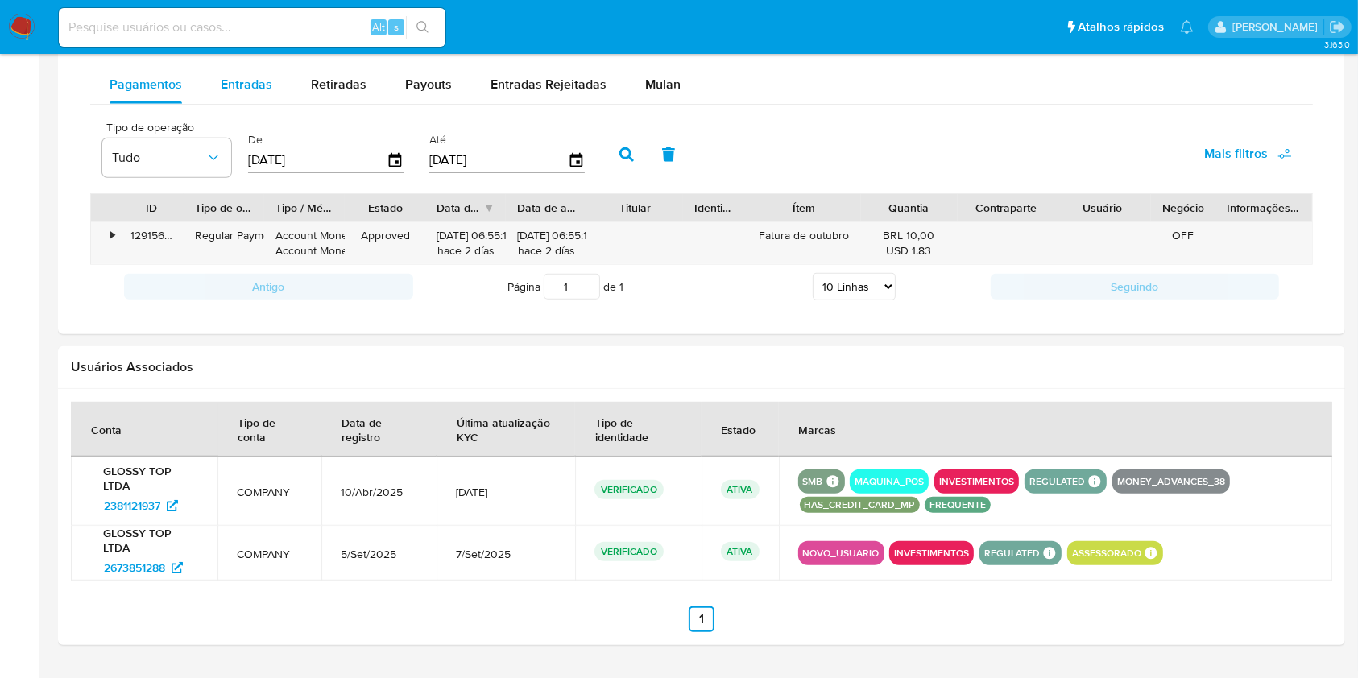
click at [242, 77] on span "Entradas" at bounding box center [247, 84] width 52 height 19
select select "10"
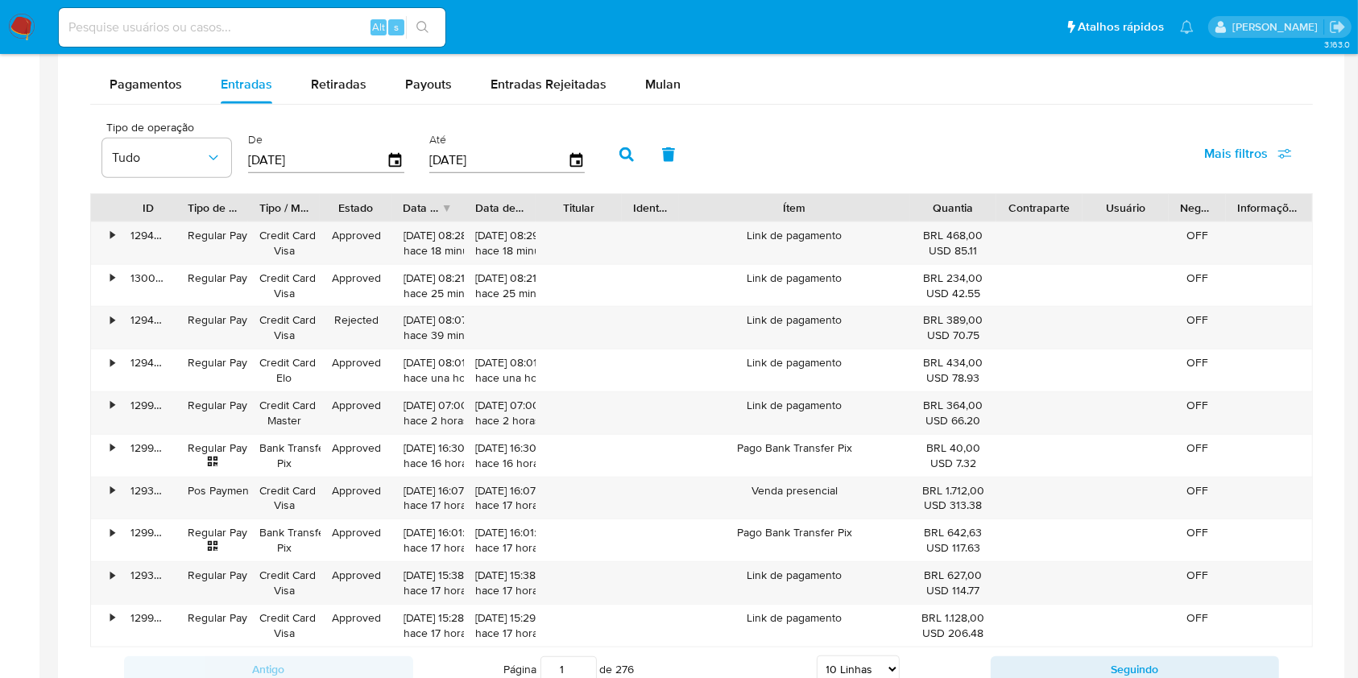
drag, startPoint x: 860, startPoint y: 209, endPoint x: 977, endPoint y: 201, distance: 117.9
click at [977, 201] on div "ID Tipo de operação Tipo / Método Estado Data de criação Data de aprovação Titu…" at bounding box center [701, 207] width 1221 height 27
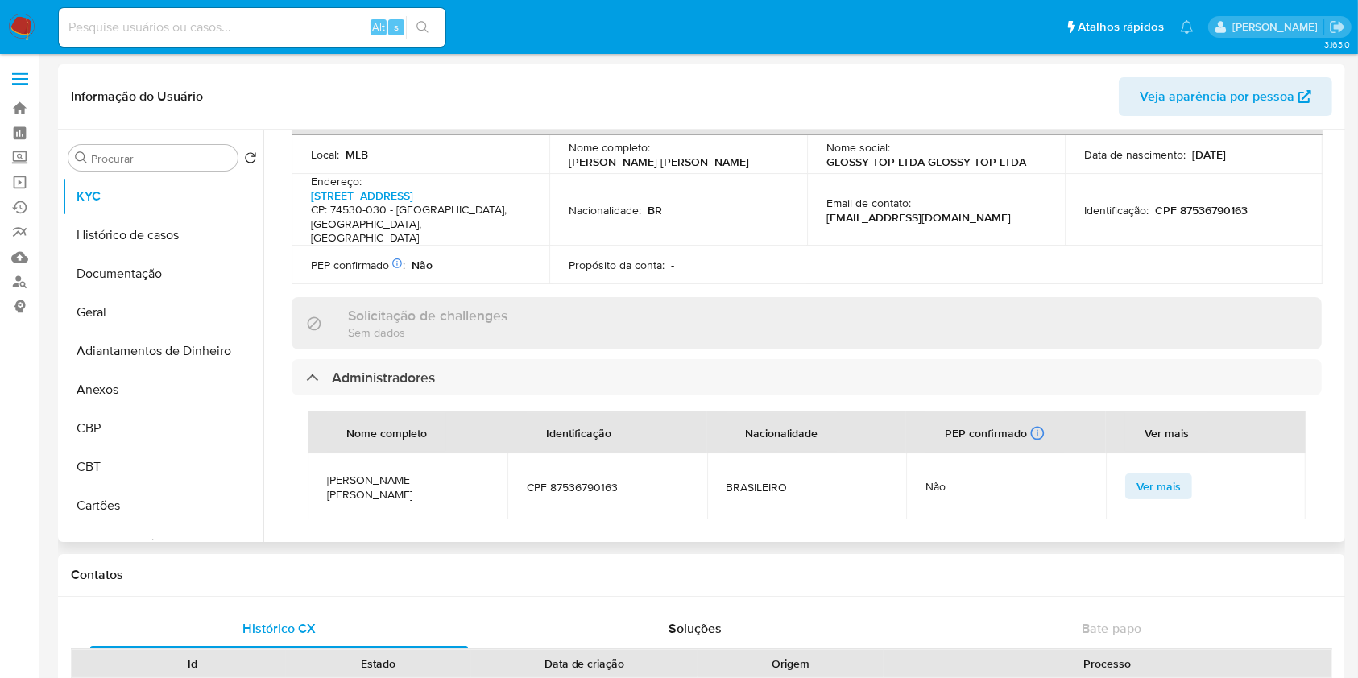
scroll to position [863, 0]
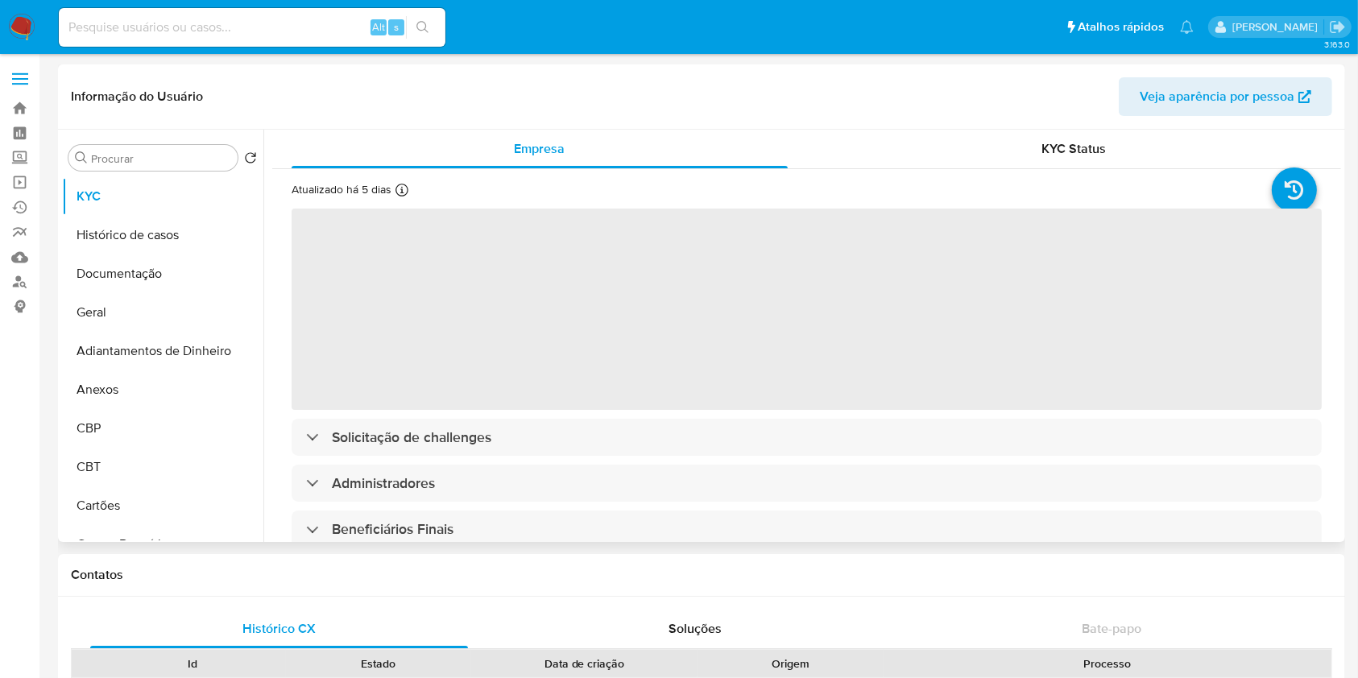
select select "10"
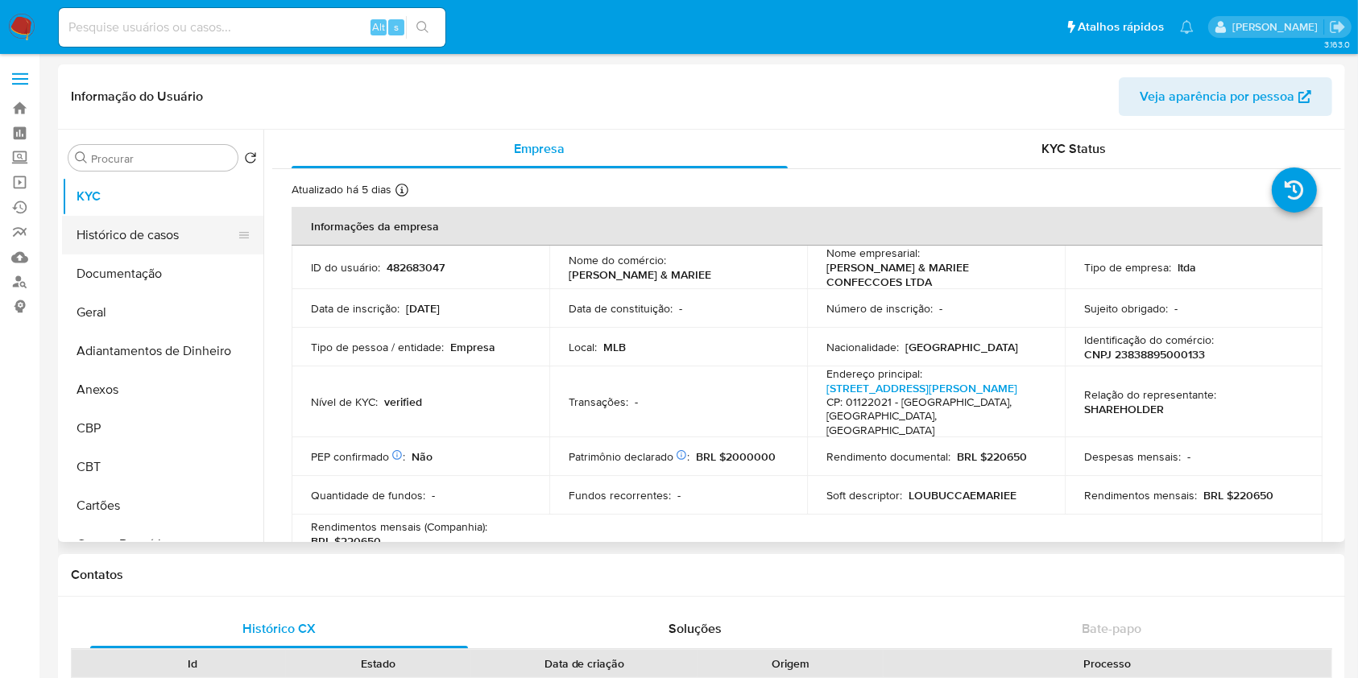
click at [145, 234] on button "Histórico de casos" at bounding box center [156, 235] width 189 height 39
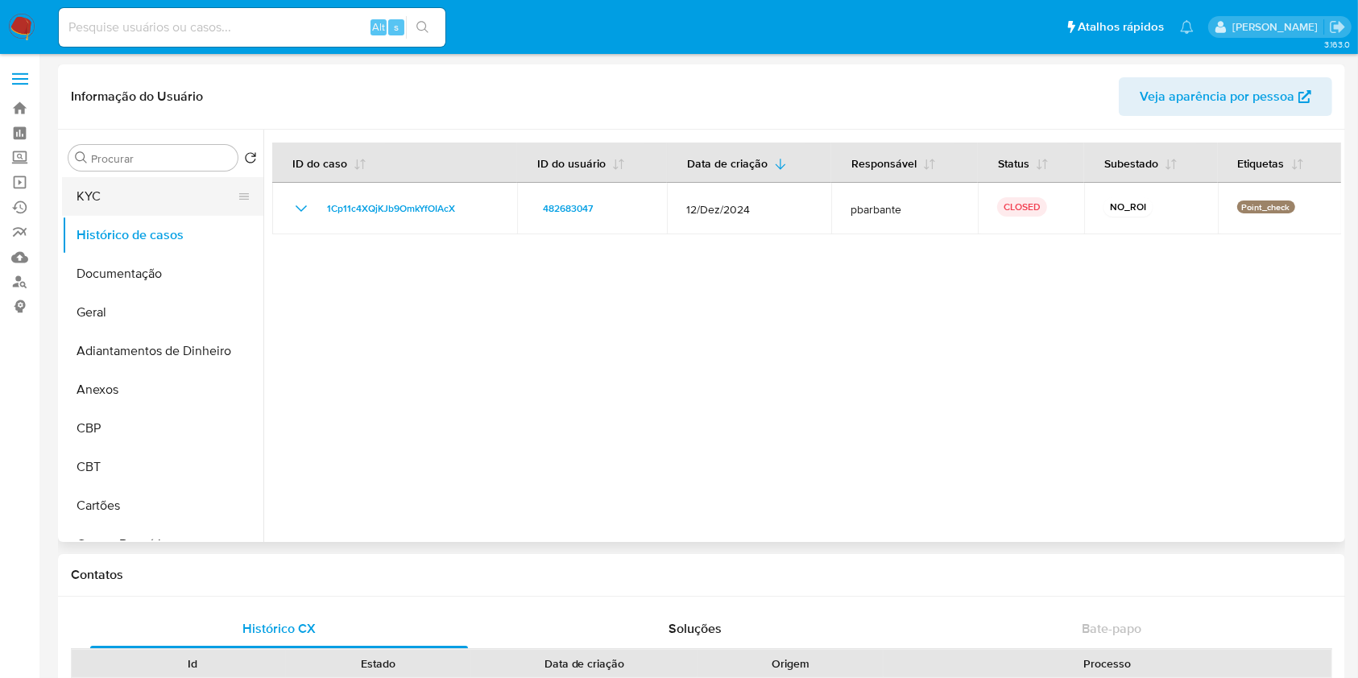
click at [147, 184] on button "KYC" at bounding box center [156, 196] width 189 height 39
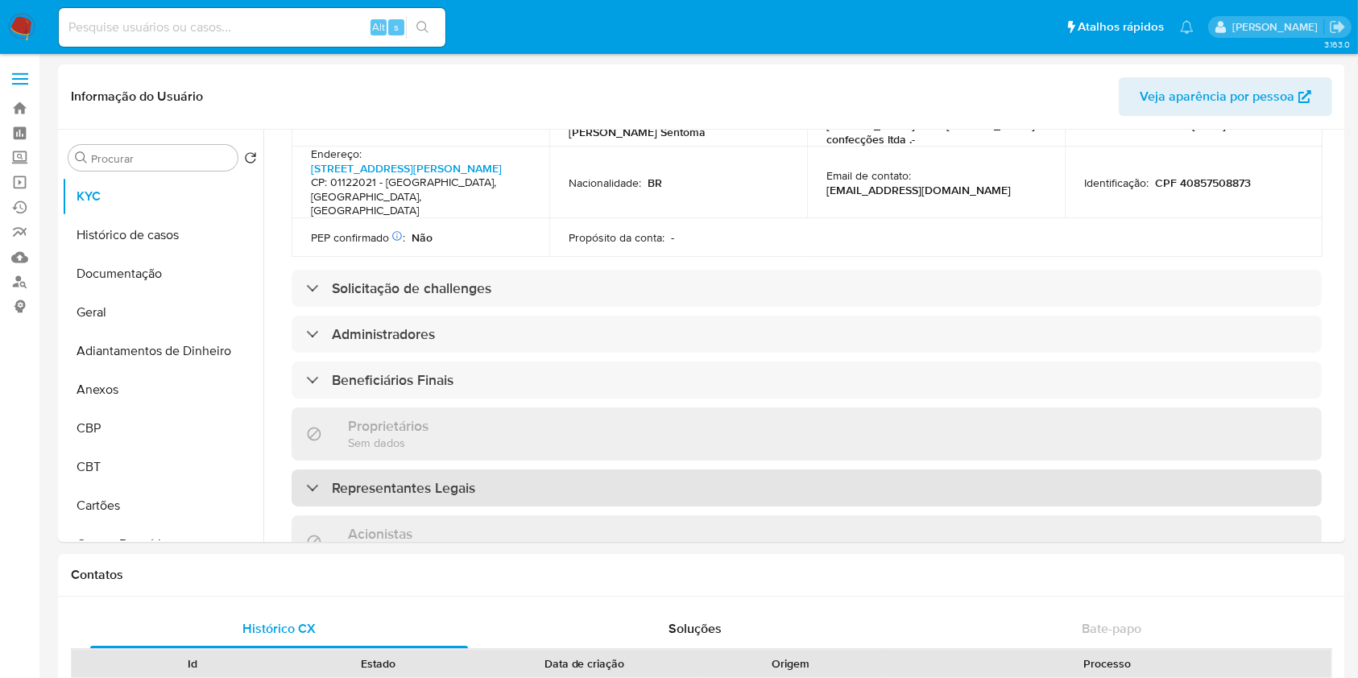
scroll to position [644, 0]
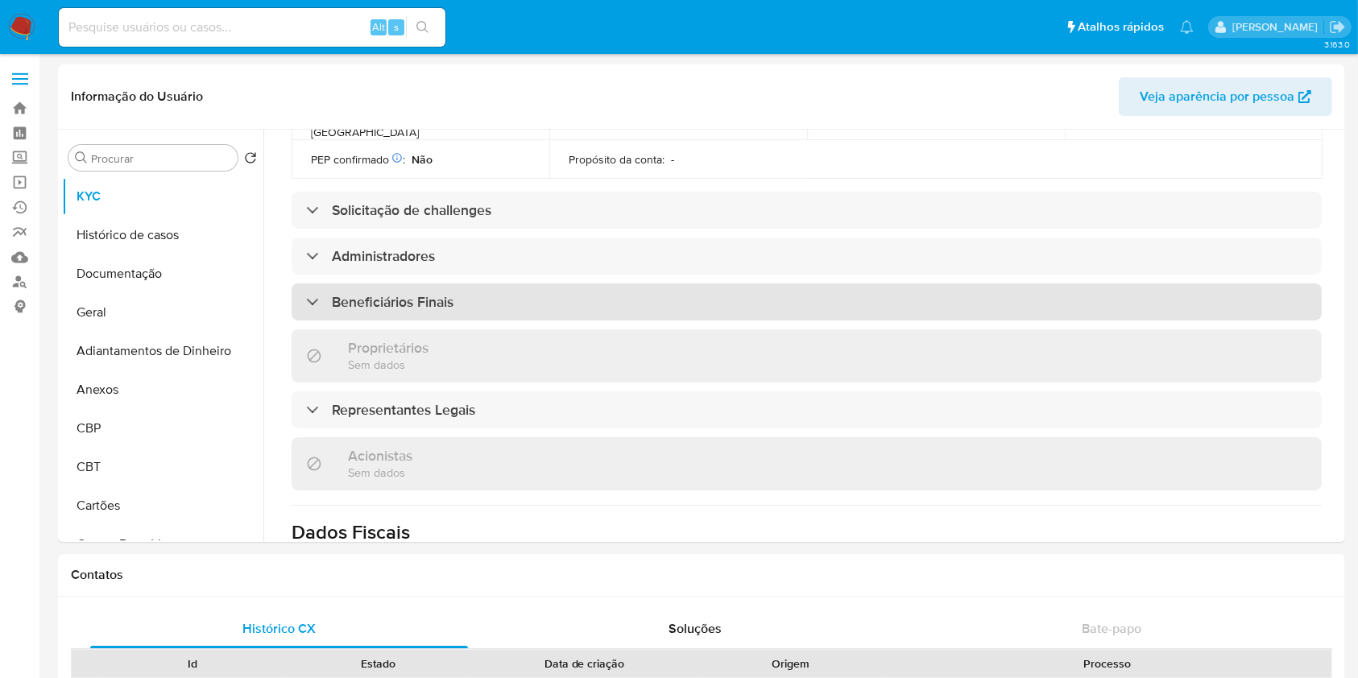
drag, startPoint x: 396, startPoint y: 293, endPoint x: 394, endPoint y: 284, distance: 9.0
click at [395, 292] on div "Informações da empresa ID do usuário : 482683047 Nome do comércio : LOU BUCCA &…" at bounding box center [807, 217] width 1030 height 1308
click at [393, 293] on h3 "Beneficiários Finais" at bounding box center [393, 302] width 122 height 18
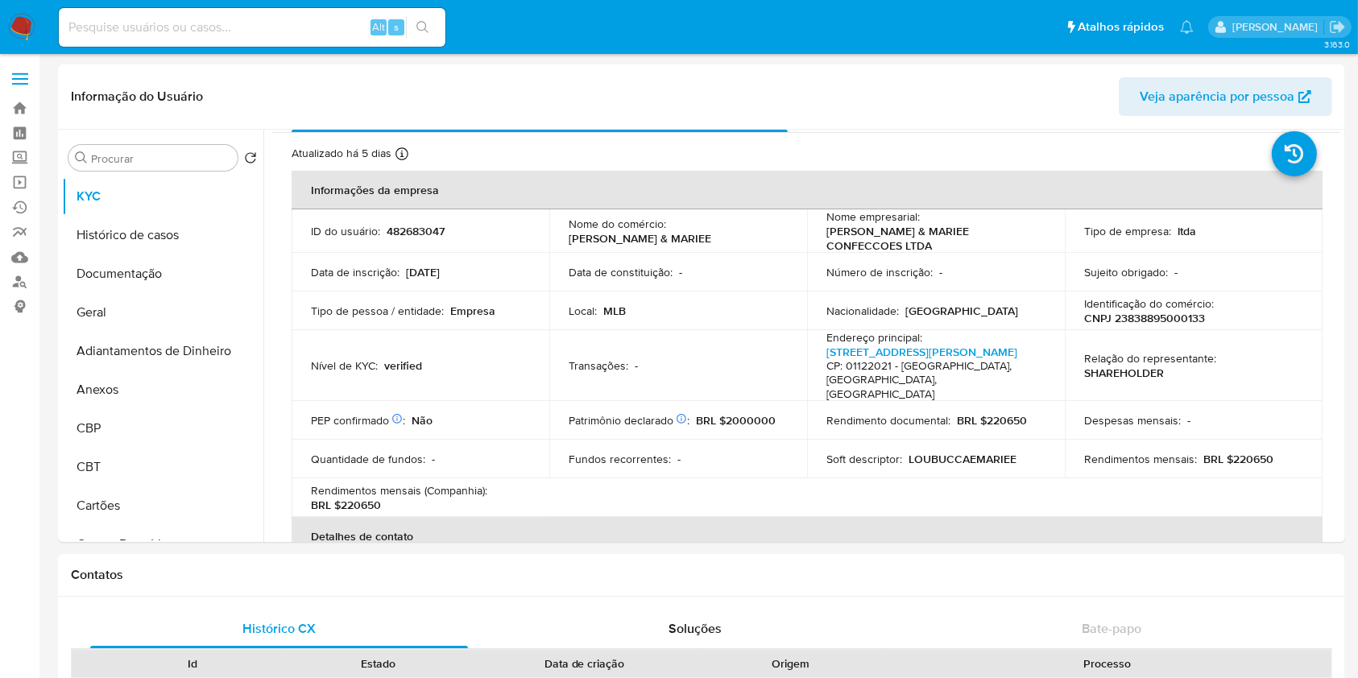
scroll to position [0, 0]
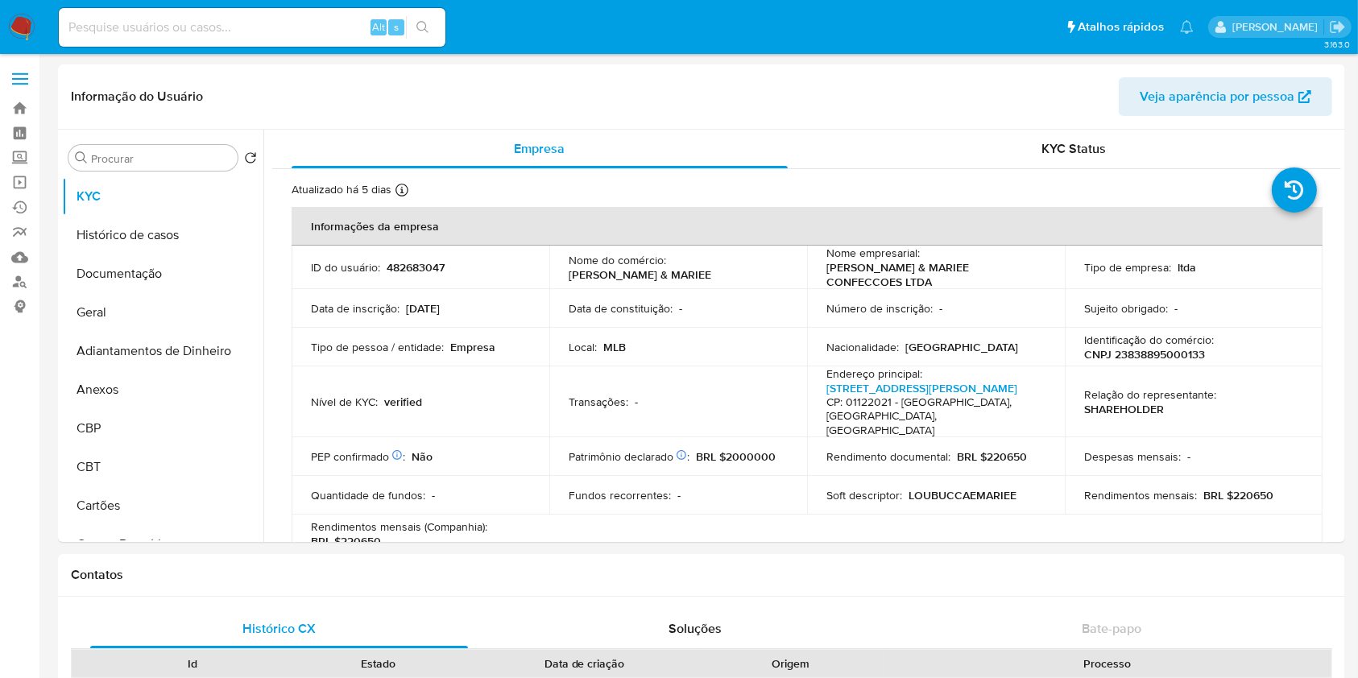
click at [1186, 354] on p "CNPJ 23838895000133" at bounding box center [1144, 354] width 121 height 15
copy p "23838895000133"
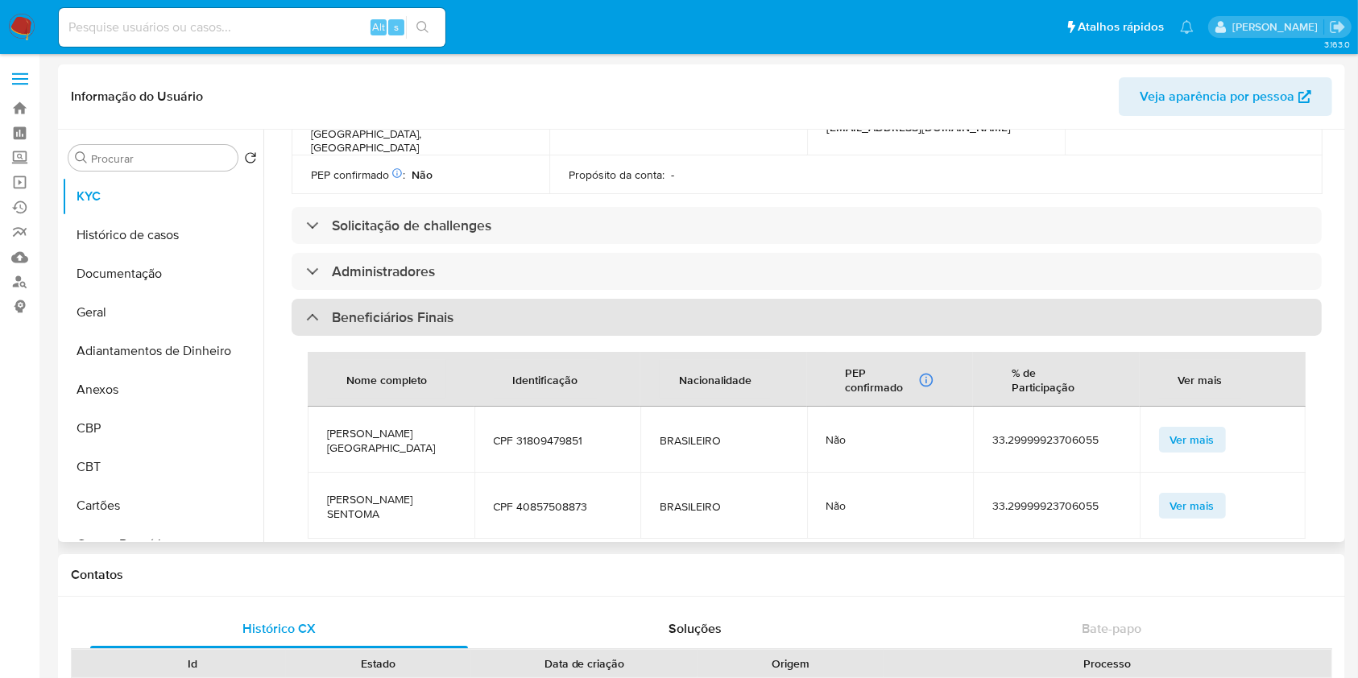
scroll to position [644, 0]
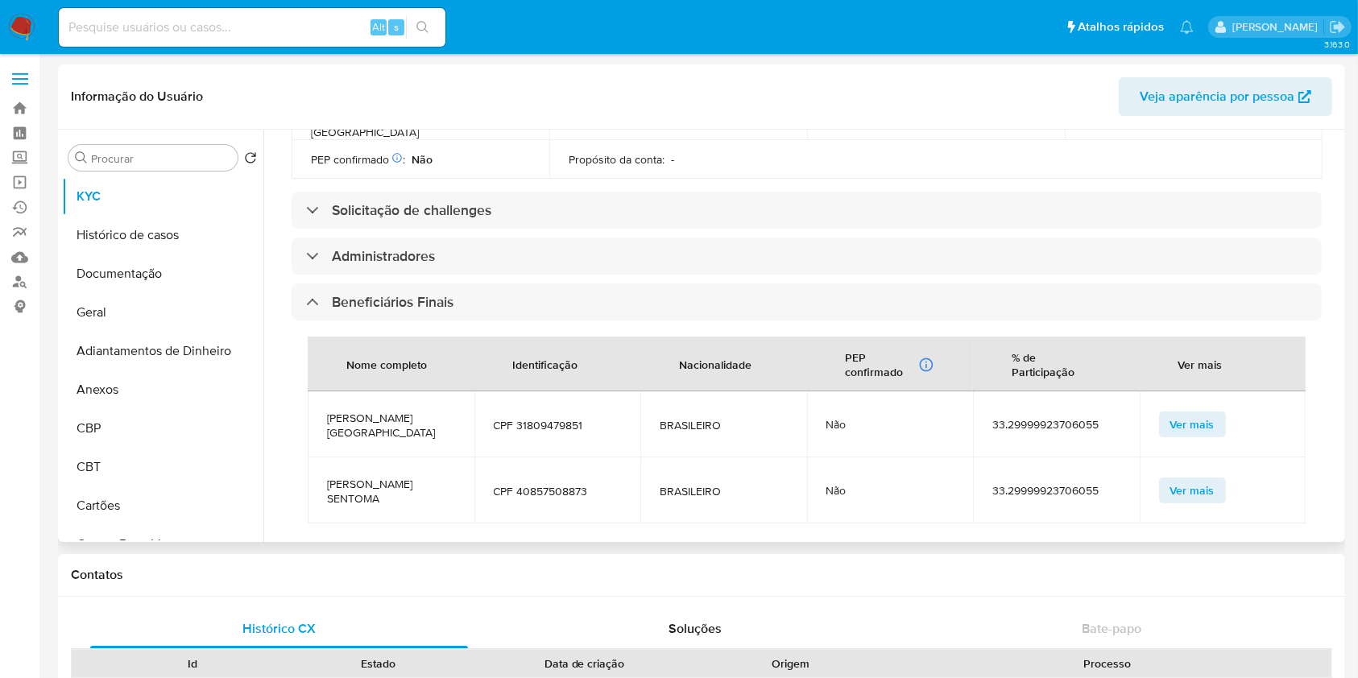
click at [380, 411] on span "MEIRE NOGUEIRA DA COSTA LIMA" at bounding box center [391, 425] width 128 height 29
copy span "MEIRE NOGUEIRA DA COSTA LIMA"
click at [341, 477] on span "KENON BUCCA SENTOMA" at bounding box center [391, 491] width 128 height 29
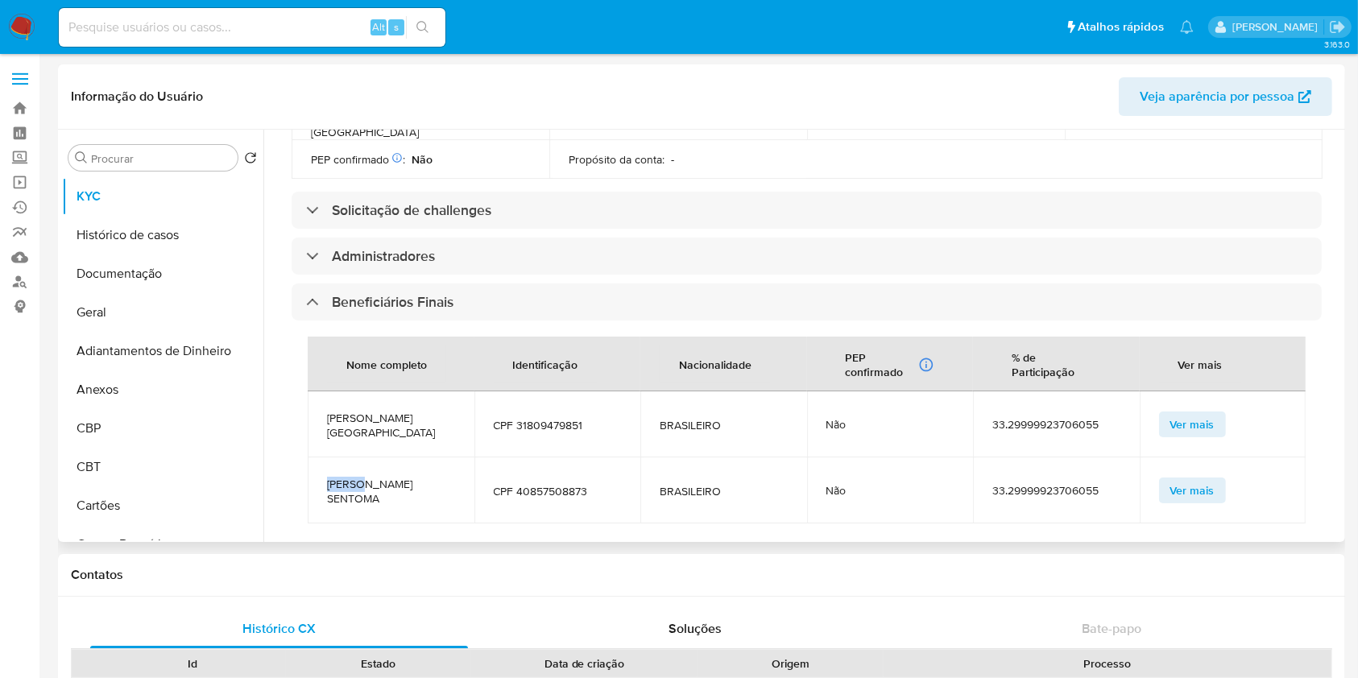
click at [341, 477] on span "KENON BUCCA SENTOMA" at bounding box center [391, 491] width 128 height 29
copy span "KENON BUCCA SENTOMA"
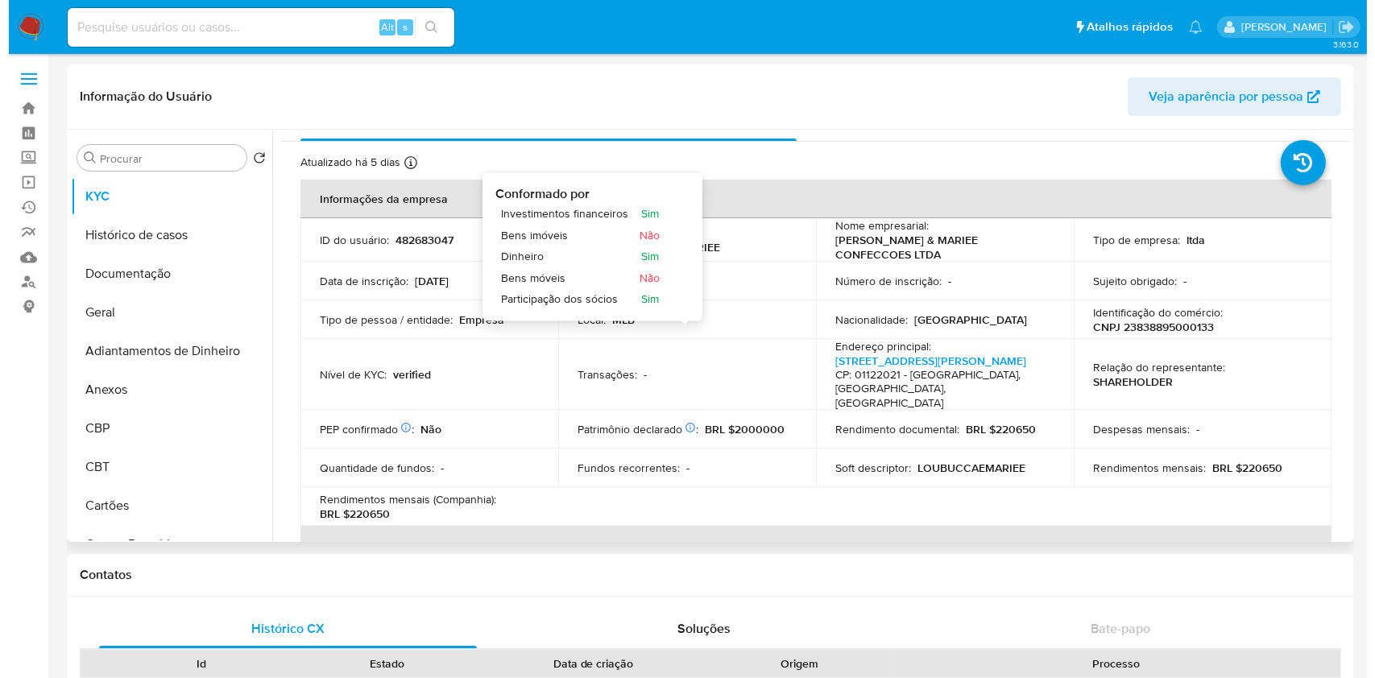
scroll to position [0, 0]
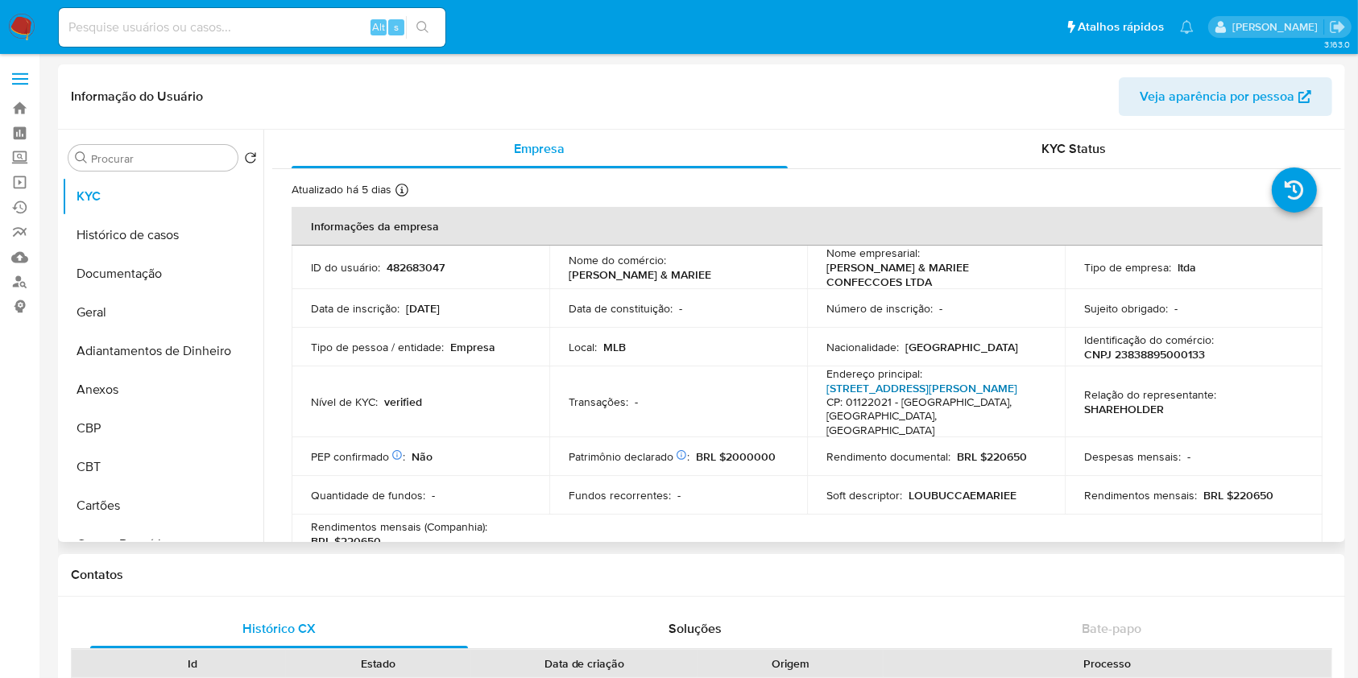
click at [892, 382] on link "[STREET_ADDRESS][PERSON_NAME]" at bounding box center [922, 388] width 191 height 16
click at [117, 319] on button "Geral" at bounding box center [156, 312] width 189 height 39
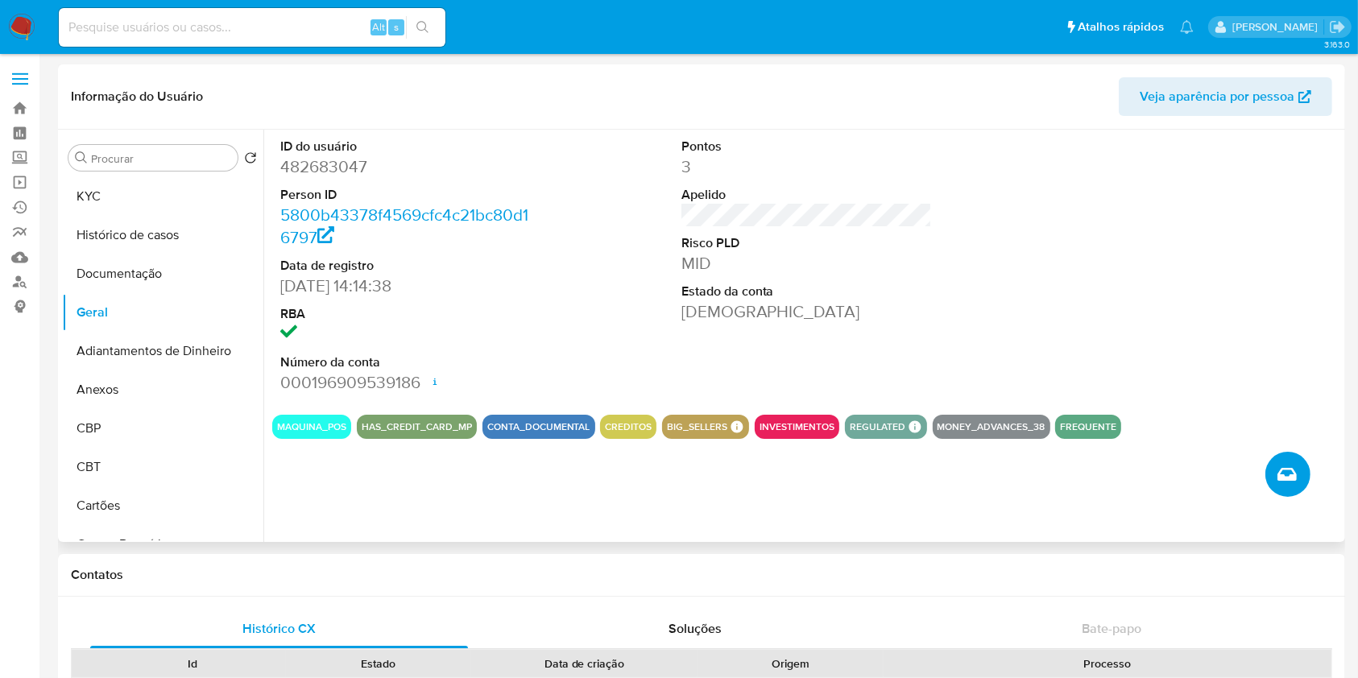
click at [1283, 474] on icon "Criar caso manual" at bounding box center [1287, 474] width 19 height 13
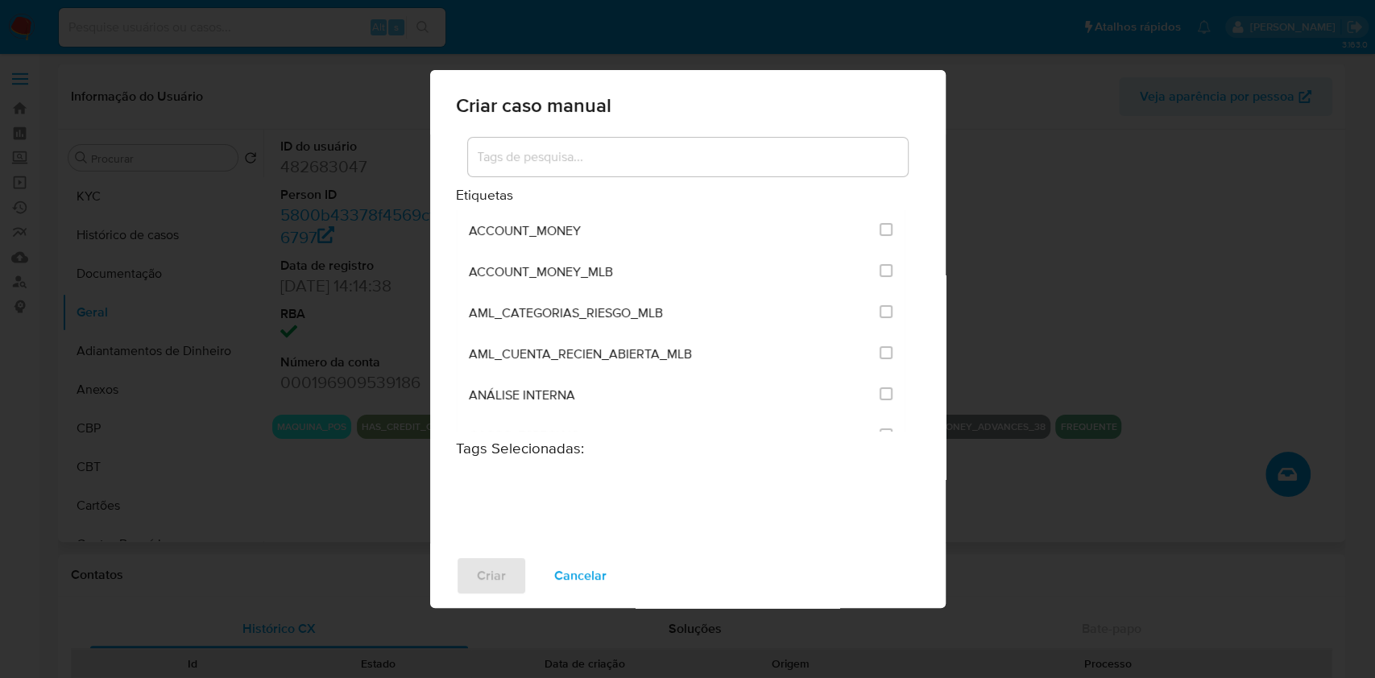
click at [652, 145] on div at bounding box center [688, 157] width 440 height 39
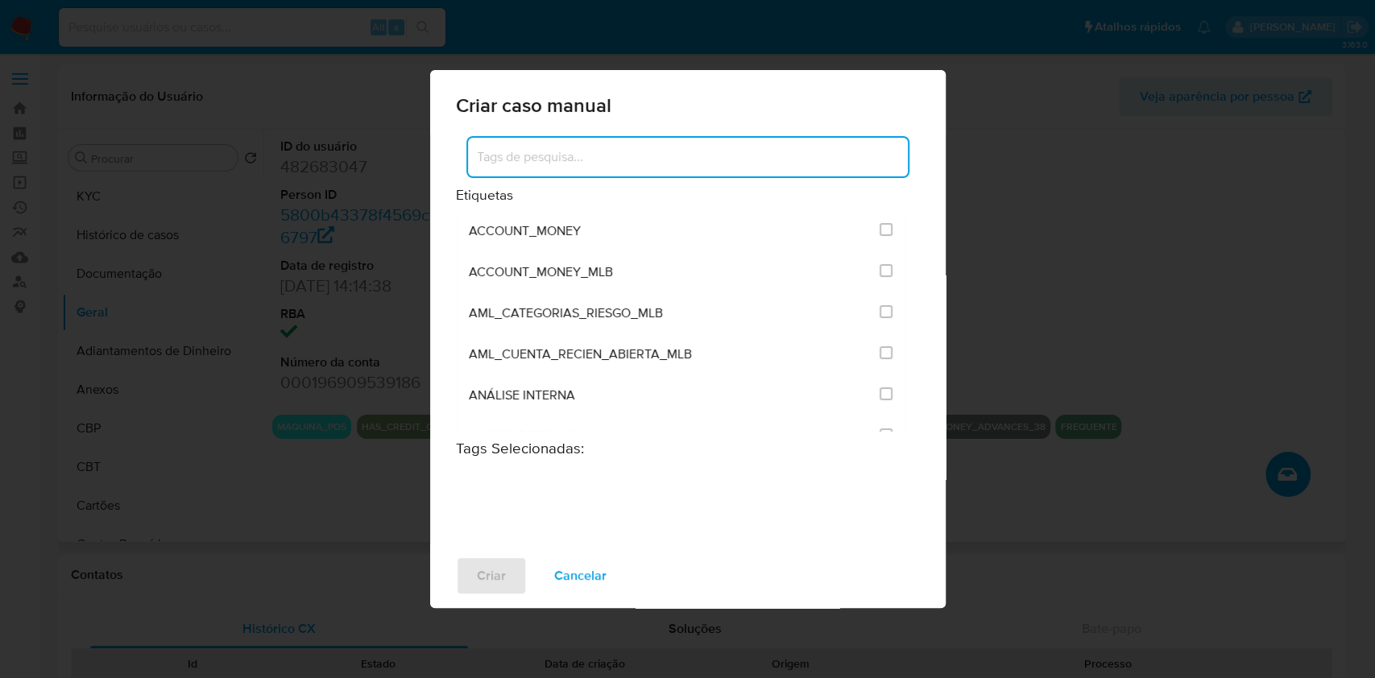
click at [670, 160] on input at bounding box center [688, 157] width 440 height 21
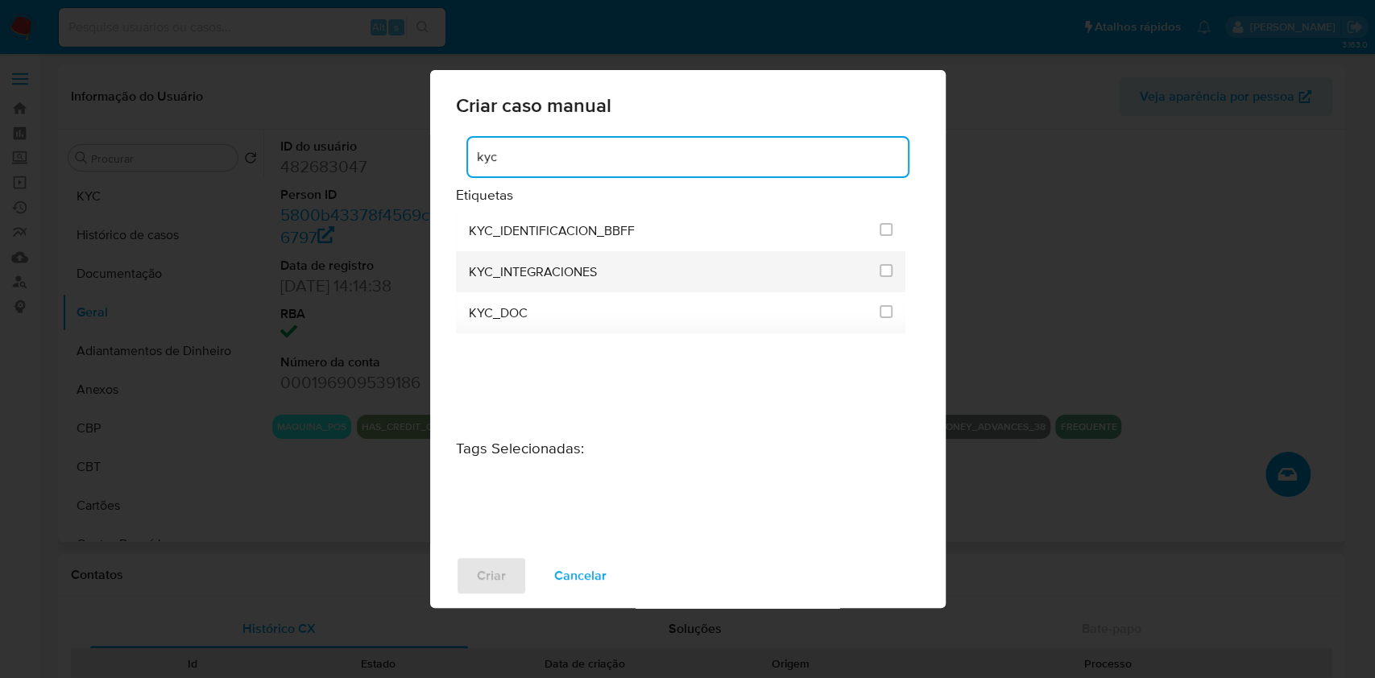
type input "kyc"
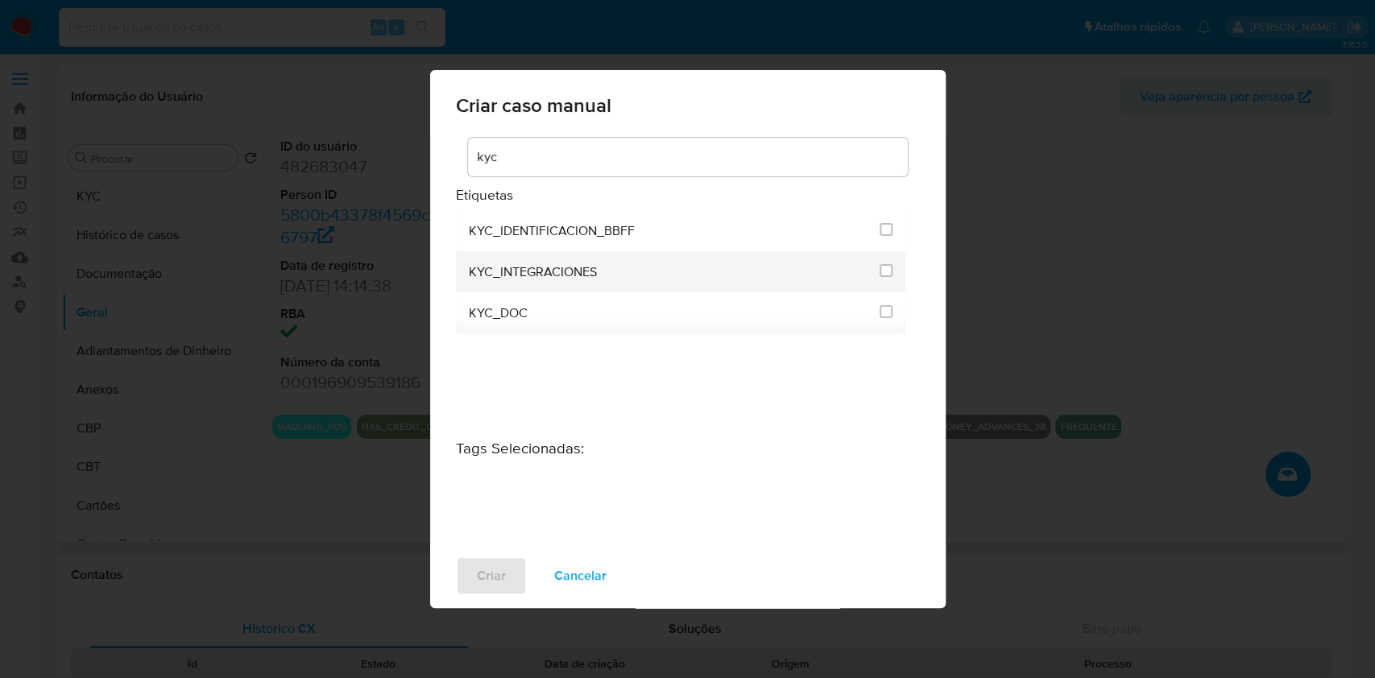
click at [877, 270] on li "KYC_INTEGRACIONES" at bounding box center [681, 271] width 450 height 41
click at [882, 271] on input "2093" at bounding box center [886, 270] width 13 height 13
checkbox input "true"
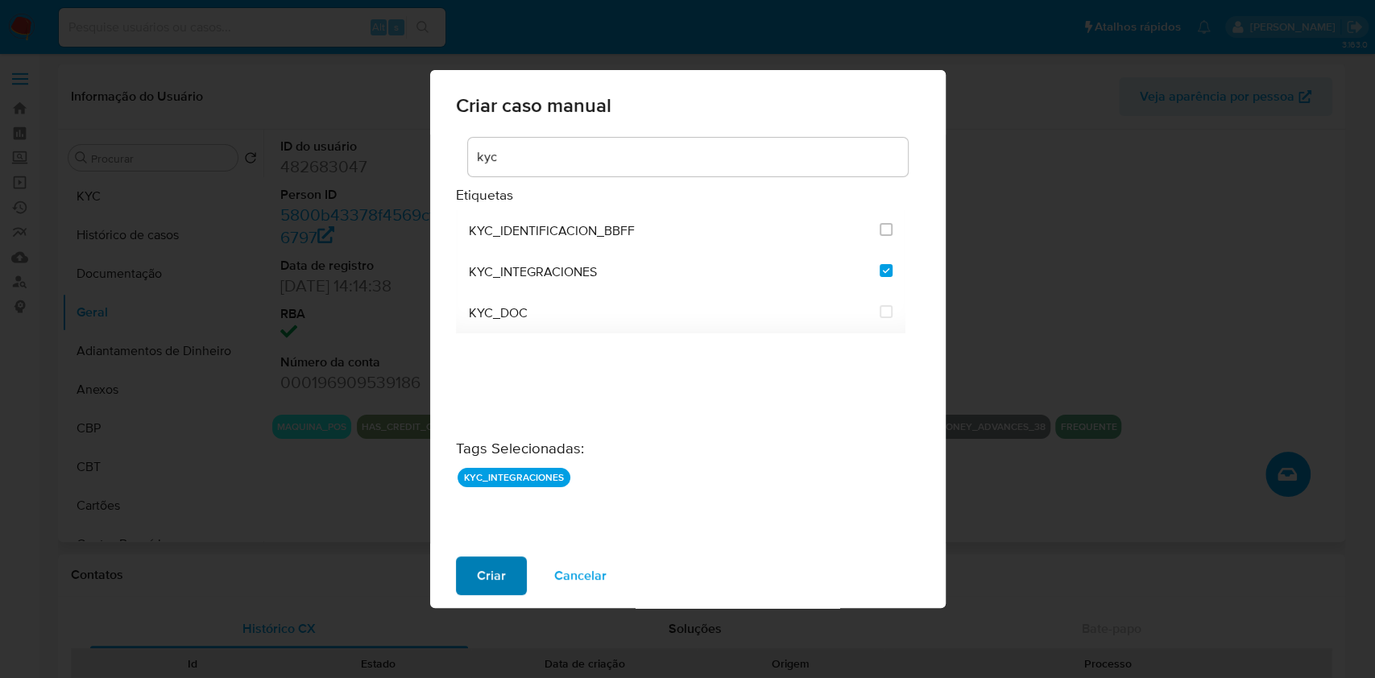
click at [488, 571] on span "Criar" at bounding box center [491, 575] width 29 height 35
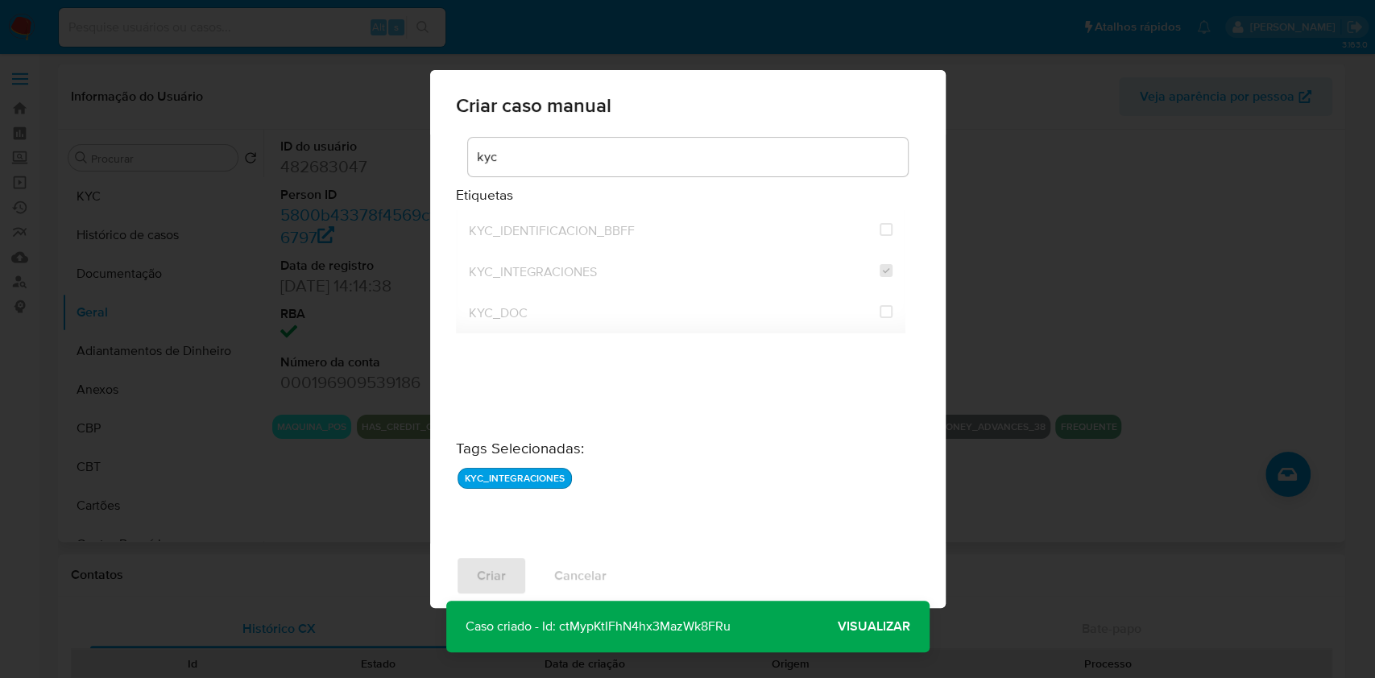
click at [907, 627] on span "Visualizar" at bounding box center [874, 627] width 73 height 0
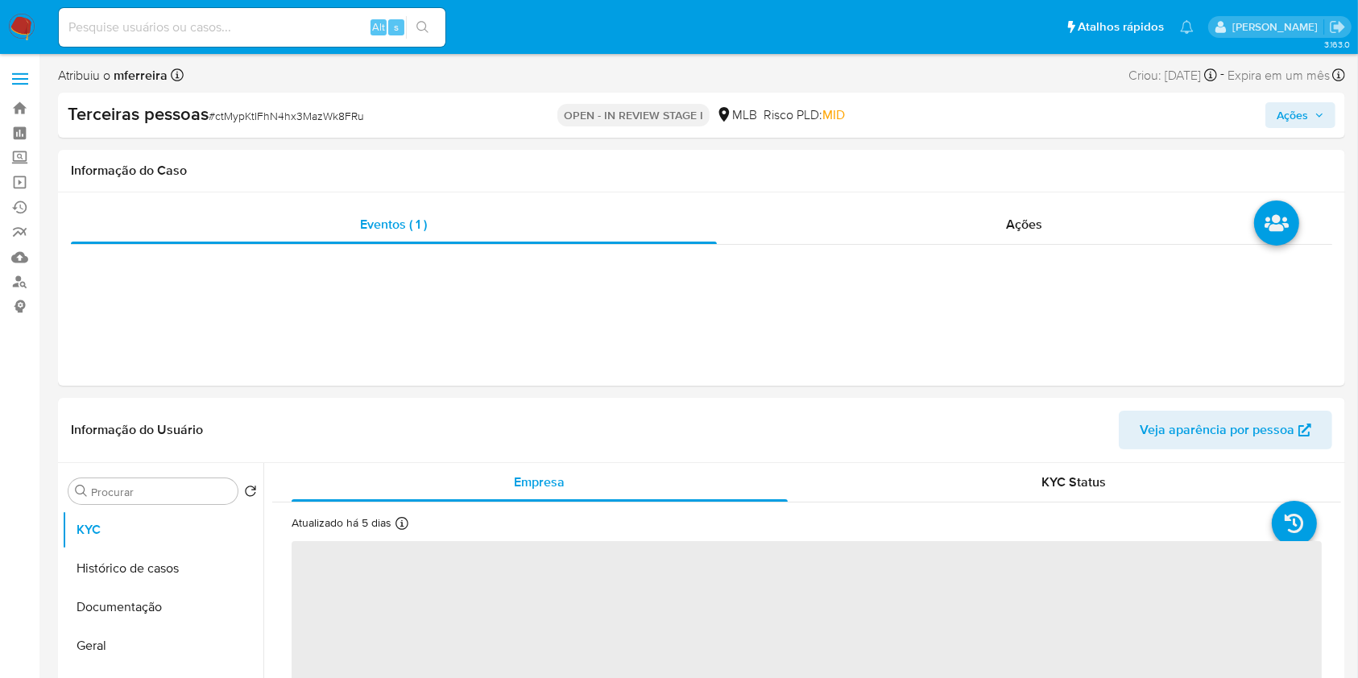
select select "10"
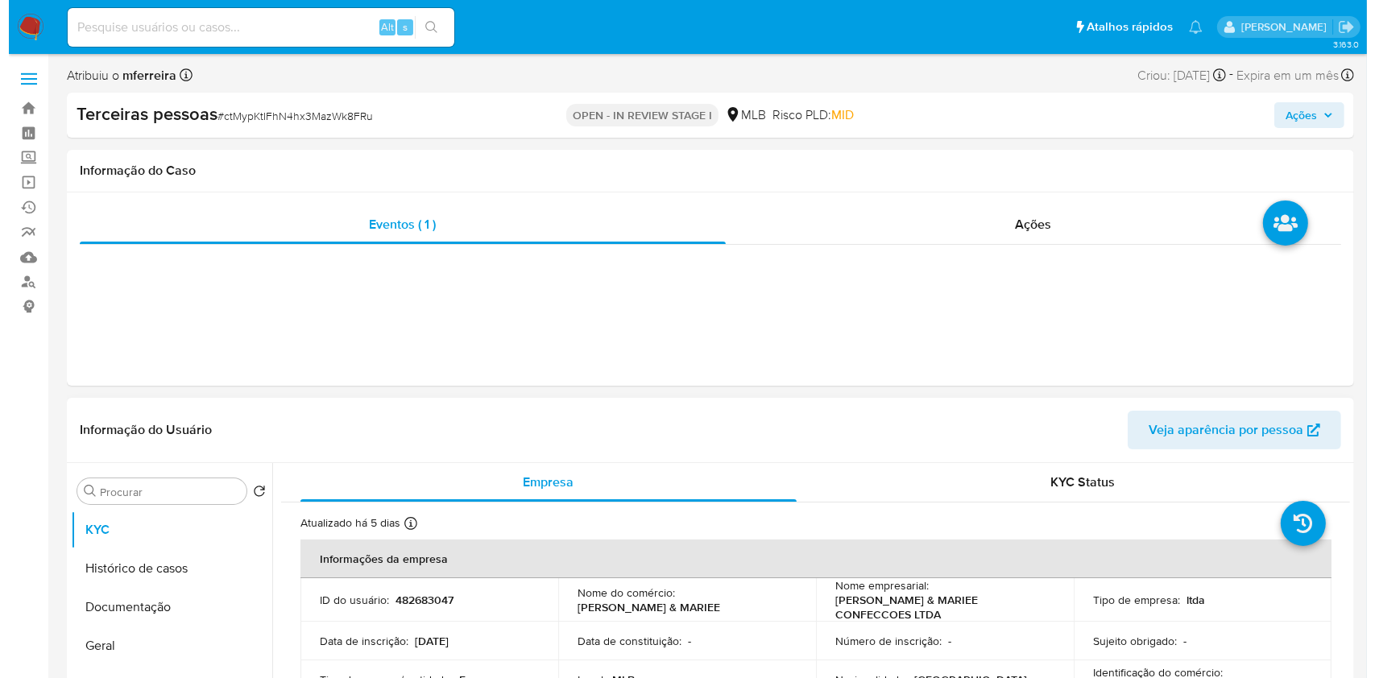
scroll to position [296, 0]
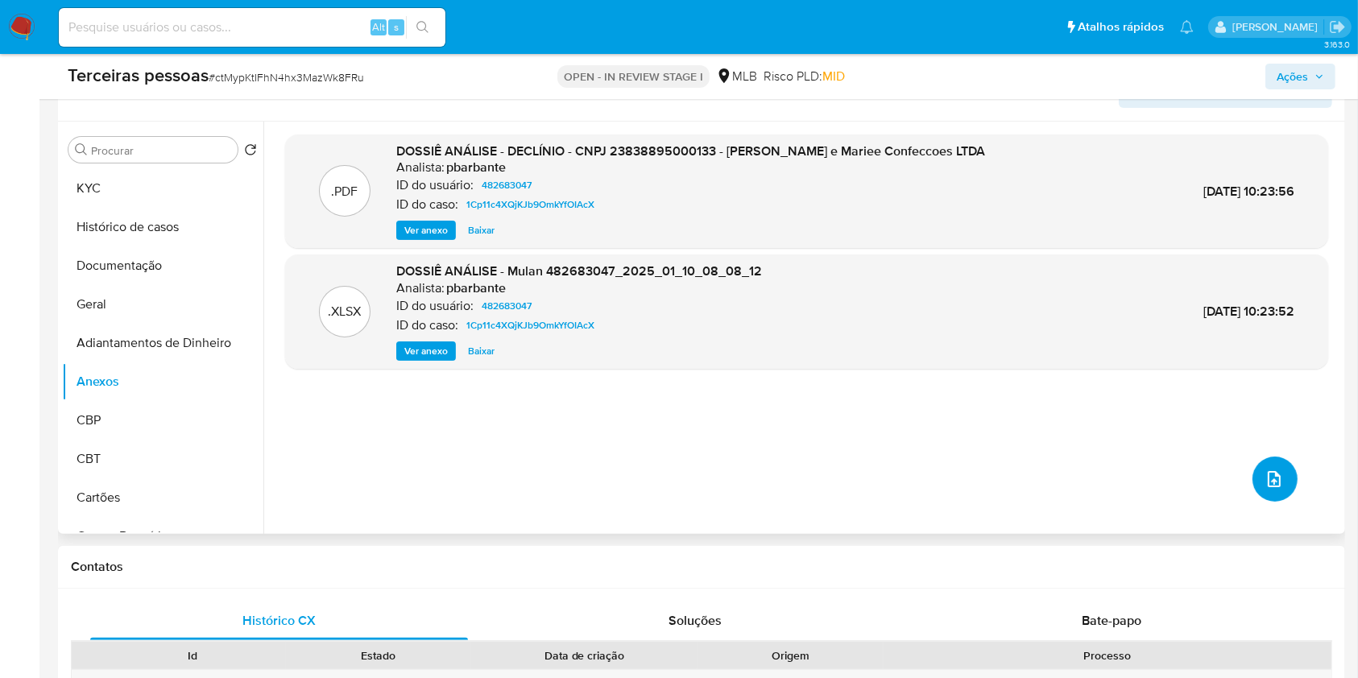
click at [1270, 476] on icon "upload-file" at bounding box center [1274, 479] width 19 height 19
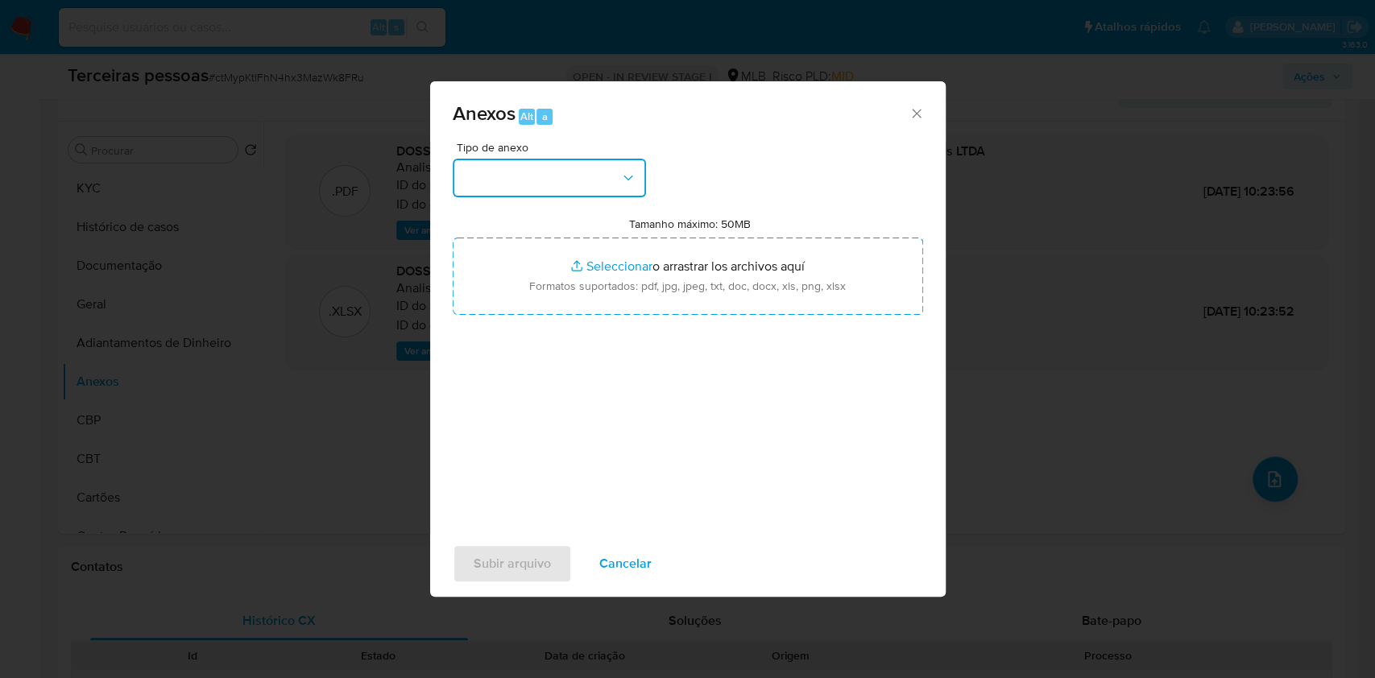
click at [528, 178] on button "button" at bounding box center [549, 178] width 193 height 39
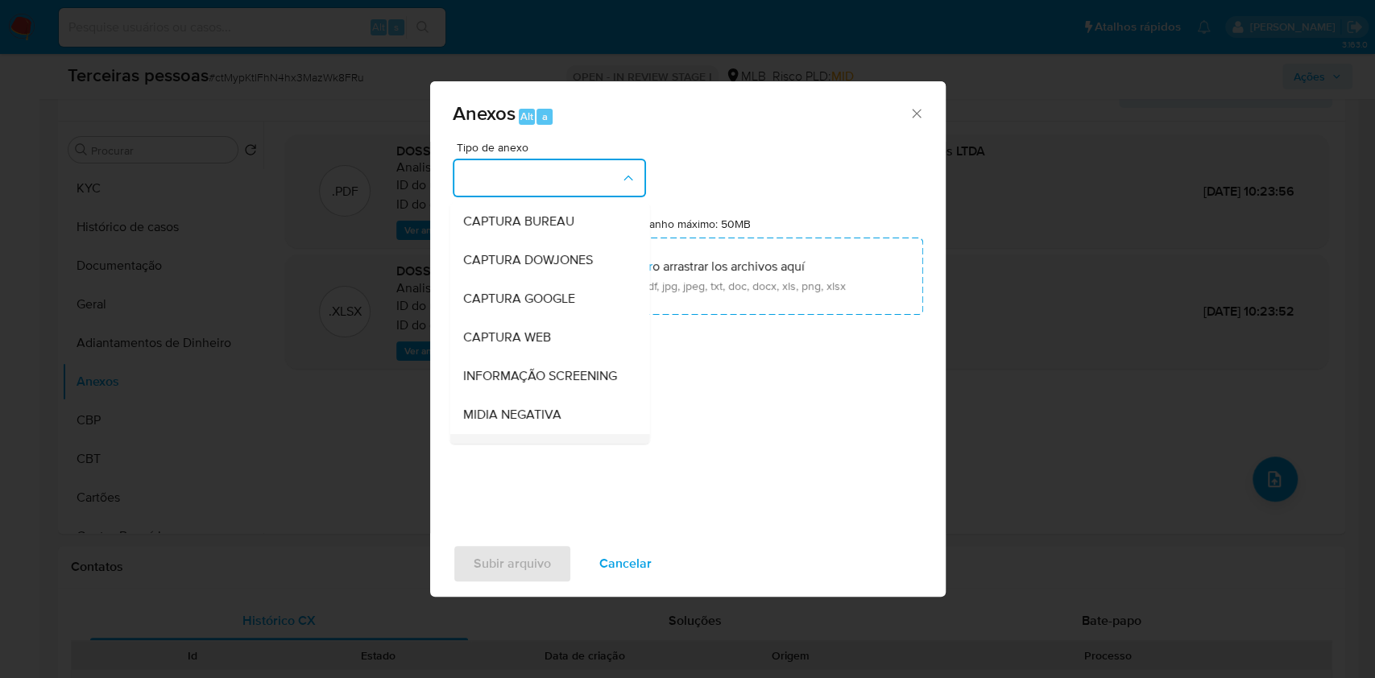
scroll to position [247, 0]
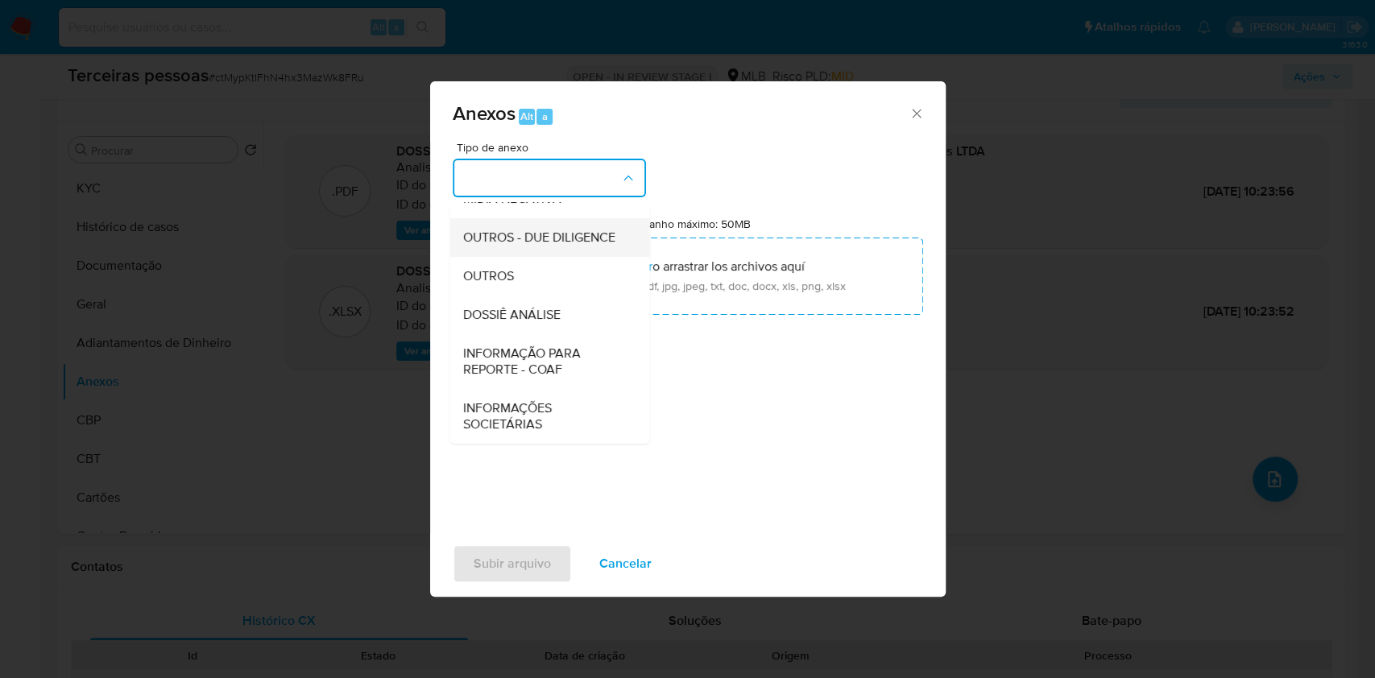
click at [518, 230] on span "OUTROS - DUE DILIGENCE" at bounding box center [538, 238] width 152 height 16
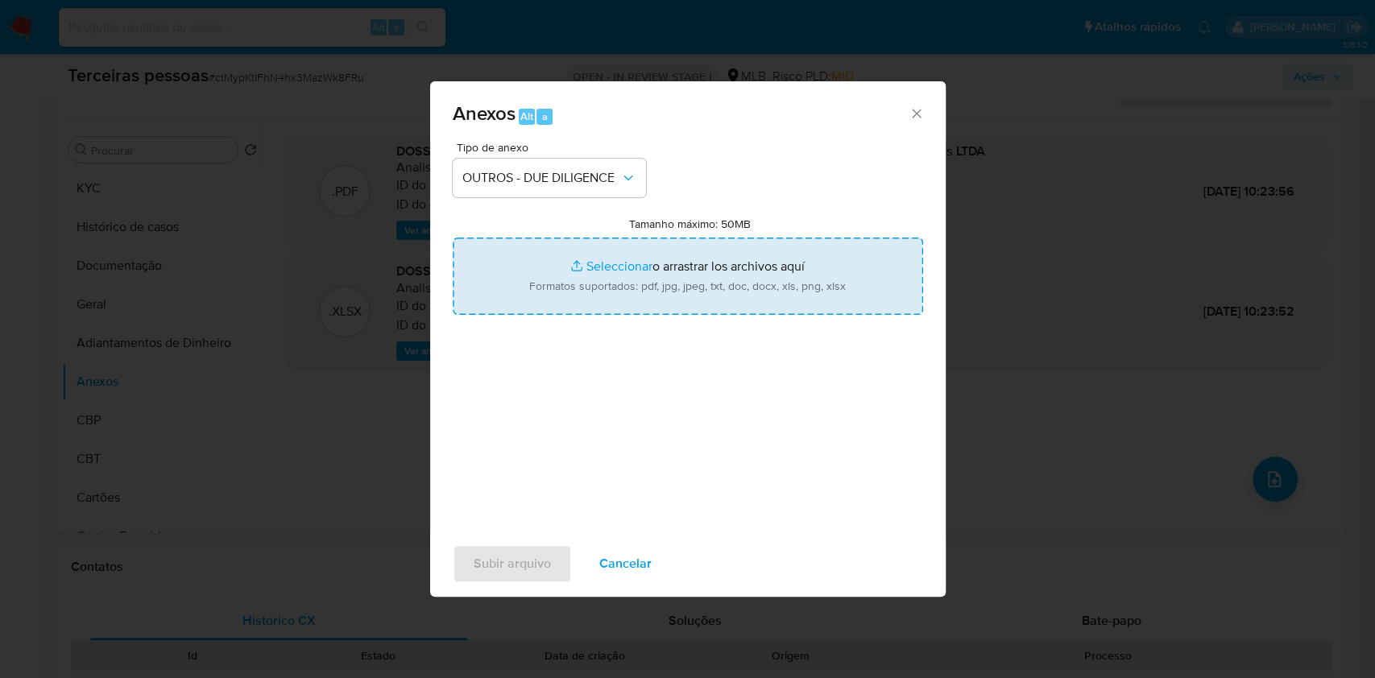
click at [639, 288] on input "Tamanho máximo: 50MB Seleccionar archivos" at bounding box center [688, 276] width 470 height 77
type input "C:\fakepath\s-MEIRE NOGUEIRA DA COSTA LIMA.pdf"
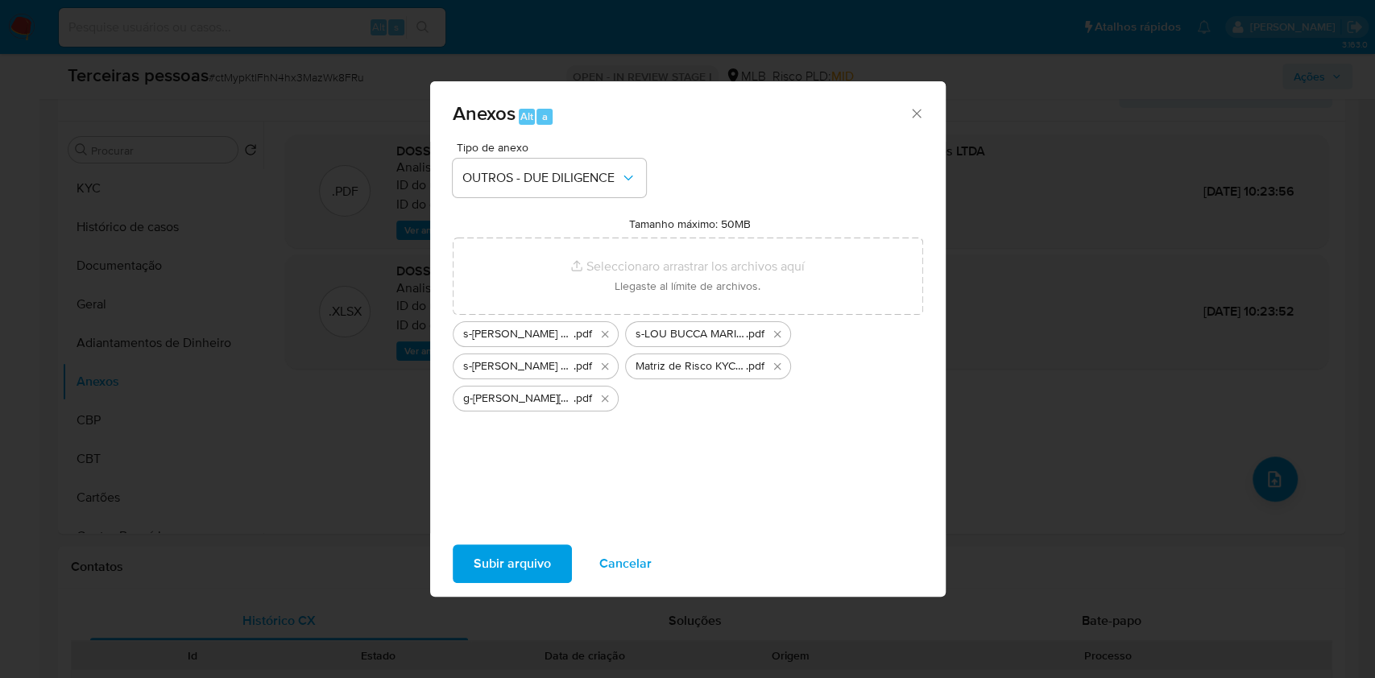
click at [503, 559] on span "Subir arquivo" at bounding box center [512, 563] width 77 height 35
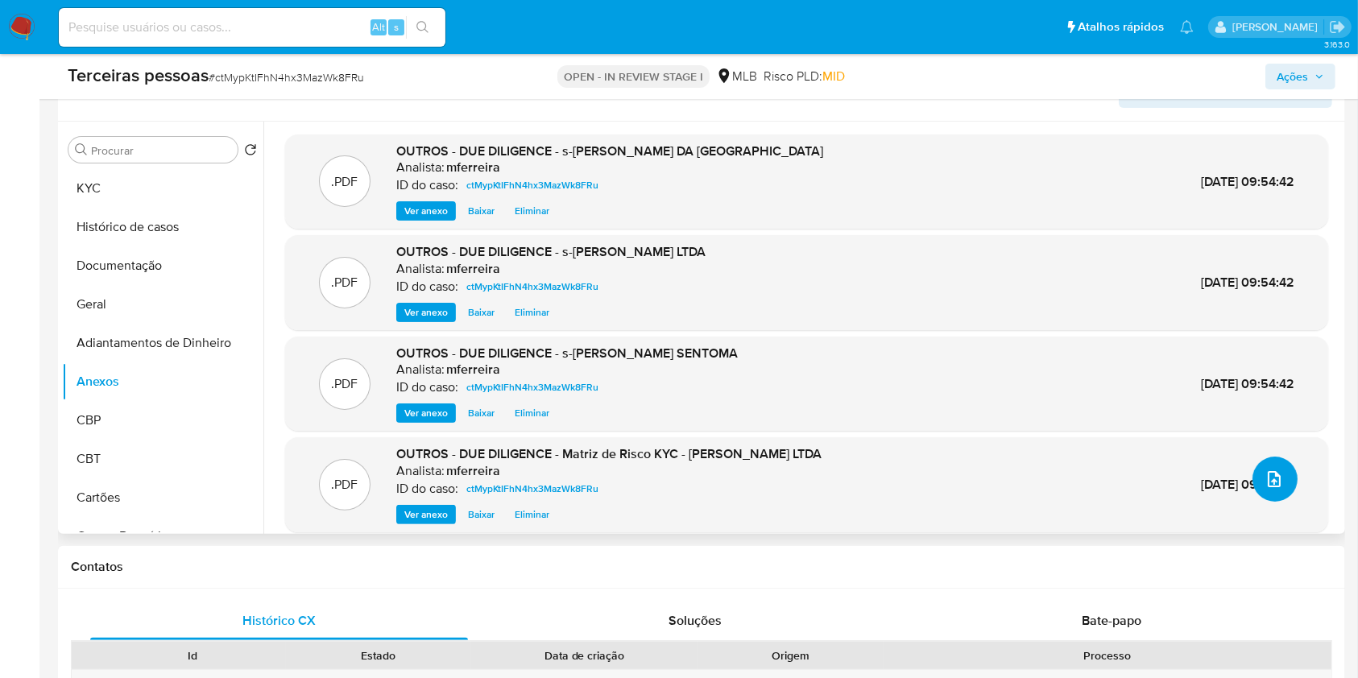
click at [1253, 482] on button "upload-file" at bounding box center [1275, 479] width 45 height 45
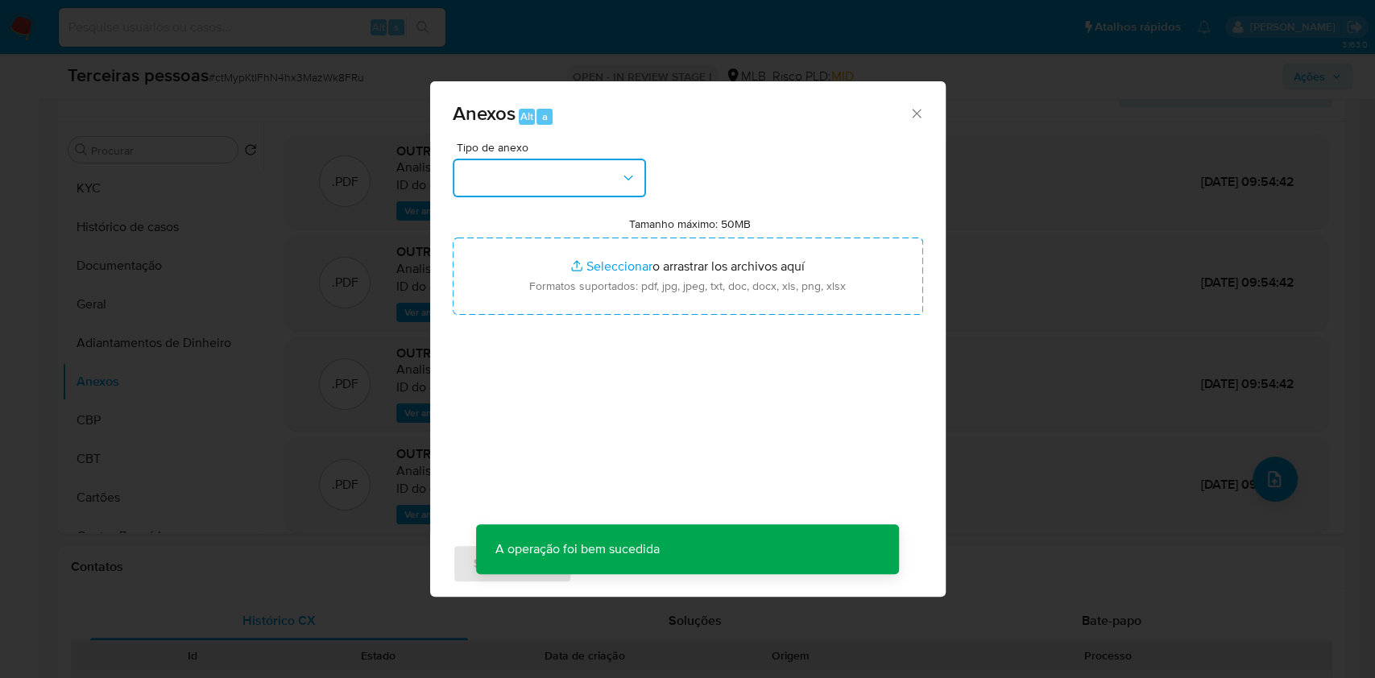
click at [520, 174] on button "button" at bounding box center [549, 178] width 193 height 39
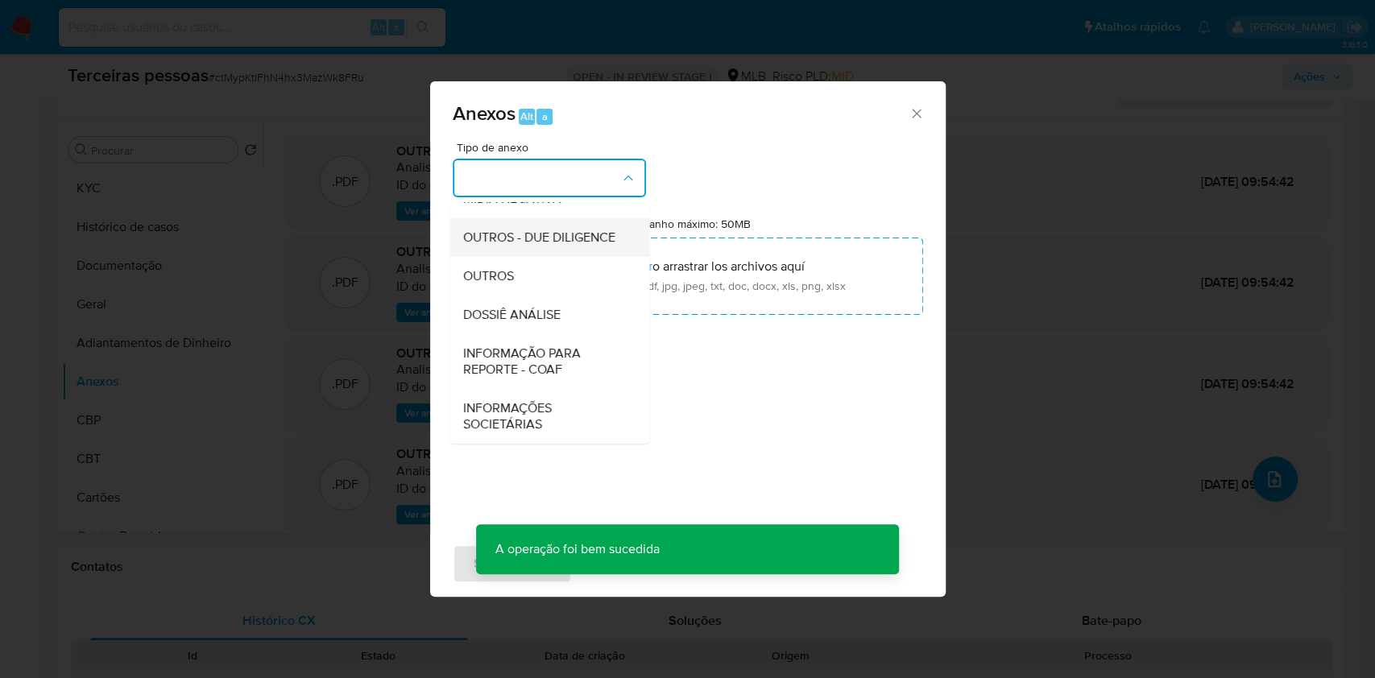
click at [508, 232] on span "OUTROS - DUE DILIGENCE" at bounding box center [538, 238] width 152 height 16
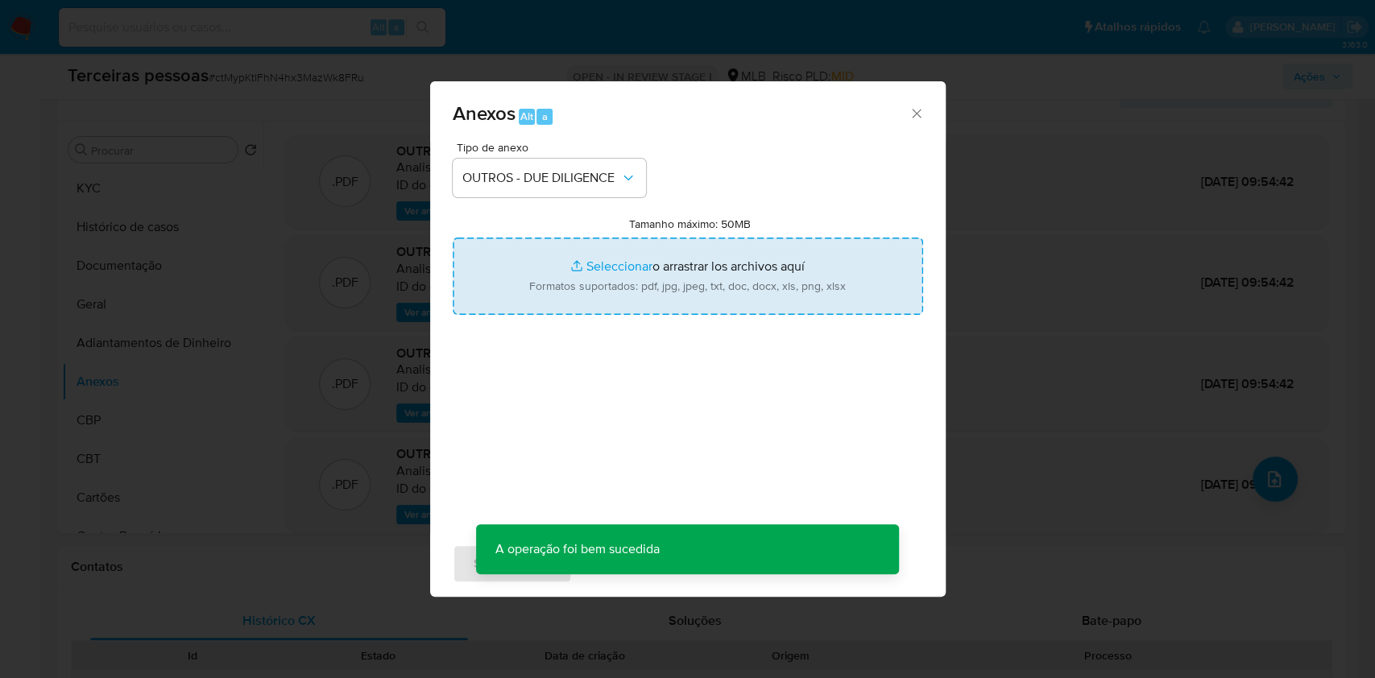
click at [574, 280] on input "Tamanho máximo: 50MB Seleccionar archivos" at bounding box center [688, 276] width 470 height 77
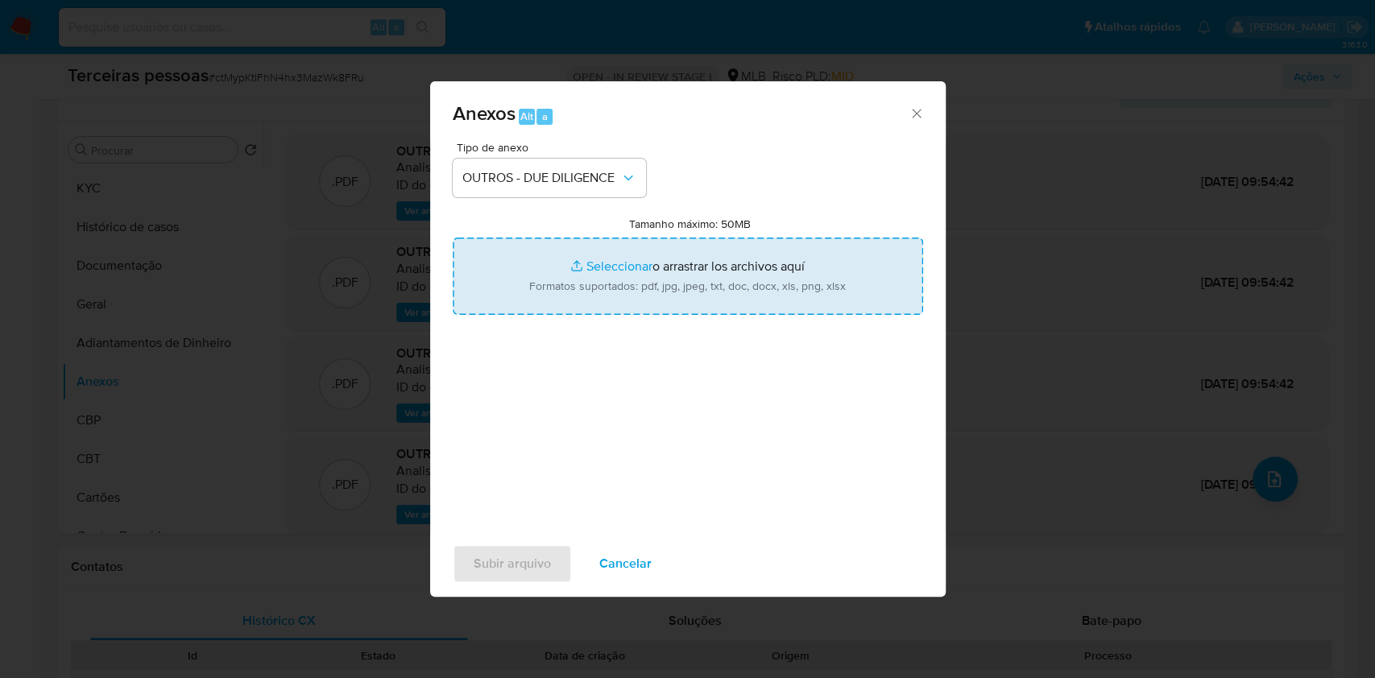
type input "C:\fakepath\g-LOU BUCCA MARIEE CONFECCOES LTDA.pdf"
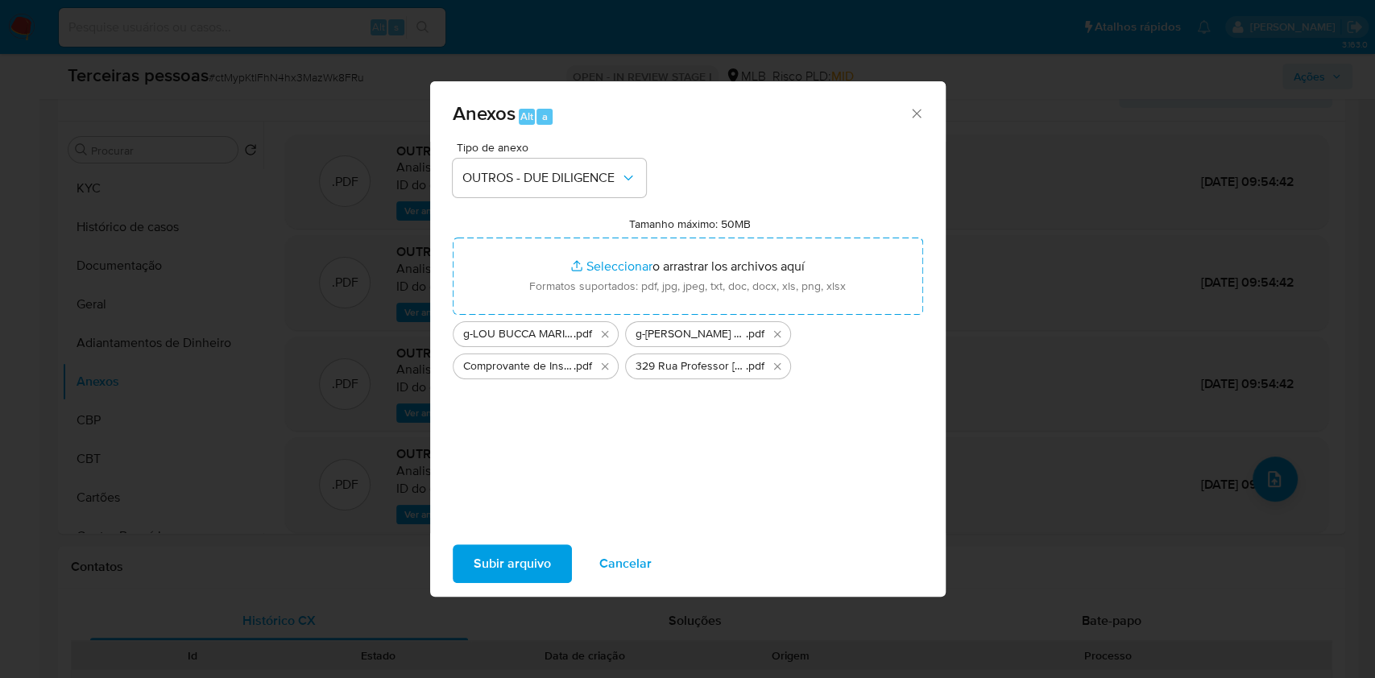
click at [528, 561] on span "Subir arquivo" at bounding box center [512, 563] width 77 height 35
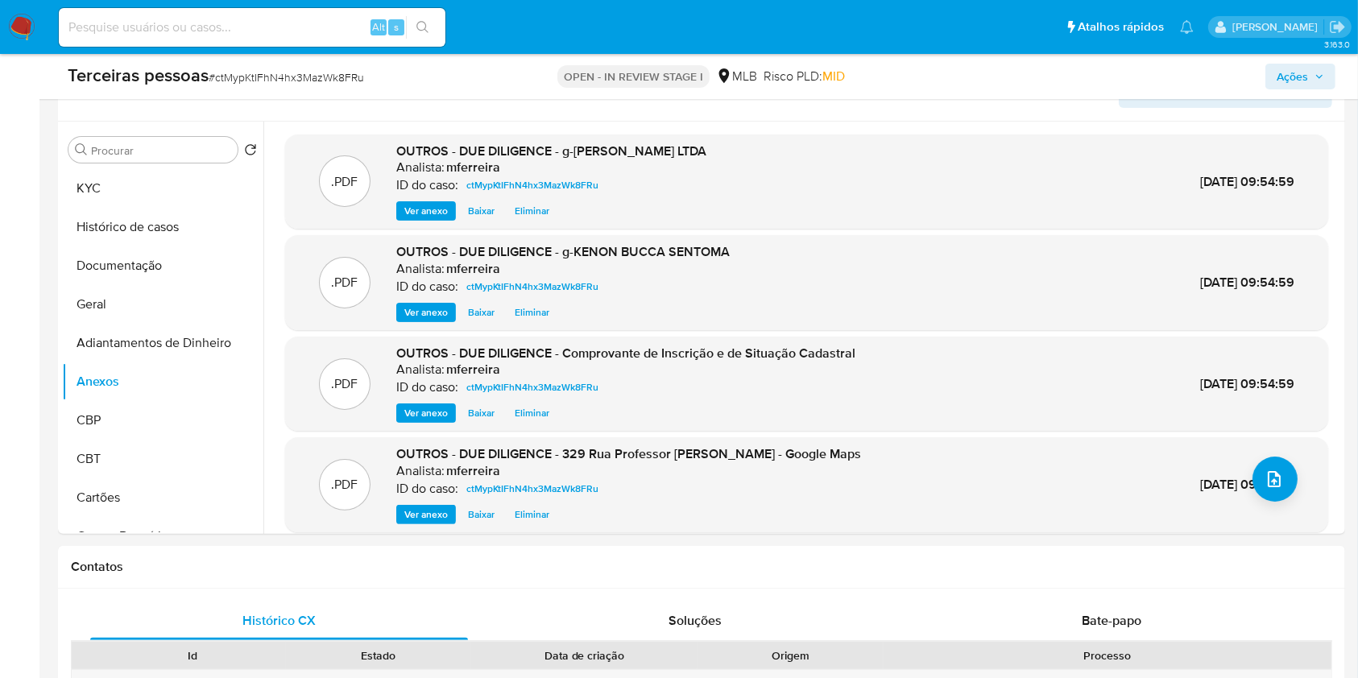
click at [1307, 81] on span "Ações" at bounding box center [1292, 77] width 31 height 26
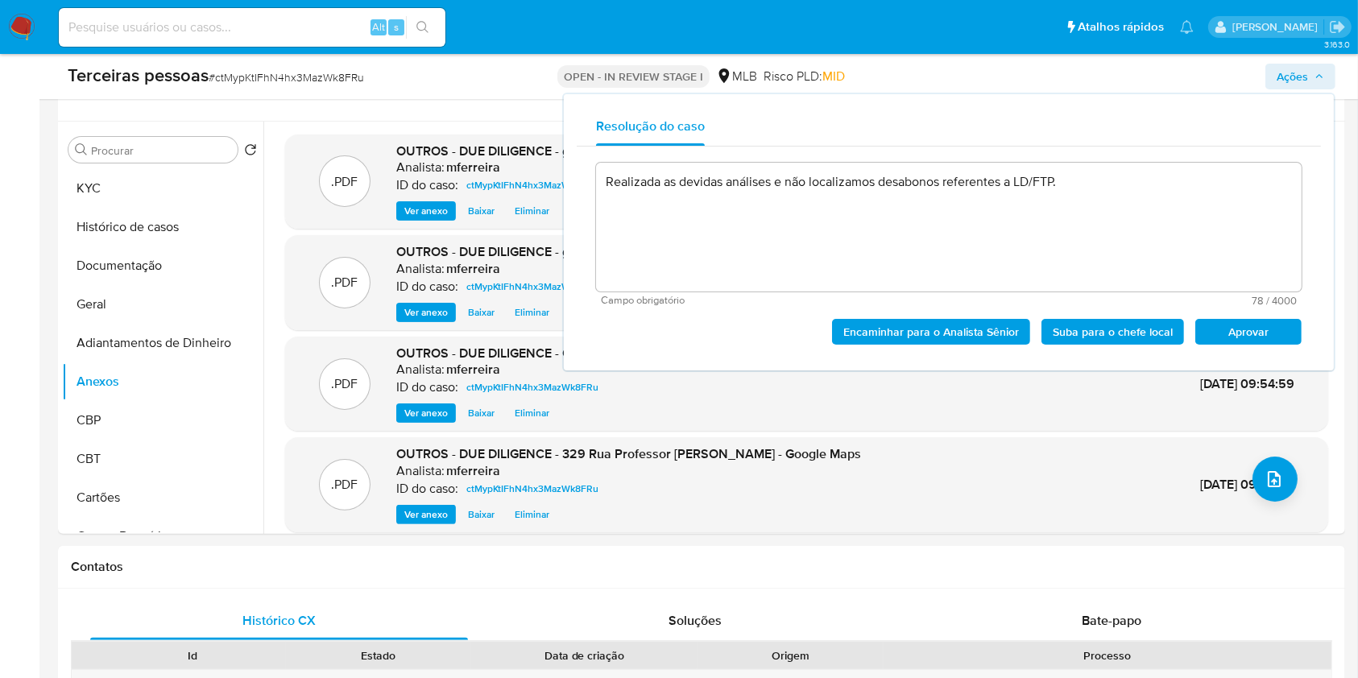
click at [1270, 332] on span "Aprovar" at bounding box center [1249, 332] width 84 height 23
type textarea "Realizada as devidas análises e não localizamos desabonos referentes a LD/FTP."
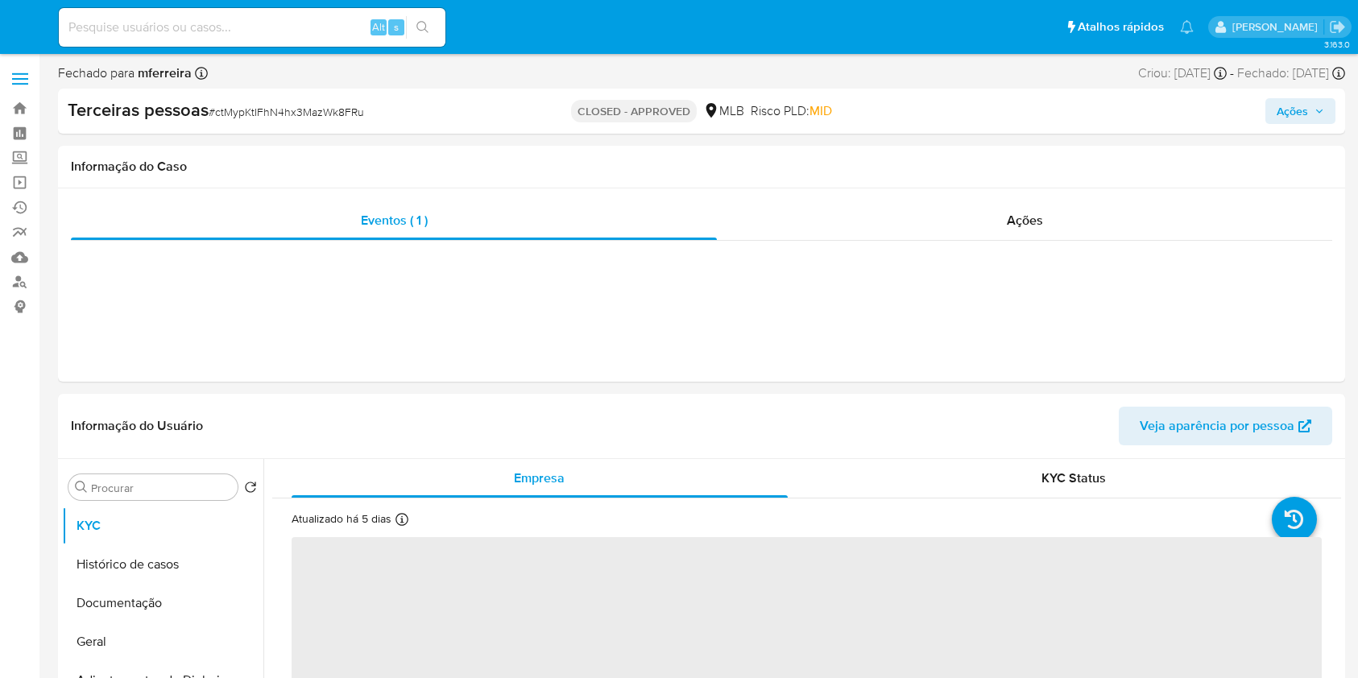
select select "10"
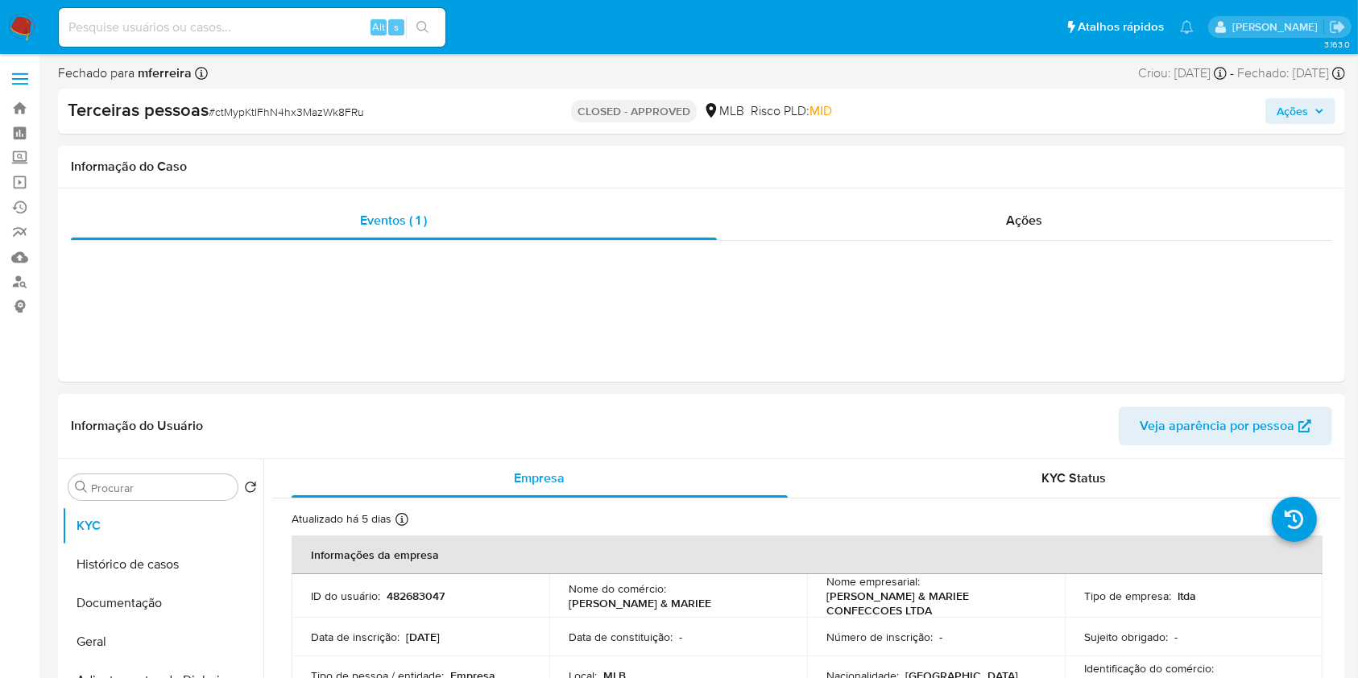
click at [422, 590] on p "482683047" at bounding box center [416, 596] width 58 height 15
click at [423, 590] on p "482683047" at bounding box center [416, 596] width 58 height 15
copy p "482683047"
click at [339, 20] on input at bounding box center [252, 27] width 387 height 21
paste input "1933764576"
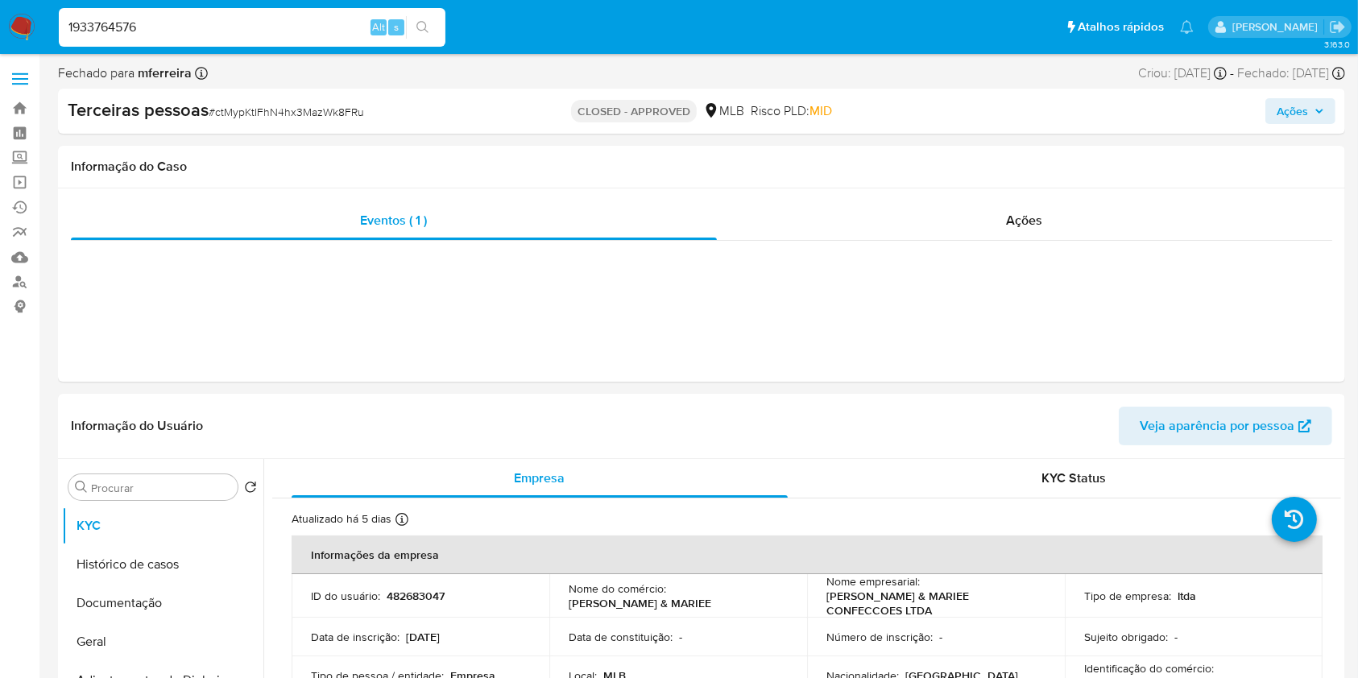
type input "1933764576"
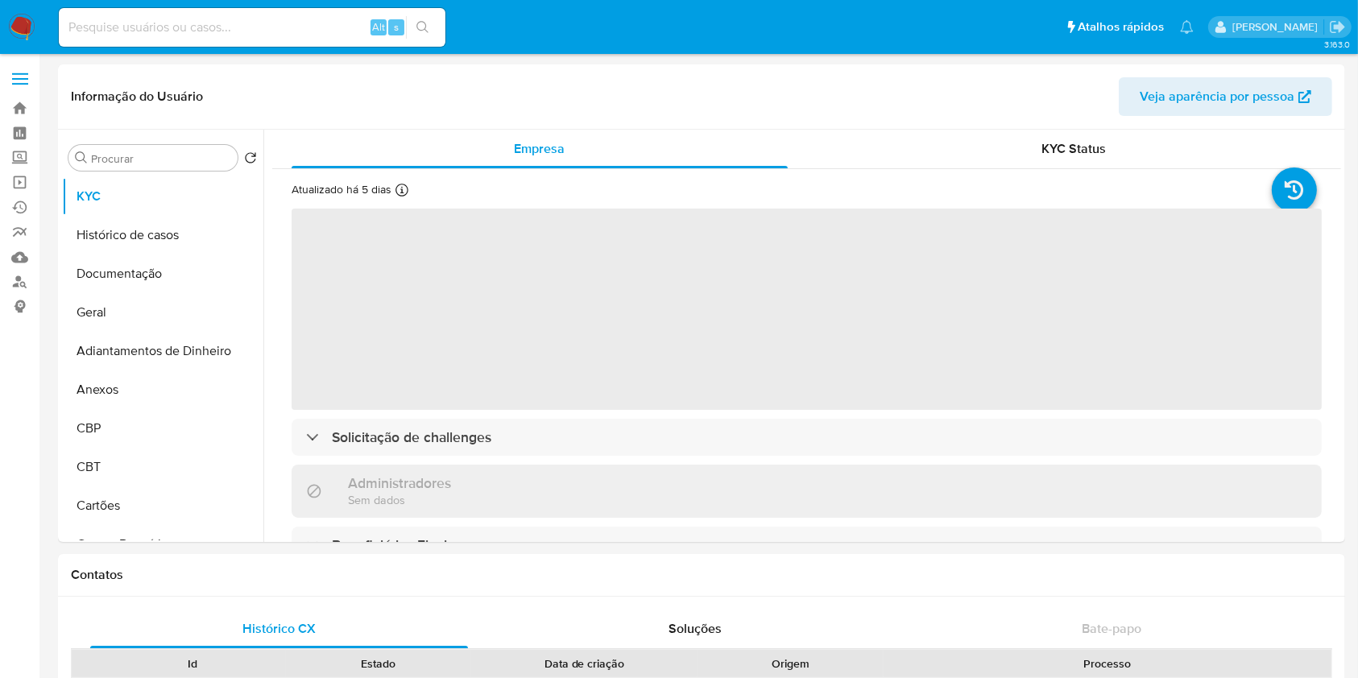
select select "10"
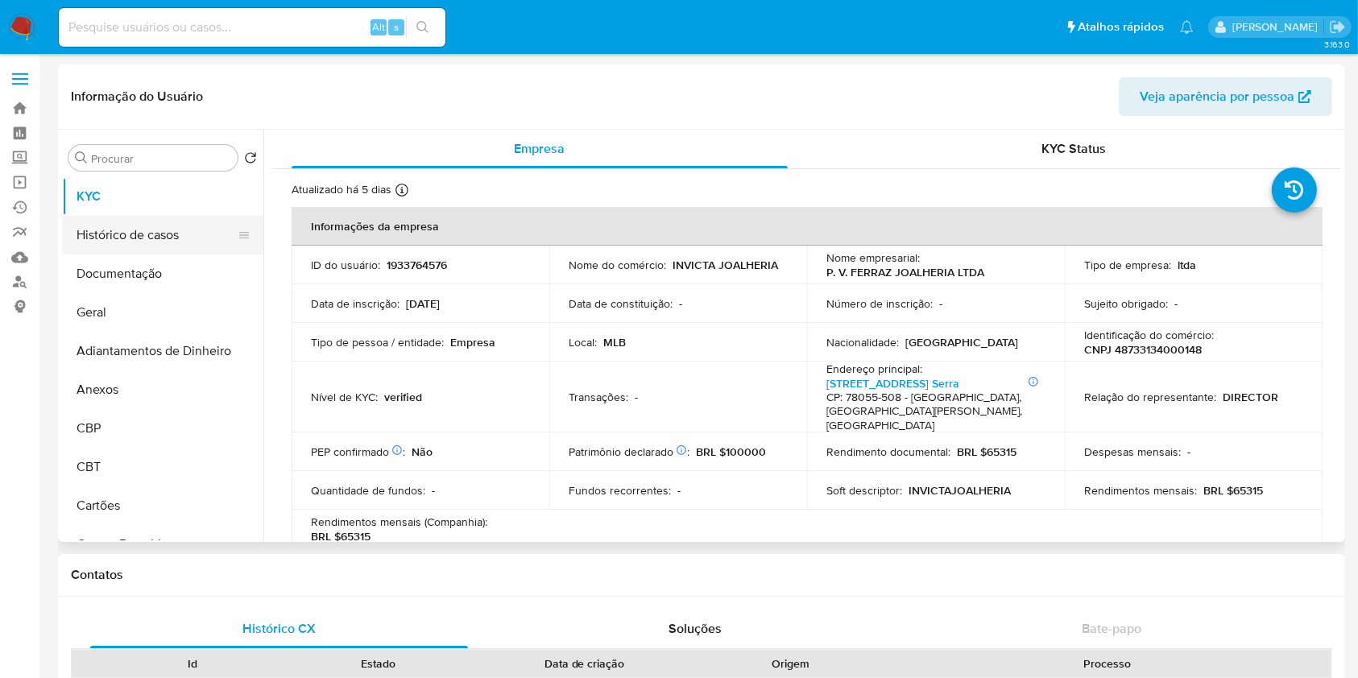
click at [139, 243] on button "Histórico de casos" at bounding box center [156, 235] width 189 height 39
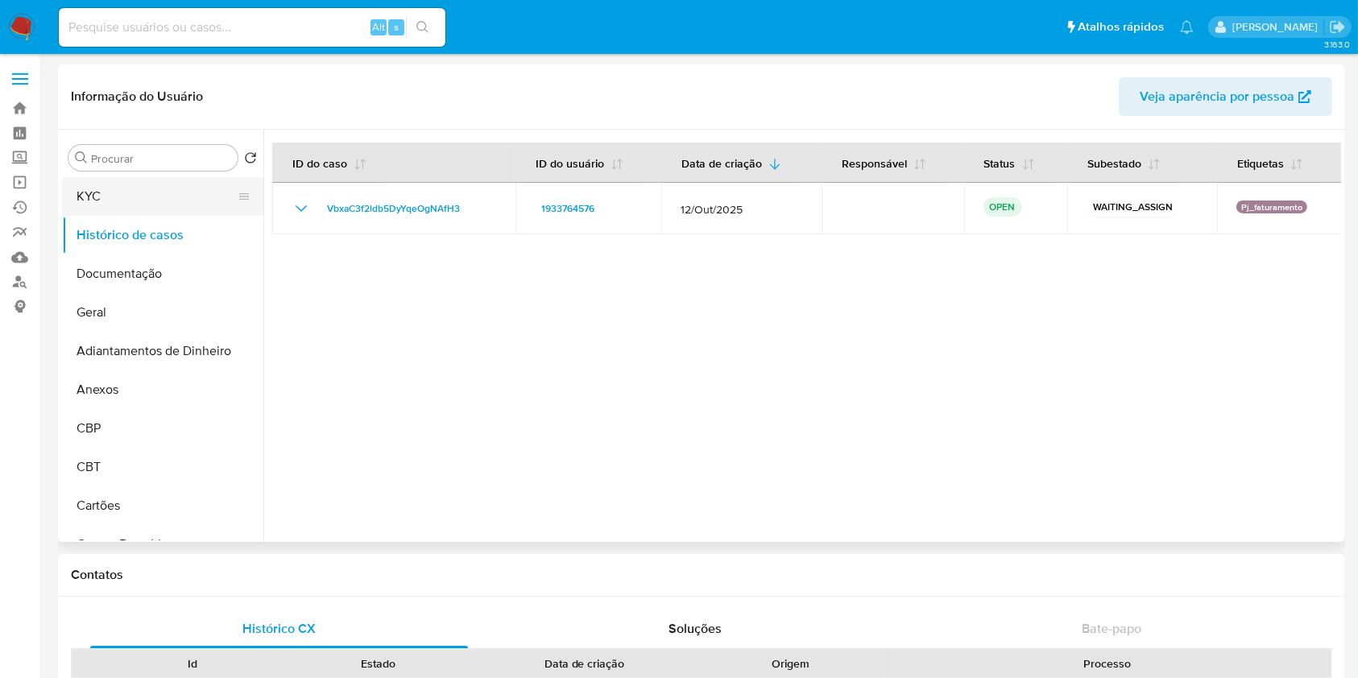
click at [143, 190] on button "KYC" at bounding box center [156, 196] width 189 height 39
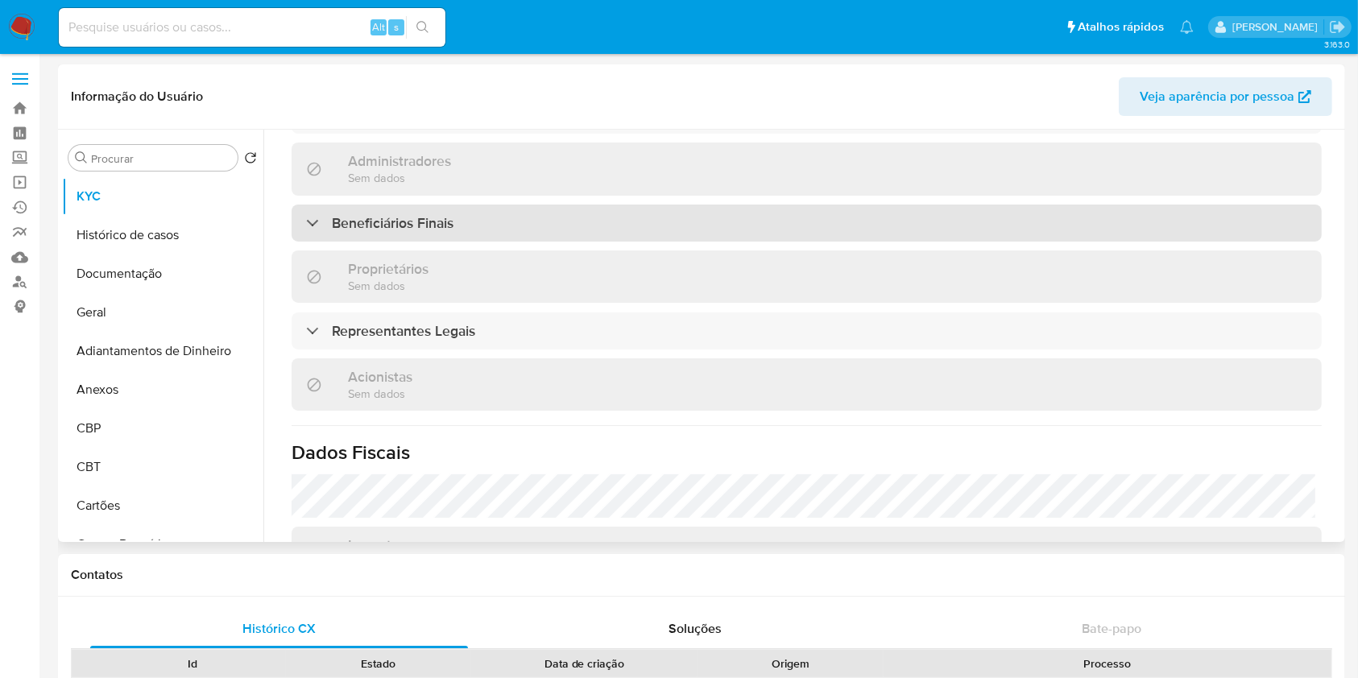
scroll to position [707, 0]
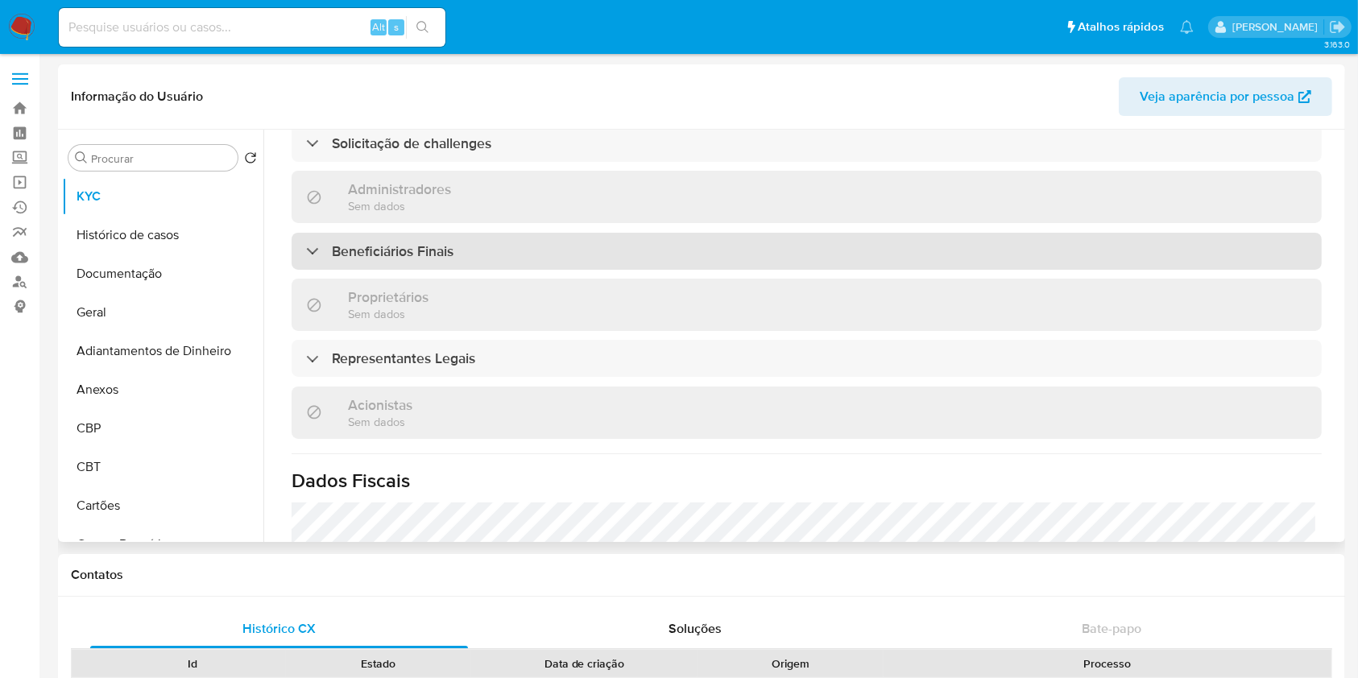
click at [457, 234] on div "Beneficiários Finais" at bounding box center [807, 251] width 1030 height 37
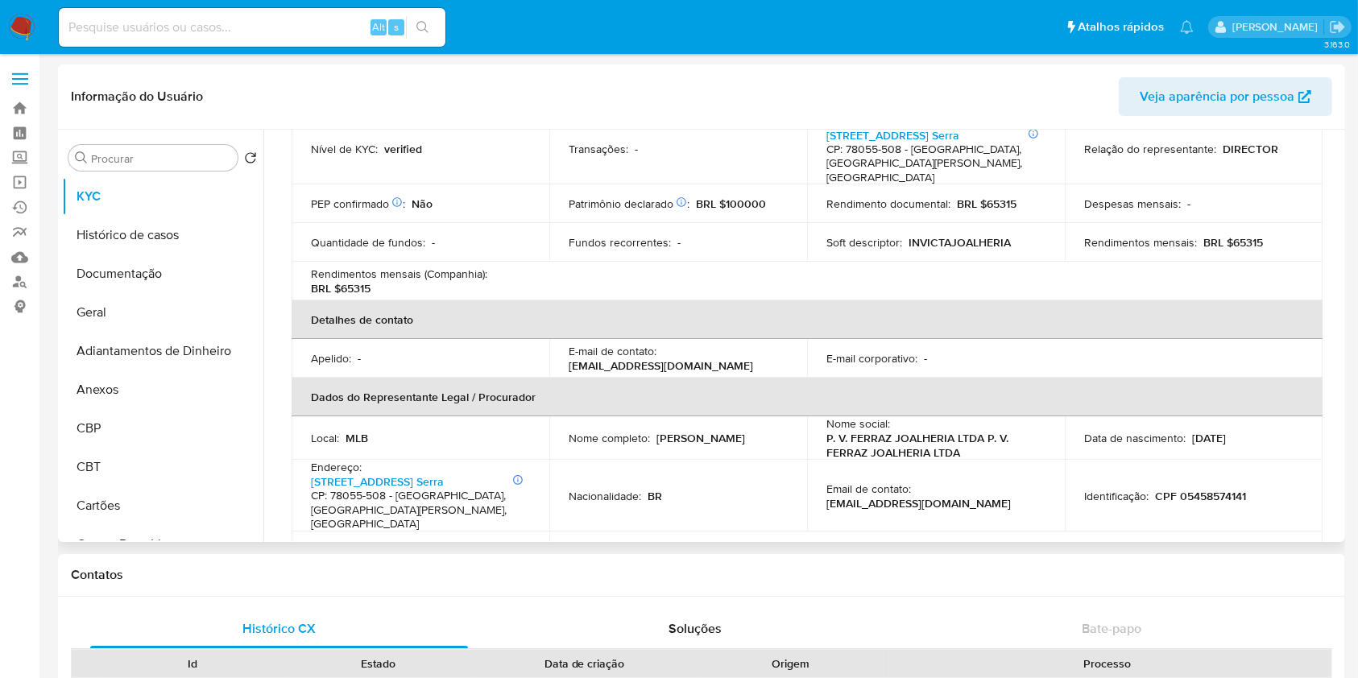
scroll to position [169, 0]
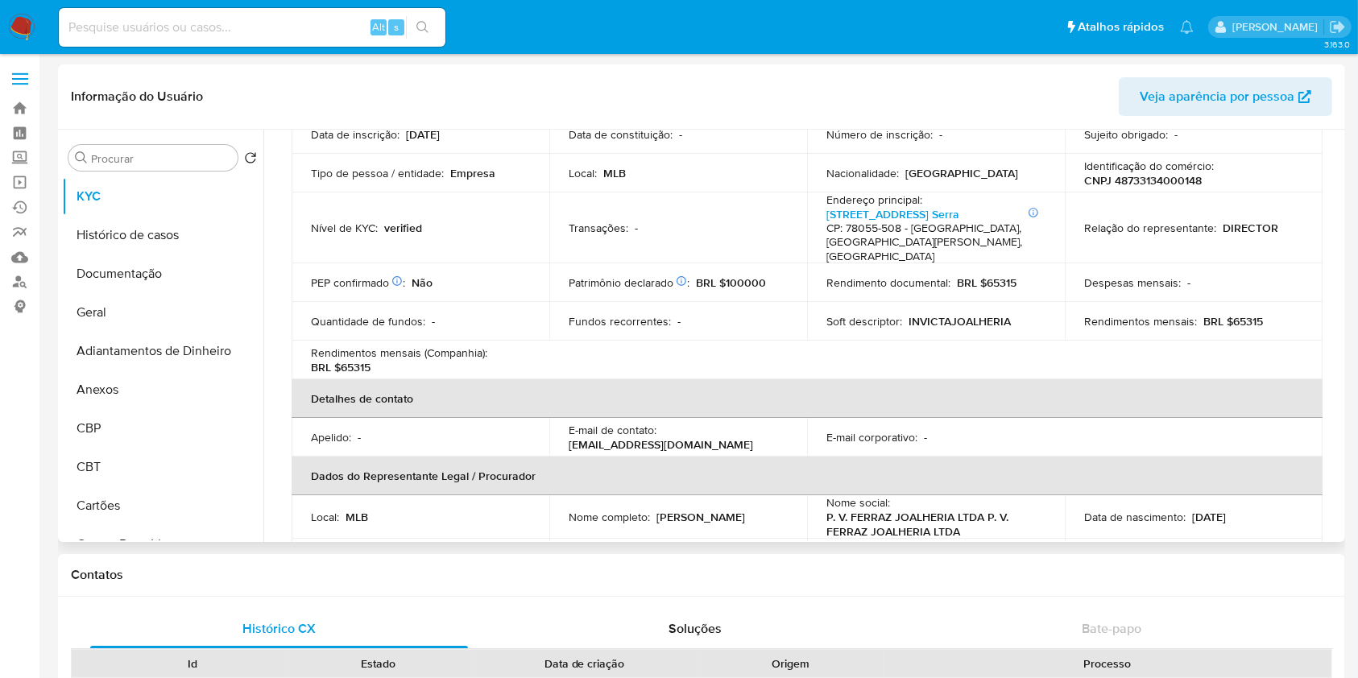
click at [1086, 177] on p "CNPJ 48733134000148" at bounding box center [1143, 180] width 118 height 15
click at [1116, 180] on p "CNPJ 48733134000148" at bounding box center [1143, 180] width 118 height 15
copy p "48733134000148"
click at [939, 210] on link "[STREET_ADDRESS] Serra" at bounding box center [893, 214] width 133 height 16
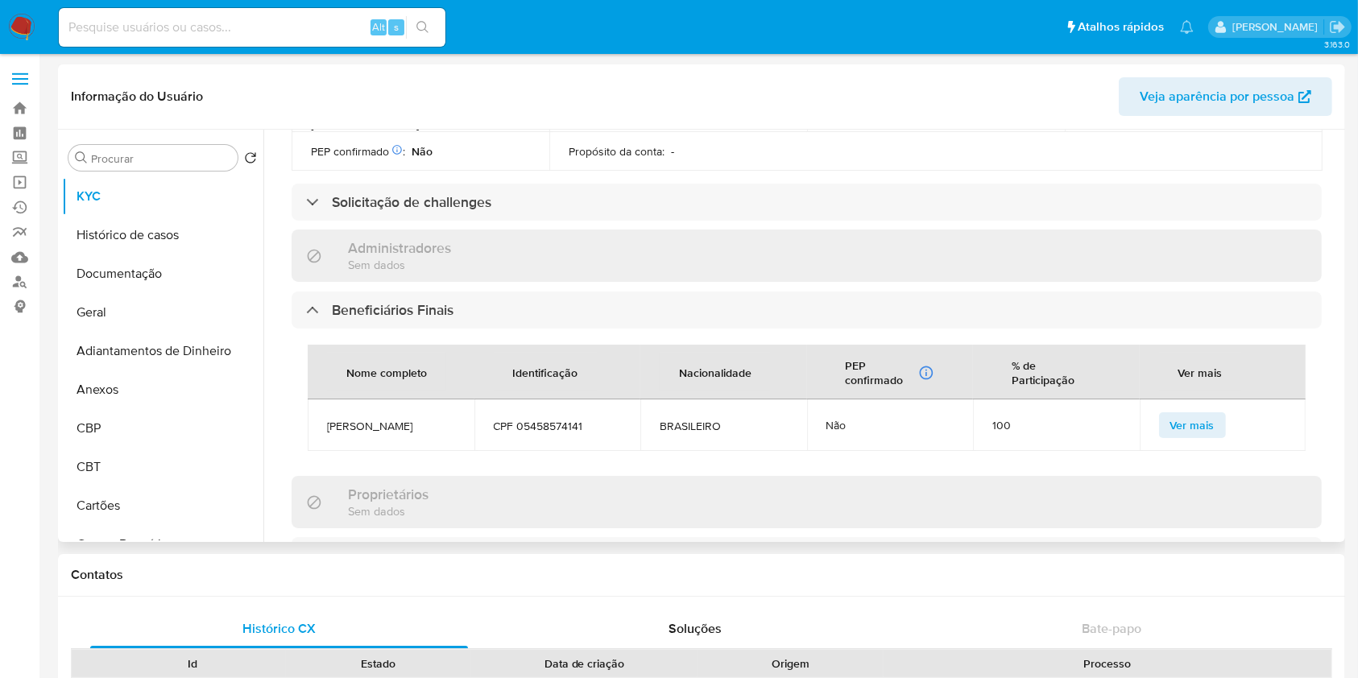
scroll to position [814, 0]
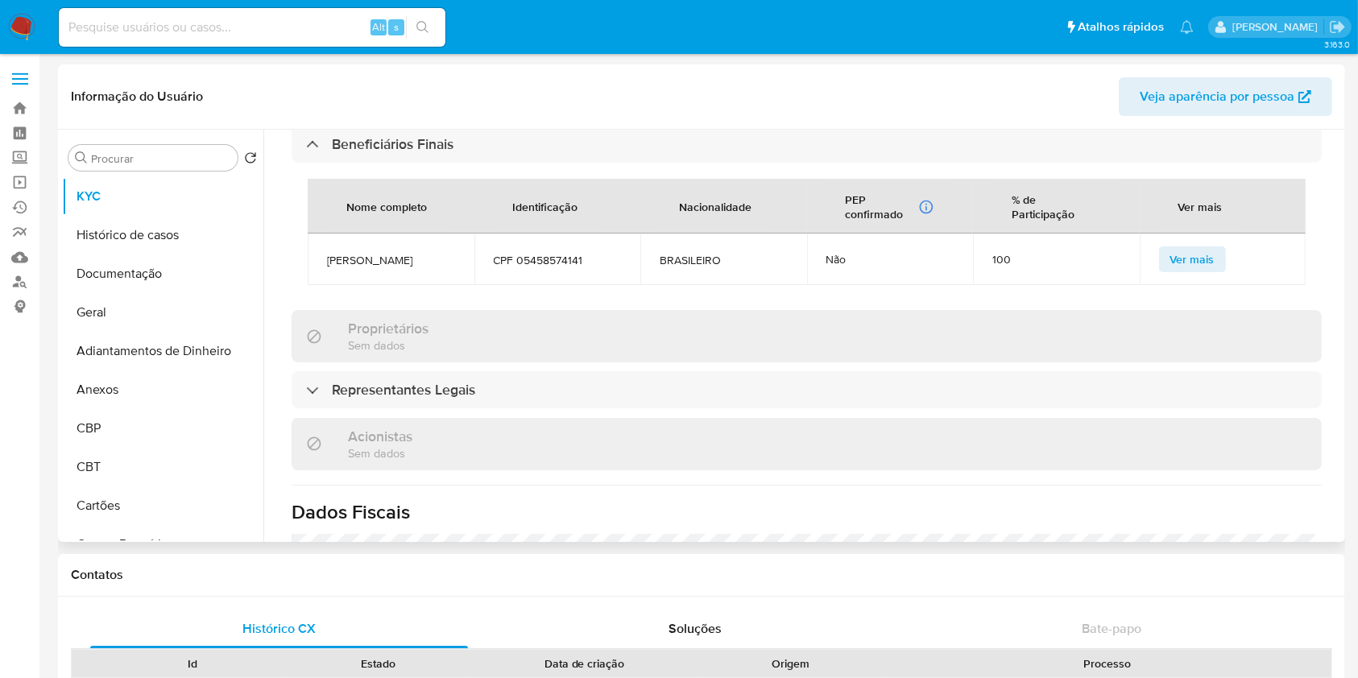
click at [396, 242] on td "[PERSON_NAME]" at bounding box center [391, 260] width 167 height 52
copy span "[PERSON_NAME]"
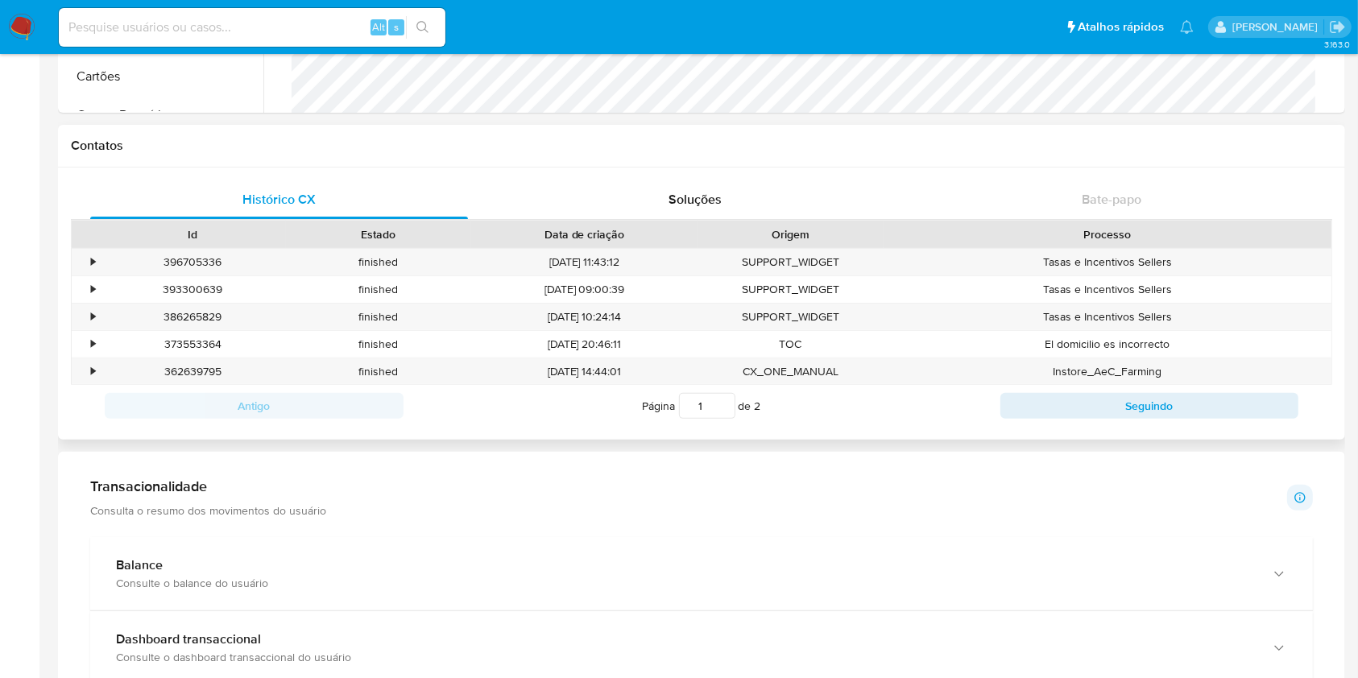
scroll to position [859, 0]
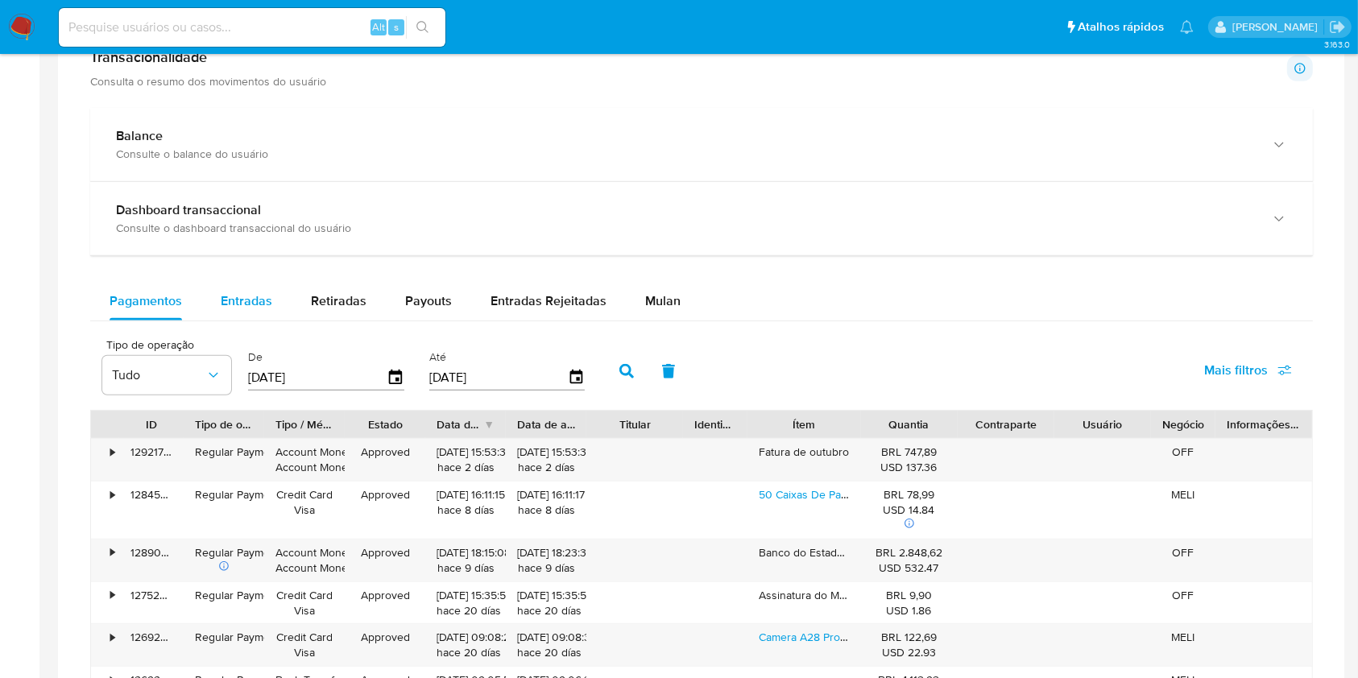
click at [226, 306] on span "Entradas" at bounding box center [247, 301] width 52 height 19
select select "10"
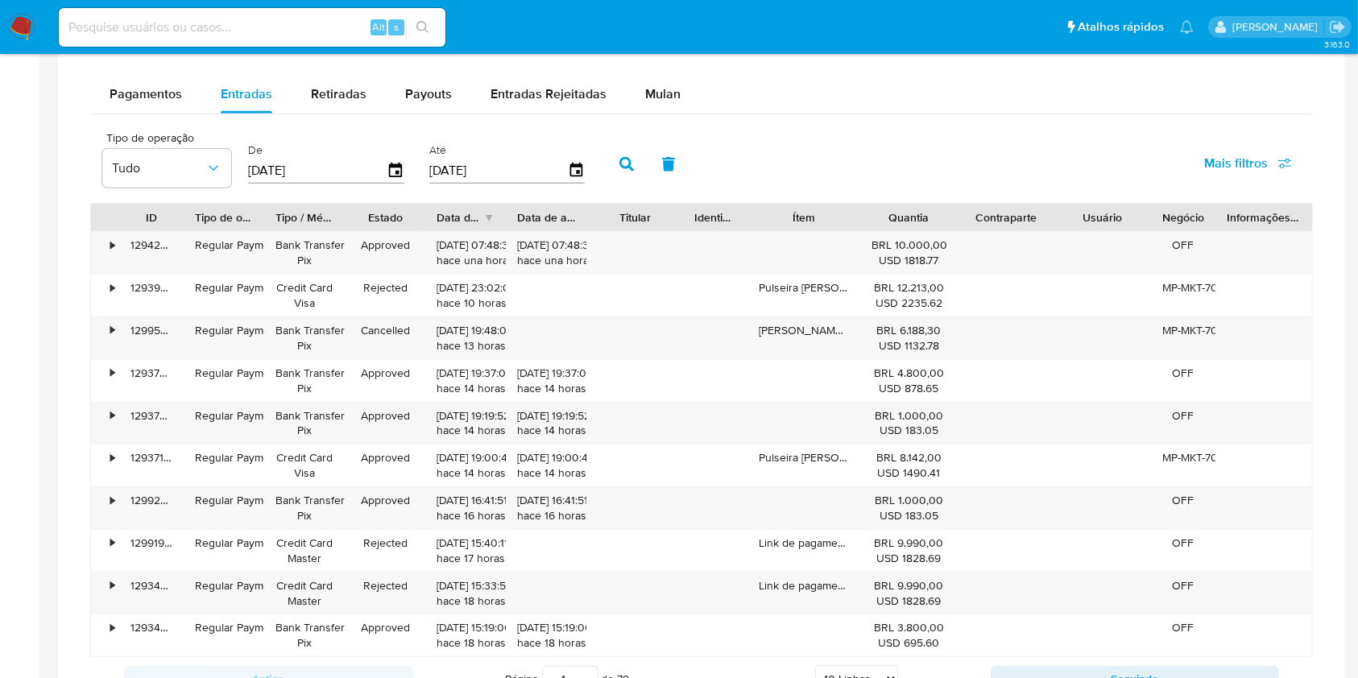
scroll to position [1074, 0]
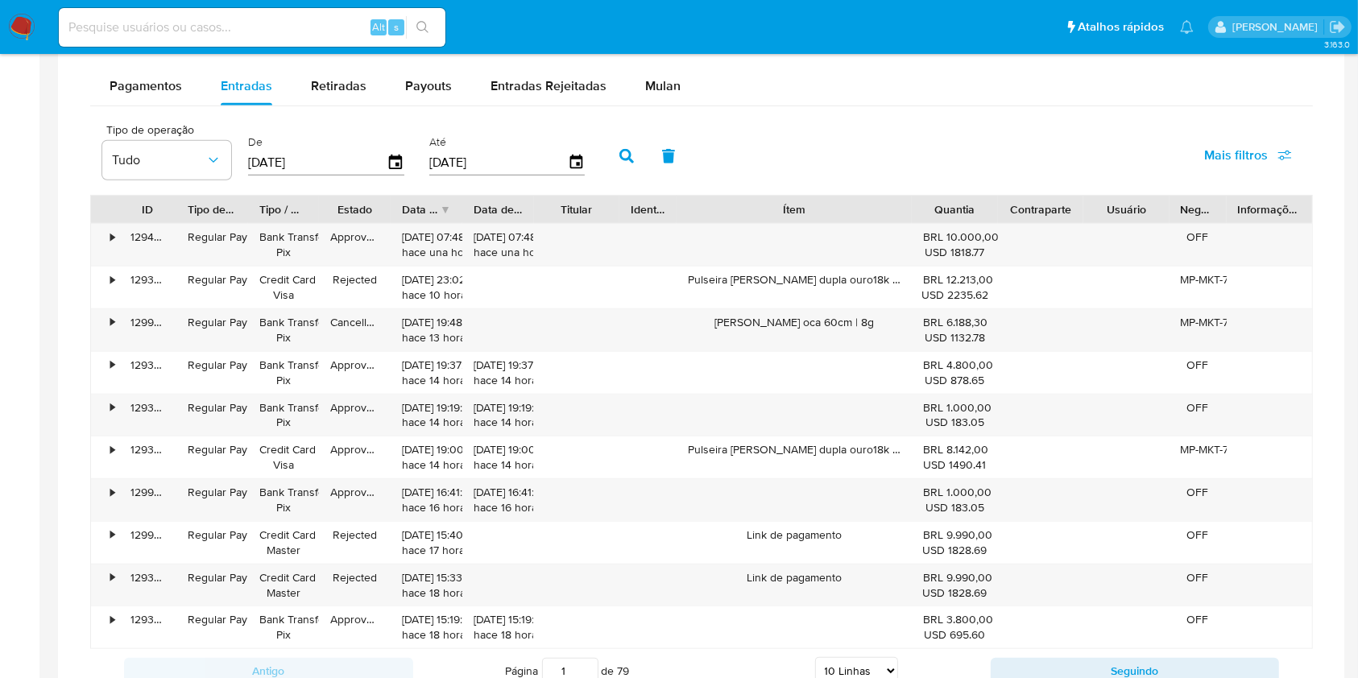
drag, startPoint x: 858, startPoint y: 214, endPoint x: 980, endPoint y: 191, distance: 124.7
click at [980, 191] on div "Tipo de operação Tudo De [DATE] Até [DATE] Mais filtros ID Tipo de operação Tip…" at bounding box center [701, 403] width 1223 height 578
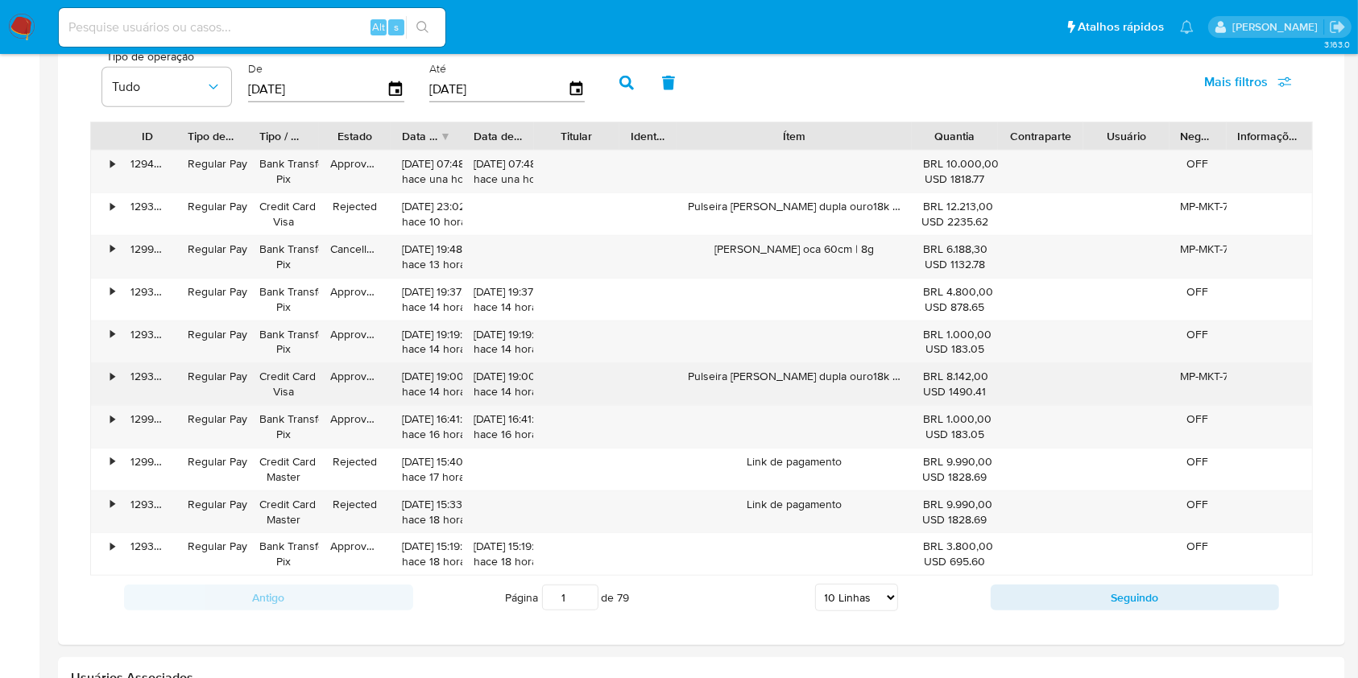
scroll to position [1181, 0]
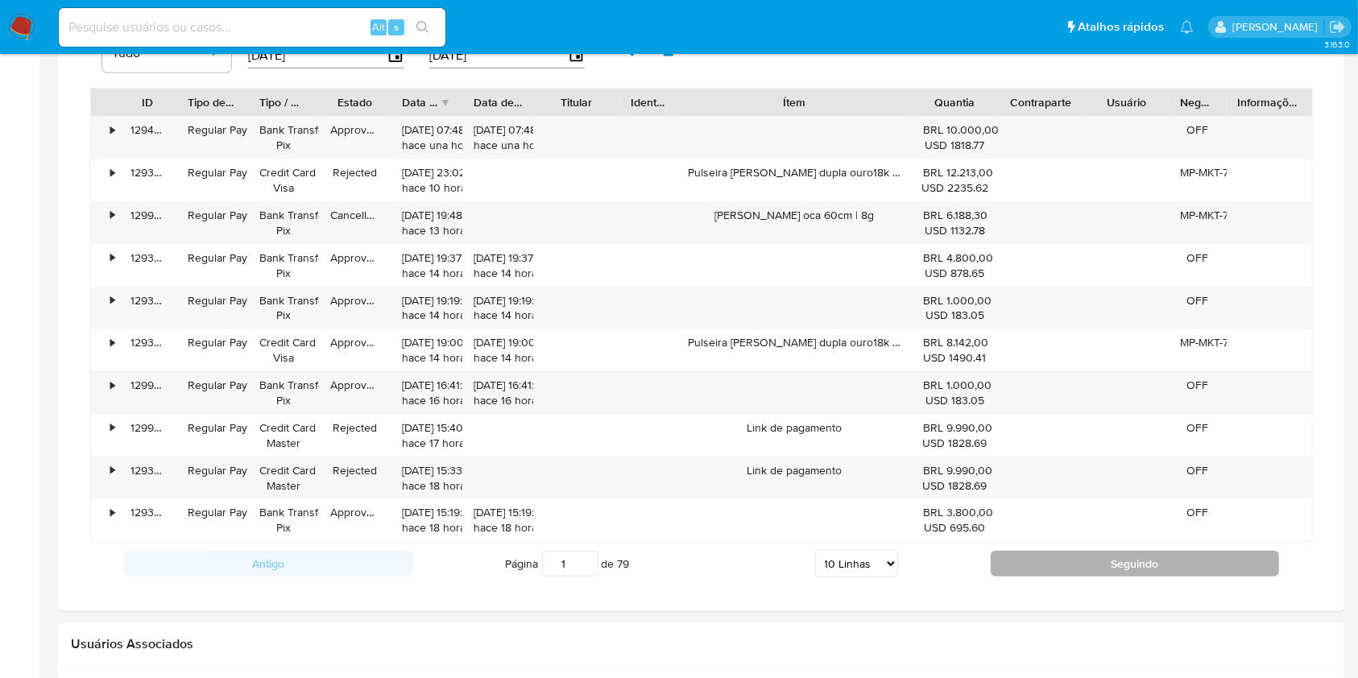
click at [1096, 557] on button "Seguindo" at bounding box center [1135, 564] width 289 height 26
type input "2"
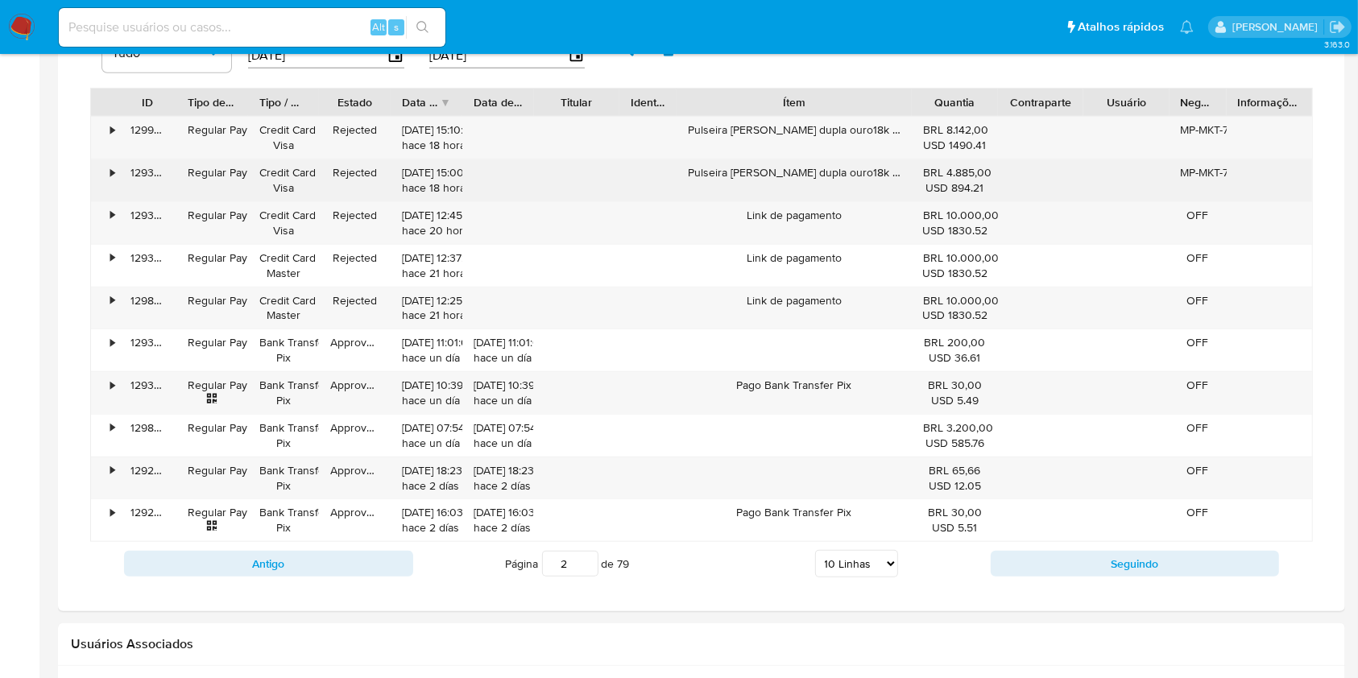
click at [111, 166] on div "•" at bounding box center [112, 172] width 4 height 15
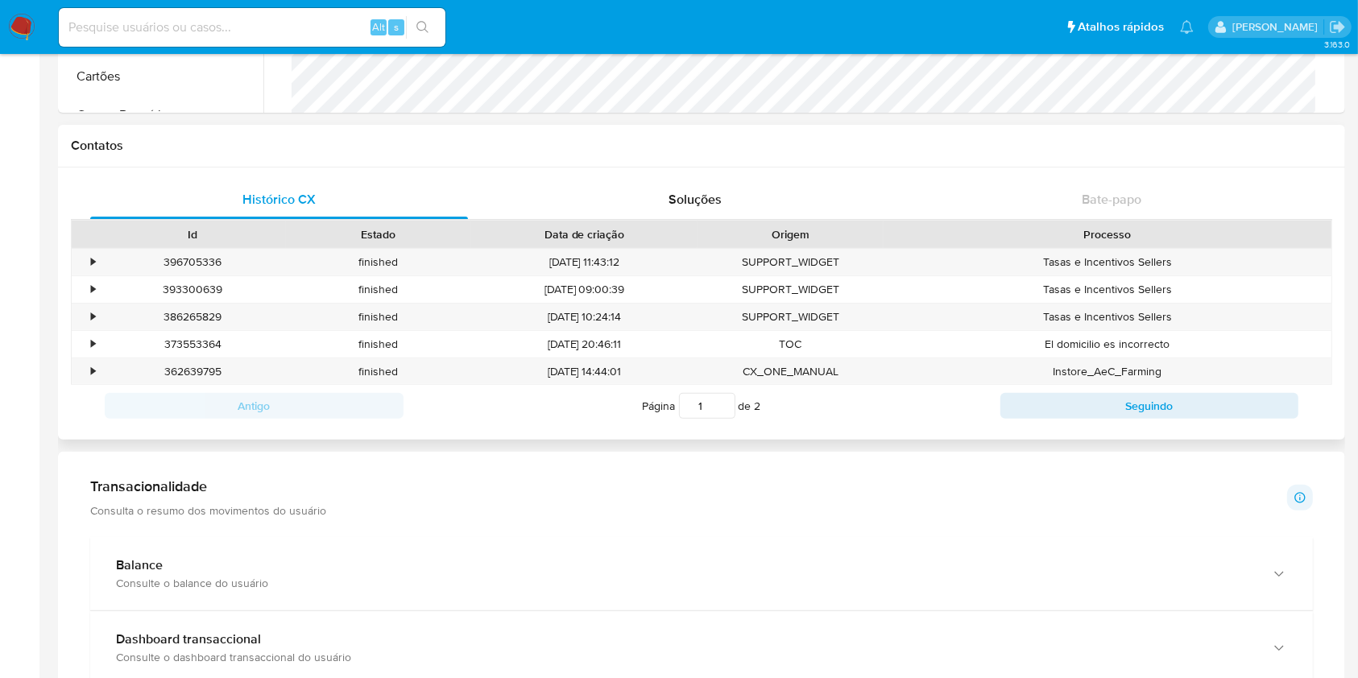
scroll to position [0, 0]
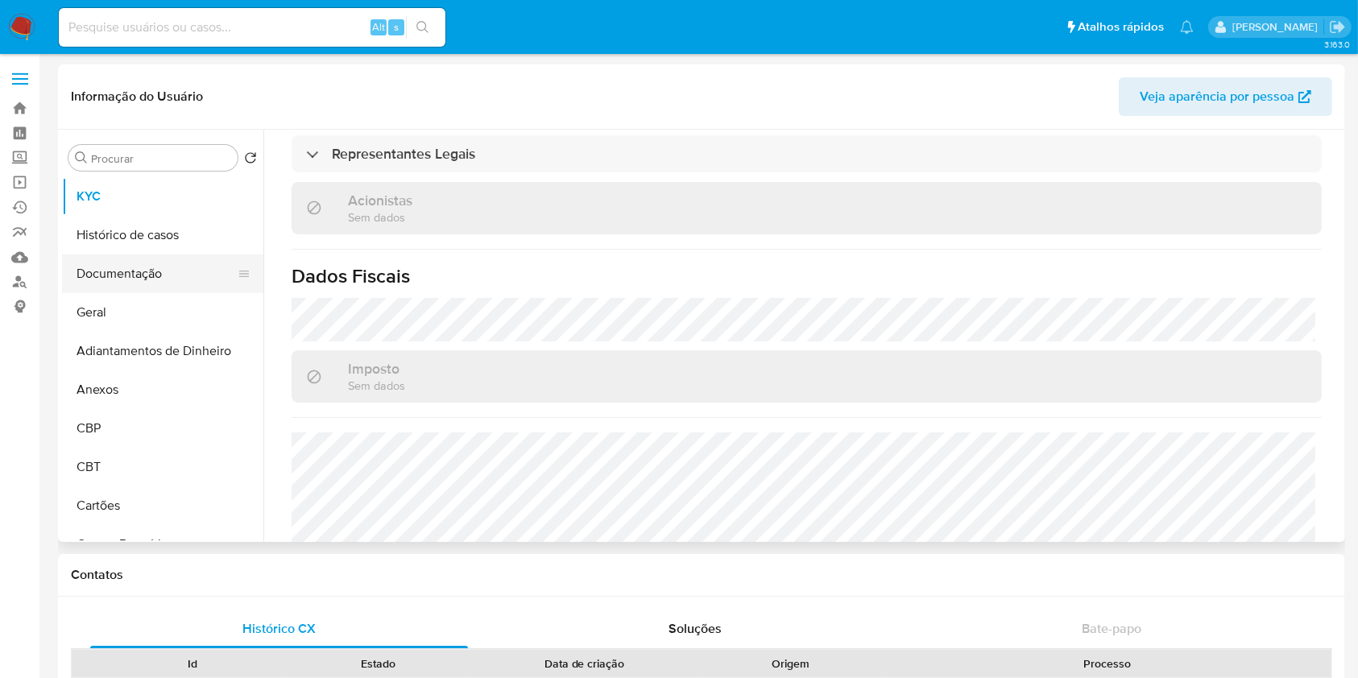
click at [133, 272] on button "Documentação" at bounding box center [156, 274] width 189 height 39
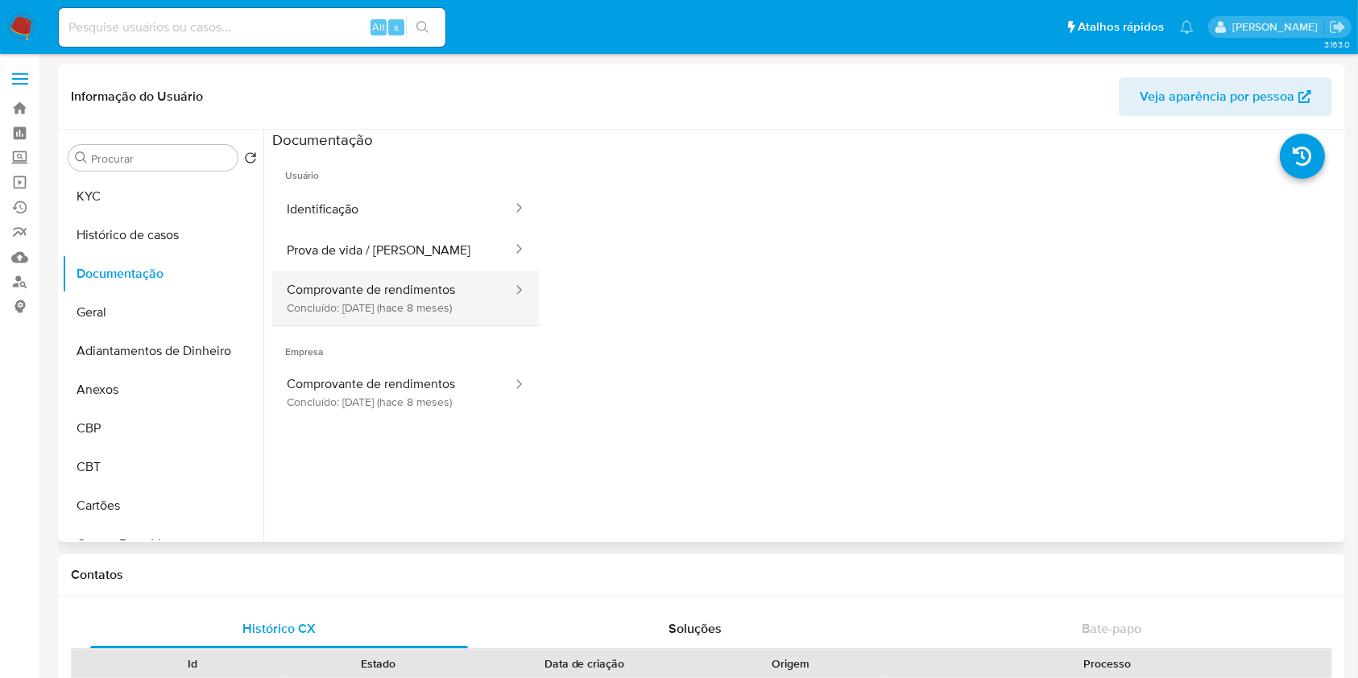
click at [371, 284] on button "Comprovante de rendimentos Concluído: [DATE] (hace 8 meses)" at bounding box center [393, 298] width 242 height 55
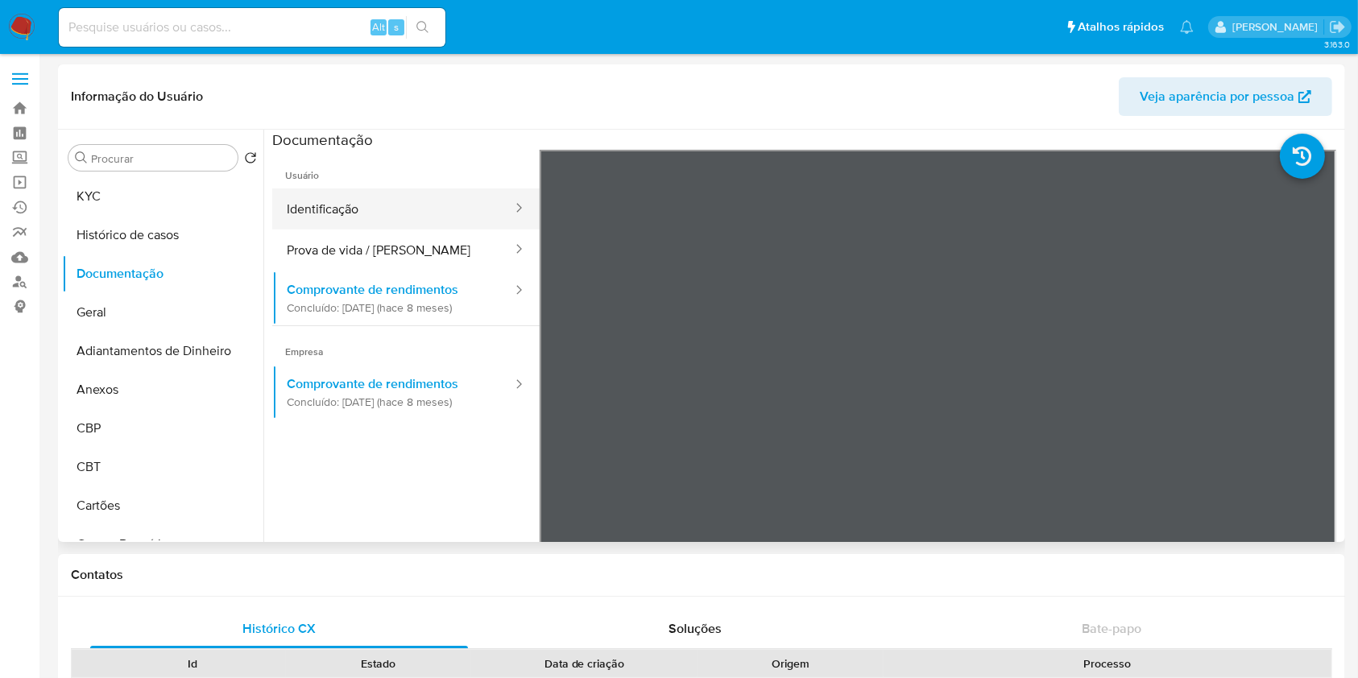
click at [320, 218] on button "Identificação" at bounding box center [393, 209] width 242 height 41
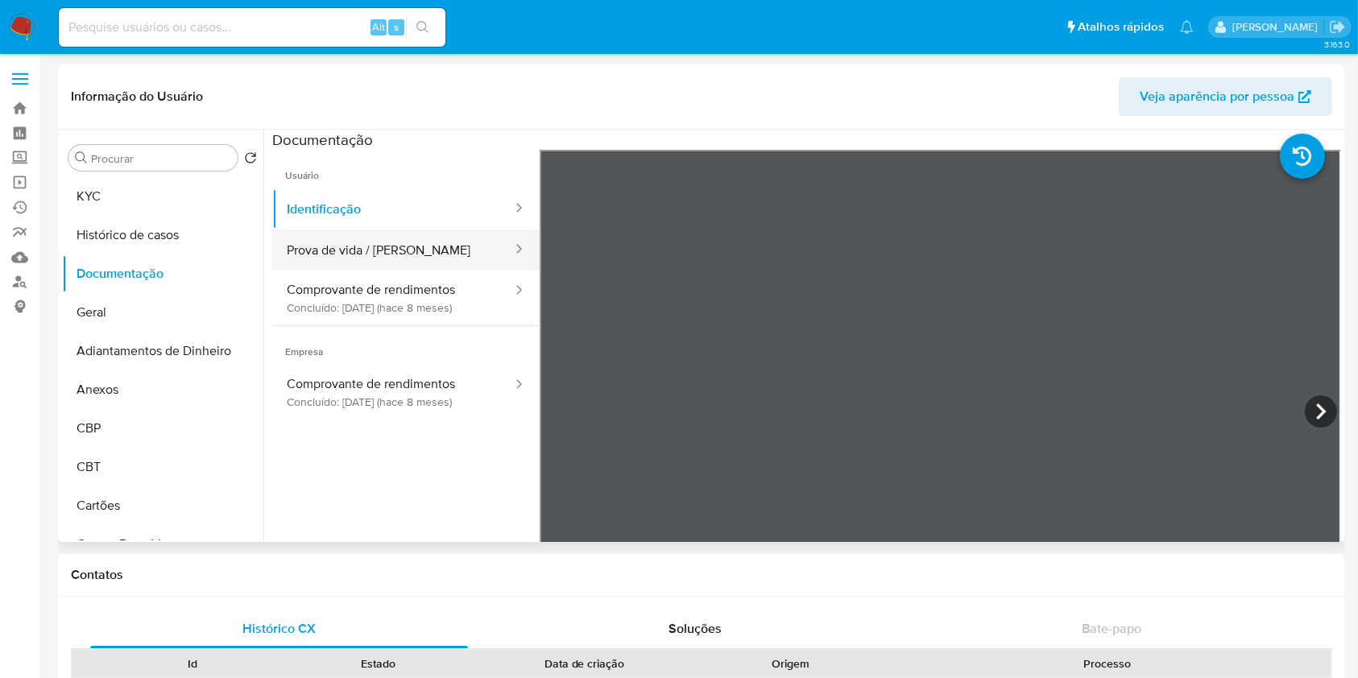
click at [365, 240] on button "Prova de vida / [PERSON_NAME]" at bounding box center [393, 250] width 242 height 41
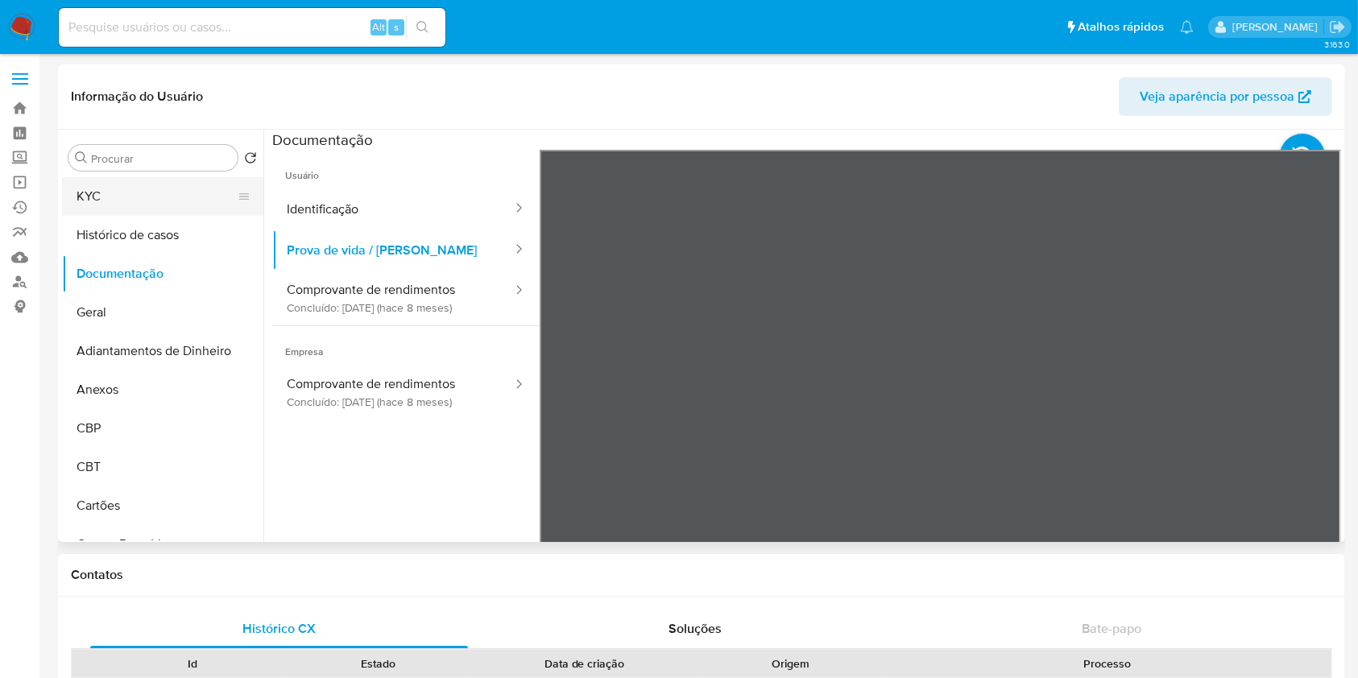
click at [139, 197] on button "KYC" at bounding box center [156, 196] width 189 height 39
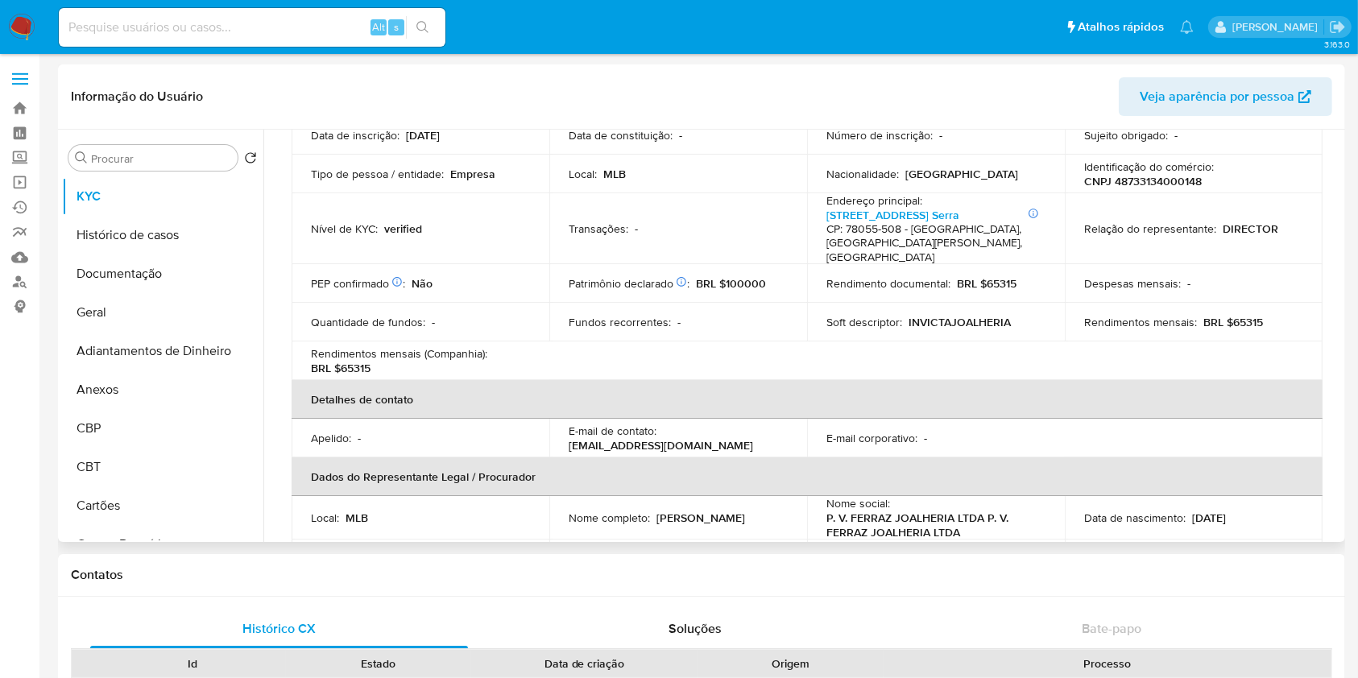
scroll to position [4, 0]
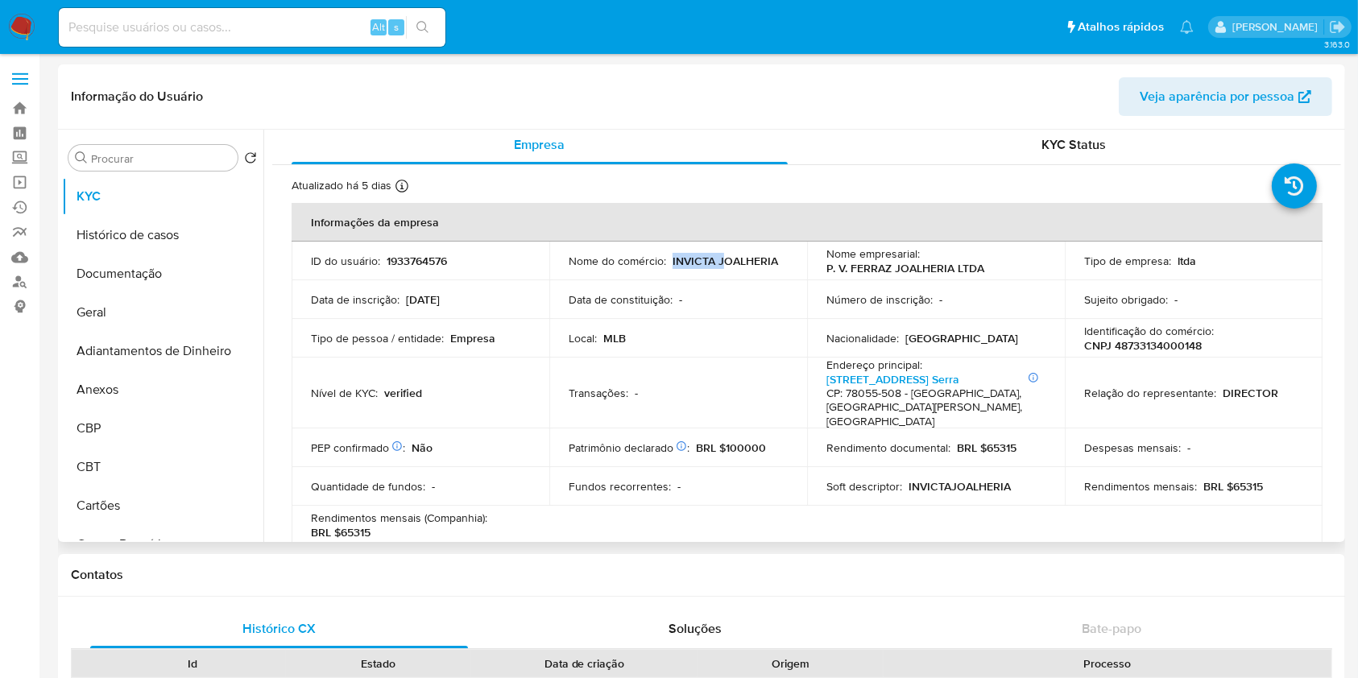
drag, startPoint x: 669, startPoint y: 261, endPoint x: 722, endPoint y: 258, distance: 52.5
click at [722, 258] on p "INVICTA JOALHERIA" at bounding box center [726, 261] width 106 height 15
drag, startPoint x: 777, startPoint y: 258, endPoint x: 664, endPoint y: 270, distance: 113.4
click at [664, 270] on td "Nome do comércio : INVICTA JOALHERIA" at bounding box center [678, 261] width 258 height 39
copy div "INVICTA JOALHERIA"
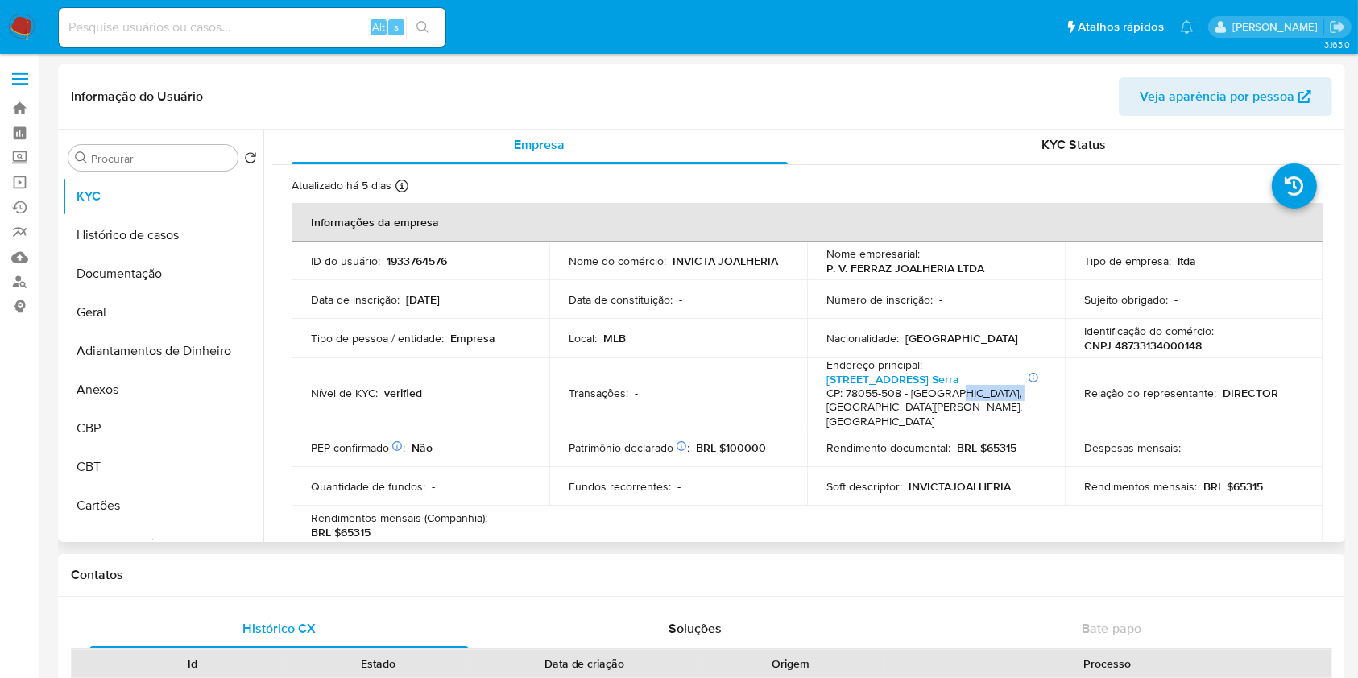
drag, startPoint x: 950, startPoint y: 399, endPoint x: 1009, endPoint y: 387, distance: 59.9
click at [1009, 387] on h4 "CP: 78055-508 - [GEOGRAPHIC_DATA], [GEOGRAPHIC_DATA][PERSON_NAME], [GEOGRAPHIC_…" at bounding box center [933, 408] width 213 height 43
copy h4 "[GEOGRAPHIC_DATA][PERSON_NAME]"
click at [113, 323] on button "Geral" at bounding box center [156, 312] width 189 height 39
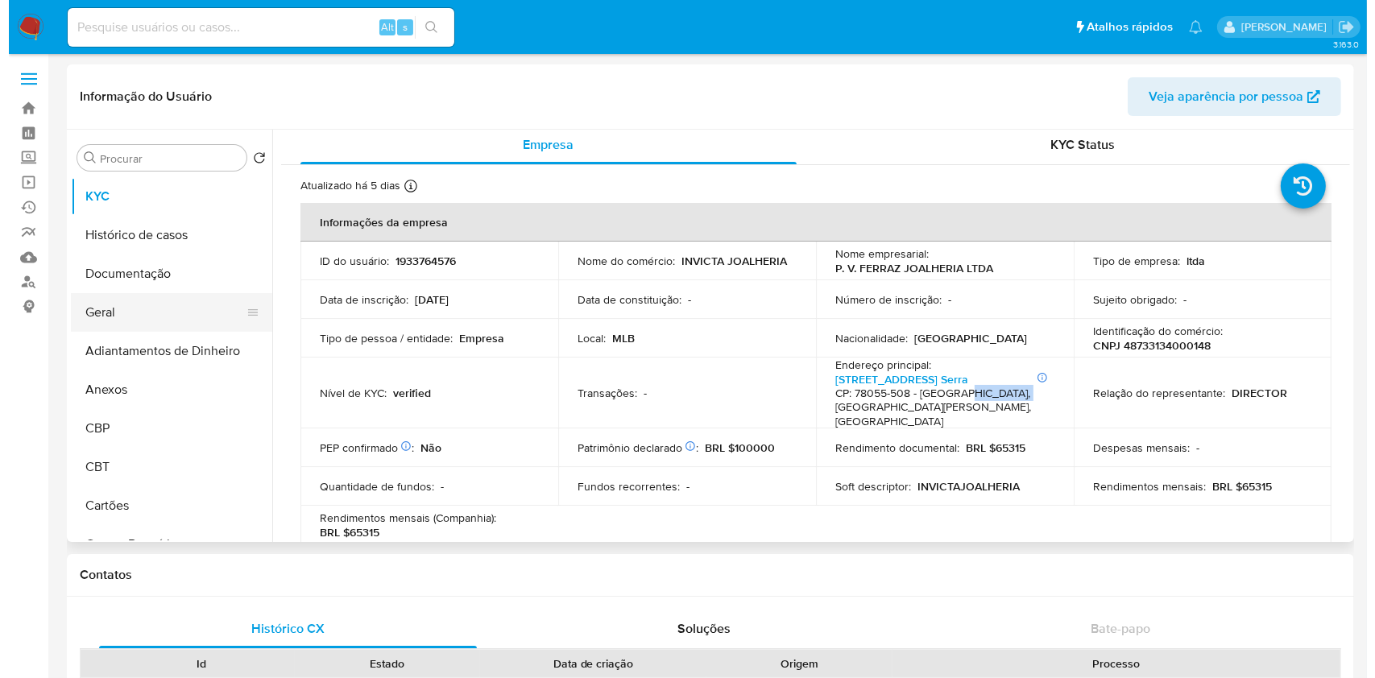
scroll to position [0, 0]
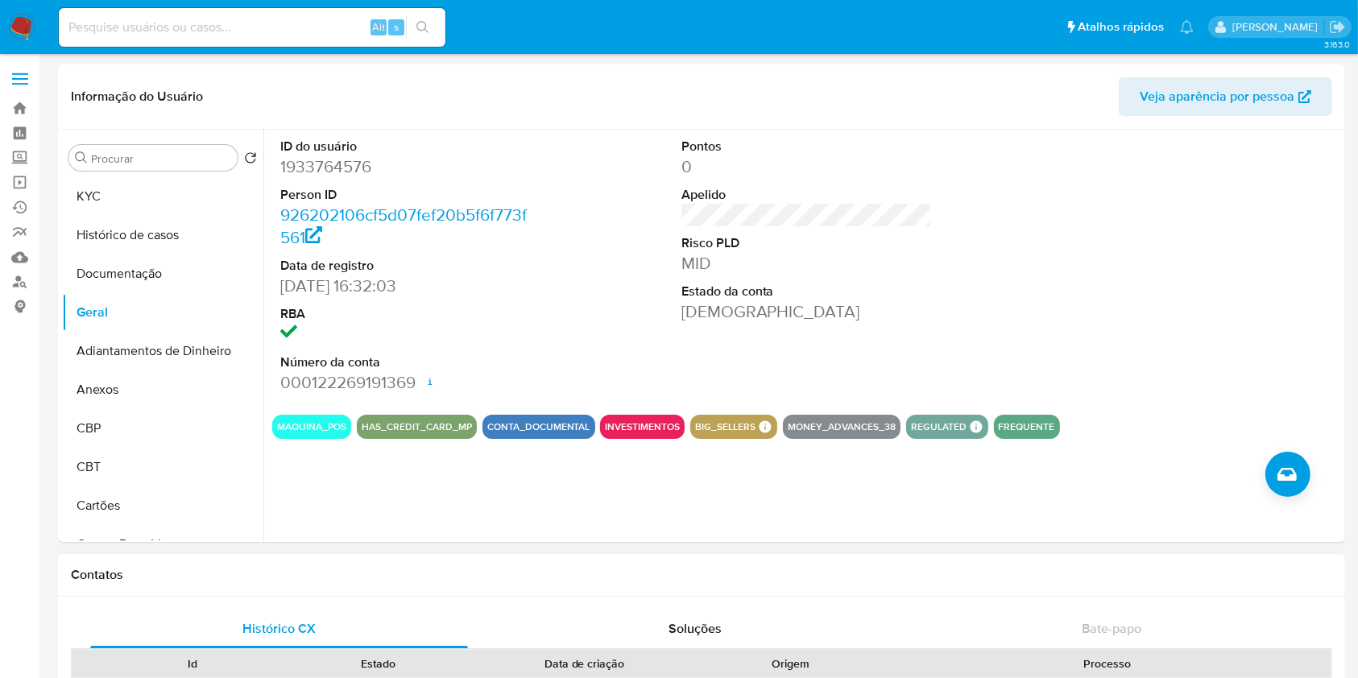
click at [616, 669] on div "Data de criação" at bounding box center [585, 664] width 204 height 16
click at [1274, 456] on button "Criar caso manual" at bounding box center [1288, 474] width 45 height 45
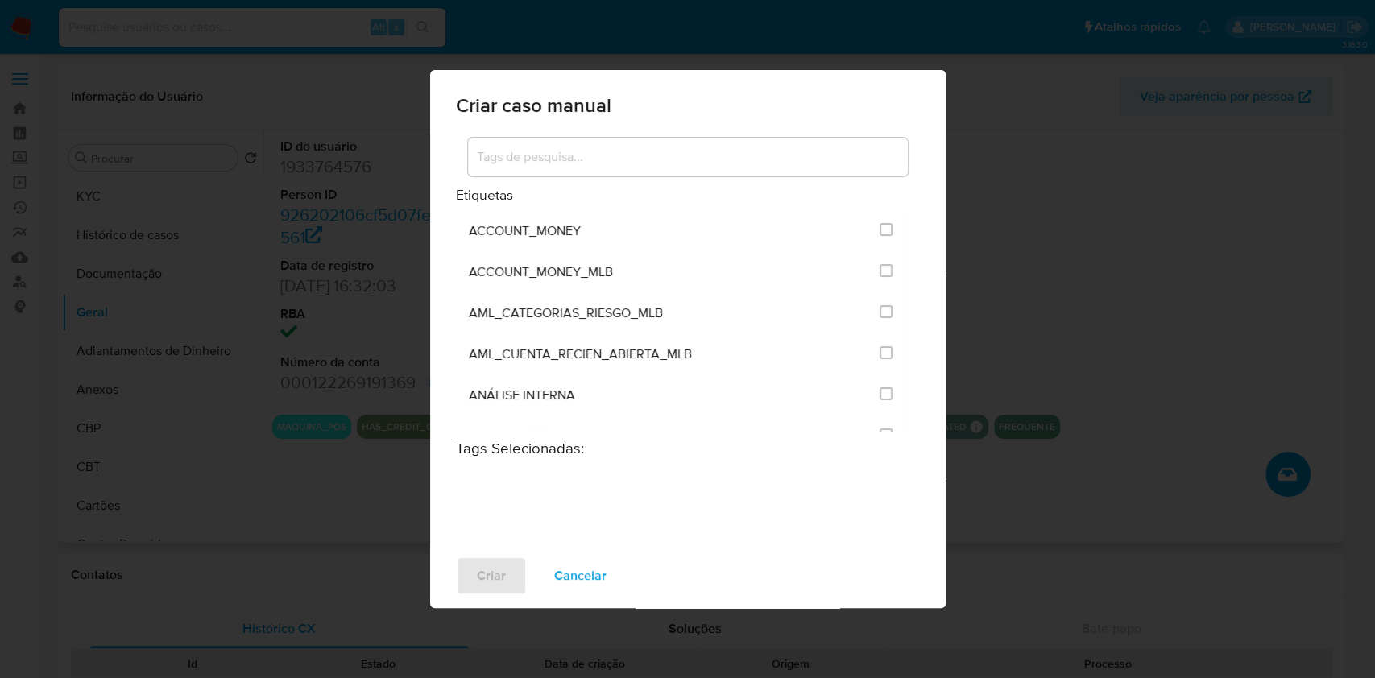
click at [574, 151] on input at bounding box center [688, 157] width 440 height 21
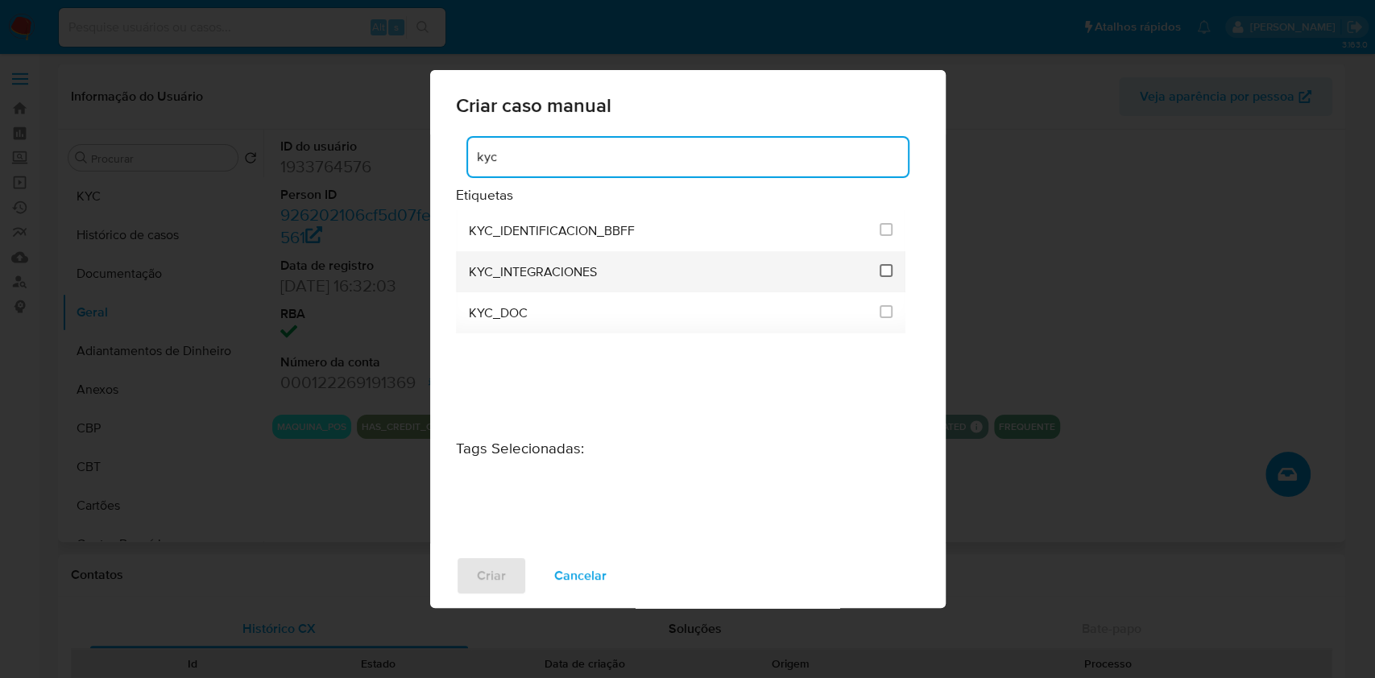
type input "kyc"
click at [882, 272] on input "2093" at bounding box center [886, 270] width 13 height 13
checkbox input "true"
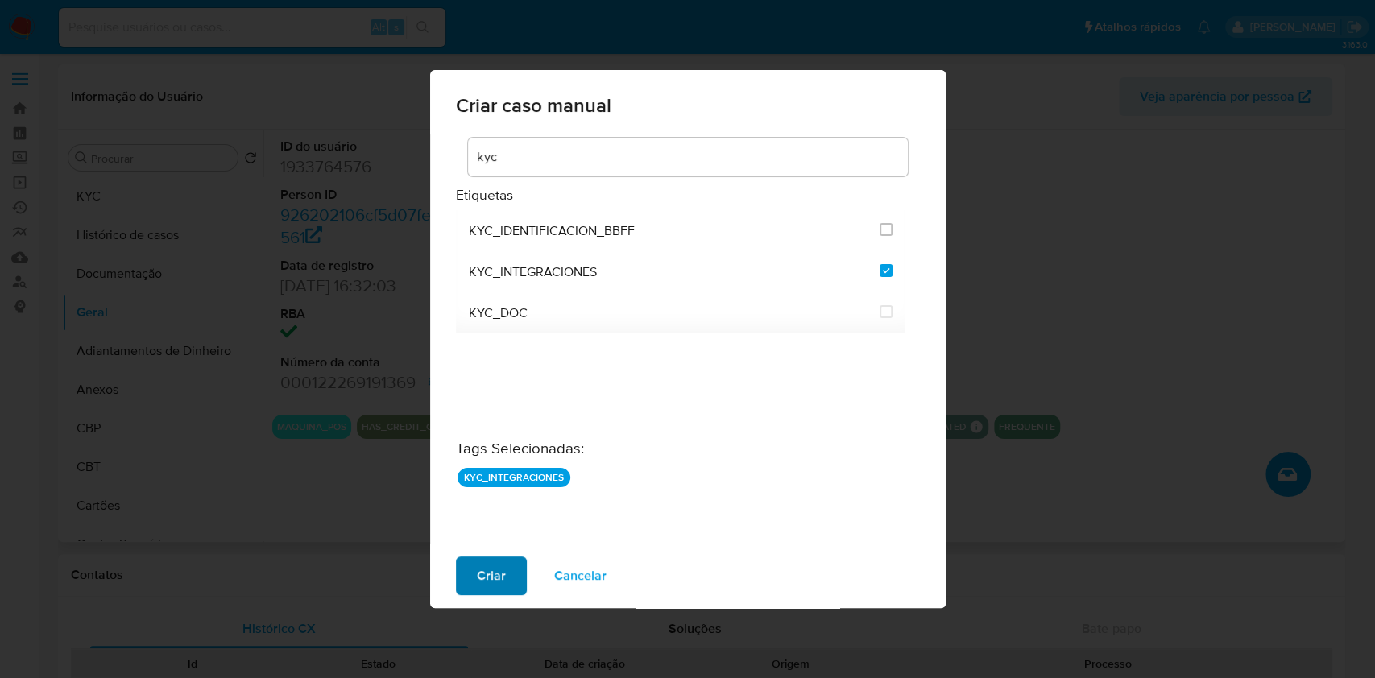
click at [477, 590] on span "Criar" at bounding box center [491, 575] width 29 height 35
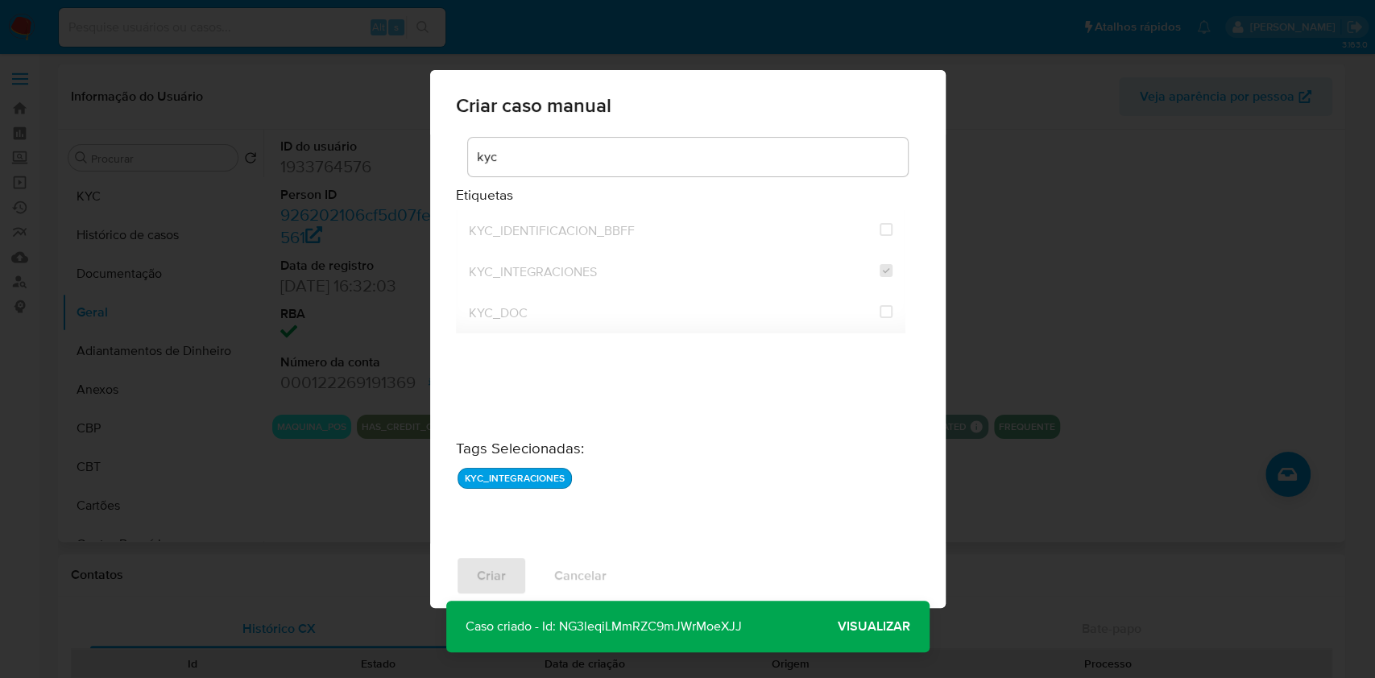
click at [850, 627] on span "Visualizar" at bounding box center [874, 627] width 73 height 0
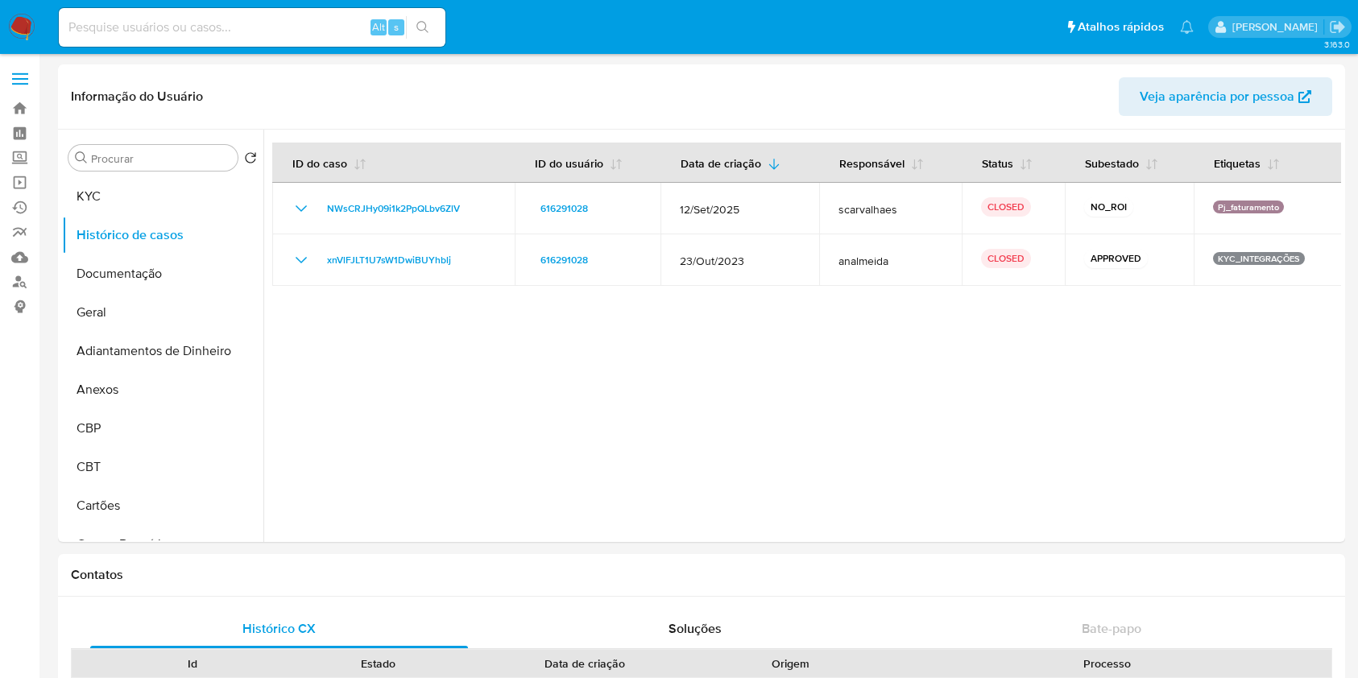
select select "10"
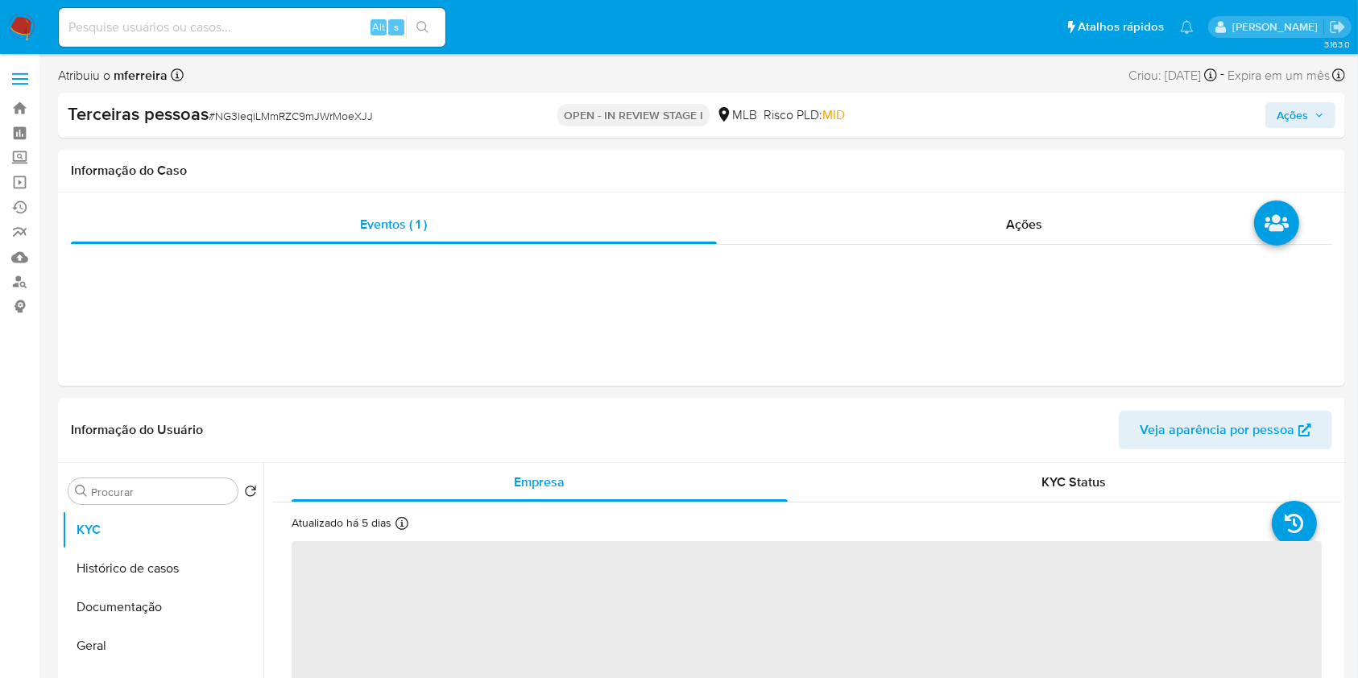
select select "10"
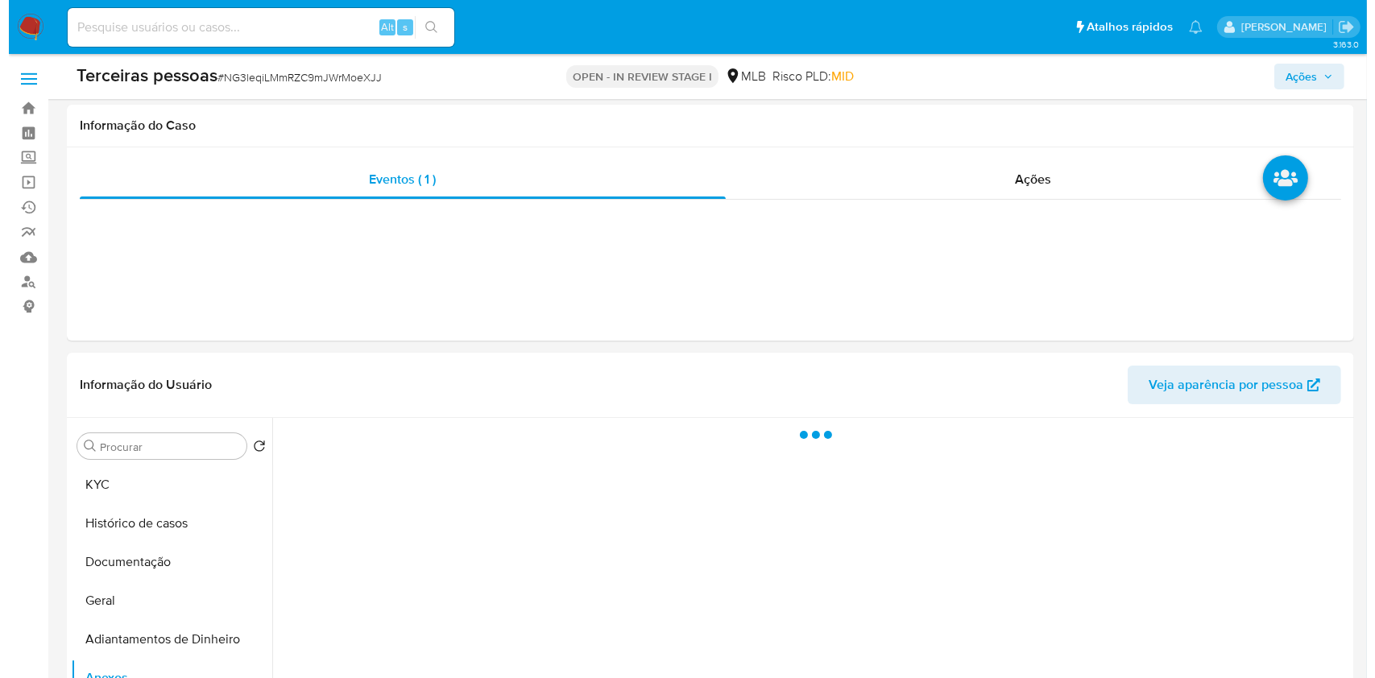
scroll to position [296, 0]
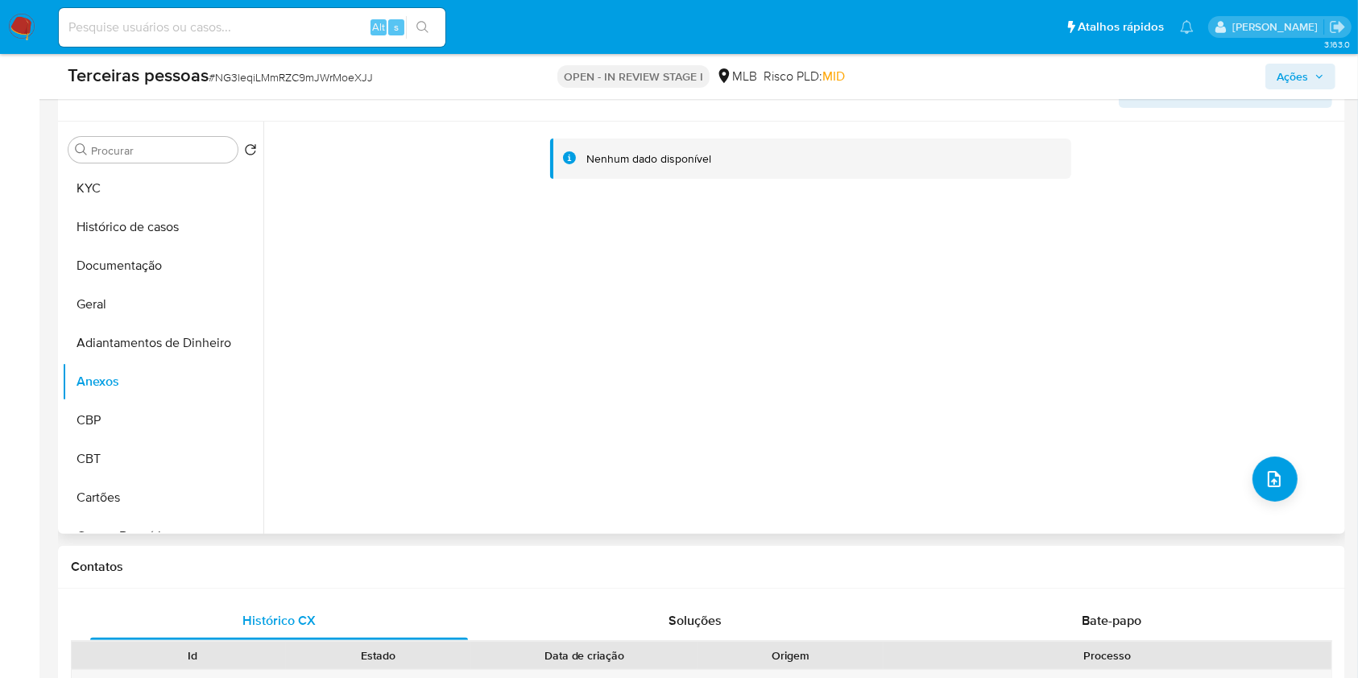
click at [1252, 457] on div "Nenhum dado disponível" at bounding box center [802, 328] width 1078 height 412
click at [1274, 477] on icon "upload-file" at bounding box center [1274, 479] width 13 height 16
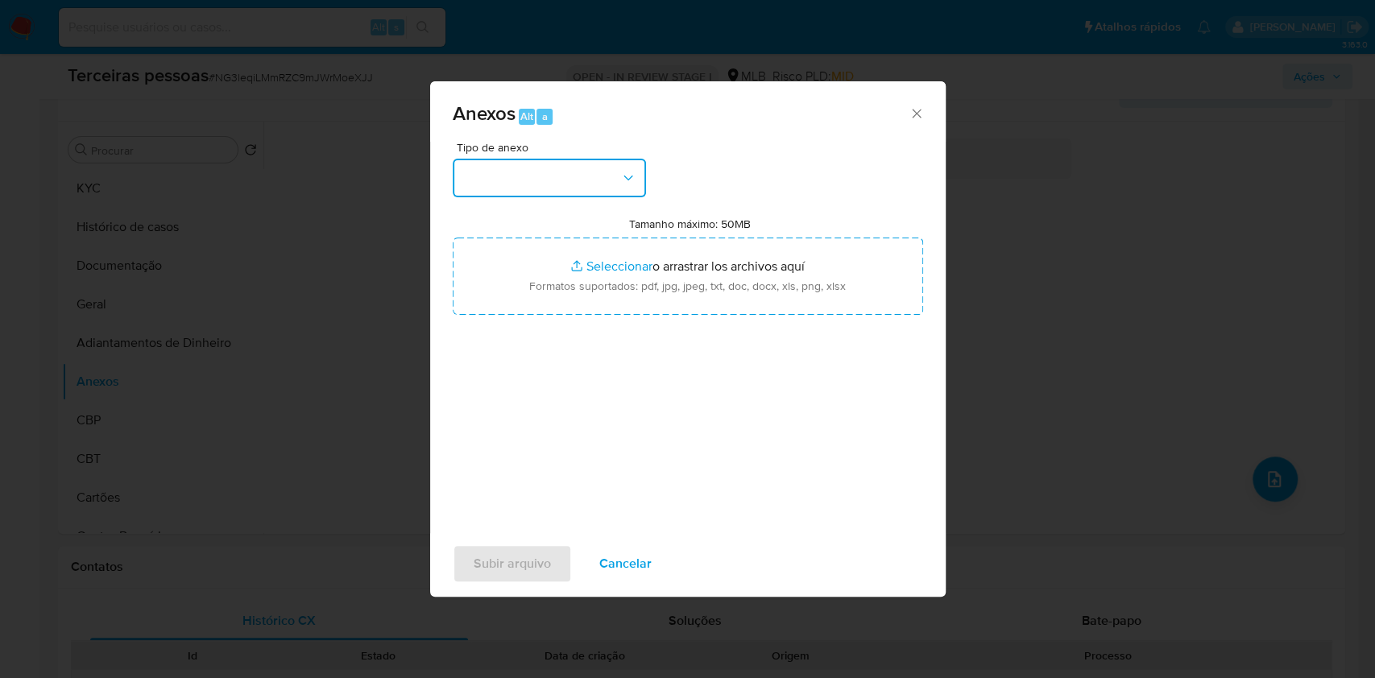
click at [568, 170] on button "button" at bounding box center [549, 178] width 193 height 39
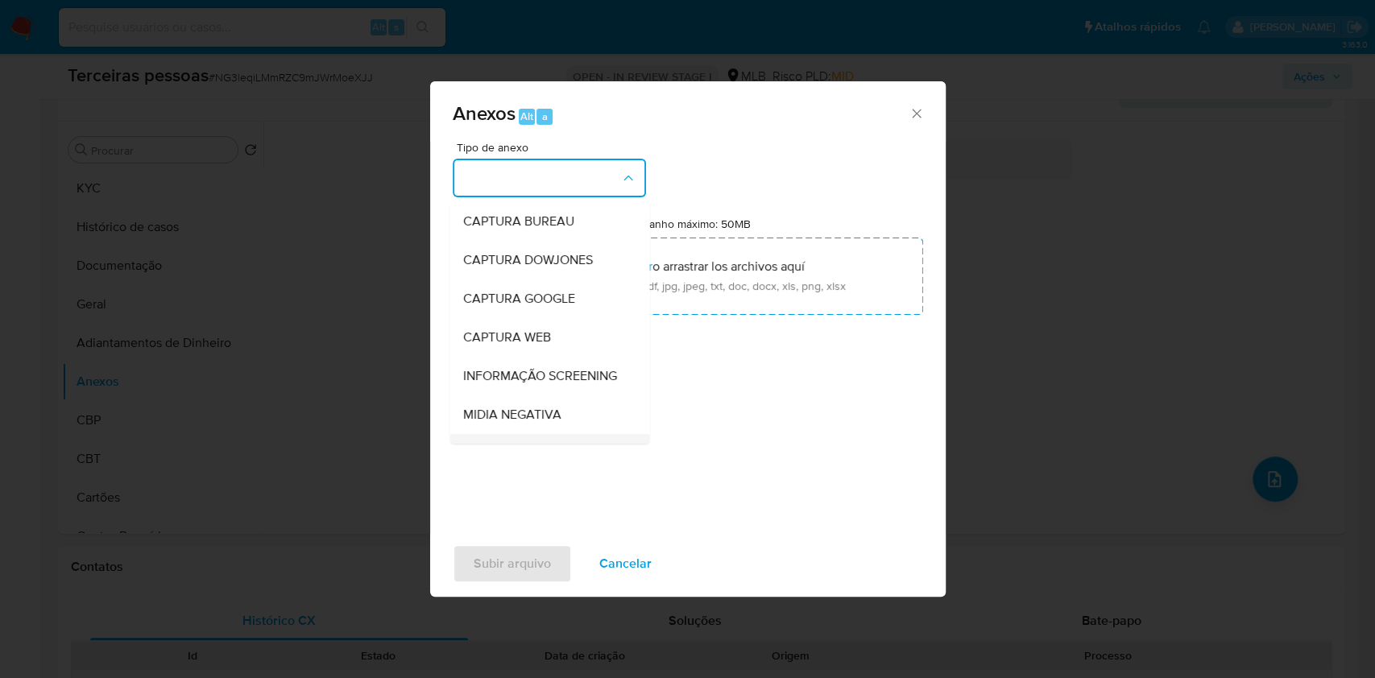
scroll to position [247, 0]
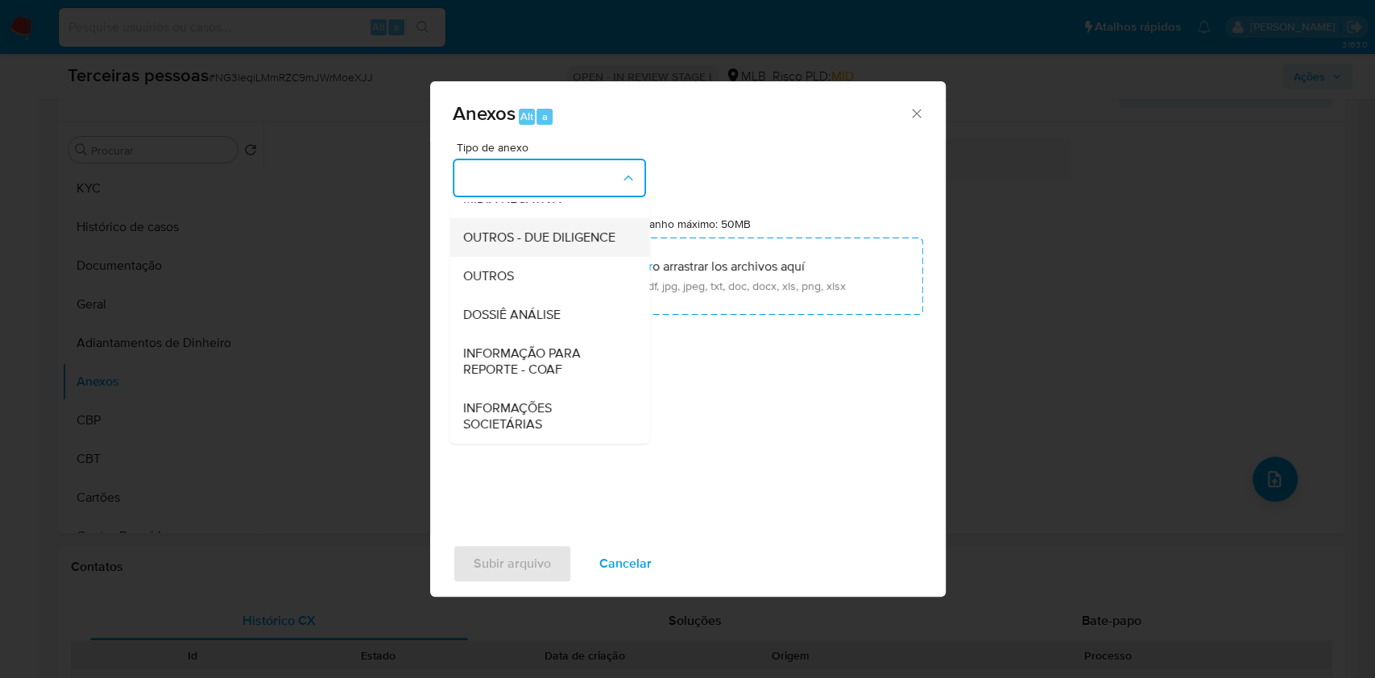
click at [533, 243] on span "OUTROS - DUE DILIGENCE" at bounding box center [538, 238] width 152 height 16
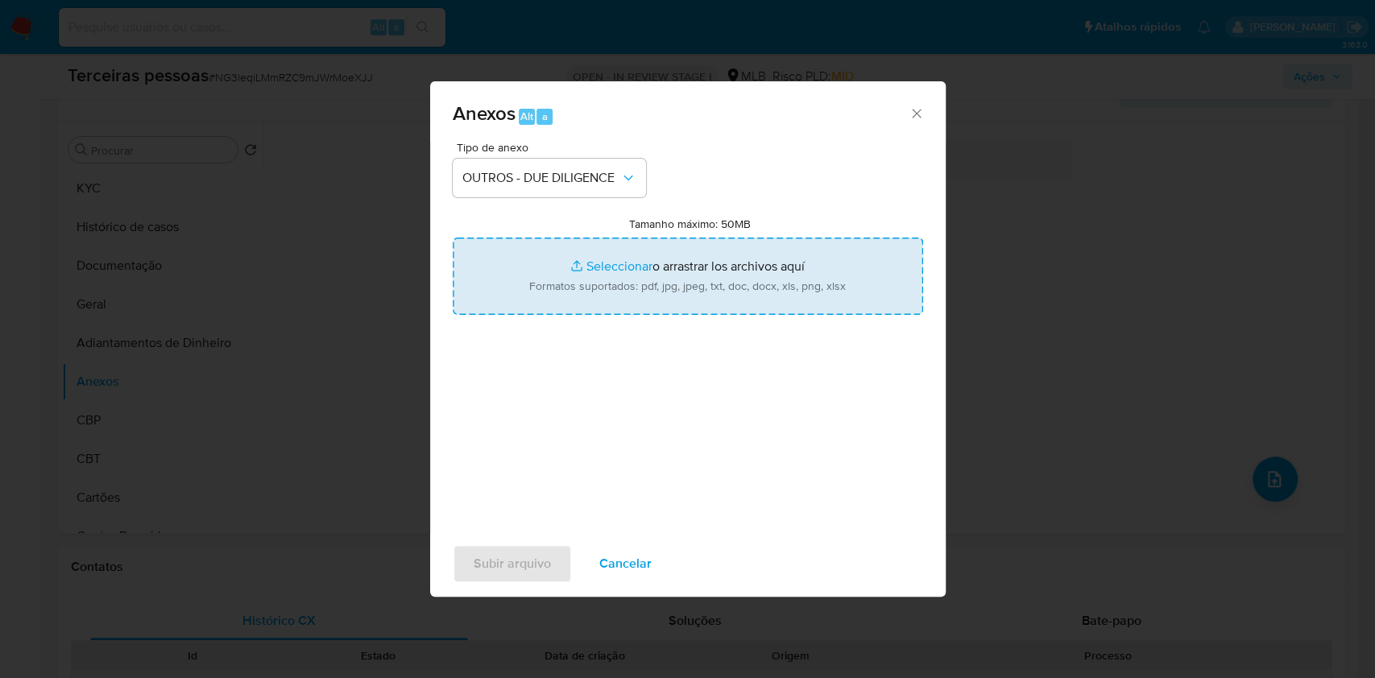
click at [604, 276] on input "Tamanho máximo: 50MB Seleccionar archivos" at bounding box center [688, 276] width 470 height 77
type input "C:\fakepath\s-P. V. FERRAZ JOALHERIA LTDA.pdf"
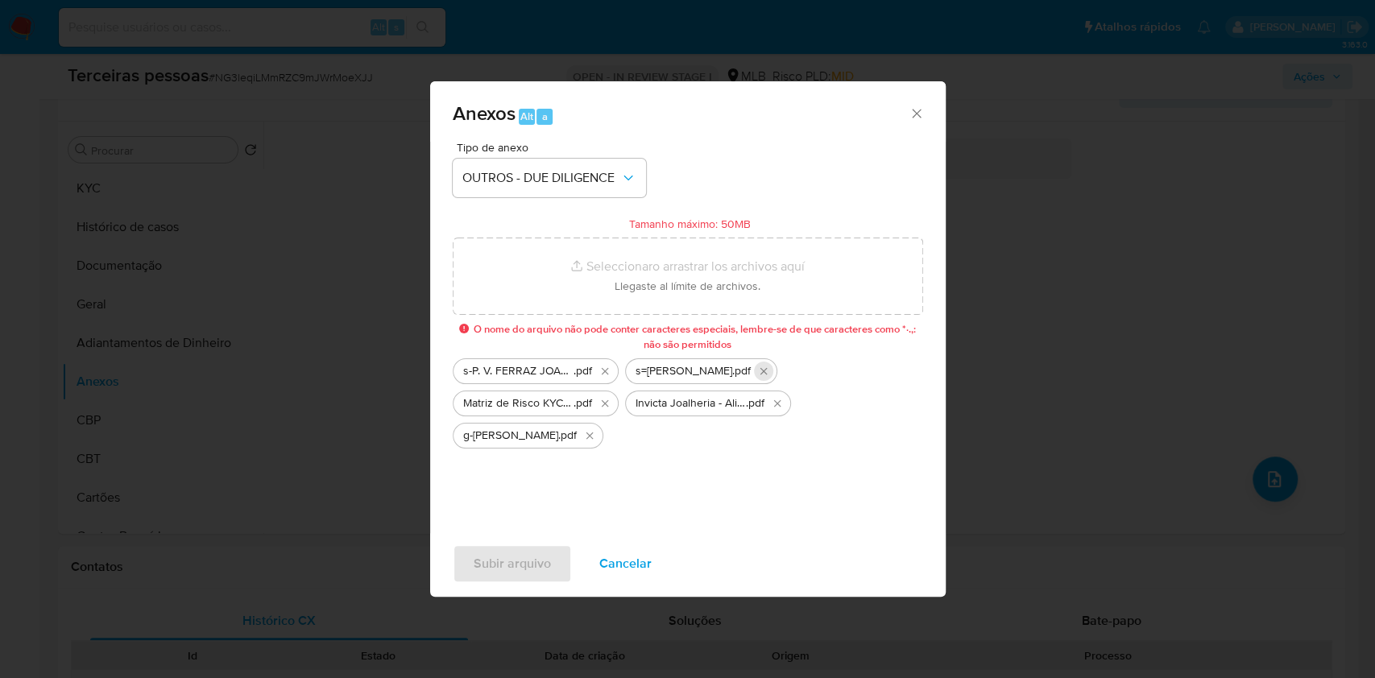
click at [767, 370] on icon "Eliminar s=PATRICIA VIEIRA FERRAZ.pdf" at bounding box center [763, 371] width 7 height 7
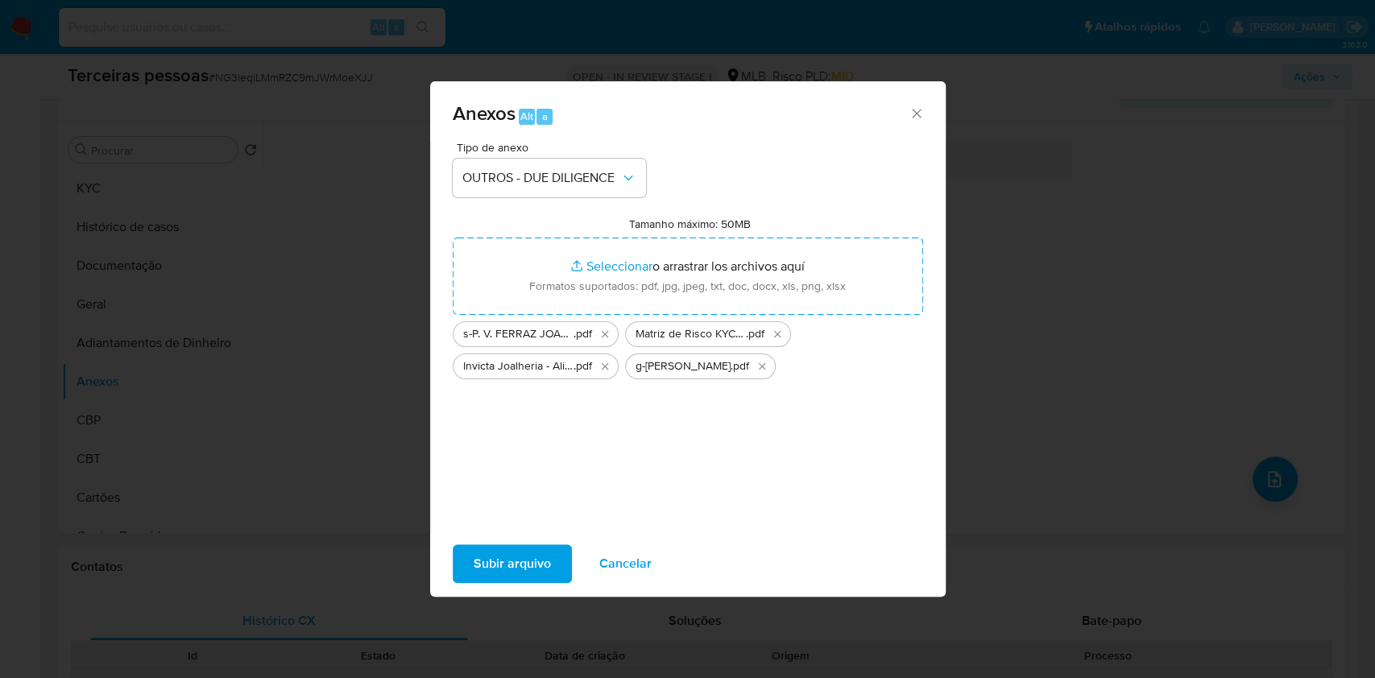
click at [516, 368] on span "Invicta Joalheria - Alianças e joias em ouro 18k" at bounding box center [518, 366] width 110 height 16
click at [629, 566] on span "Cancelar" at bounding box center [625, 563] width 52 height 35
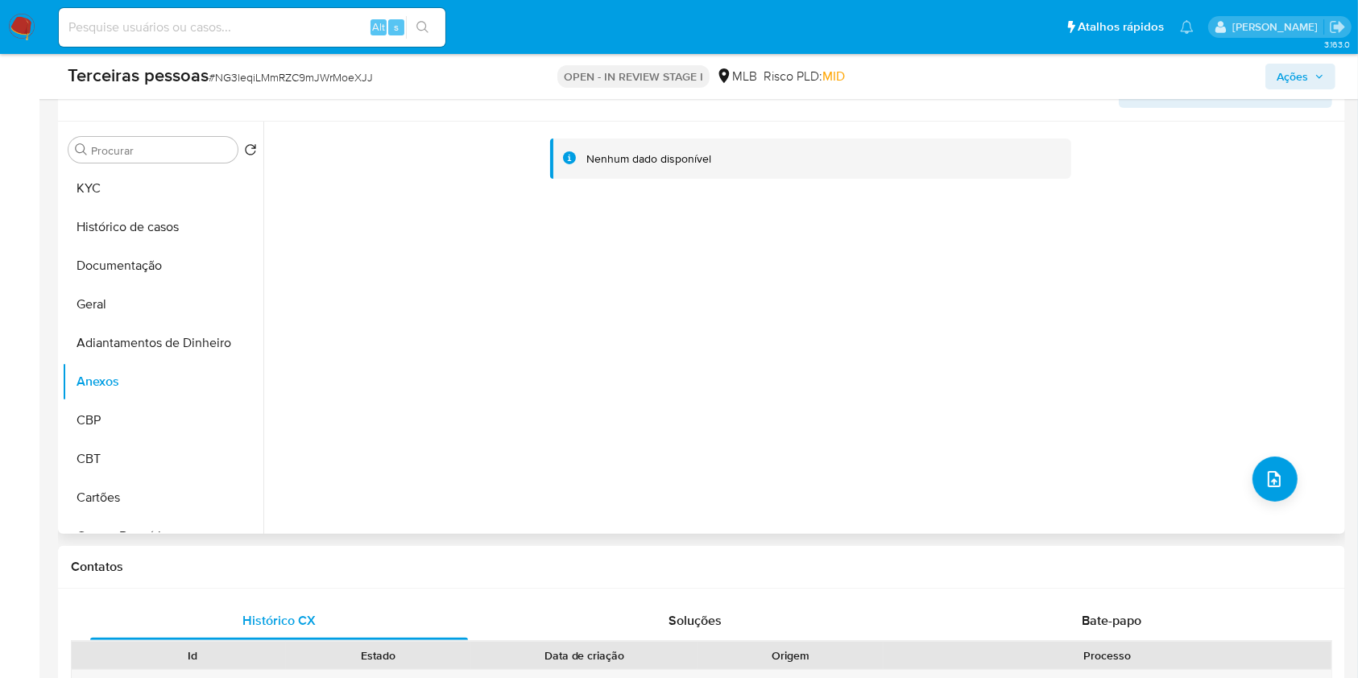
click at [477, 313] on div "Nenhum dado disponível" at bounding box center [802, 328] width 1078 height 412
drag, startPoint x: 1218, startPoint y: 467, endPoint x: 1257, endPoint y: 464, distance: 38.8
click at [1252, 464] on div "Nenhum dado disponível" at bounding box center [802, 328] width 1078 height 412
click at [1257, 464] on button "upload-file" at bounding box center [1275, 479] width 45 height 45
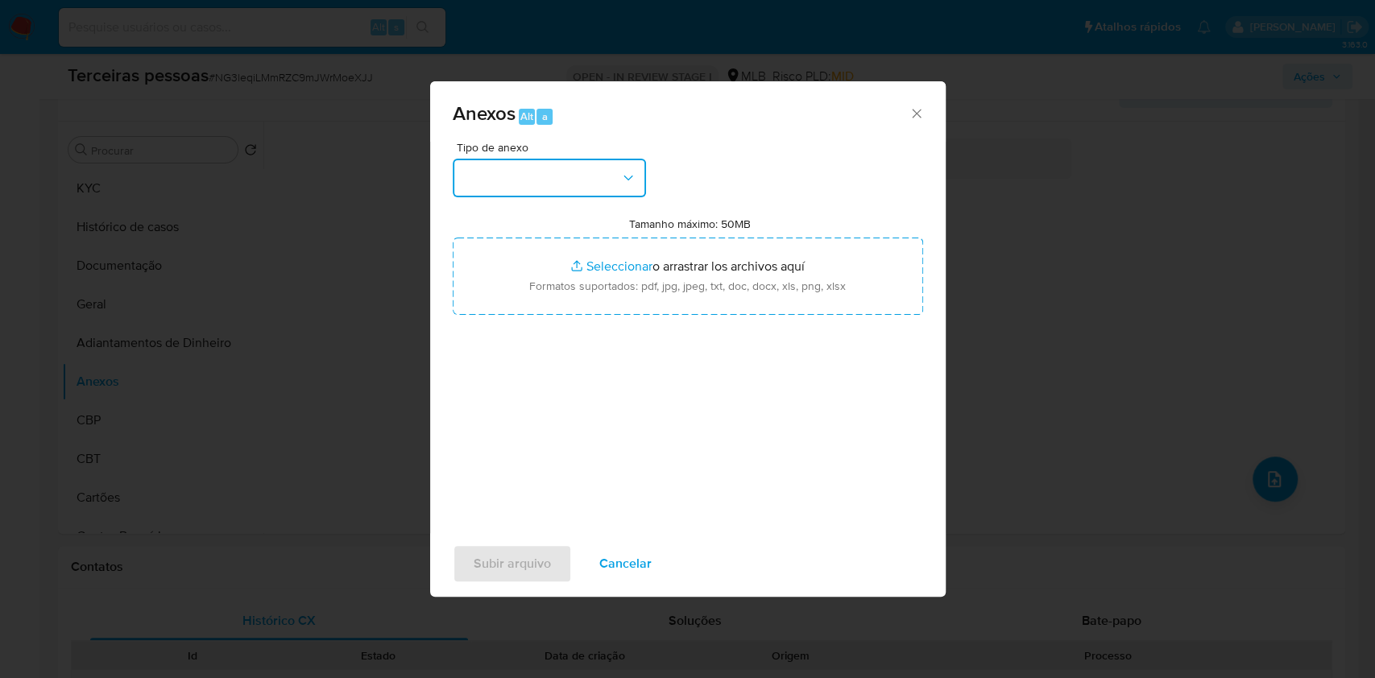
click at [586, 172] on button "button" at bounding box center [549, 178] width 193 height 39
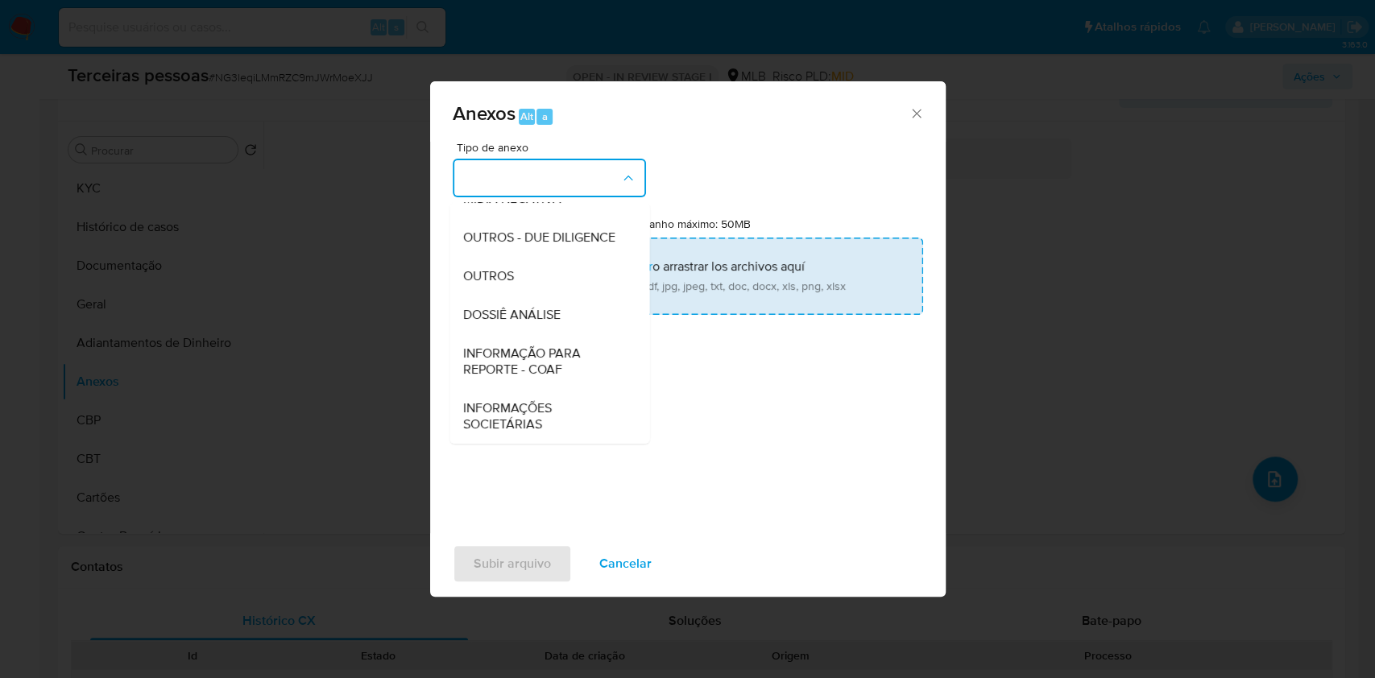
drag, startPoint x: 522, startPoint y: 233, endPoint x: 599, endPoint y: 276, distance: 88.3
click at [522, 232] on span "OUTROS - DUE DILIGENCE" at bounding box center [538, 238] width 152 height 16
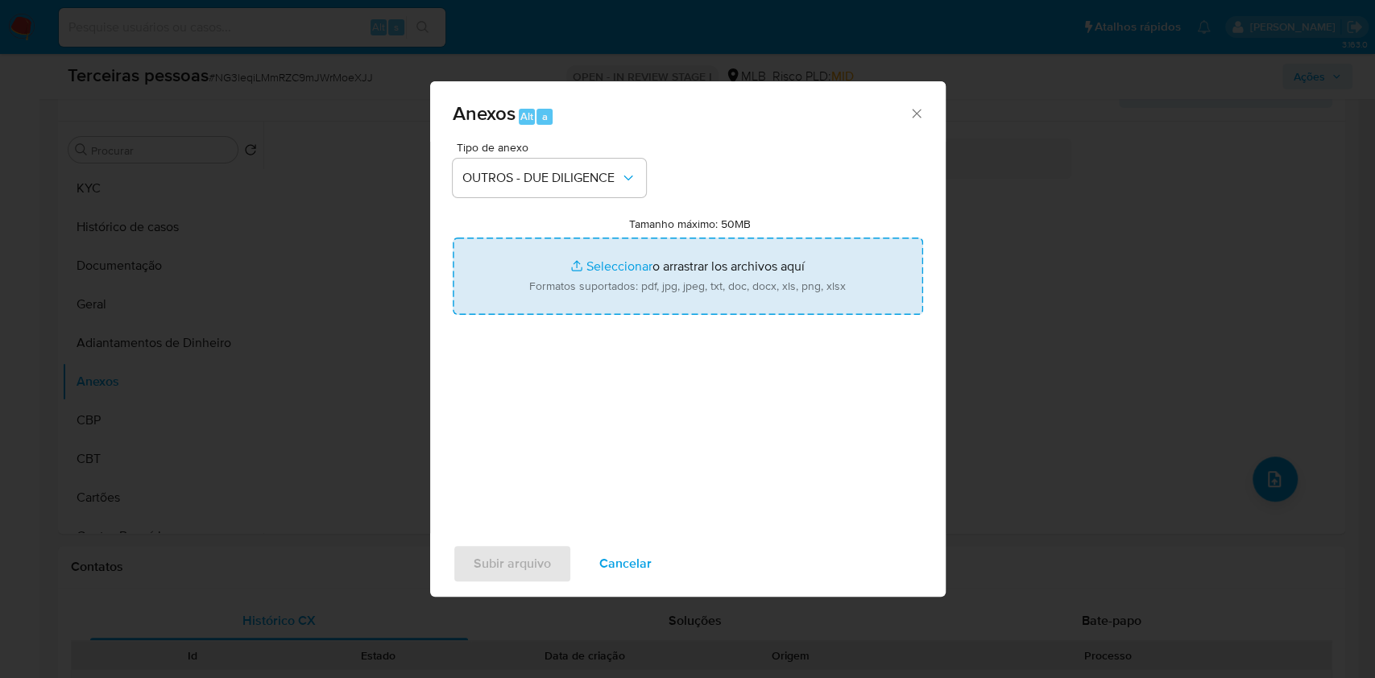
click at [606, 281] on input "Tamanho máximo: 50MB Seleccionar archivos" at bounding box center [688, 276] width 470 height 77
type input "C:\fakepath\s-PATRICIA VIEIRA FERRAZ.pdf"
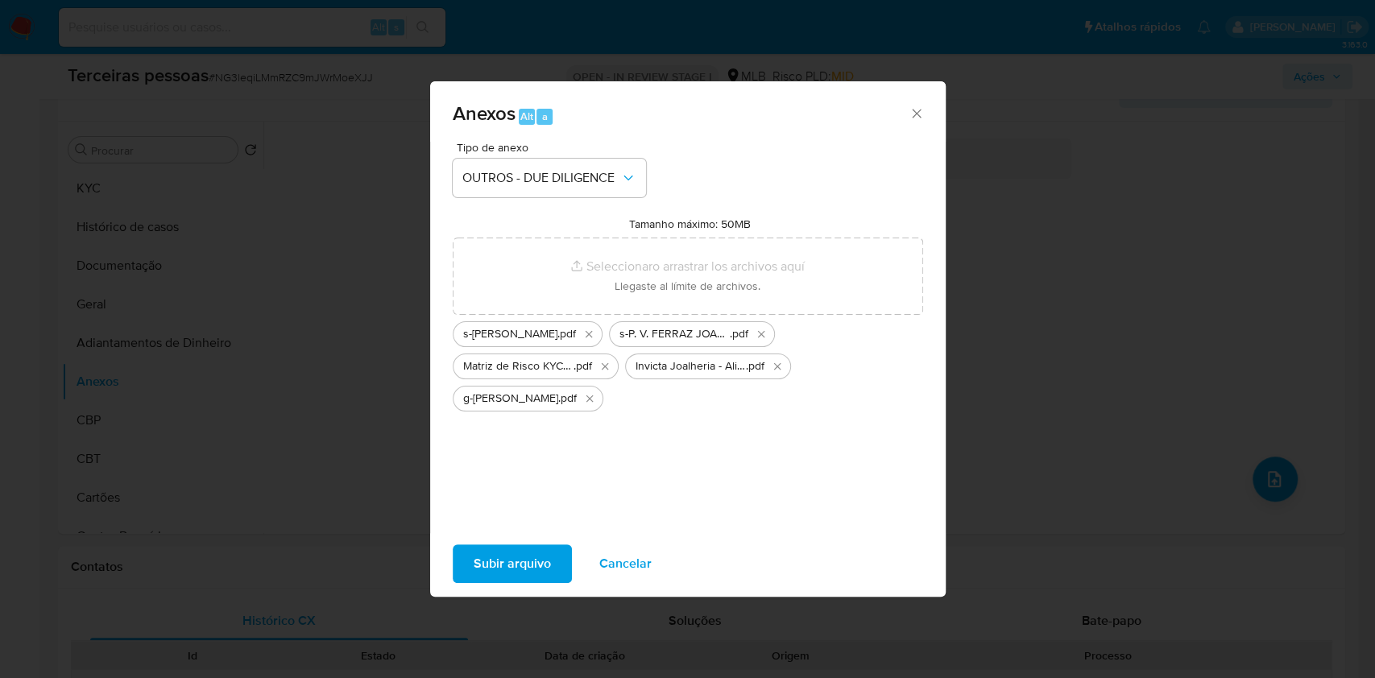
click at [517, 569] on span "Subir arquivo" at bounding box center [512, 563] width 77 height 35
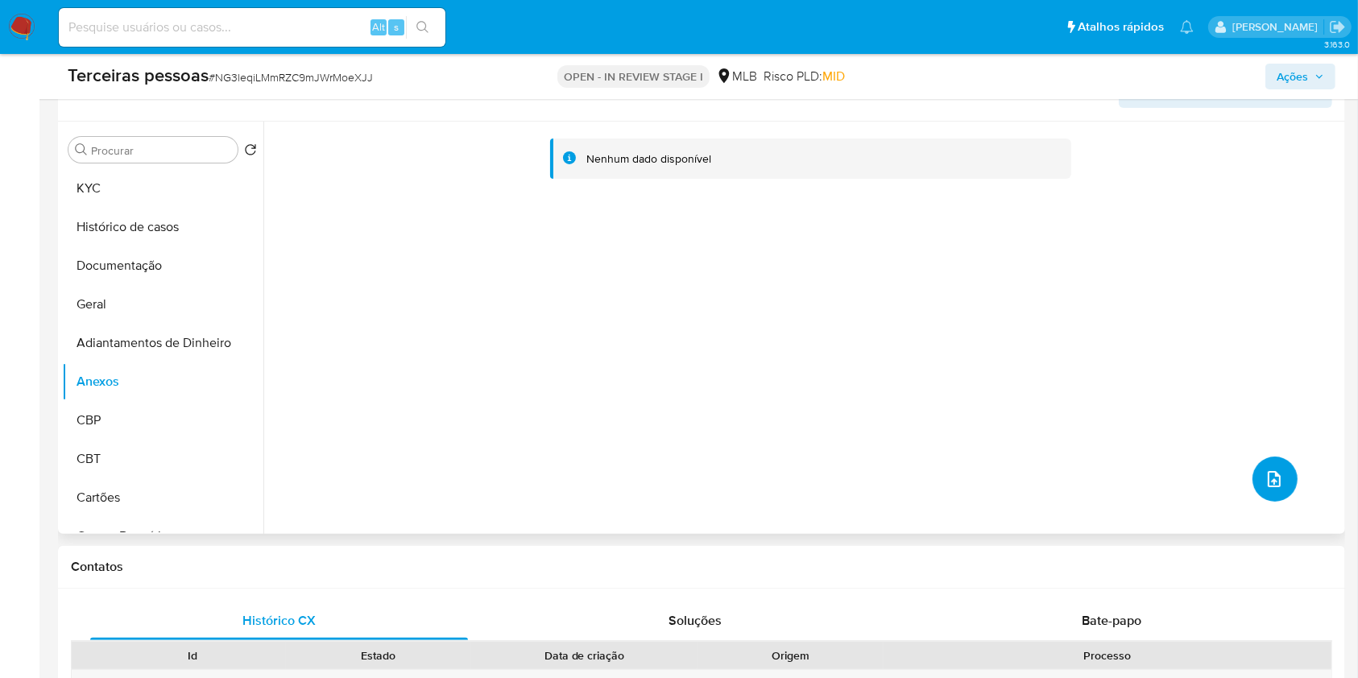
click at [1266, 487] on icon "upload-file" at bounding box center [1274, 479] width 19 height 19
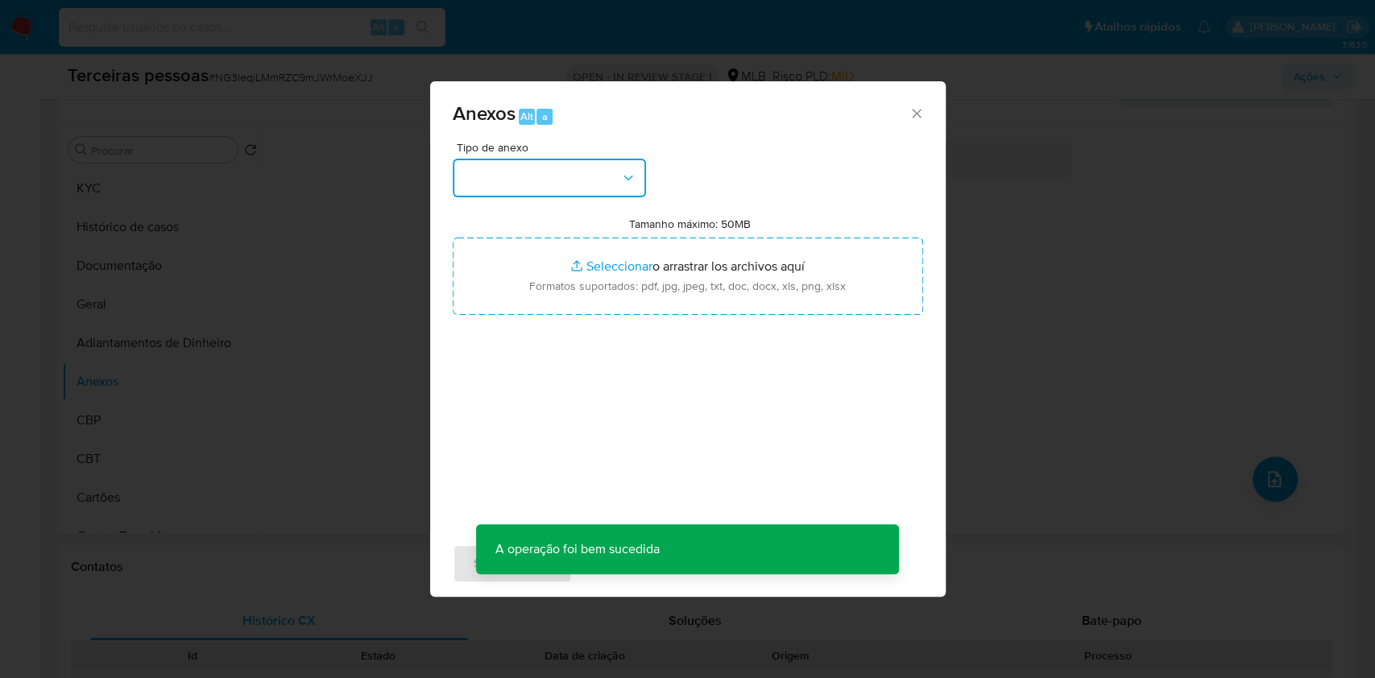
click at [575, 175] on button "button" at bounding box center [549, 178] width 193 height 39
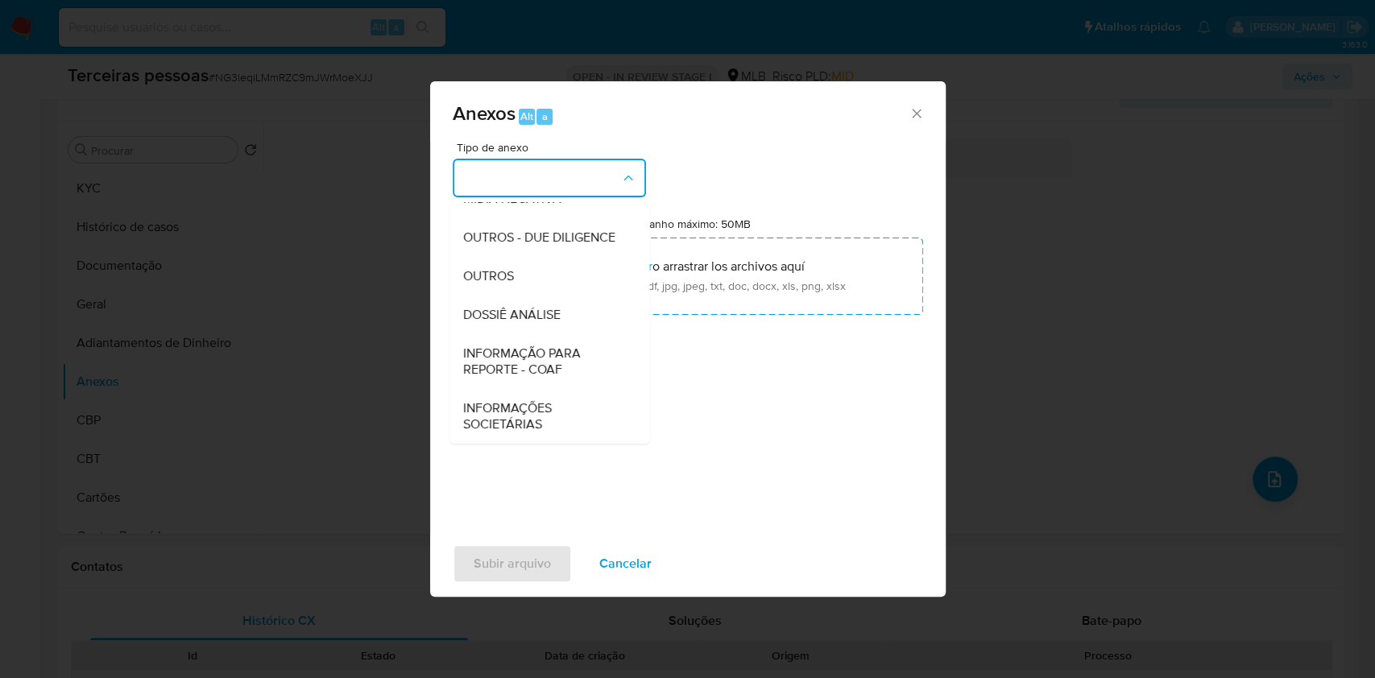
click at [479, 198] on div "CAPTURA BUREAU CAPTURA DOWJONES CAPTURA GOOGLE CAPTURA WEB INFORMAÇÃO SCREENING…" at bounding box center [550, 320] width 200 height 247
click at [497, 230] on span "OUTROS - DUE DILIGENCE" at bounding box center [538, 238] width 152 height 16
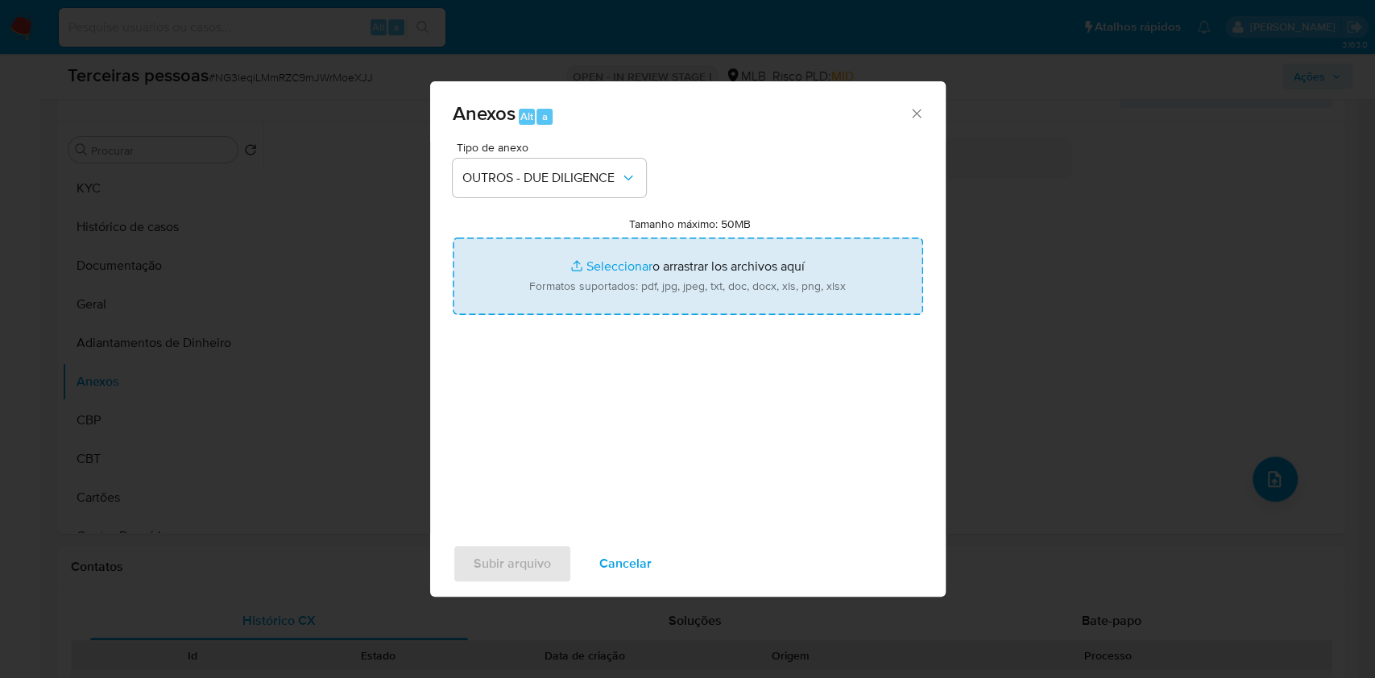
click at [638, 260] on input "Tamanho máximo: 50MB Seleccionar archivos" at bounding box center [688, 276] width 470 height 77
type input "C:\fakepath\g-P. V. FERRAZ JOALHERIA LTDA.pdf"
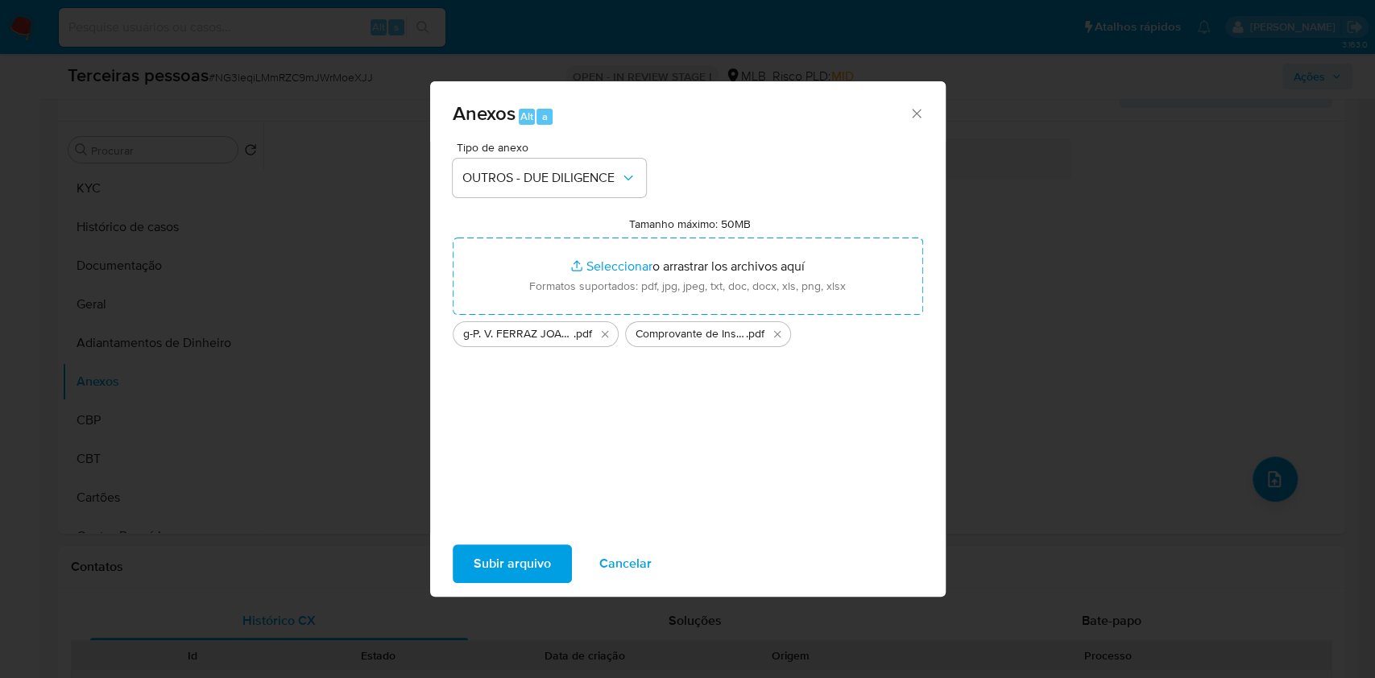
click at [544, 553] on span "Subir arquivo" at bounding box center [512, 563] width 77 height 35
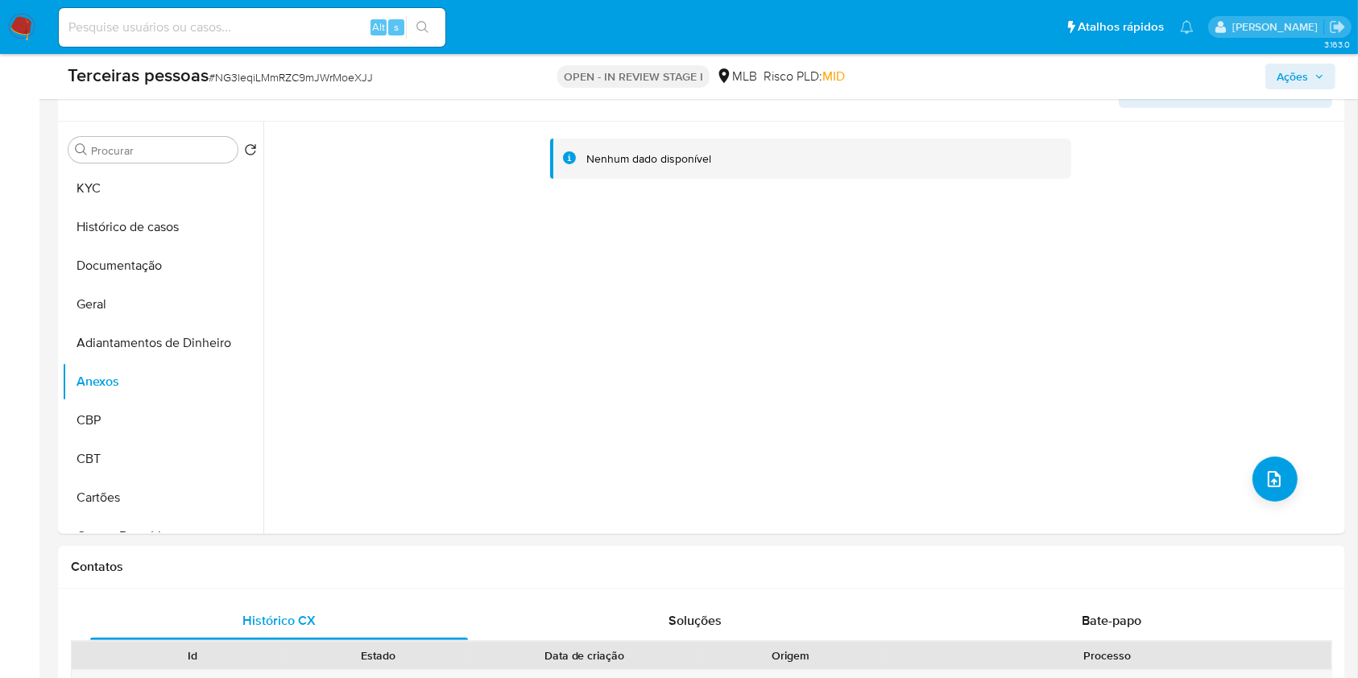
click at [1320, 85] on span "Ações" at bounding box center [1301, 76] width 48 height 23
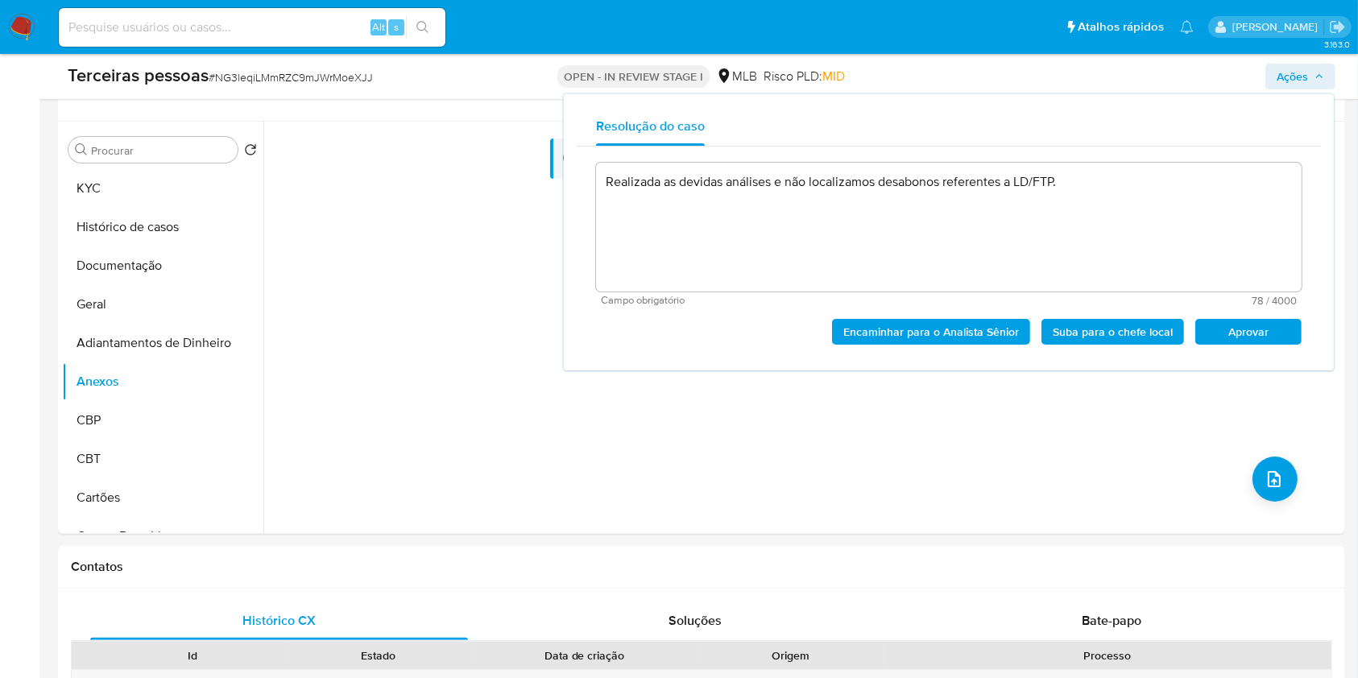
click at [1249, 331] on span "Aprovar" at bounding box center [1249, 332] width 84 height 23
type textarea "Realizada as devidas análises e não localizamos desabonos referentes a LD/FTP."
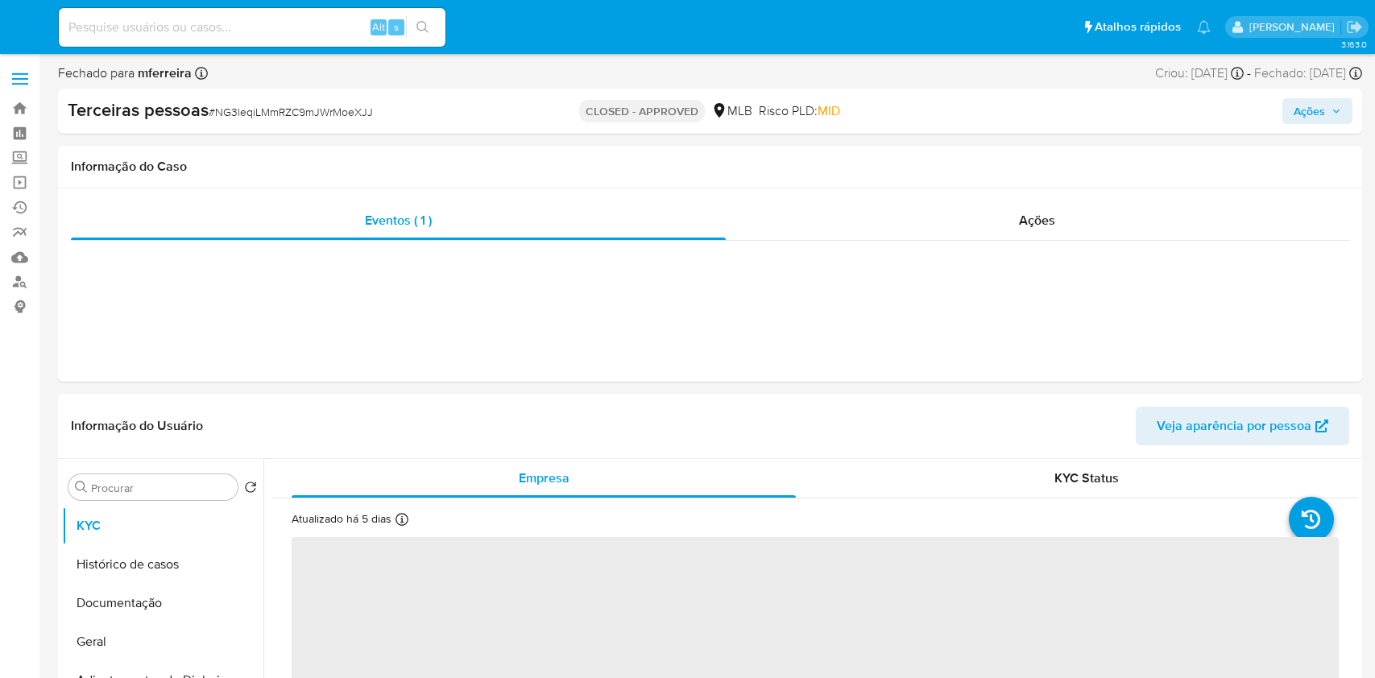
select select "10"
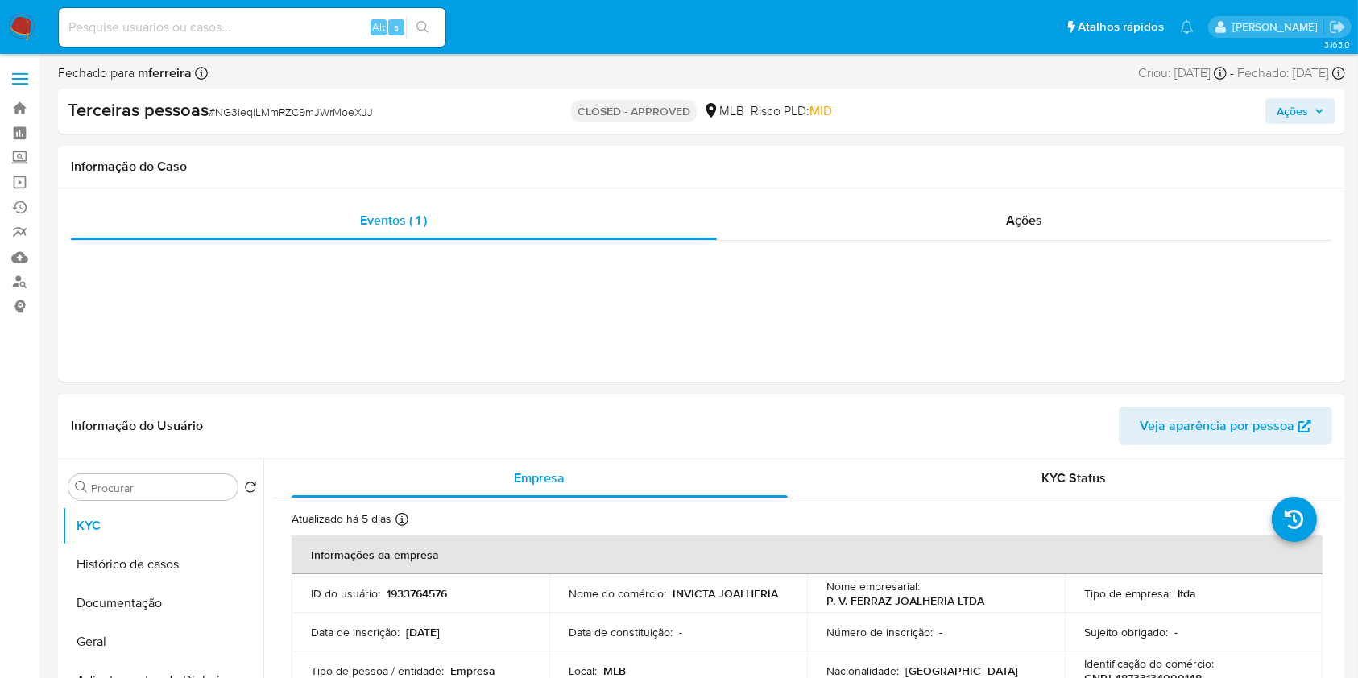
click at [421, 599] on p "1933764576" at bounding box center [417, 593] width 60 height 15
copy p "1933764576"
click at [291, 20] on input at bounding box center [252, 27] width 387 height 21
paste input "2266293698"
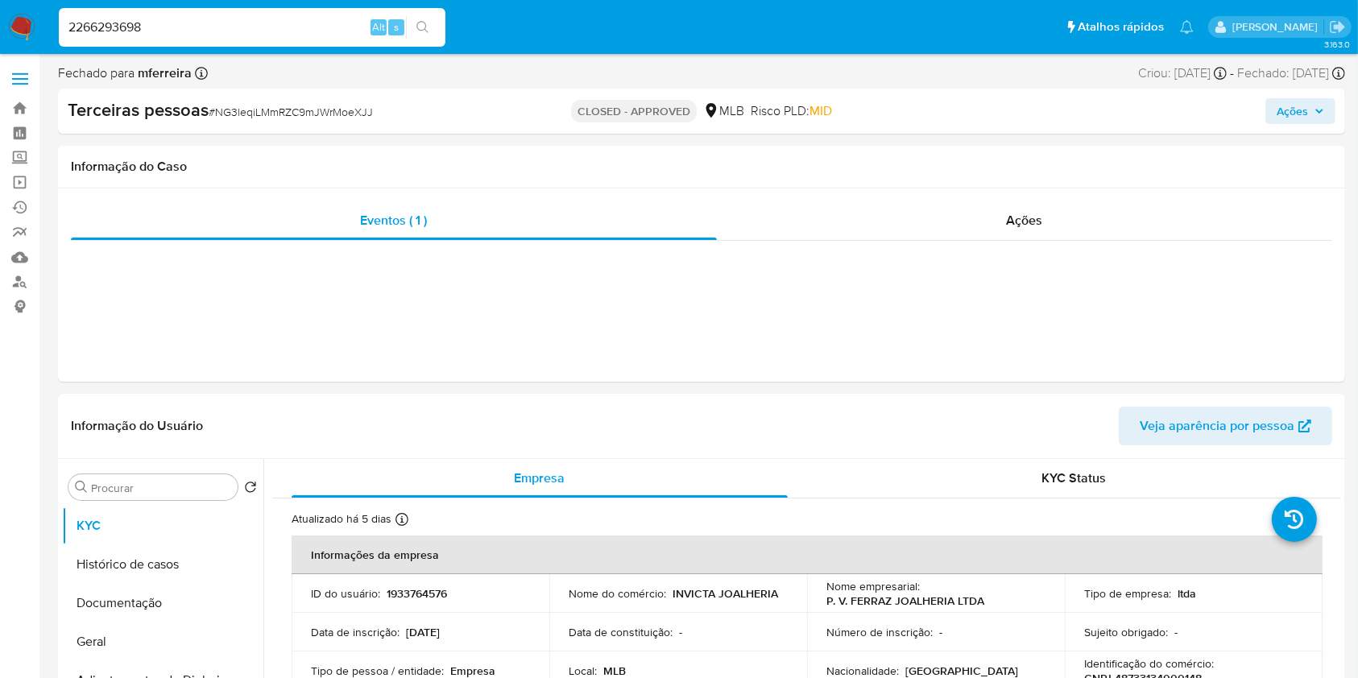
type input "2266293698"
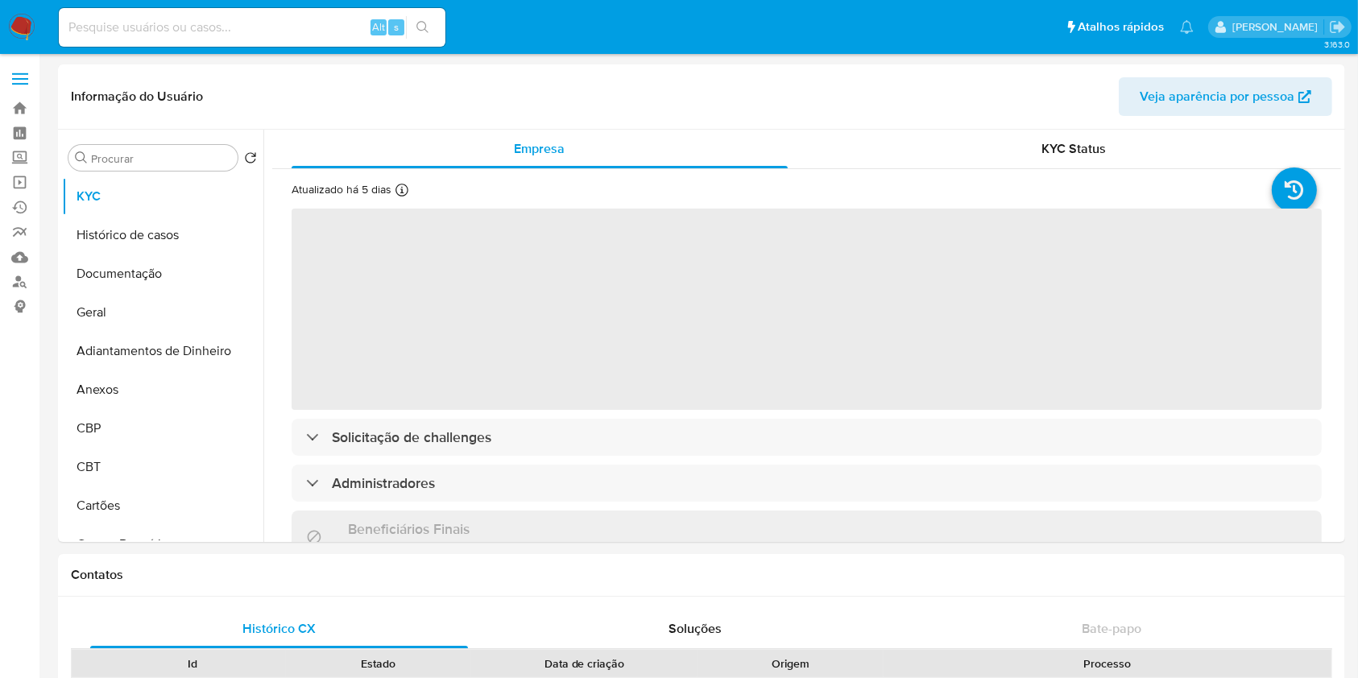
select select "10"
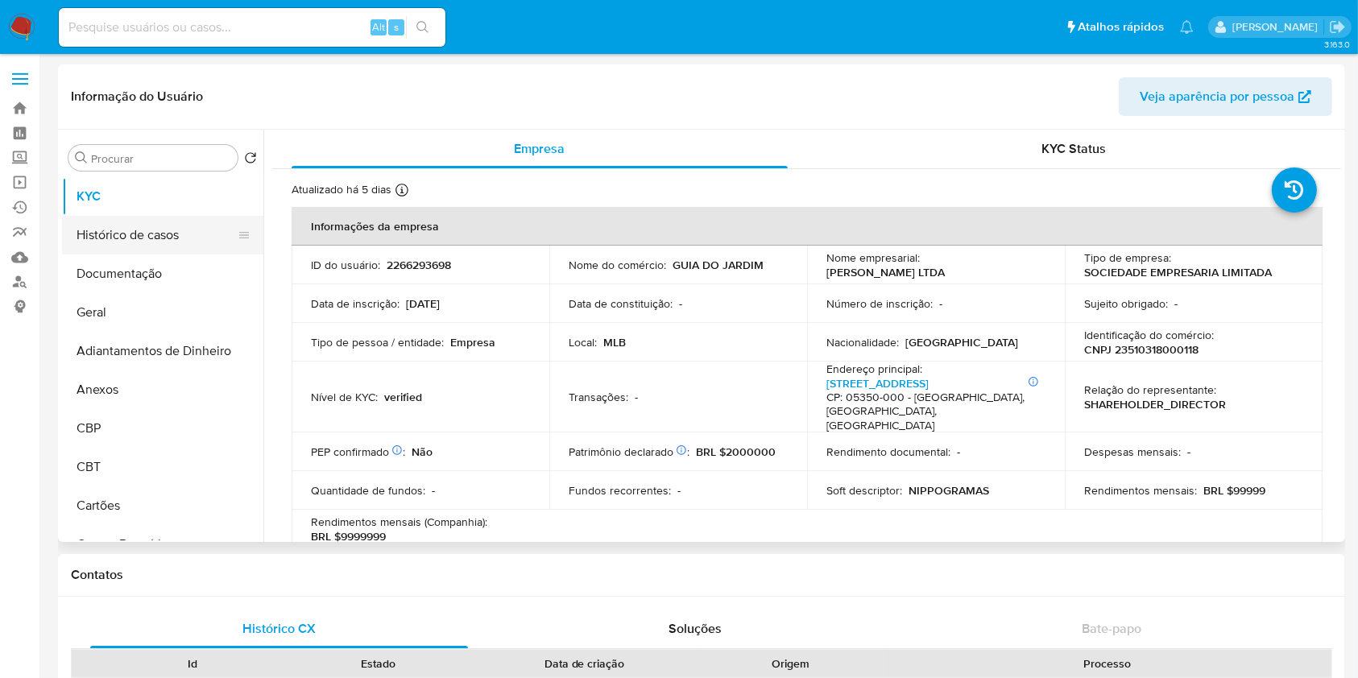
click at [106, 235] on button "Histórico de casos" at bounding box center [156, 235] width 189 height 39
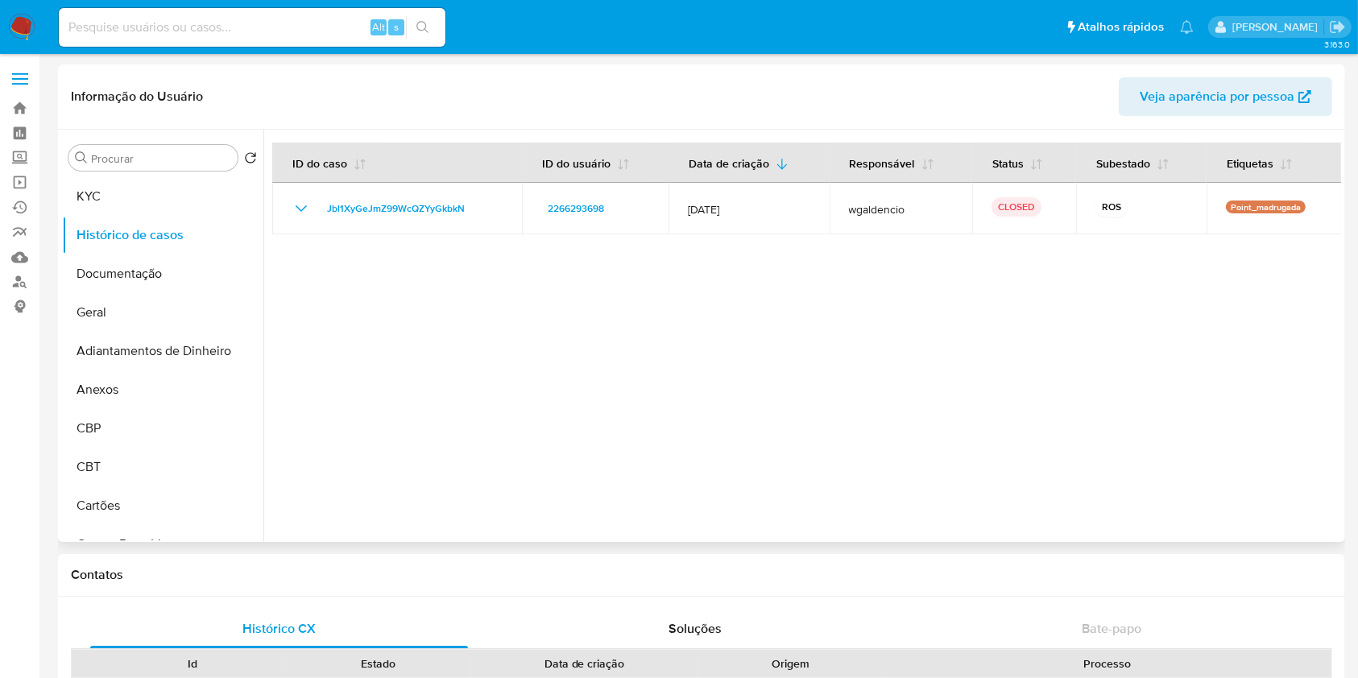
click at [421, 302] on div at bounding box center [802, 336] width 1078 height 412
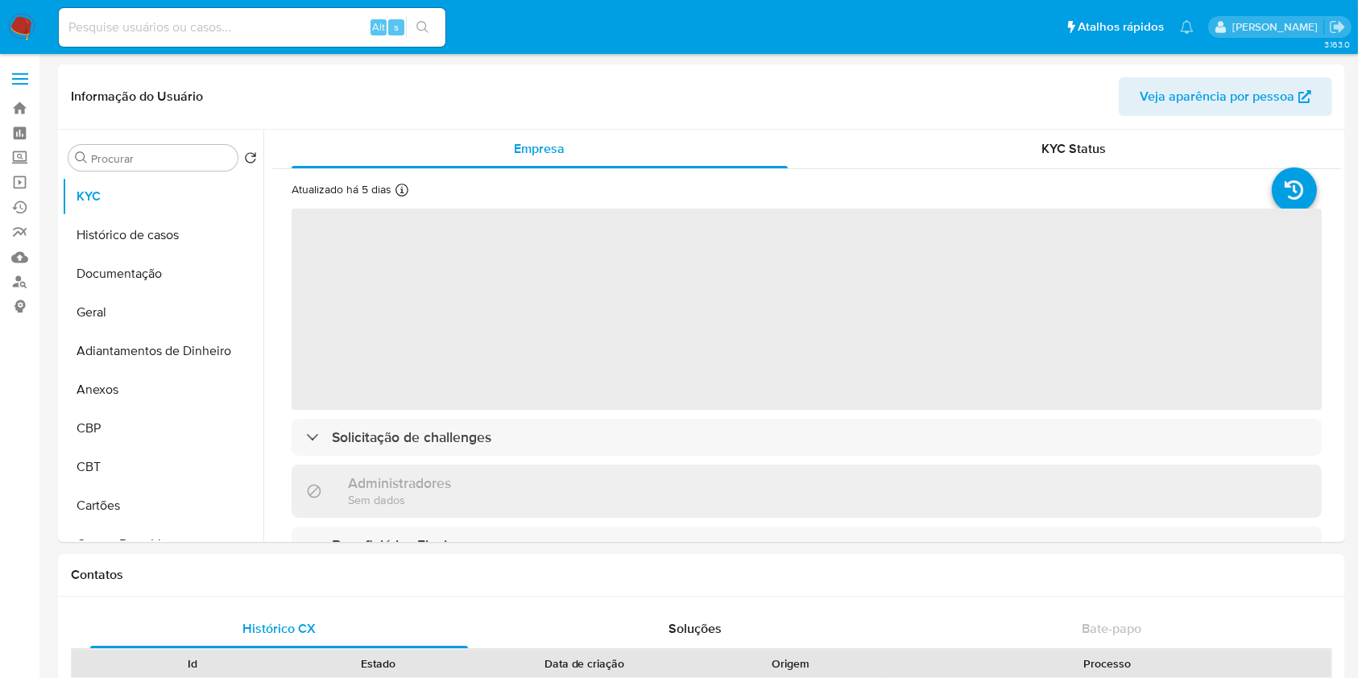
select select "10"
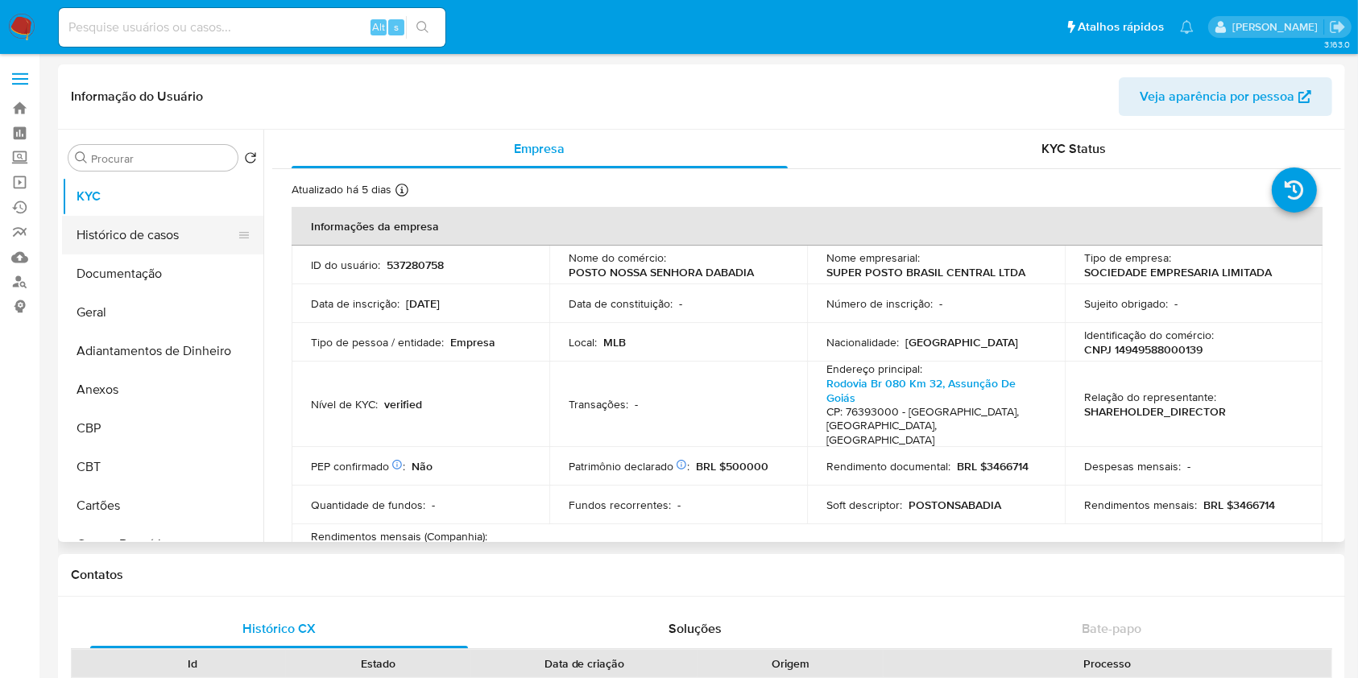
click at [122, 240] on button "Histórico de casos" at bounding box center [156, 235] width 189 height 39
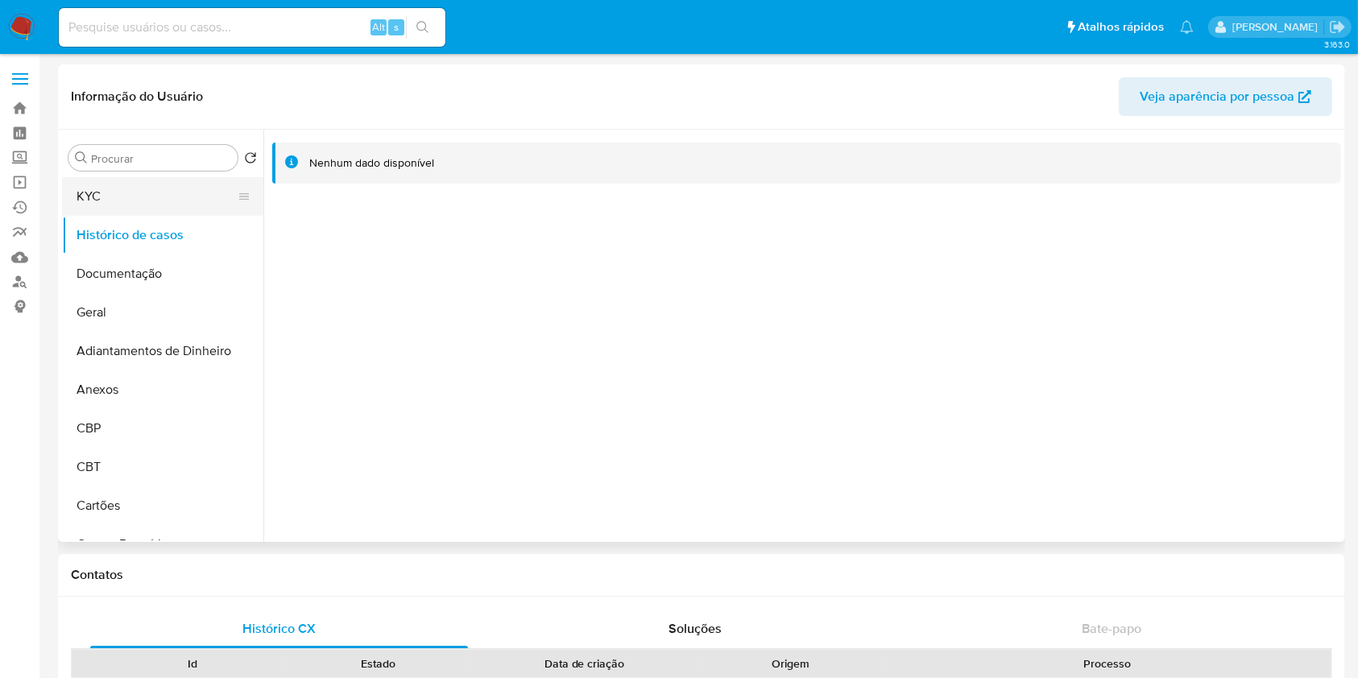
click at [112, 199] on button "KYC" at bounding box center [156, 196] width 189 height 39
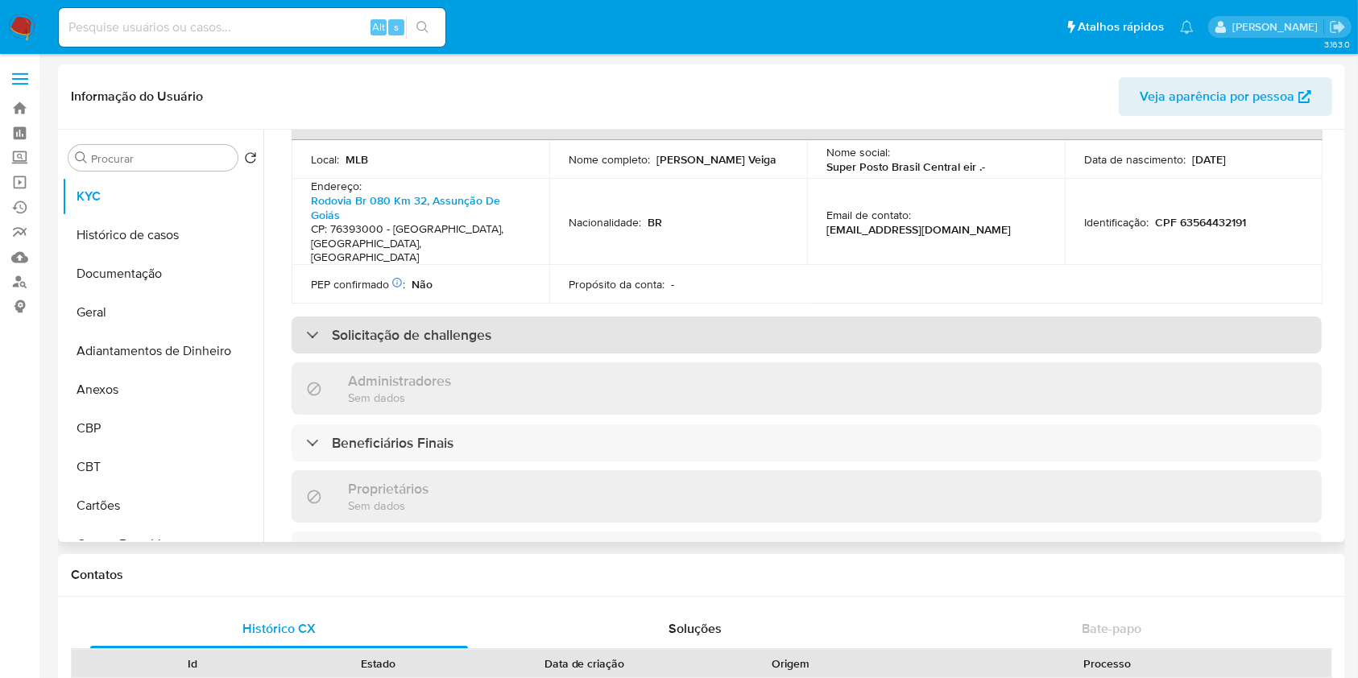
scroll to position [644, 0]
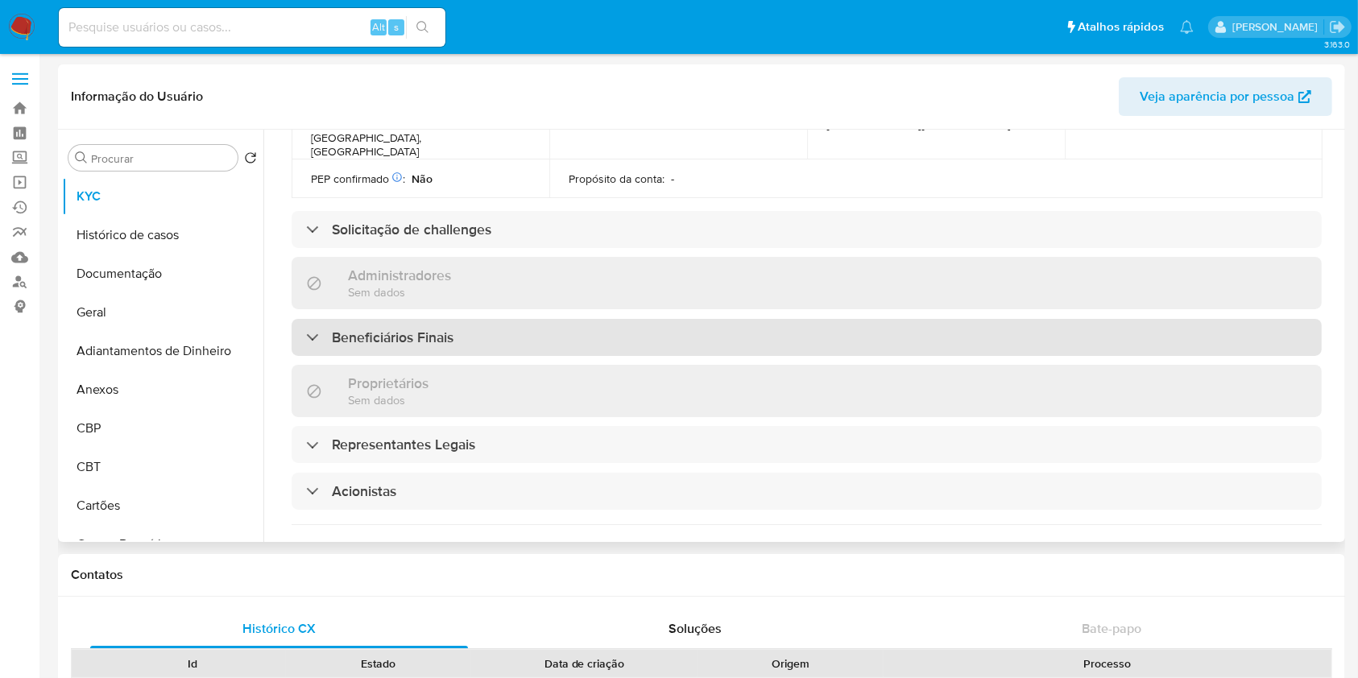
click at [408, 329] on h3 "Beneficiários Finais" at bounding box center [393, 338] width 122 height 18
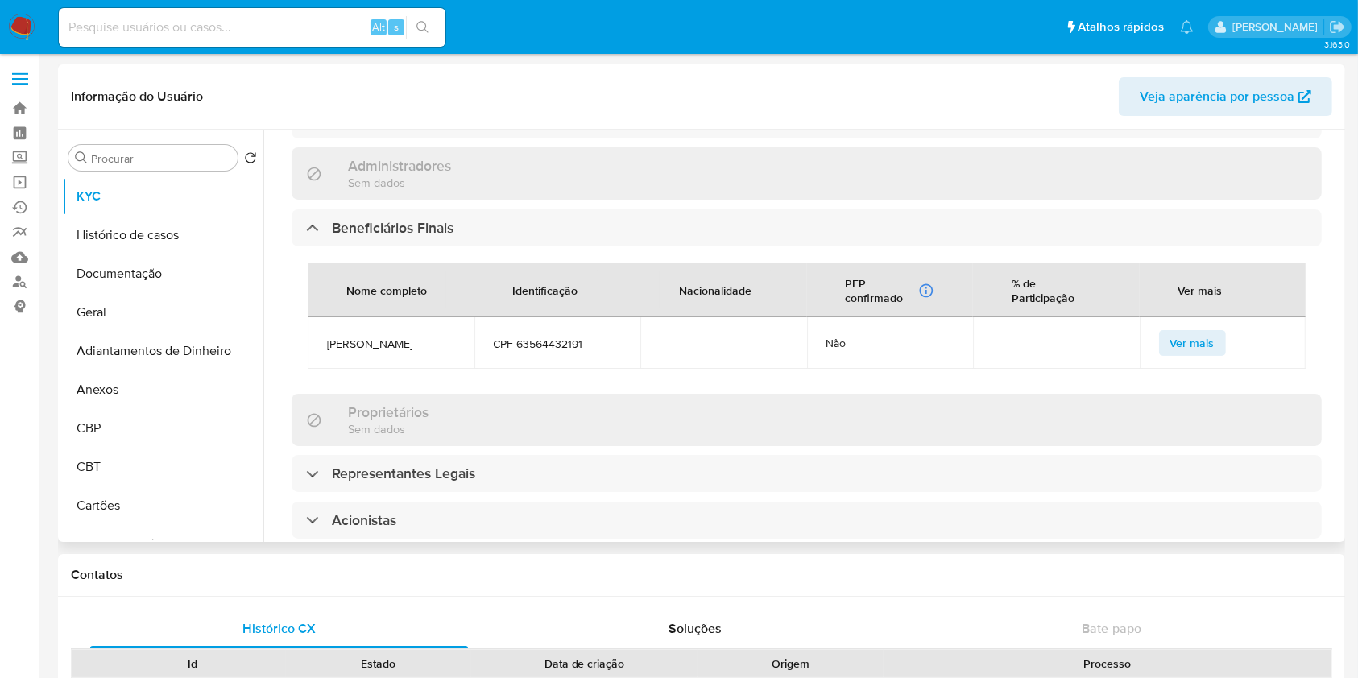
scroll to position [859, 0]
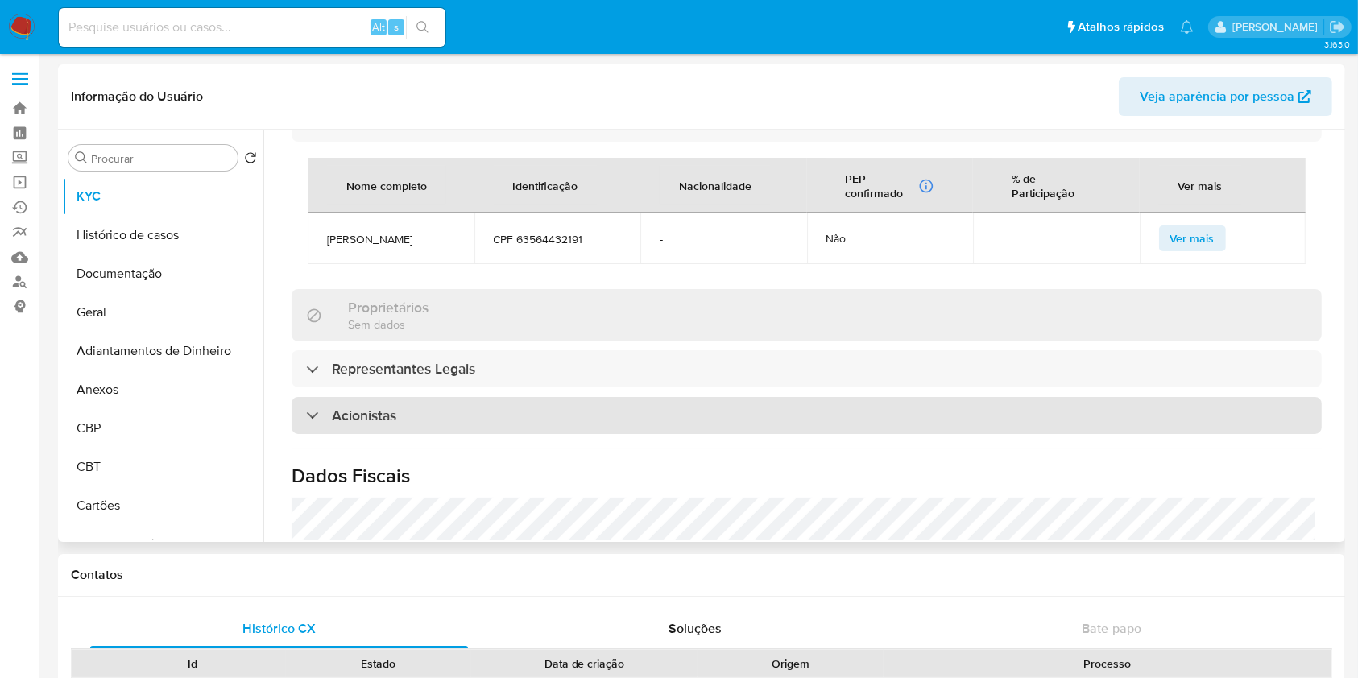
click at [387, 397] on div "Acionistas" at bounding box center [807, 415] width 1030 height 37
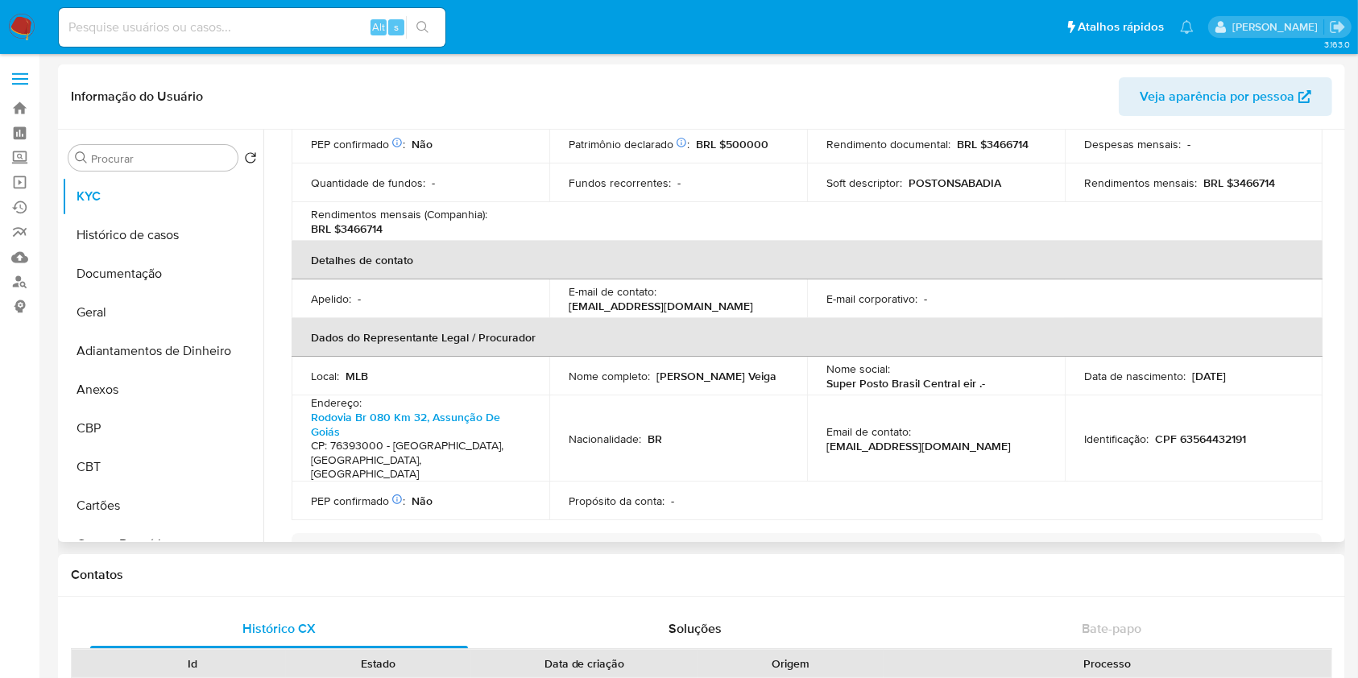
scroll to position [0, 0]
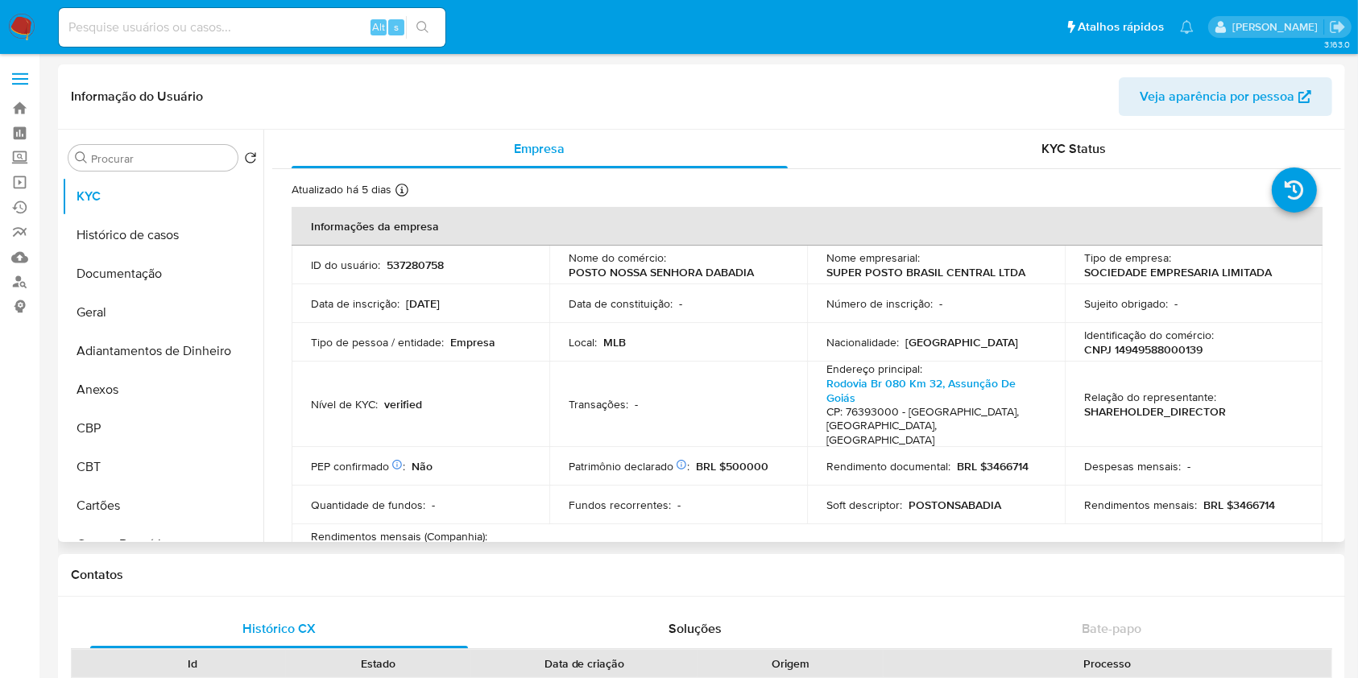
click at [1123, 358] on td "Identificação do comércio : CNPJ 14949588000139" at bounding box center [1194, 342] width 258 height 39
click at [1125, 354] on p "CNPJ 14949588000139" at bounding box center [1143, 349] width 118 height 15
copy p "14949588000139"
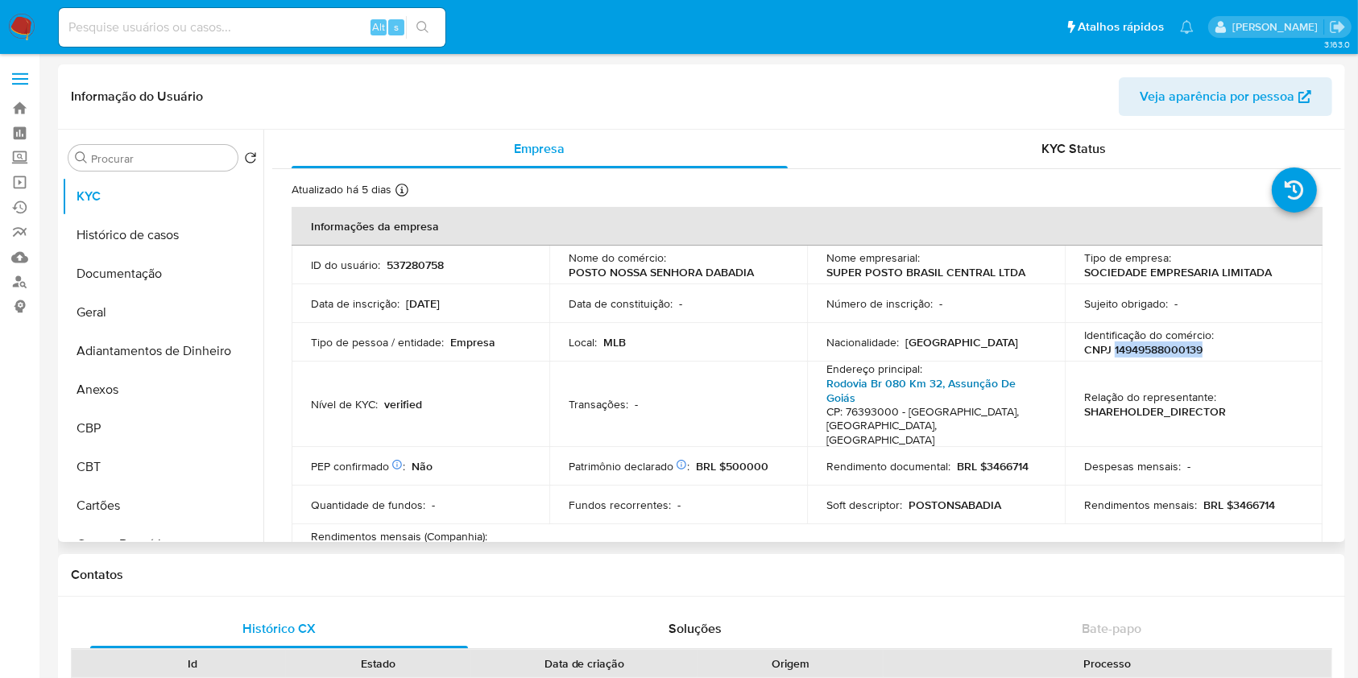
click at [882, 383] on link "Rodovia Br 080 Km 32, Assunção De Goiás" at bounding box center [921, 390] width 189 height 31
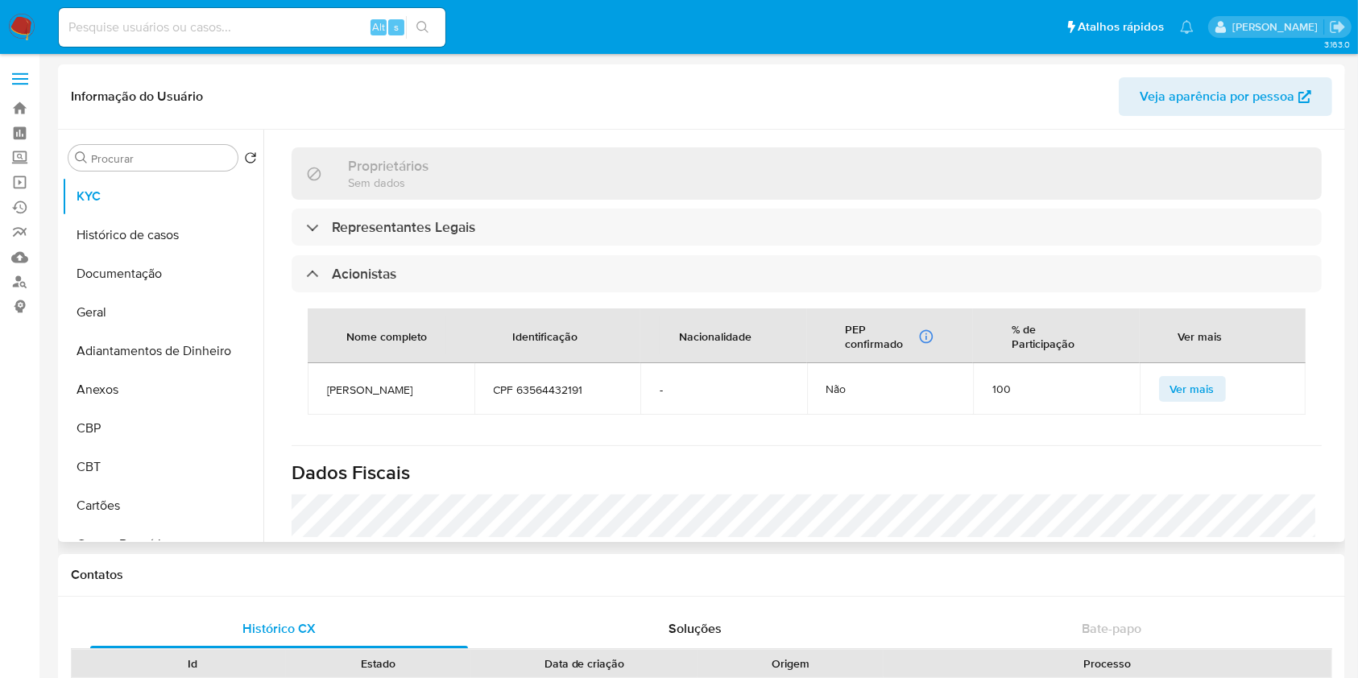
scroll to position [1074, 0]
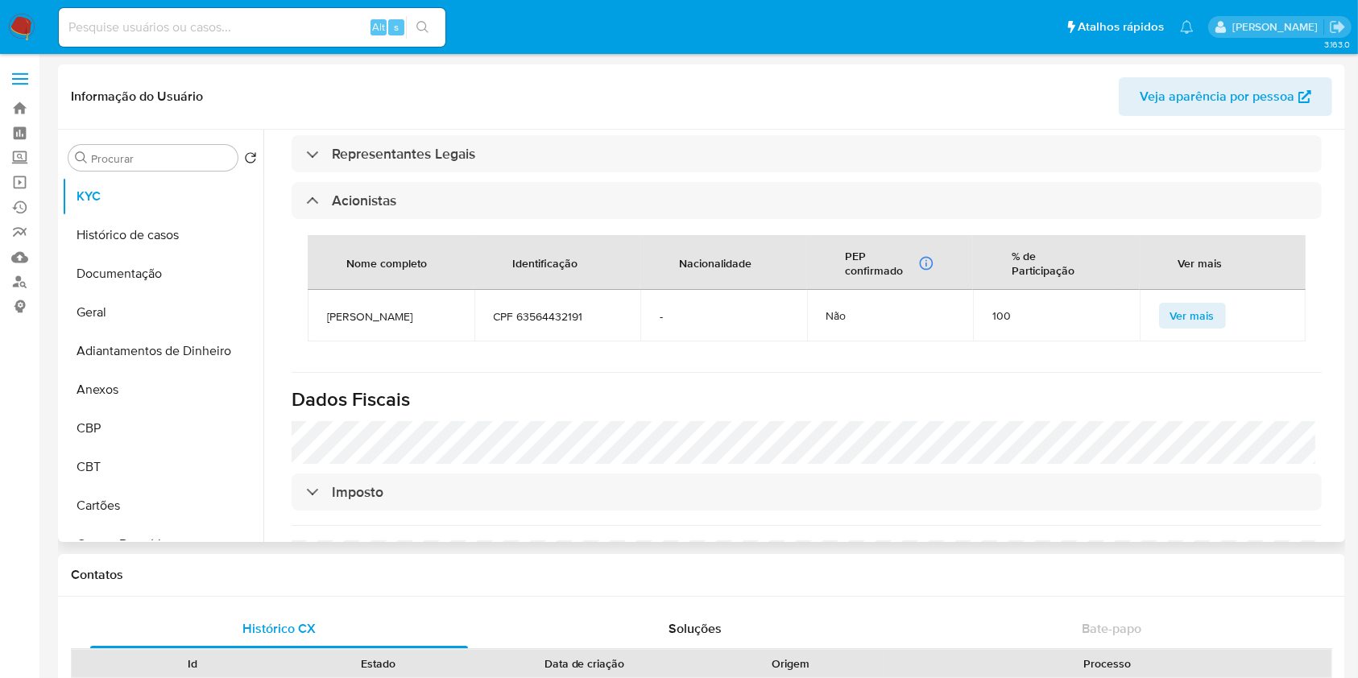
click at [365, 309] on span "LEONARDO FLEURY VEIGA" at bounding box center [391, 316] width 128 height 15
copy span "LEONARDO FLEURY VEIGA"
click at [182, 300] on button "Geral" at bounding box center [156, 312] width 189 height 39
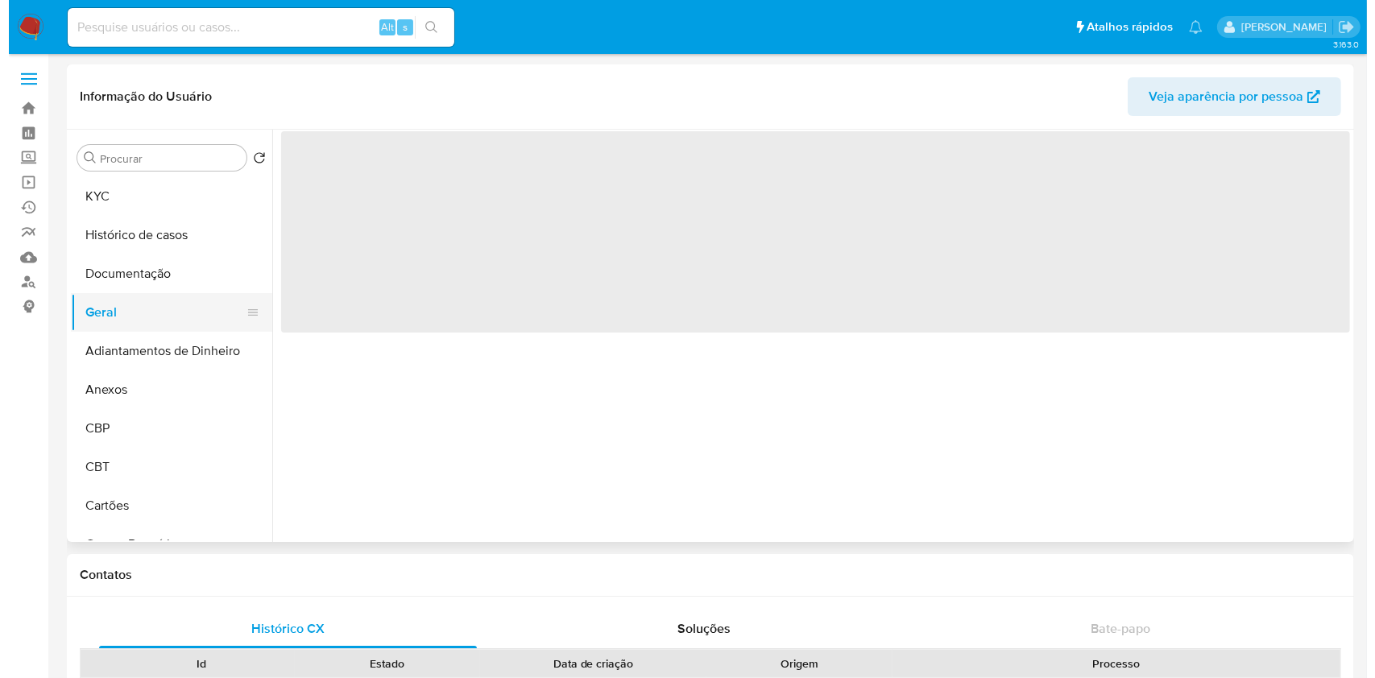
scroll to position [0, 0]
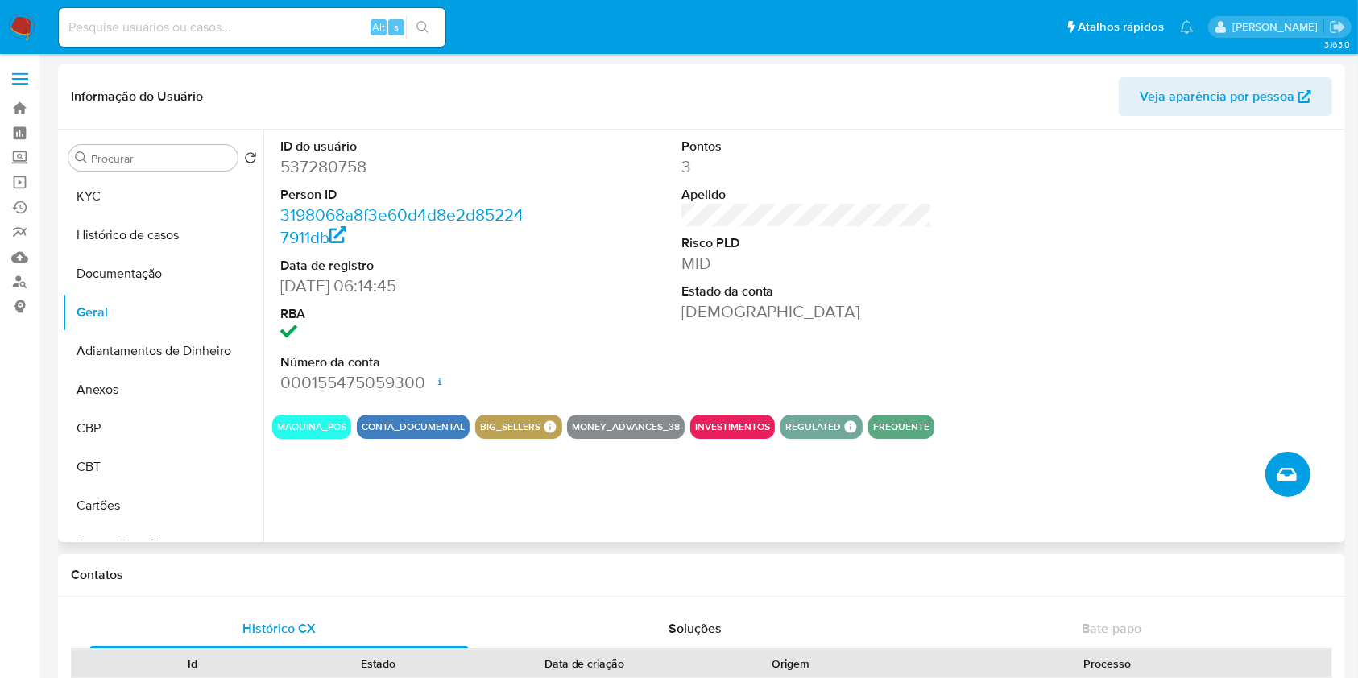
click at [1286, 493] on button "Criar caso manual" at bounding box center [1288, 474] width 45 height 45
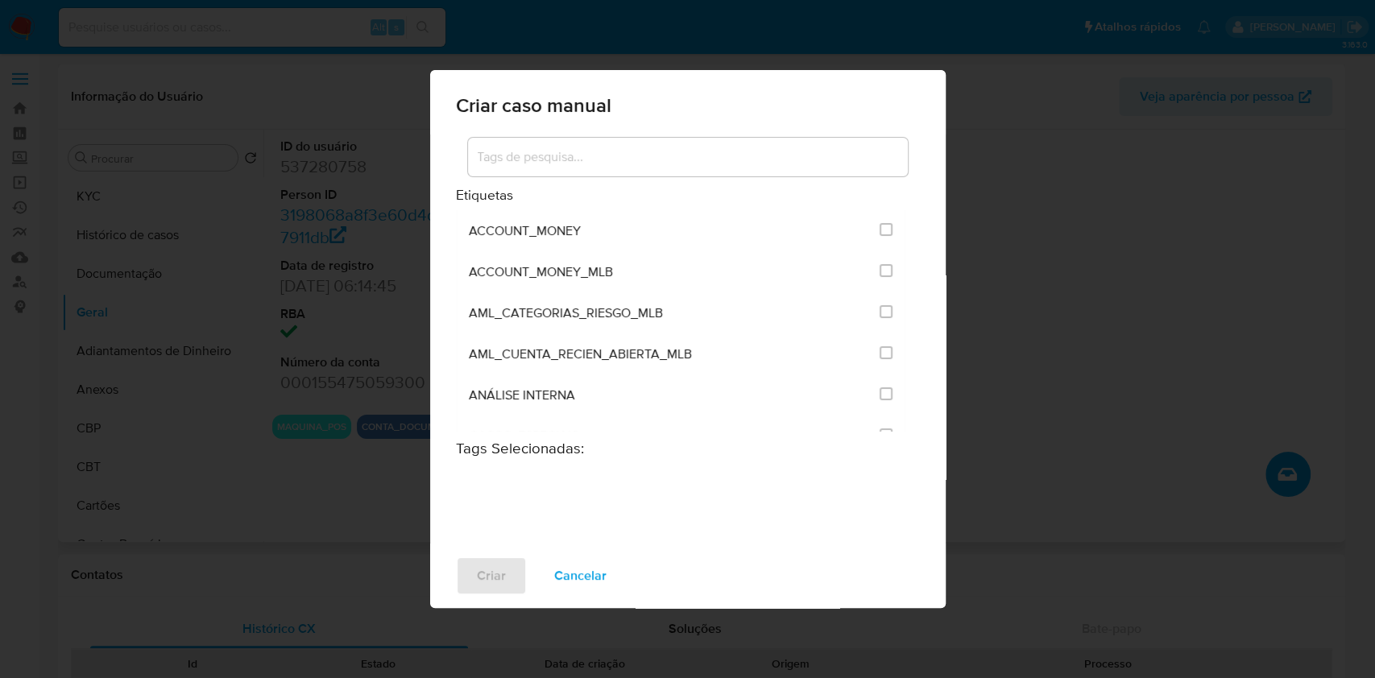
click at [644, 165] on input at bounding box center [688, 157] width 440 height 21
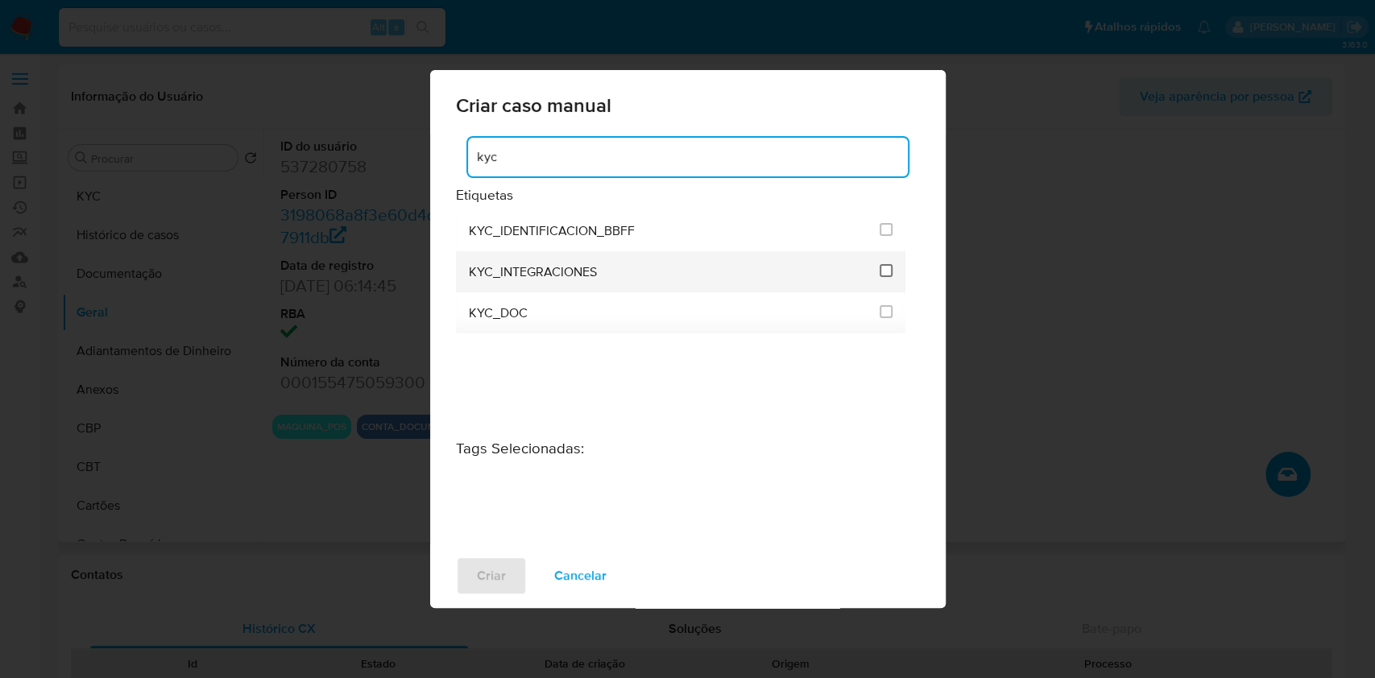
type input "kyc"
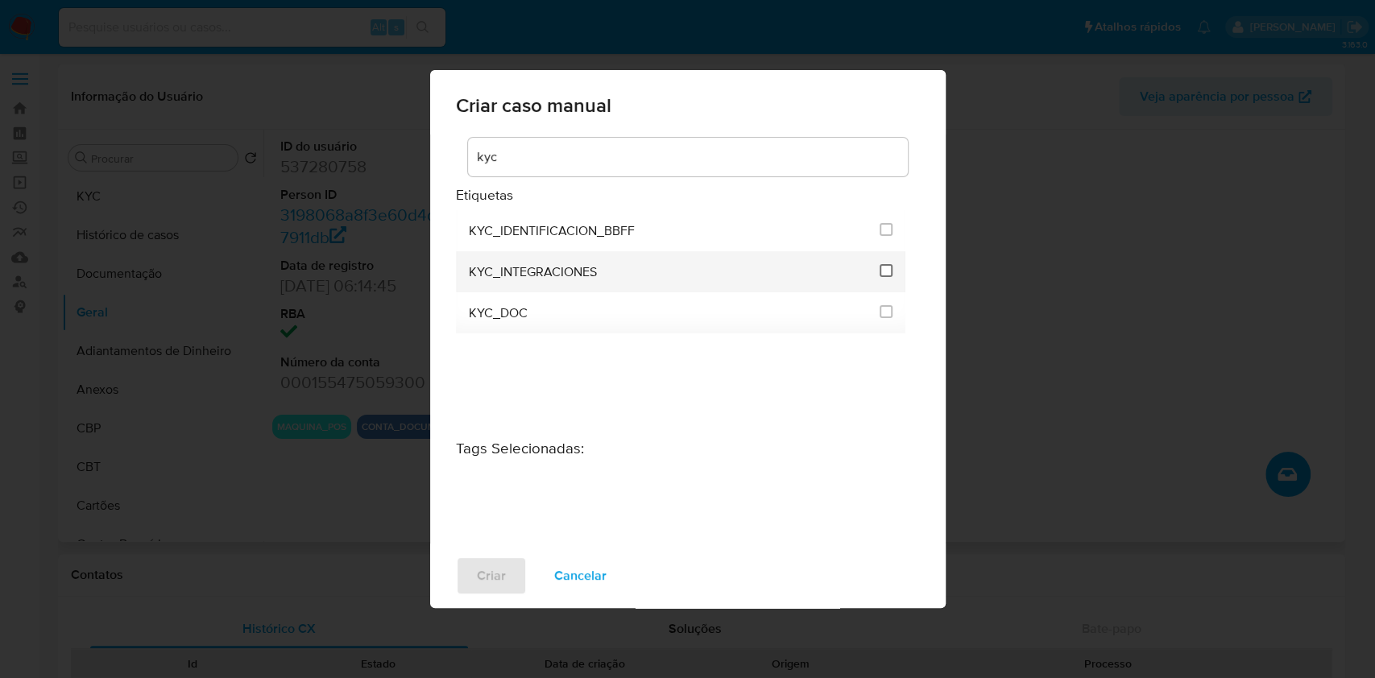
click at [879, 272] on li "KYC_INTEGRACIONES" at bounding box center [681, 271] width 450 height 41
click at [883, 264] on input "2093" at bounding box center [886, 270] width 13 height 13
checkbox input "true"
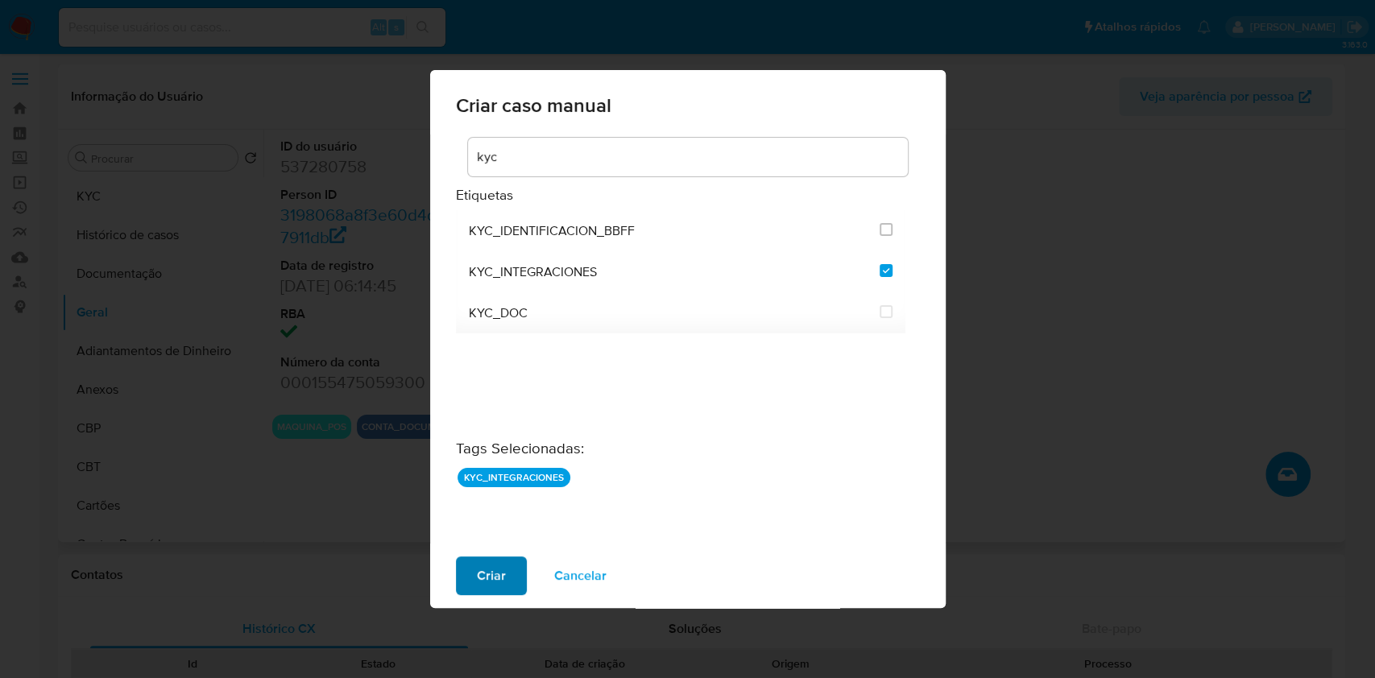
click at [487, 569] on span "Criar" at bounding box center [491, 575] width 29 height 35
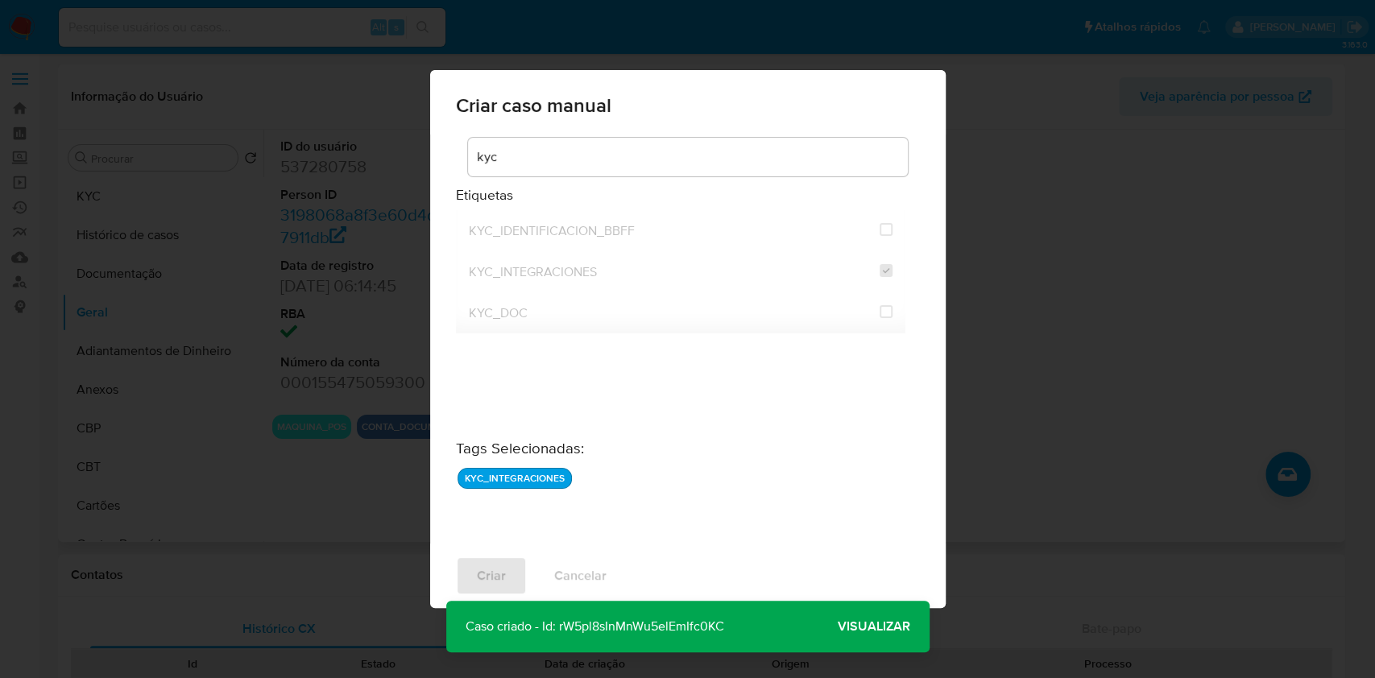
click at [877, 627] on span "Visualizar" at bounding box center [874, 627] width 73 height 0
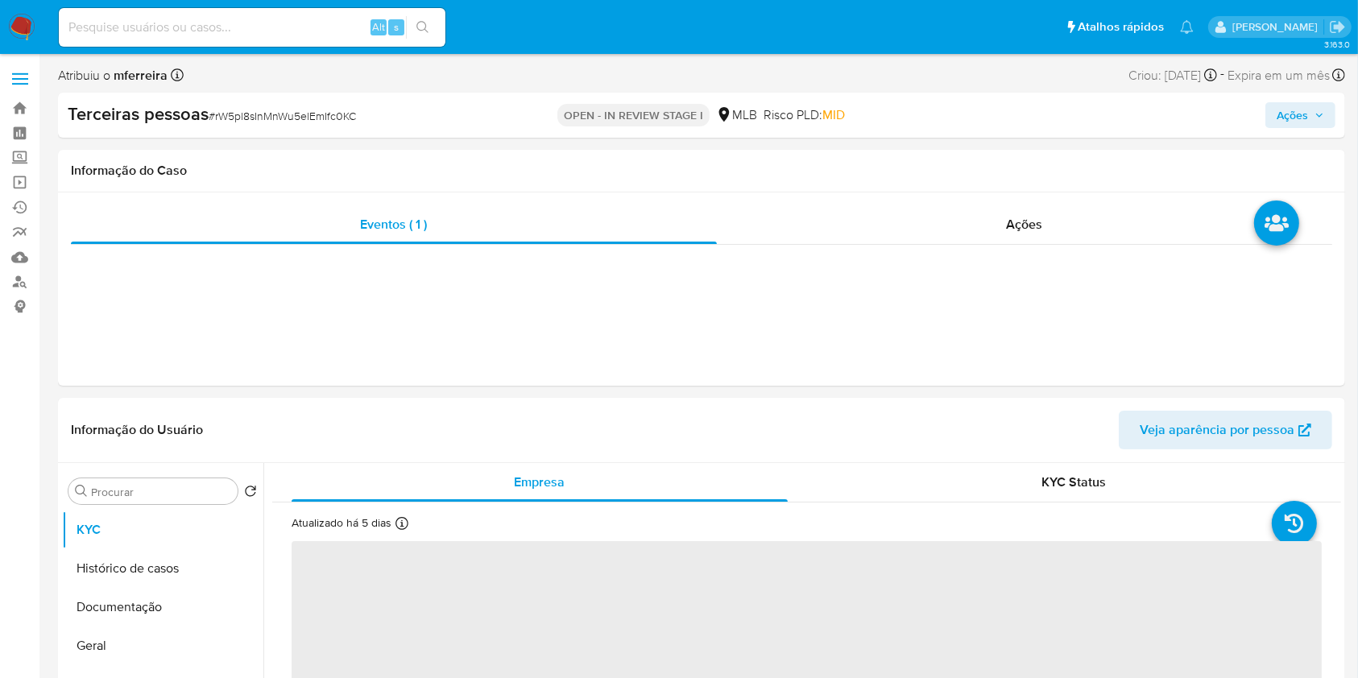
select select "10"
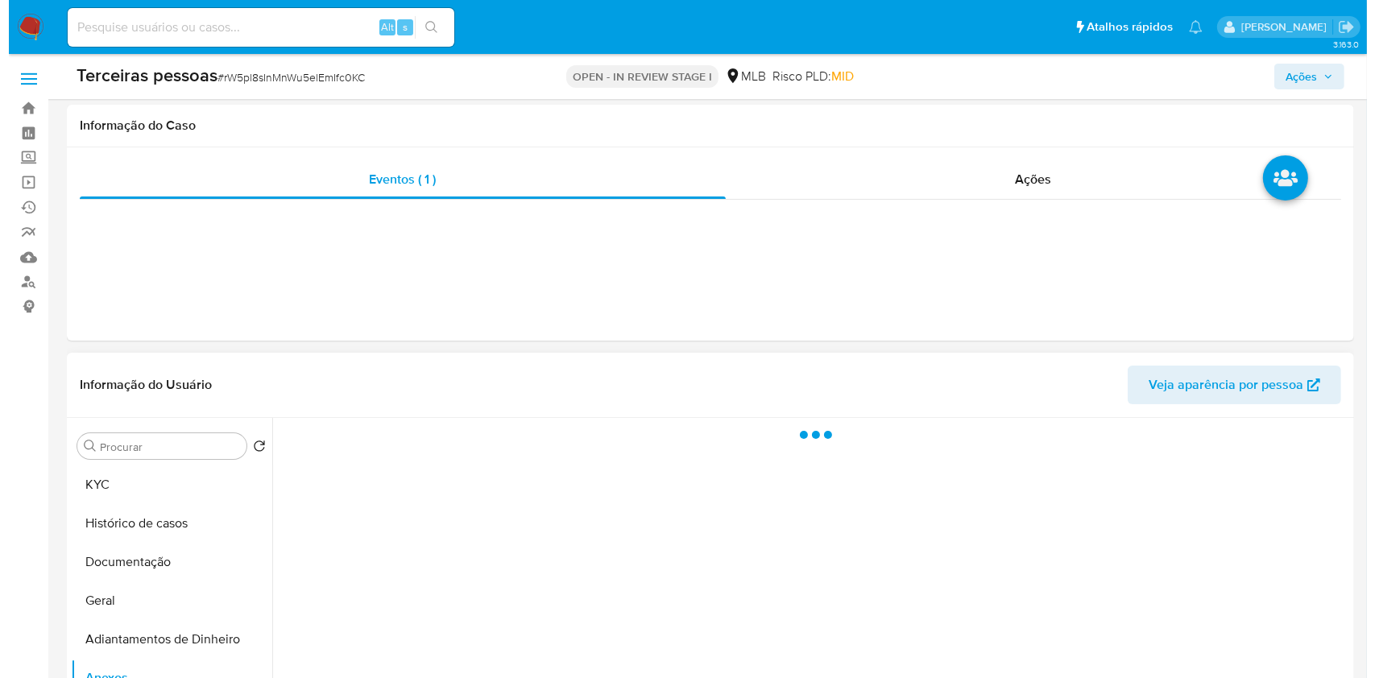
scroll to position [296, 0]
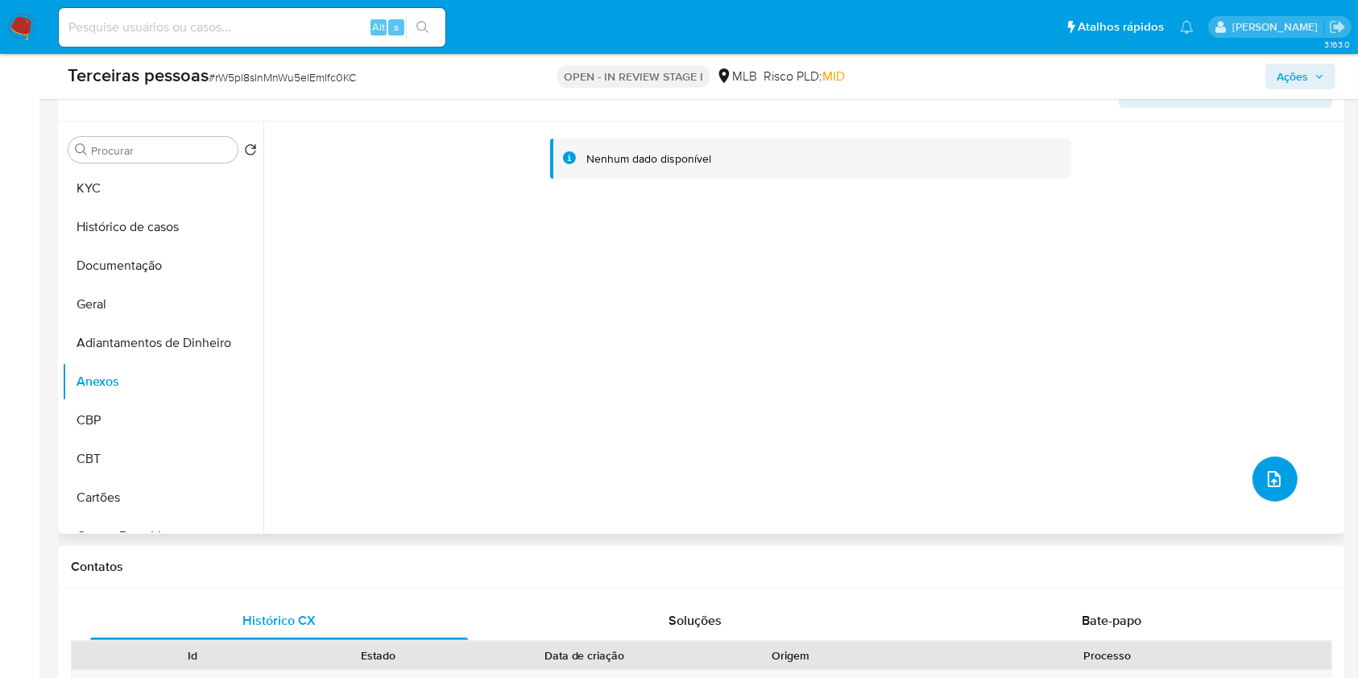
click at [1265, 471] on icon "upload-file" at bounding box center [1274, 479] width 19 height 19
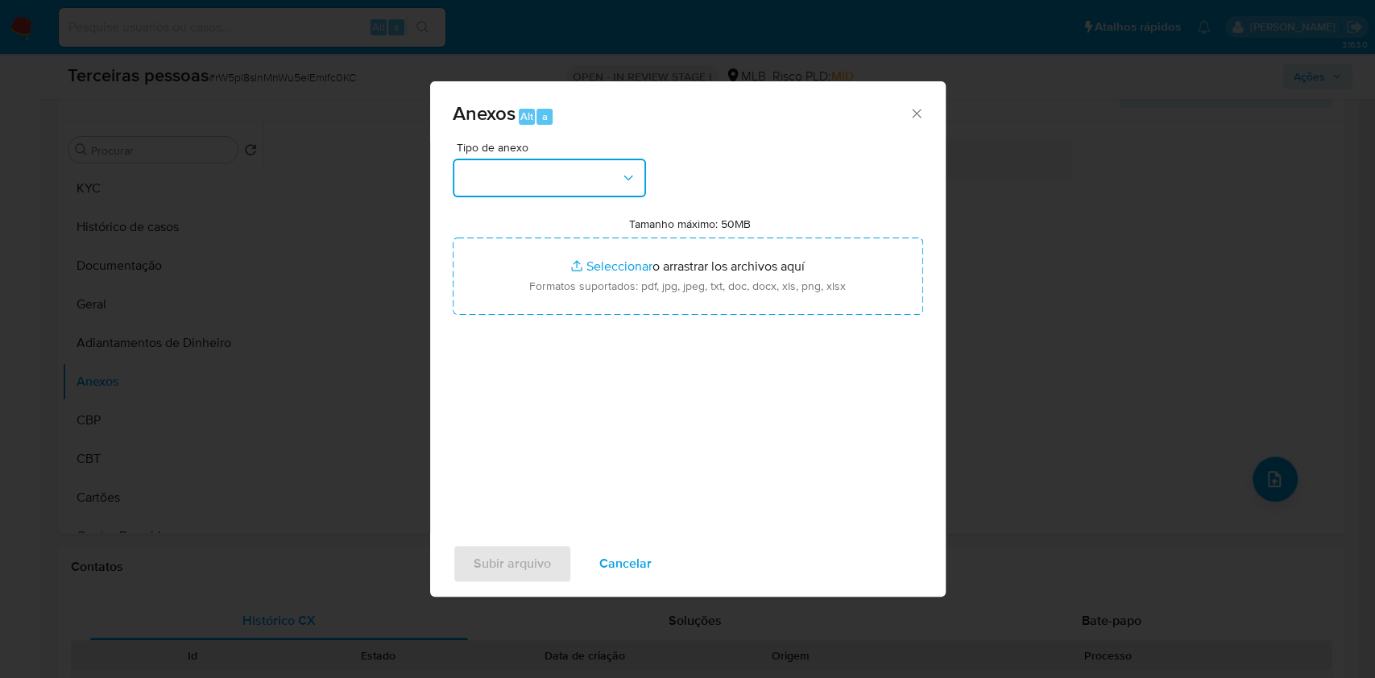
click at [592, 192] on button "button" at bounding box center [549, 178] width 193 height 39
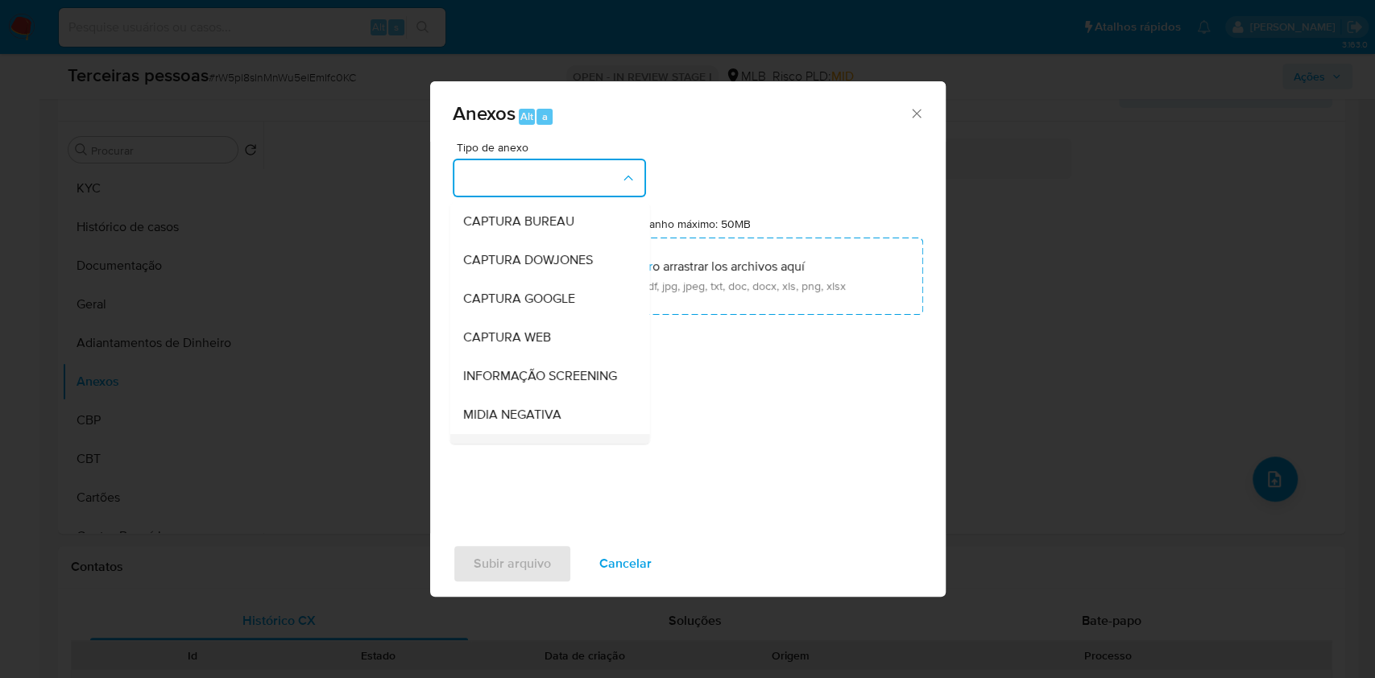
scroll to position [247, 0]
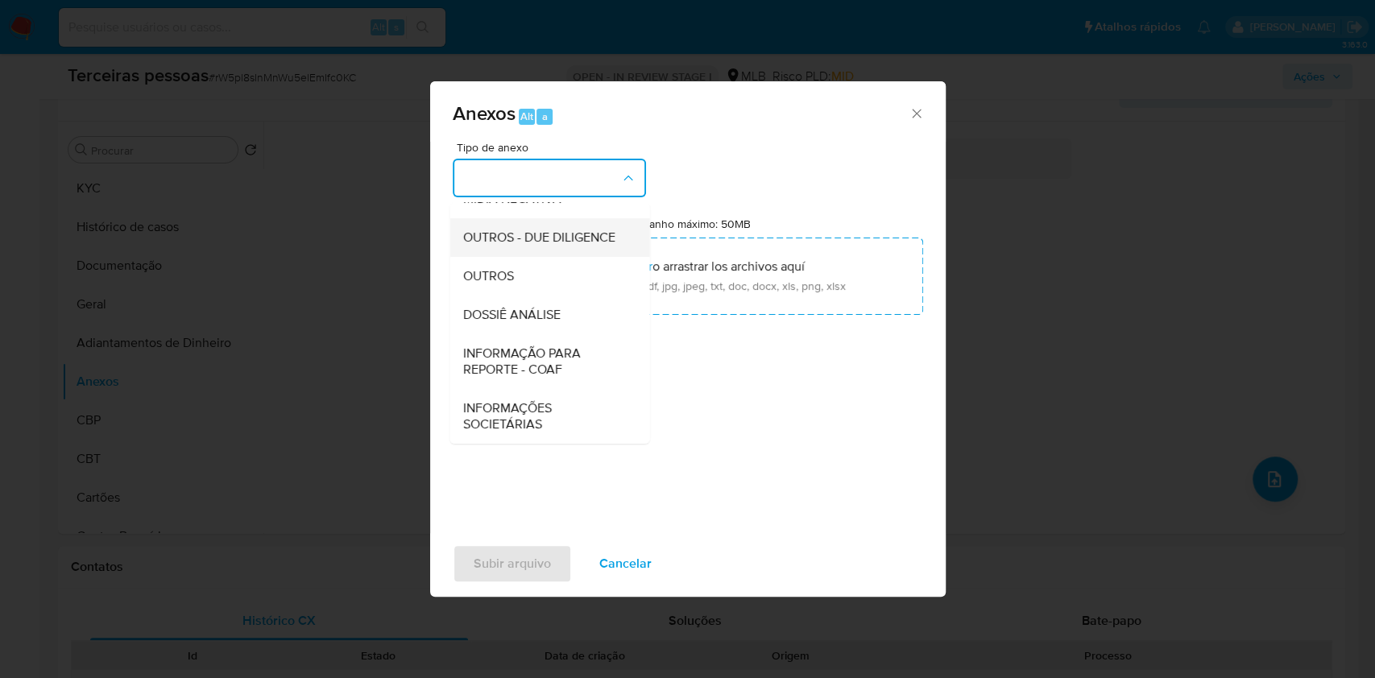
click at [536, 230] on span "OUTROS - DUE DILIGENCE" at bounding box center [538, 238] width 152 height 16
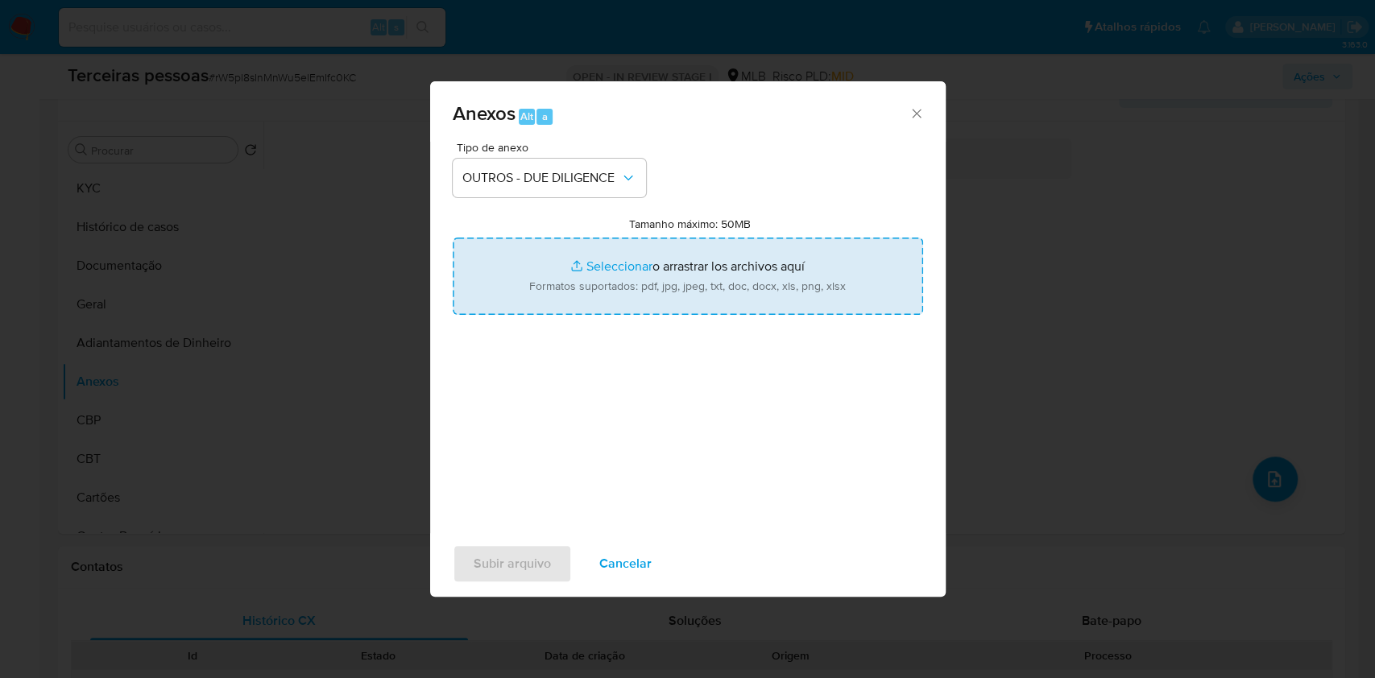
click at [593, 252] on input "Tamanho máximo: 50MB Seleccionar archivos" at bounding box center [688, 276] width 470 height 77
type input "C:\fakepath\s-SUPER POSTO BRASIL CENTRAL LTDA.pdf"
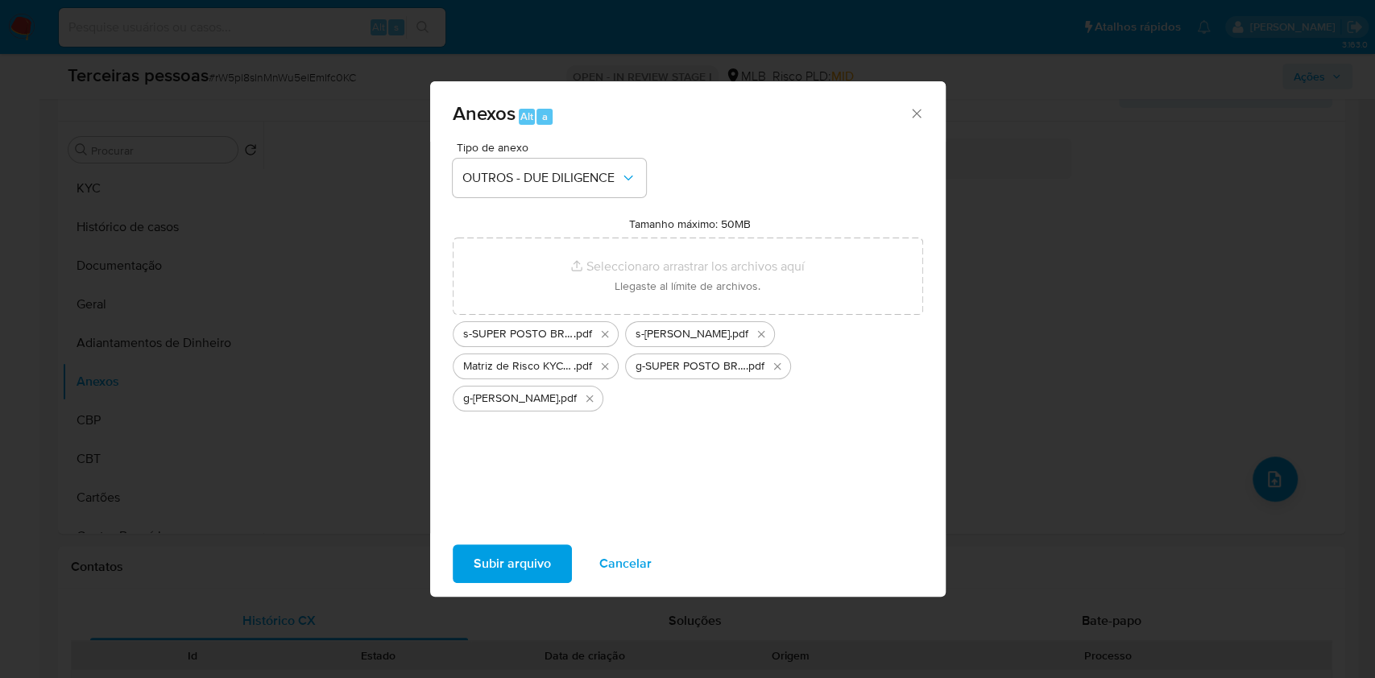
click at [522, 558] on span "Subir arquivo" at bounding box center [512, 563] width 77 height 35
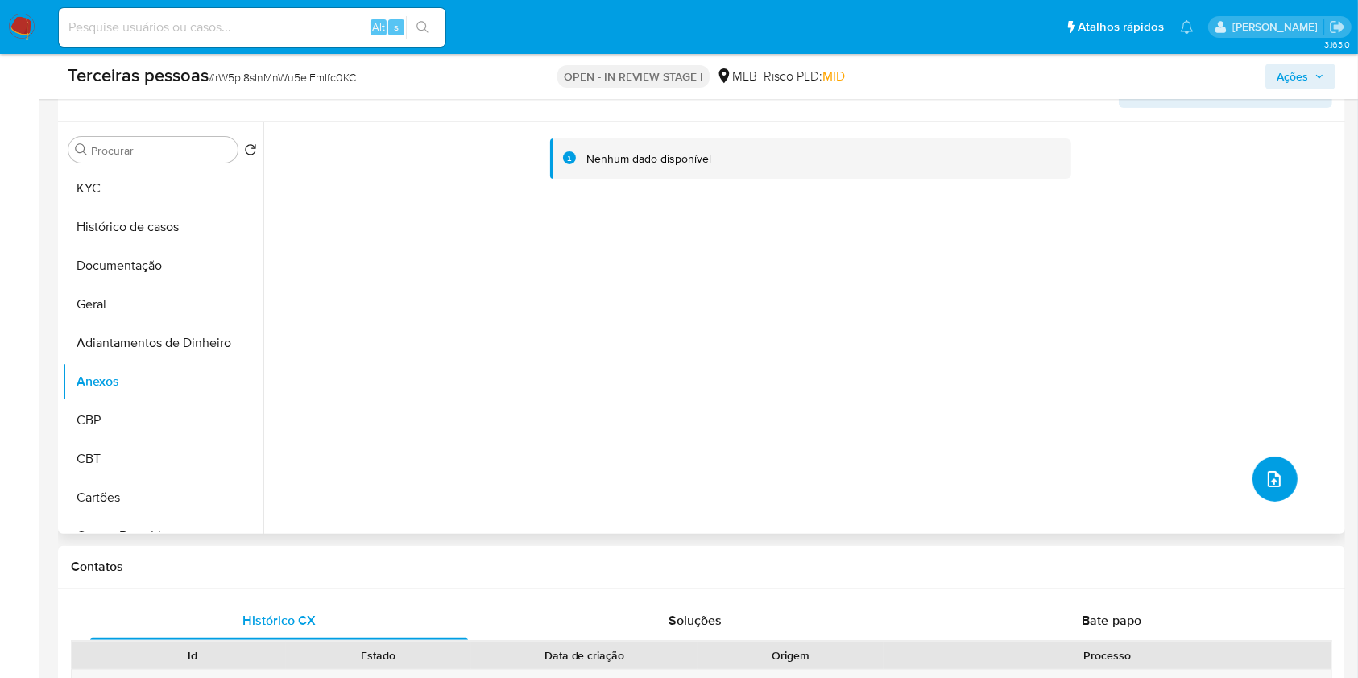
click at [1265, 486] on icon "upload-file" at bounding box center [1274, 479] width 19 height 19
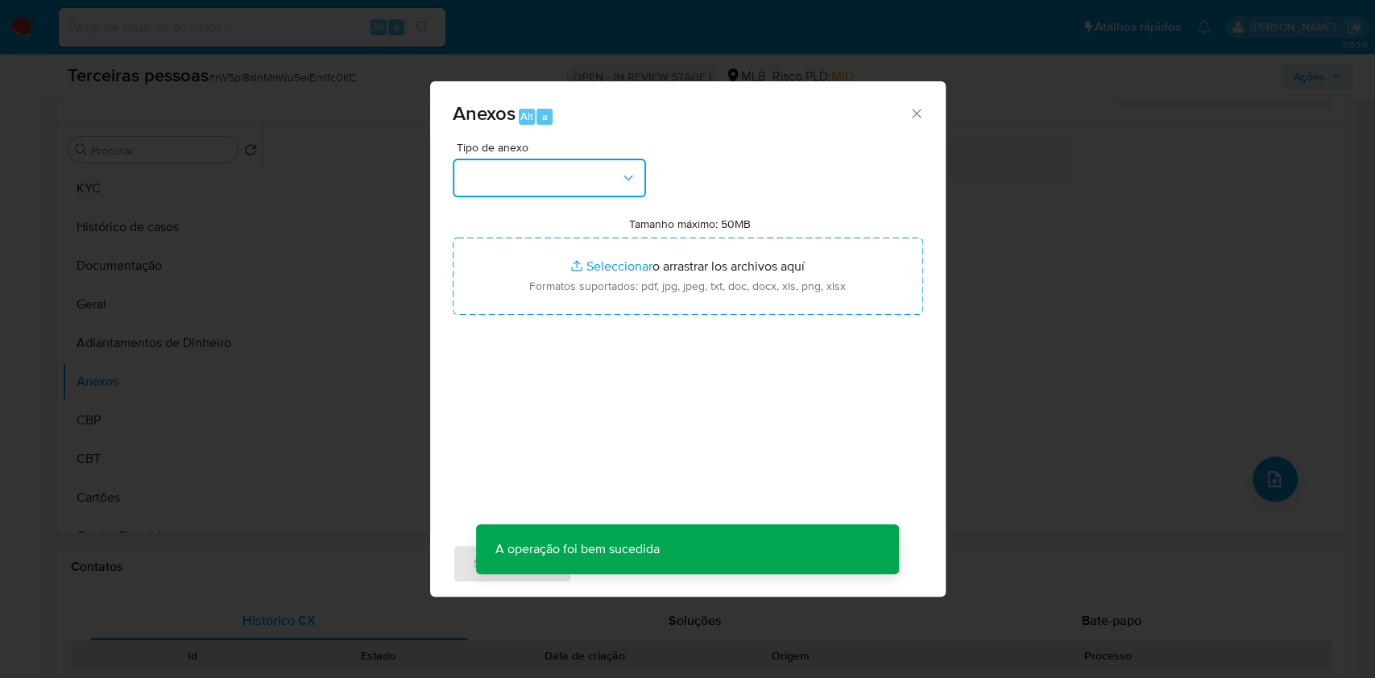
click at [619, 193] on button "button" at bounding box center [549, 178] width 193 height 39
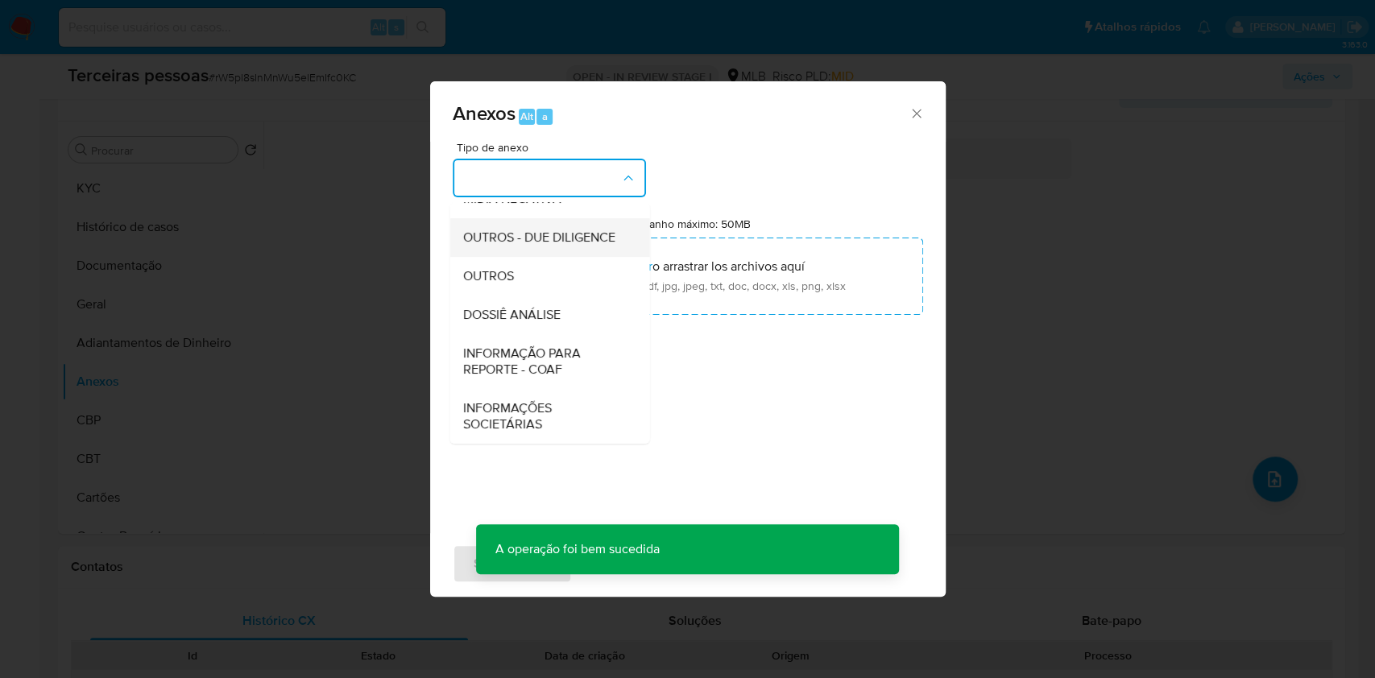
click at [487, 233] on span "OUTROS - DUE DILIGENCE" at bounding box center [538, 238] width 152 height 16
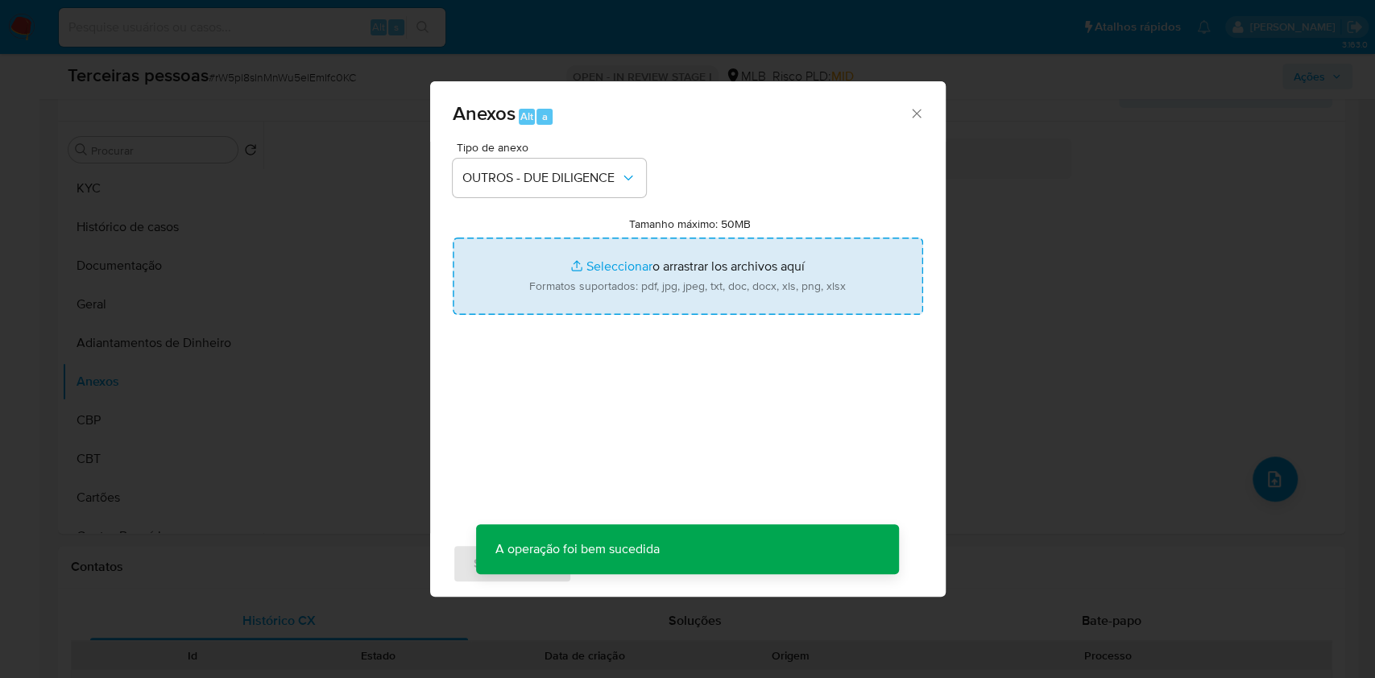
click at [556, 269] on input "Tamanho máximo: 50MB Seleccionar archivos" at bounding box center [688, 276] width 470 height 77
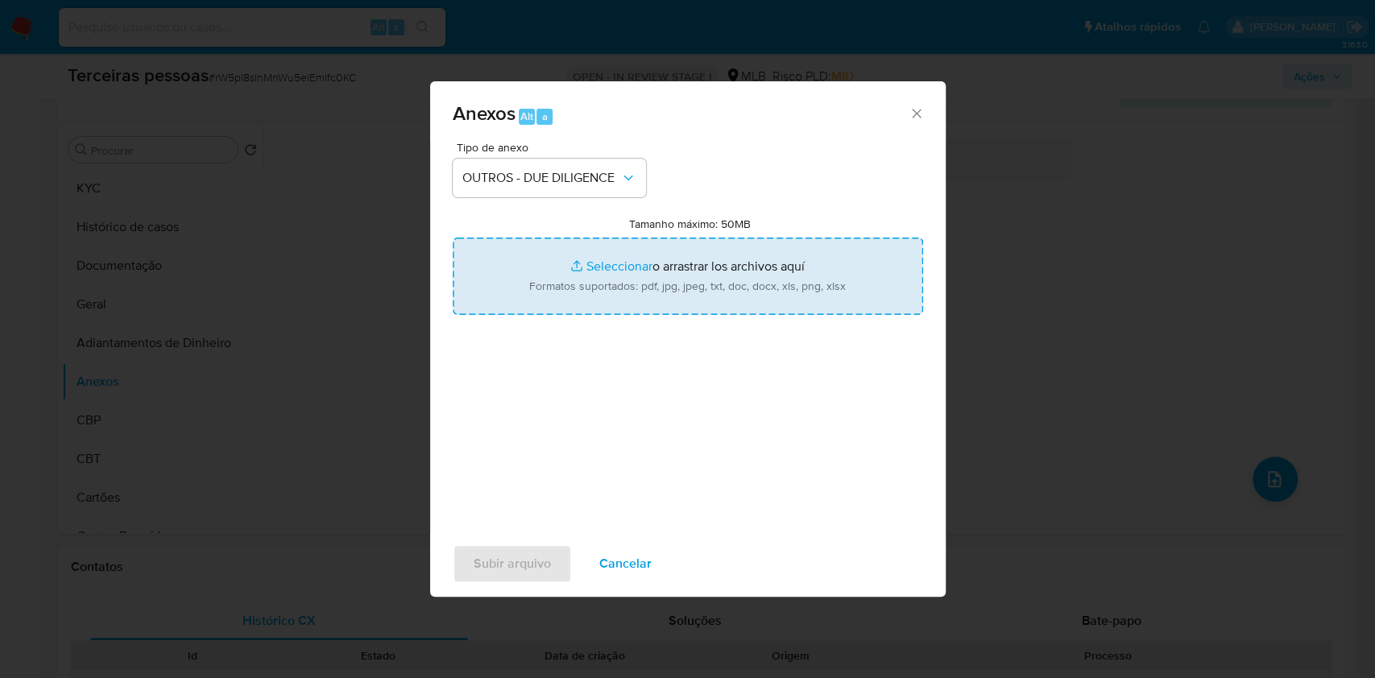
type input "C:\fakepath\Comprovante de Inscrição e de Situação Cadastral.pdf"
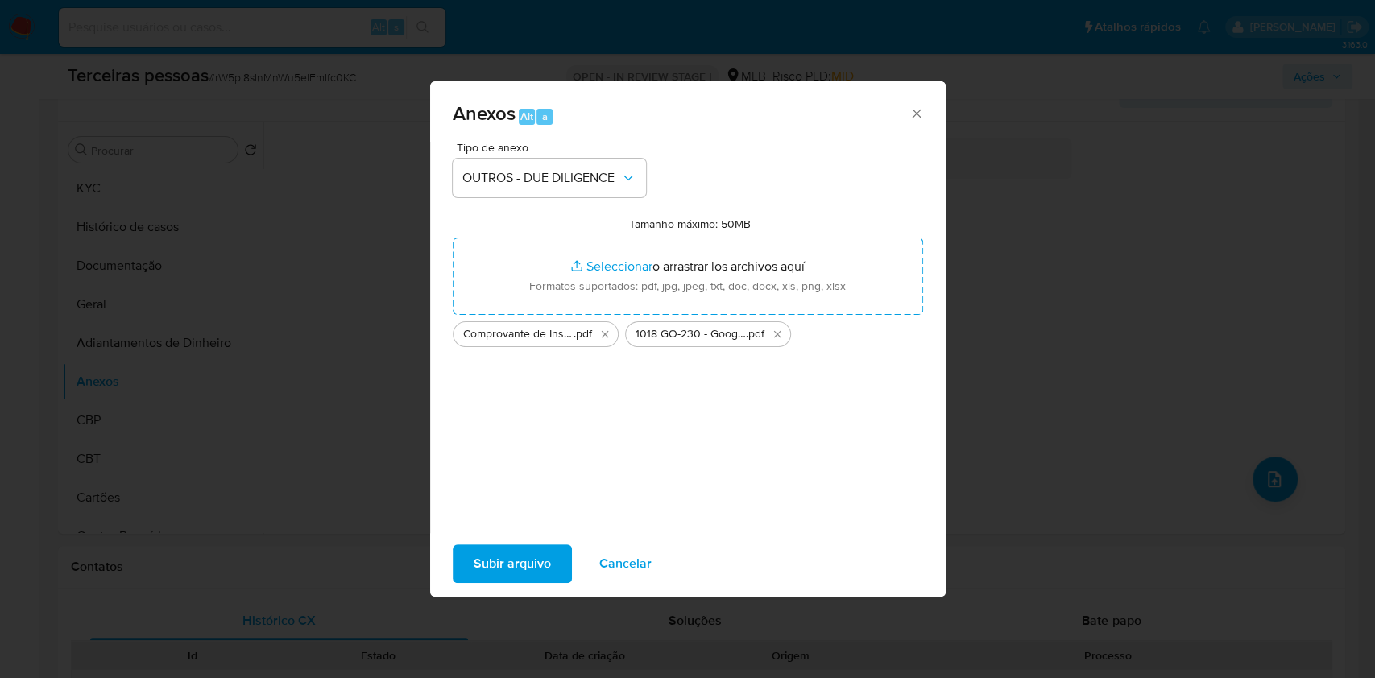
click at [533, 551] on span "Subir arquivo" at bounding box center [512, 563] width 77 height 35
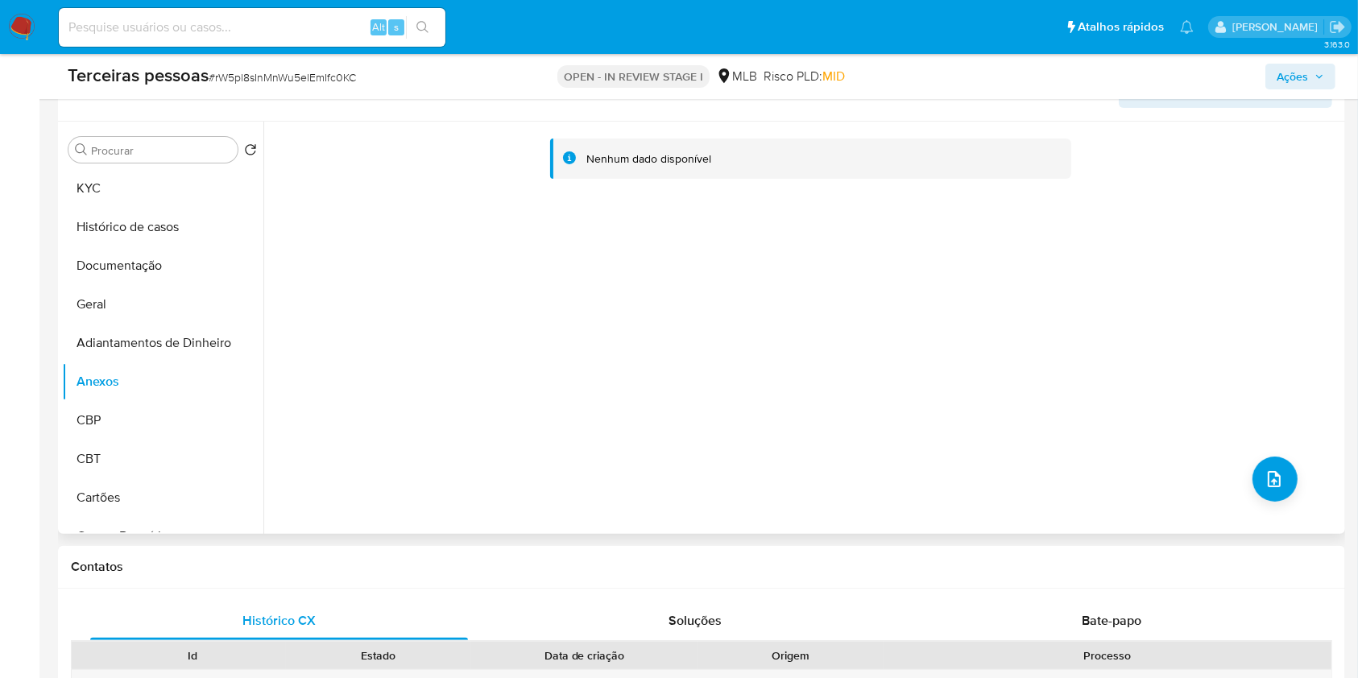
click at [751, 429] on div "Nenhum dado disponível" at bounding box center [802, 328] width 1078 height 412
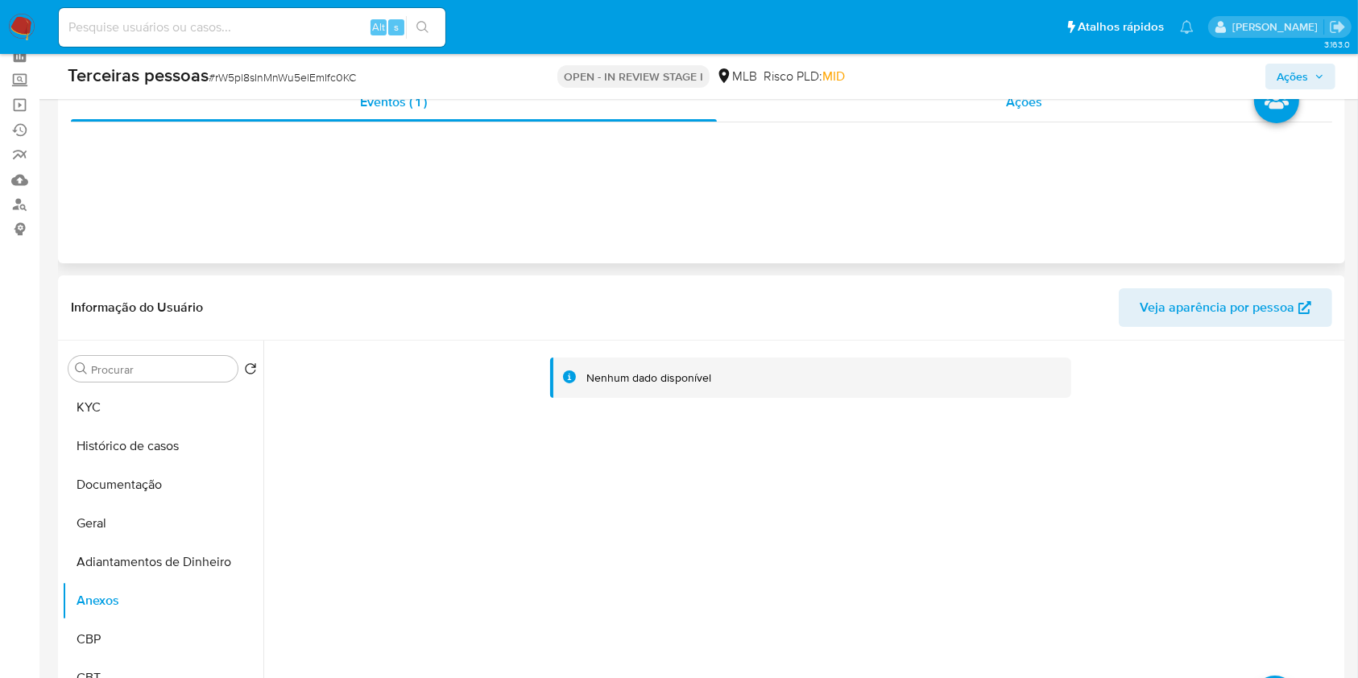
scroll to position [0, 0]
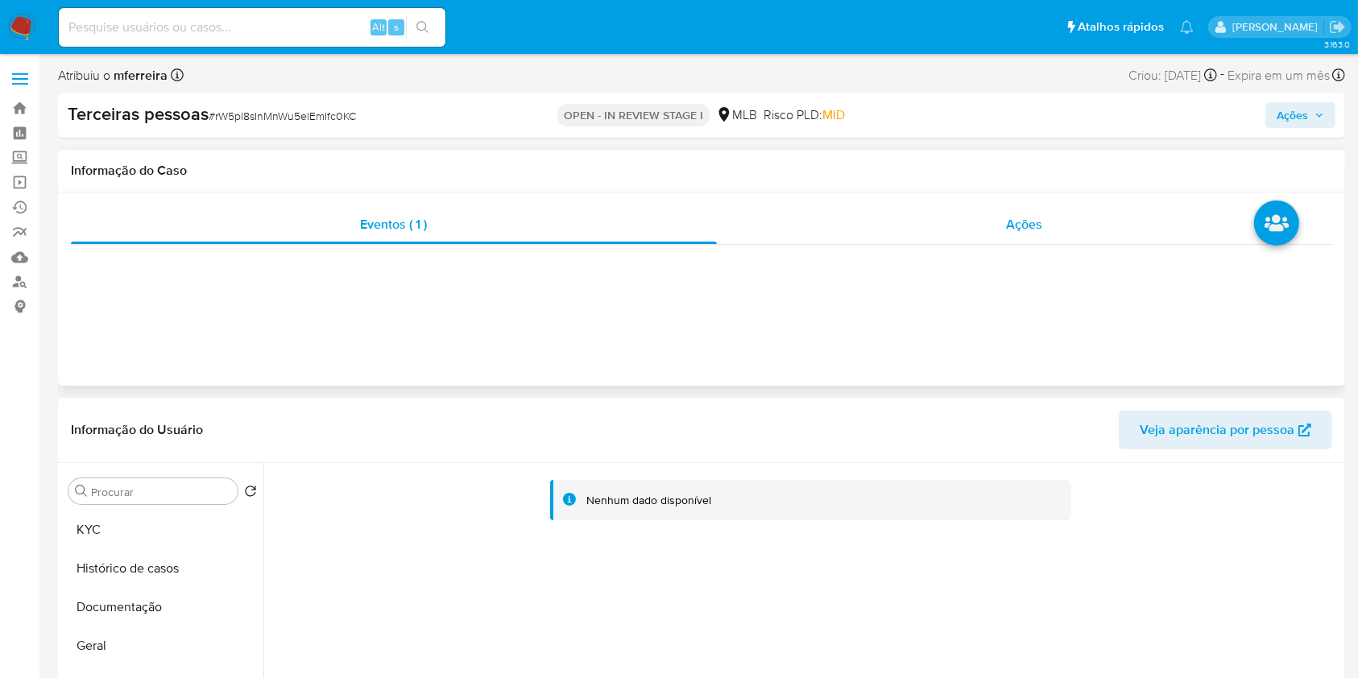
click at [1026, 233] on span "Ações" at bounding box center [1025, 224] width 36 height 19
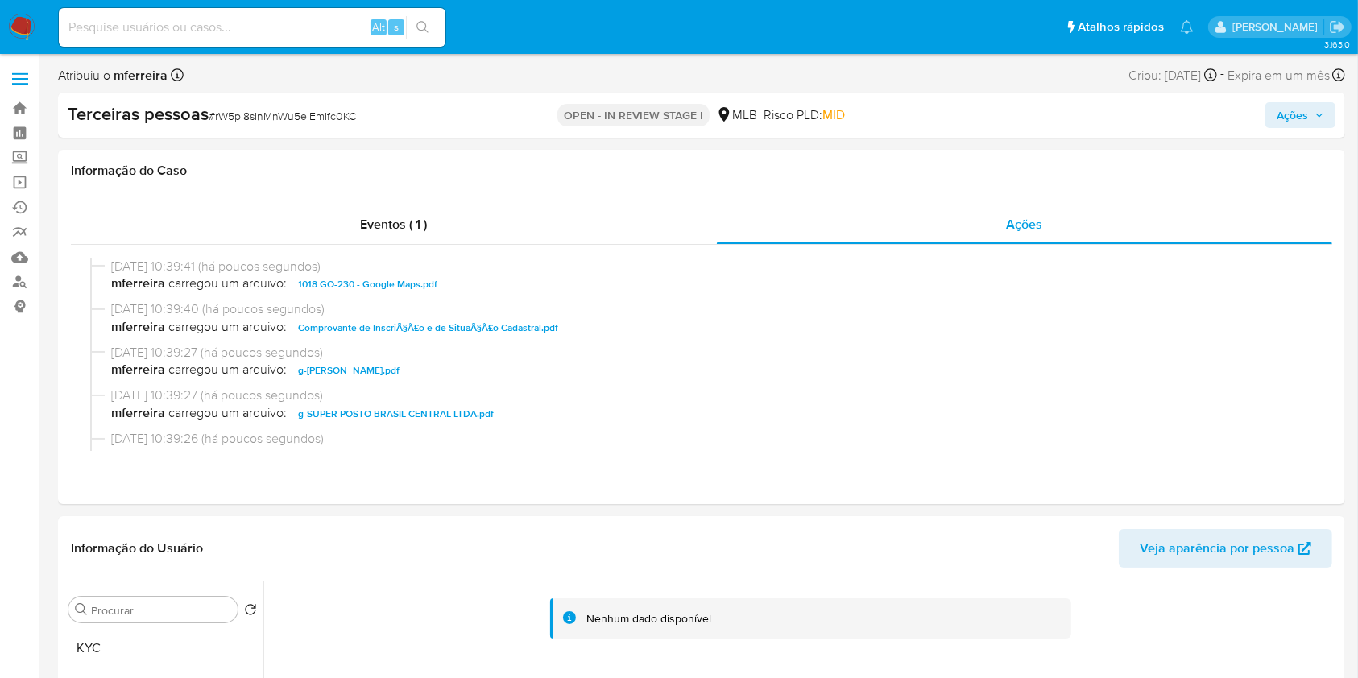
click at [1311, 110] on span "Ações" at bounding box center [1301, 115] width 48 height 23
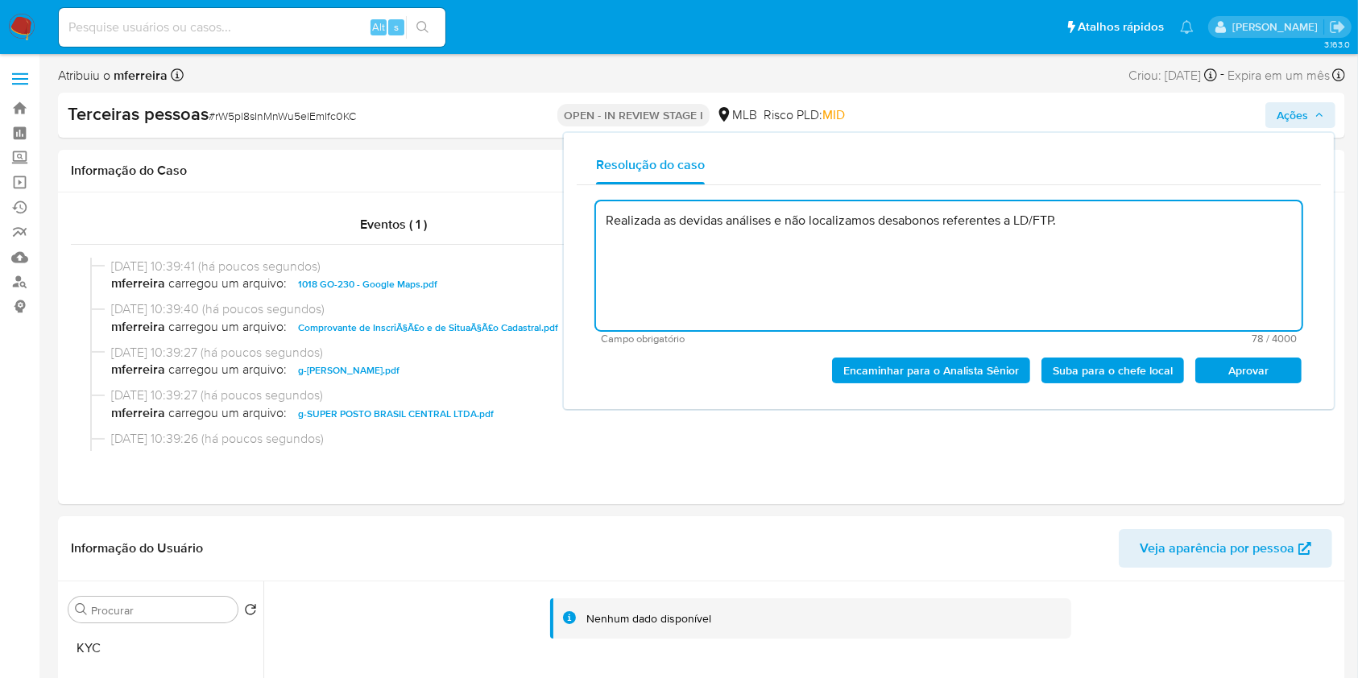
click at [1253, 371] on span "Aprovar" at bounding box center [1249, 370] width 84 height 23
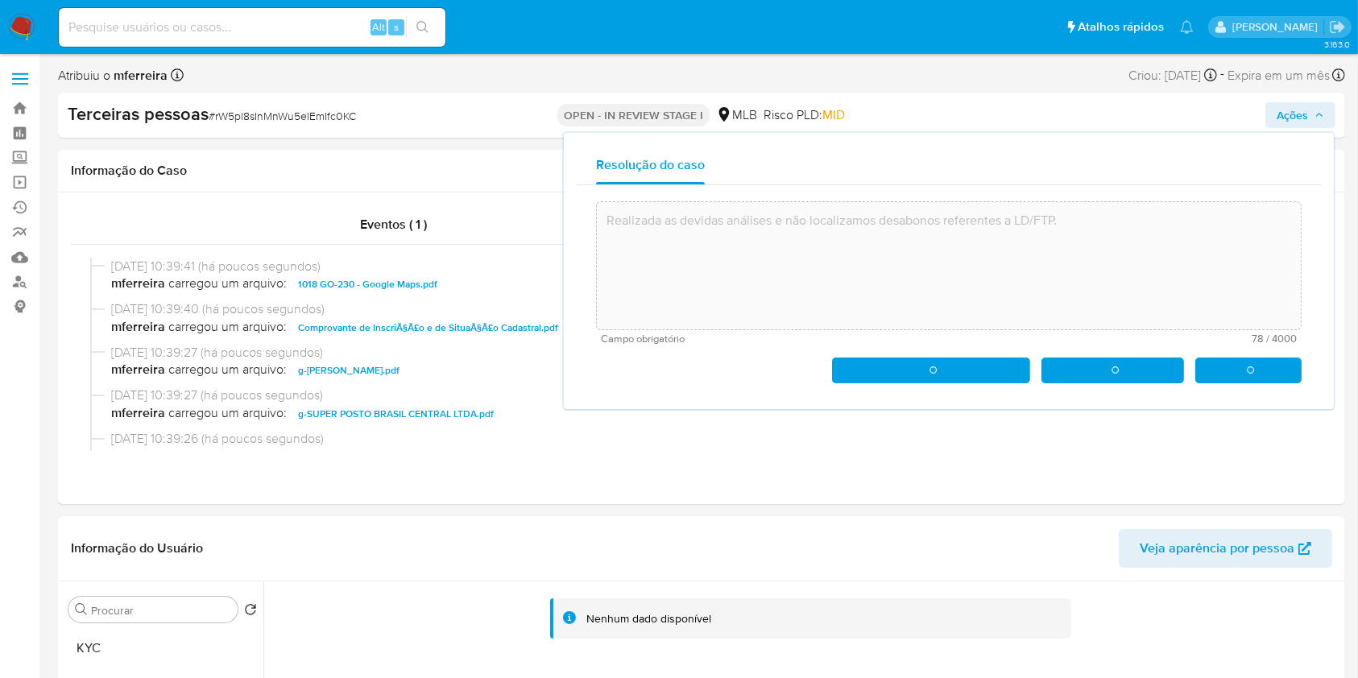
type textarea "Realizada as devidas análises e não localizamos desabonos referentes a LD/FTP."
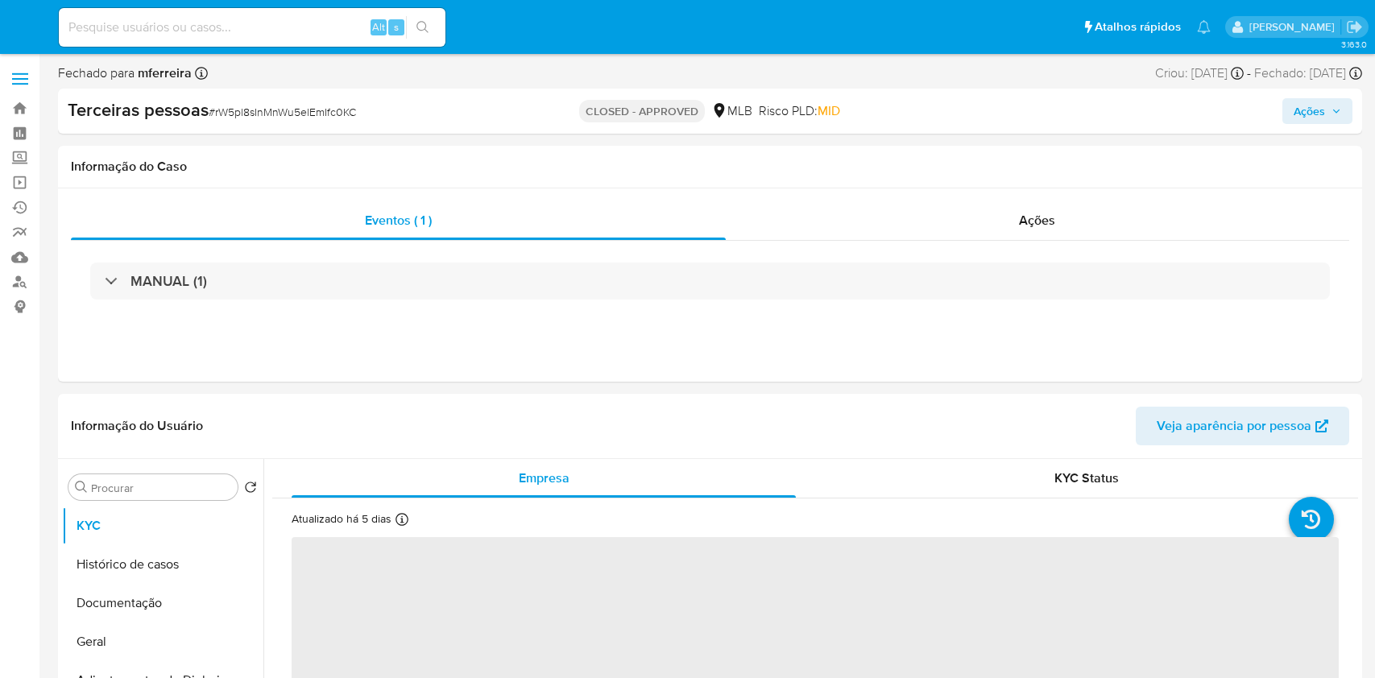
select select "10"
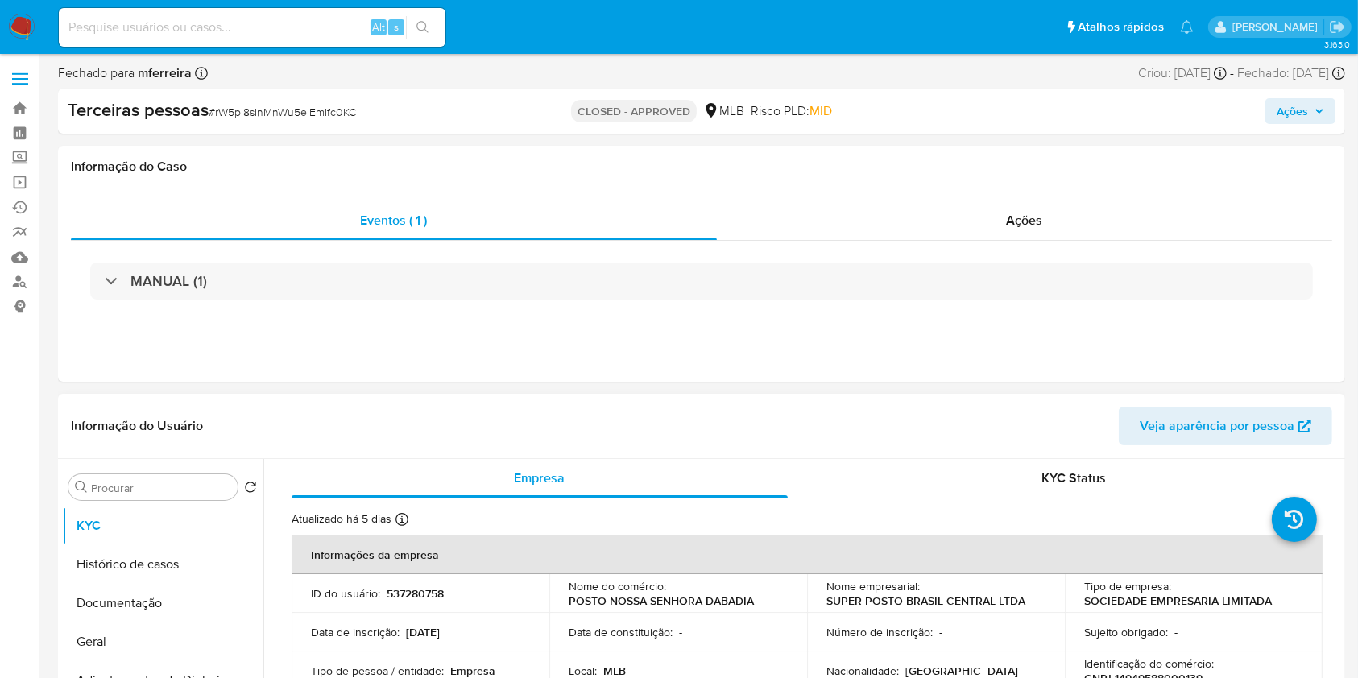
click at [414, 586] on p "537280758" at bounding box center [415, 593] width 57 height 15
copy p "537280758"
